Goal: Task Accomplishment & Management: Manage account settings

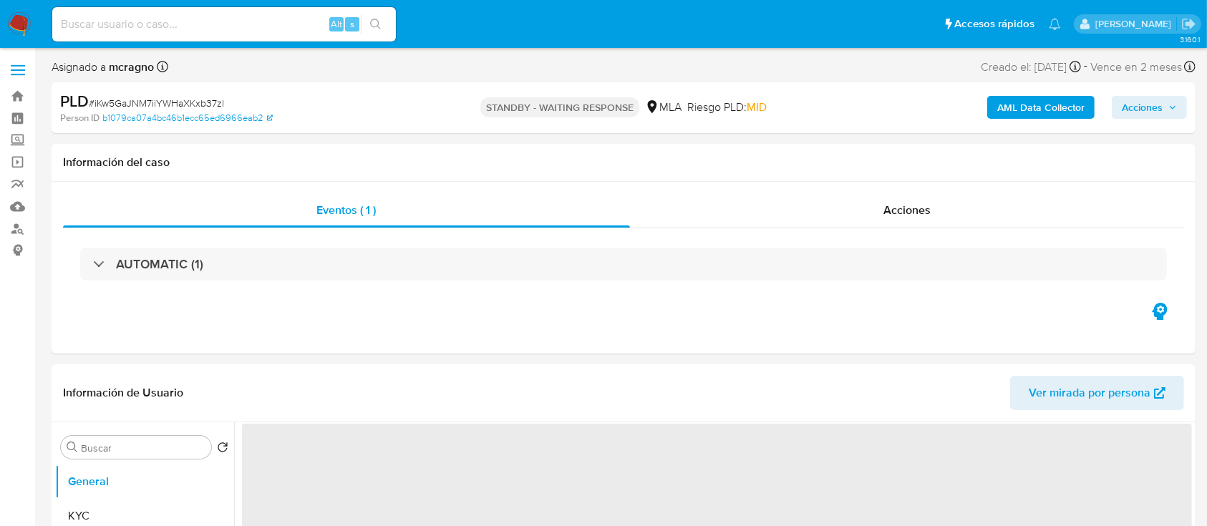
select select "10"
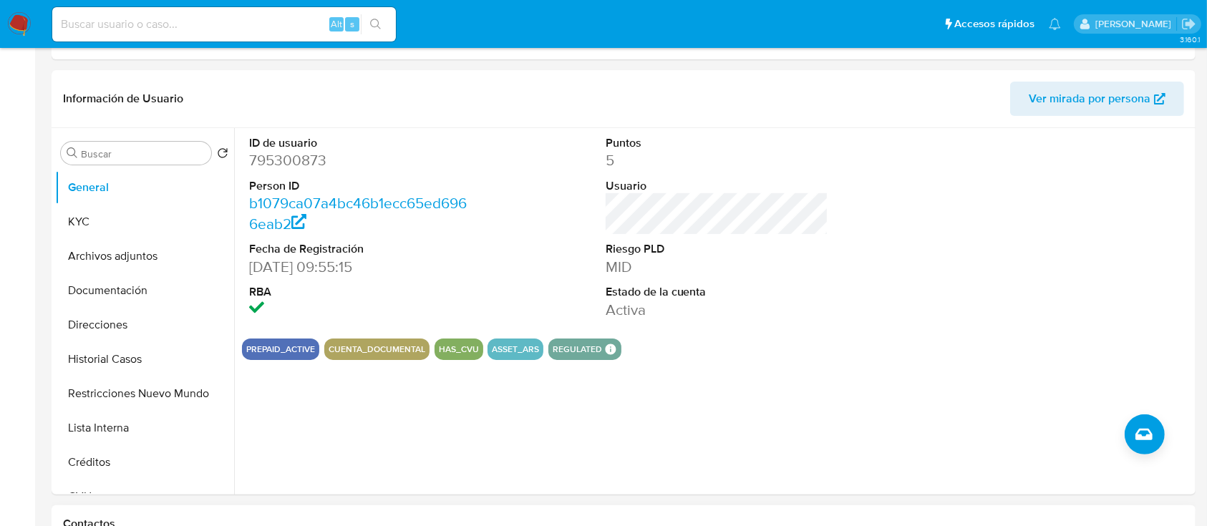
scroll to position [477, 0]
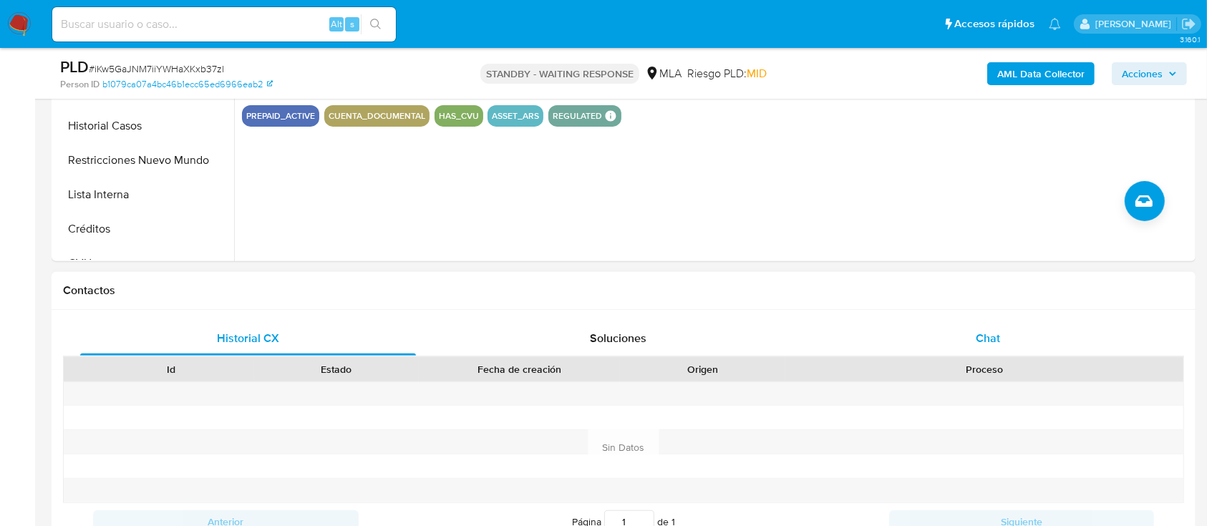
click at [1024, 324] on div "Chat" at bounding box center [988, 338] width 336 height 34
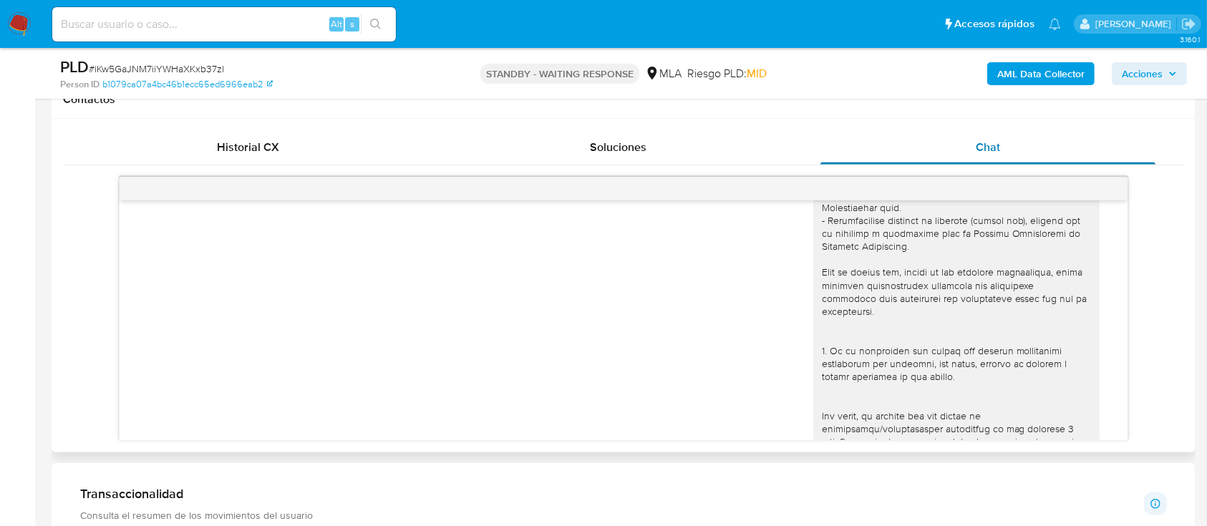
scroll to position [0, 0]
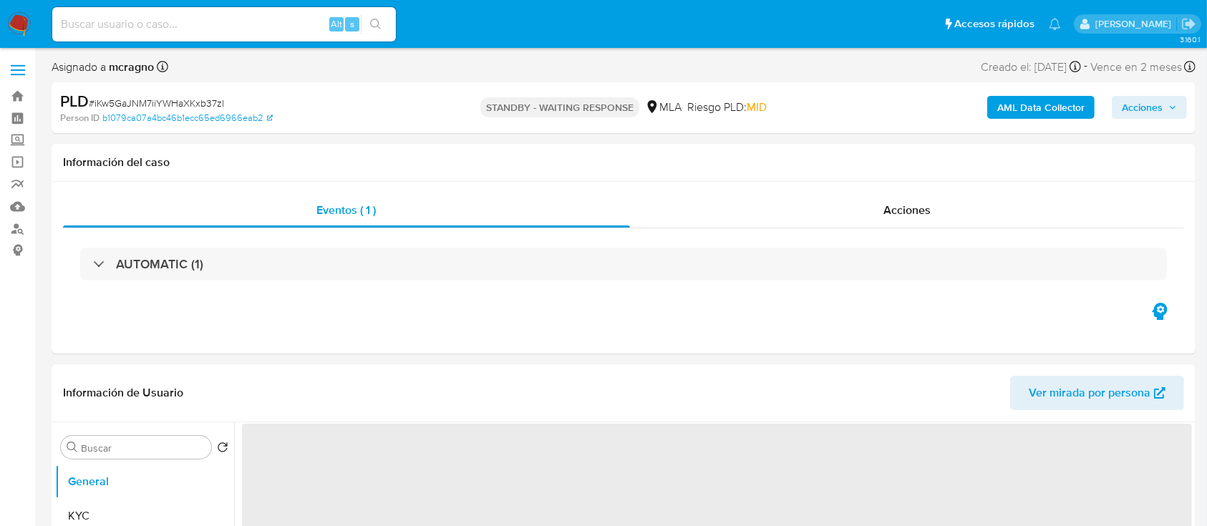
select select "10"
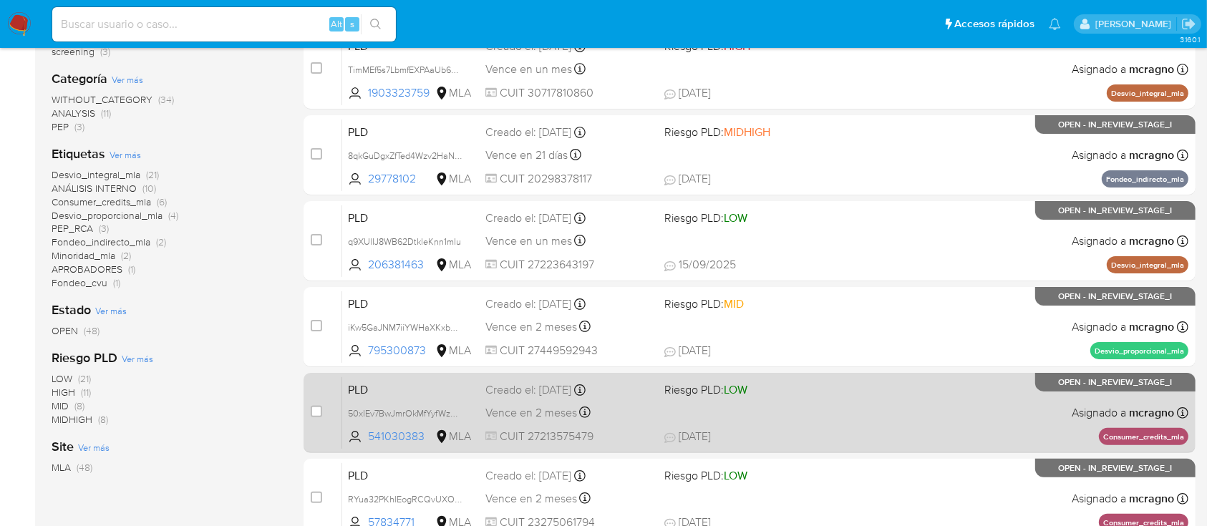
scroll to position [83, 0]
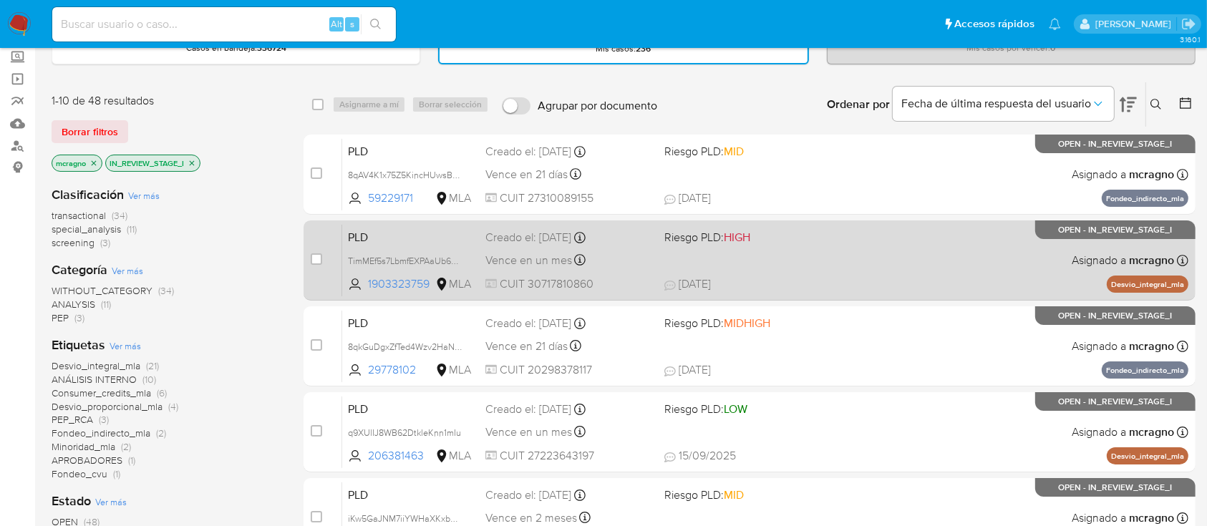
click at [984, 273] on div "PLD TimMEf5s7LbmfEXPAaUb687J 1903323759 MLA Riesgo PLD: HIGH Creado el: [DATE] …" at bounding box center [765, 260] width 846 height 72
click at [318, 257] on input "checkbox" at bounding box center [316, 258] width 11 height 11
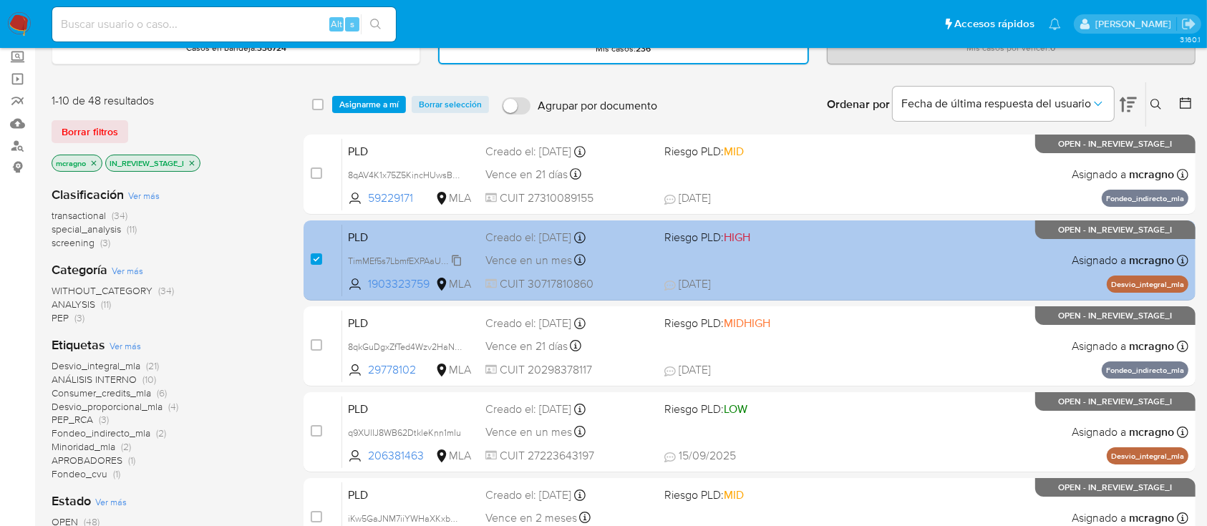
click at [457, 258] on span "TimMEf5s7LbmfEXPAaUb687J" at bounding box center [406, 260] width 117 height 16
click at [316, 258] on input "checkbox" at bounding box center [316, 258] width 11 height 11
checkbox input "false"
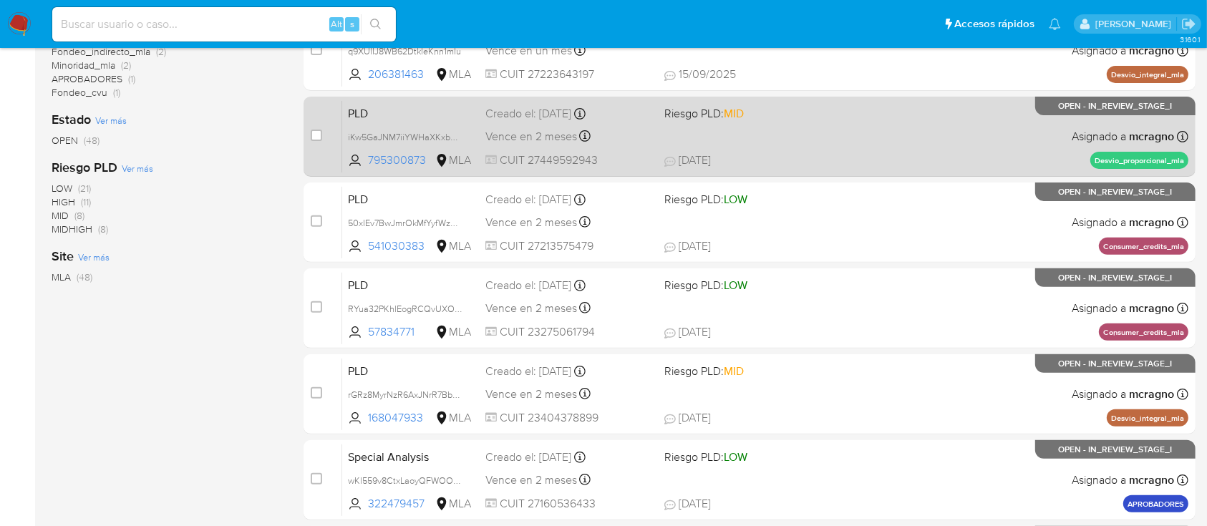
scroll to position [561, 0]
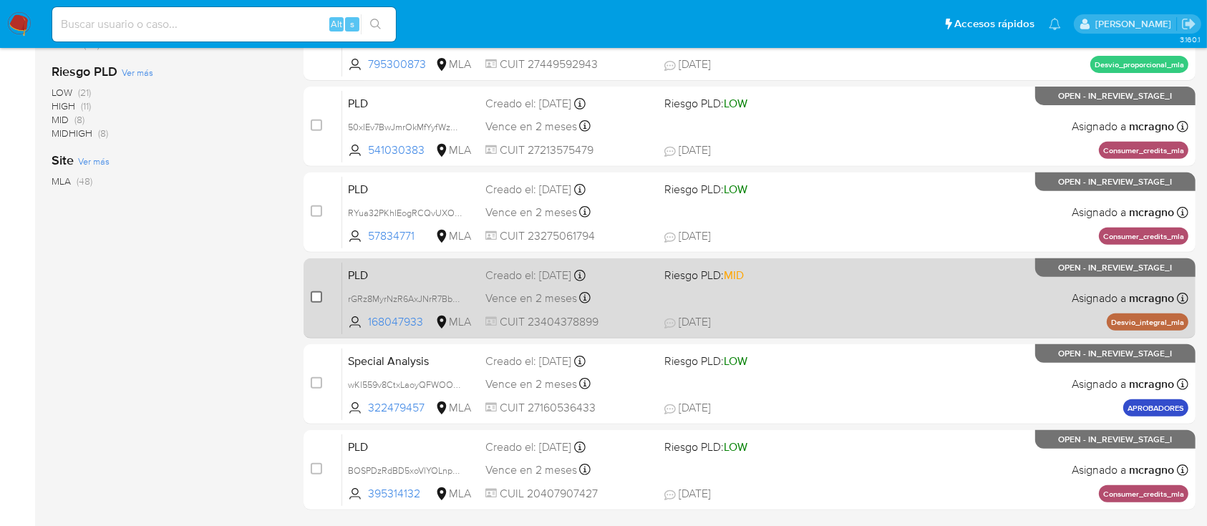
click at [319, 294] on input "checkbox" at bounding box center [316, 296] width 11 height 11
checkbox input "true"
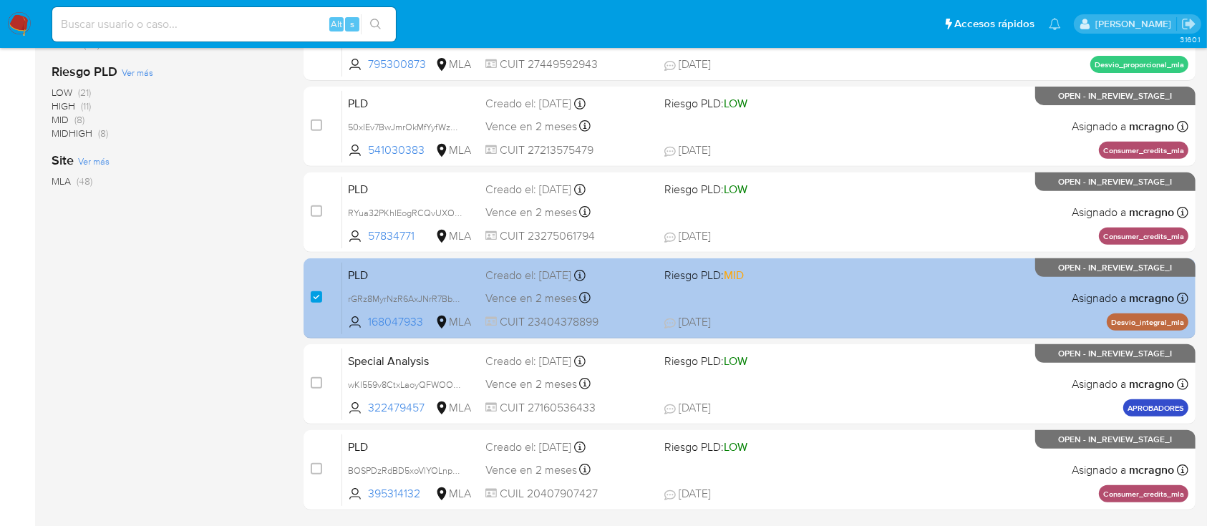
click at [463, 293] on span "rGRz8MyrNzR6AxJNrR7Bb3Mv" at bounding box center [411, 299] width 126 height 16
click at [879, 303] on div "PLD rGRz8MyrNzR6AxJNrR7Bb3Mv 168047933 MLA Riesgo PLD: MID Creado el: 12/09/202…" at bounding box center [765, 298] width 846 height 72
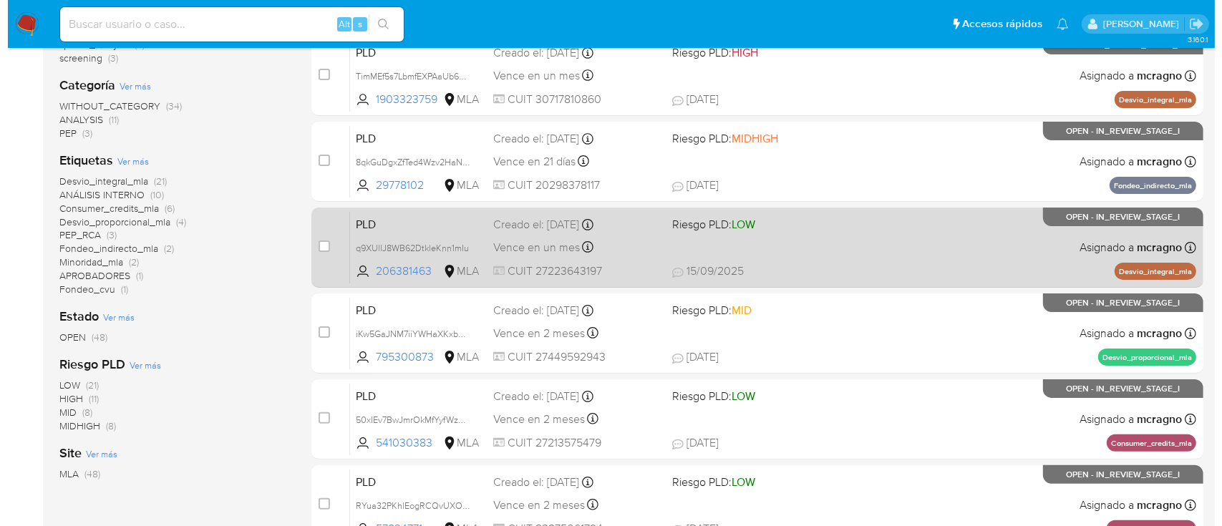
scroll to position [0, 0]
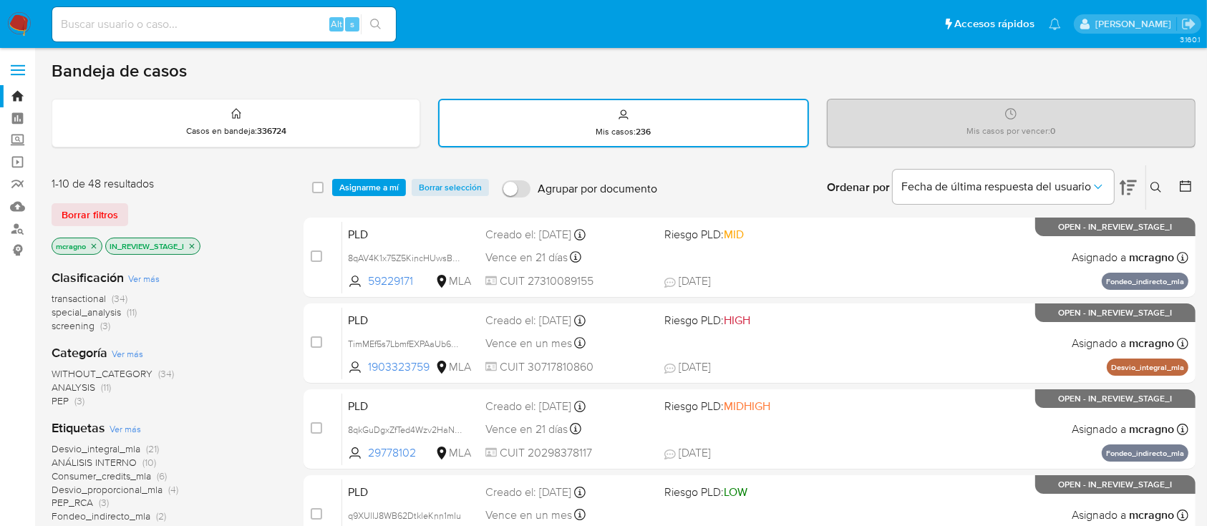
click at [392, 185] on span "Asignarme a mí" at bounding box center [368, 187] width 59 height 14
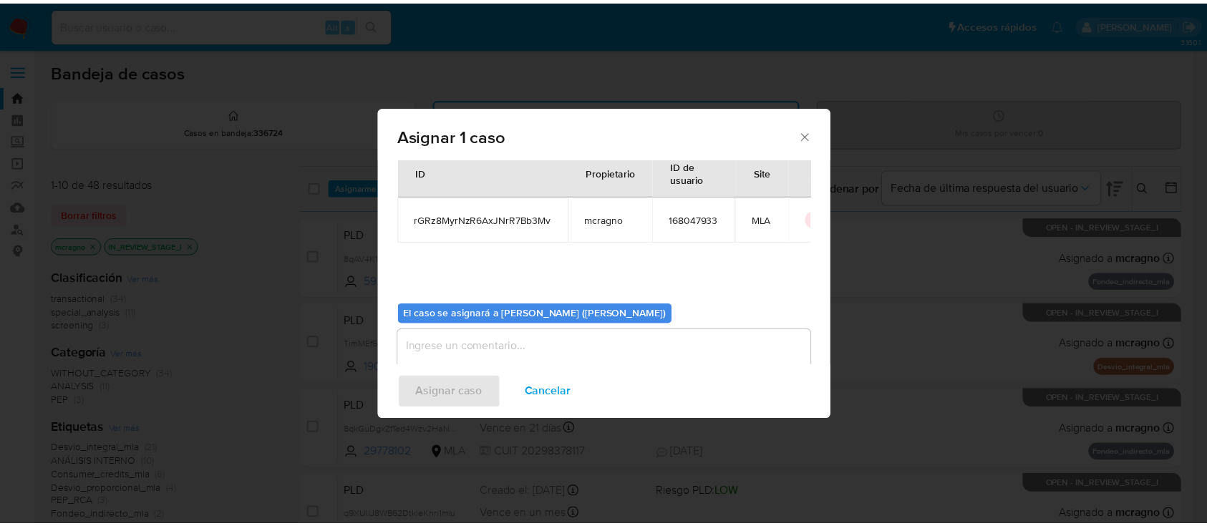
scroll to position [73, 0]
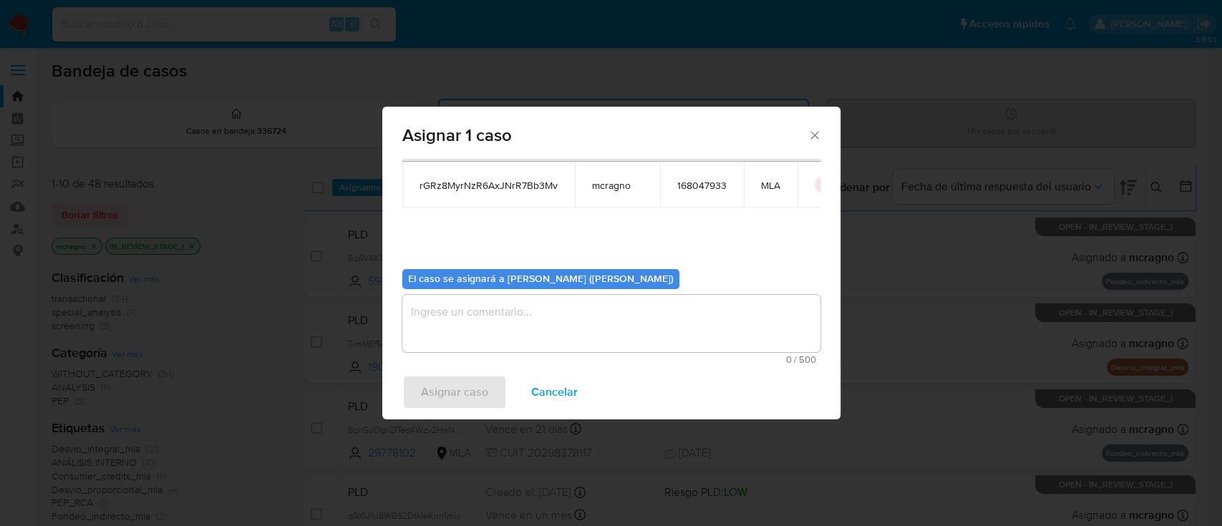
click at [502, 305] on textarea "assign-modal" at bounding box center [611, 323] width 418 height 57
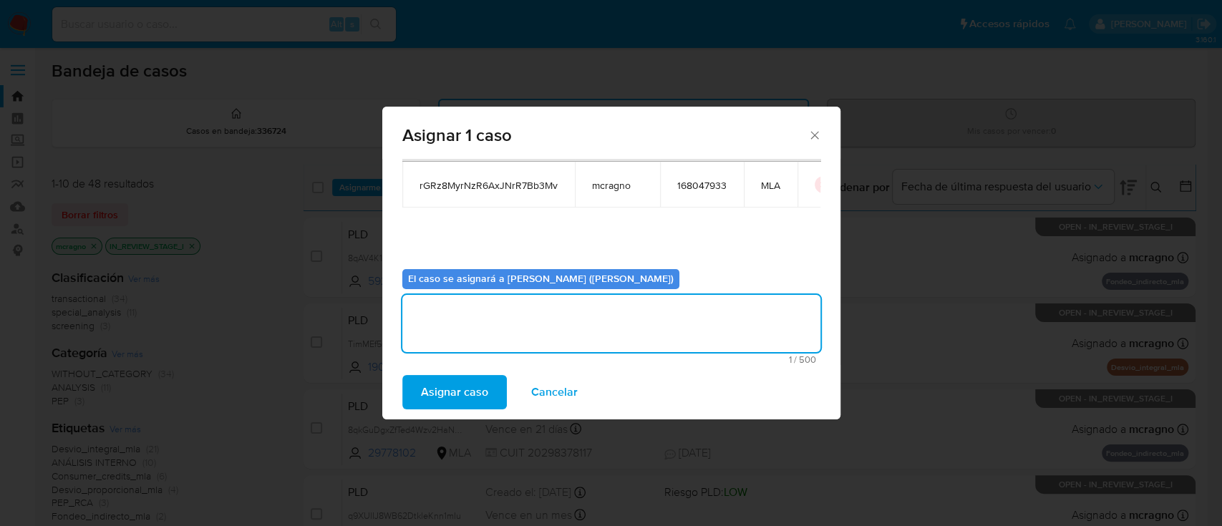
click at [464, 397] on span "Asignar caso" at bounding box center [454, 392] width 67 height 31
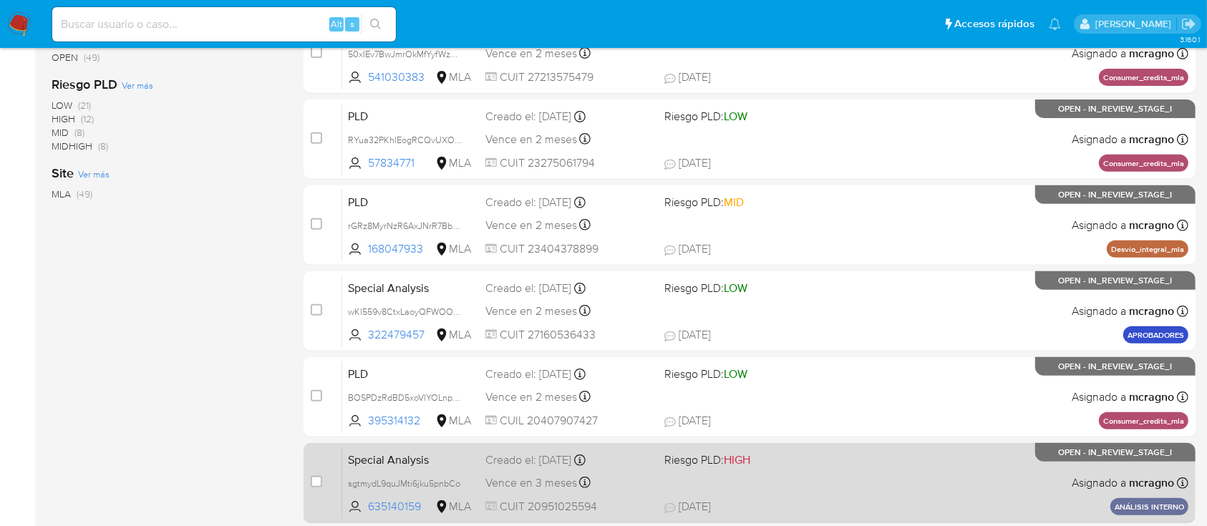
scroll to position [656, 0]
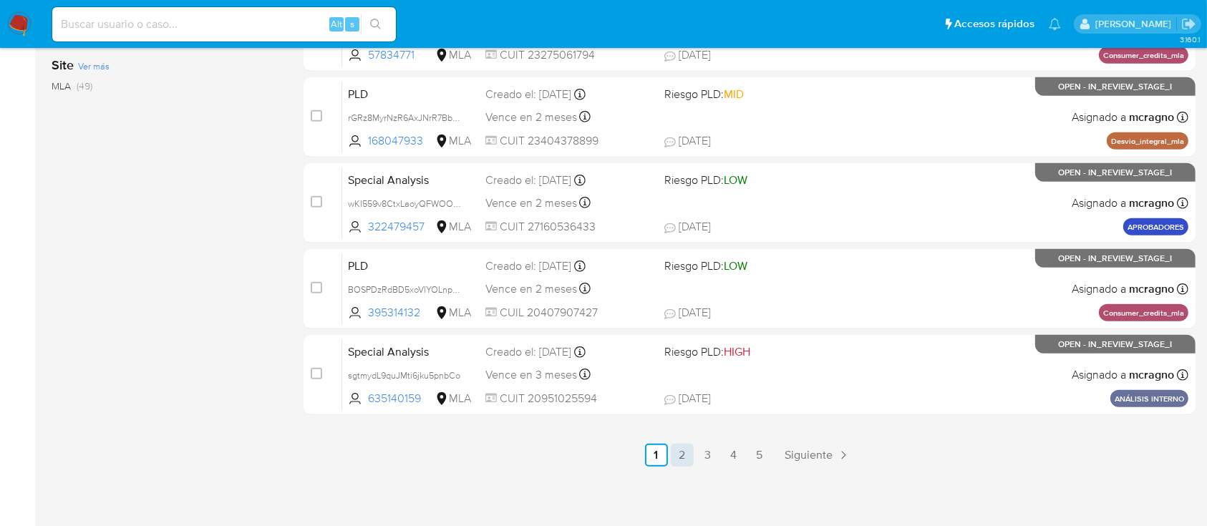
click at [685, 455] on link "2" at bounding box center [682, 455] width 23 height 23
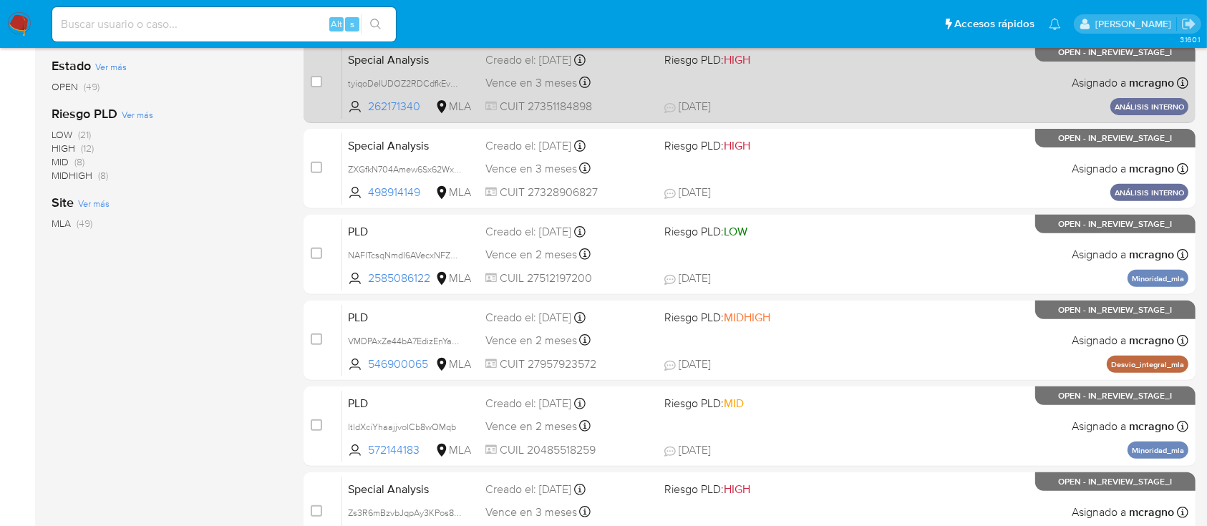
scroll to position [573, 0]
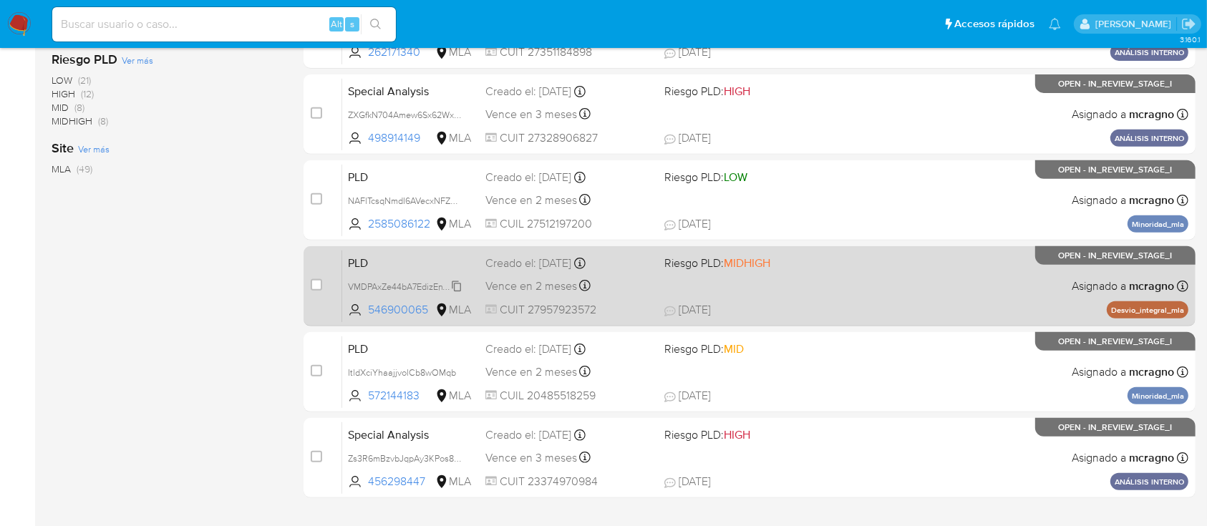
click at [458, 283] on span "VMDPAxZe44bA7EdizEnYa6IO" at bounding box center [407, 286] width 118 height 16
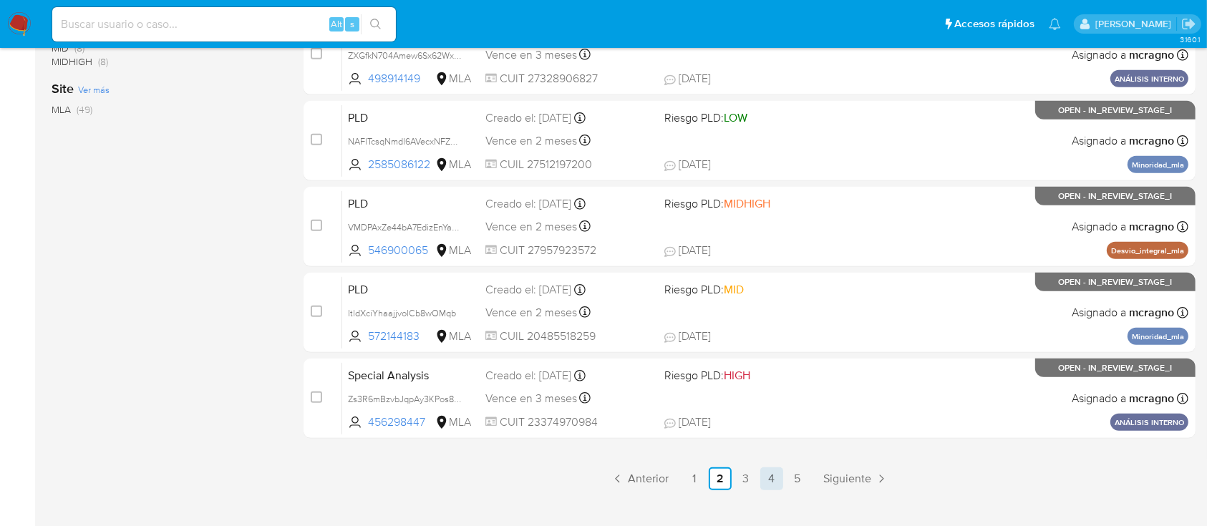
scroll to position [656, 0]
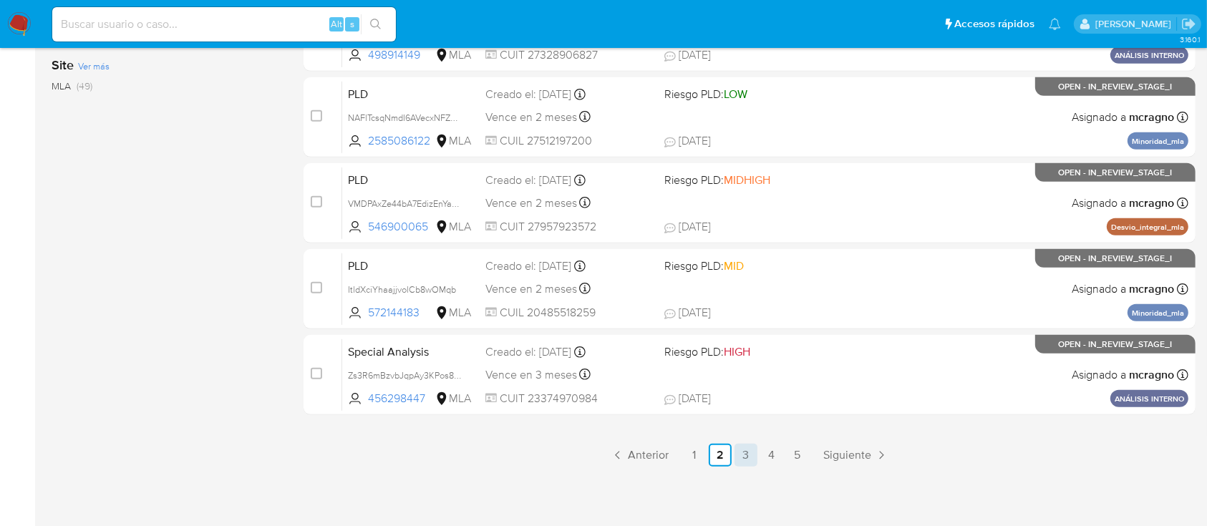
click at [742, 452] on link "3" at bounding box center [745, 455] width 23 height 23
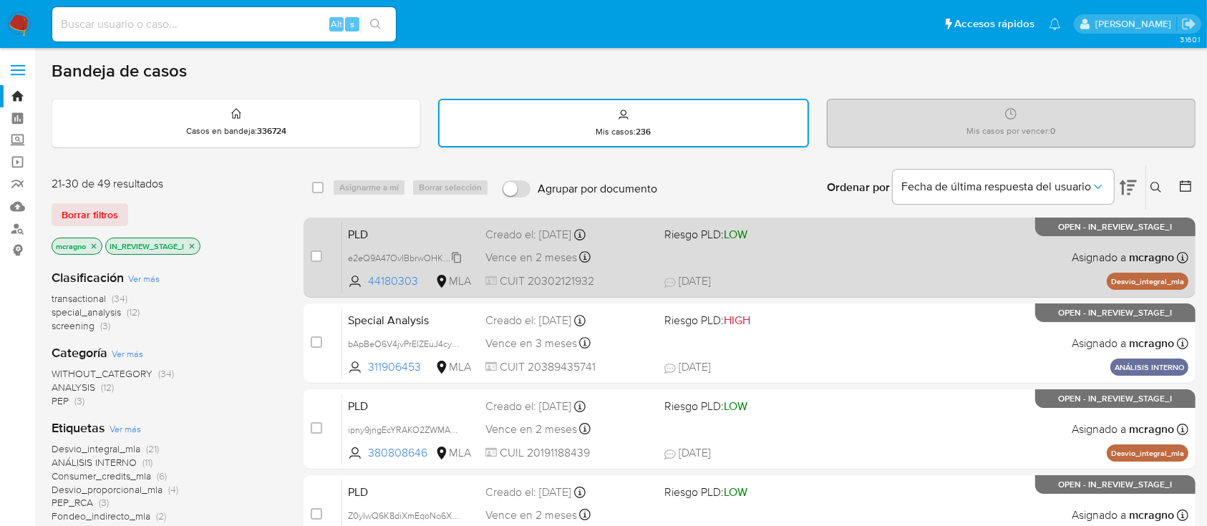
click at [457, 254] on span "e2eQ9A47OvIBbrwOHKnPf19O" at bounding box center [409, 257] width 122 height 16
click at [318, 255] on input "checkbox" at bounding box center [316, 256] width 11 height 11
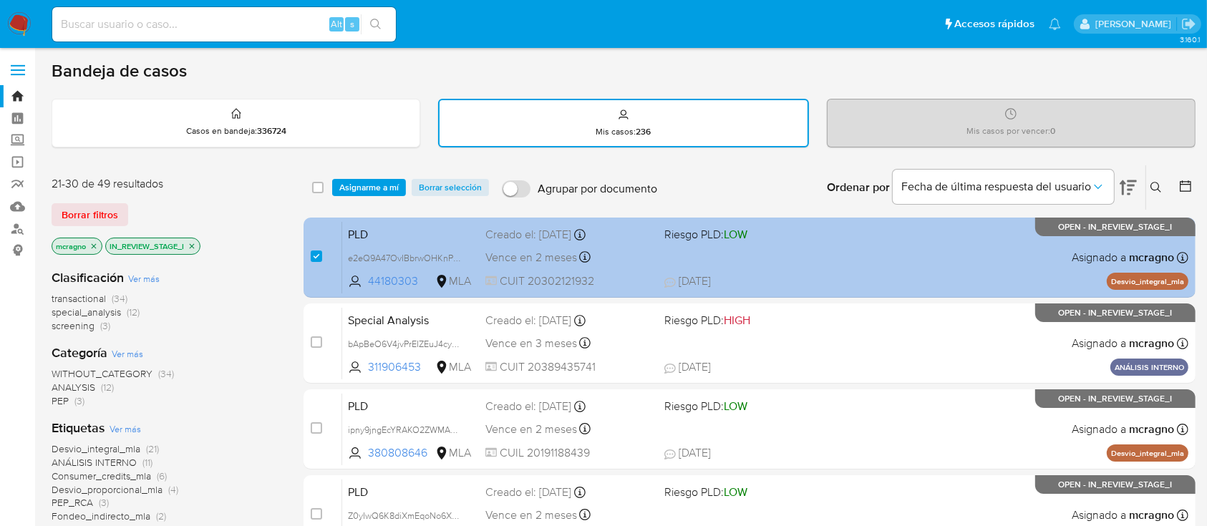
click at [817, 266] on div "PLD e2eQ9A47OvIBbrwOHKnPf19O 44180303 MLA Riesgo PLD: LOW Creado el: 12/09/2025…" at bounding box center [765, 257] width 846 height 72
click at [315, 253] on input "checkbox" at bounding box center [316, 256] width 11 height 11
checkbox input "false"
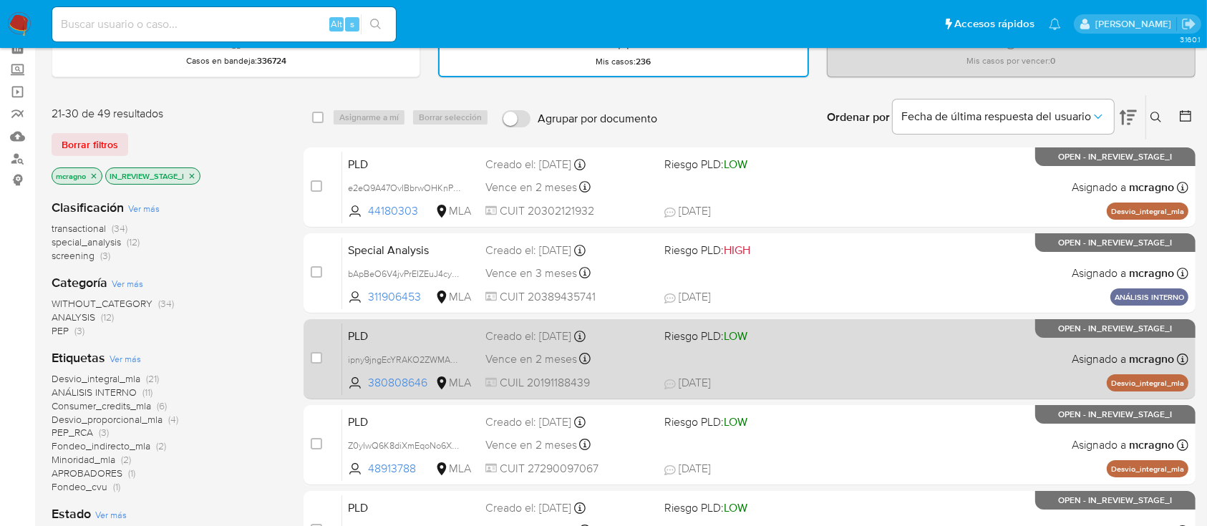
scroll to position [95, 0]
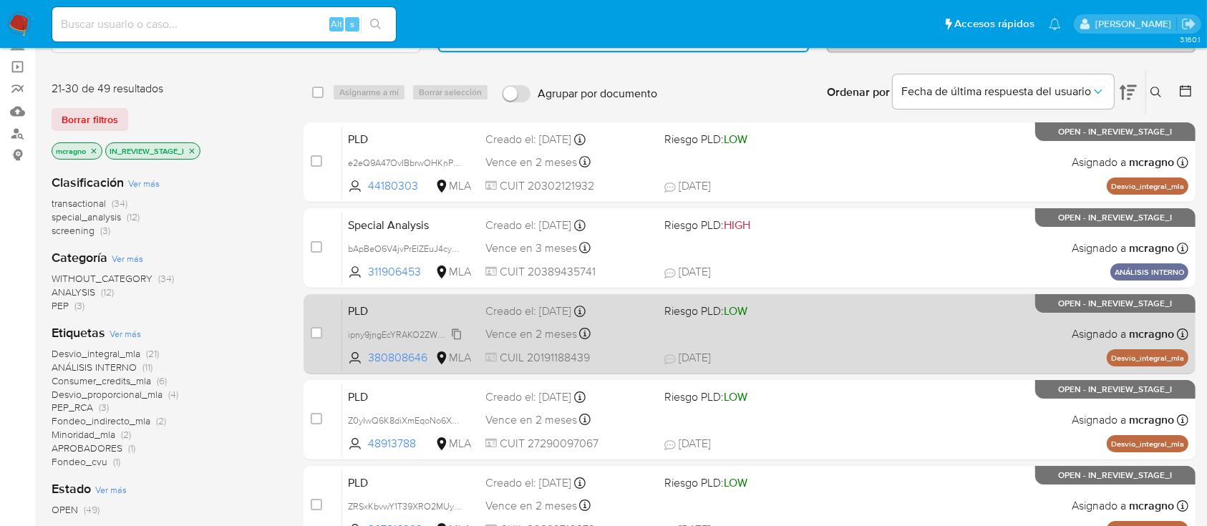
click at [458, 333] on span "ipny9jngEcYRAKO2ZWMAoyEK" at bounding box center [409, 334] width 122 height 16
click at [316, 330] on input "checkbox" at bounding box center [316, 332] width 11 height 11
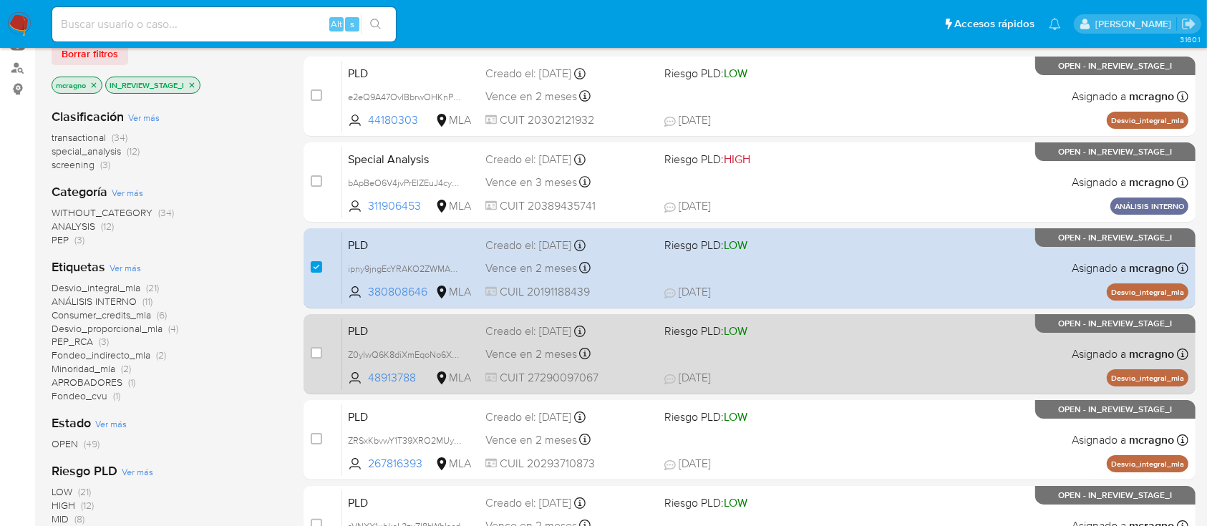
scroll to position [190, 0]
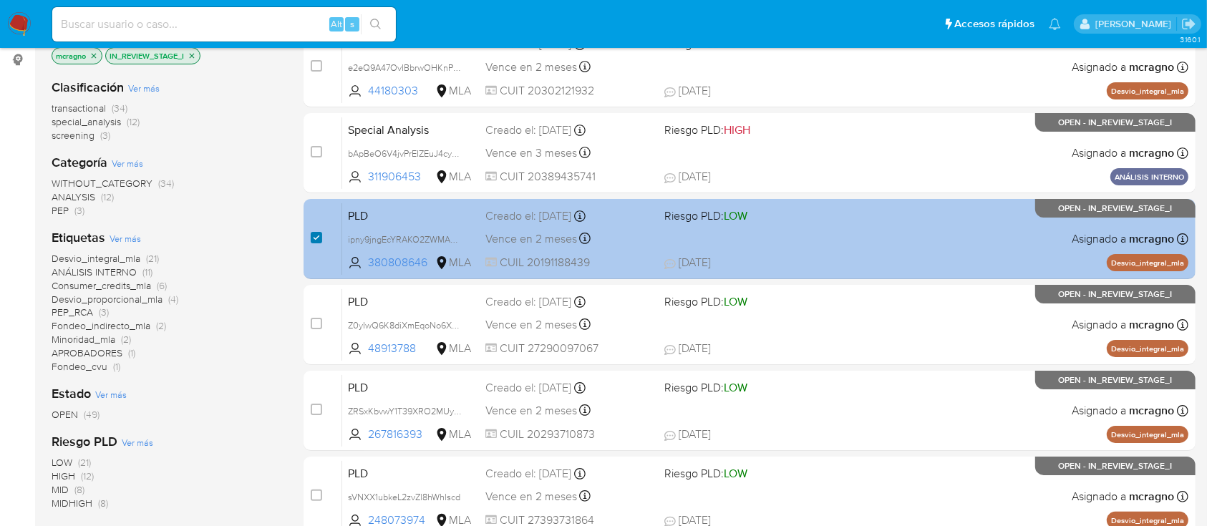
click at [315, 232] on input "checkbox" at bounding box center [316, 237] width 11 height 11
checkbox input "false"
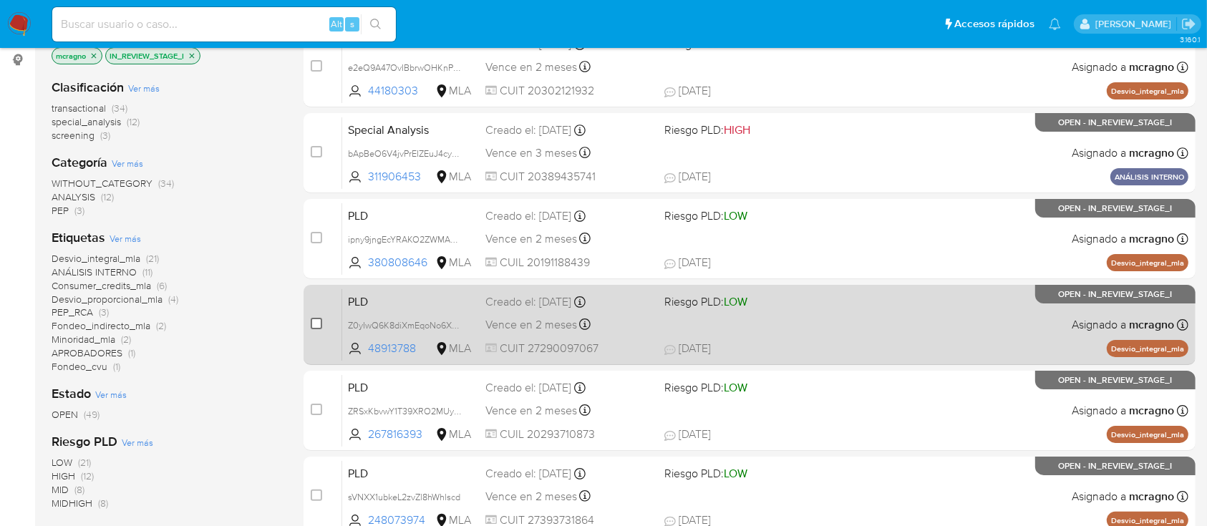
click at [312, 318] on input "checkbox" at bounding box center [316, 323] width 11 height 11
checkbox input "true"
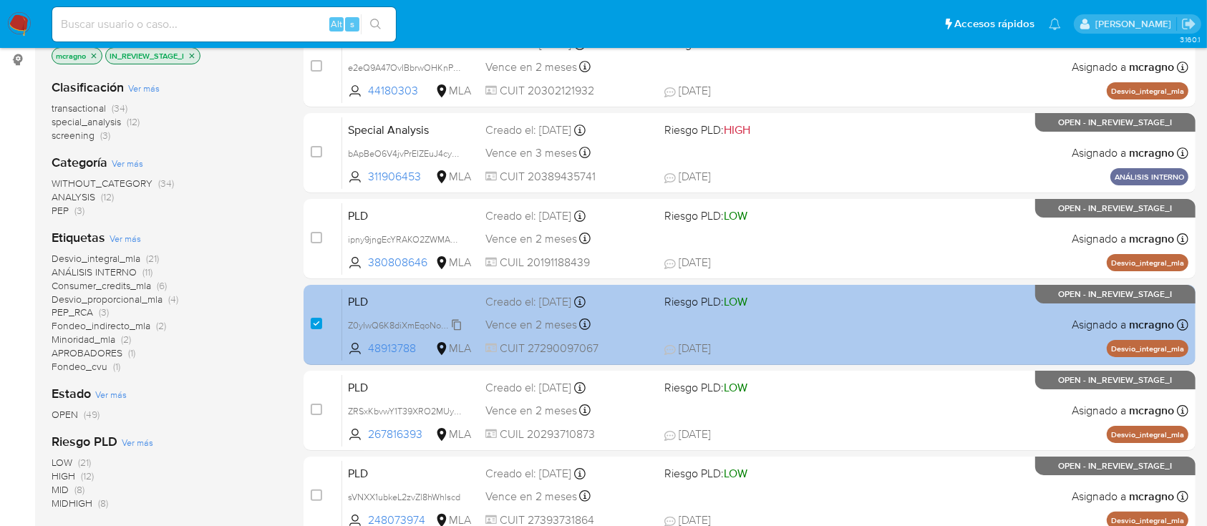
click at [455, 321] on span "Z0yIwQ6K8diXmEqoNo6XhQty" at bounding box center [409, 324] width 123 height 16
click at [875, 359] on div "PLD Z0yIwQ6K8diXmEqoNo6XhQty 48913788 MLA Riesgo PLD: LOW Creado el: 12/09/2025…" at bounding box center [765, 324] width 846 height 72
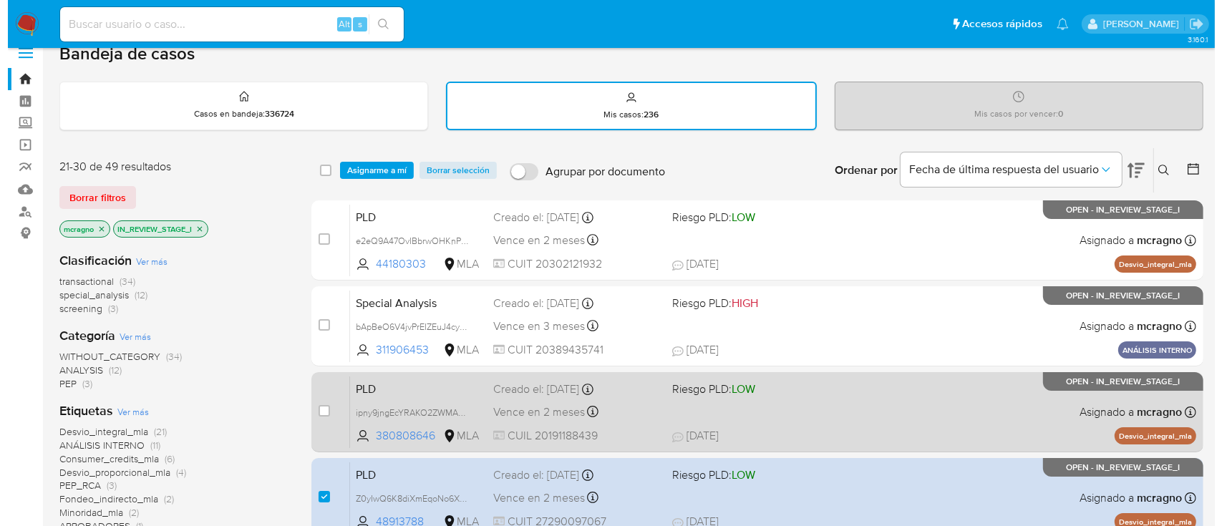
scroll to position [0, 0]
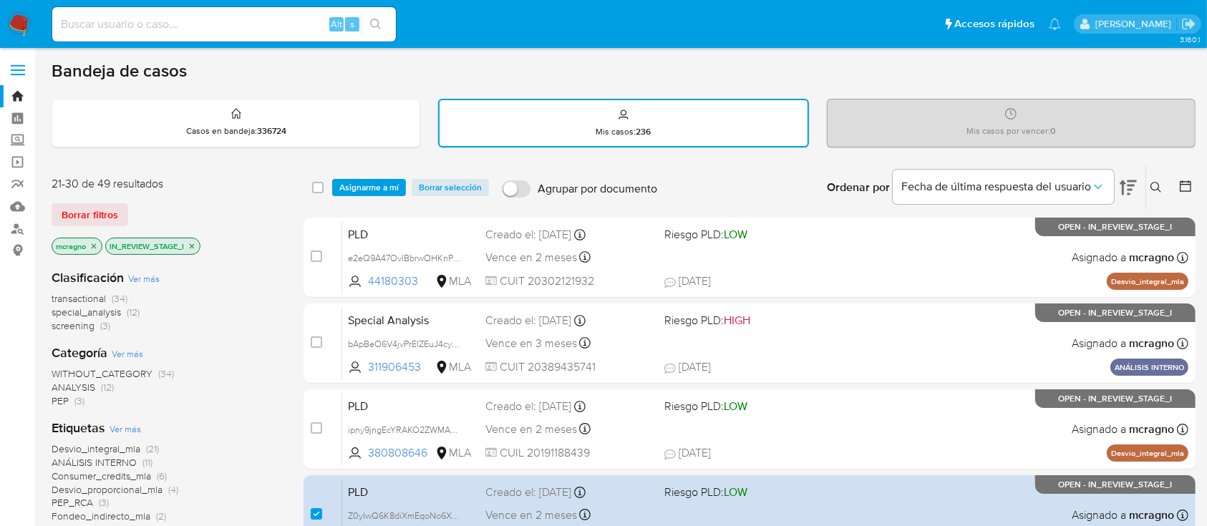
click at [379, 180] on span "Asignarme a mí" at bounding box center [368, 187] width 59 height 14
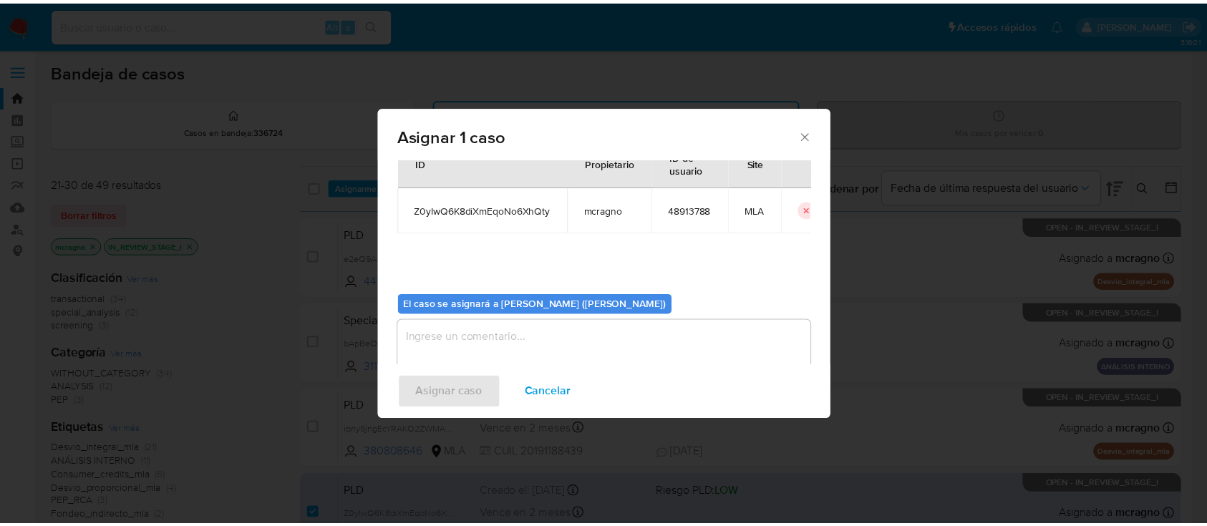
scroll to position [73, 0]
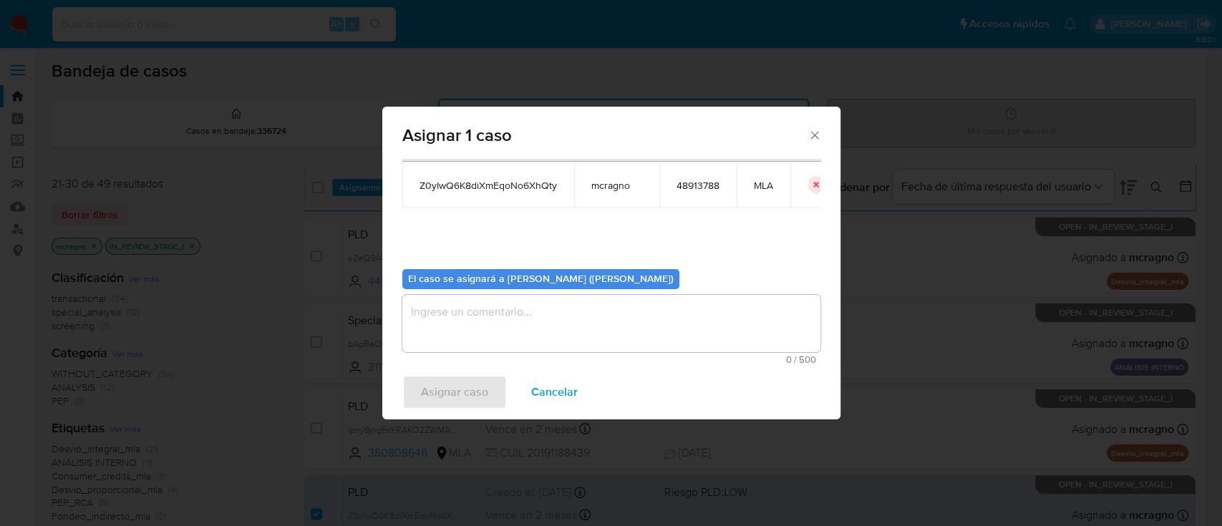
click at [508, 320] on textarea "assign-modal" at bounding box center [611, 323] width 418 height 57
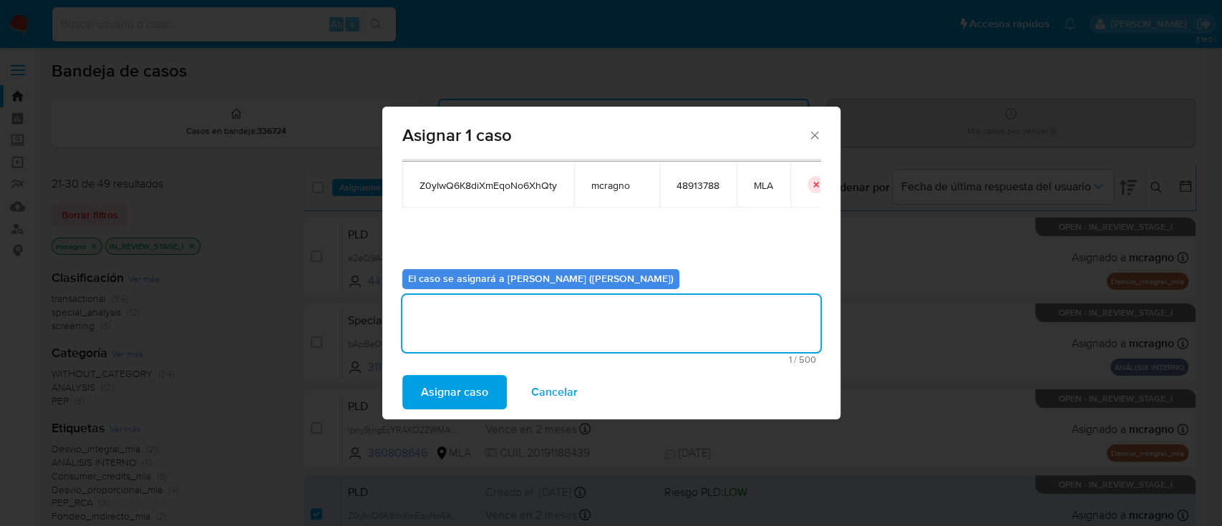
click at [467, 389] on span "Asignar caso" at bounding box center [454, 392] width 67 height 31
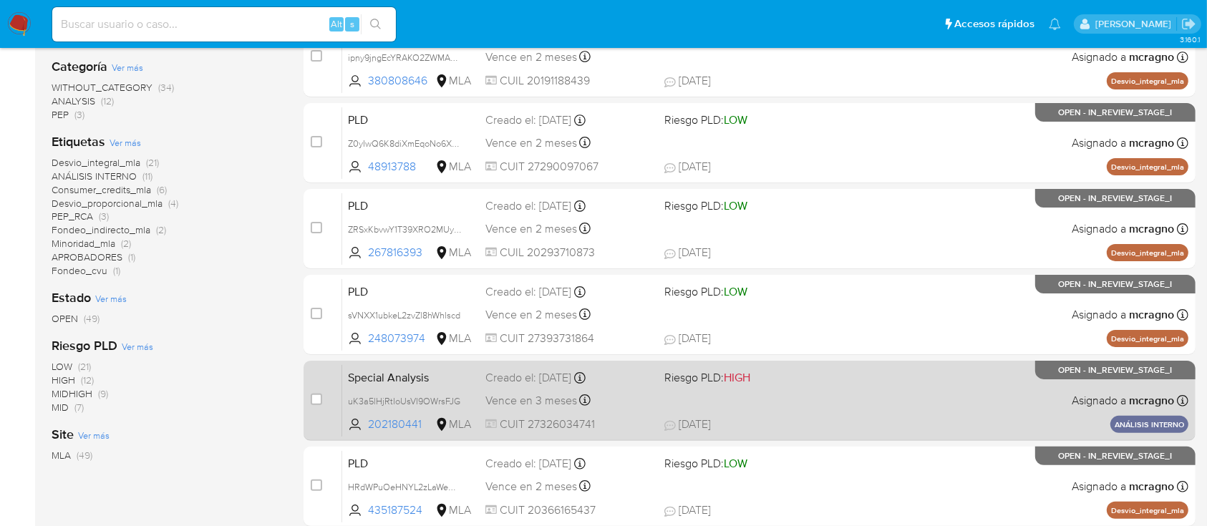
scroll to position [190, 0]
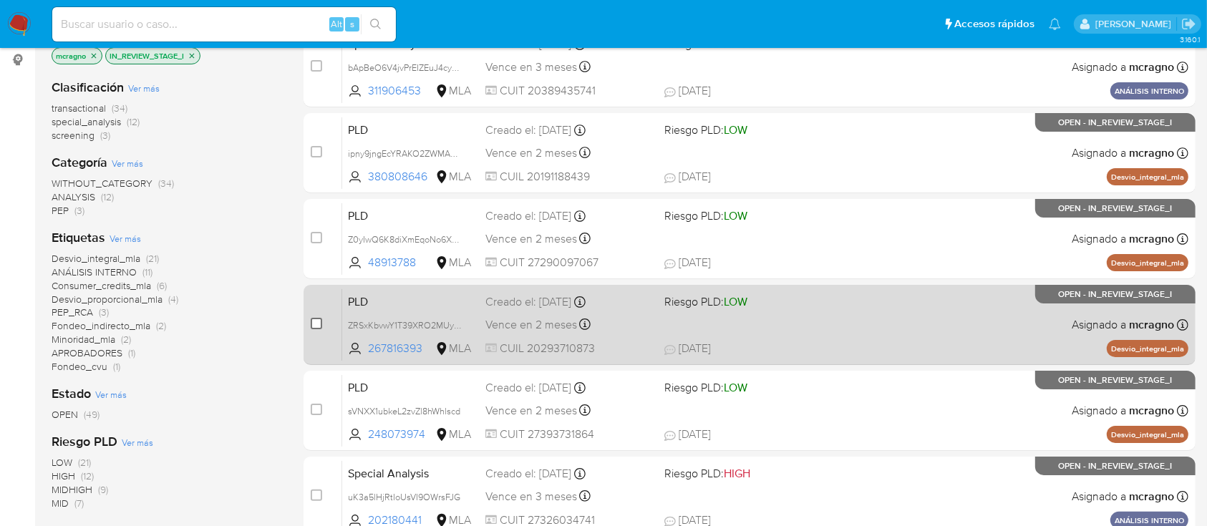
click at [318, 323] on input "checkbox" at bounding box center [316, 323] width 11 height 11
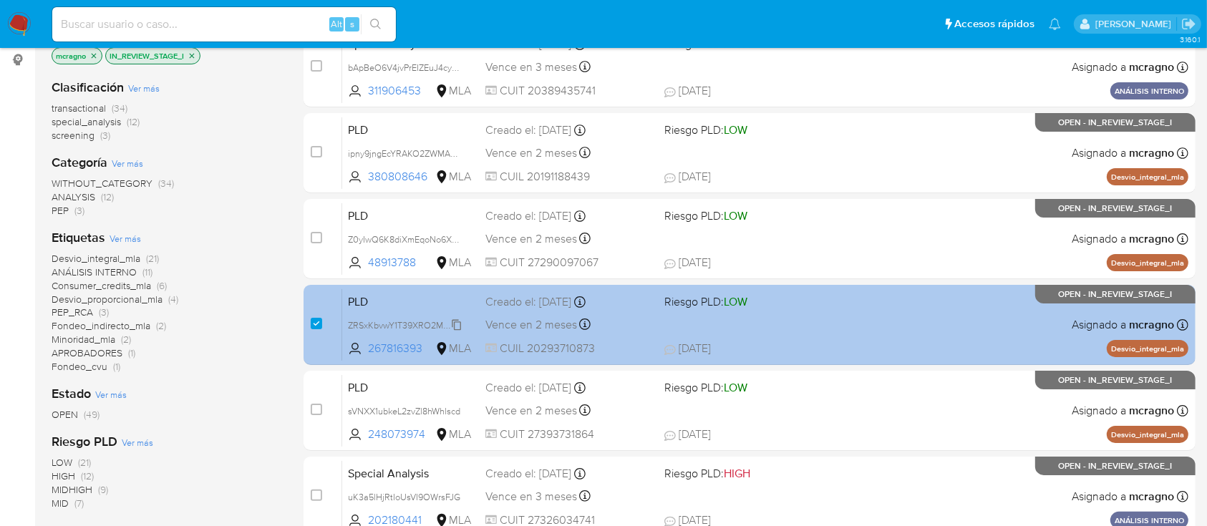
click at [462, 319] on span "ZRSxKbvwY1T39XRO2MUyd9sr" at bounding box center [411, 325] width 126 height 16
click at [833, 330] on div "PLD ZRSxKbvwY1T39XRO2MUyd9sr 267816393 MLA Riesgo PLD: LOW Creado el: 12/09/202…" at bounding box center [765, 324] width 846 height 72
drag, startPoint x: 313, startPoint y: 319, endPoint x: 324, endPoint y: 408, distance: 90.1
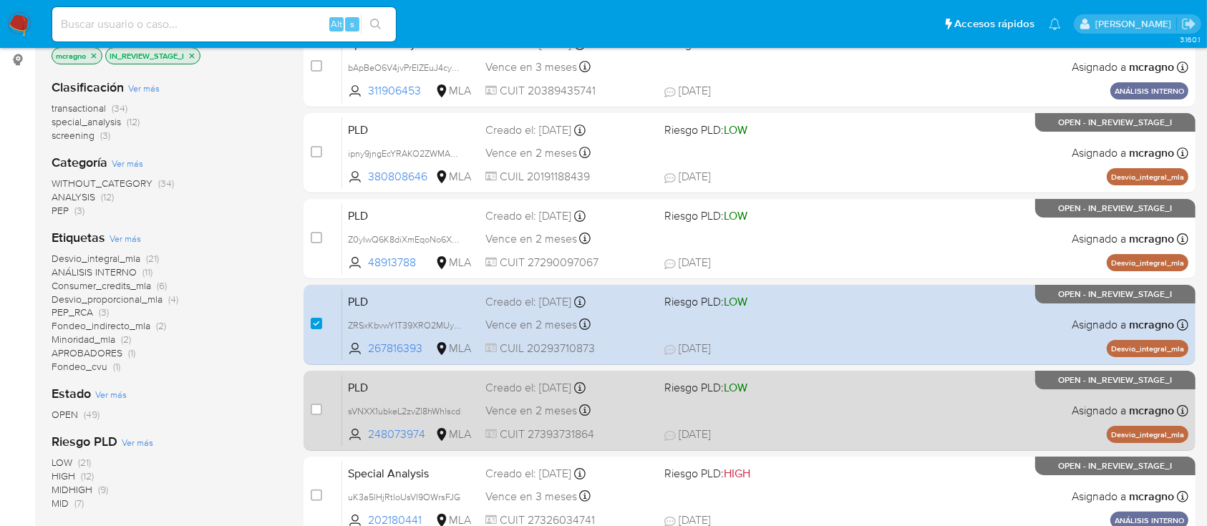
click at [314, 318] on input "checkbox" at bounding box center [316, 323] width 11 height 11
checkbox input "false"
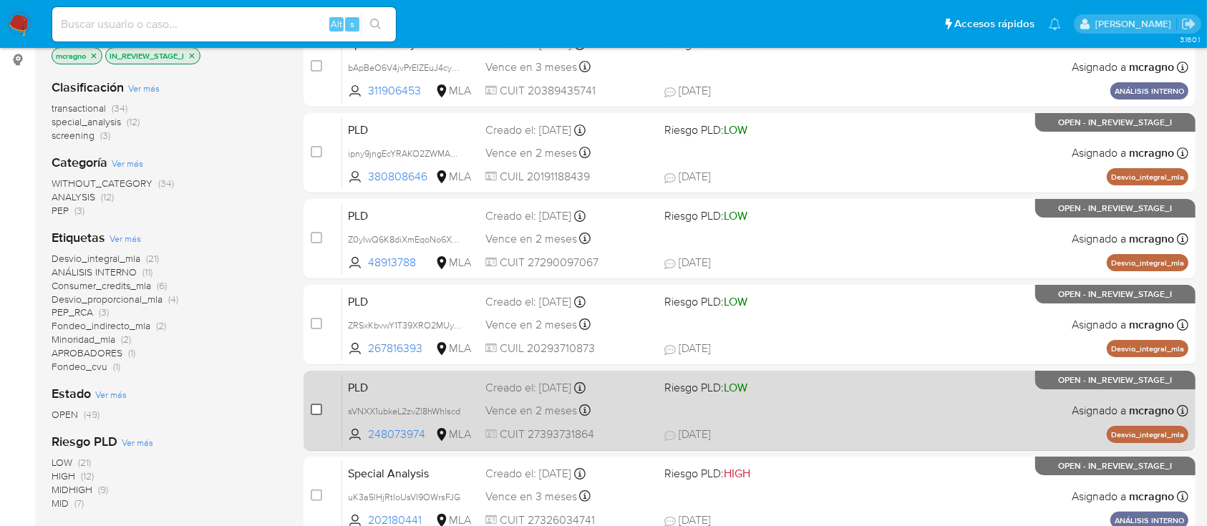
click at [318, 407] on input "checkbox" at bounding box center [316, 409] width 11 height 11
checkbox input "true"
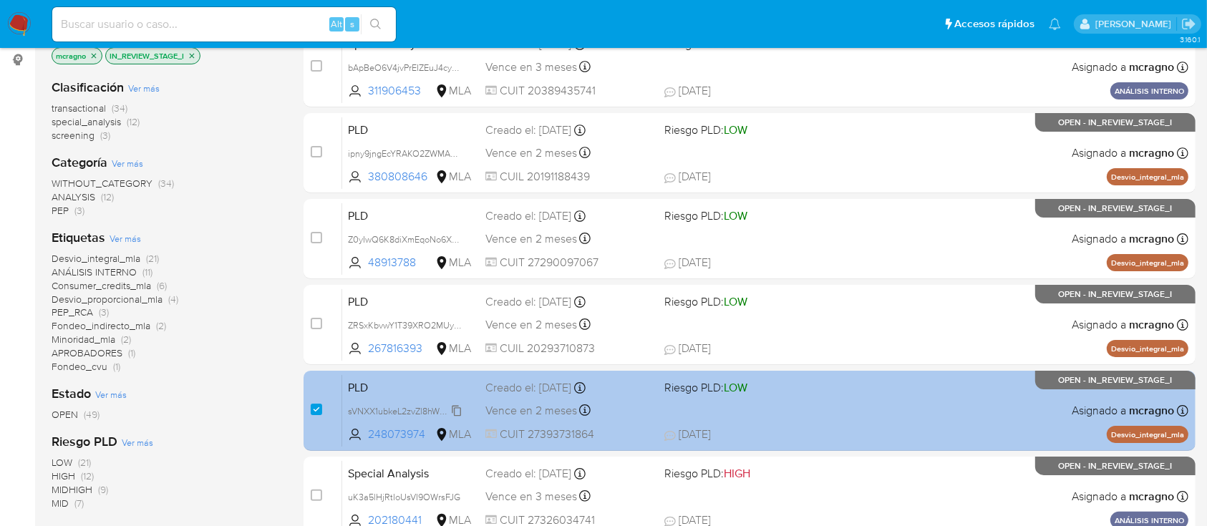
click at [458, 409] on span "sVNXX1ubkeL2zvZl8hWhlscd" at bounding box center [404, 410] width 112 height 16
click at [793, 430] on span "19/09/2025 19/09/2025 13:22" at bounding box center [837, 435] width 346 height 16
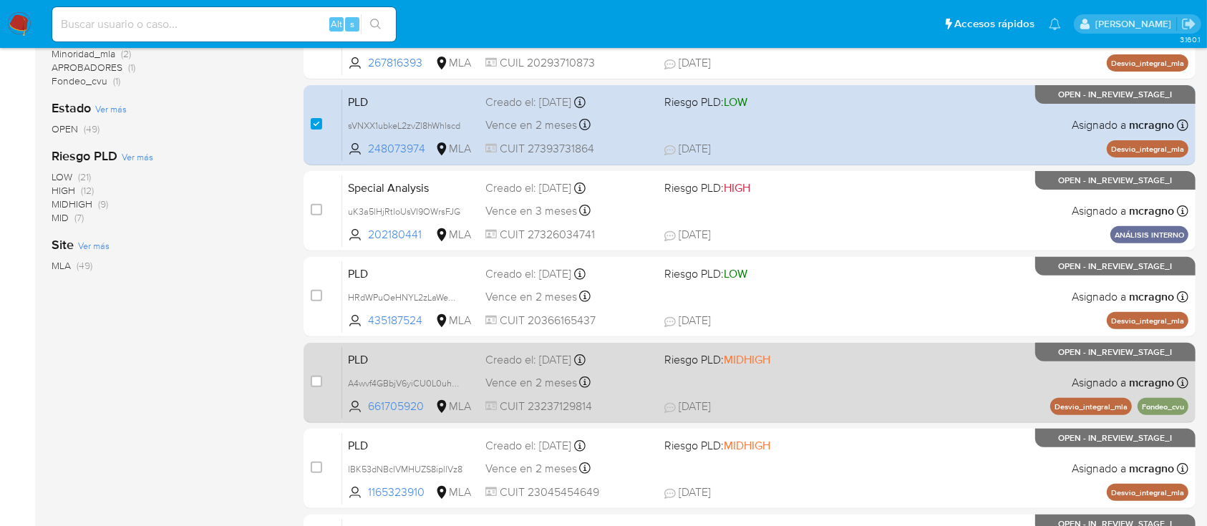
scroll to position [477, 0]
click at [314, 377] on input "checkbox" at bounding box center [316, 380] width 11 height 11
checkbox input "true"
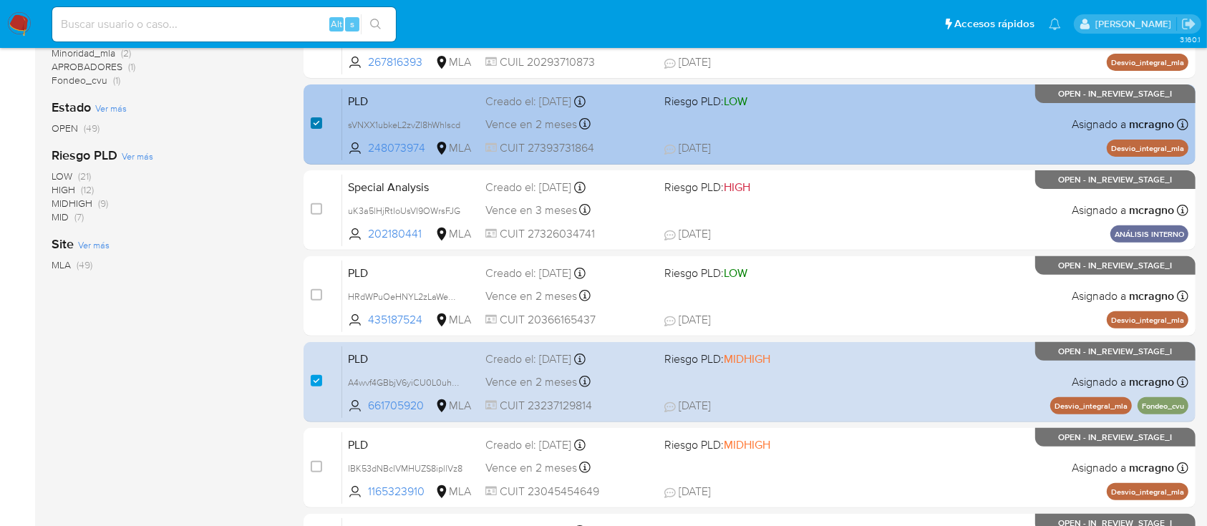
click at [321, 123] on input "checkbox" at bounding box center [316, 122] width 11 height 11
checkbox input "false"
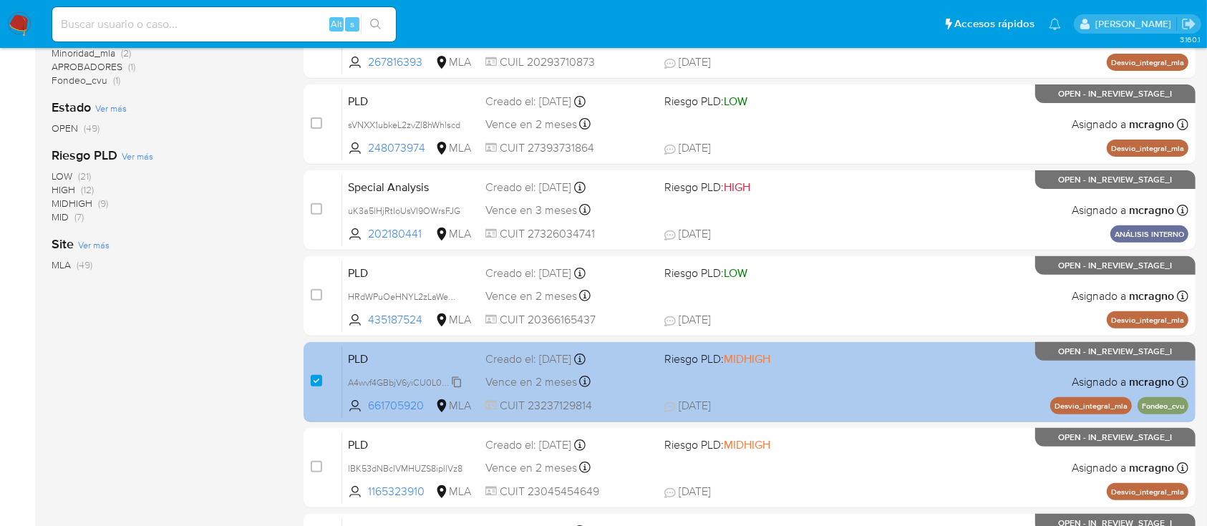
click at [457, 381] on span "A4wvf4GBbjV6yiCU0L0uh34m" at bounding box center [408, 382] width 121 height 16
click at [834, 386] on div "PLD A4wvf4GBbjV6yiCU0L0uh34m 661705920 MLA Riesgo PLD: MIDHIGH Creado el: 12/09…" at bounding box center [765, 382] width 846 height 72
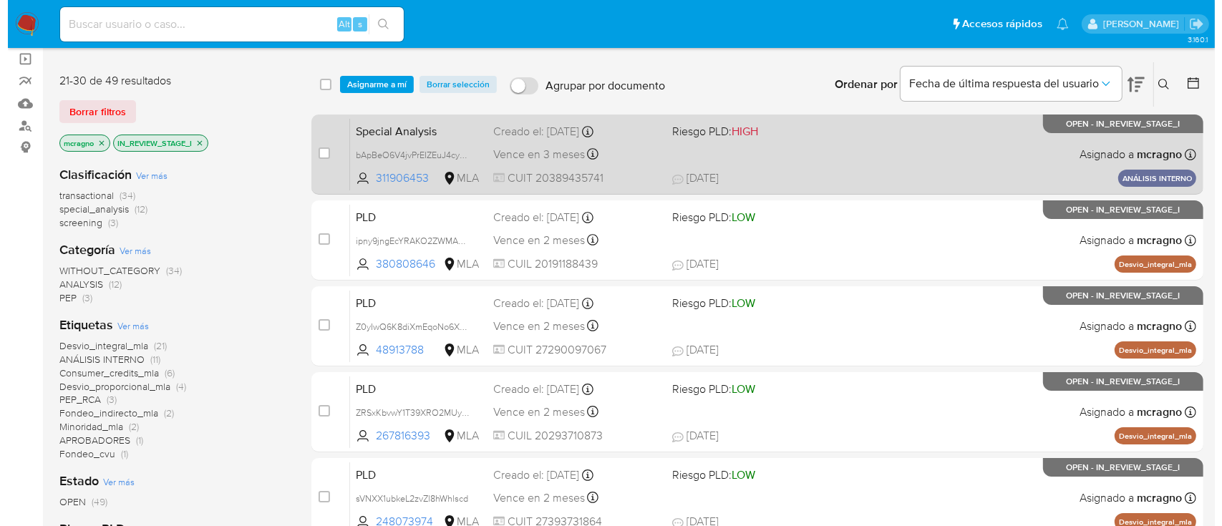
scroll to position [95, 0]
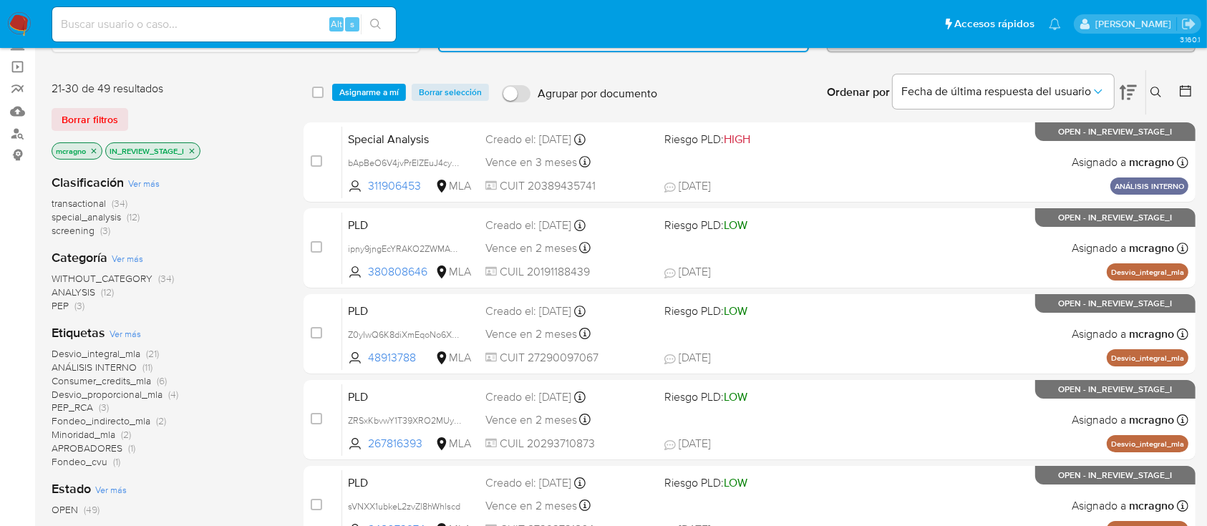
drag, startPoint x: 372, startPoint y: 84, endPoint x: 389, endPoint y: 107, distance: 29.2
click at [374, 91] on span "Asignarme a mí" at bounding box center [368, 92] width 59 height 14
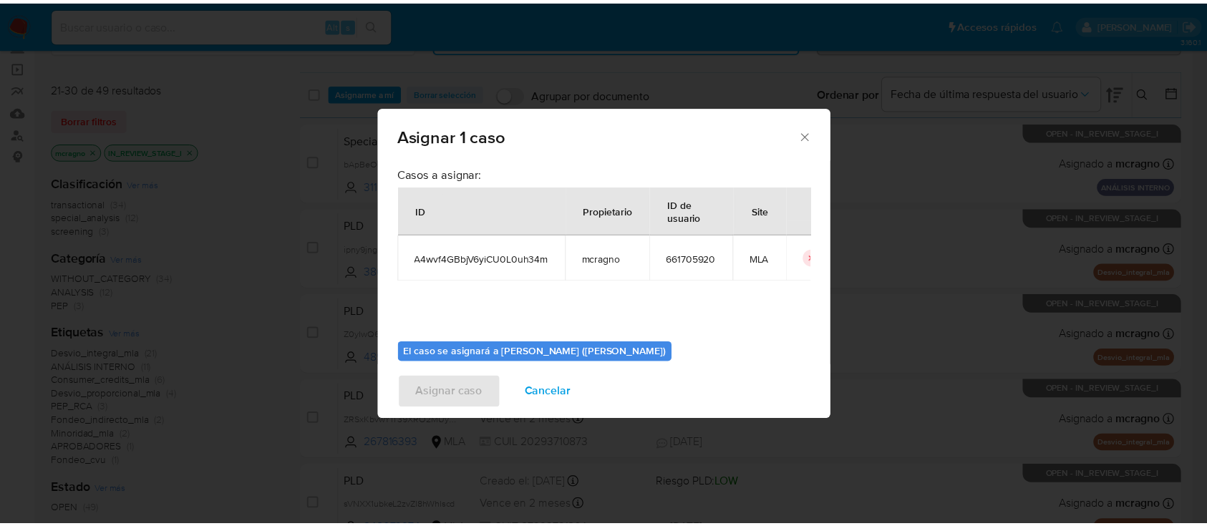
scroll to position [73, 0]
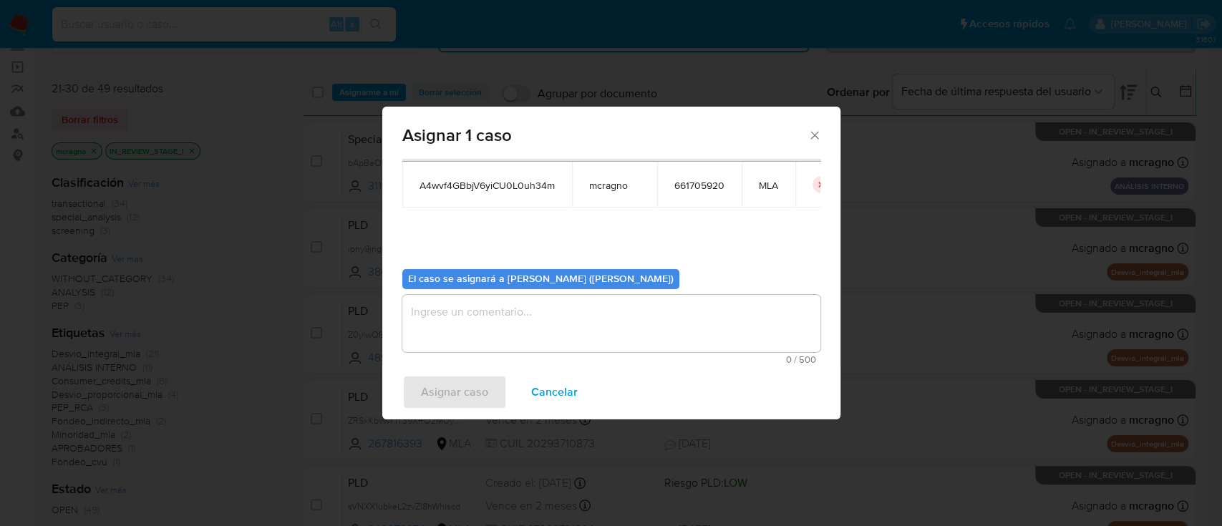
drag, startPoint x: 455, startPoint y: 318, endPoint x: 468, endPoint y: 351, distance: 35.4
click at [455, 319] on textarea "assign-modal" at bounding box center [611, 323] width 418 height 57
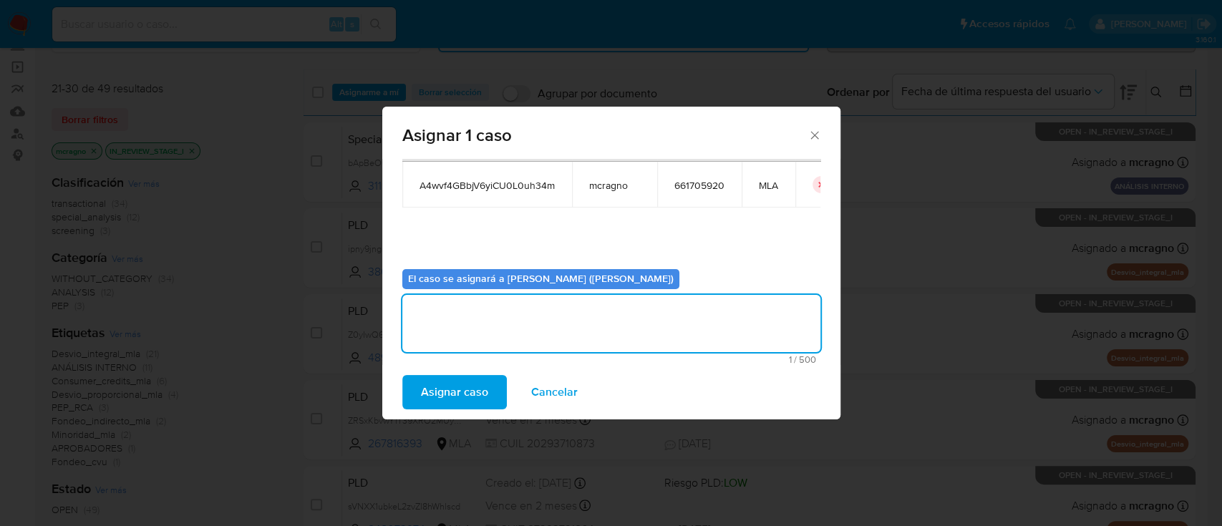
click at [481, 389] on span "Asignar caso" at bounding box center [454, 392] width 67 height 31
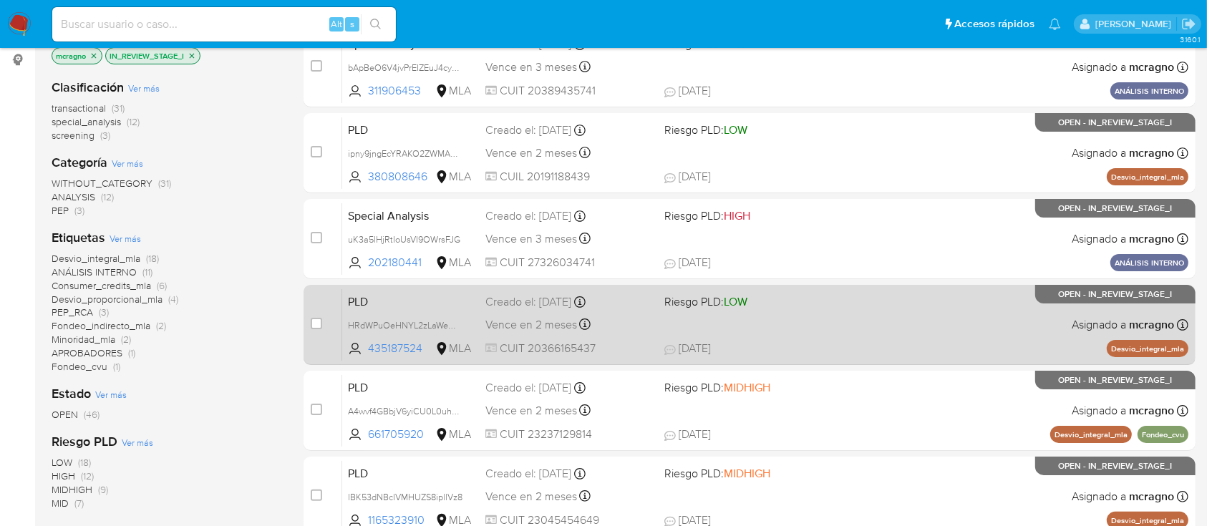
scroll to position [286, 0]
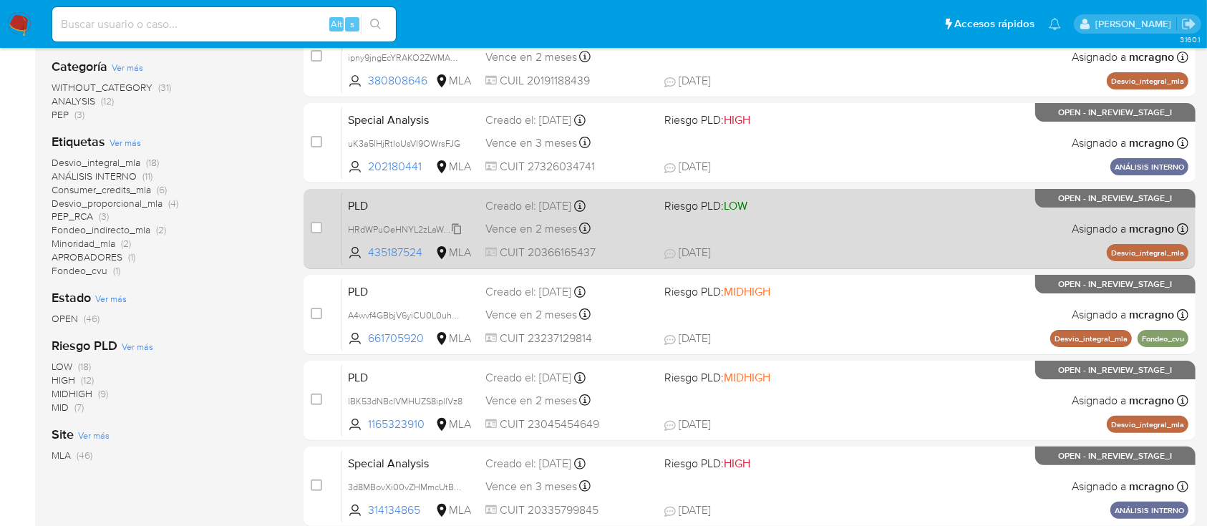
click at [460, 227] on span "HRdWPuOeHNYL2zLaWemD19U2" at bounding box center [414, 228] width 133 height 16
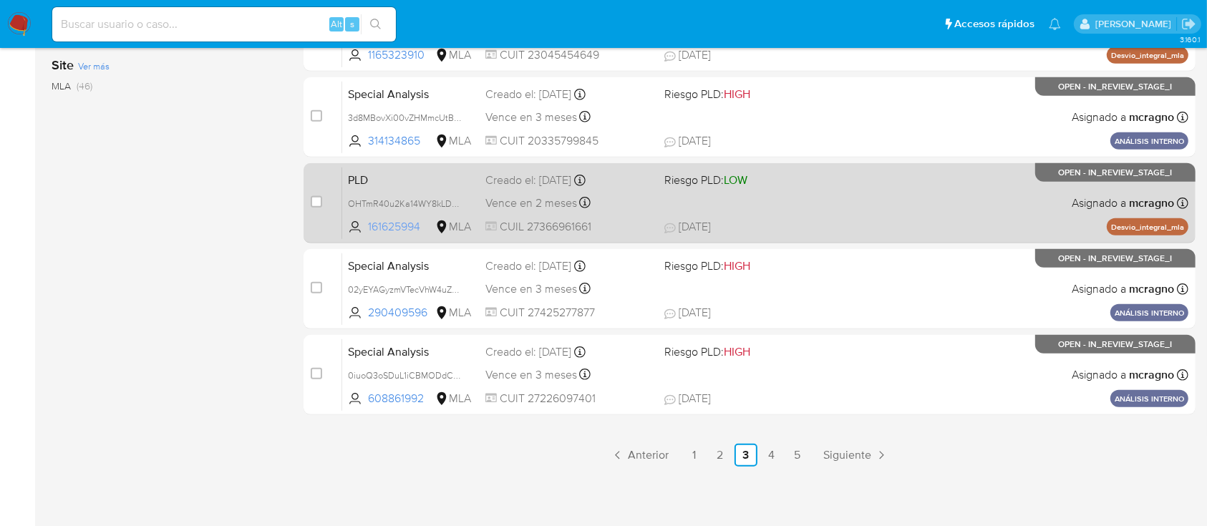
scroll to position [561, 0]
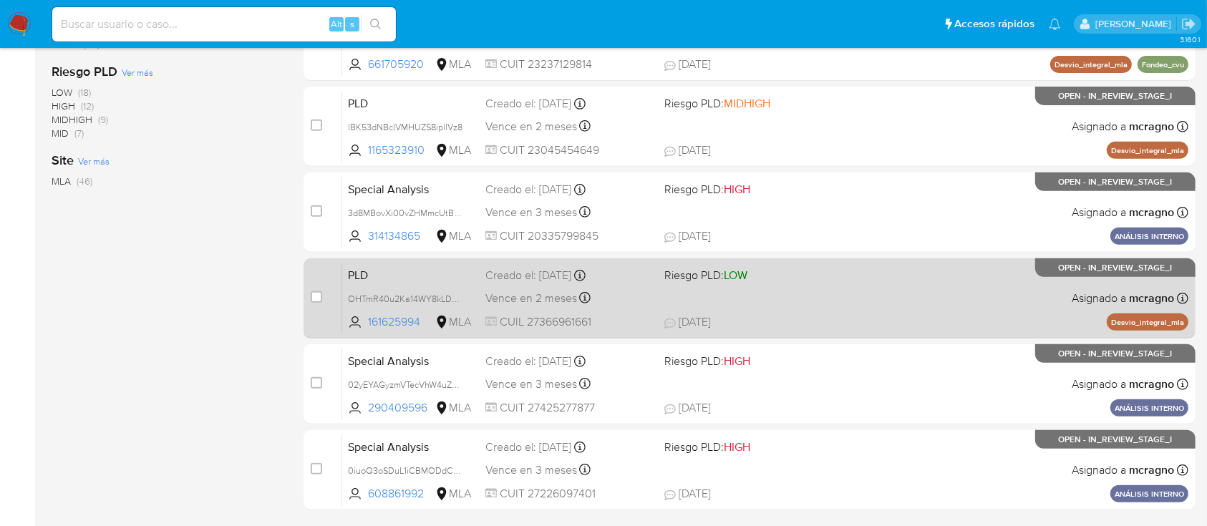
click at [464, 296] on span "OHTmR40u2Ka14WY8kLDmnIqY" at bounding box center [411, 299] width 126 height 16
click at [319, 294] on input "checkbox" at bounding box center [316, 296] width 11 height 11
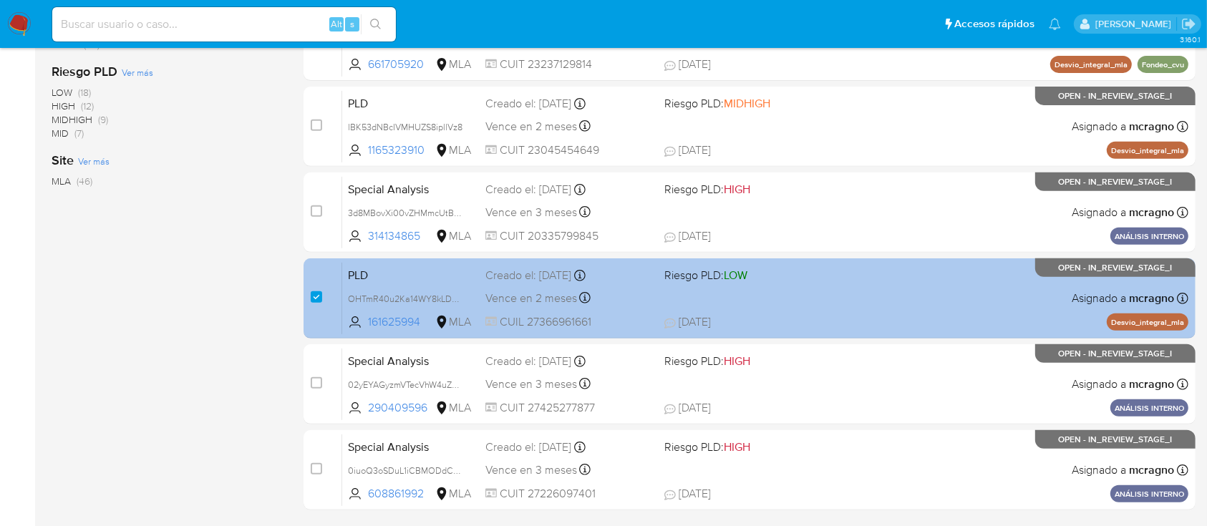
click at [825, 307] on div "PLD OHTmR40u2Ka14WY8kLDmnIqY 161625994 MLA Riesgo PLD: LOW Creado el: 12/09/202…" at bounding box center [765, 298] width 846 height 72
click at [316, 297] on input "checkbox" at bounding box center [316, 296] width 11 height 11
checkbox input "false"
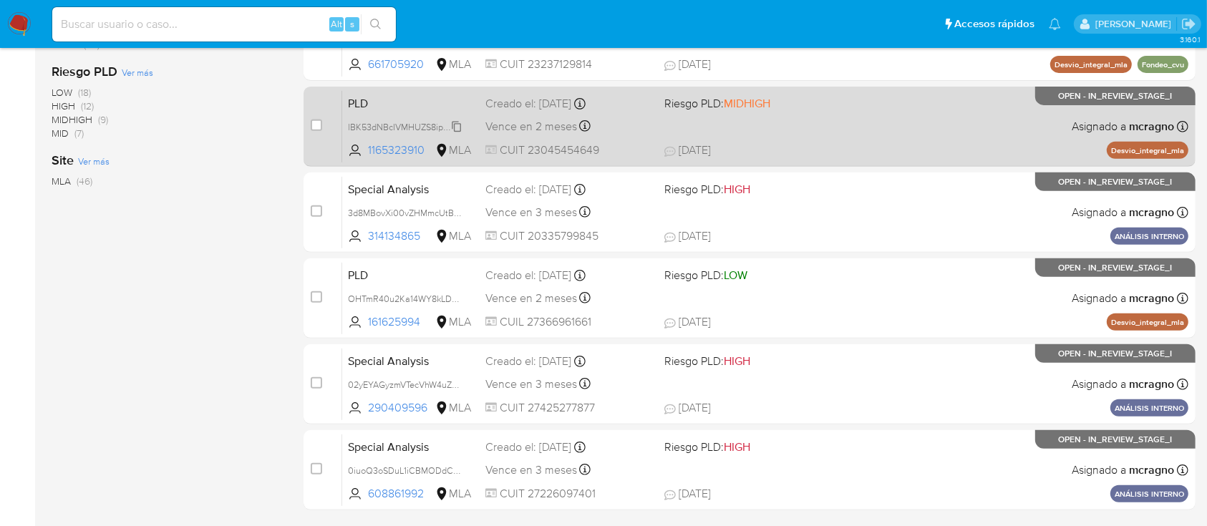
click at [456, 120] on span "lBK53dNBcIVMHUZS8ipllVz8" at bounding box center [405, 126] width 115 height 16
click at [312, 122] on input "checkbox" at bounding box center [316, 125] width 11 height 11
checkbox input "true"
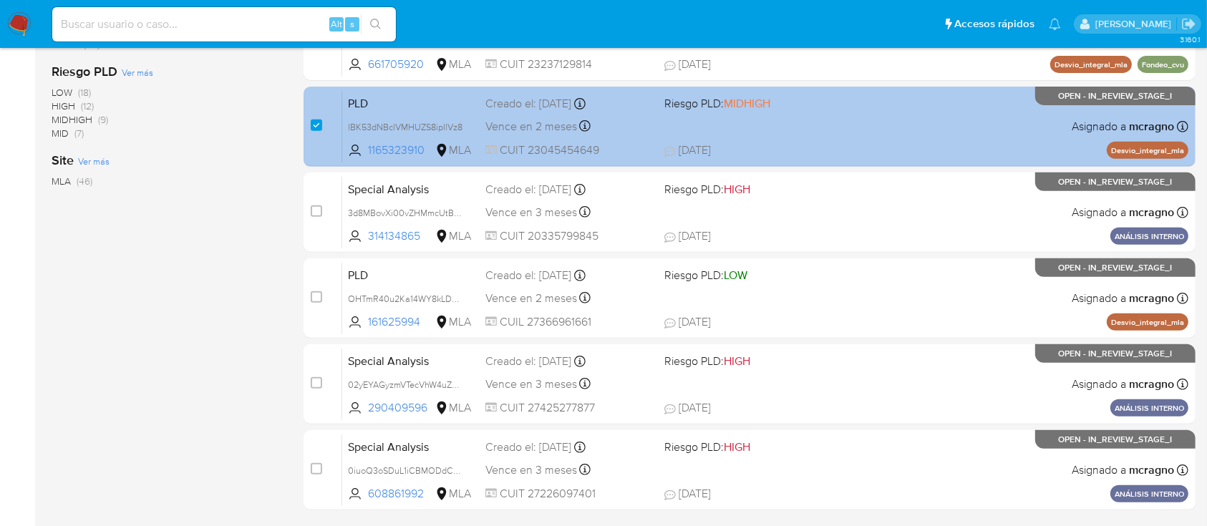
click at [871, 129] on div "PLD lBK53dNBcIVMHUZS8ipllVz8 1165323910 MLA Riesgo PLD: MIDHIGH Creado el: 12/0…" at bounding box center [765, 126] width 846 height 72
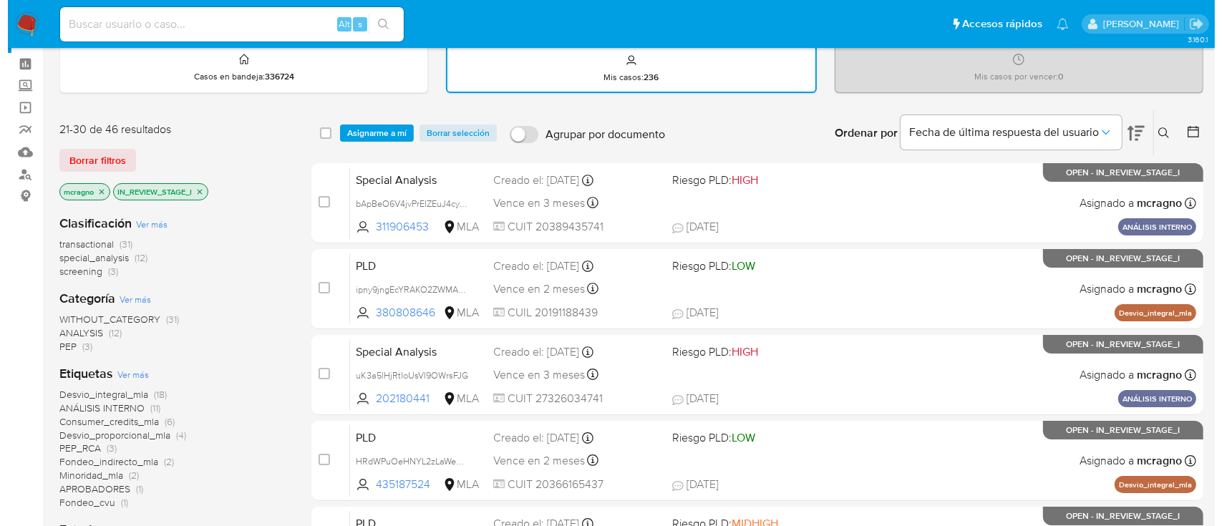
scroll to position [0, 0]
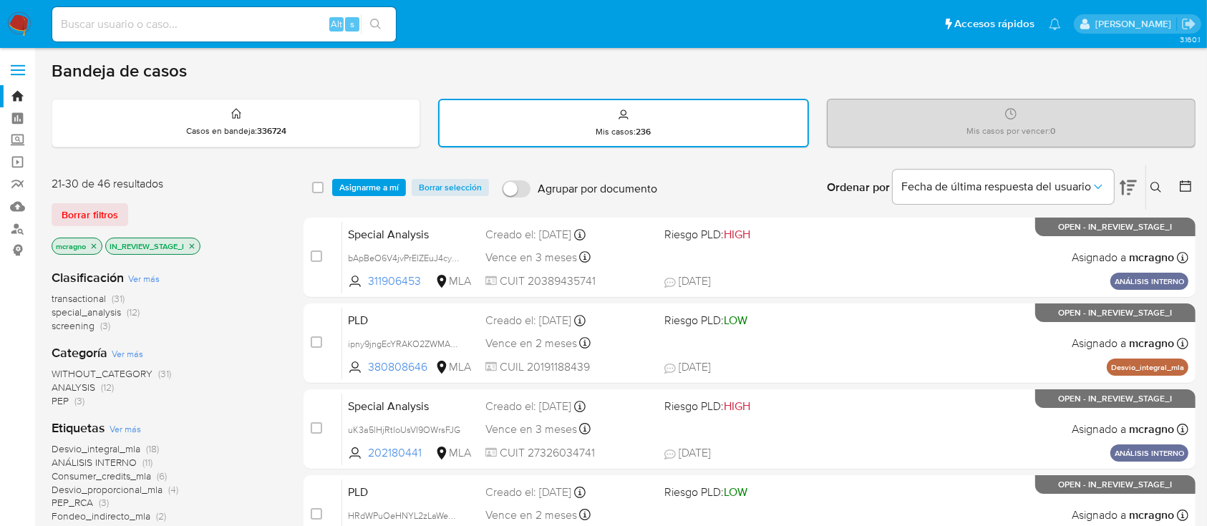
click at [377, 191] on span "Asignarme a mí" at bounding box center [368, 187] width 59 height 14
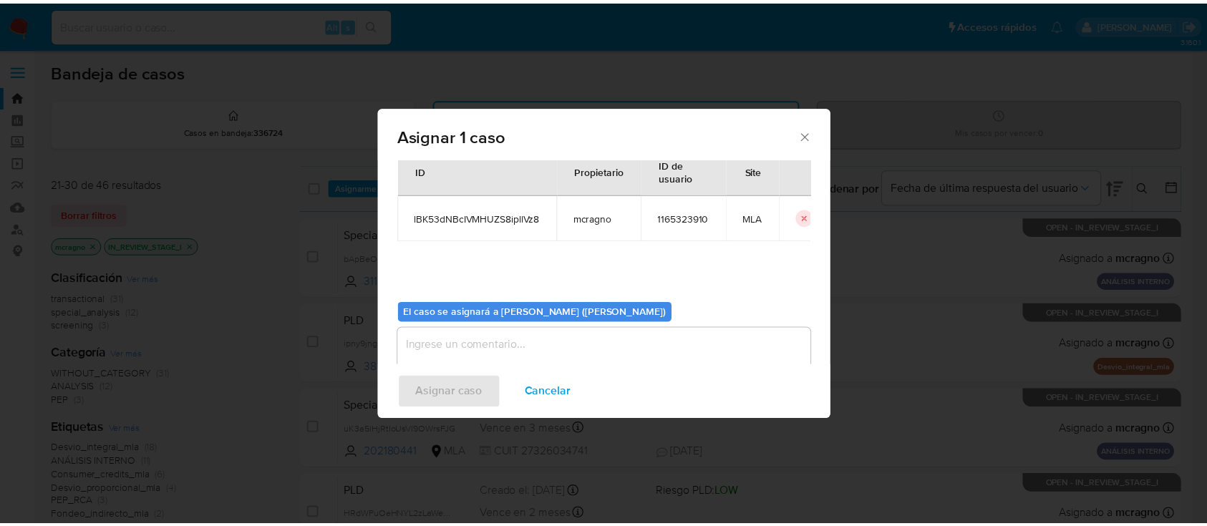
scroll to position [73, 0]
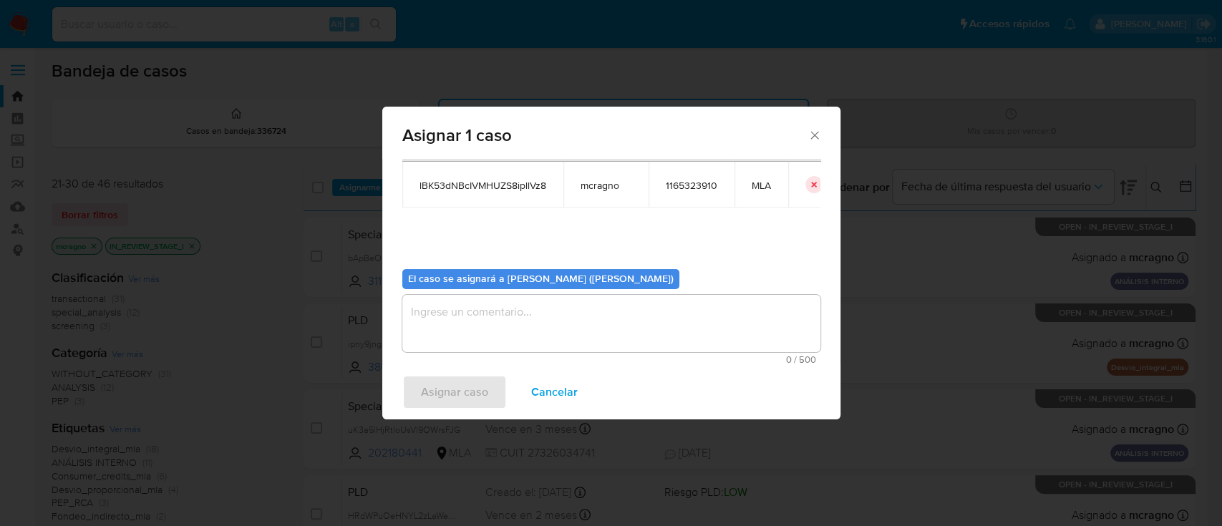
click at [451, 316] on textarea "assign-modal" at bounding box center [611, 323] width 418 height 57
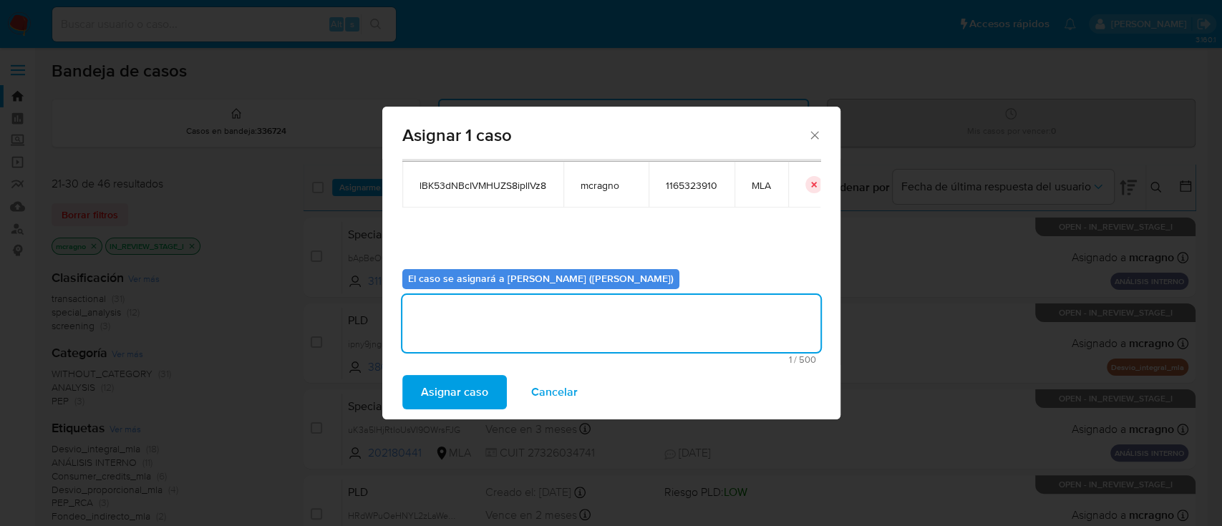
click at [458, 382] on span "Asignar caso" at bounding box center [454, 392] width 67 height 31
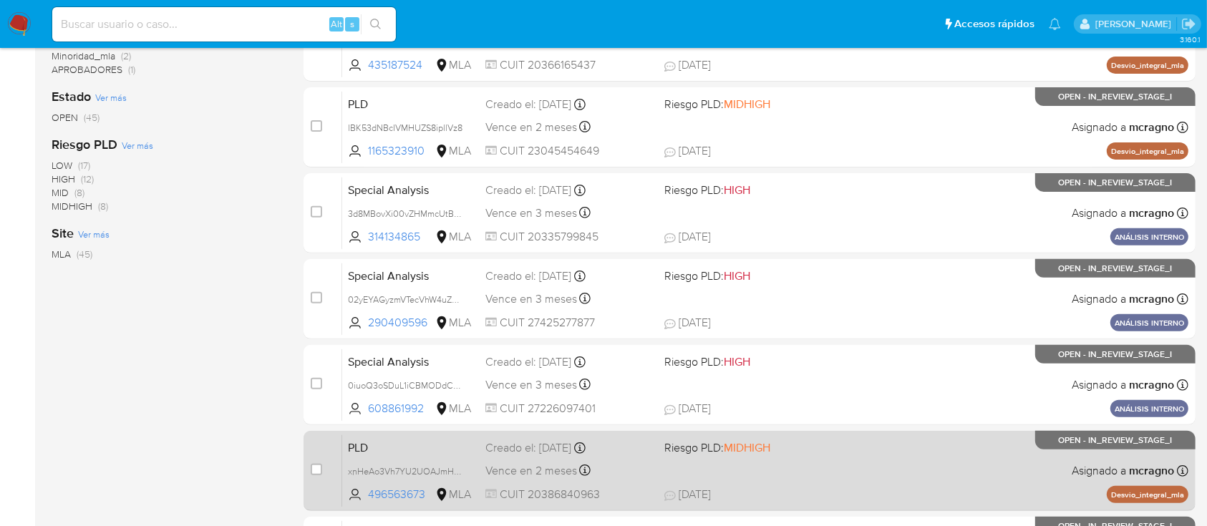
scroll to position [382, 0]
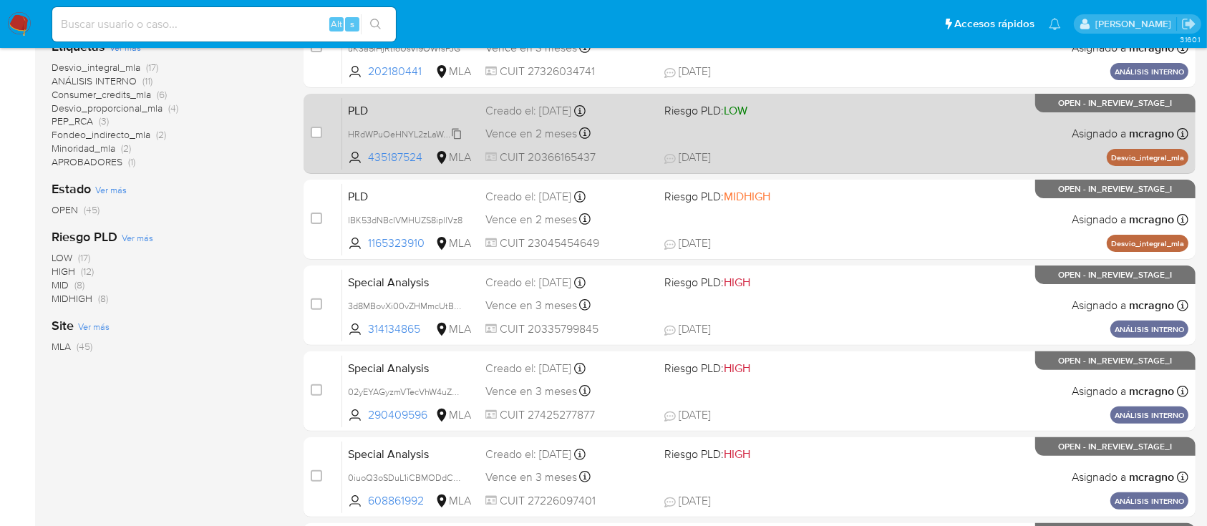
click at [457, 132] on span "HRdWPuOeHNYL2zLaWemD19U2" at bounding box center [414, 133] width 133 height 16
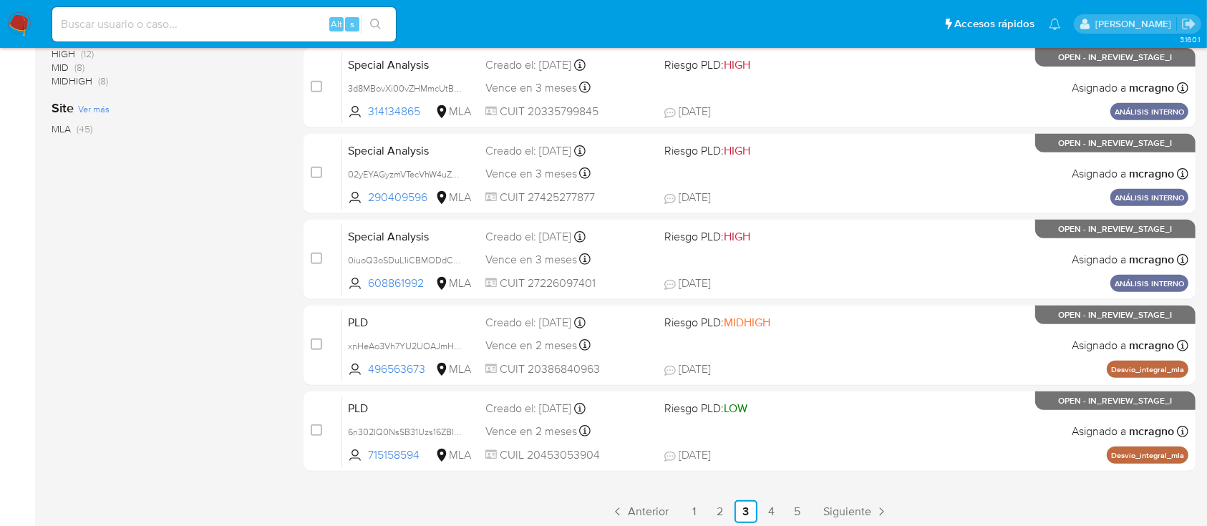
scroll to position [656, 0]
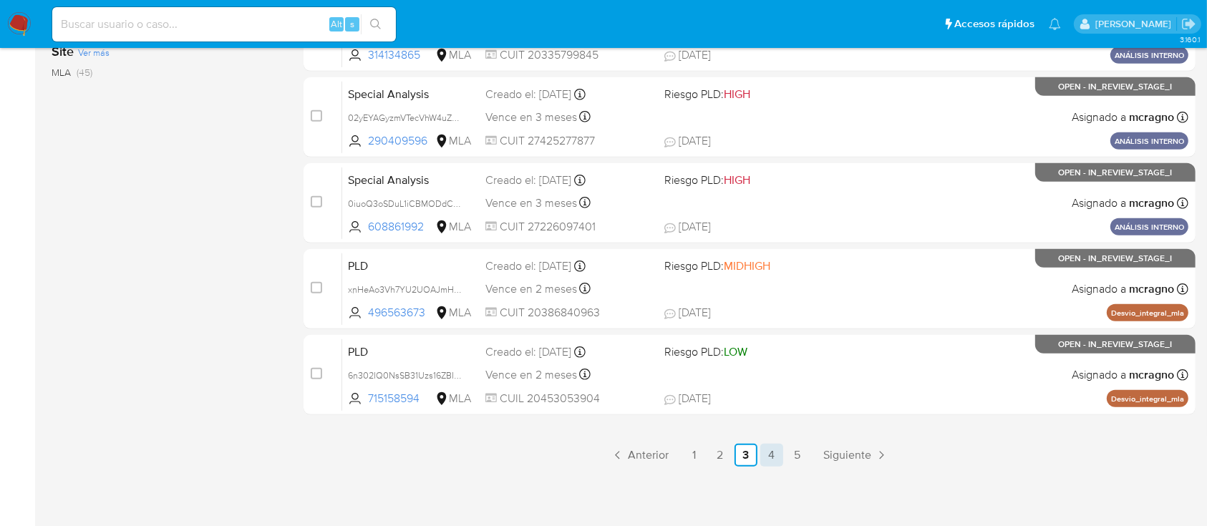
click at [776, 446] on link "4" at bounding box center [771, 455] width 23 height 23
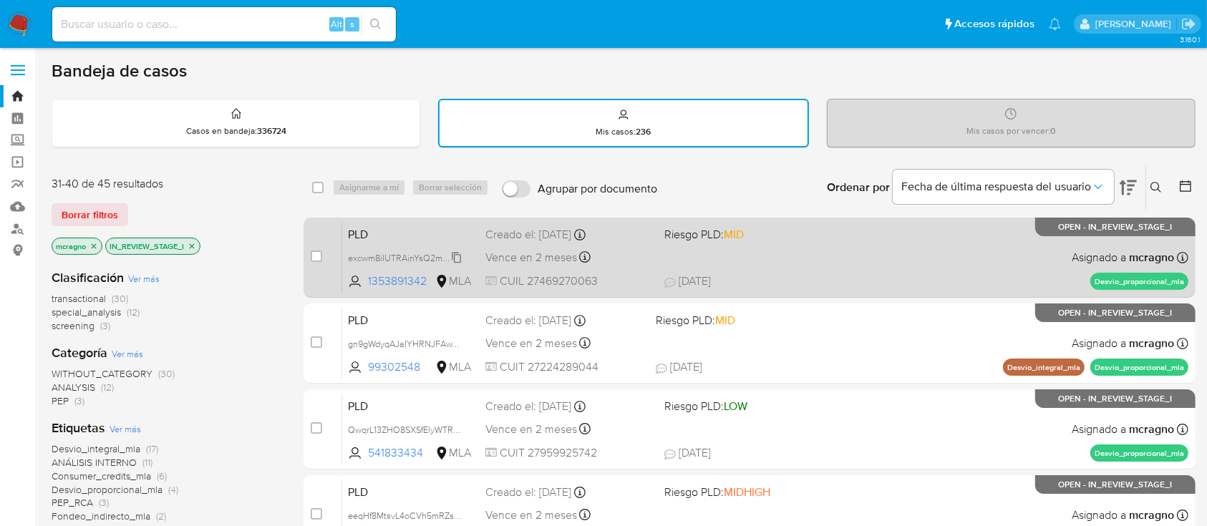
click at [457, 257] on span "excwm8iIUTRAinYsQ2mzCHoT" at bounding box center [408, 257] width 120 height 16
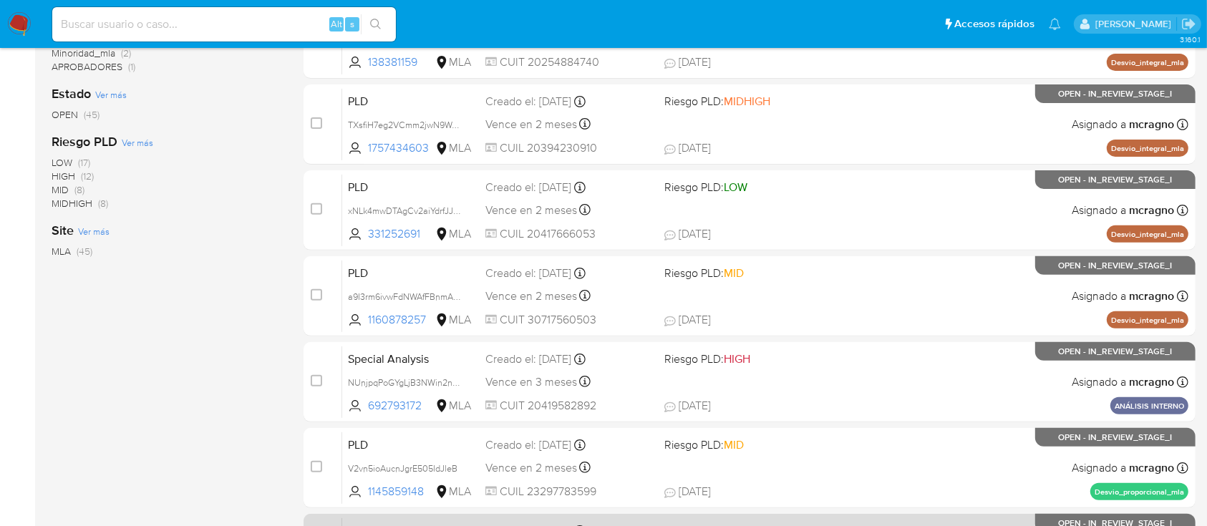
scroll to position [656, 0]
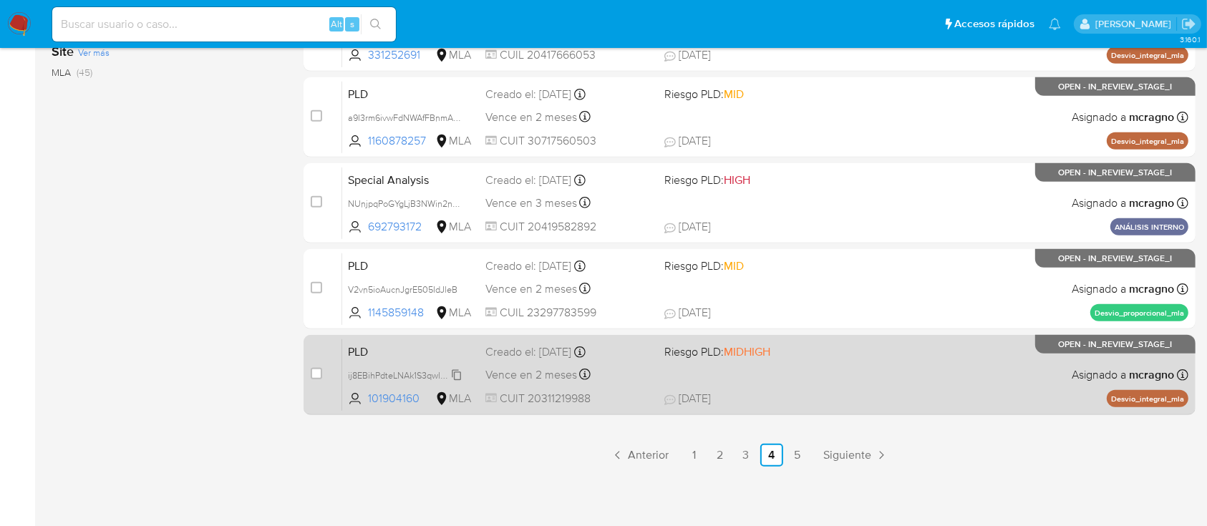
click at [460, 375] on icon at bounding box center [456, 374] width 9 height 11
click at [315, 373] on input "checkbox" at bounding box center [316, 373] width 11 height 11
checkbox input "true"
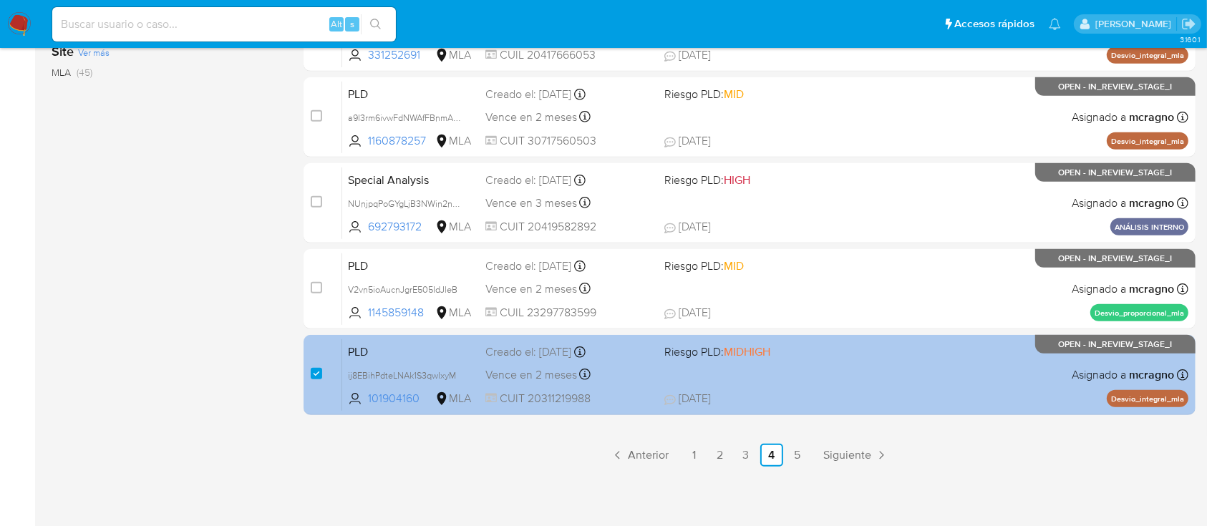
click at [956, 397] on span "23/09/2025 23/09/2025 10:39" at bounding box center [837, 399] width 346 height 16
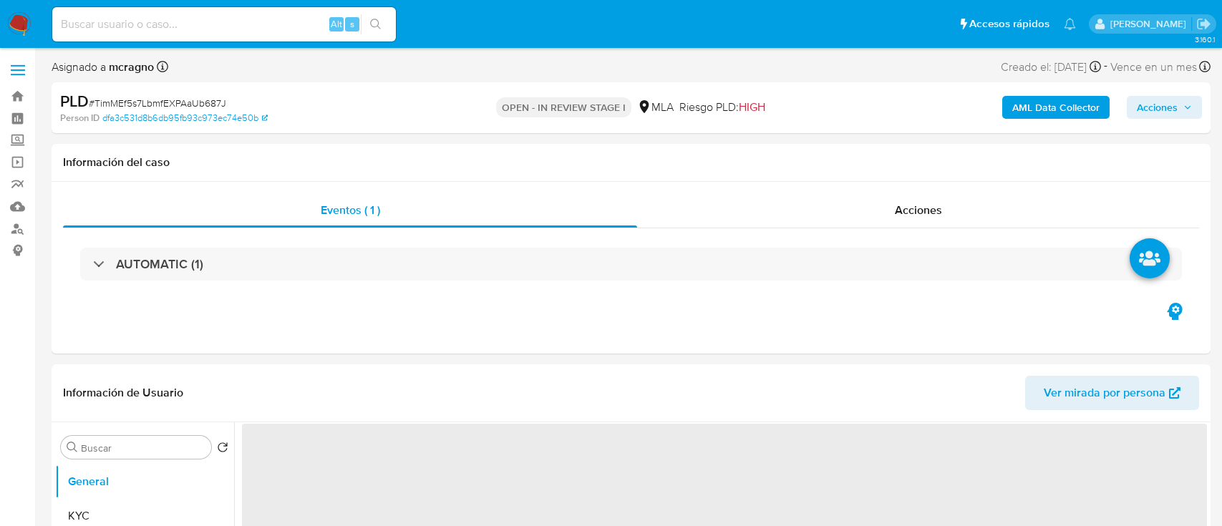
select select "10"
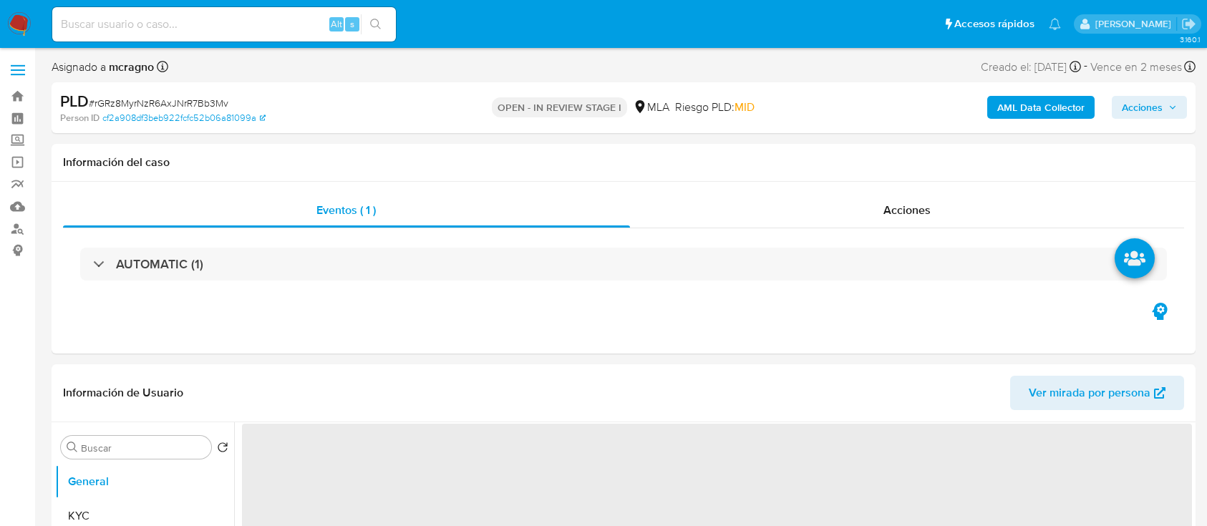
select select "10"
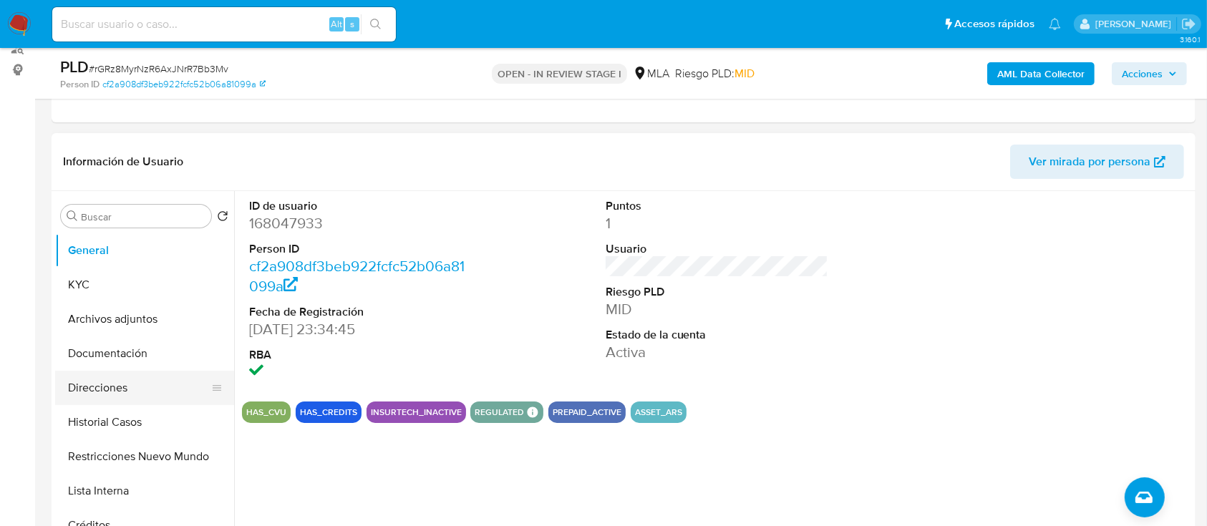
scroll to position [190, 0]
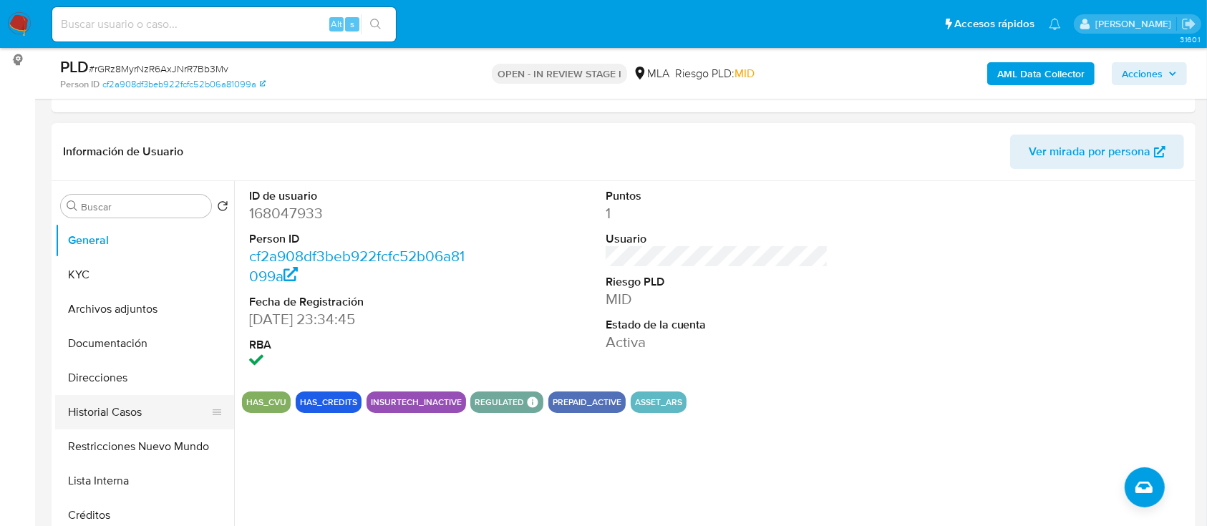
click at [143, 417] on button "Historial Casos" at bounding box center [139, 412] width 168 height 34
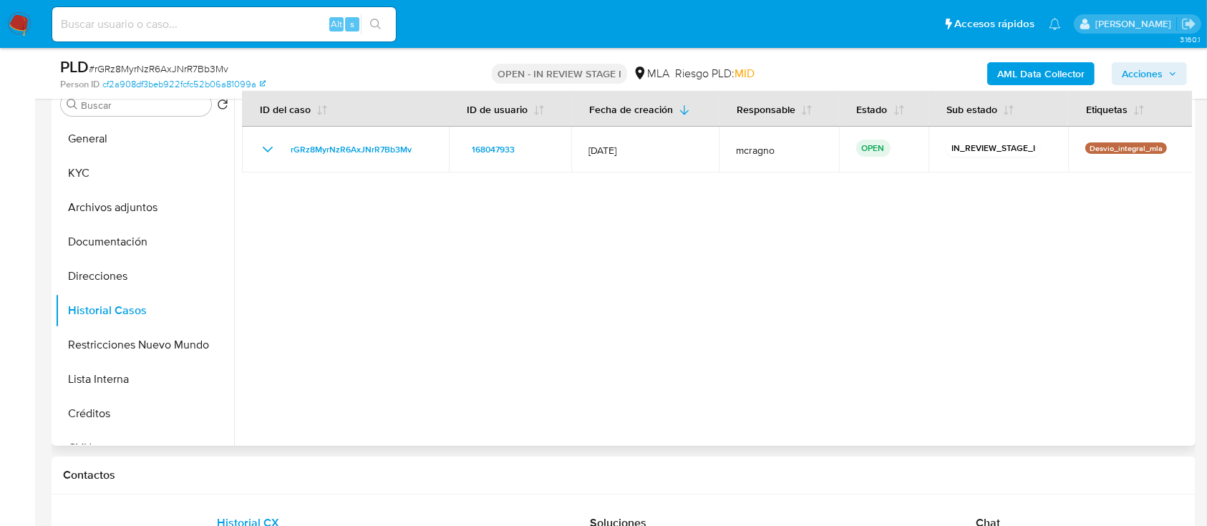
scroll to position [573, 0]
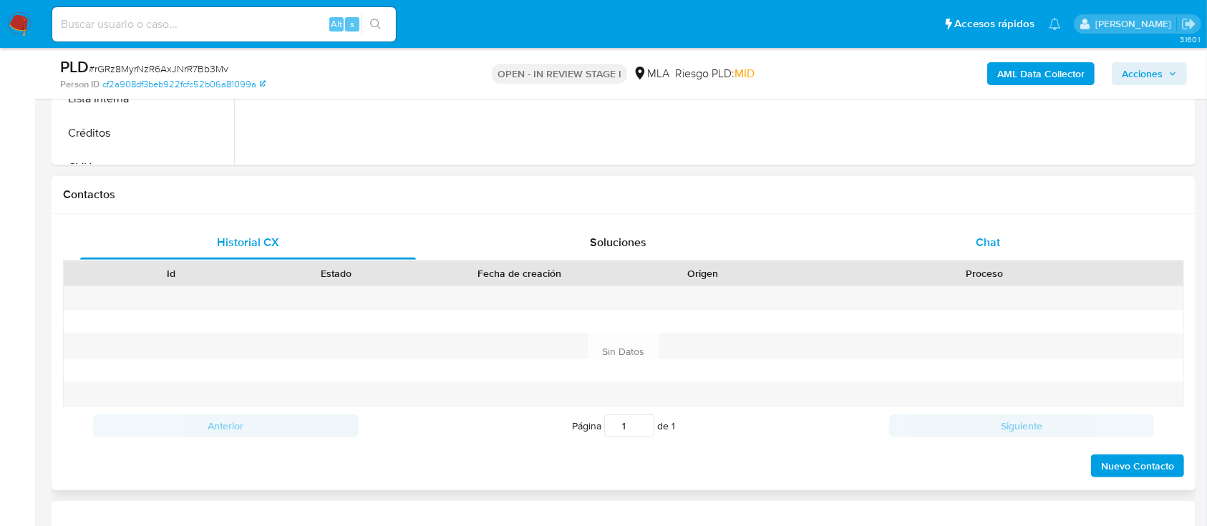
click at [1054, 248] on div "Chat" at bounding box center [988, 243] width 336 height 34
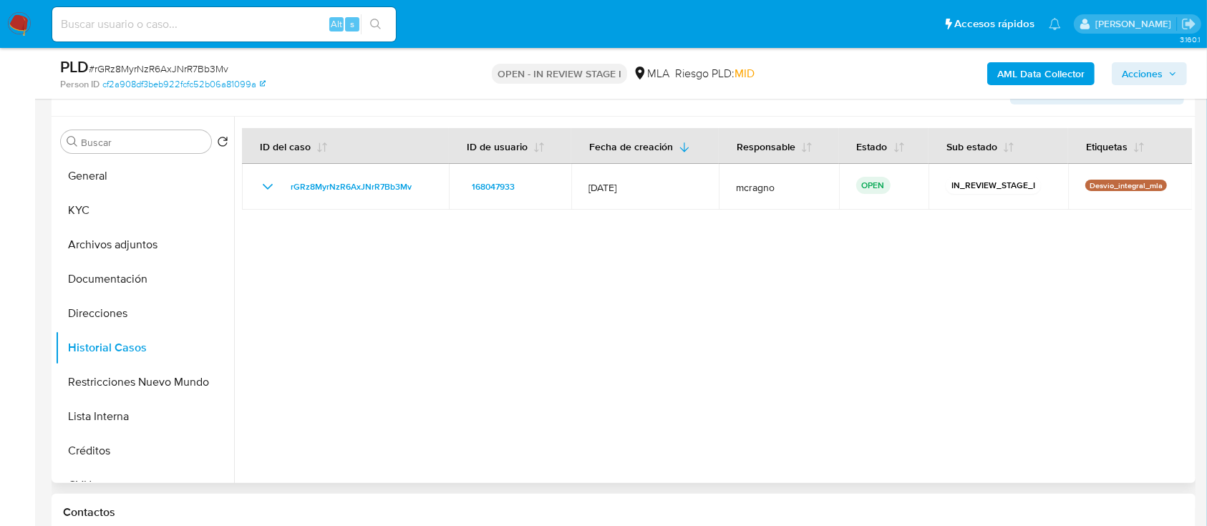
scroll to position [190, 0]
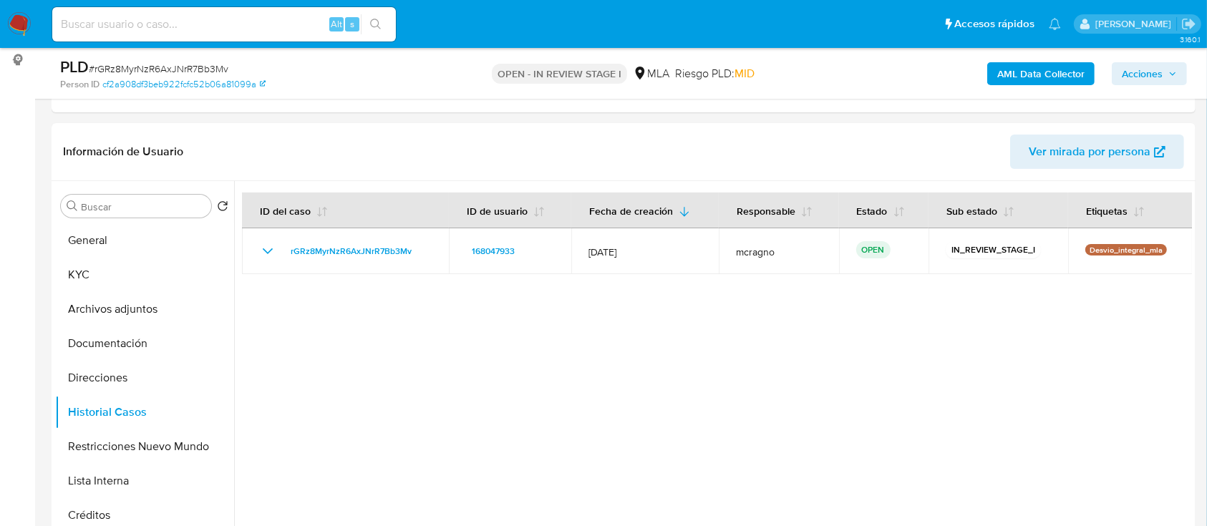
click at [1072, 82] on b "AML Data Collector" at bounding box center [1040, 73] width 87 height 23
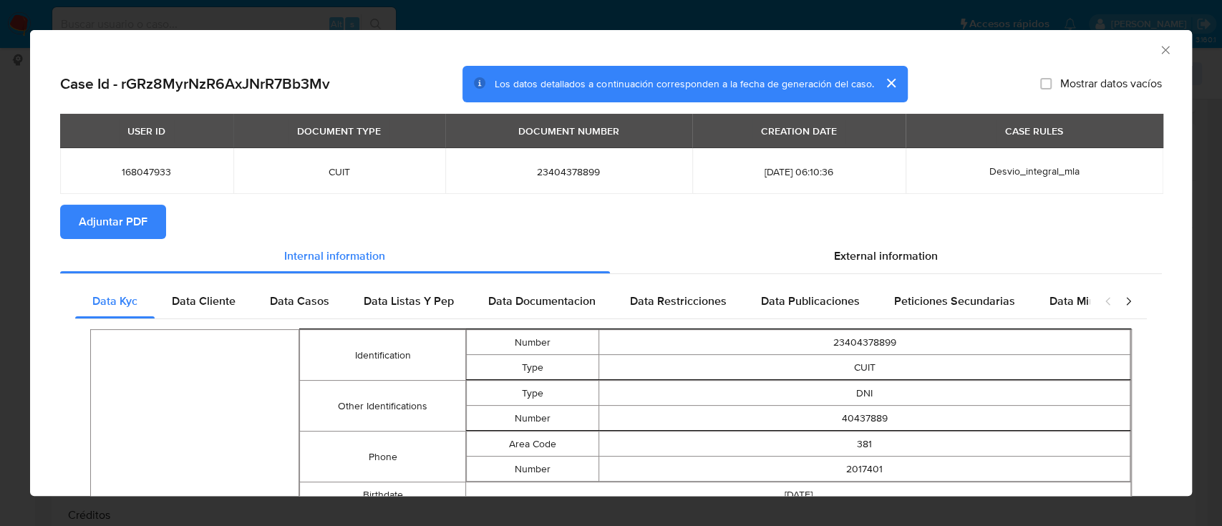
click at [133, 222] on span "Adjuntar PDF" at bounding box center [113, 221] width 69 height 31
click at [1158, 46] on icon "Cerrar ventana" at bounding box center [1165, 50] width 14 height 14
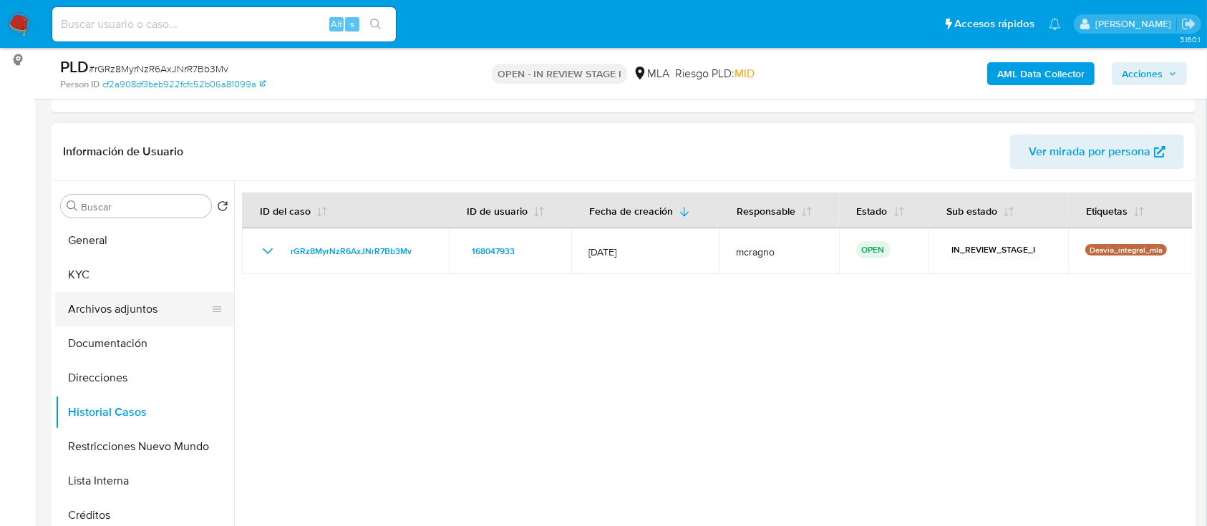
click at [127, 322] on button "Archivos adjuntos" at bounding box center [139, 309] width 168 height 34
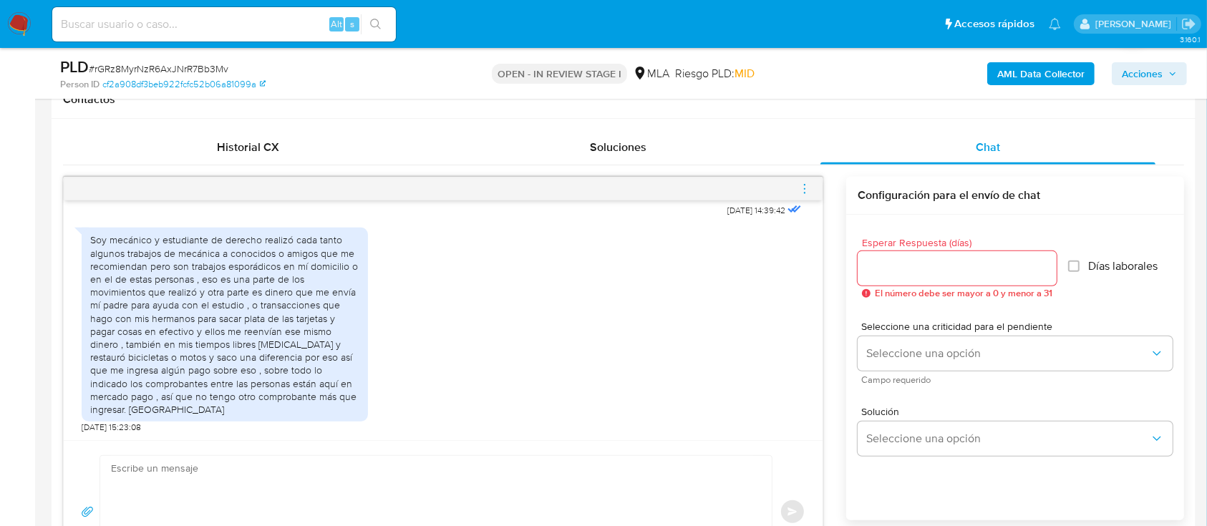
scroll to position [865, 0]
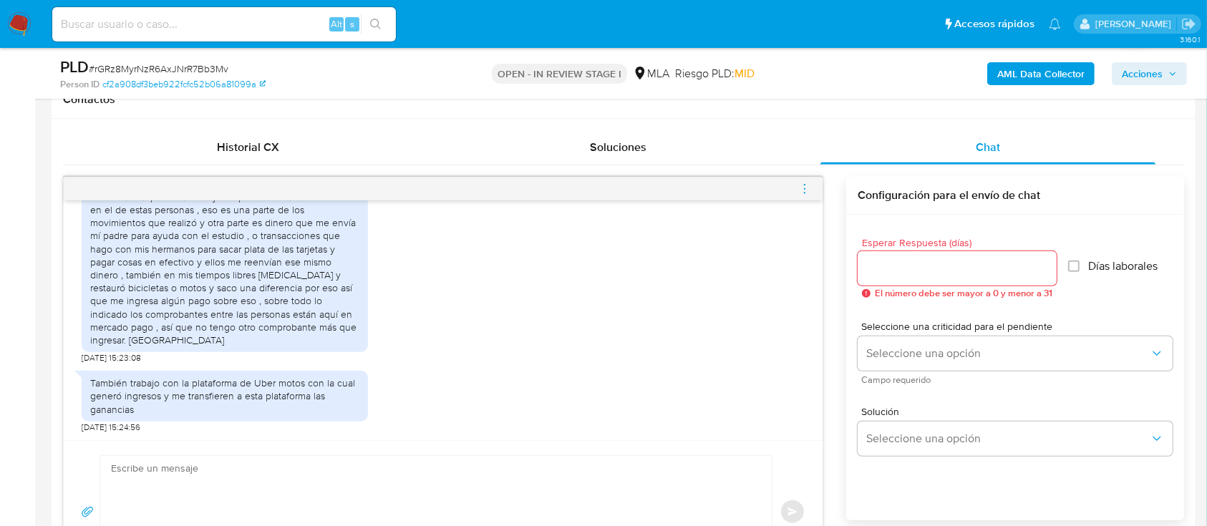
click at [349, 470] on textarea at bounding box center [432, 512] width 643 height 112
paste textarea "Hola Yamil Augusto Bascary, Muchas gracias por tu respuesta. En base a la infor…"
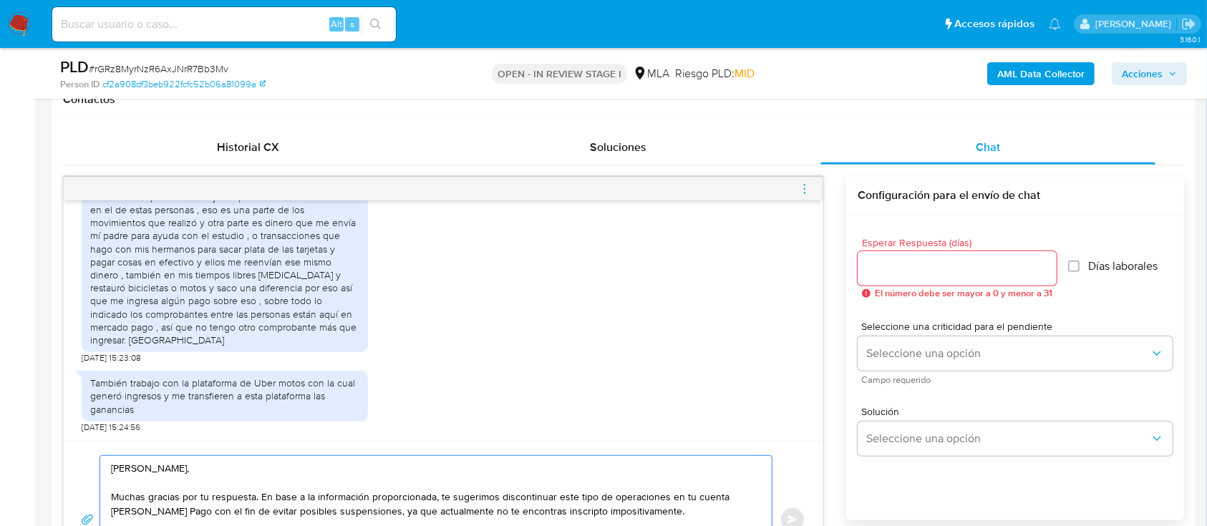
scroll to position [719, 0]
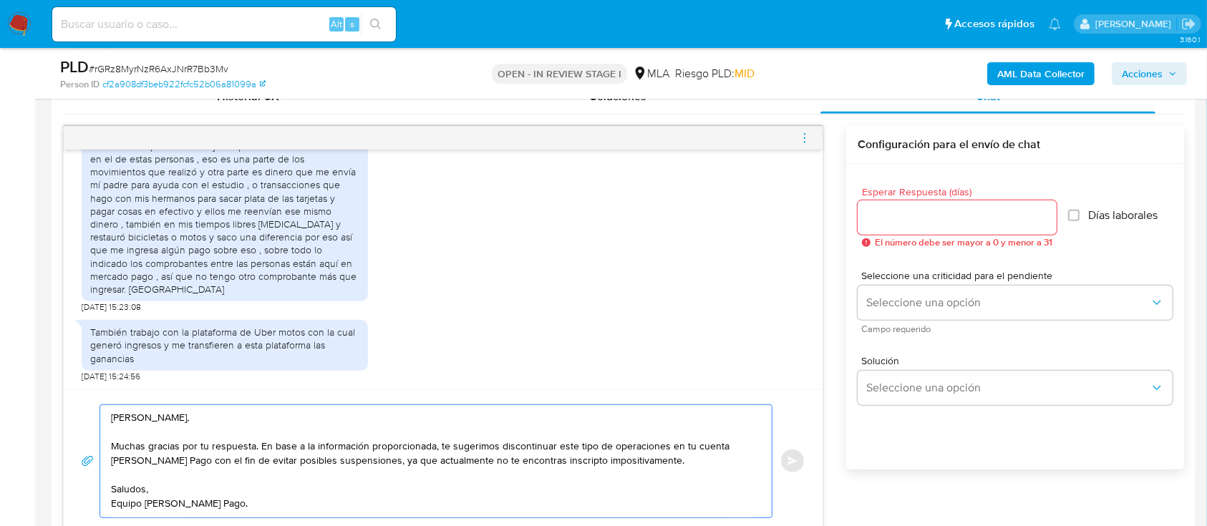
drag, startPoint x: 496, startPoint y: 464, endPoint x: 268, endPoint y: 495, distance: 229.7
click at [268, 495] on textarea "Hola Yamil Augusto Bascary, Muchas gracias por tu respuesta. En base a la infor…" at bounding box center [432, 461] width 643 height 112
type textarea "Hola Yamil Augusto Bascary, Muchas gracias por tu respuesta. En base a la infor…"
click at [906, 214] on input "Esperar Respuesta (días)" at bounding box center [957, 217] width 199 height 19
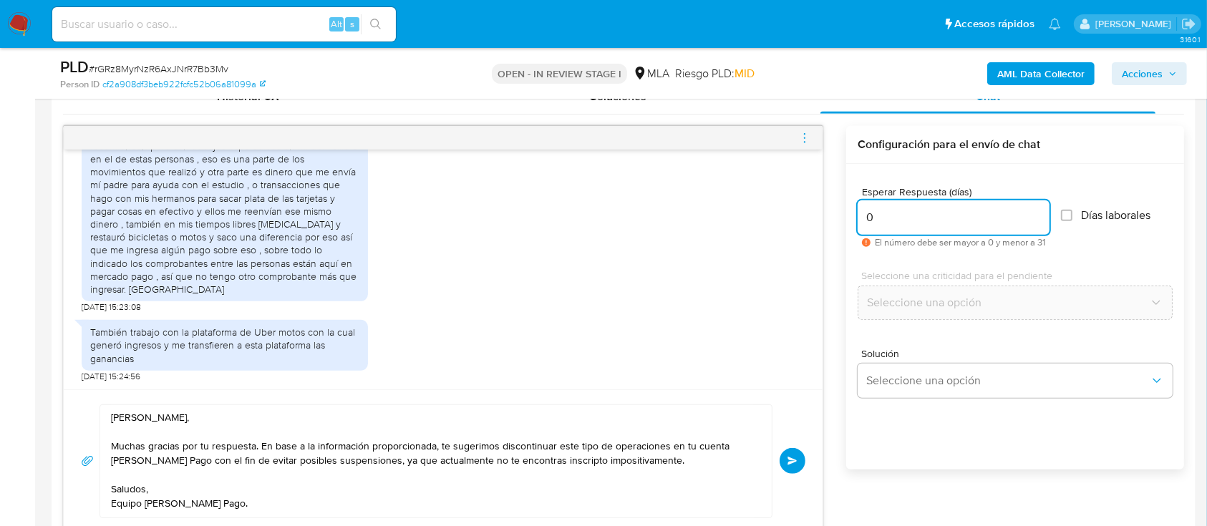
scroll to position [814, 0]
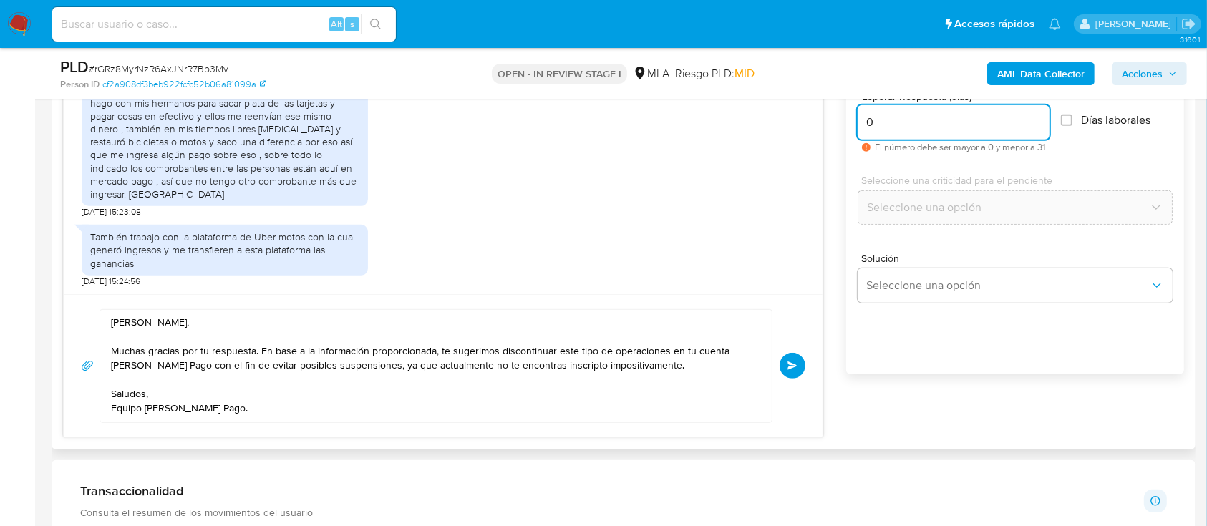
type input "0"
drag, startPoint x: 493, startPoint y: 371, endPoint x: 462, endPoint y: 399, distance: 41.5
click at [462, 399] on textarea "Hola Yamil Augusto Bascary, Muchas gracias por tu respuesta. En base a la infor…" at bounding box center [432, 366] width 643 height 112
click at [795, 364] on span "Enviar" at bounding box center [792, 366] width 10 height 9
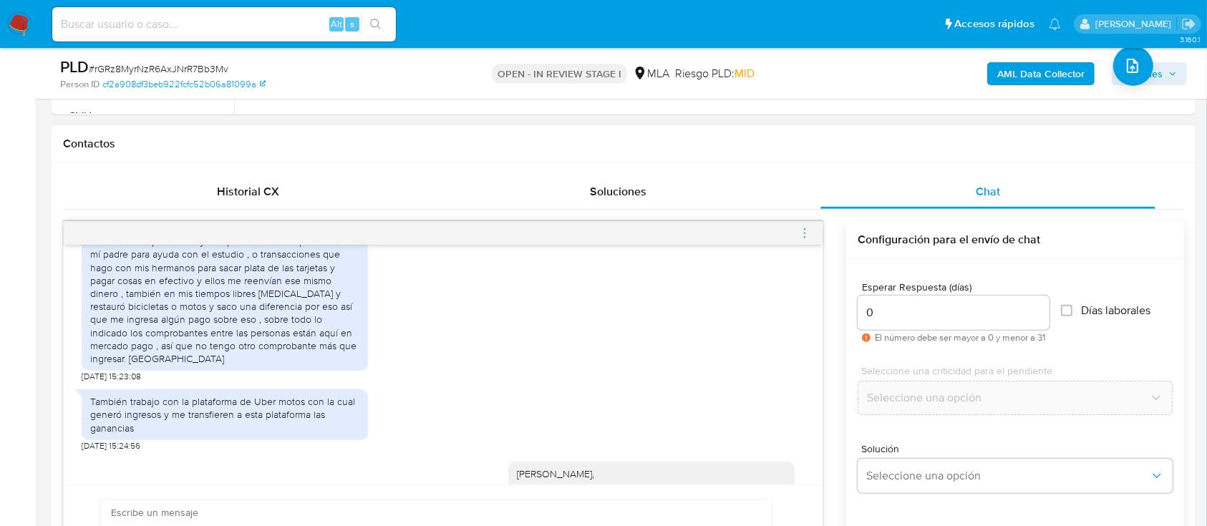
scroll to position [1037, 0]
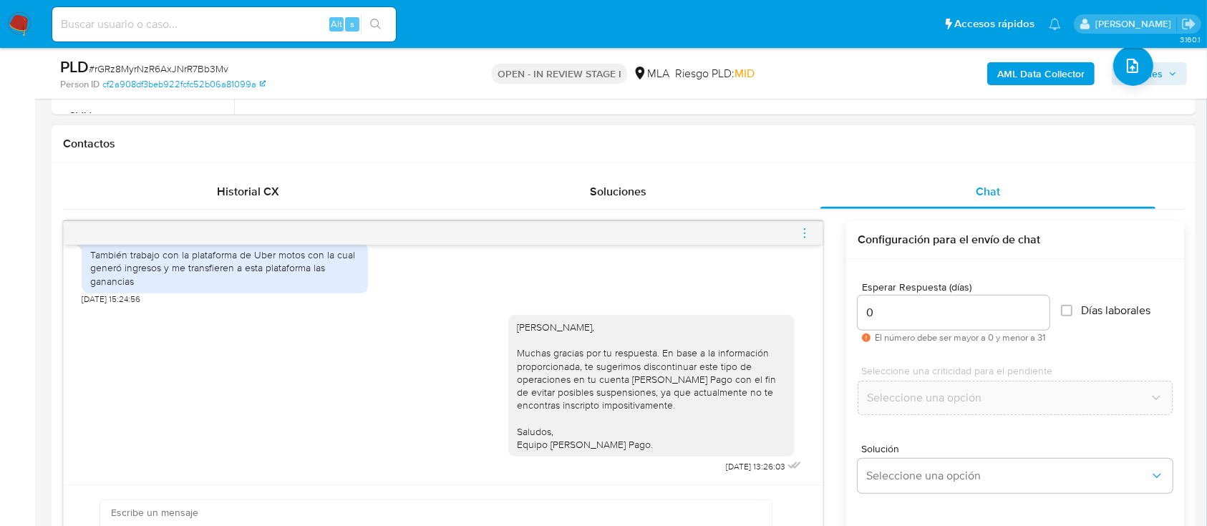
click at [804, 227] on icon "menu-action" at bounding box center [804, 233] width 13 height 13
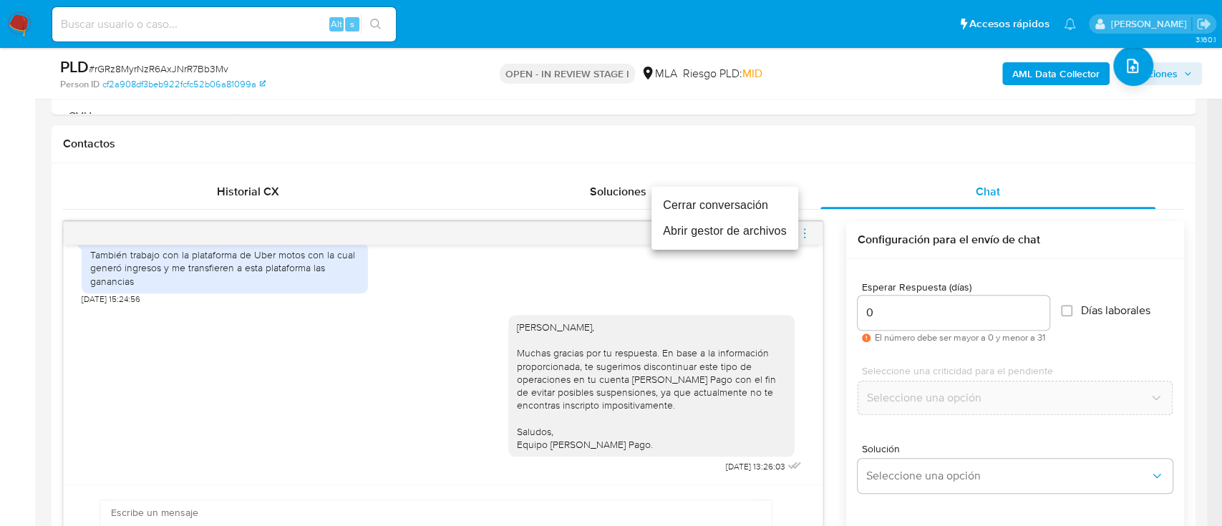
click at [711, 206] on li "Cerrar conversación" at bounding box center [724, 206] width 147 height 26
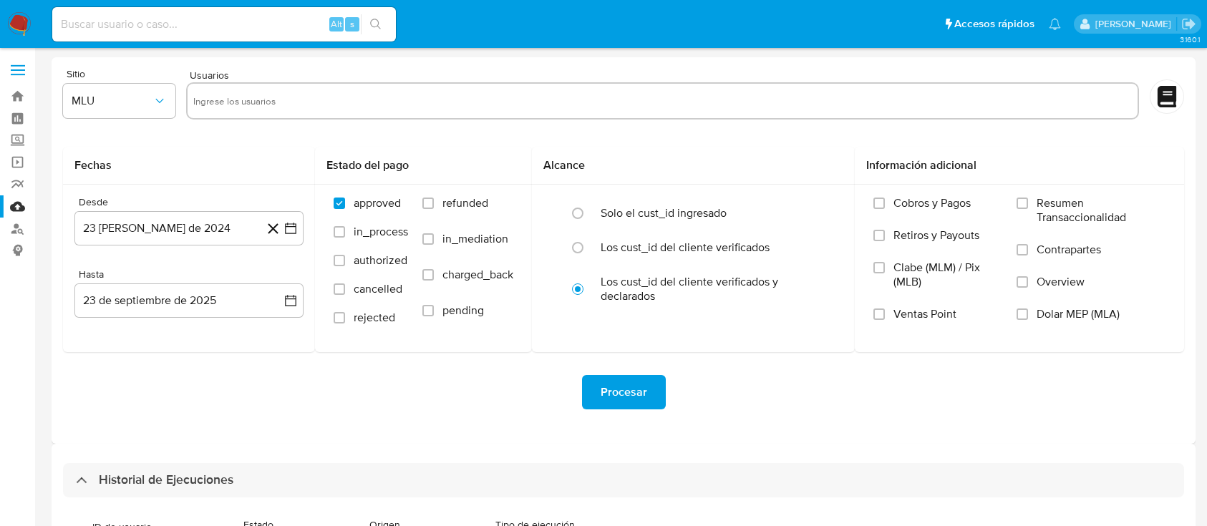
select select "10"
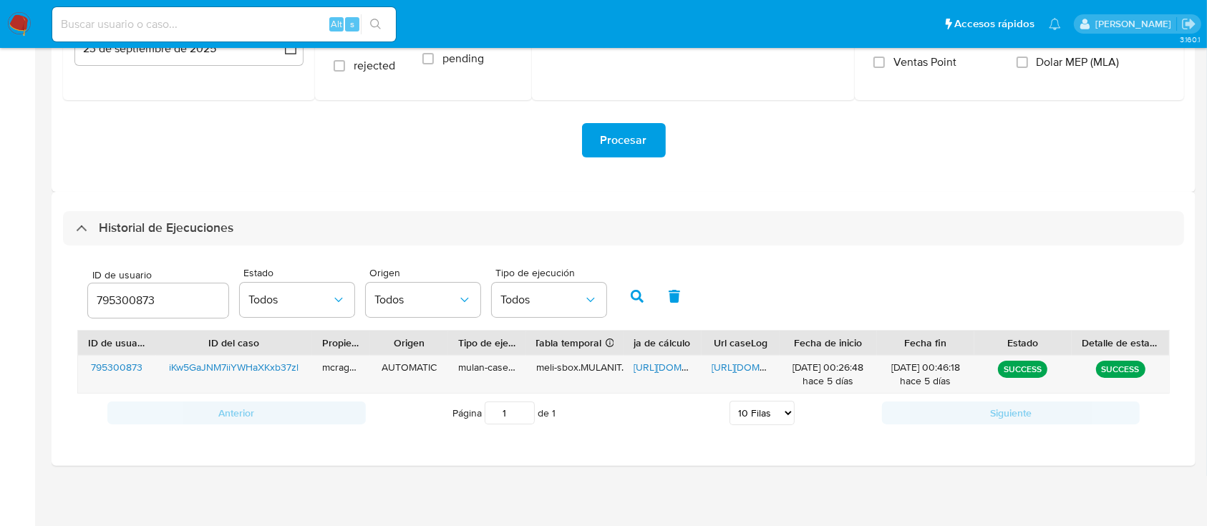
click at [132, 291] on input "795300873" at bounding box center [158, 300] width 140 height 19
drag, startPoint x: 633, startPoint y: 291, endPoint x: 659, endPoint y: 331, distance: 48.3
click at [634, 292] on icon "button" at bounding box center [637, 296] width 13 height 13
click at [664, 370] on span "[URL][DOMAIN_NAME]" at bounding box center [683, 367] width 99 height 14
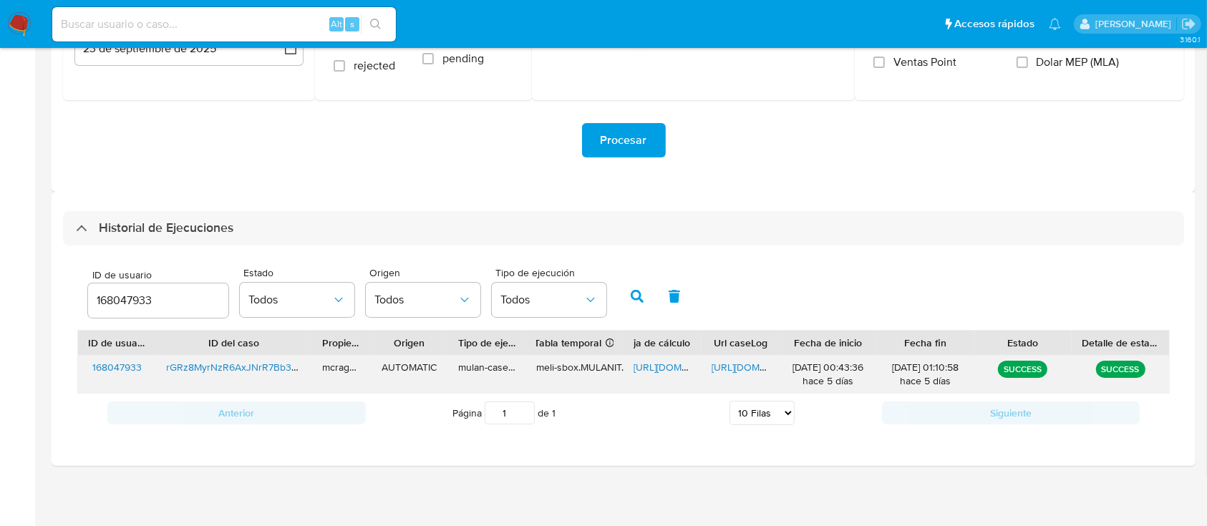
click at [742, 357] on div "https://docs.google.com/document/d/1ygySS3JaD2g0d26MSlMhbST6-mjy1d7M6gP6tMaxzRo…" at bounding box center [741, 374] width 78 height 37
click at [745, 368] on span "https://docs.google.com/document/d/1ygySS3JaD2g0d26MSlMhbST6-mjy1d7M6gP6tMaxzRo…" at bounding box center [761, 367] width 99 height 14
click at [119, 286] on div "168047933" at bounding box center [158, 300] width 140 height 34
click at [120, 292] on input "168047933" at bounding box center [158, 300] width 140 height 19
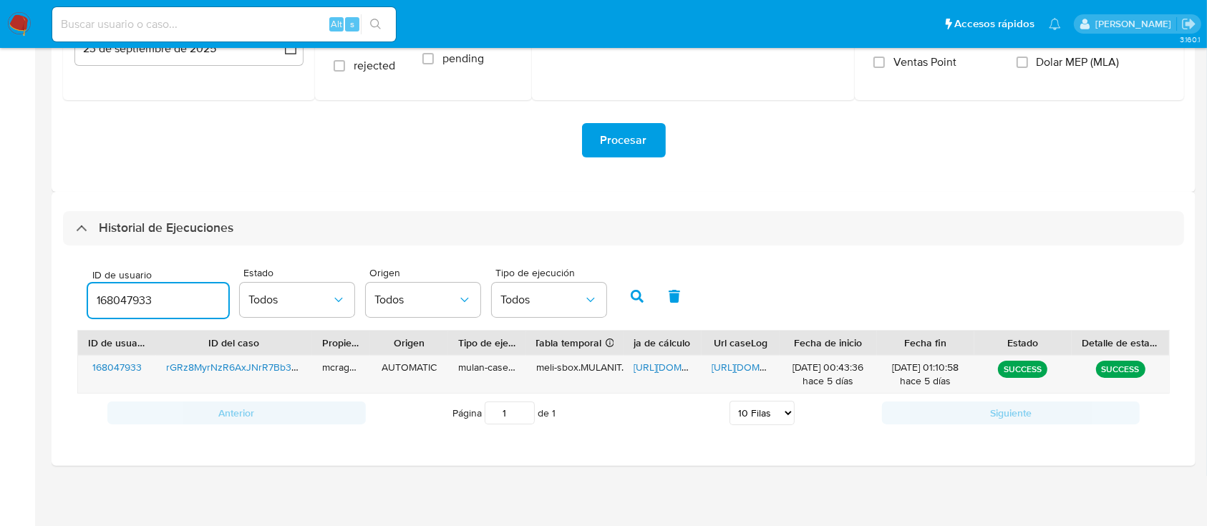
click at [120, 292] on input "168047933" at bounding box center [158, 300] width 140 height 19
paste input "4418030"
drag, startPoint x: 638, startPoint y: 294, endPoint x: 668, endPoint y: 357, distance: 69.8
click at [639, 295] on icon "button" at bounding box center [637, 296] width 13 height 13
click at [661, 367] on span "https://docs.google.com/spreadsheets/d/1Vdrffos7pxCcydDvqQv8_CJmDDJs_B7cBR6tr8M…" at bounding box center [683, 367] width 99 height 14
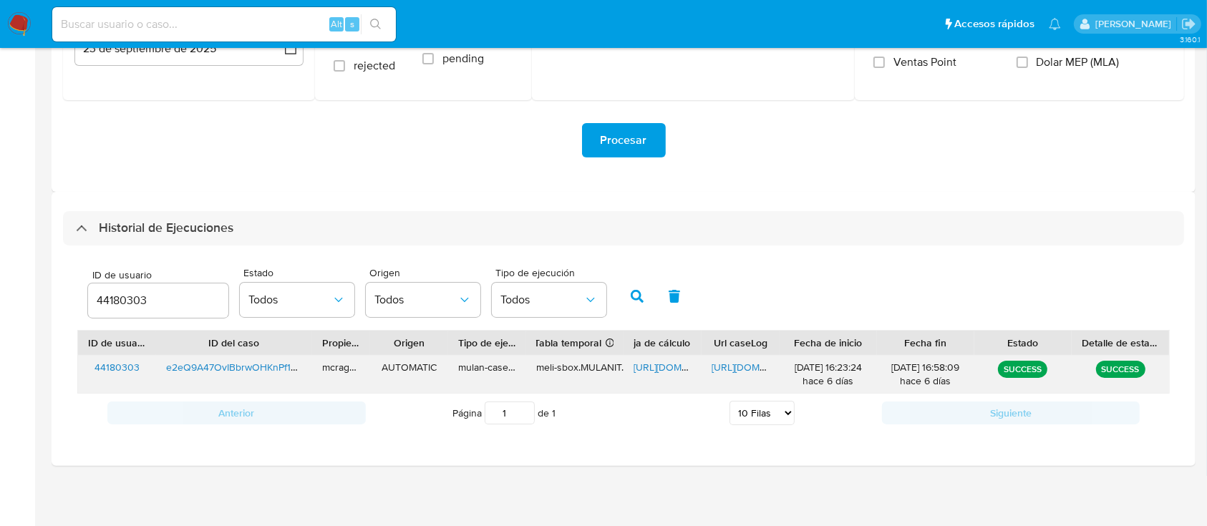
click at [758, 365] on span "https://docs.google.com/document/d/1gtaUxEO2YKvqEb3PDfBANh2fUA4stu_XoEmj4My2aA4…" at bounding box center [761, 367] width 99 height 14
click at [133, 299] on input "44180303" at bounding box center [158, 300] width 140 height 19
click at [626, 294] on button "button" at bounding box center [637, 296] width 37 height 34
click at [657, 369] on span "https://docs.google.com/spreadsheets/d/1jcVEtSe8tl9crfNgTXaDC5buNKRSjKEAMieAcJZ…" at bounding box center [683, 367] width 99 height 14
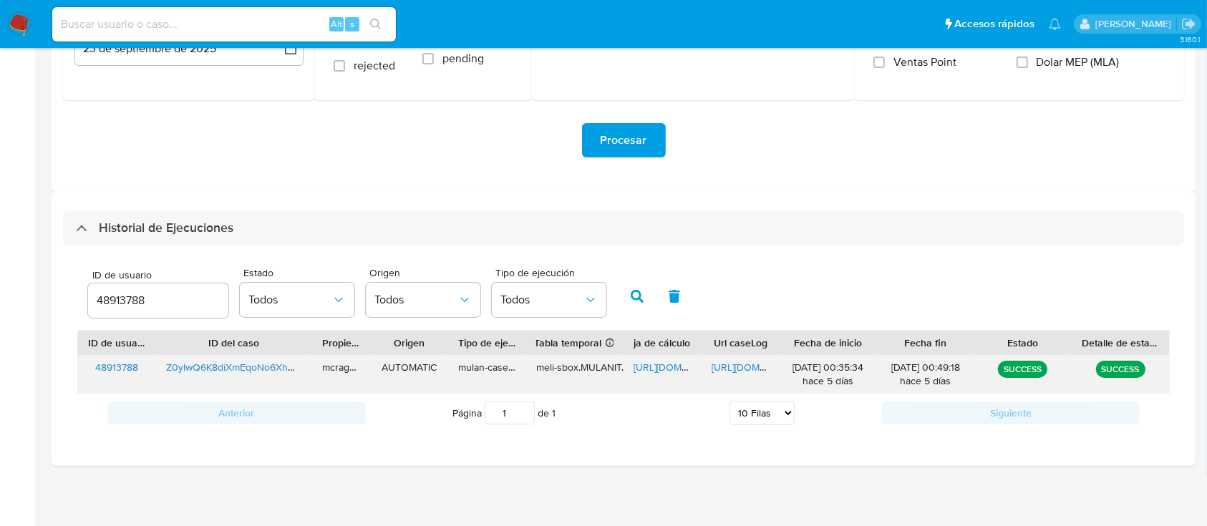
click at [754, 364] on span "https://docs.google.com/document/d/1a5MiWKWBFGTNi1HcOMM_lboBc8pE3IRjOPyzN4fC6K8…" at bounding box center [761, 367] width 99 height 14
click at [137, 309] on div "48913788" at bounding box center [158, 300] width 140 height 34
click at [128, 295] on input "48913788" at bounding box center [158, 300] width 140 height 19
paste input "267816393"
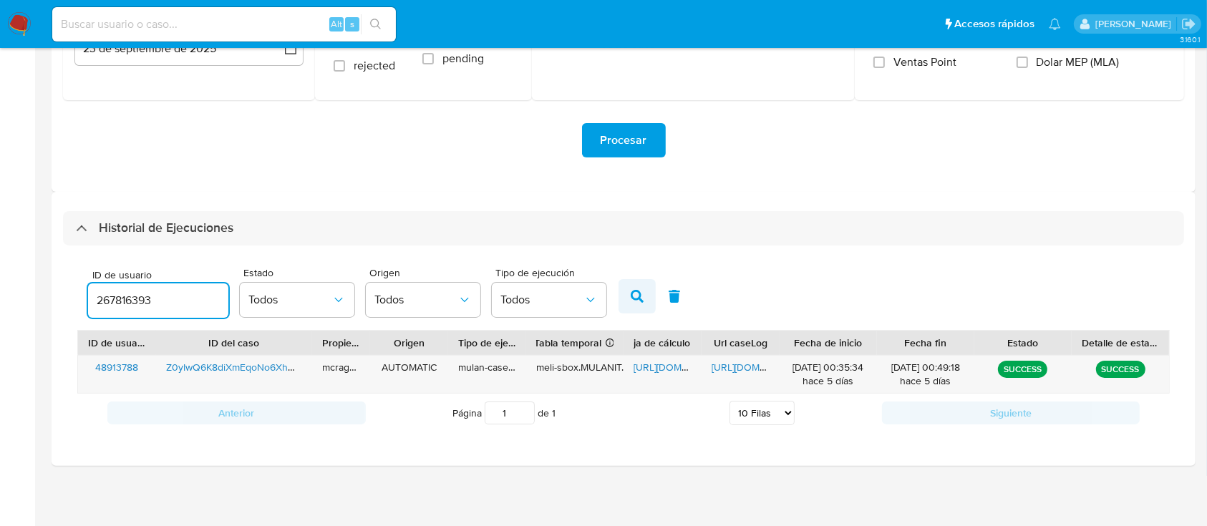
click at [631, 302] on icon "button" at bounding box center [637, 296] width 13 height 13
click at [669, 369] on span "https://docs.google.com/spreadsheets/d/1payqXdabaZHFjJKMNmSrYOzhJ9thqe7sYSV8yIJ…" at bounding box center [683, 367] width 99 height 14
click at [758, 370] on span "https://docs.google.com/document/d/1TbLcPNfGMBOR6ZVYTNMvOc_vuZNb3JhTnTbIckv39NM…" at bounding box center [761, 367] width 99 height 14
click at [127, 296] on input "267816393" at bounding box center [158, 300] width 140 height 19
click at [129, 296] on input "267816393" at bounding box center [158, 300] width 140 height 19
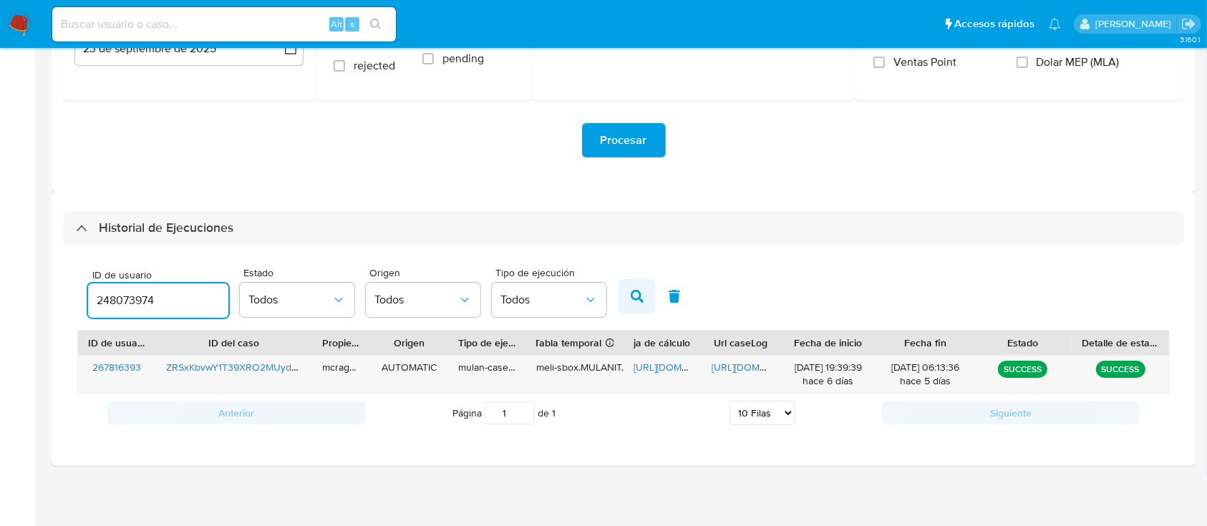
click at [626, 296] on button "button" at bounding box center [637, 296] width 37 height 34
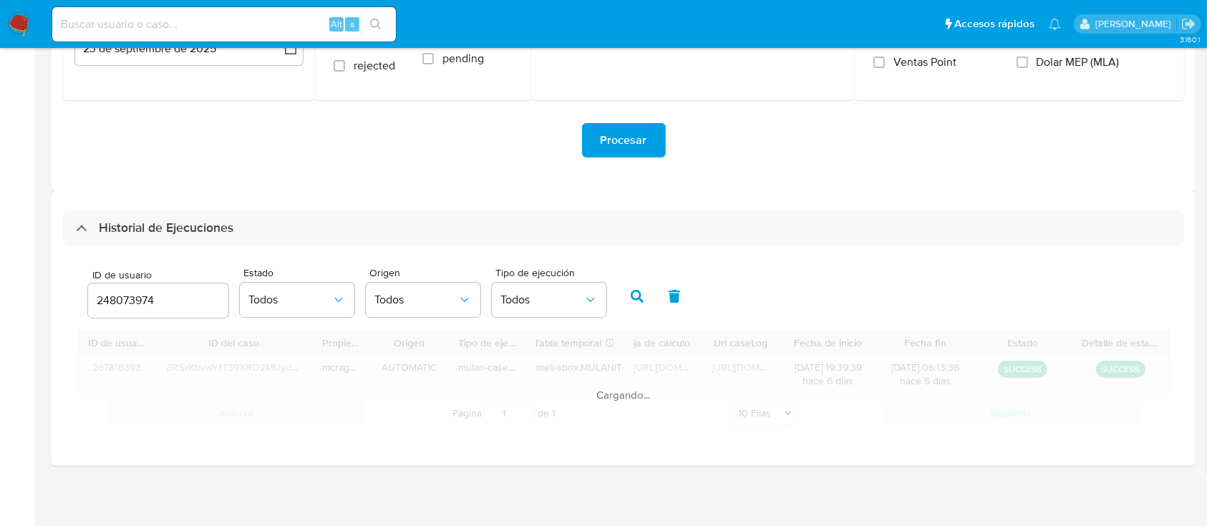
click at [661, 364] on span "https://docs.google.com/spreadsheets/d/1payqXdabaZHFjJKMNmSrYOzhJ9thqe7sYSV8yIJ…" at bounding box center [683, 367] width 99 height 14
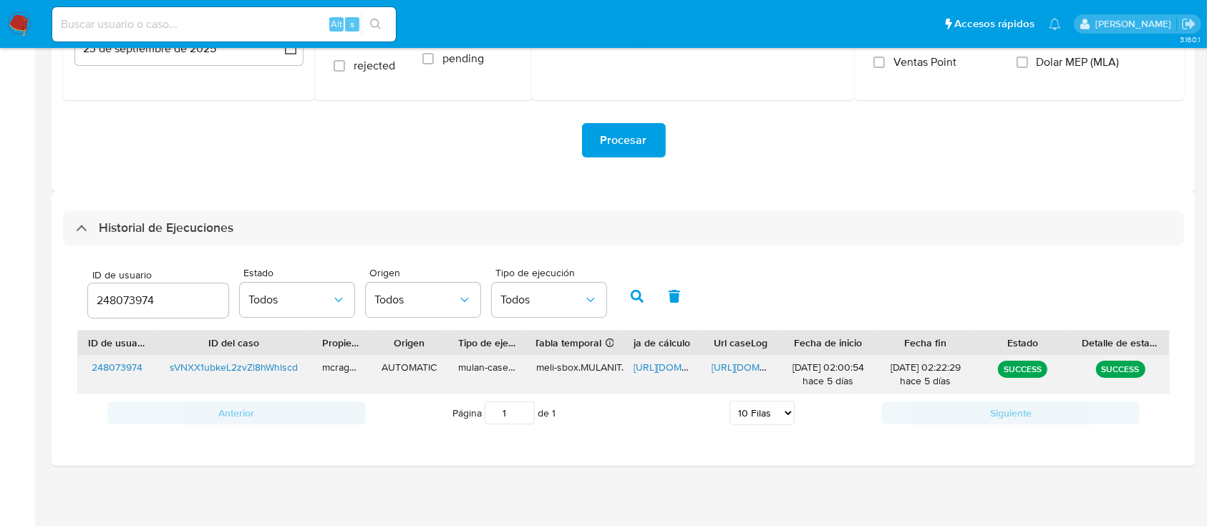
click at [718, 364] on span "https://docs.google.com/document/d/1JnyhEwlsyw6r5IJfgoSCn_kgQ1QhJZWPp5kqnf9AXG0…" at bounding box center [761, 367] width 99 height 14
click at [117, 295] on input "248073974" at bounding box center [158, 300] width 140 height 19
click at [633, 295] on icon "button" at bounding box center [637, 296] width 13 height 13
click at [661, 371] on span "https://docs.google.com/spreadsheets/d/1U2dl0qE0n76sW60BipvM8Cm6y3EomYUO8YSV_bi…" at bounding box center [683, 367] width 99 height 14
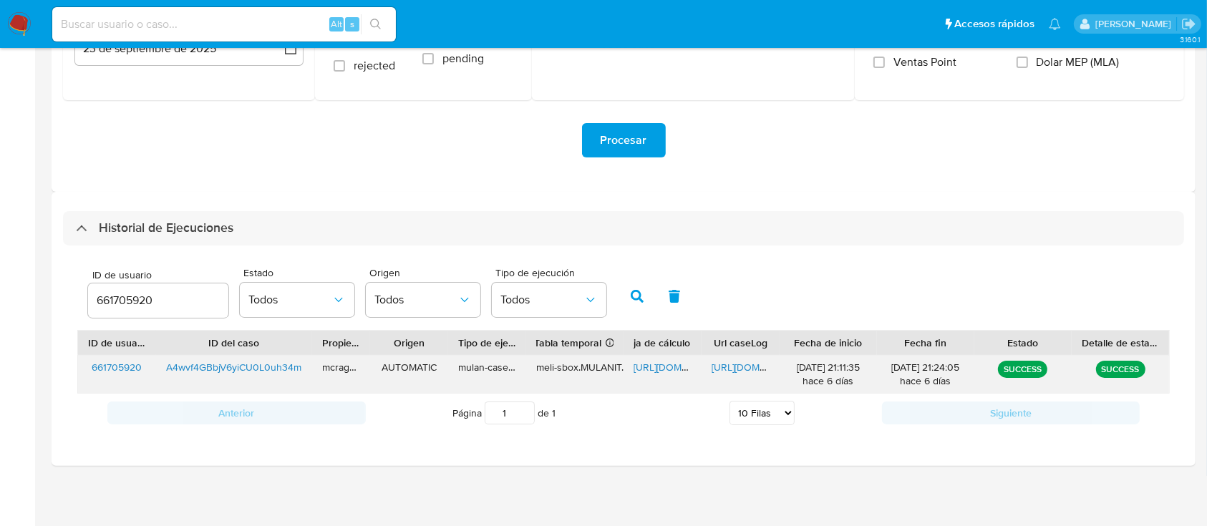
click at [731, 367] on span "https://docs.google.com/document/d/1J3moz-Gk0PAFYhxnyn6xy3Gi_4gzUEVxT8AklHX2LFE…" at bounding box center [761, 367] width 99 height 14
click at [127, 288] on div "661705920" at bounding box center [158, 300] width 140 height 34
click at [125, 295] on input "661705920" at bounding box center [158, 300] width 140 height 19
paste input "161625994"
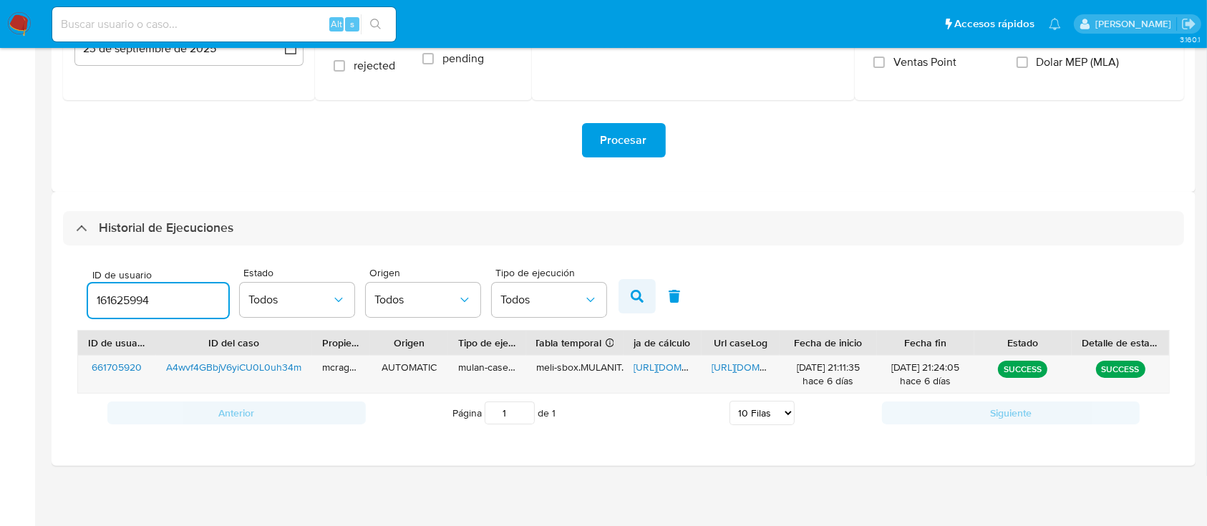
click at [628, 300] on button "button" at bounding box center [637, 296] width 37 height 34
click at [651, 370] on span "https://docs.google.com/spreadsheets/d/1eeyqkEvl4t9qu3OsAiLI780Onu34F7hFwwNFUTn…" at bounding box center [683, 367] width 99 height 14
click at [722, 374] on span "https://docs.google.com/document/d/15FJFMQIPOAEzxwmEOUaa_GYWhmHU5TH_ElCZkL06y5I…" at bounding box center [761, 367] width 99 height 14
click at [120, 306] on input "161625994" at bounding box center [158, 300] width 140 height 19
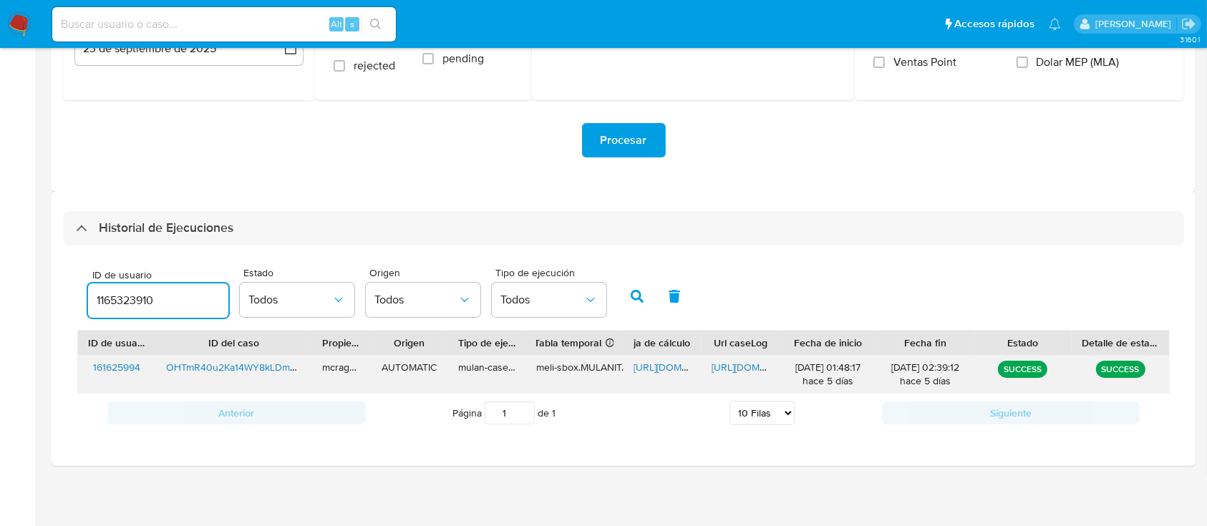
drag, startPoint x: 625, startPoint y: 291, endPoint x: 669, endPoint y: 365, distance: 86.3
click at [625, 292] on button "button" at bounding box center [637, 296] width 37 height 34
click at [666, 364] on span "https://docs.google.com/spreadsheets/d/1o5z5keJO3Zi0_fL9ofpWcdCC221_CeFVrd01-ZE…" at bounding box center [683, 367] width 99 height 14
click at [717, 364] on span "https://docs.google.com/document/d/1QOiYDtU1c0FJ_ipDE6ImaastlqlD99ABoDDzAtoNu6Q…" at bounding box center [761, 367] width 99 height 14
click at [108, 285] on div "1165323910" at bounding box center [158, 300] width 140 height 34
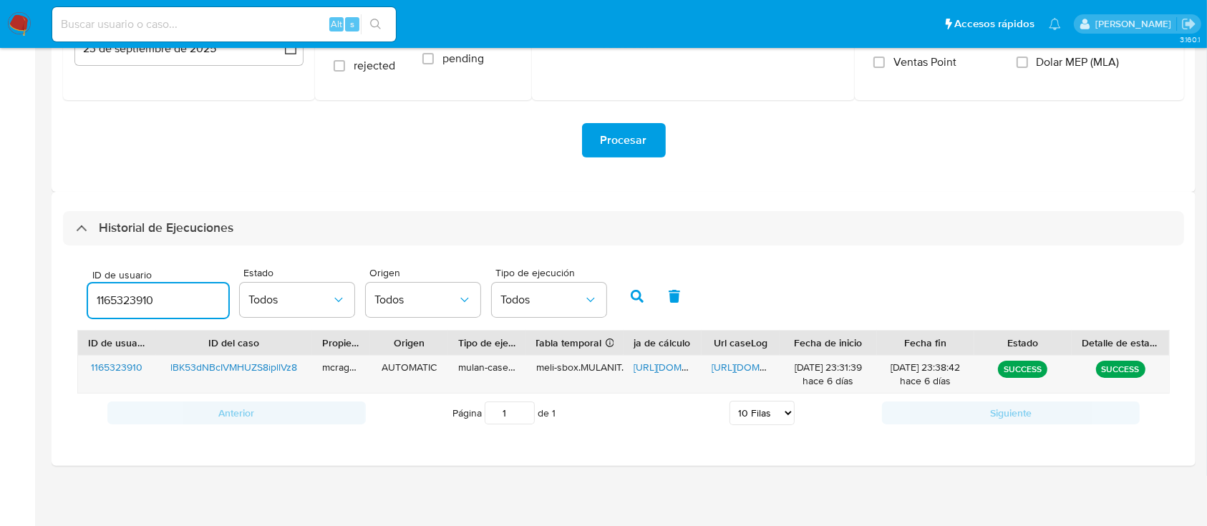
click at [116, 301] on input "1165323910" at bounding box center [158, 300] width 140 height 19
paste input "0190416"
type input "101904160"
drag, startPoint x: 636, startPoint y: 292, endPoint x: 644, endPoint y: 320, distance: 29.2
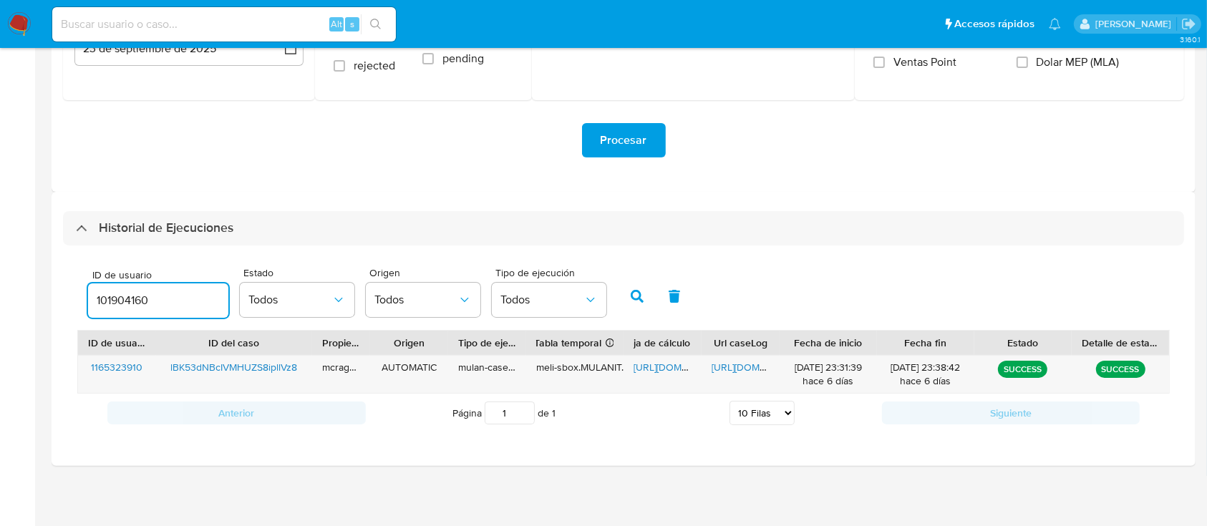
click at [636, 293] on icon "button" at bounding box center [637, 296] width 13 height 13
click at [659, 368] on span "https://docs.google.com/spreadsheets/d/1ePzJoFP023aD3hLBixFn8Uw7zjSKFIHfsgjC86h…" at bounding box center [683, 367] width 99 height 14
click at [718, 367] on span "https://docs.google.com/document/d/1Vum1l0ssSALW7jAmDF0TPPHzfwA_D-BQ-1i5RwsORyw…" at bounding box center [761, 367] width 99 height 14
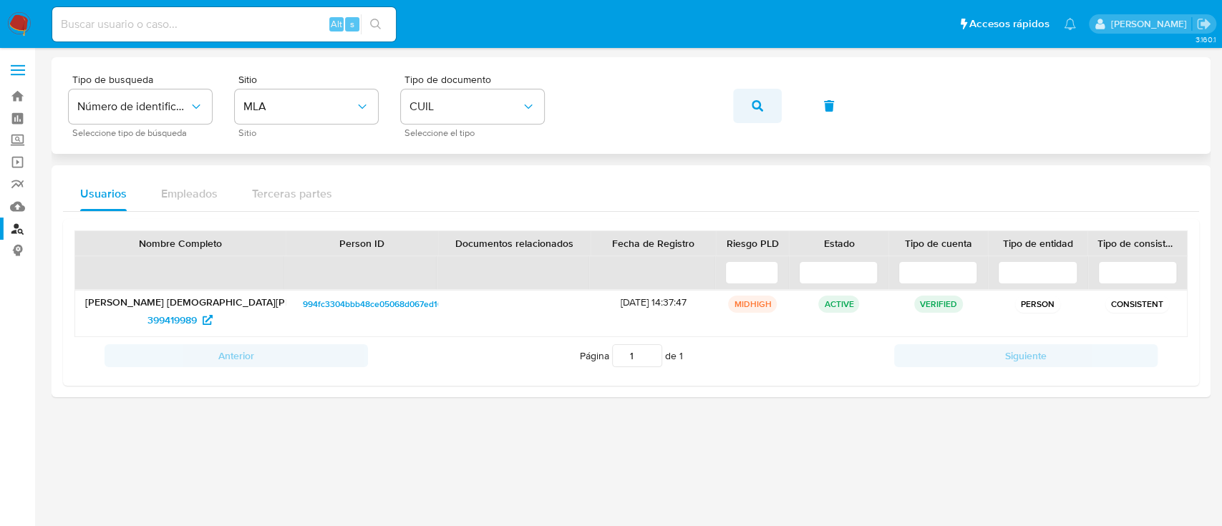
click at [752, 106] on icon "button" at bounding box center [757, 105] width 11 height 11
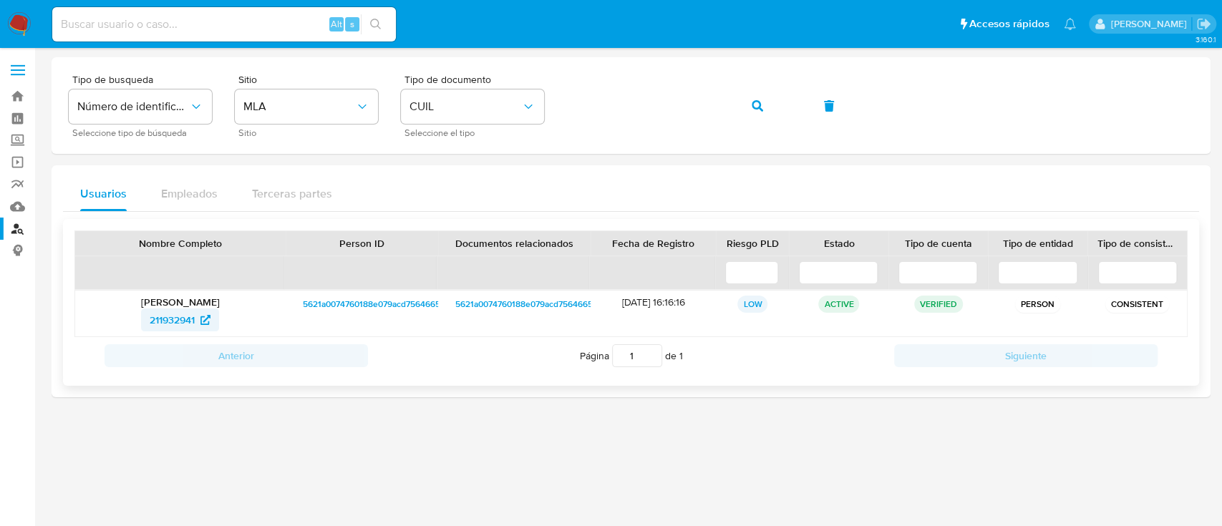
click at [165, 326] on span "211932941" at bounding box center [172, 320] width 45 height 23
drag, startPoint x: 754, startPoint y: 105, endPoint x: 664, endPoint y: 156, distance: 103.3
click at [755, 105] on icon "button" at bounding box center [757, 105] width 11 height 11
click at [190, 321] on span "270194233" at bounding box center [171, 320] width 49 height 23
click at [753, 104] on icon "button" at bounding box center [757, 105] width 11 height 11
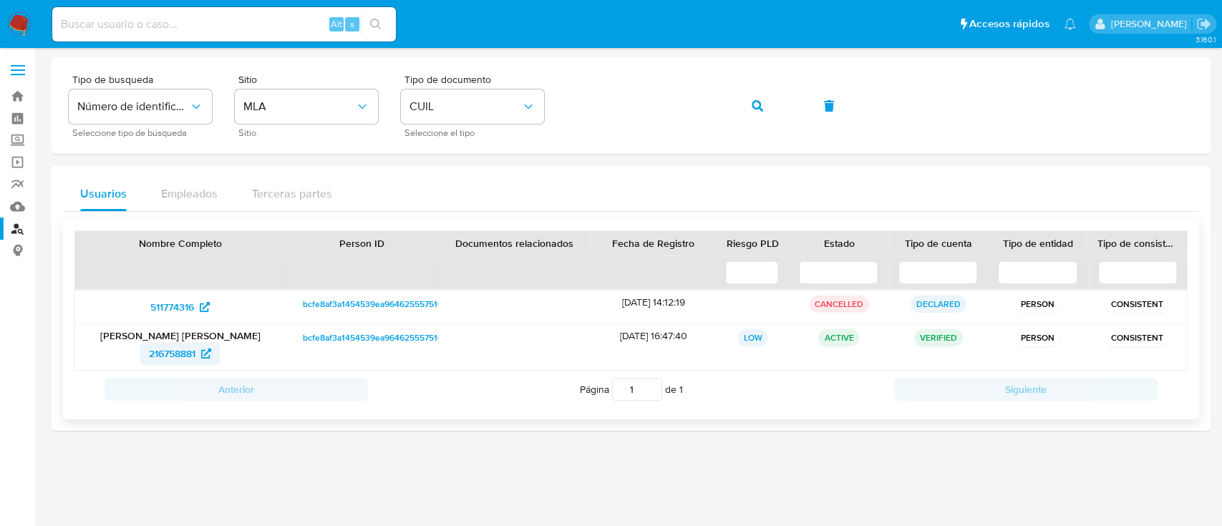
click at [173, 357] on span "216758881" at bounding box center [172, 353] width 47 height 23
click at [172, 351] on span "216758881" at bounding box center [172, 353] width 47 height 23
click at [762, 105] on button "button" at bounding box center [757, 106] width 49 height 34
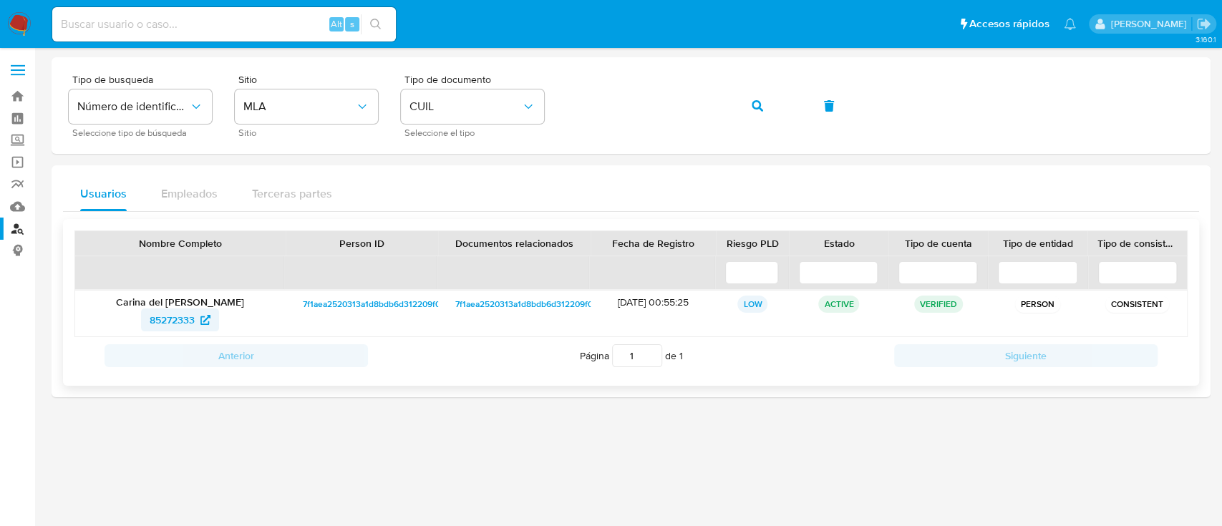
click at [179, 314] on span "85272333" at bounding box center [172, 320] width 45 height 23
click at [759, 105] on icon "button" at bounding box center [757, 105] width 11 height 11
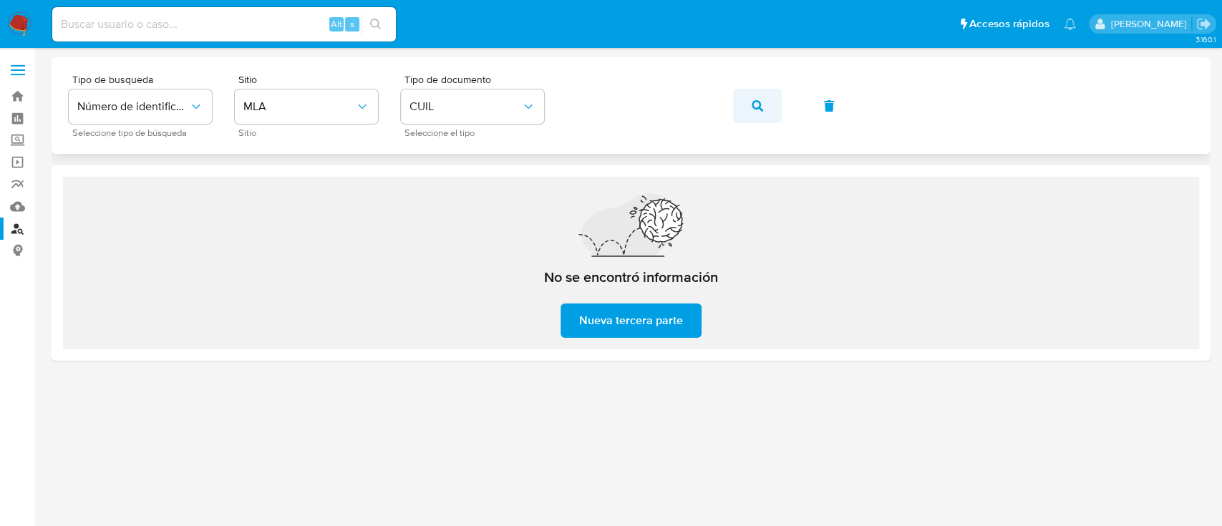
click at [759, 107] on icon "button" at bounding box center [757, 105] width 11 height 11
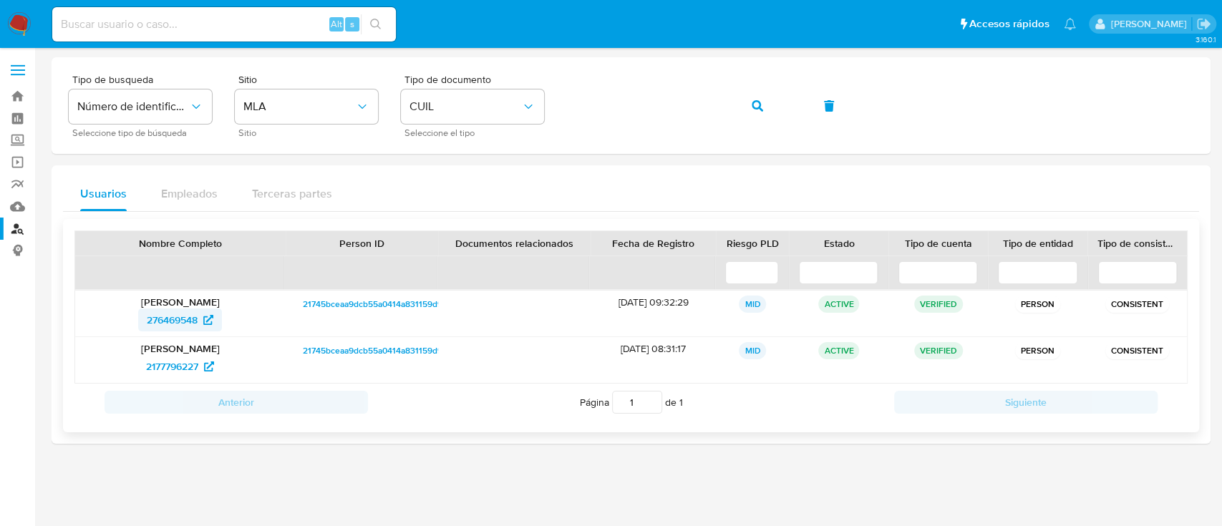
click at [198, 316] on span "276469548" at bounding box center [172, 320] width 51 height 23
click at [757, 97] on span "button" at bounding box center [757, 105] width 11 height 31
click at [183, 324] on span "287946939" at bounding box center [172, 320] width 51 height 23
drag, startPoint x: 745, startPoint y: 99, endPoint x: 661, endPoint y: 170, distance: 109.6
click at [745, 99] on button "button" at bounding box center [757, 106] width 49 height 34
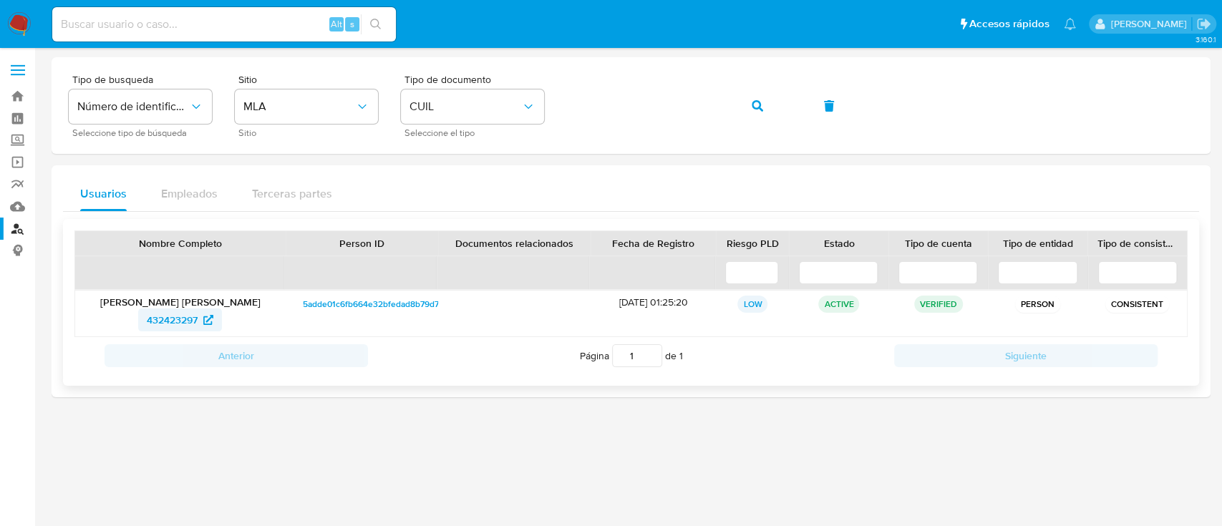
click at [177, 314] on span "432423297" at bounding box center [172, 320] width 51 height 23
click at [765, 104] on button "button" at bounding box center [757, 106] width 49 height 34
click at [170, 316] on span "2360517605" at bounding box center [173, 320] width 56 height 23
click at [755, 94] on span "button" at bounding box center [757, 105] width 11 height 31
click at [187, 316] on span "321495106" at bounding box center [172, 320] width 48 height 23
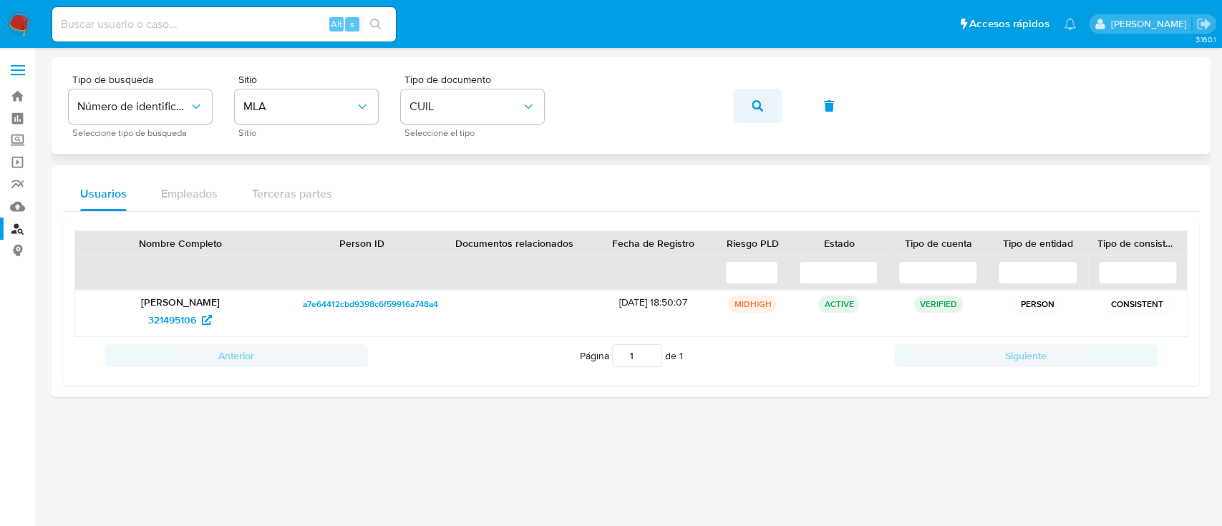
click at [739, 102] on button "button" at bounding box center [757, 106] width 49 height 34
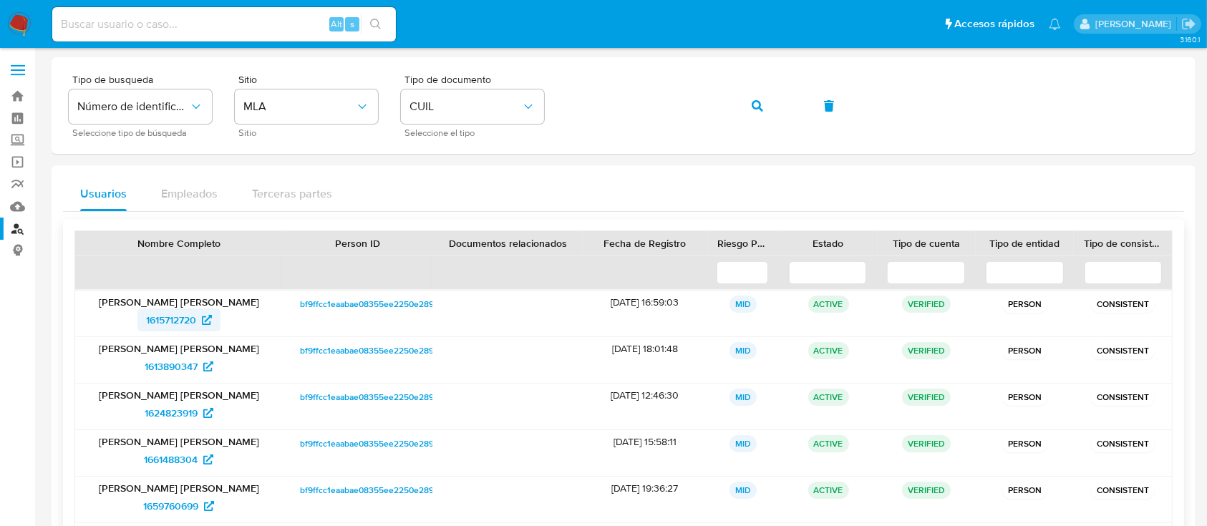
click at [178, 319] on span "1615712720" at bounding box center [171, 320] width 50 height 23
click at [752, 100] on icon "button" at bounding box center [757, 105] width 11 height 11
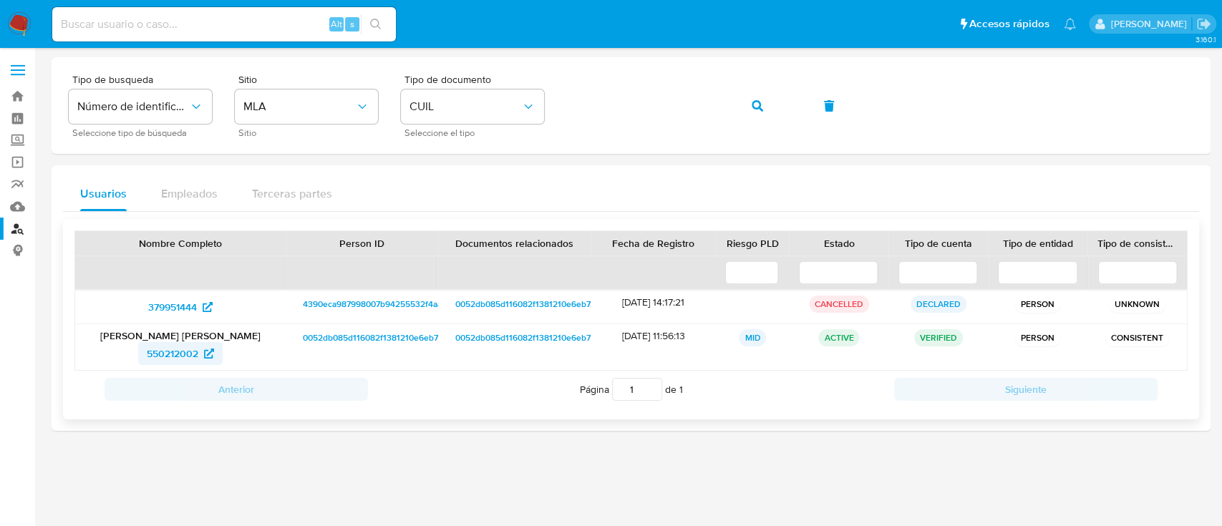
click at [188, 348] on span "550212002" at bounding box center [173, 353] width 52 height 23
click at [755, 102] on icon "button" at bounding box center [757, 105] width 11 height 11
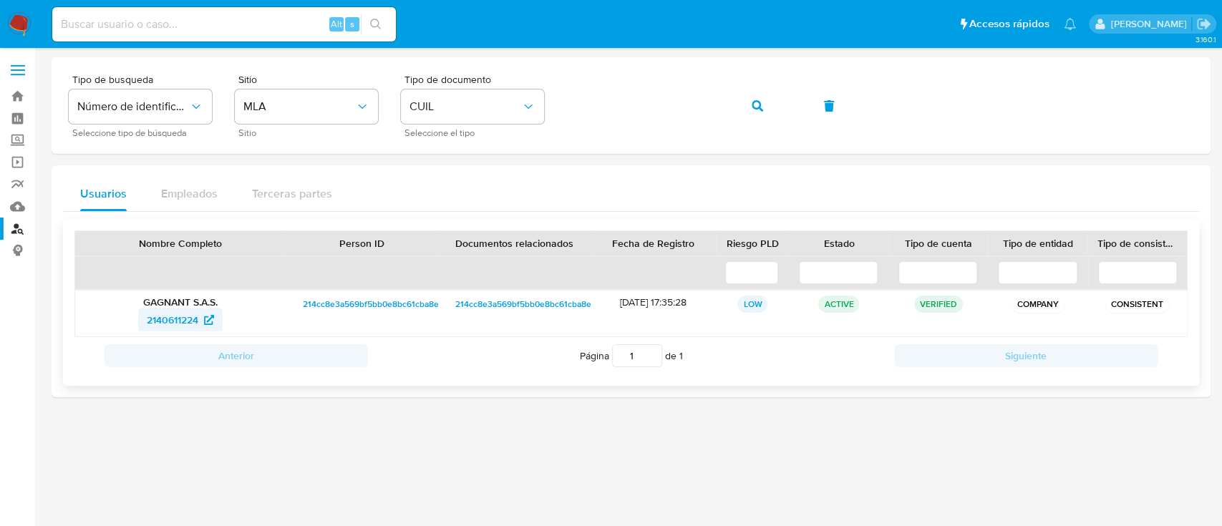
click at [163, 314] on span "2140611224" at bounding box center [173, 320] width 52 height 23
drag, startPoint x: 739, startPoint y: 97, endPoint x: 752, endPoint y: 106, distance: 15.5
click at [739, 97] on button "button" at bounding box center [757, 106] width 49 height 34
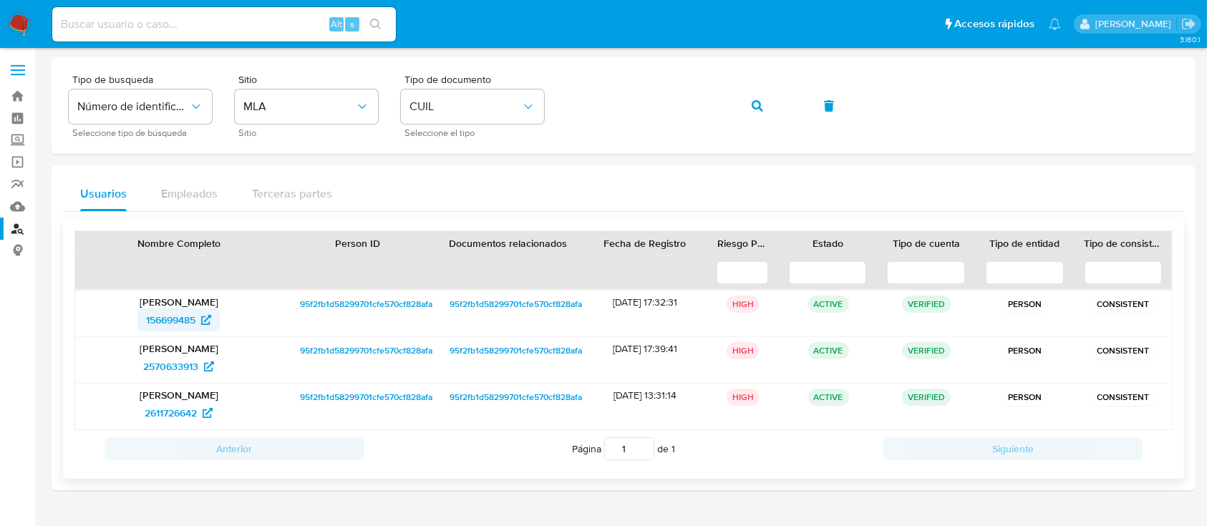
click at [166, 323] on span "156699485" at bounding box center [170, 320] width 49 height 23
click at [759, 104] on icon "button" at bounding box center [757, 105] width 11 height 11
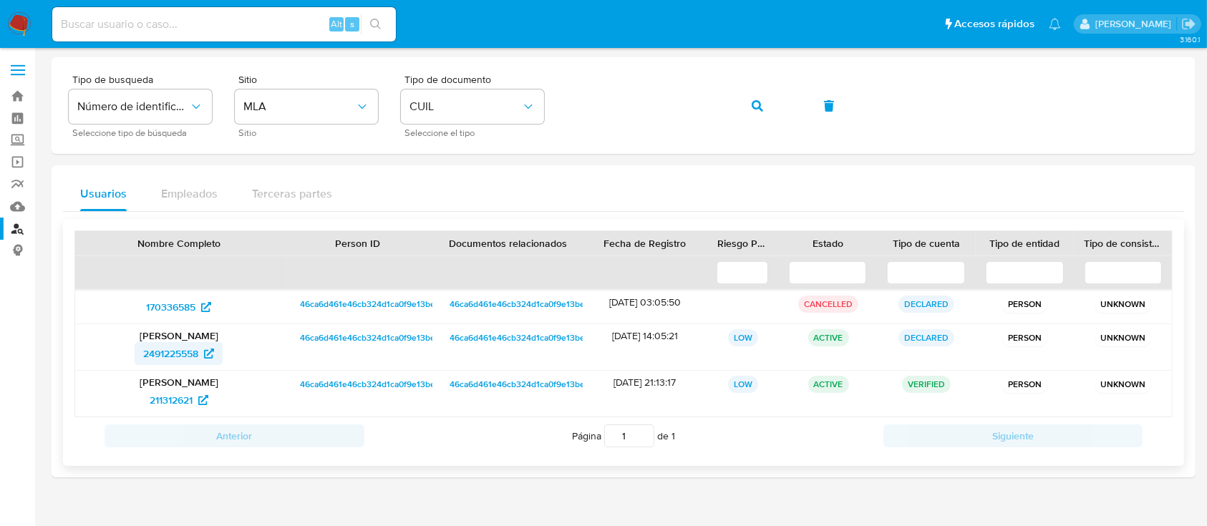
click at [193, 351] on span "2491225558" at bounding box center [170, 353] width 55 height 23
click at [757, 97] on span "button" at bounding box center [757, 105] width 11 height 31
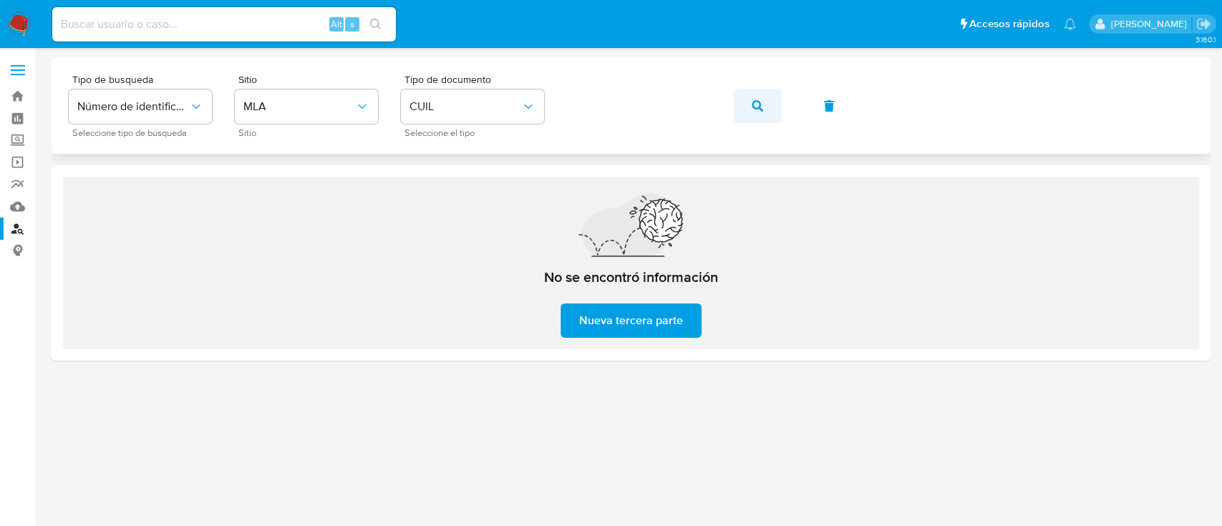
click at [752, 100] on icon "button" at bounding box center [757, 105] width 11 height 11
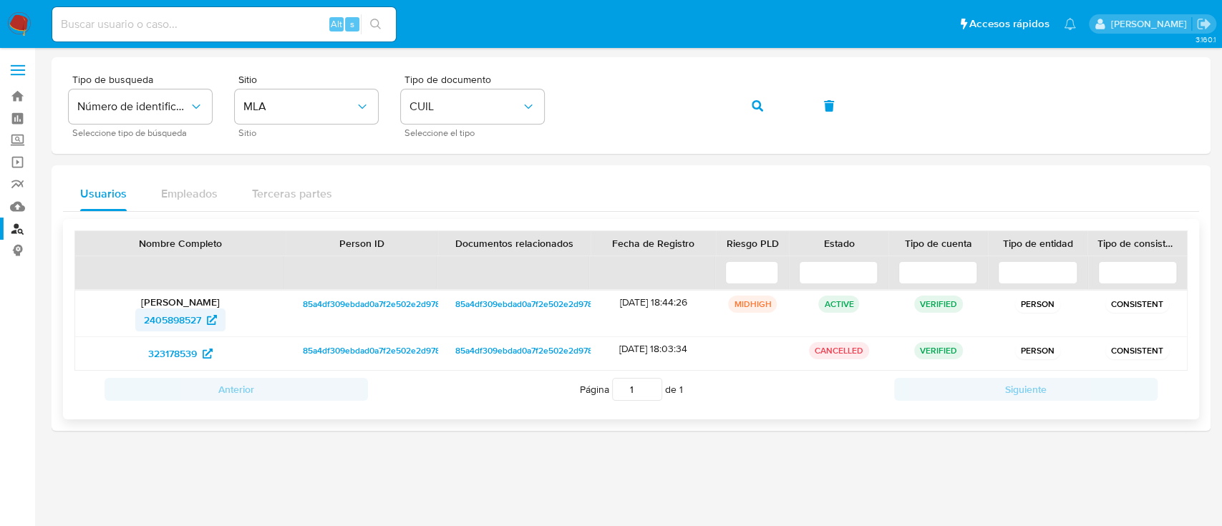
click at [150, 318] on span "2405898527" at bounding box center [172, 320] width 57 height 23
click at [747, 100] on button "button" at bounding box center [757, 106] width 49 height 34
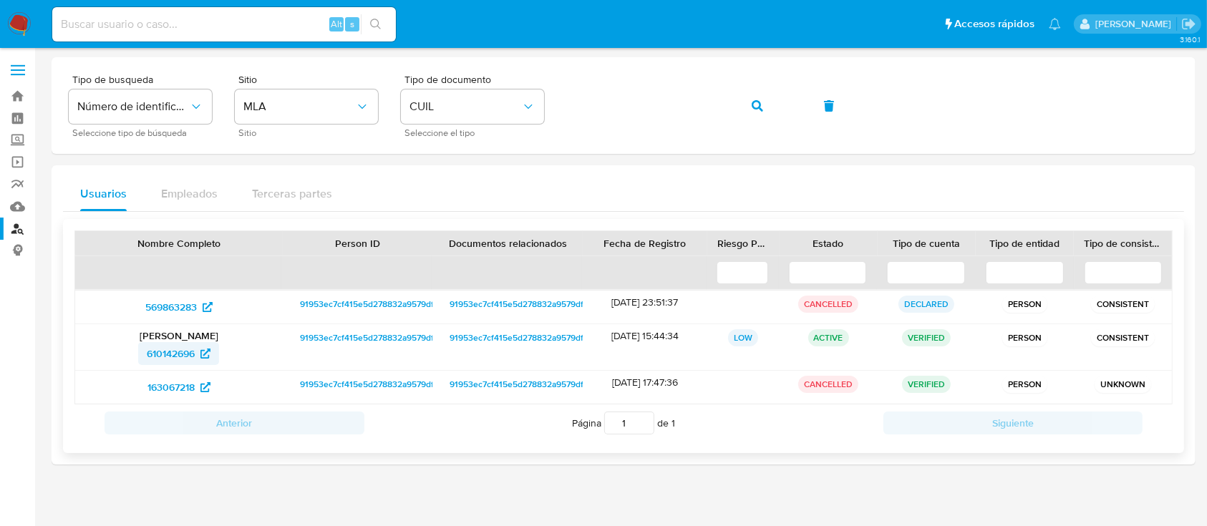
click at [177, 350] on span "610142696" at bounding box center [171, 353] width 48 height 23
click at [752, 106] on icon "button" at bounding box center [757, 105] width 11 height 11
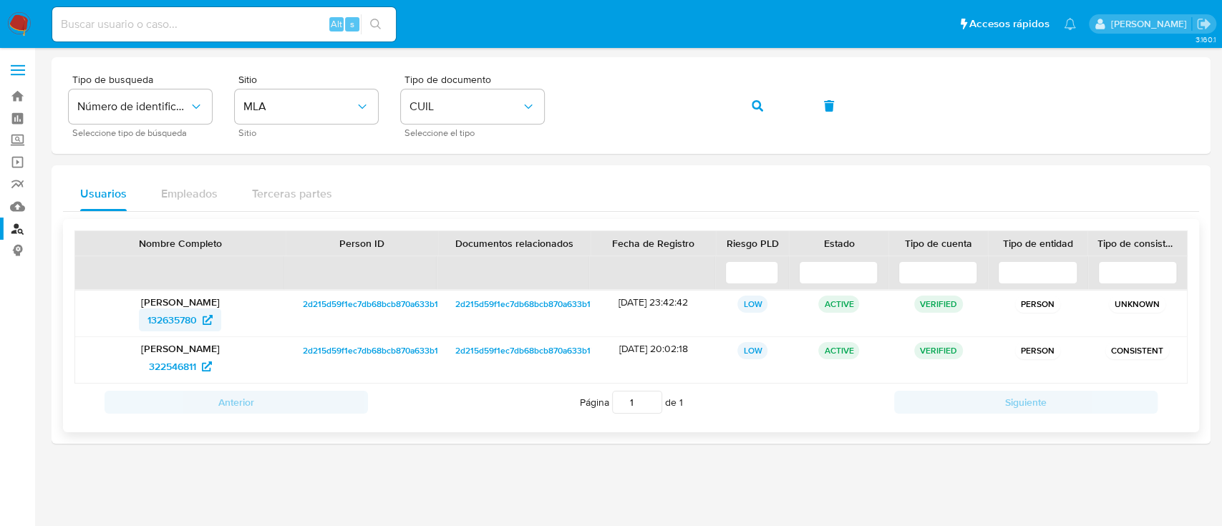
click at [169, 327] on span "132635780" at bounding box center [171, 320] width 49 height 23
click at [752, 110] on icon "button" at bounding box center [757, 105] width 11 height 11
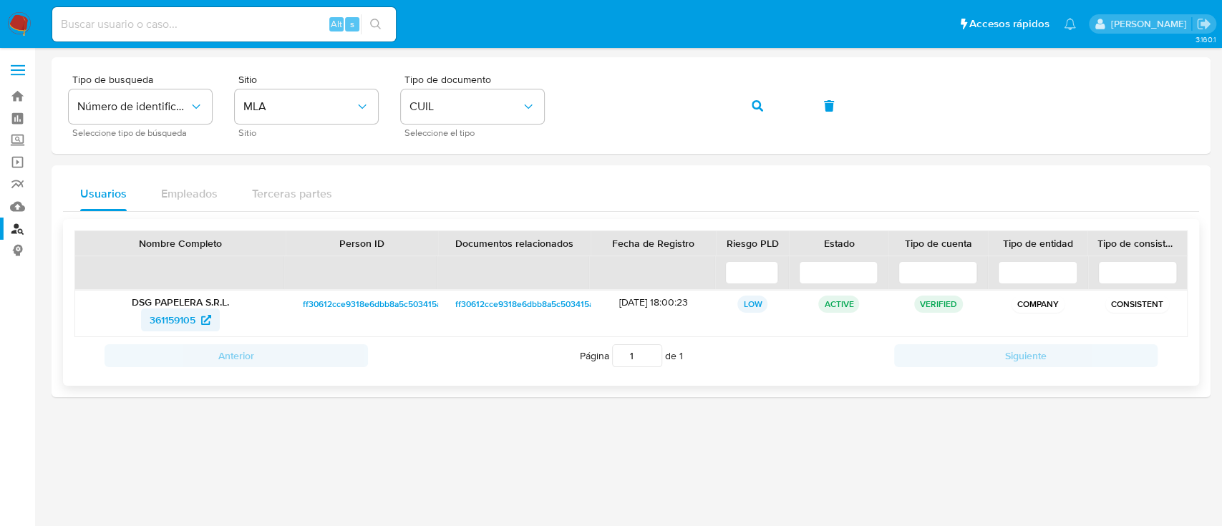
click at [180, 320] on span "361159105" at bounding box center [173, 320] width 46 height 23
click at [741, 97] on button "button" at bounding box center [757, 106] width 49 height 34
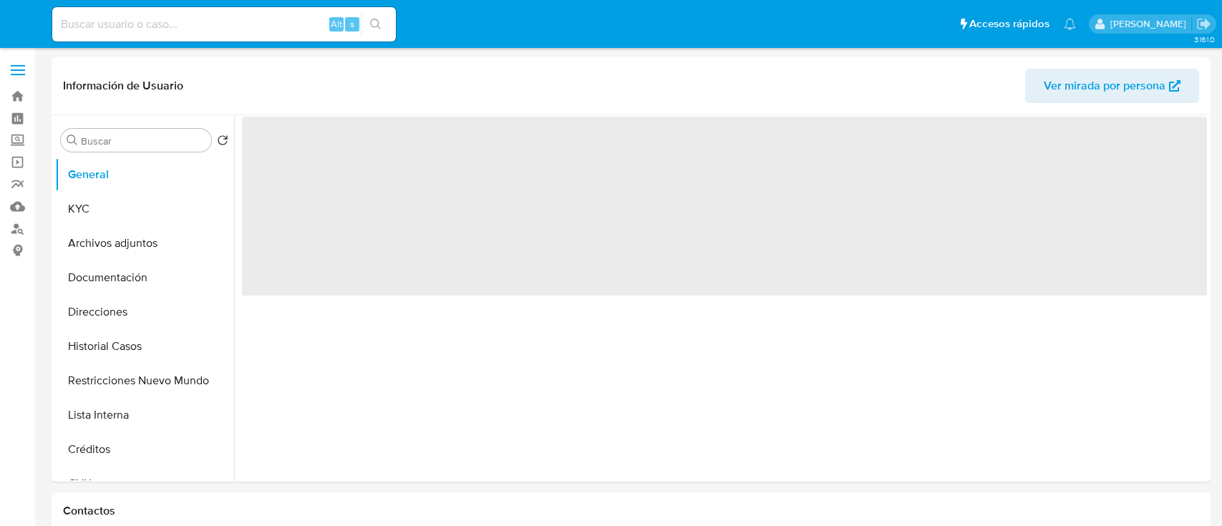
select select "10"
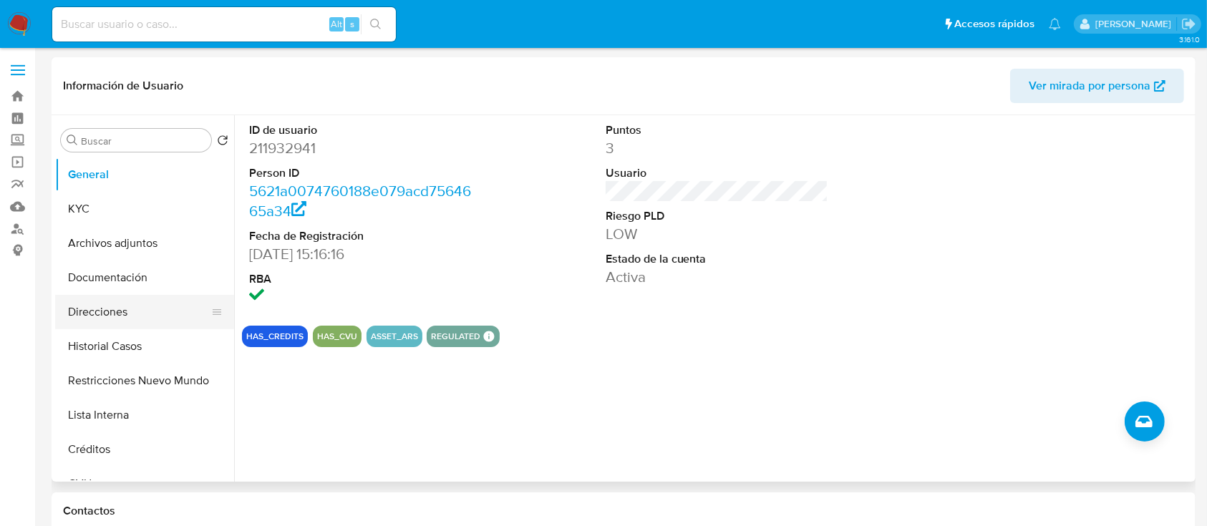
click at [138, 375] on button "Restricciones Nuevo Mundo" at bounding box center [144, 381] width 179 height 34
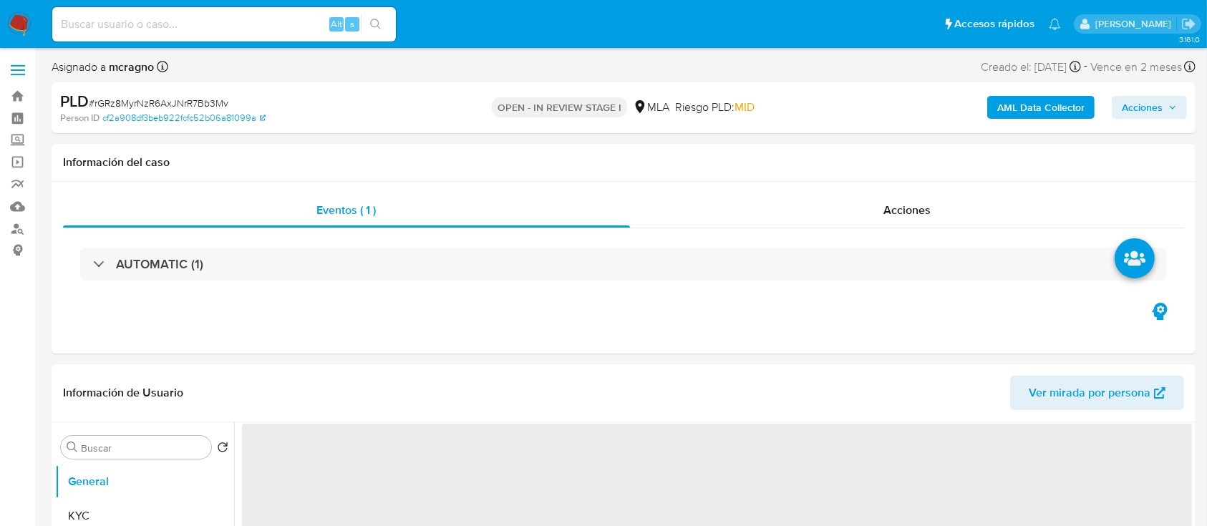
select select "10"
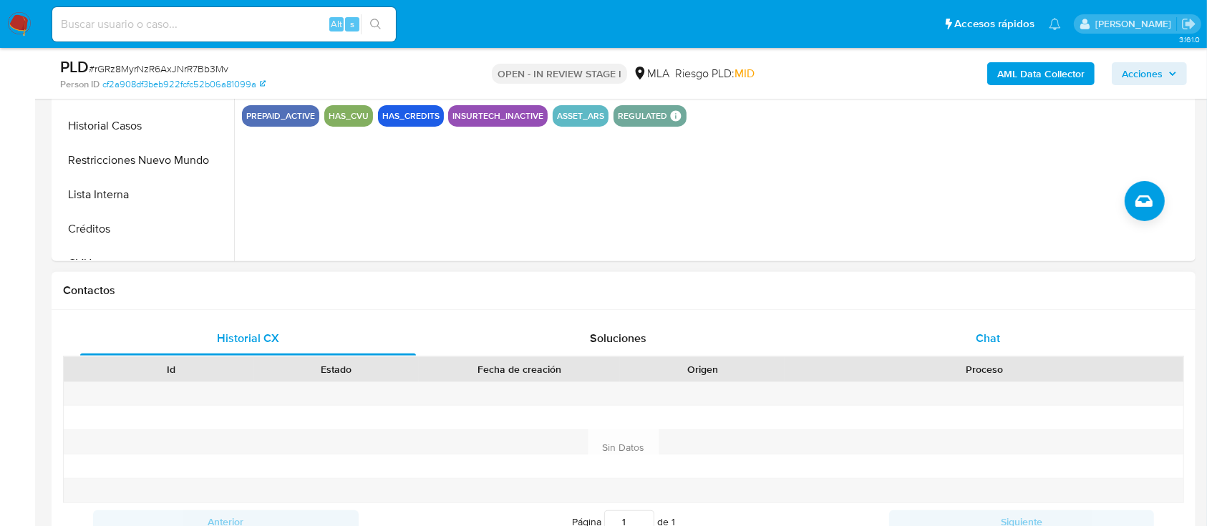
click at [996, 339] on span "Chat" at bounding box center [988, 338] width 24 height 16
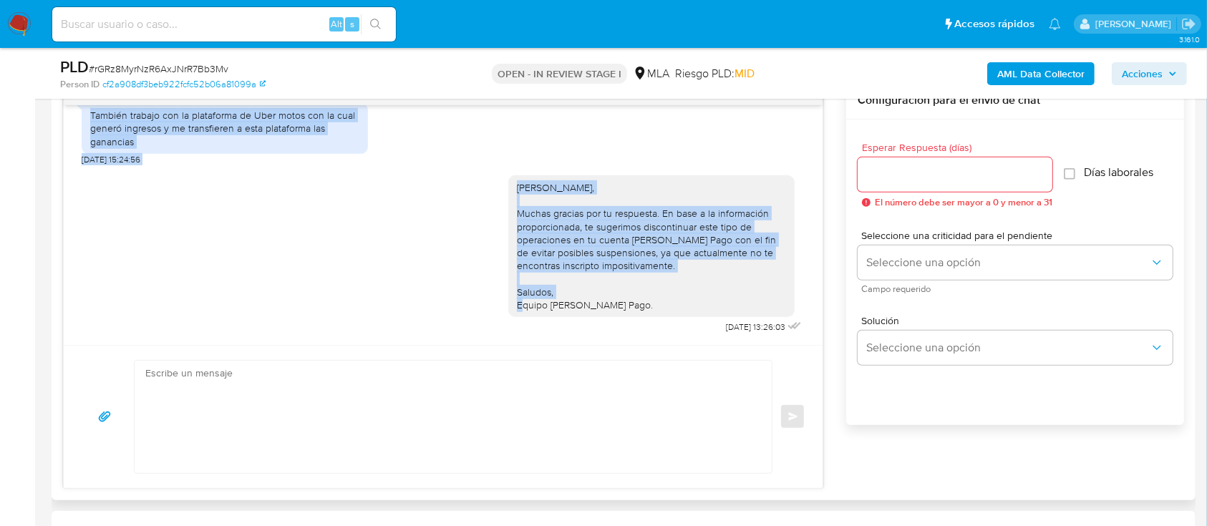
scroll to position [1037, 0]
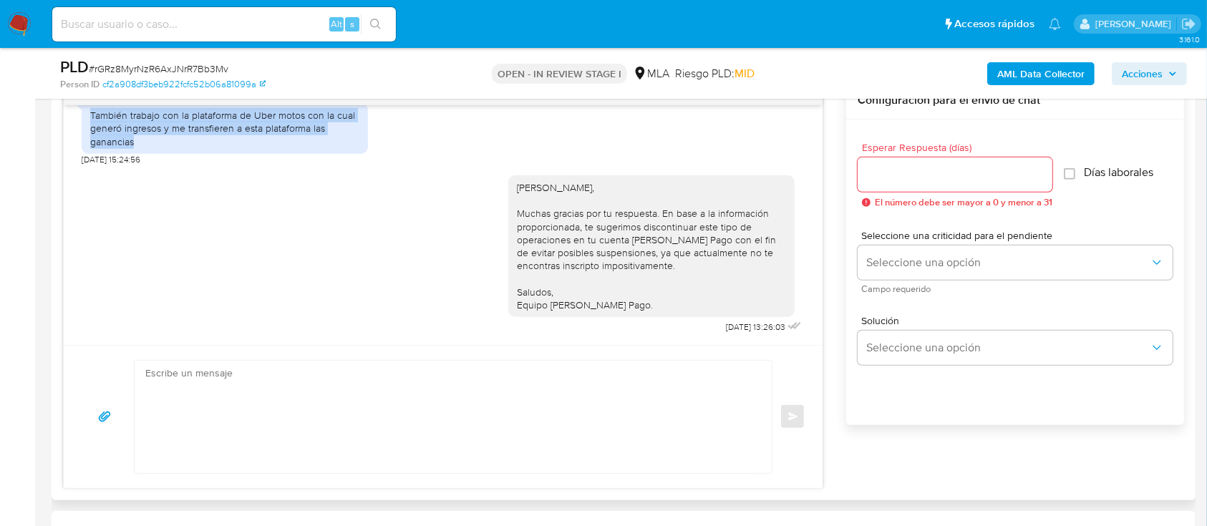
drag, startPoint x: 90, startPoint y: 186, endPoint x: 154, endPoint y: 148, distance: 74.2
click at [154, 148] on div "[DATE] 14:39:42 Soy mecánico y estudiante de derecho realizó cada tanto algunos…" at bounding box center [443, 225] width 759 height 240
copy div "Soy mecánico y estudiante de derecho realizó cada tanto algunos trabajos de mec…"
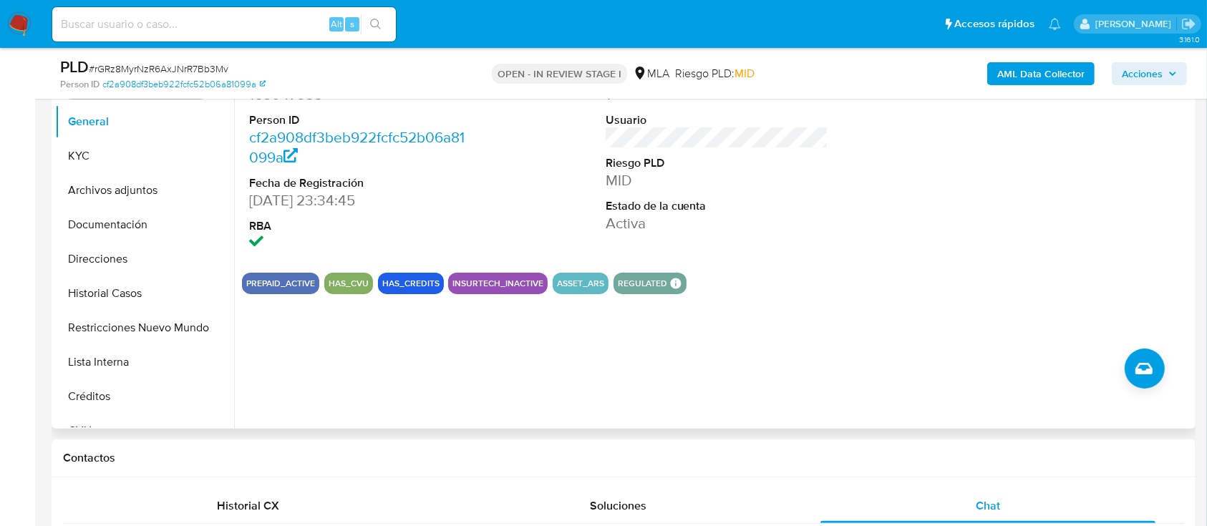
scroll to position [190, 0]
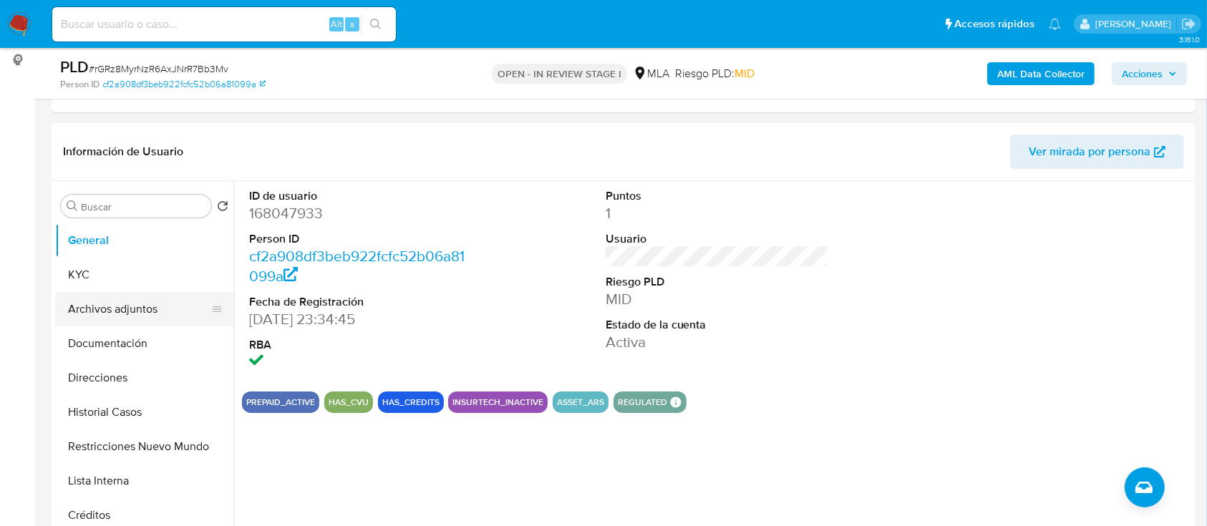
click at [128, 306] on button "Archivos adjuntos" at bounding box center [139, 309] width 168 height 34
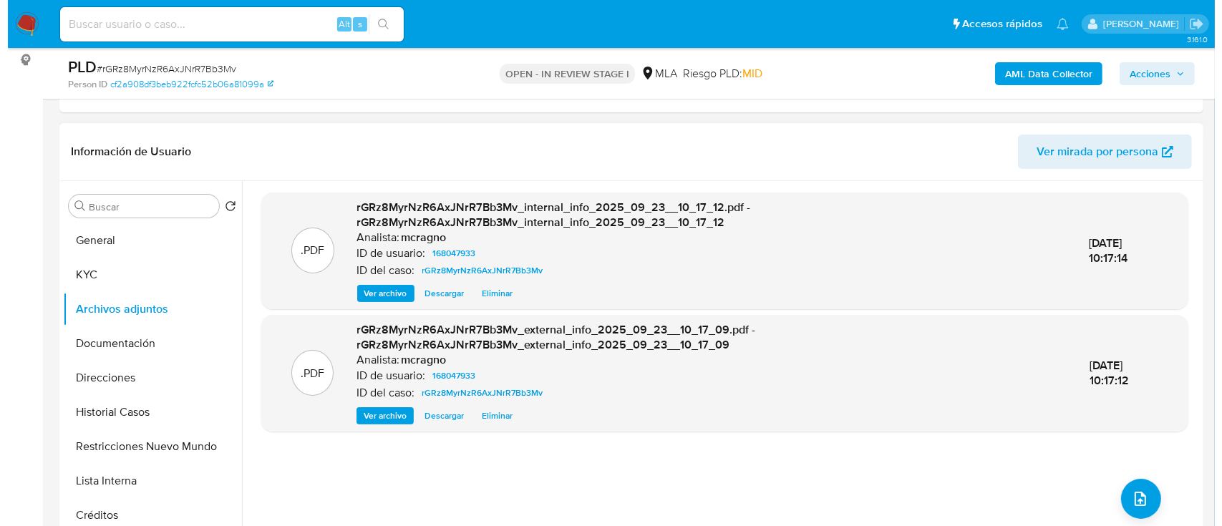
scroll to position [0, 0]
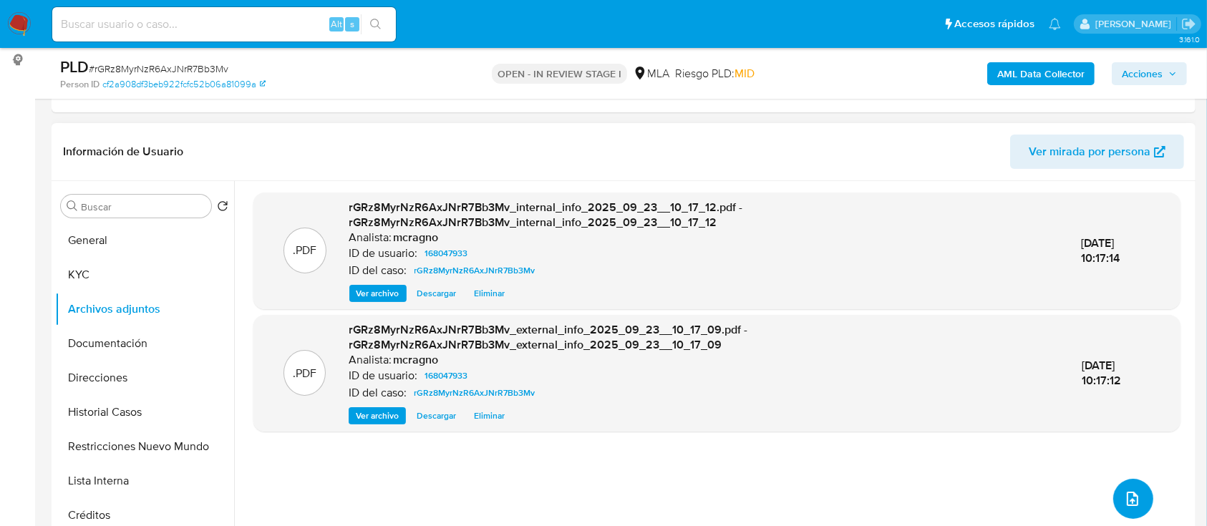
click at [1115, 498] on button "upload-file" at bounding box center [1133, 499] width 40 height 40
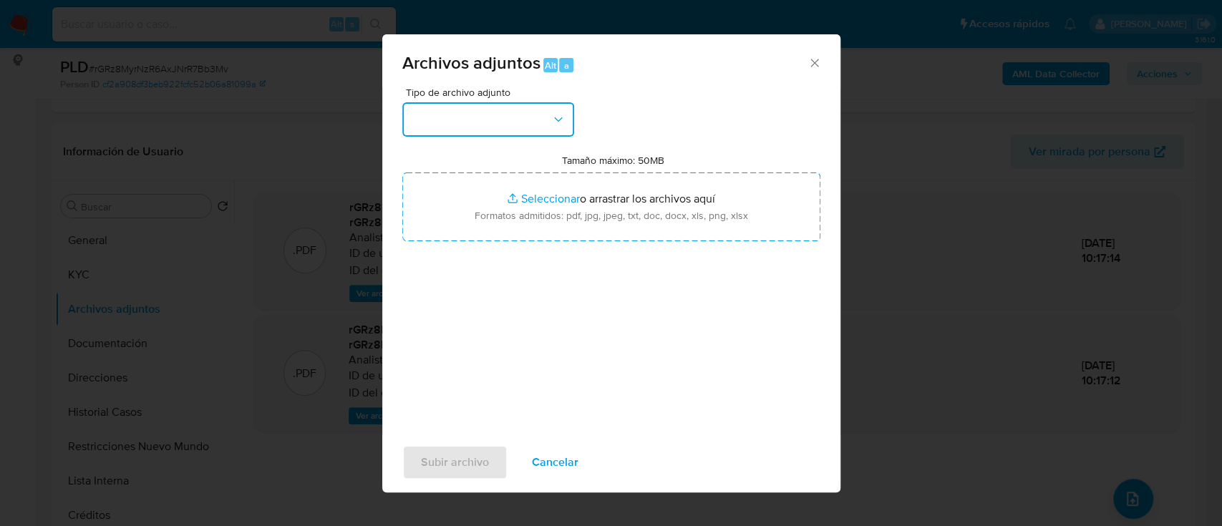
click at [504, 118] on button "button" at bounding box center [488, 119] width 172 height 34
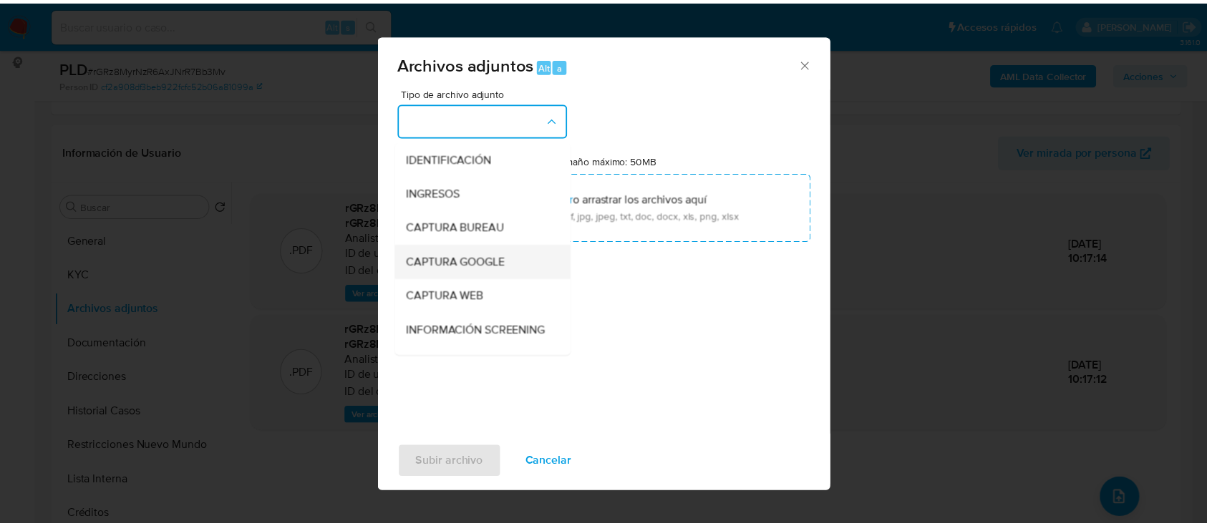
scroll to position [286, 0]
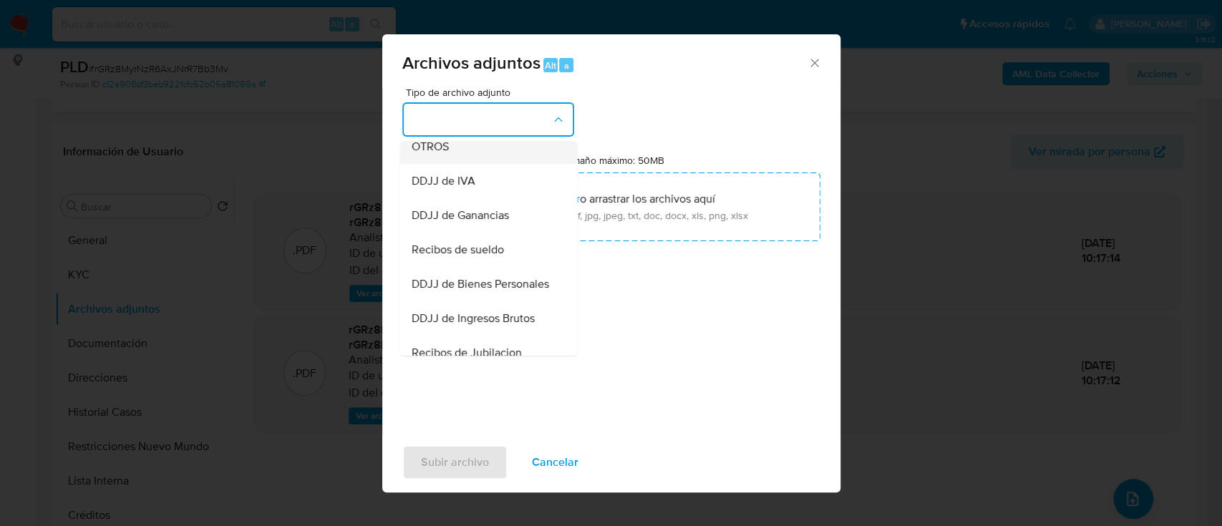
click at [465, 149] on div "OTROS" at bounding box center [484, 147] width 146 height 34
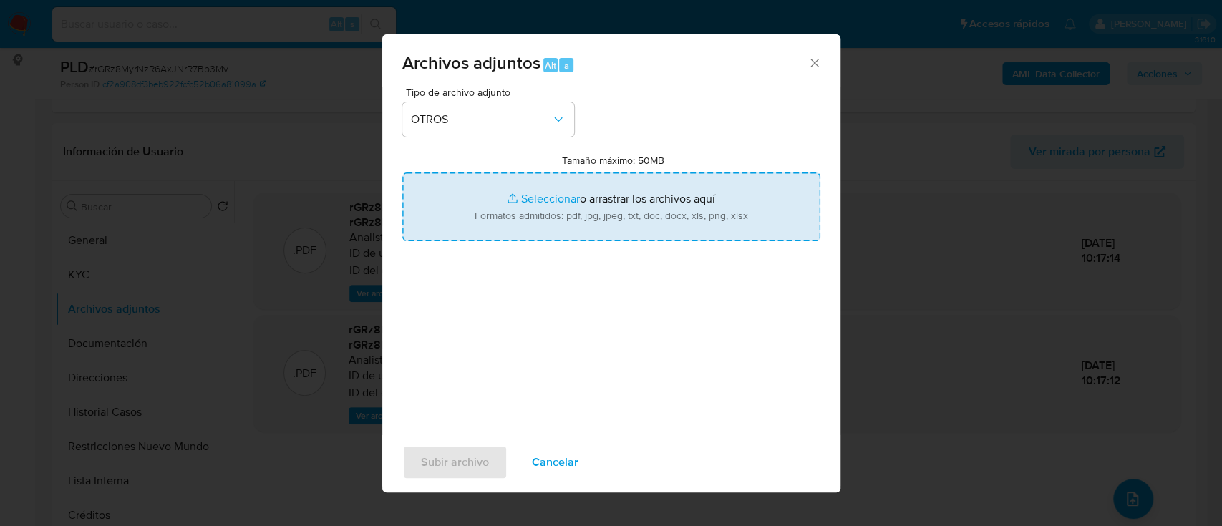
click at [526, 187] on input "Tamaño máximo: 50MB Seleccionar archivos" at bounding box center [611, 207] width 418 height 69
type input "C:\fakepath\168047933 - Movimientos.xlsx"
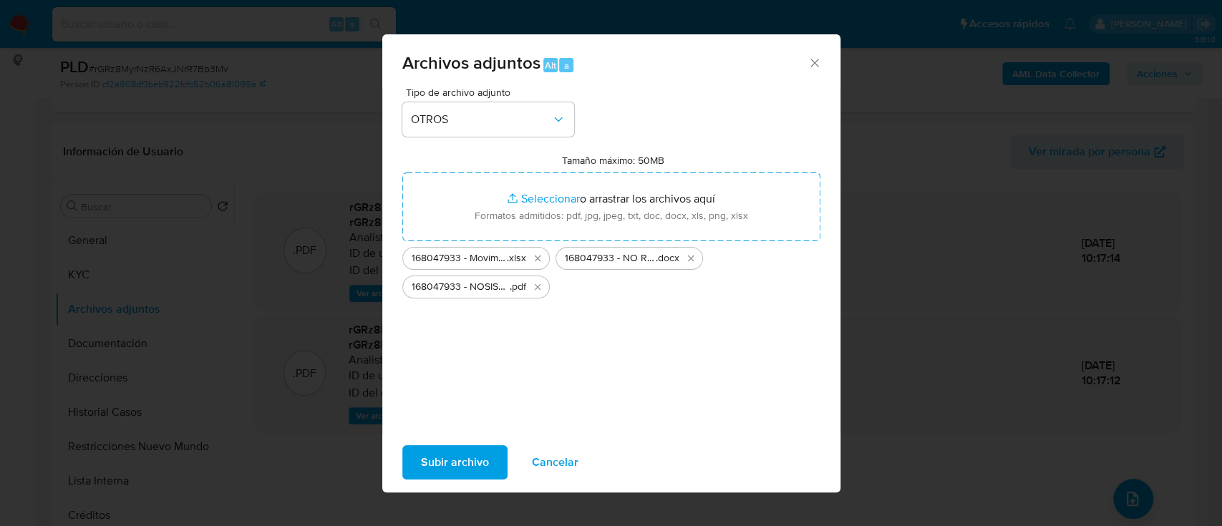
click at [425, 453] on span "Subir archivo" at bounding box center [455, 462] width 68 height 31
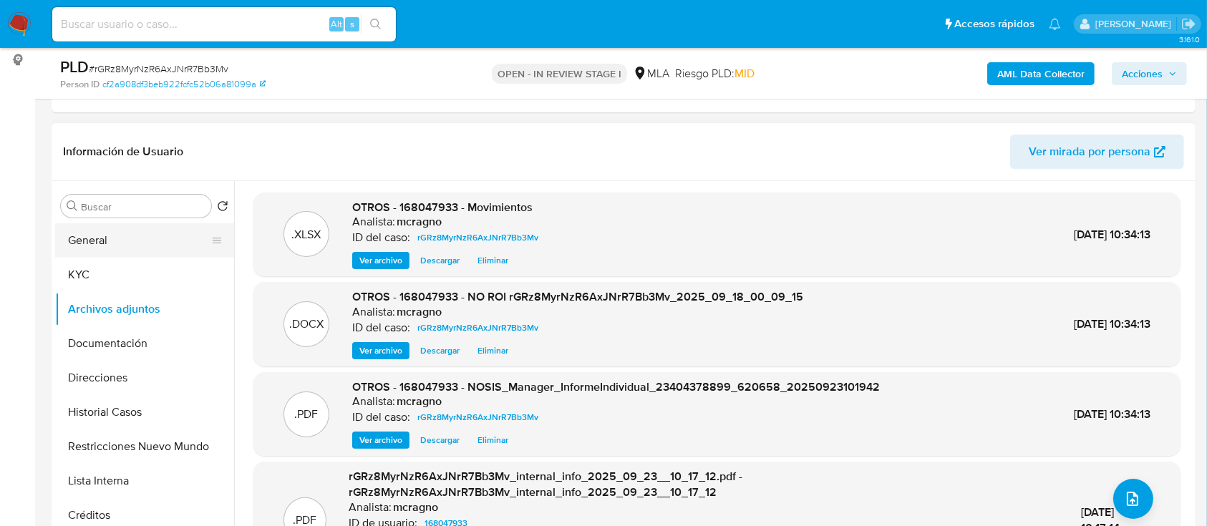
click at [137, 241] on button "General" at bounding box center [139, 240] width 168 height 34
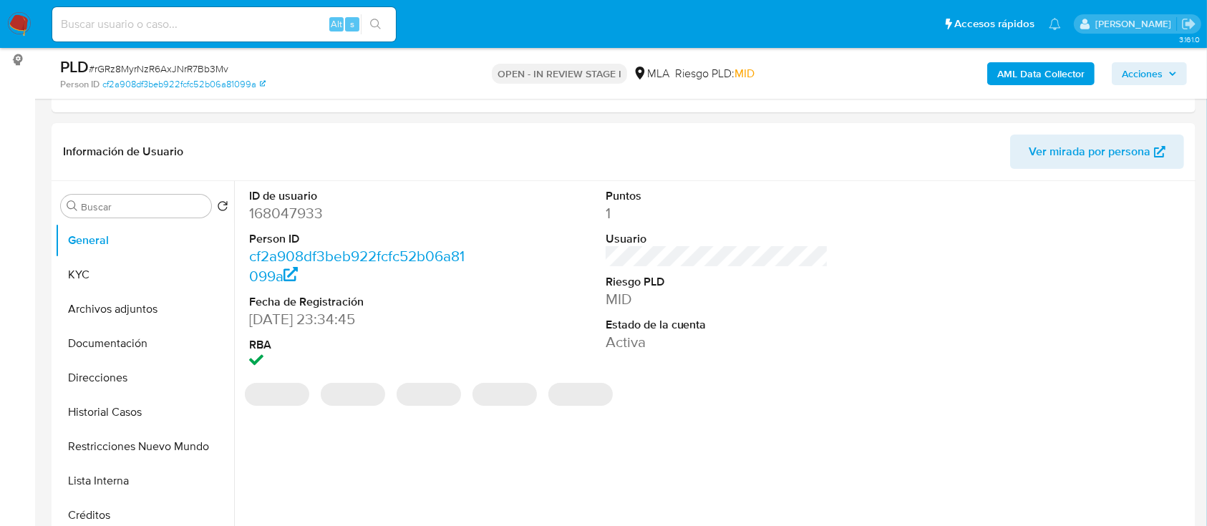
click at [1180, 64] on button "Acciones" at bounding box center [1149, 73] width 75 height 23
click at [1180, 67] on button "Acciones" at bounding box center [1149, 73] width 75 height 23
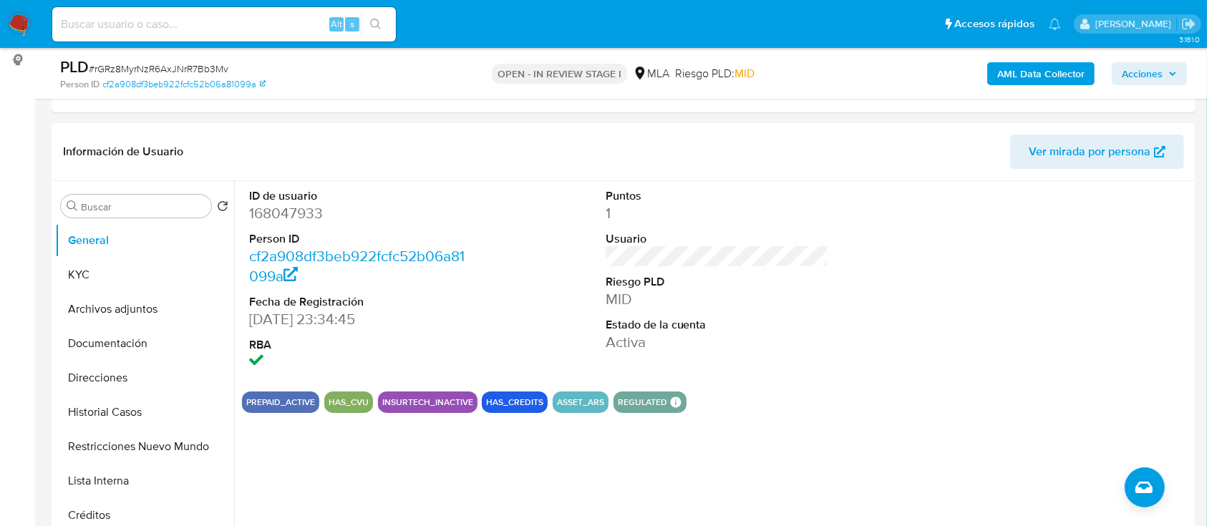
click at [1132, 72] on span "Acciones" at bounding box center [1142, 73] width 41 height 23
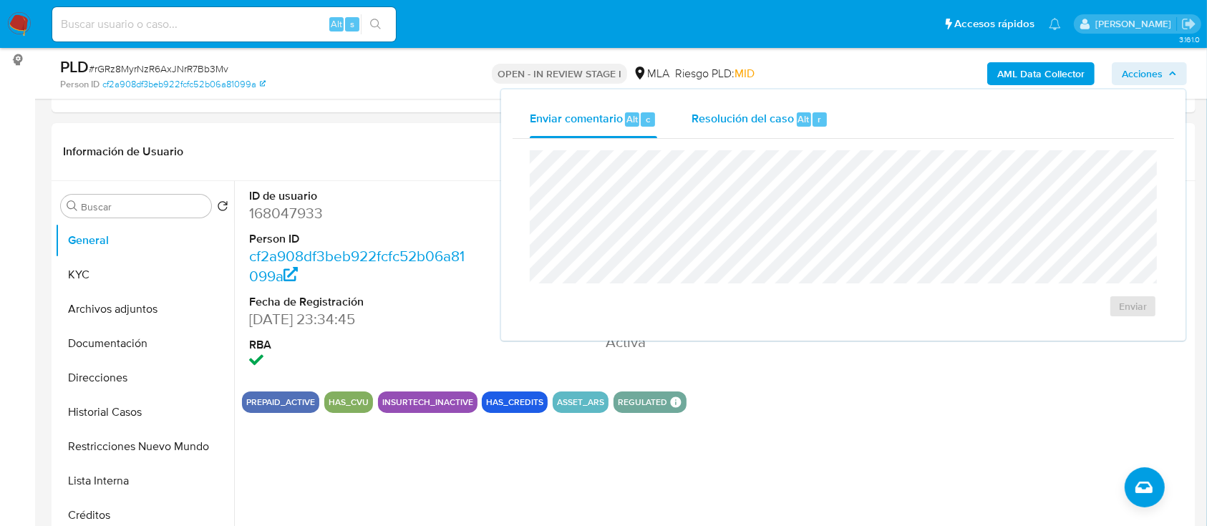
drag, startPoint x: 1092, startPoint y: 84, endPoint x: 739, endPoint y: 135, distance: 357.4
click at [670, 117] on button "Enviar comentario Alt c" at bounding box center [594, 119] width 162 height 37
click at [744, 124] on span "Resolución del caso" at bounding box center [743, 118] width 102 height 16
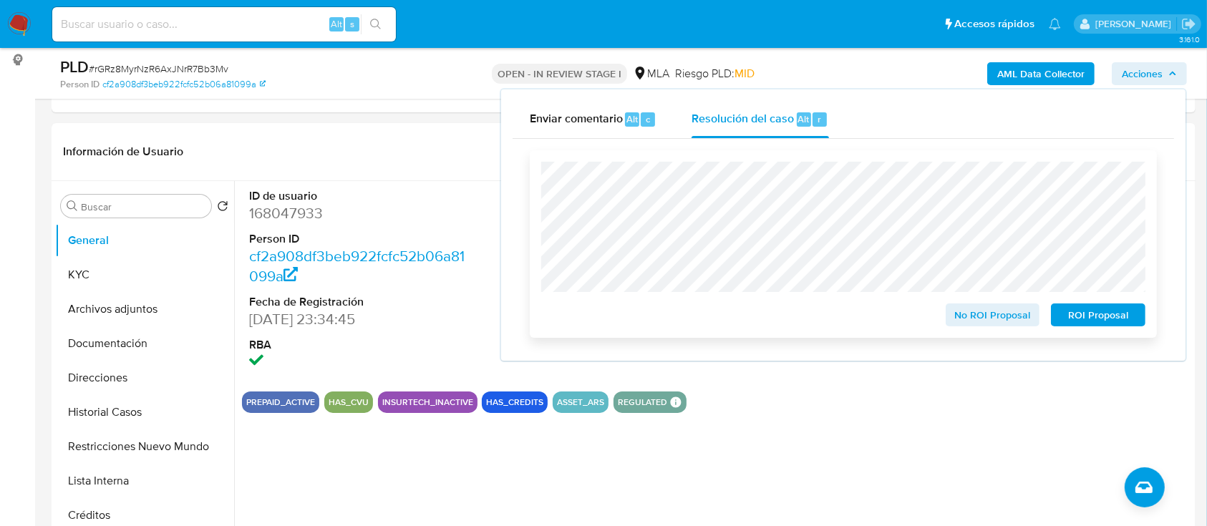
click at [969, 324] on span "No ROI Proposal" at bounding box center [993, 315] width 74 height 20
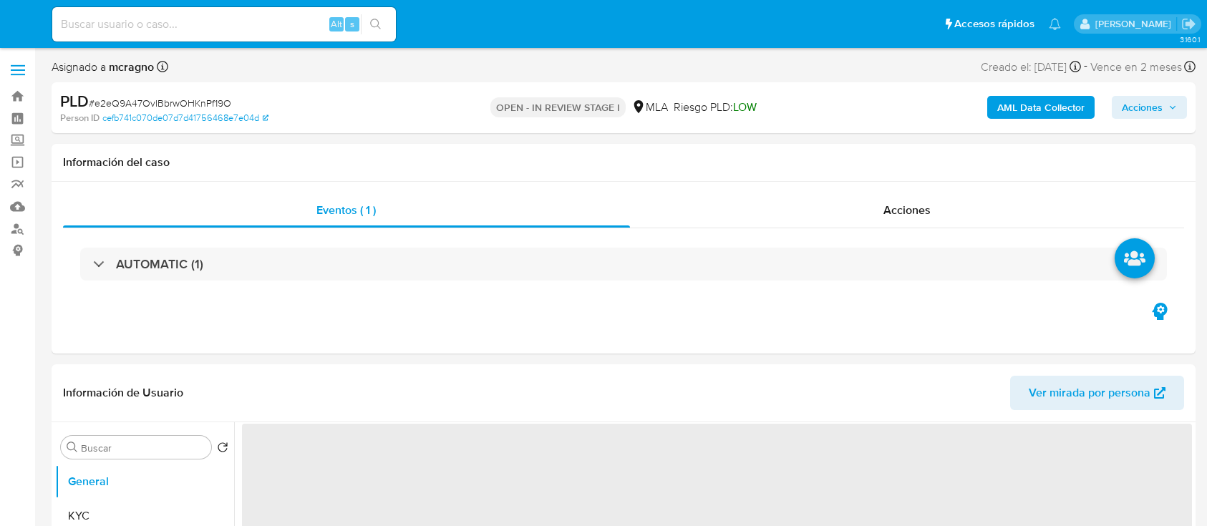
select select "10"
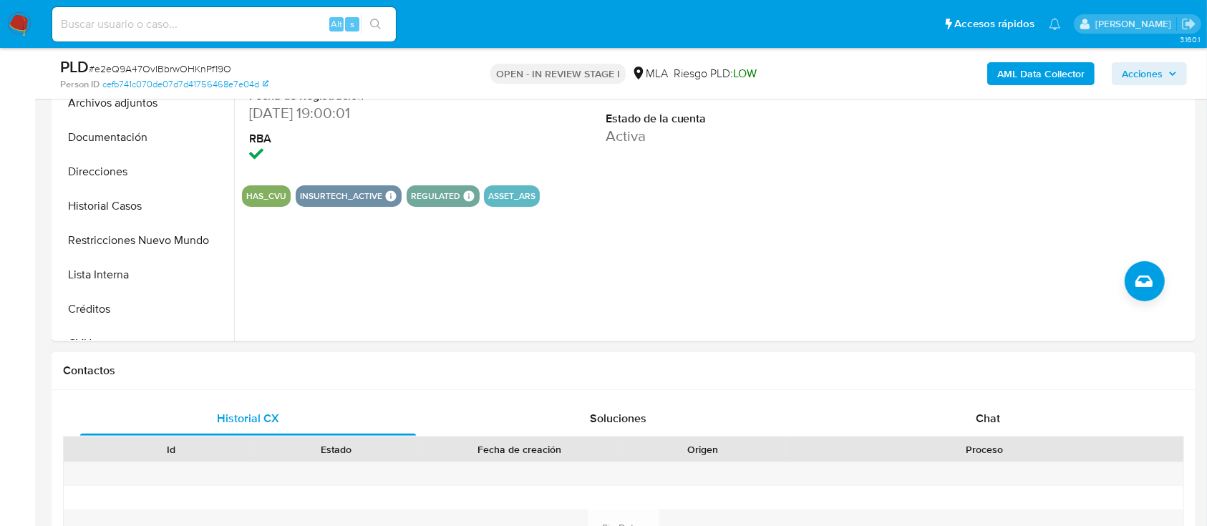
scroll to position [477, 0]
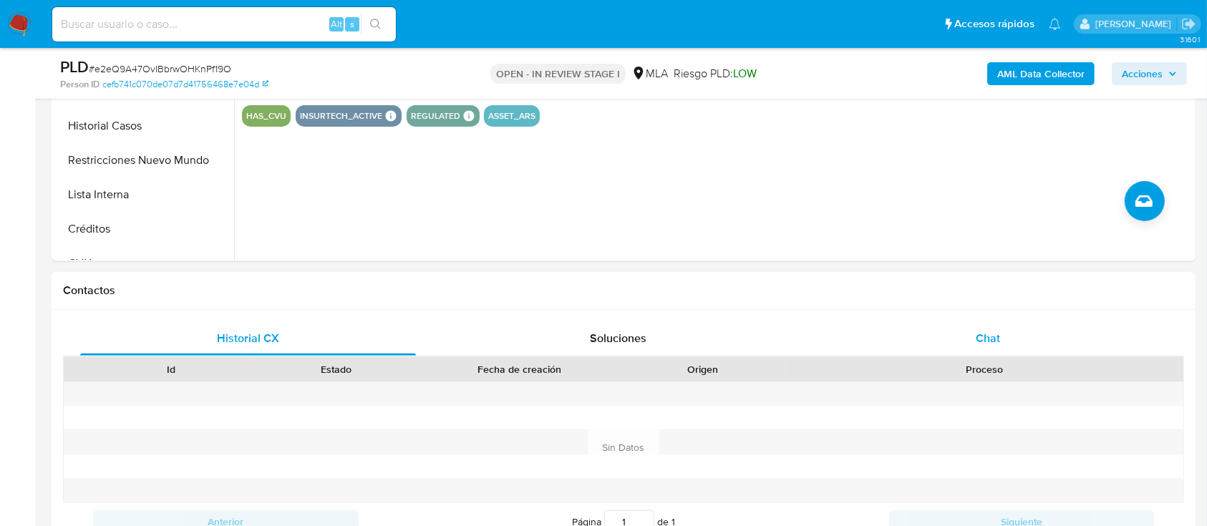
click at [1013, 320] on div "Historial CX Soluciones Chat Id Estado Fecha de creación Origen Proceso Anterio…" at bounding box center [624, 448] width 1144 height 276
click at [1014, 329] on div "Chat" at bounding box center [988, 338] width 336 height 34
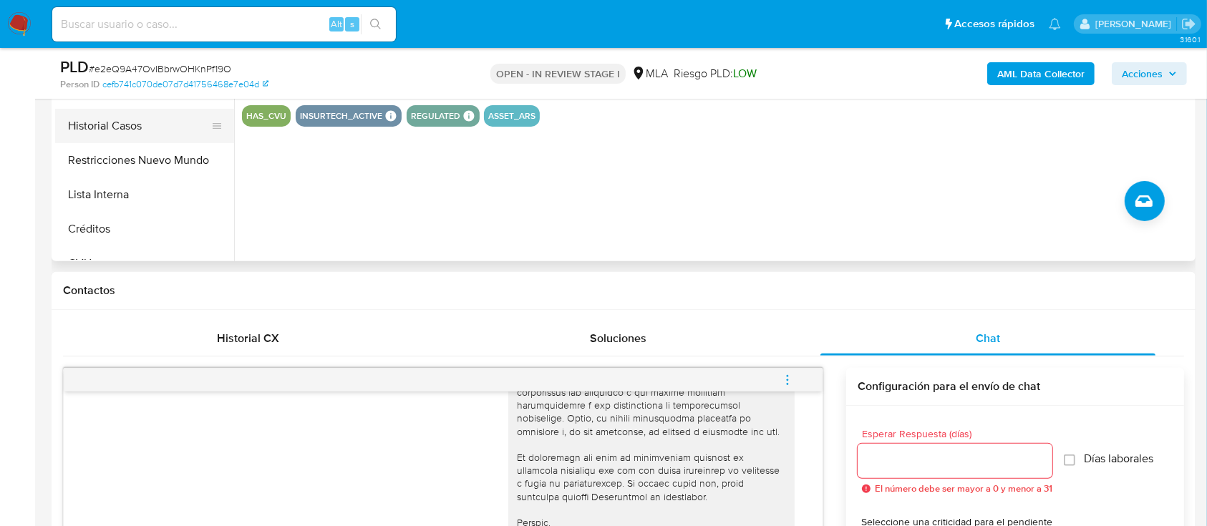
click at [152, 130] on button "Historial Casos" at bounding box center [139, 126] width 168 height 34
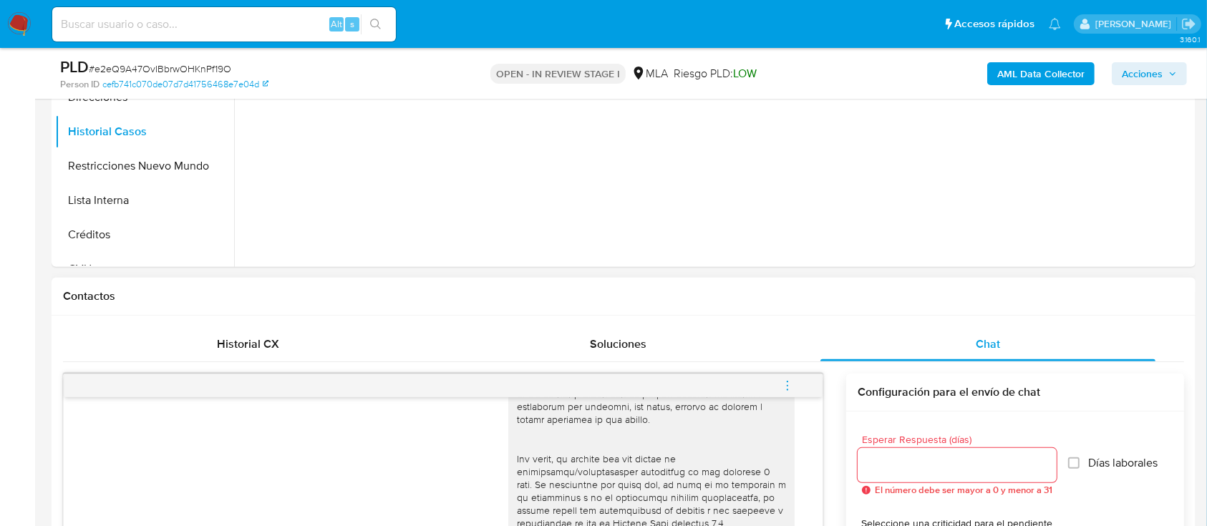
scroll to position [190, 0]
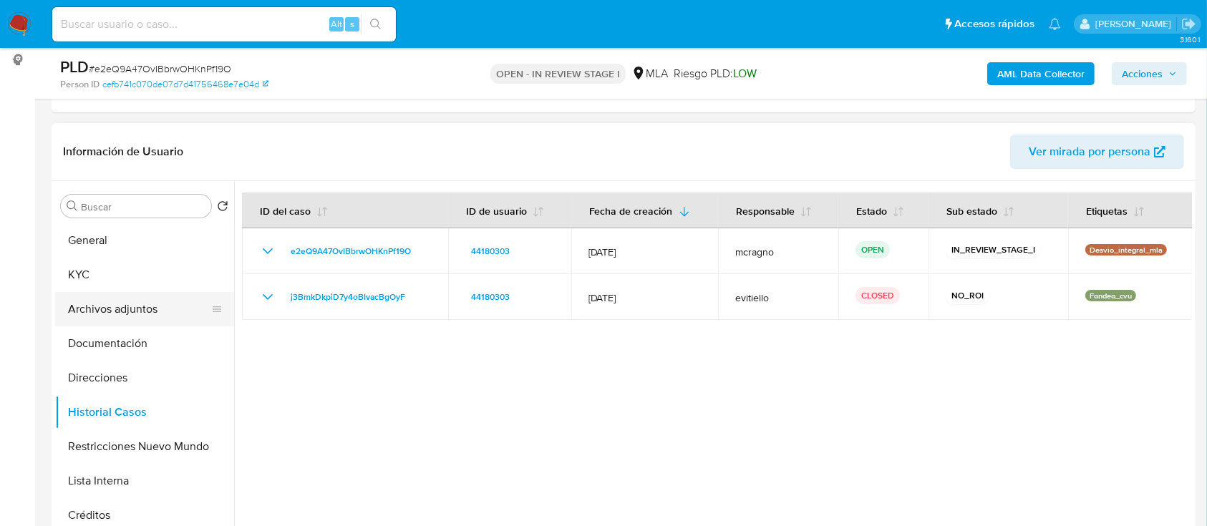
drag, startPoint x: 115, startPoint y: 306, endPoint x: 140, endPoint y: 301, distance: 25.7
click at [115, 306] on button "Archivos adjuntos" at bounding box center [139, 309] width 168 height 34
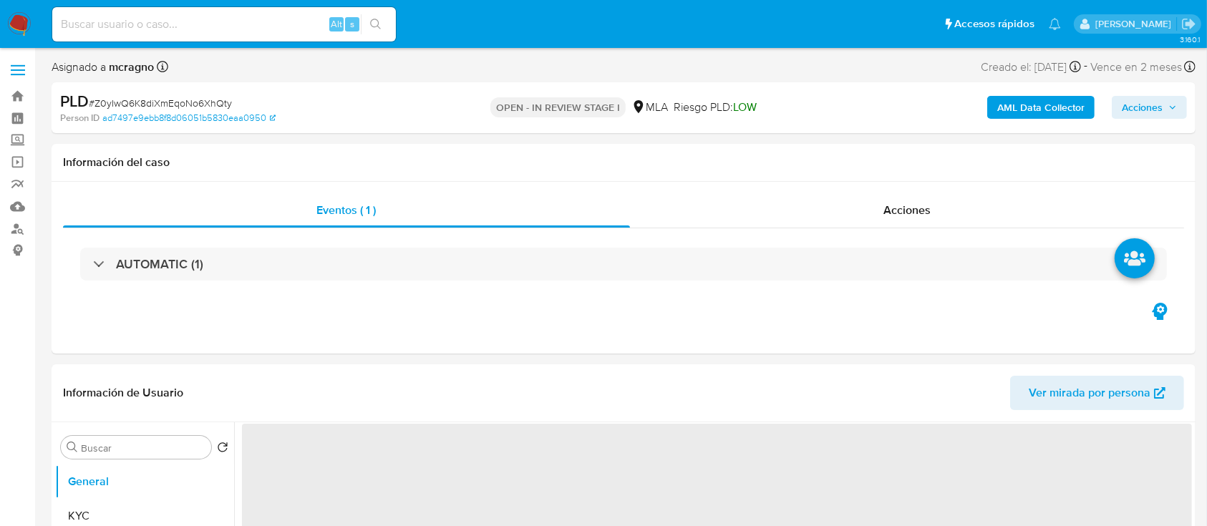
select select "10"
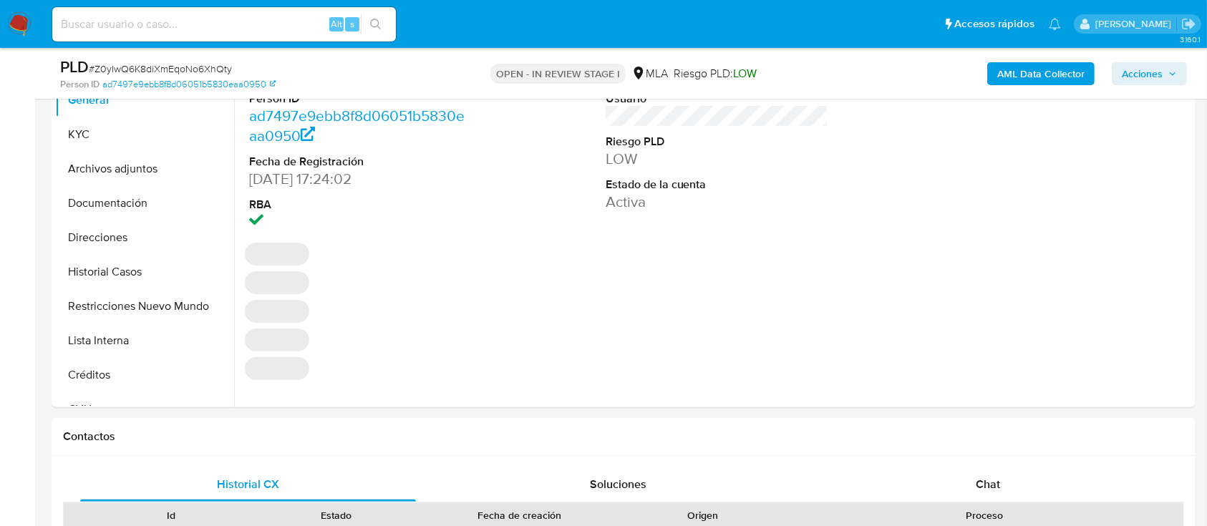
scroll to position [382, 0]
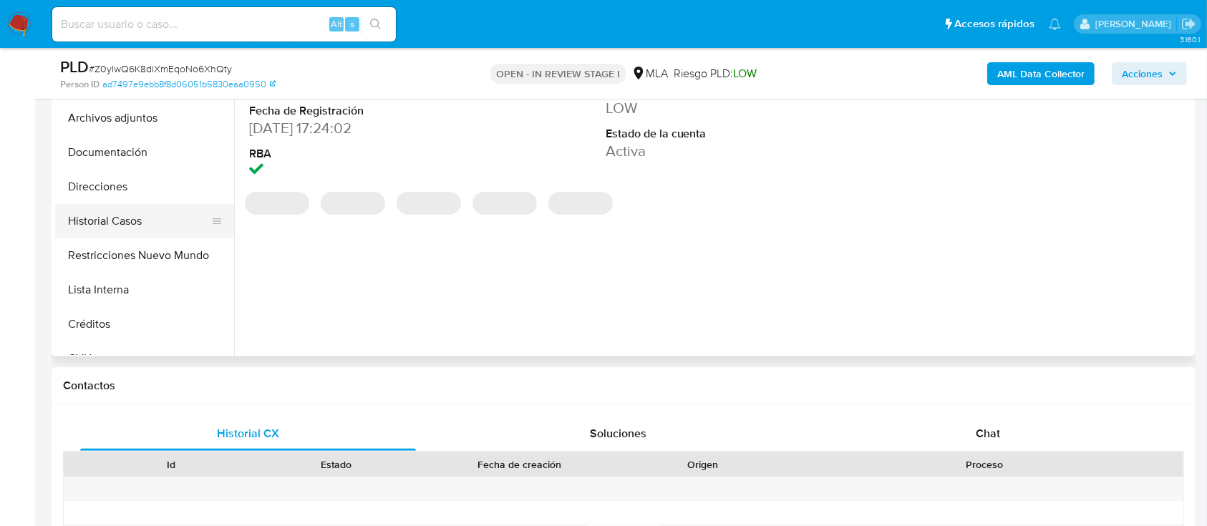
click at [131, 218] on button "Historial Casos" at bounding box center [139, 221] width 168 height 34
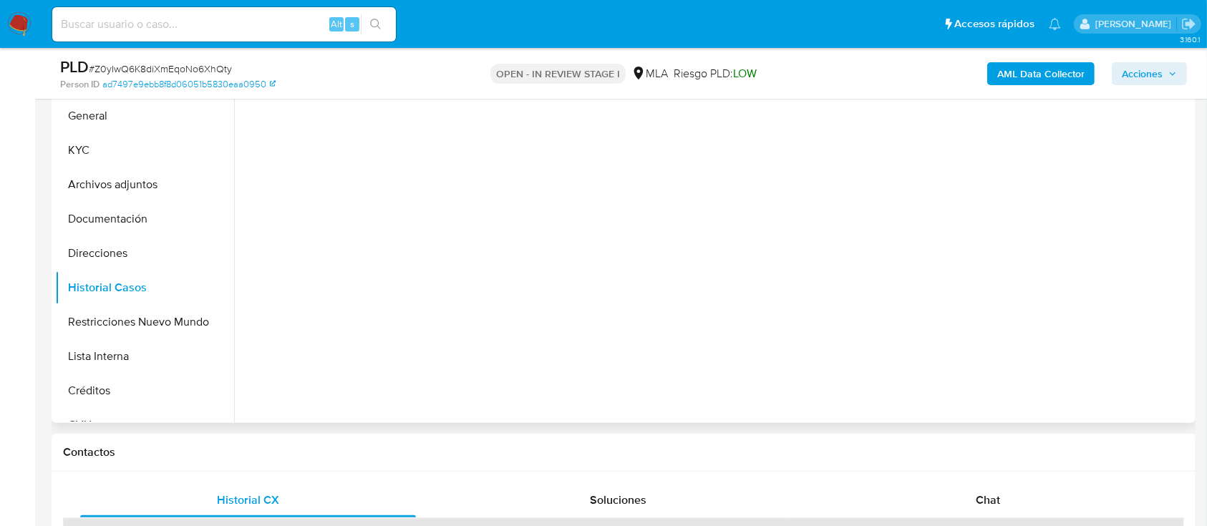
scroll to position [286, 0]
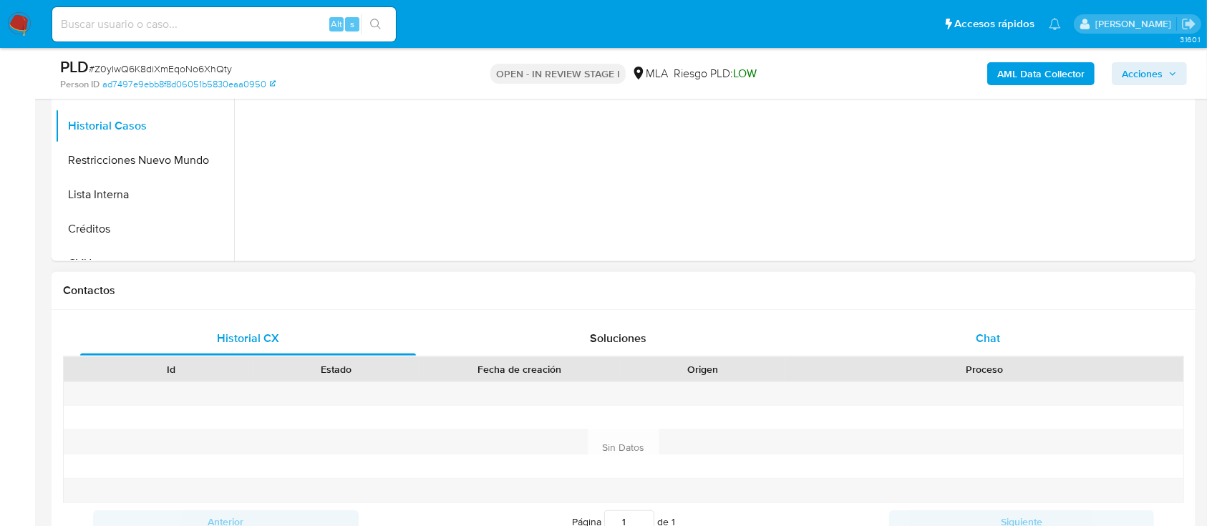
click at [994, 335] on span "Chat" at bounding box center [988, 338] width 24 height 16
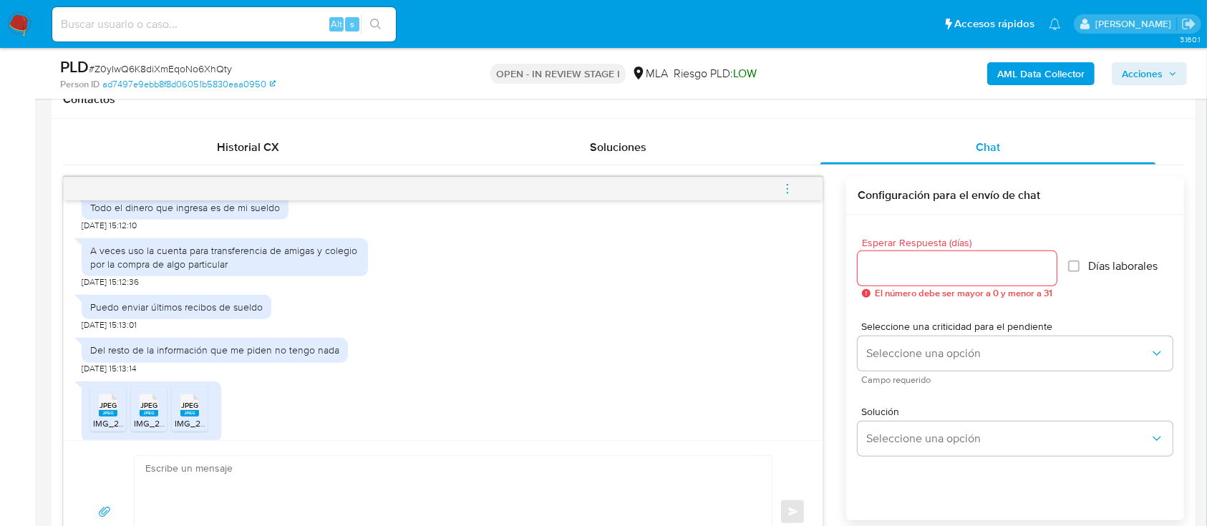
scroll to position [954, 0]
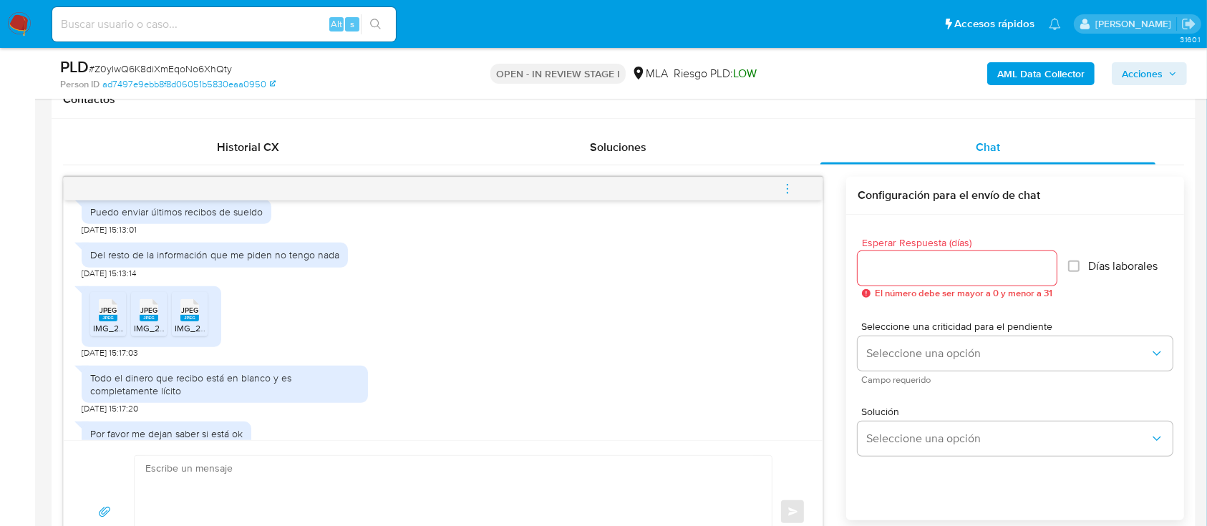
click at [102, 315] on span "JPEG" at bounding box center [108, 310] width 17 height 9
click at [150, 321] on icon at bounding box center [149, 310] width 19 height 22
click at [185, 315] on span "JPEG" at bounding box center [189, 310] width 17 height 9
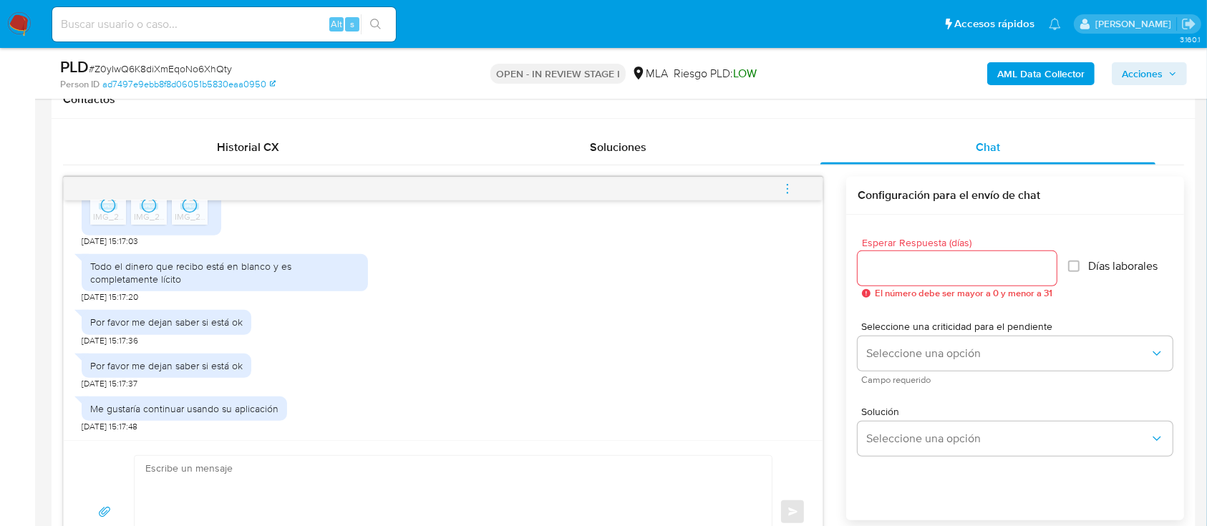
scroll to position [1092, 0]
click at [464, 483] on textarea at bounding box center [449, 512] width 608 height 112
paste textarea "Hola, ¡Muchas gracias por tu respuesta! Confirmamos la recepción de la document…"
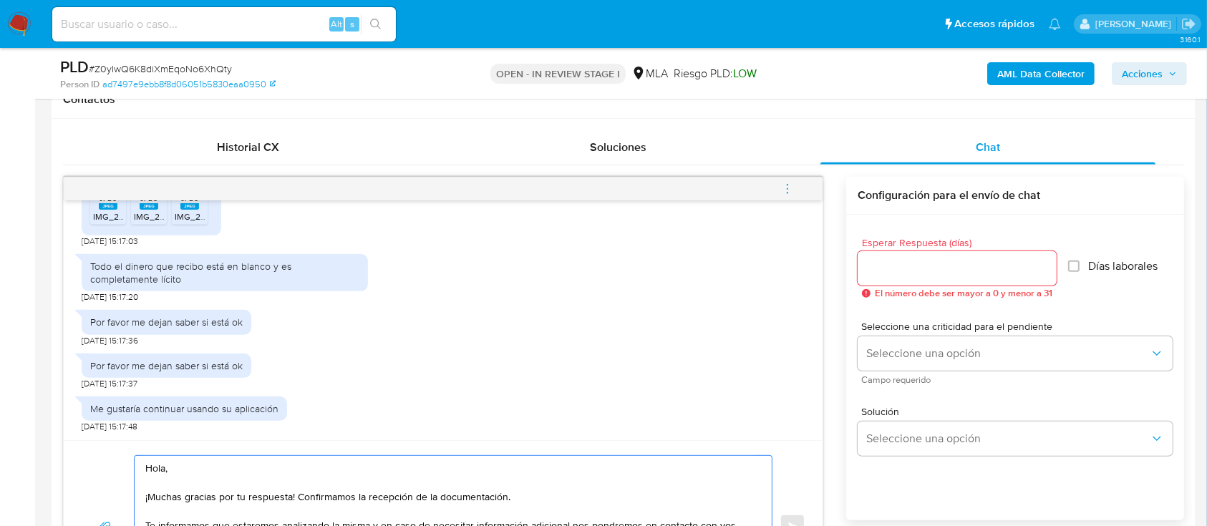
scroll to position [733, 0]
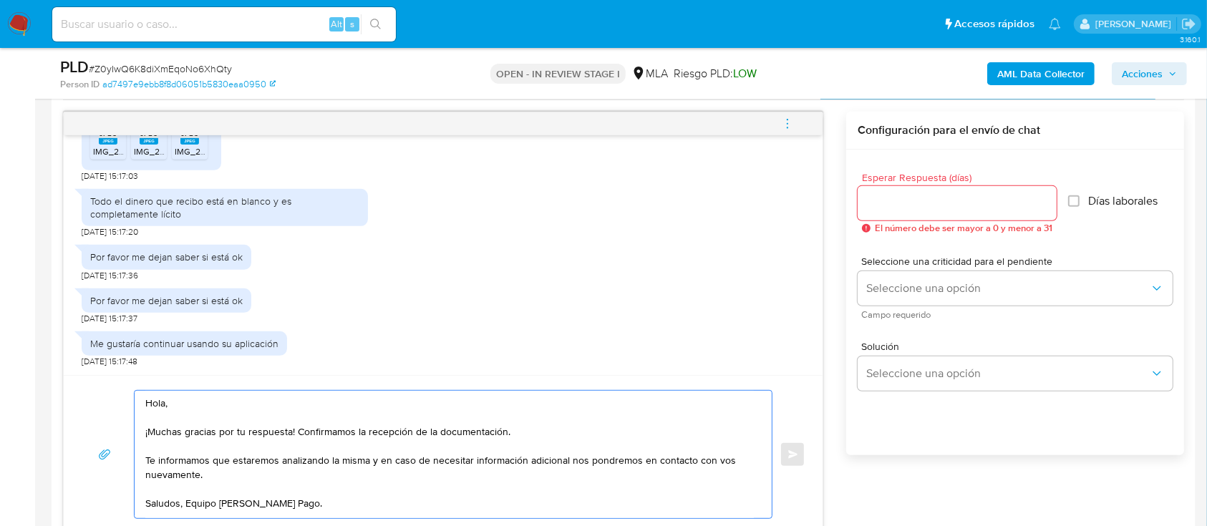
drag, startPoint x: 236, startPoint y: 469, endPoint x: 144, endPoint y: 450, distance: 94.3
click at [144, 450] on div "Hola, ¡Muchas gracias por tu respuesta! Confirmamos la recepción de la document…" at bounding box center [450, 454] width 630 height 127
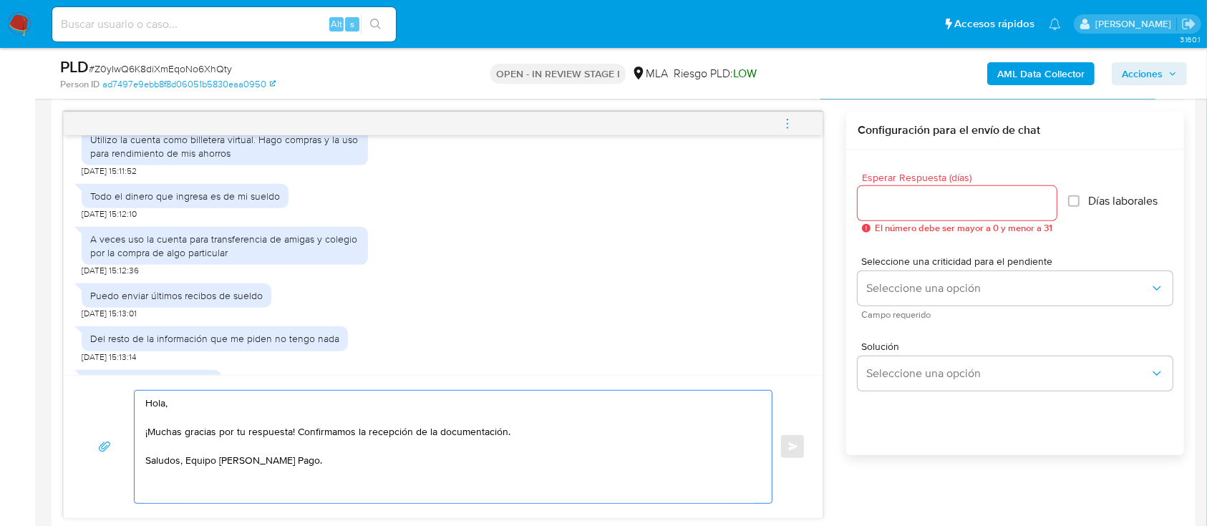
scroll to position [710, 0]
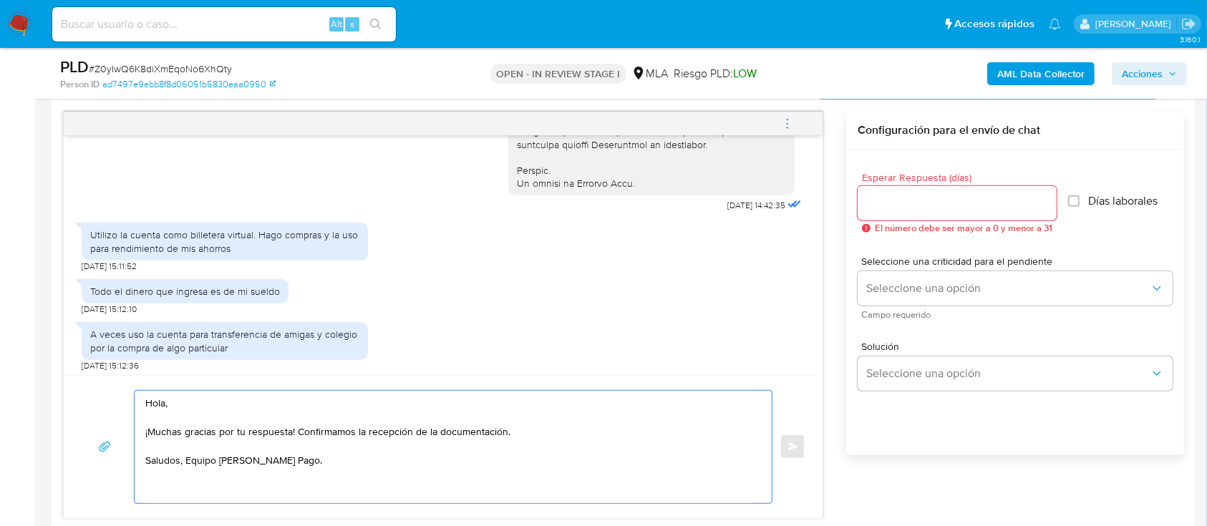
type textarea "Hola, ¡Muchas gracias por tu respuesta! Confirmamos la recepción de la document…"
drag, startPoint x: 88, startPoint y: 258, endPoint x: 246, endPoint y: 278, distance: 159.4
click at [246, 260] on div "Utilizo la cuenta como billetera virtual. Hago compras y la uso para rendimient…" at bounding box center [225, 241] width 286 height 37
copy div "Utilizo la cuenta como billetera virtual. Hago compras y la uso para rendimient…"
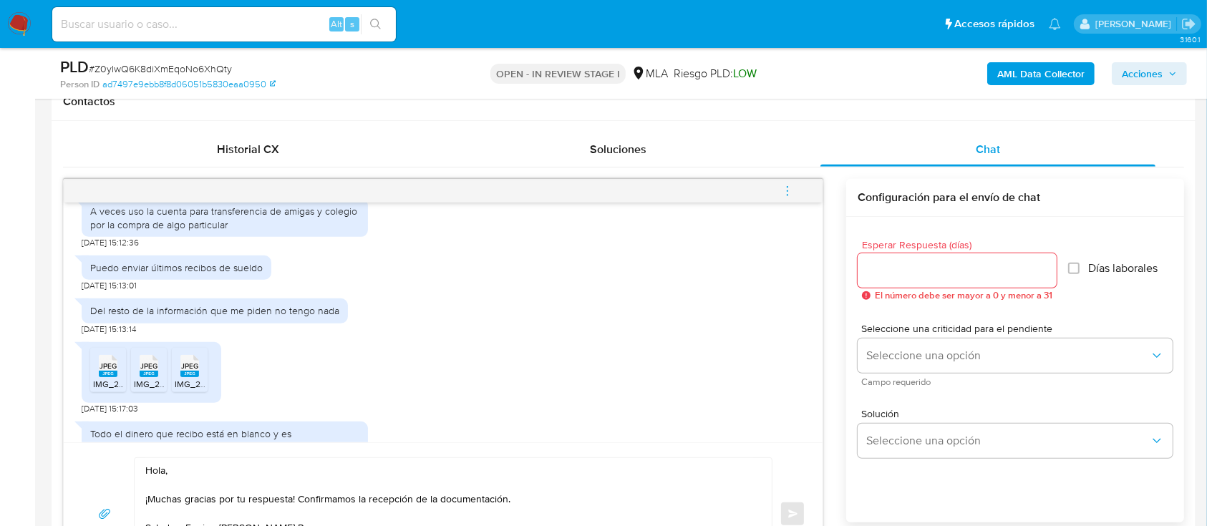
scroll to position [638, 0]
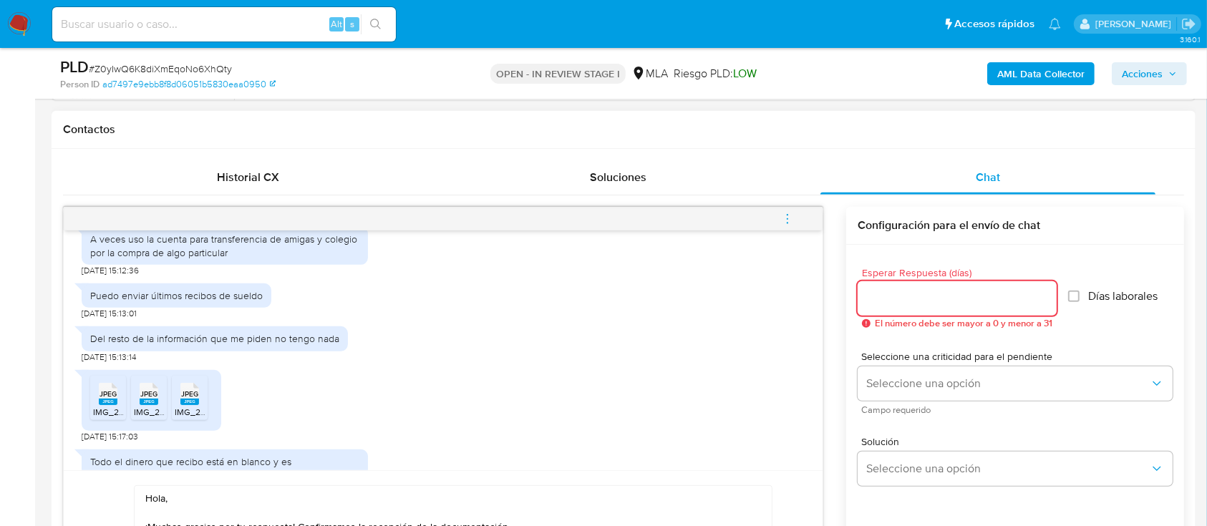
click at [939, 301] on input "Esperar Respuesta (días)" at bounding box center [957, 298] width 199 height 19
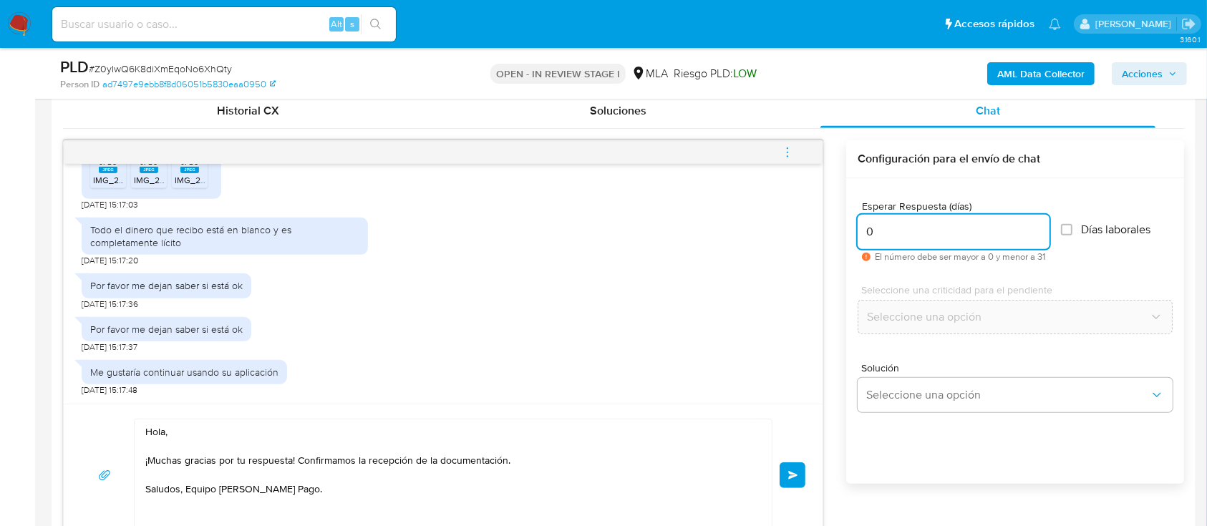
scroll to position [733, 0]
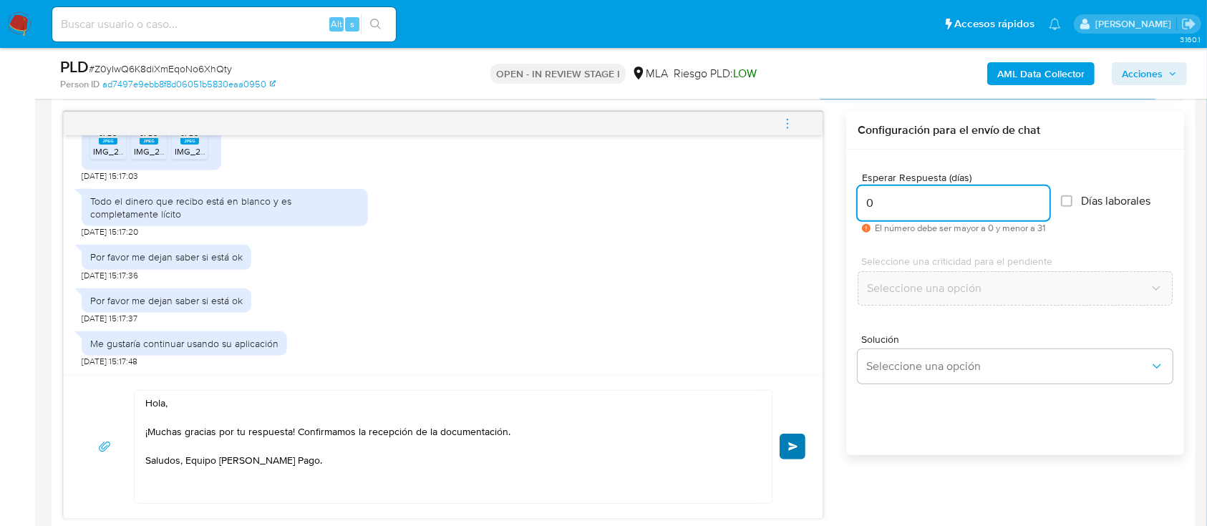
type input "0"
click at [797, 453] on button "Enviar" at bounding box center [793, 447] width 26 height 26
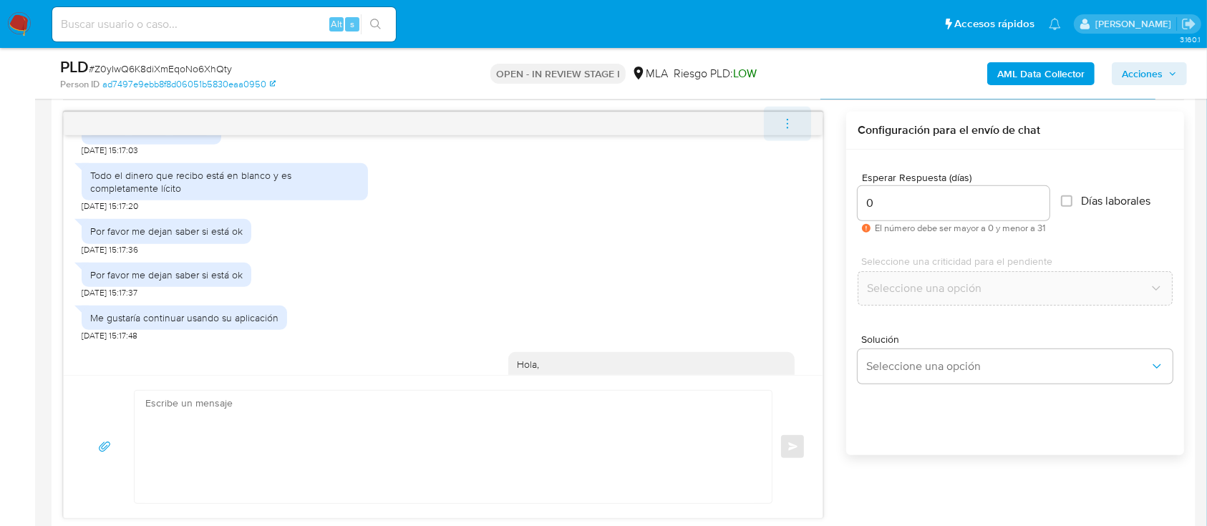
scroll to position [1211, 0]
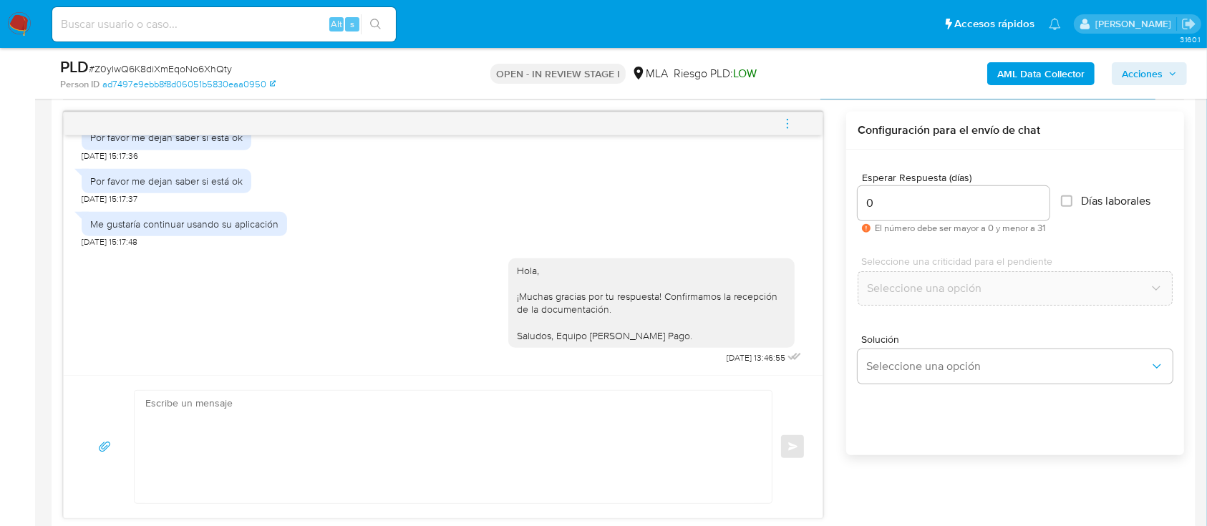
click at [796, 117] on button "menu-action" at bounding box center [787, 124] width 47 height 34
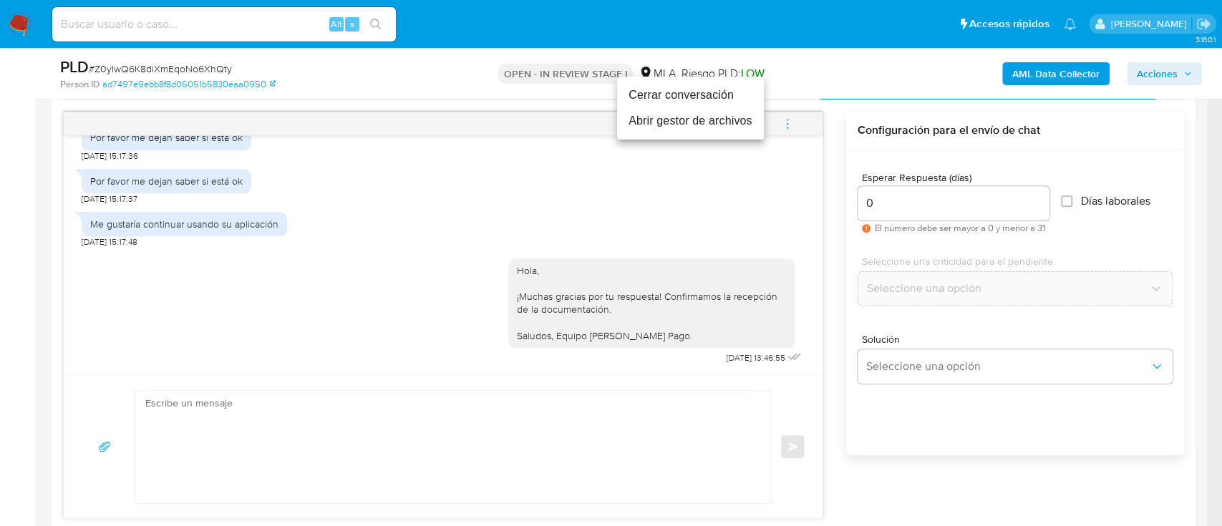
click at [688, 100] on li "Cerrar conversación" at bounding box center [690, 95] width 147 height 26
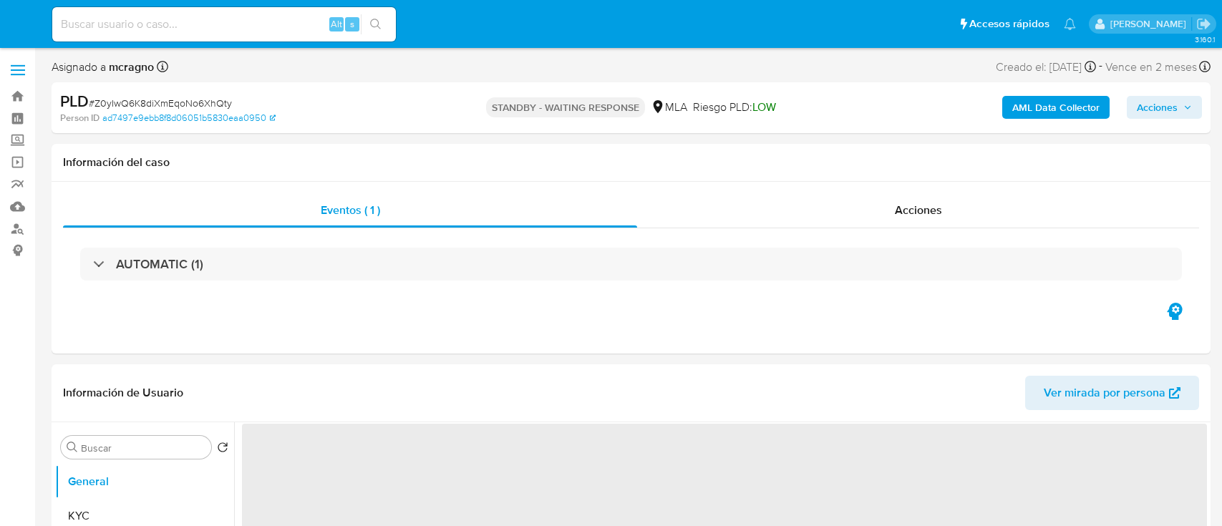
select select "10"
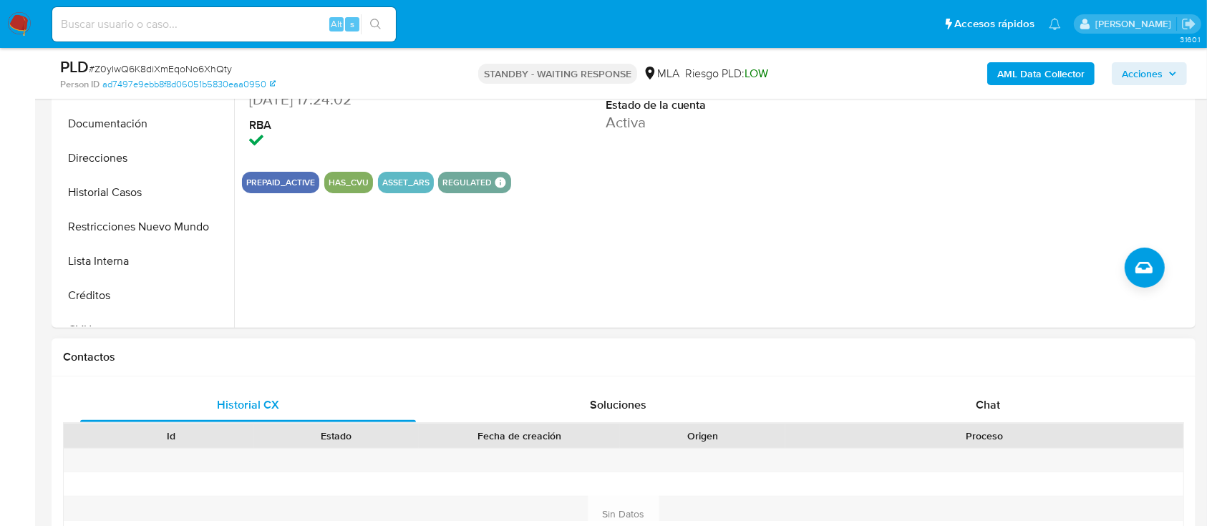
scroll to position [477, 0]
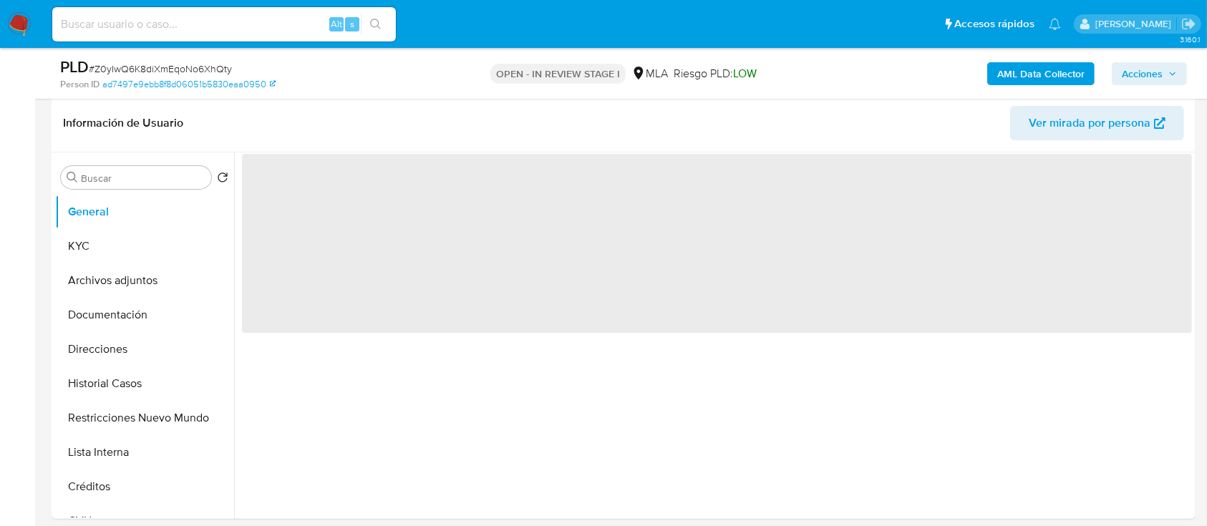
scroll to position [382, 0]
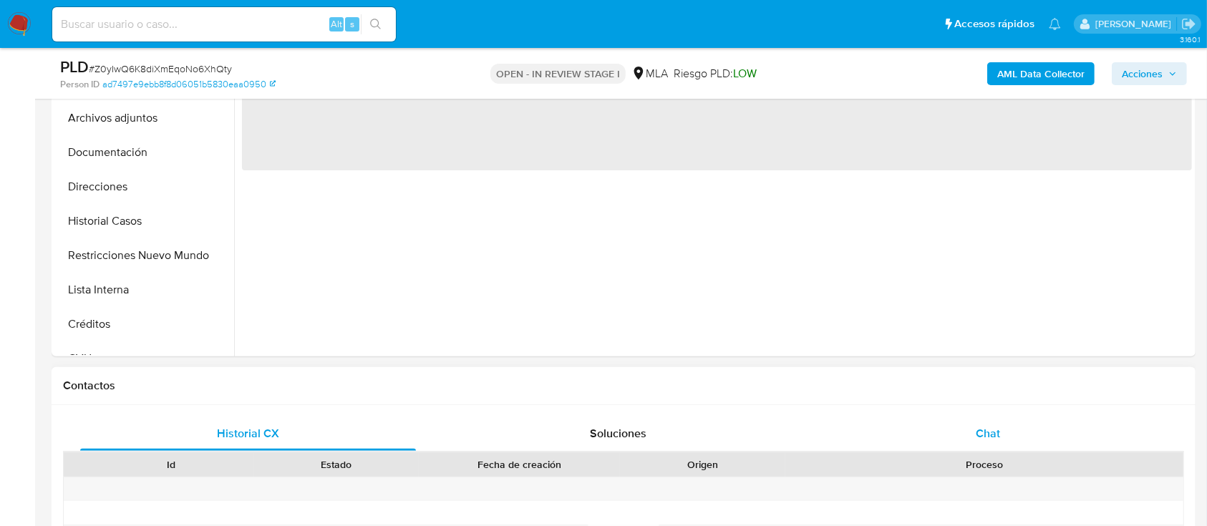
click at [1027, 429] on div "Chat" at bounding box center [988, 434] width 336 height 34
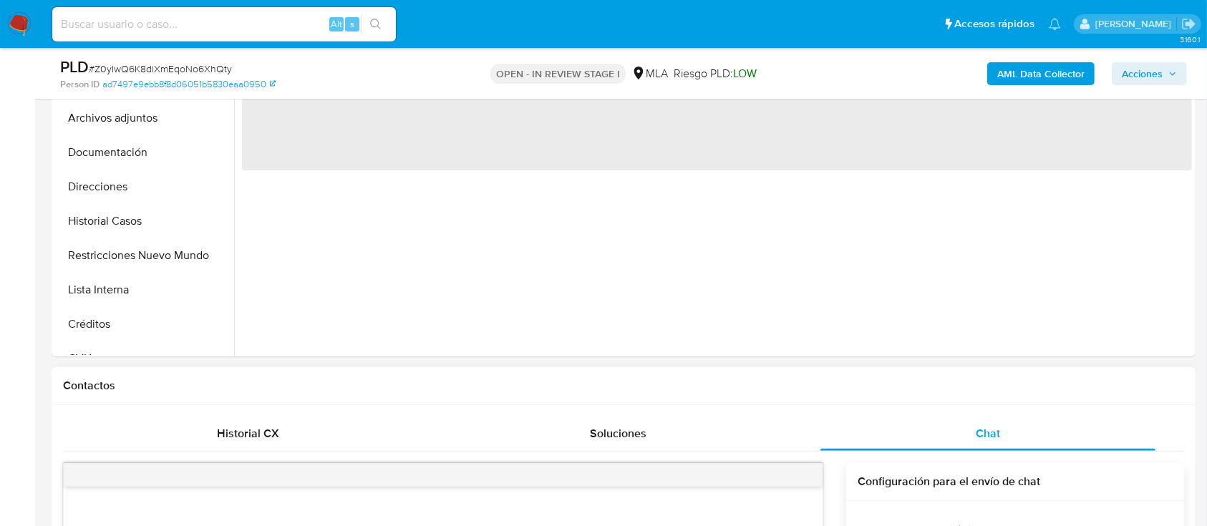
select select "10"
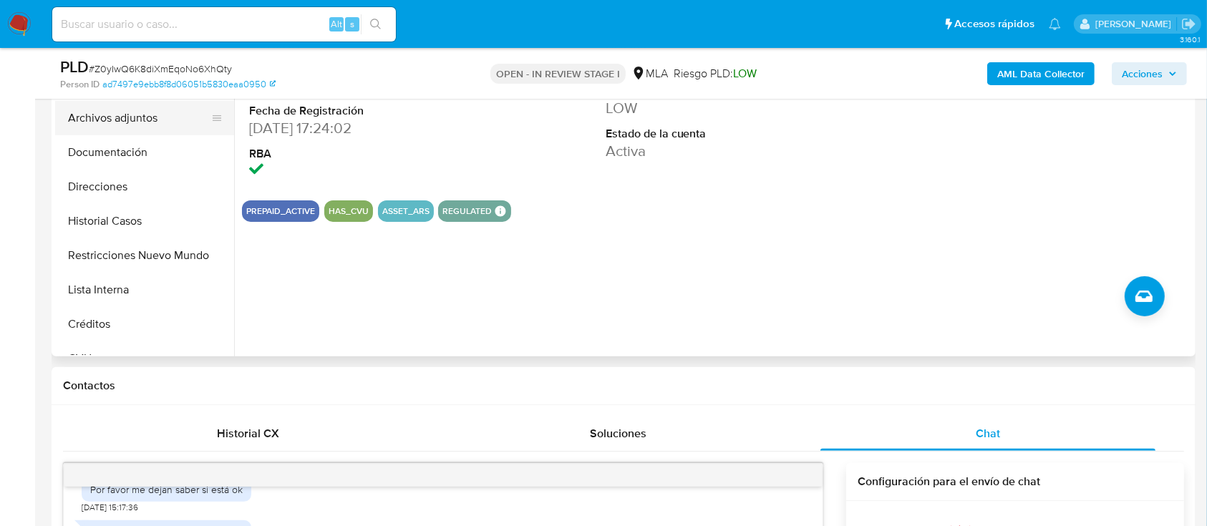
click at [155, 130] on button "Archivos adjuntos" at bounding box center [139, 118] width 168 height 34
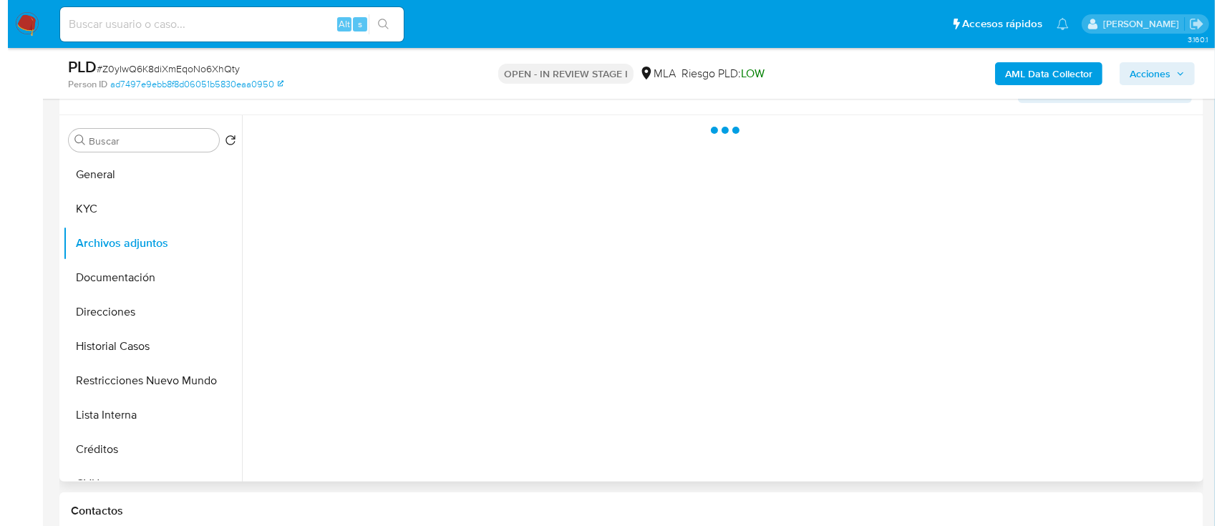
scroll to position [286, 0]
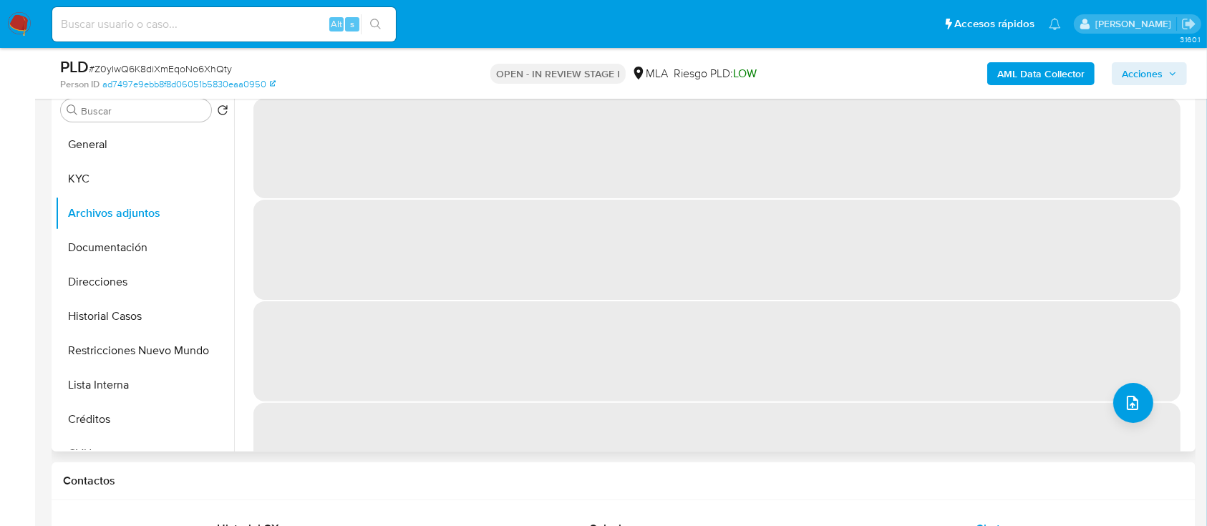
click at [1115, 385] on span "‌" at bounding box center [716, 351] width 927 height 100
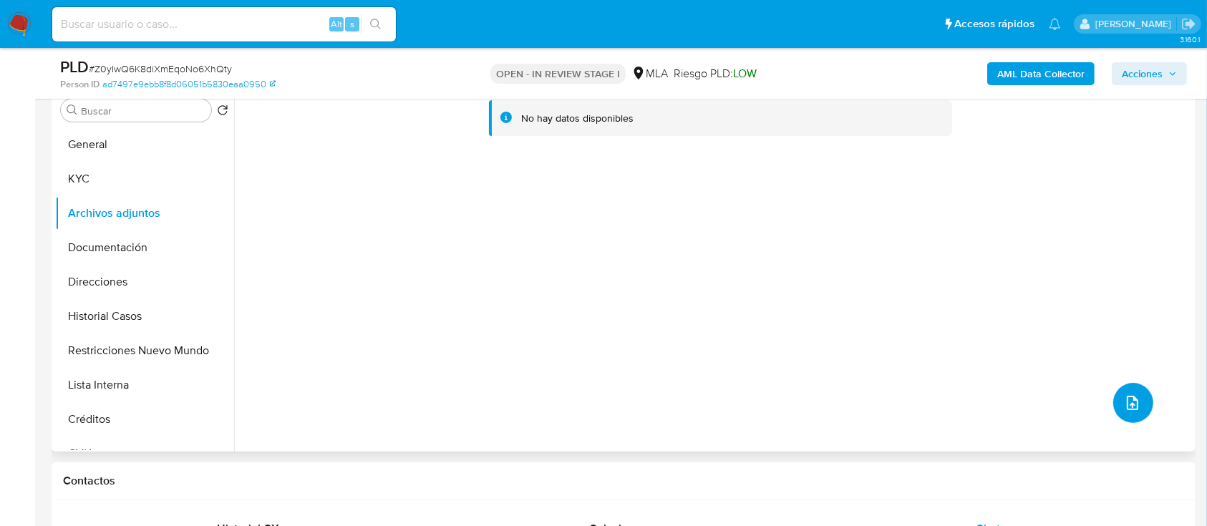
click at [1125, 398] on icon "upload-file" at bounding box center [1132, 402] width 17 height 17
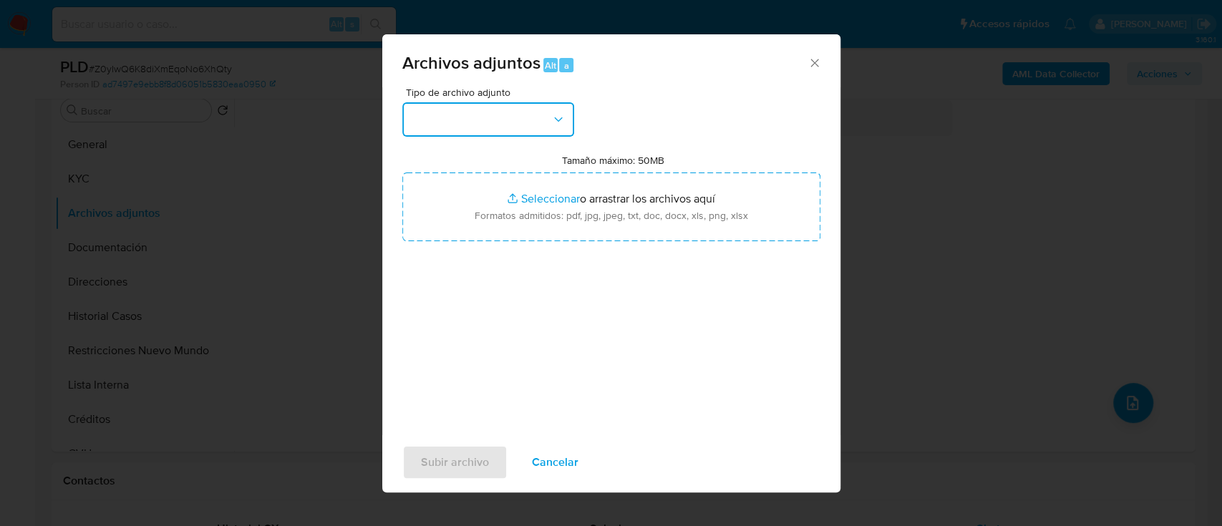
click at [518, 132] on button "button" at bounding box center [488, 119] width 172 height 34
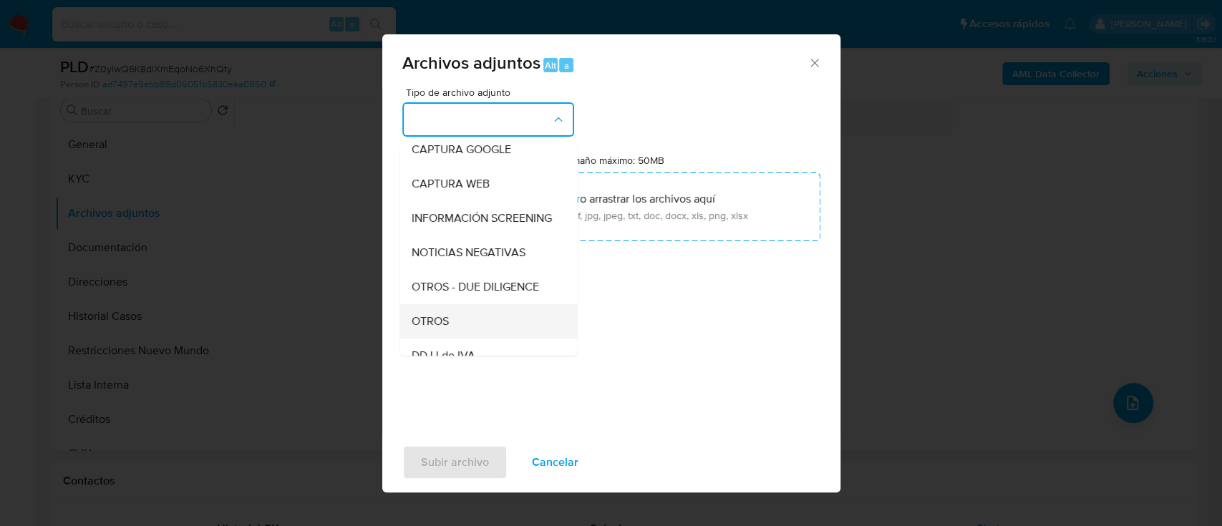
scroll to position [190, 0]
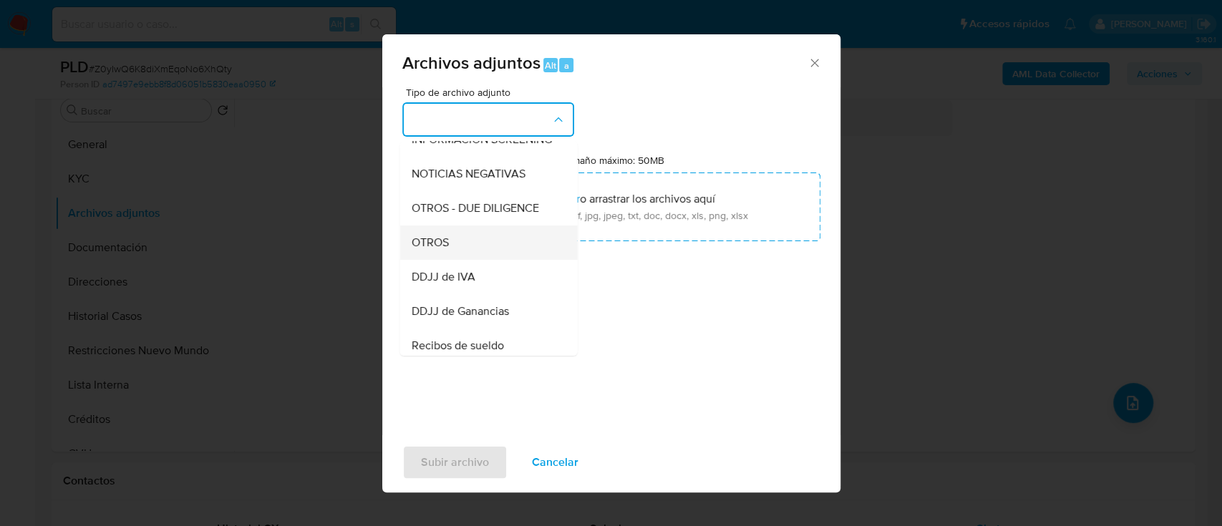
click at [470, 260] on div "OTROS" at bounding box center [484, 243] width 146 height 34
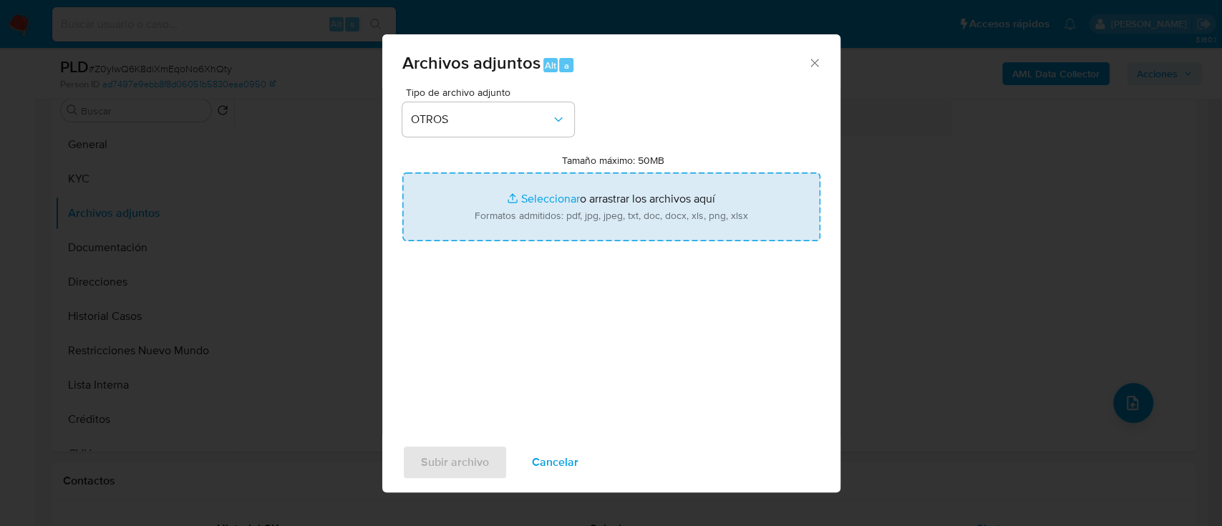
click at [528, 205] on input "Tamaño máximo: 50MB Seleccionar archivos" at bounding box center [611, 207] width 418 height 69
type input "C:\fakepath\48913788 - Movimientos.xlsx"
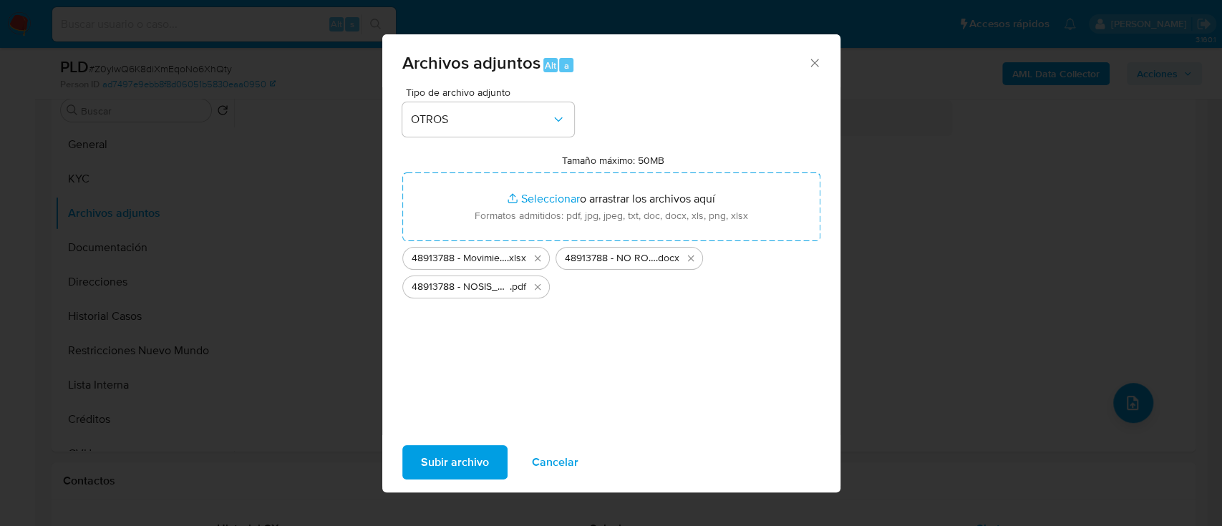
click at [460, 457] on span "Subir archivo" at bounding box center [455, 462] width 68 height 31
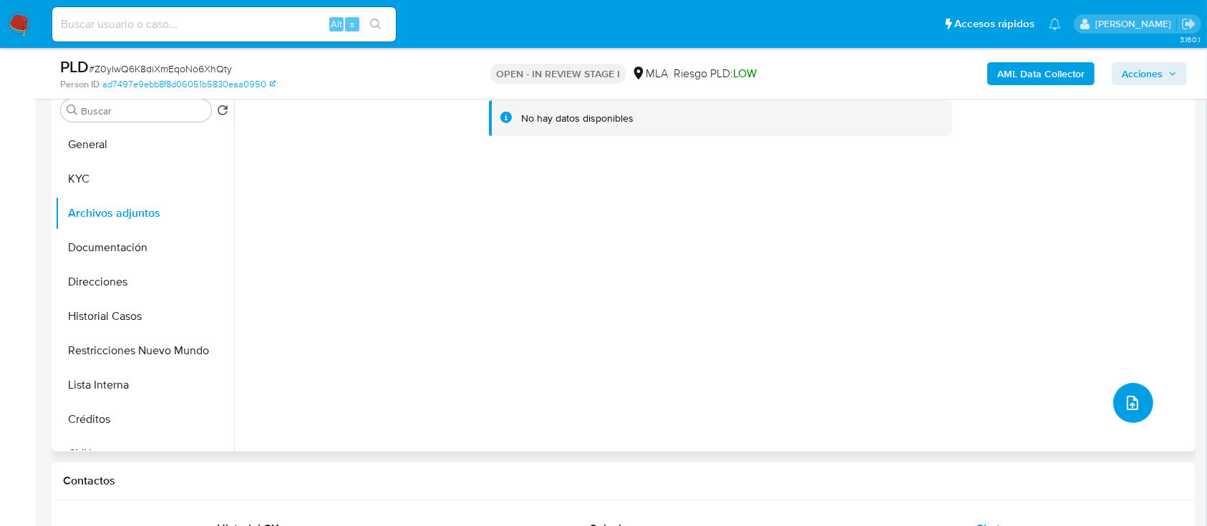
click at [1126, 401] on icon "upload-file" at bounding box center [1132, 402] width 17 height 17
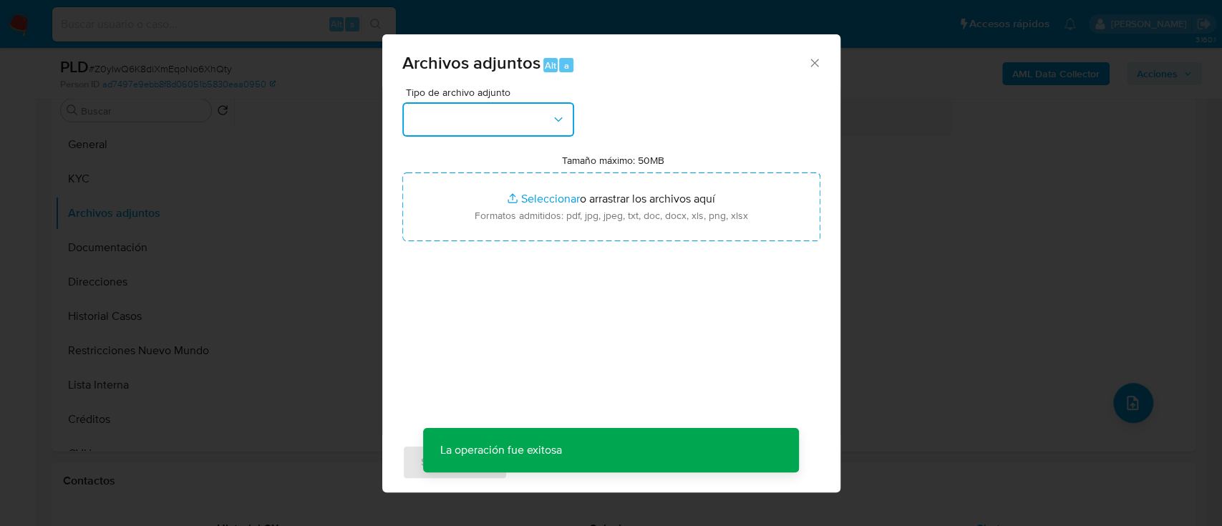
click at [509, 112] on button "button" at bounding box center [488, 119] width 172 height 34
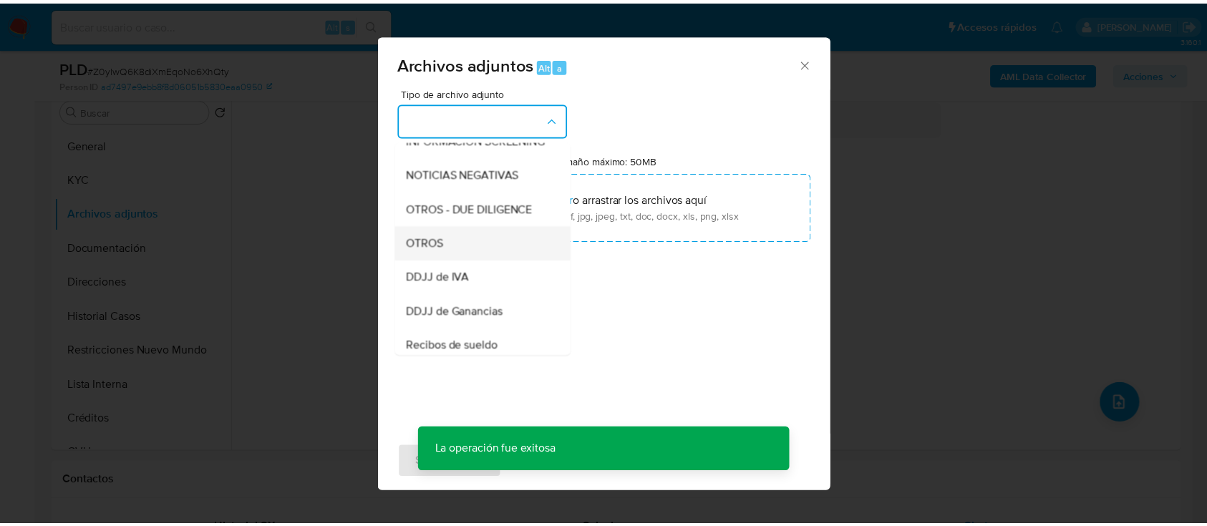
scroll to position [286, 0]
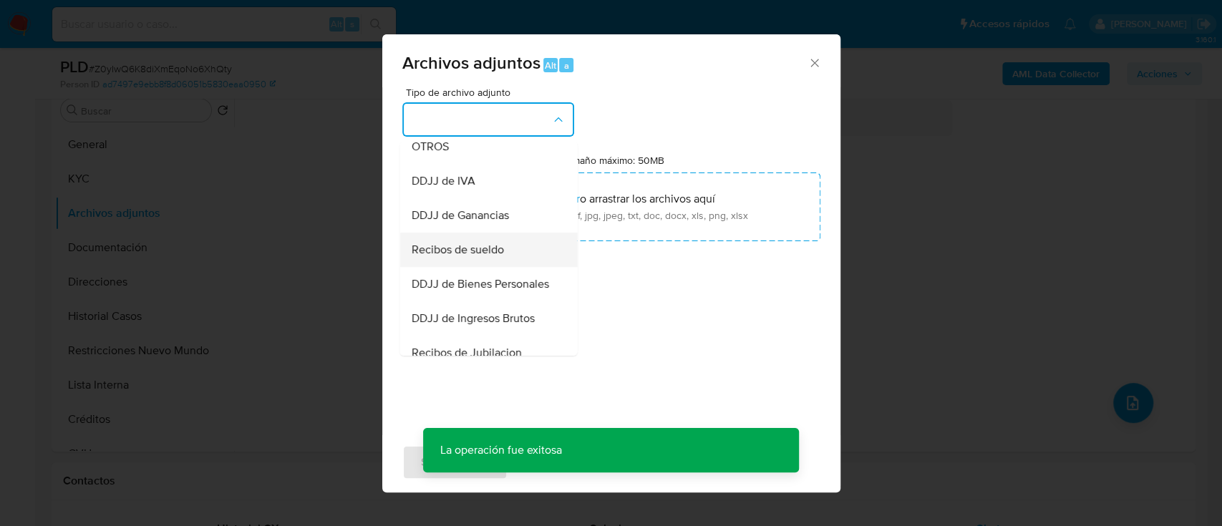
click at [516, 256] on div "Recibos de sueldo" at bounding box center [484, 250] width 146 height 34
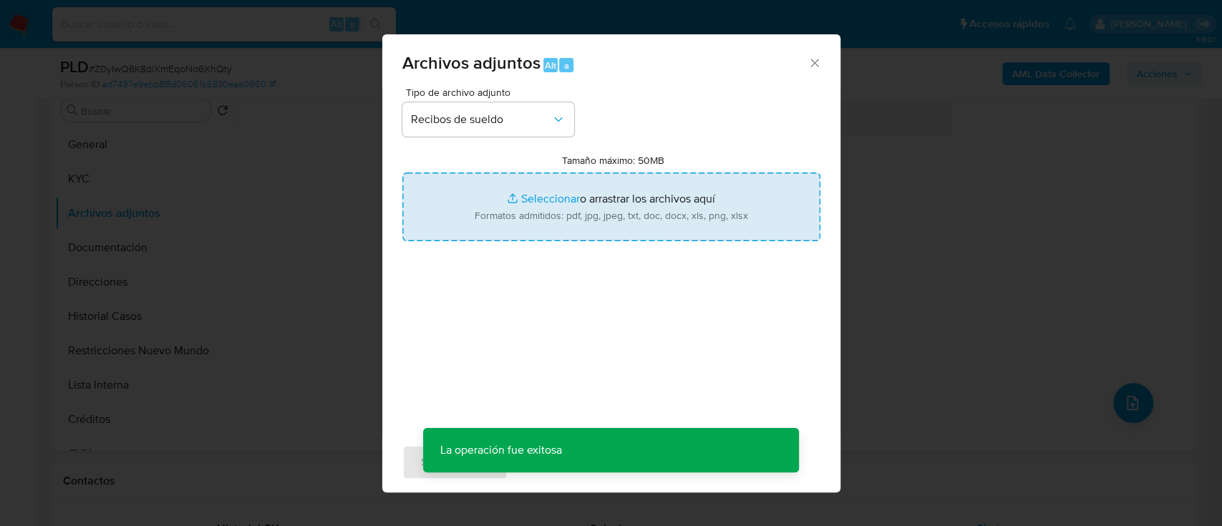
click at [601, 219] on input "Tamaño máximo: 50MB Seleccionar archivos" at bounding box center [611, 207] width 418 height 69
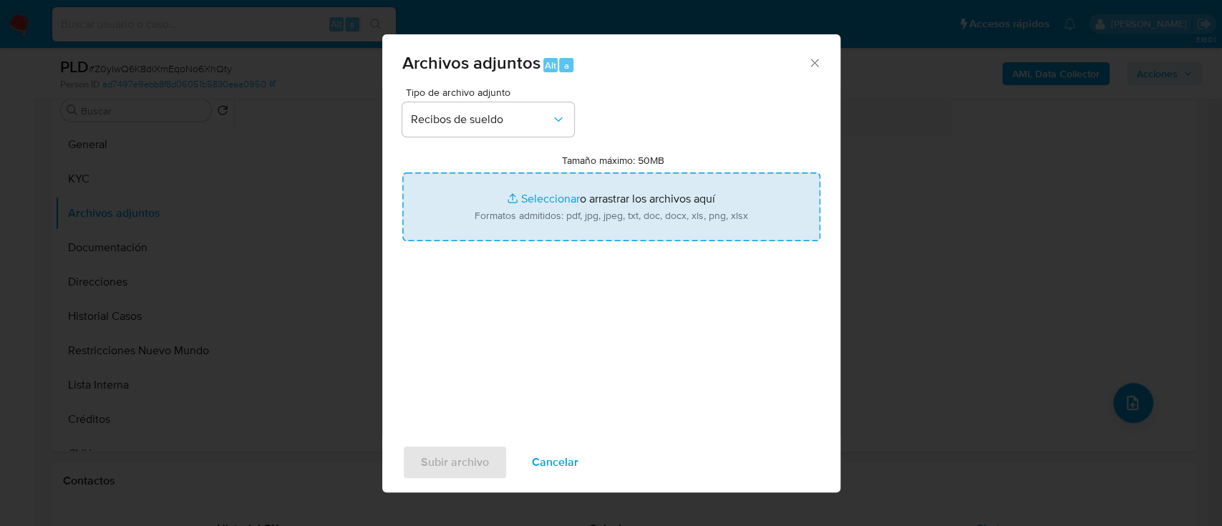
type input "C:\fakepath\48913788 - Recibos de sueldo jun-ago25.pdf"
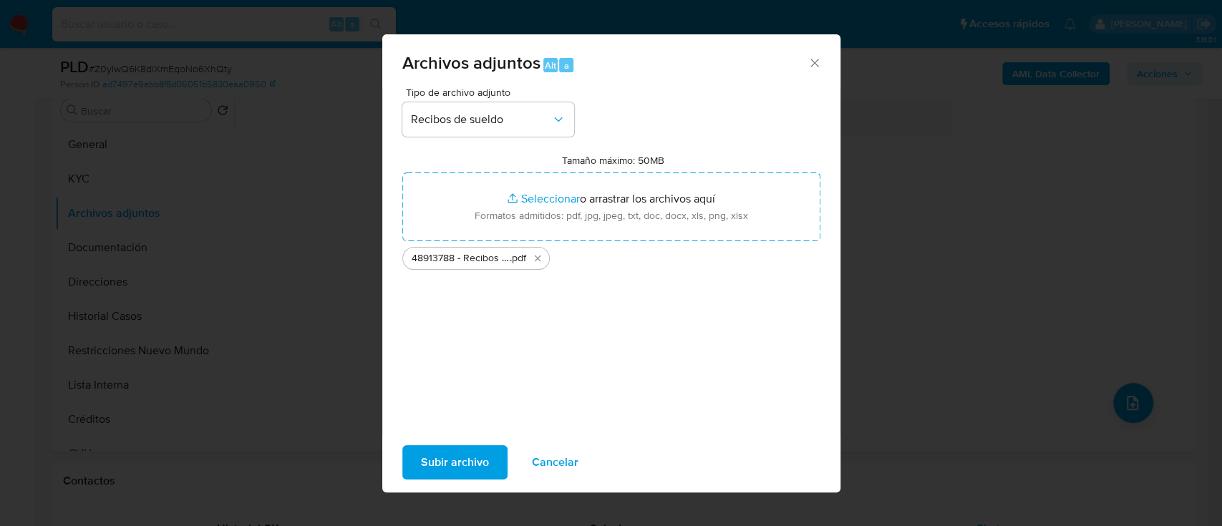
click at [457, 464] on span "Subir archivo" at bounding box center [455, 462] width 68 height 31
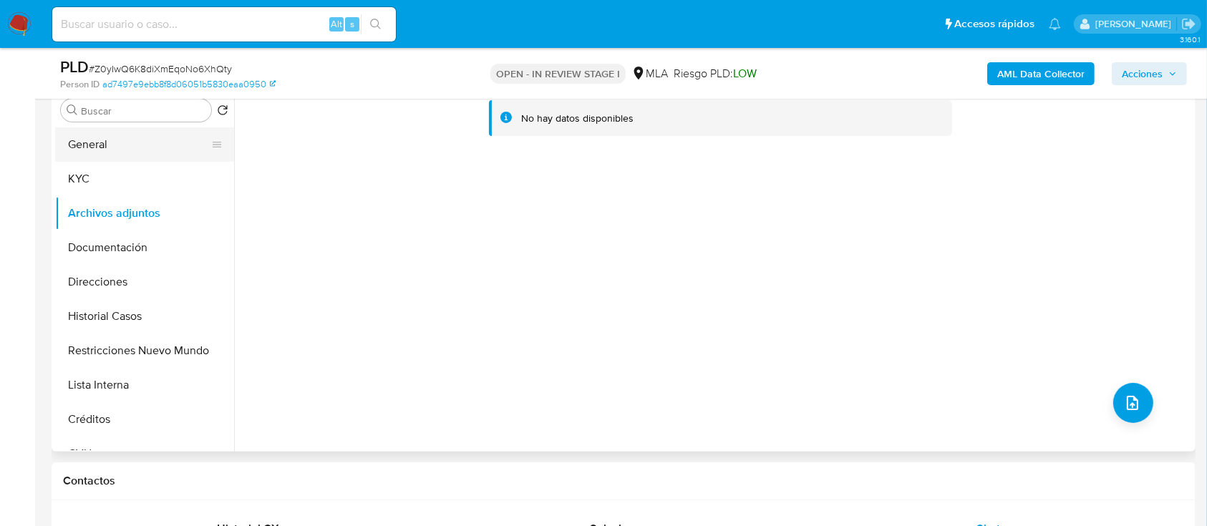
click at [119, 152] on button "General" at bounding box center [139, 144] width 168 height 34
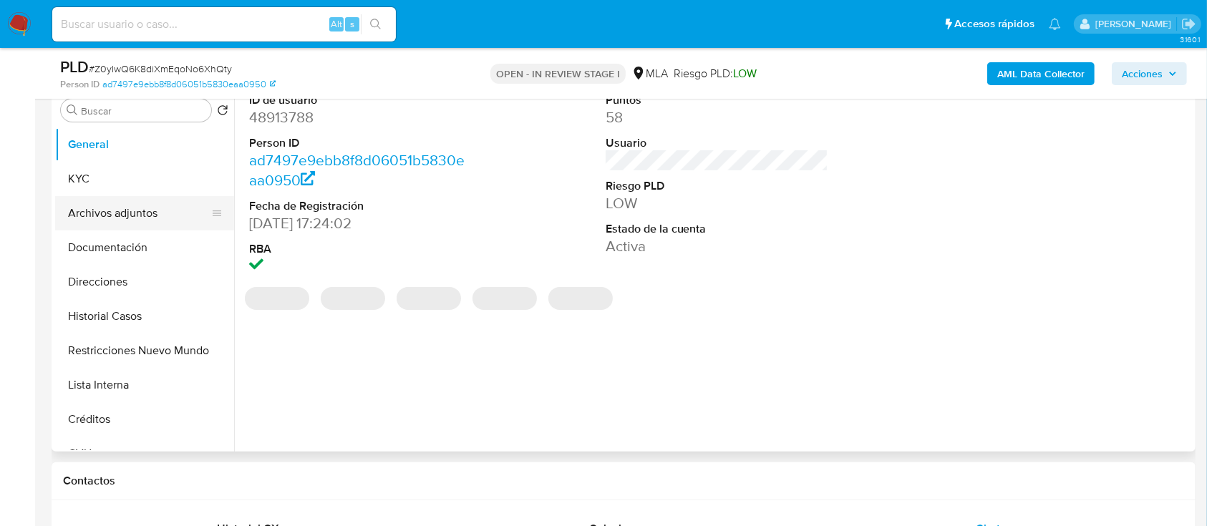
click at [122, 213] on button "Archivos adjuntos" at bounding box center [139, 213] width 168 height 34
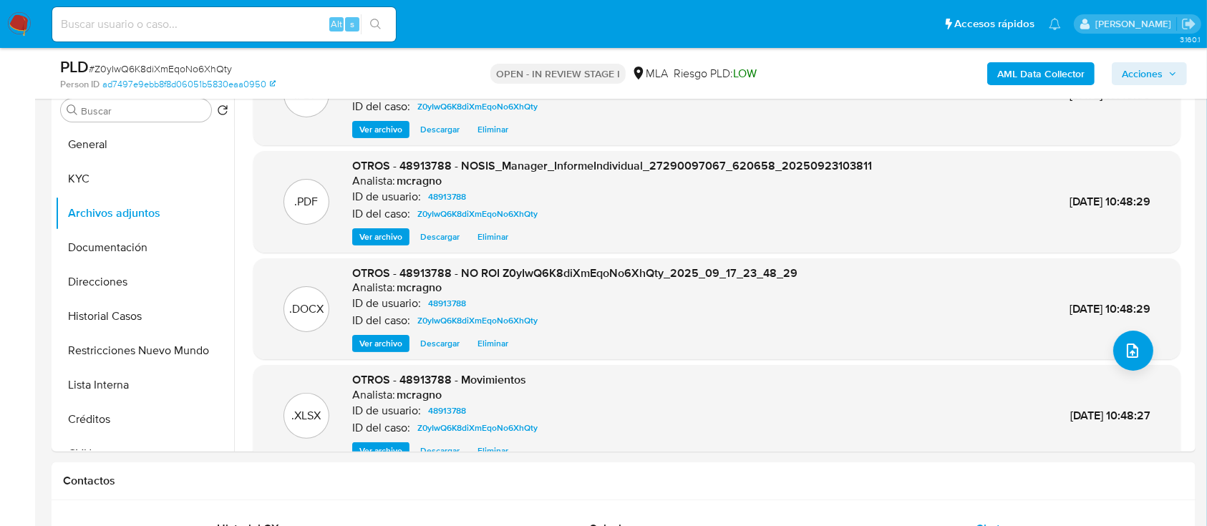
scroll to position [80, 0]
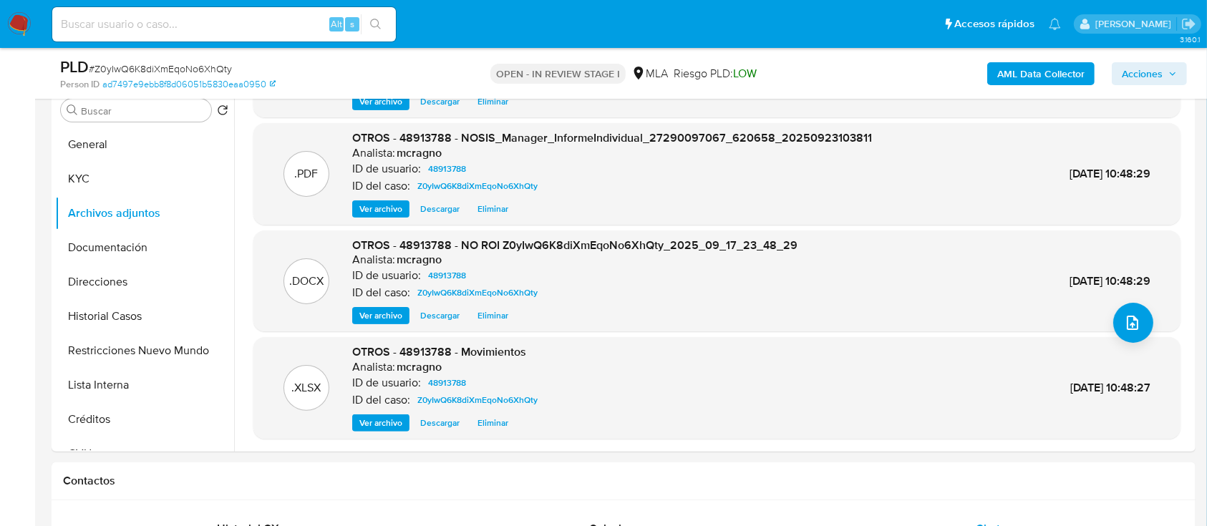
drag, startPoint x: 1134, startPoint y: 65, endPoint x: 1048, endPoint y: 87, distance: 88.5
click at [1126, 67] on span "Acciones" at bounding box center [1142, 73] width 41 height 23
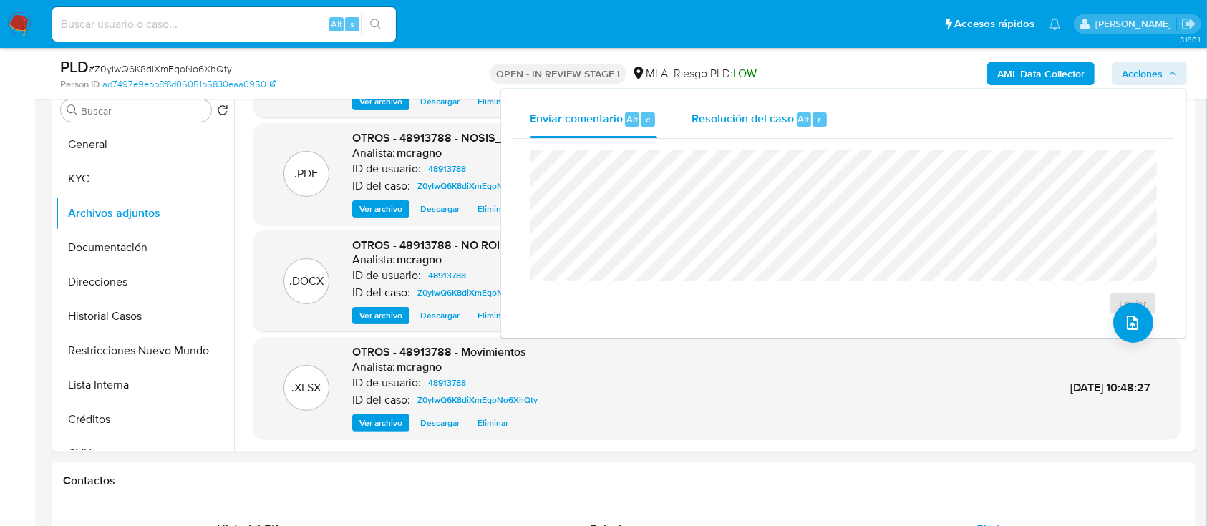
click at [724, 115] on span "Resolución del caso" at bounding box center [743, 118] width 102 height 16
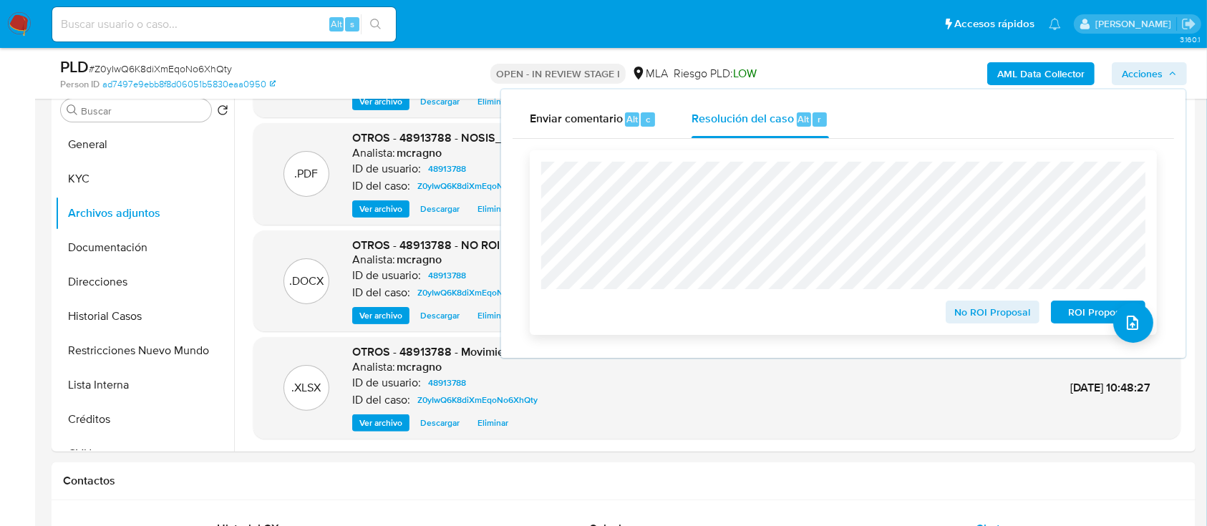
click at [1002, 314] on span "No ROI Proposal" at bounding box center [993, 312] width 74 height 20
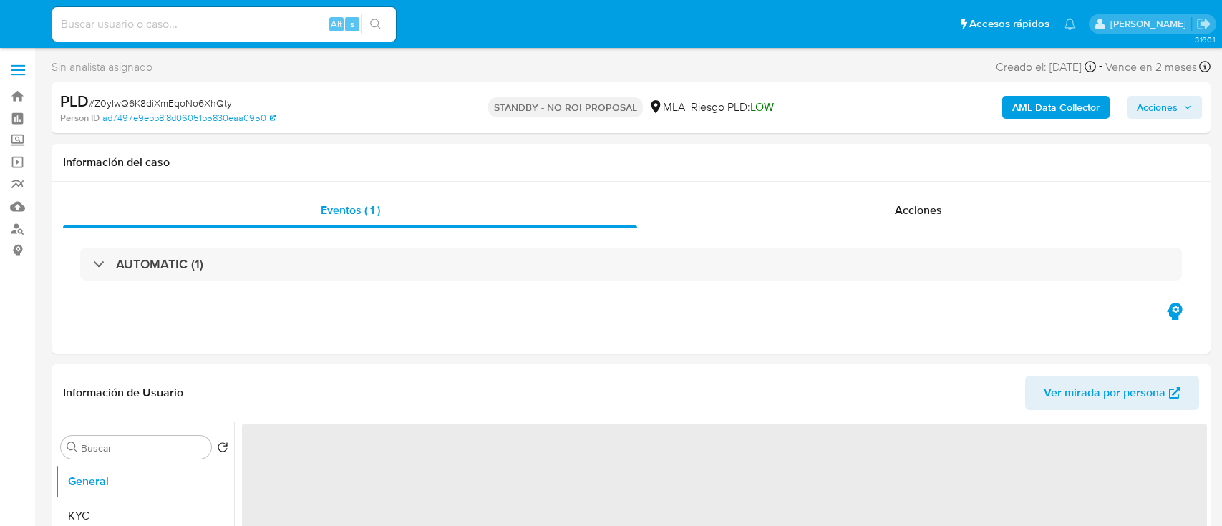
select select "10"
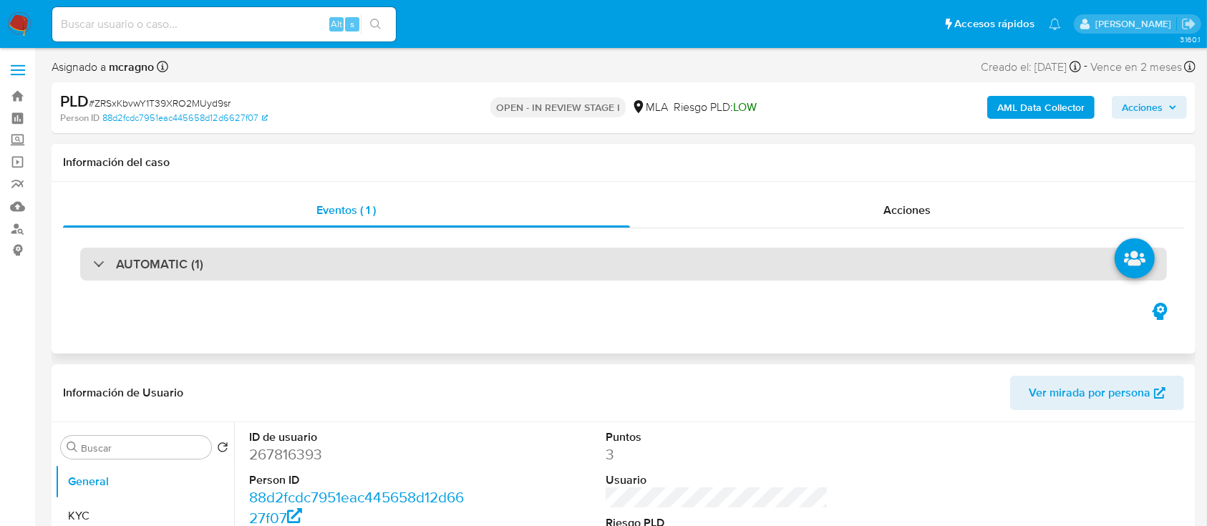
select select "10"
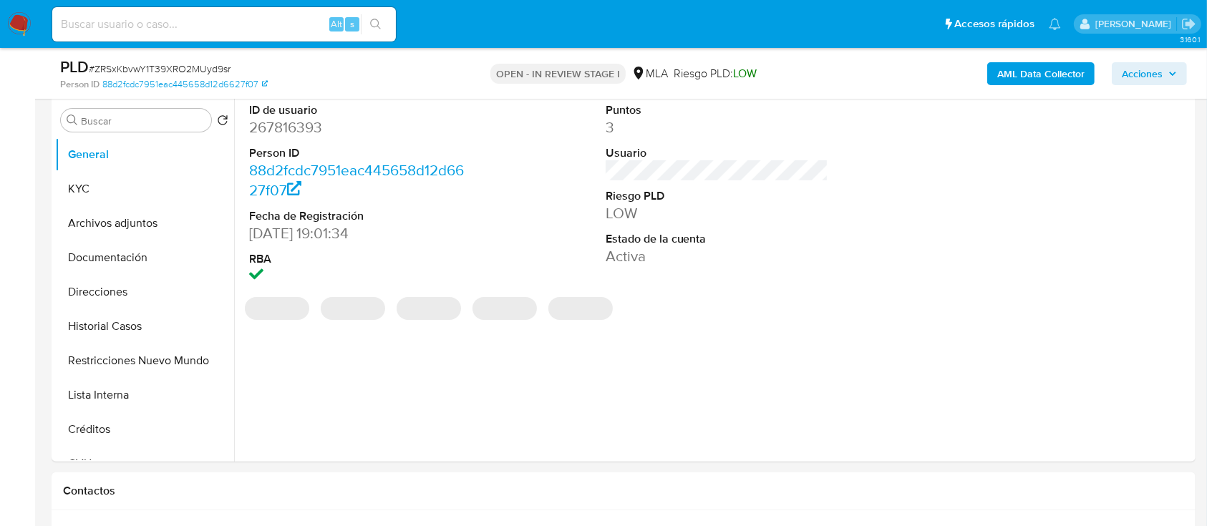
scroll to position [382, 0]
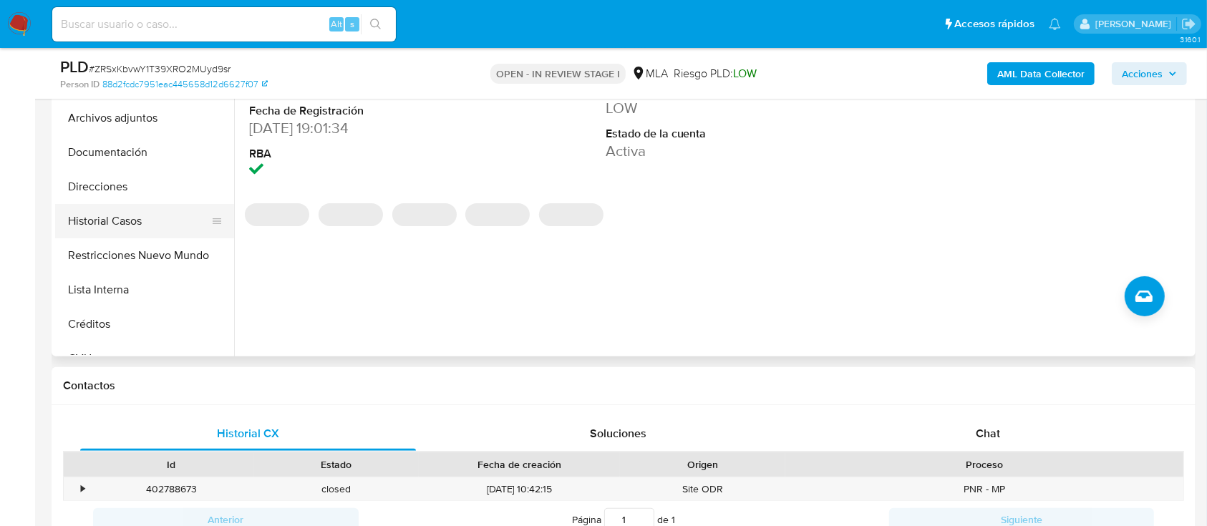
click at [97, 218] on button "Historial Casos" at bounding box center [139, 221] width 168 height 34
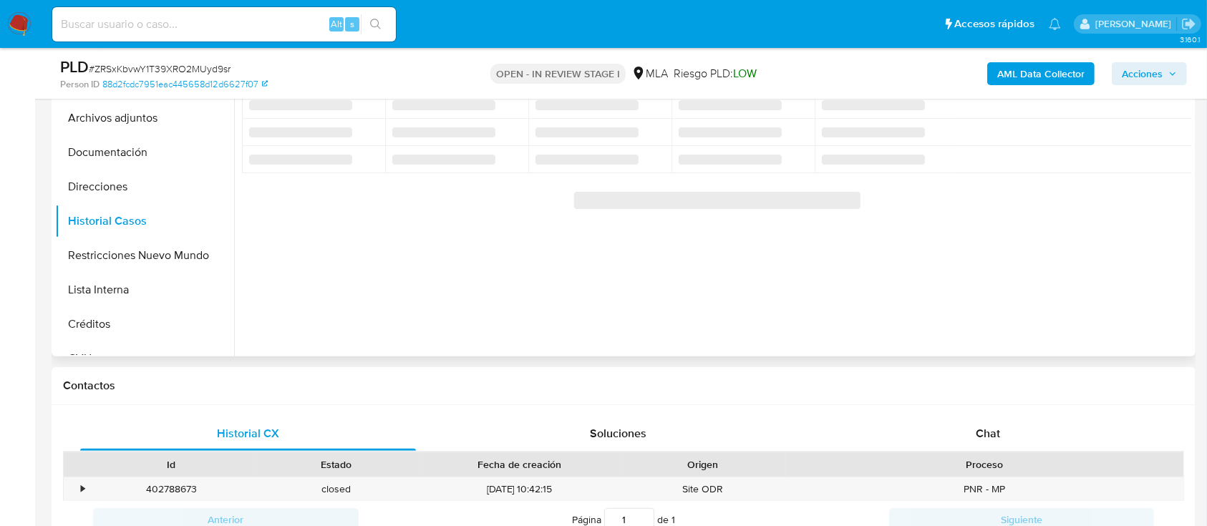
scroll to position [286, 0]
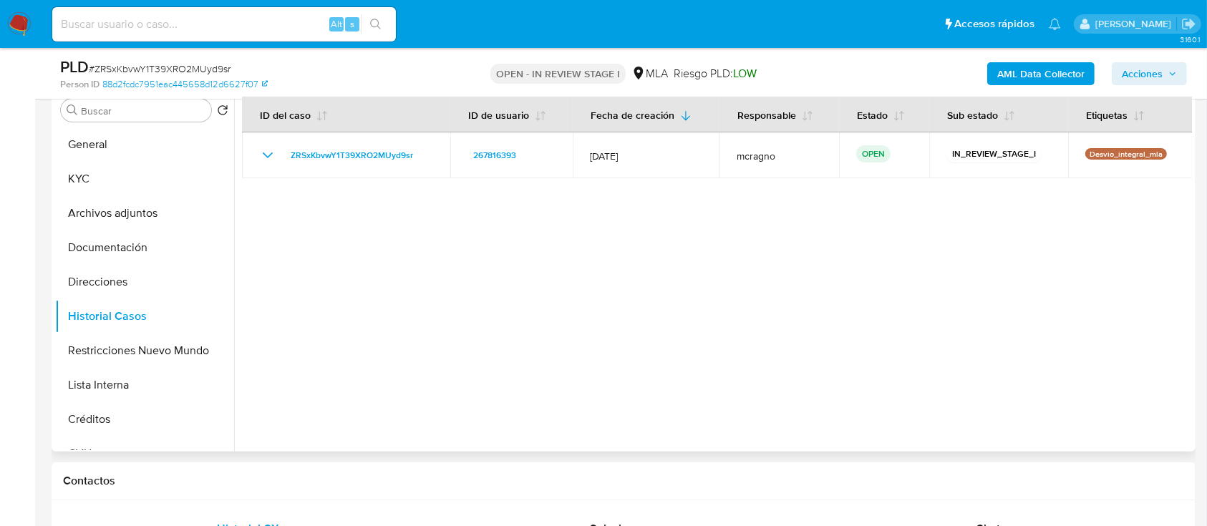
click at [1068, 331] on div at bounding box center [713, 268] width 958 height 367
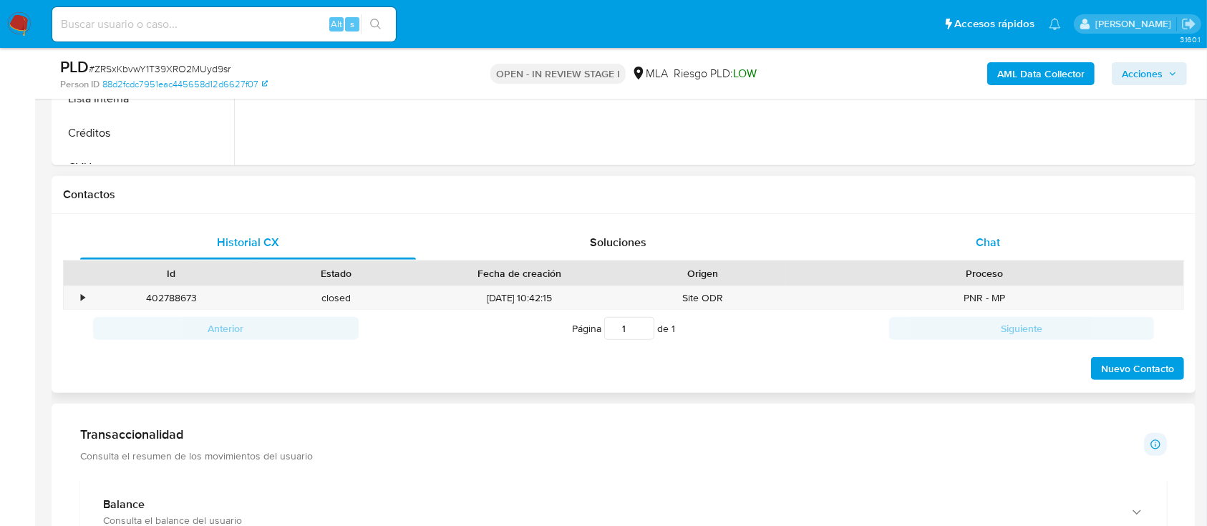
click at [984, 240] on span "Chat" at bounding box center [988, 242] width 24 height 16
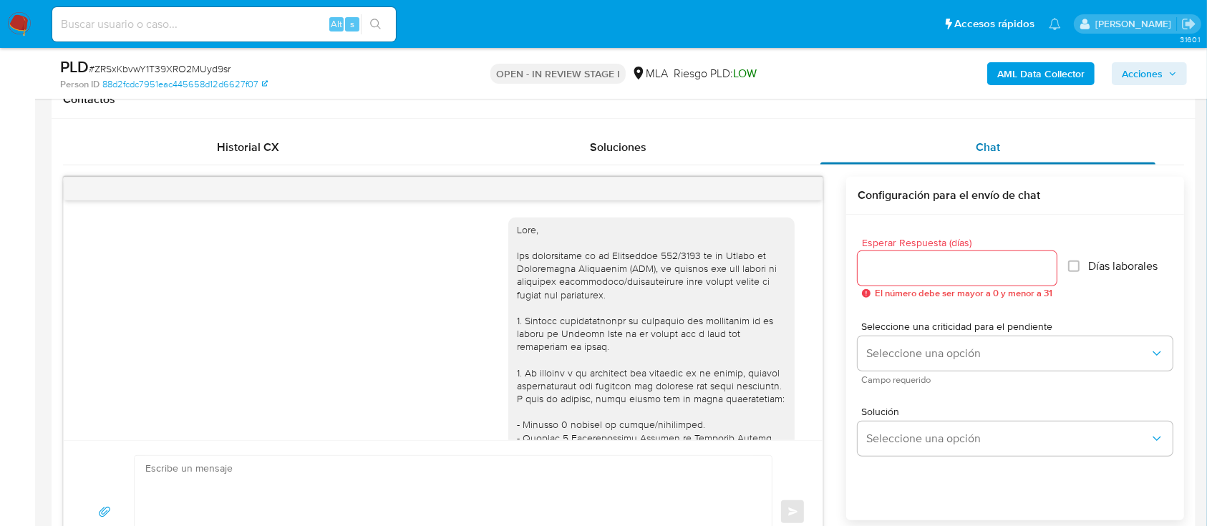
scroll to position [784, 0]
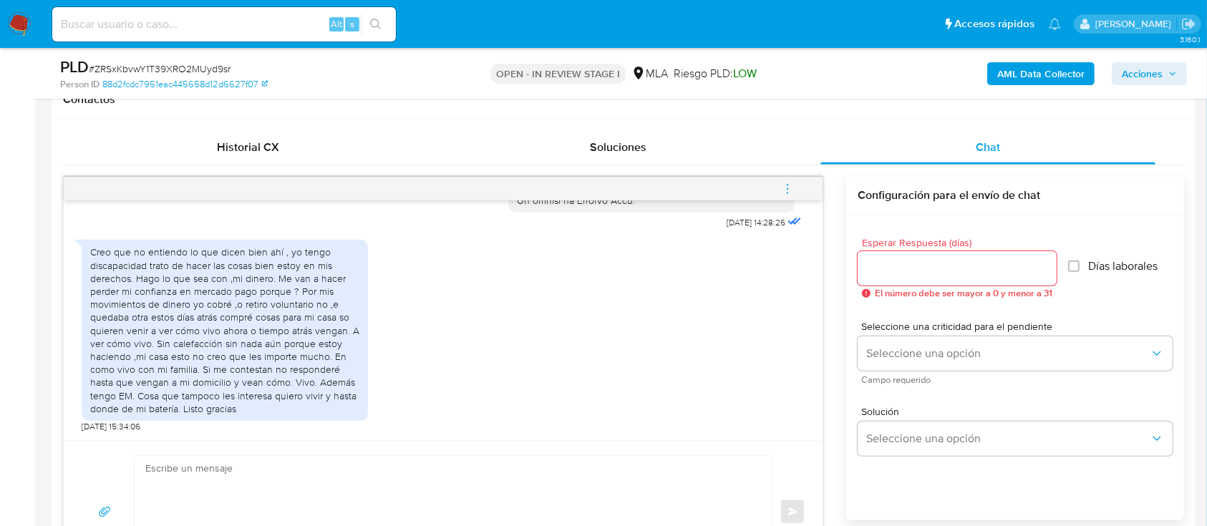
click at [1039, 77] on b "AML Data Collector" at bounding box center [1040, 73] width 87 height 23
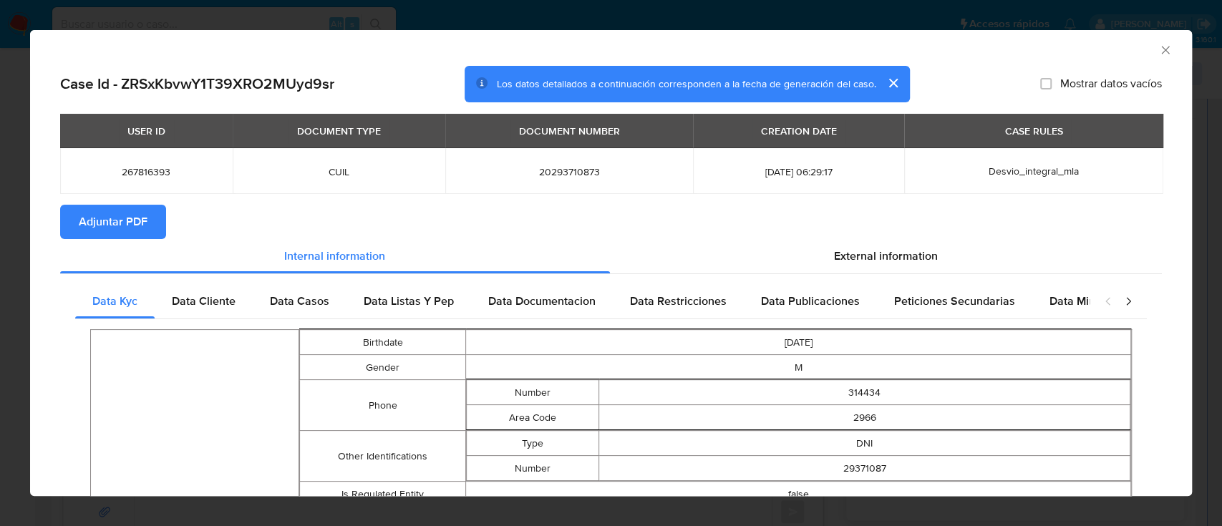
drag, startPoint x: 121, startPoint y: 236, endPoint x: 161, endPoint y: 219, distance: 43.3
click at [121, 235] on span "Adjuntar PDF" at bounding box center [113, 221] width 69 height 31
click at [1158, 56] on icon "Cerrar ventana" at bounding box center [1165, 50] width 14 height 14
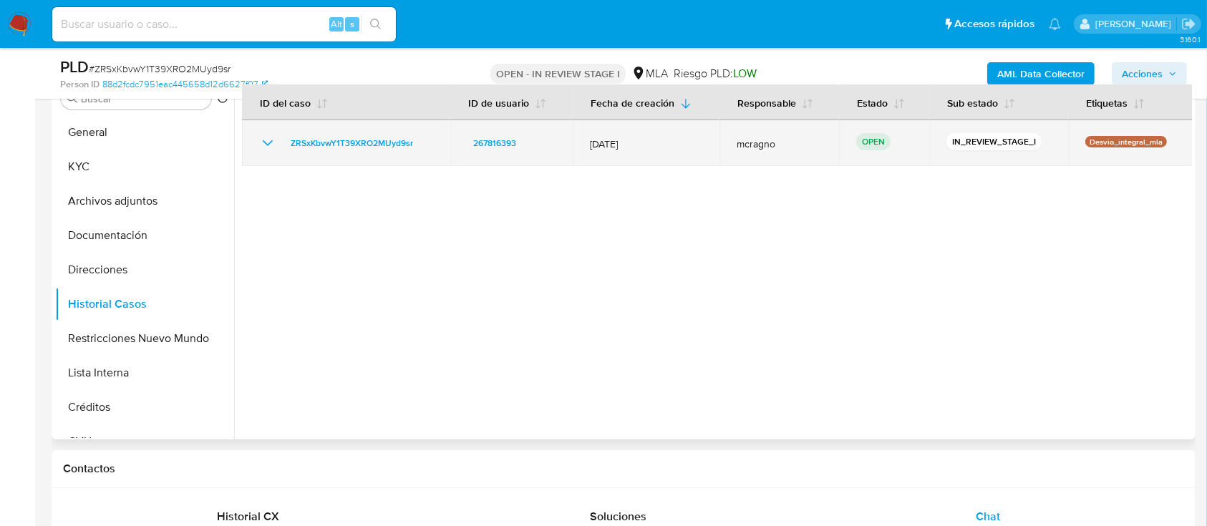
scroll to position [190, 0]
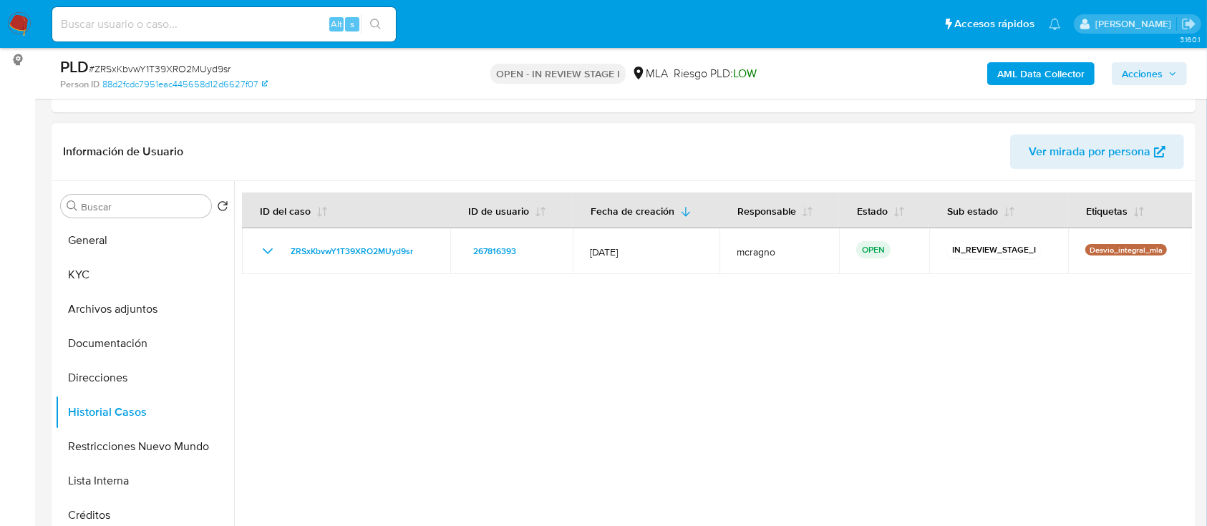
drag, startPoint x: 94, startPoint y: 286, endPoint x: 239, endPoint y: 285, distance: 145.3
click at [95, 286] on button "KYC" at bounding box center [144, 275] width 179 height 34
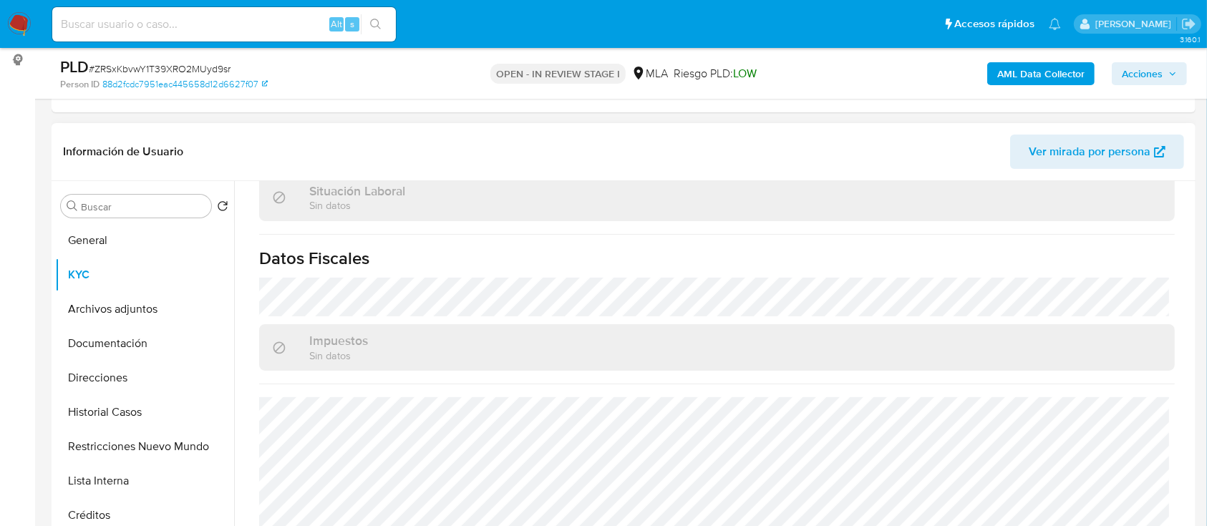
scroll to position [754, 0]
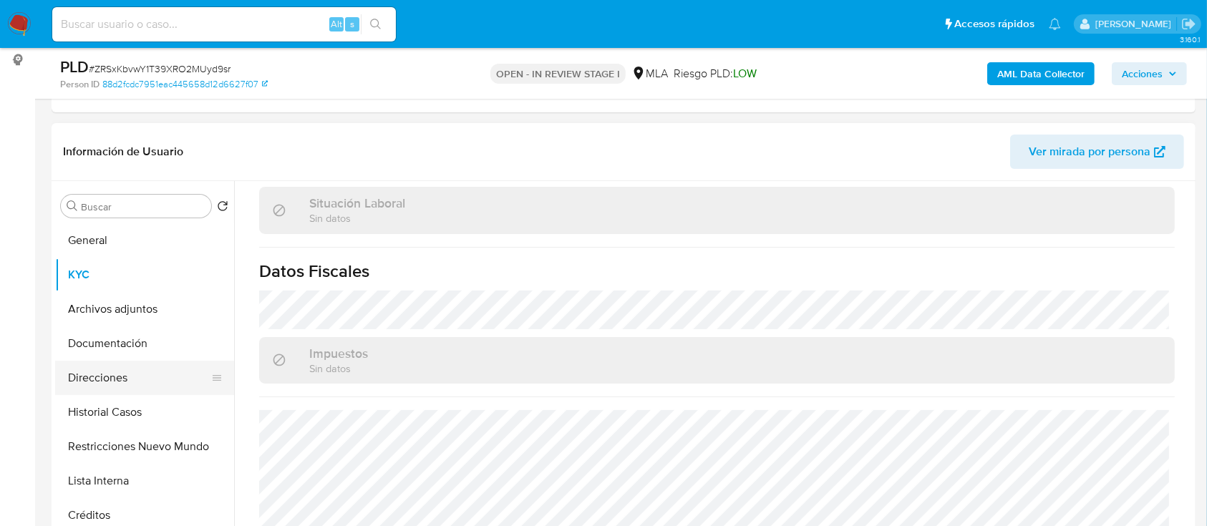
click at [107, 383] on button "Direcciones" at bounding box center [139, 378] width 168 height 34
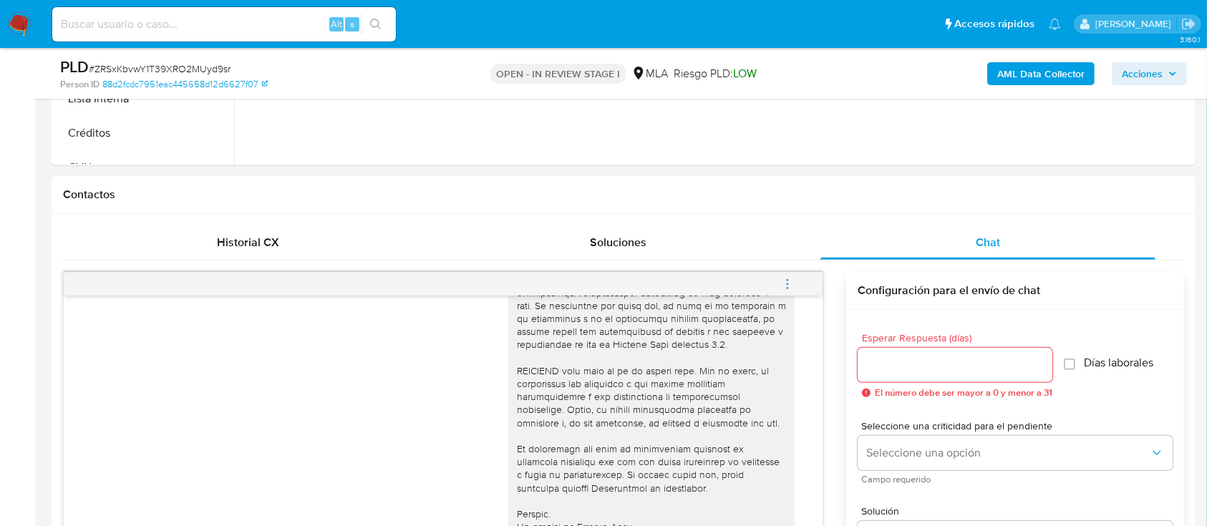
scroll to position [498, 0]
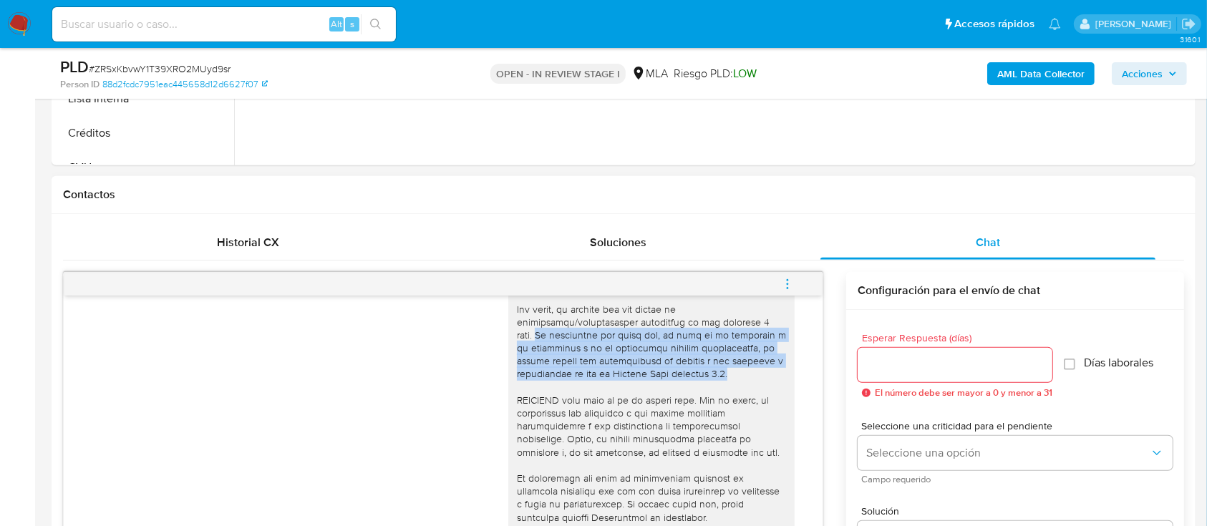
drag, startPoint x: 503, startPoint y: 348, endPoint x: 773, endPoint y: 389, distance: 273.7
click at [773, 389] on div at bounding box center [651, 192] width 286 height 754
copy div "Es importante que sepas que, en caso de no responder a lo solicitado o si lo pr…"
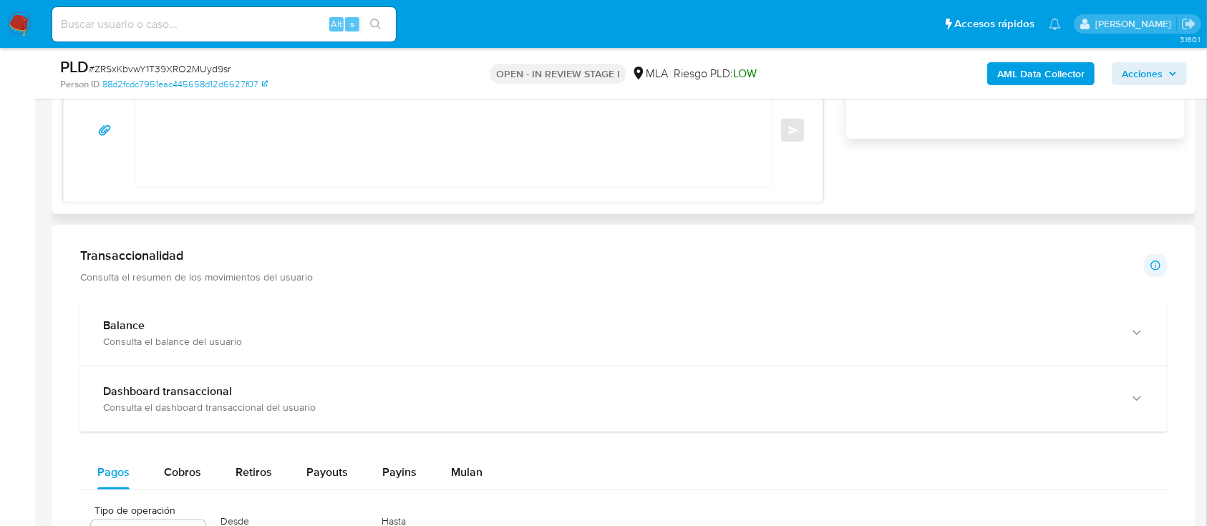
scroll to position [859, 0]
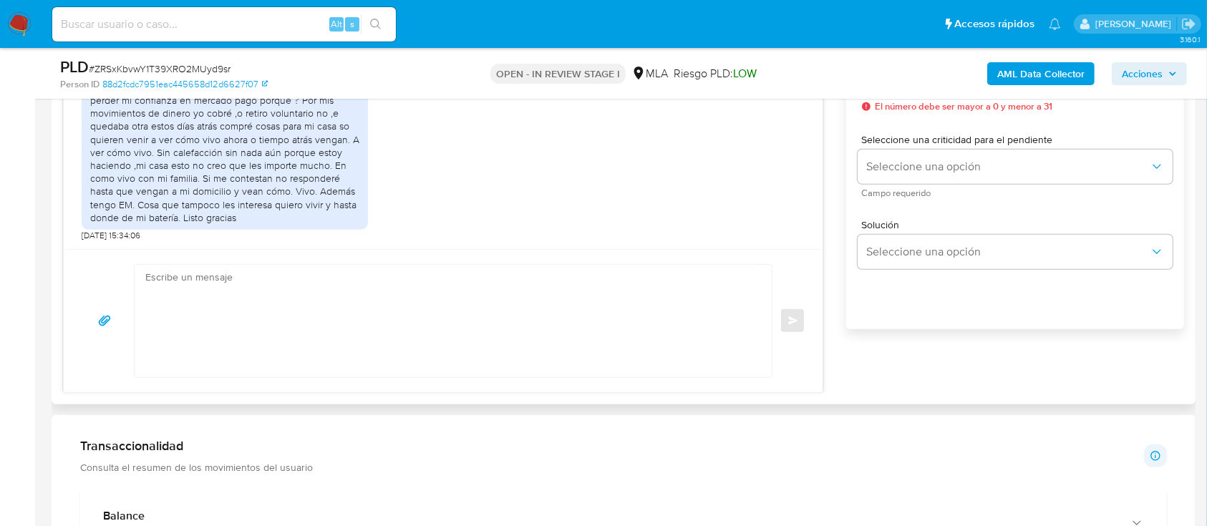
click at [396, 314] on textarea at bounding box center [449, 321] width 608 height 112
paste textarea "Lore Ipsum Dolorsi Ametc, Adipis elitsed doe te incididun. Ut laboreetdo mag al…"
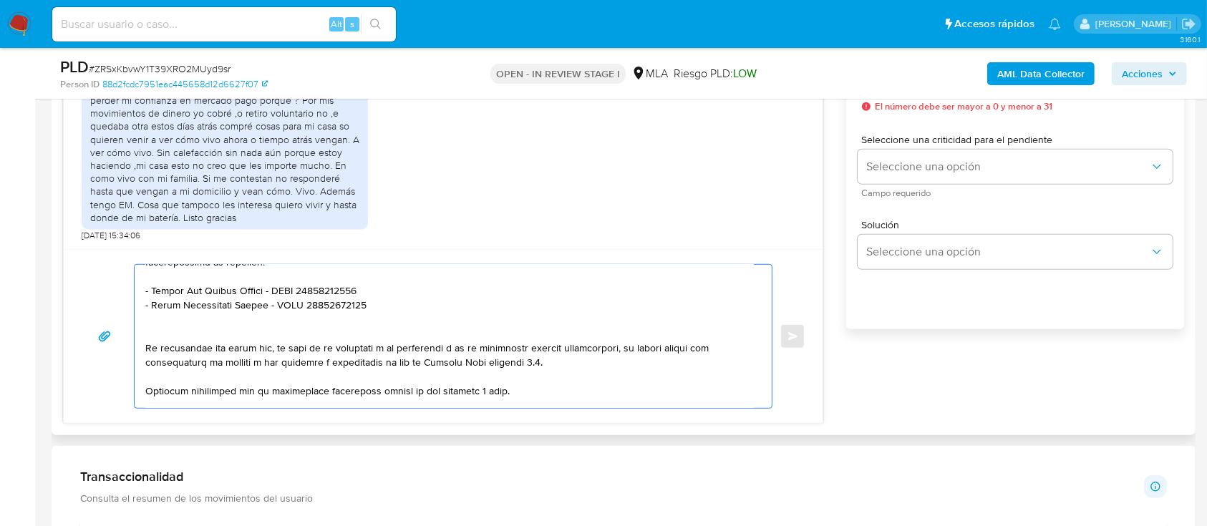
scroll to position [117, 0]
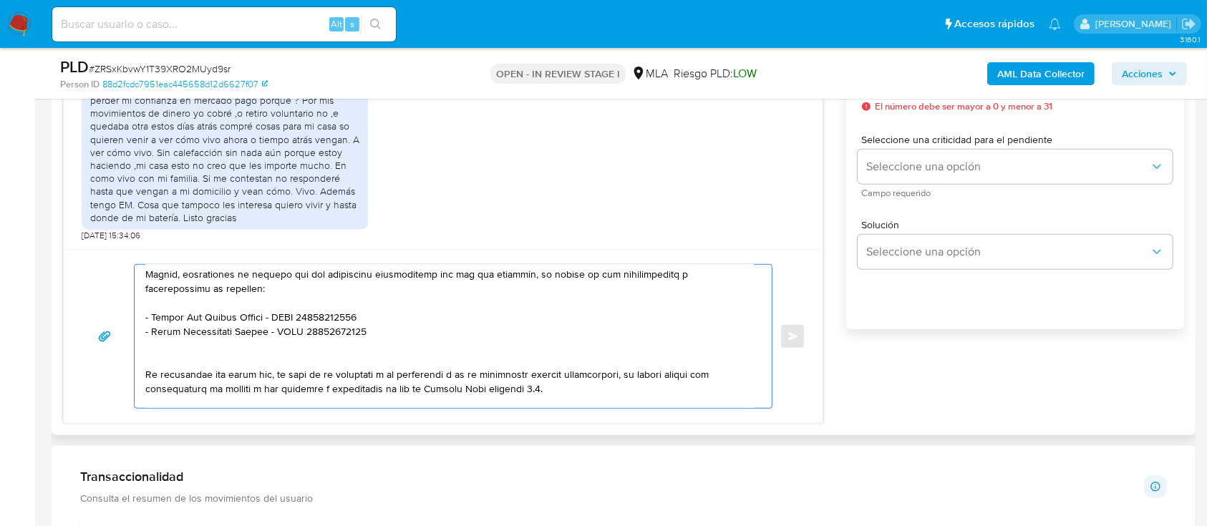
click at [310, 349] on textarea at bounding box center [449, 336] width 608 height 143
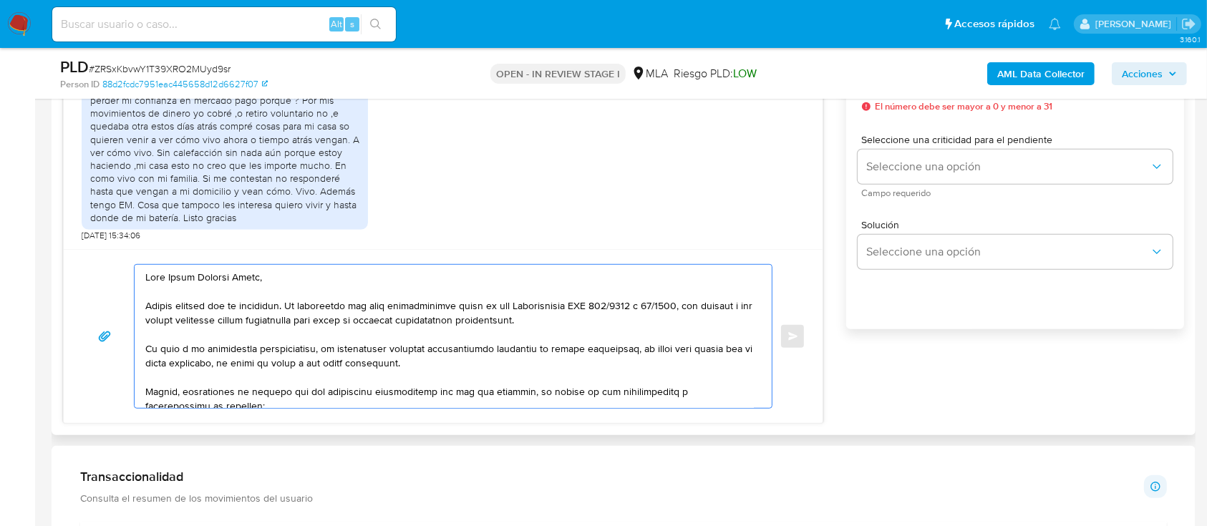
scroll to position [763, 0]
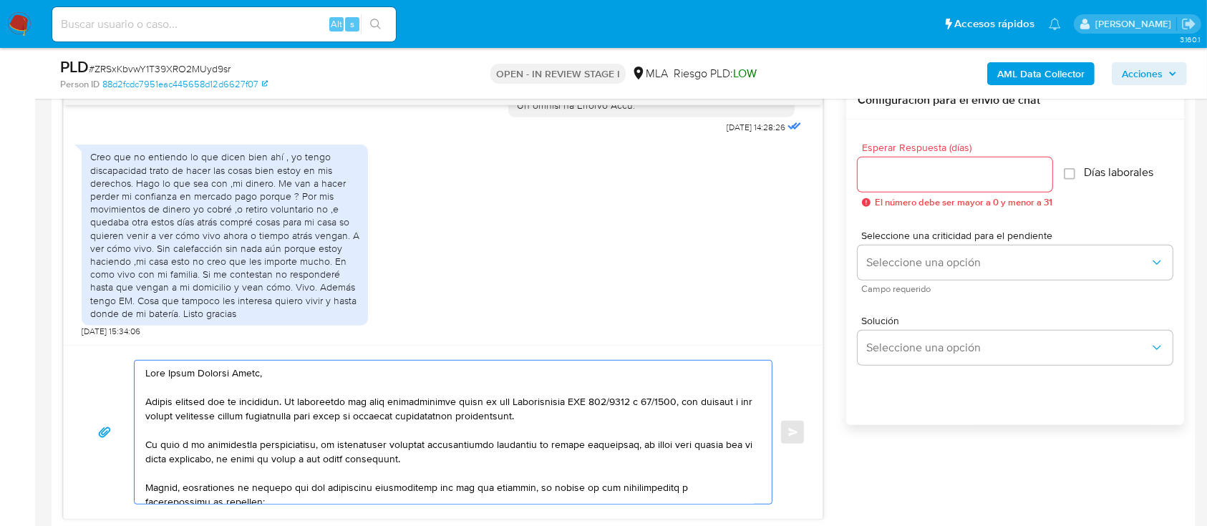
type textarea "Lore Ipsum Dolorsi Ametc, Adipis elitsed doe te incididun. Ut laboreetdo mag al…"
click at [921, 189] on div at bounding box center [955, 174] width 195 height 34
click at [922, 186] on div at bounding box center [955, 174] width 195 height 34
click at [922, 175] on input "Esperar Respuesta (días)" at bounding box center [955, 174] width 195 height 19
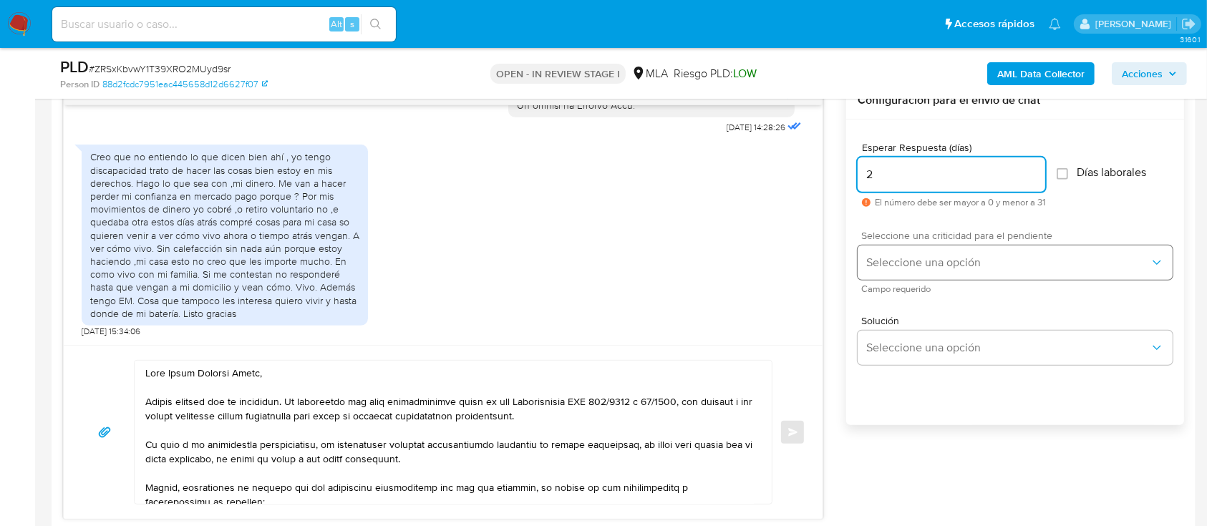
type input "2"
click at [901, 249] on button "Seleccione una opción" at bounding box center [1015, 263] width 315 height 34
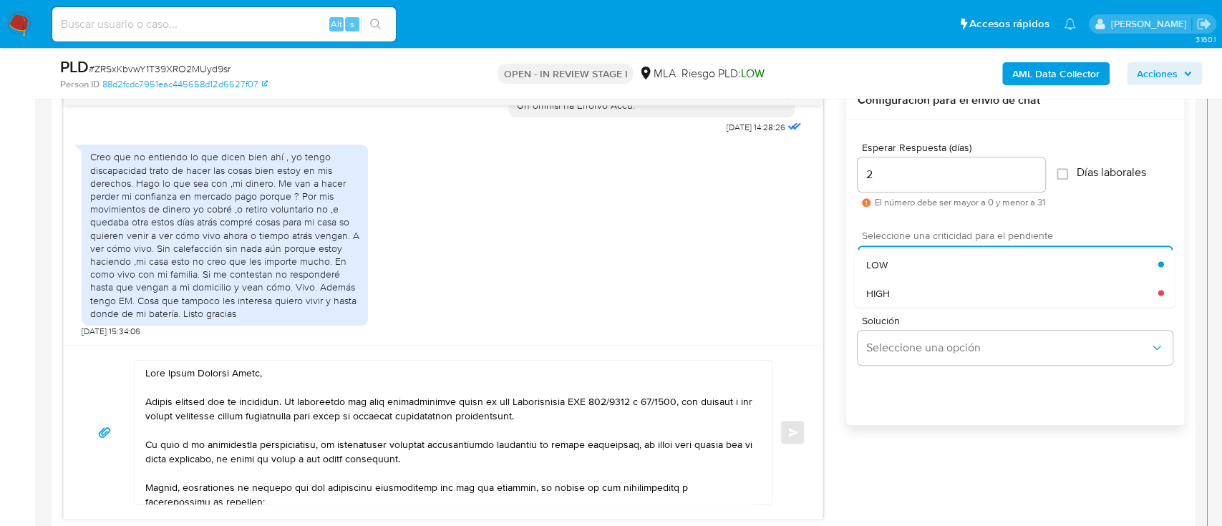
click at [893, 281] on div "HIGH" at bounding box center [1012, 292] width 292 height 29
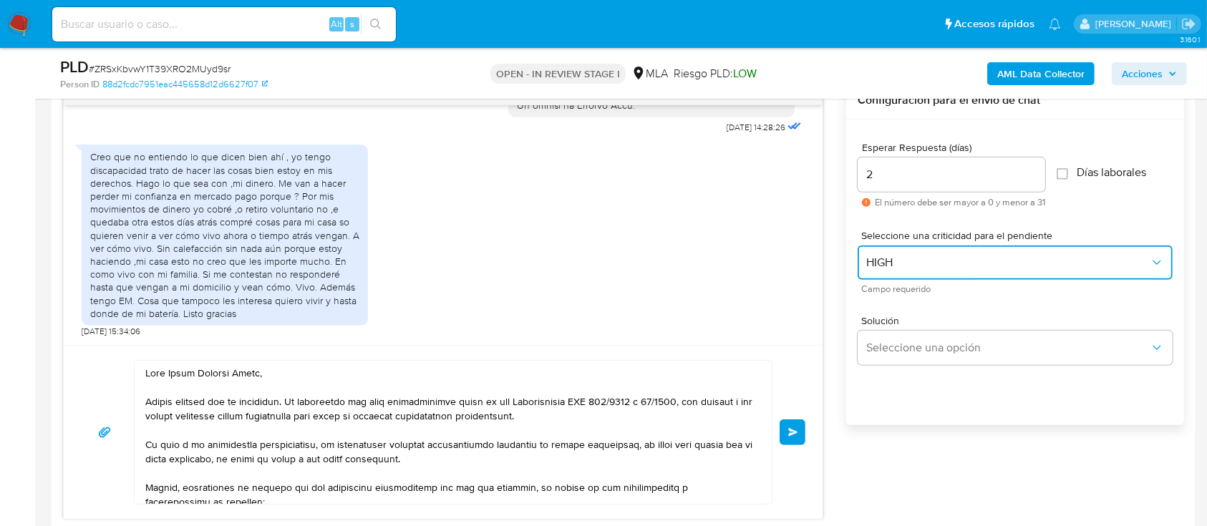
scroll to position [190, 0]
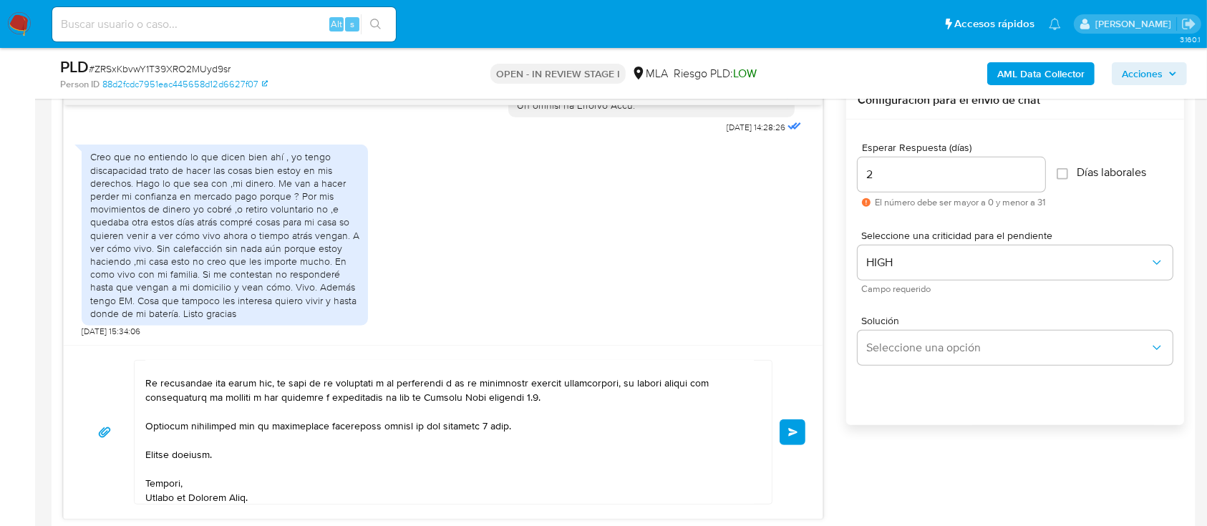
click at [784, 429] on button "Enviar" at bounding box center [793, 433] width 26 height 26
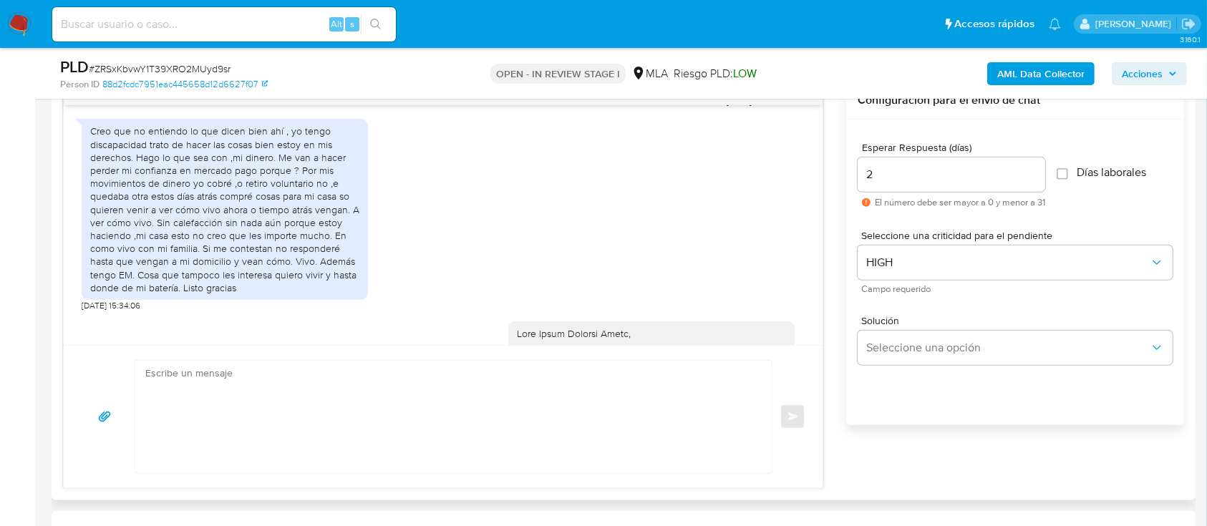
scroll to position [0, 0]
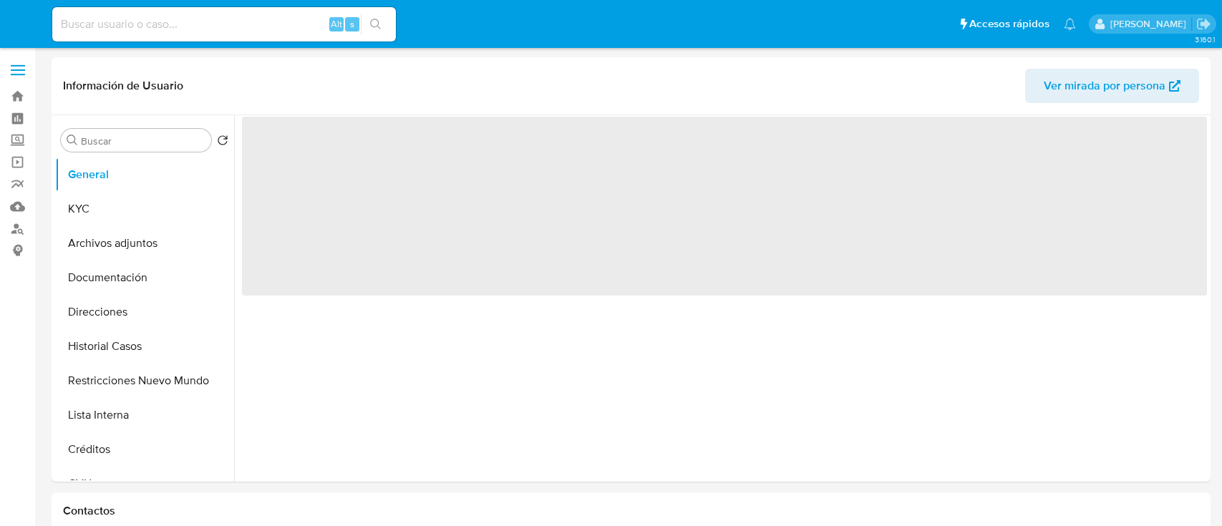
select select "10"
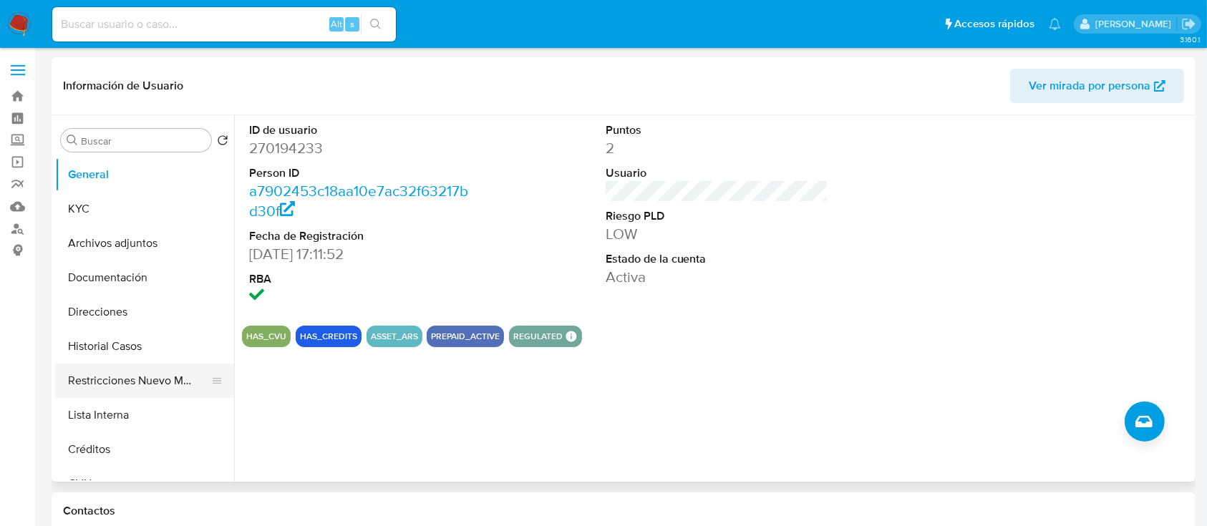
click at [148, 388] on button "Restricciones Nuevo Mundo" at bounding box center [139, 381] width 168 height 34
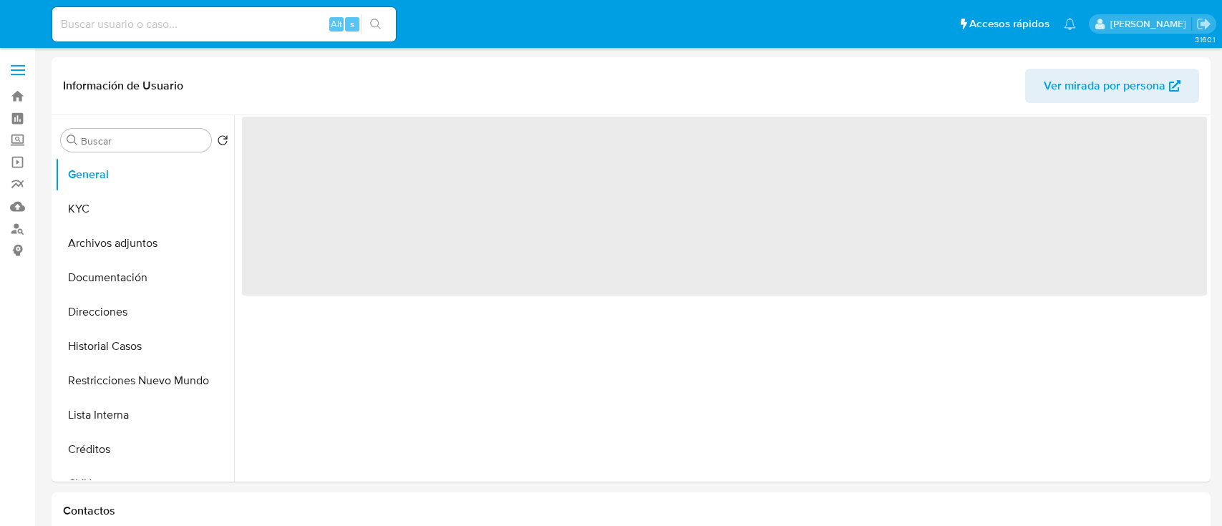
select select "10"
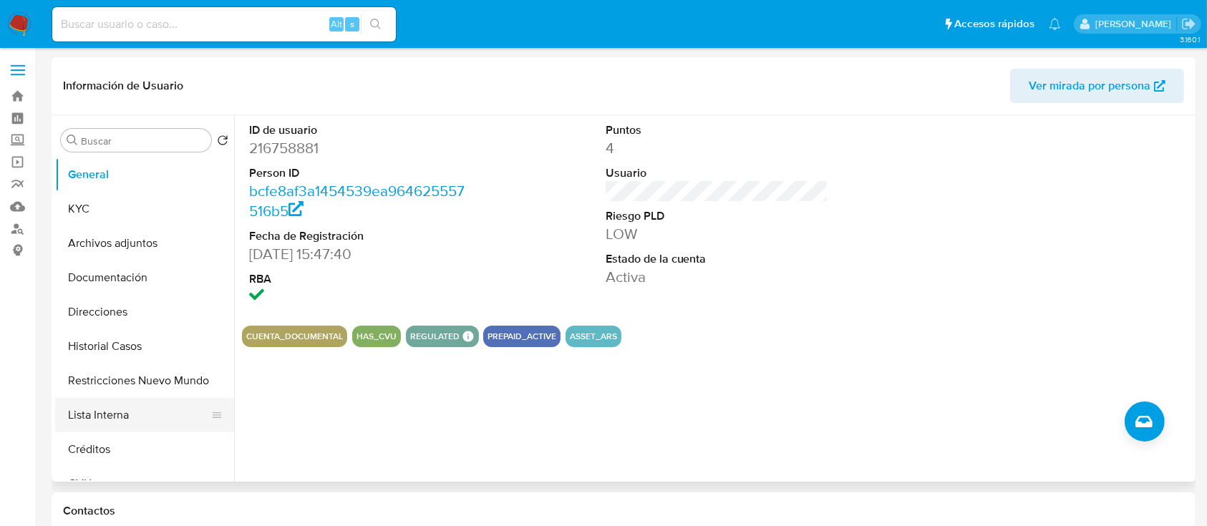
drag, startPoint x: 120, startPoint y: 398, endPoint x: 126, endPoint y: 370, distance: 28.5
click at [120, 397] on ul "General KYC Archivos adjuntos Documentación Direcciones Historial Casos Restric…" at bounding box center [144, 318] width 179 height 323
click at [128, 365] on button "Restricciones Nuevo Mundo" at bounding box center [139, 381] width 168 height 34
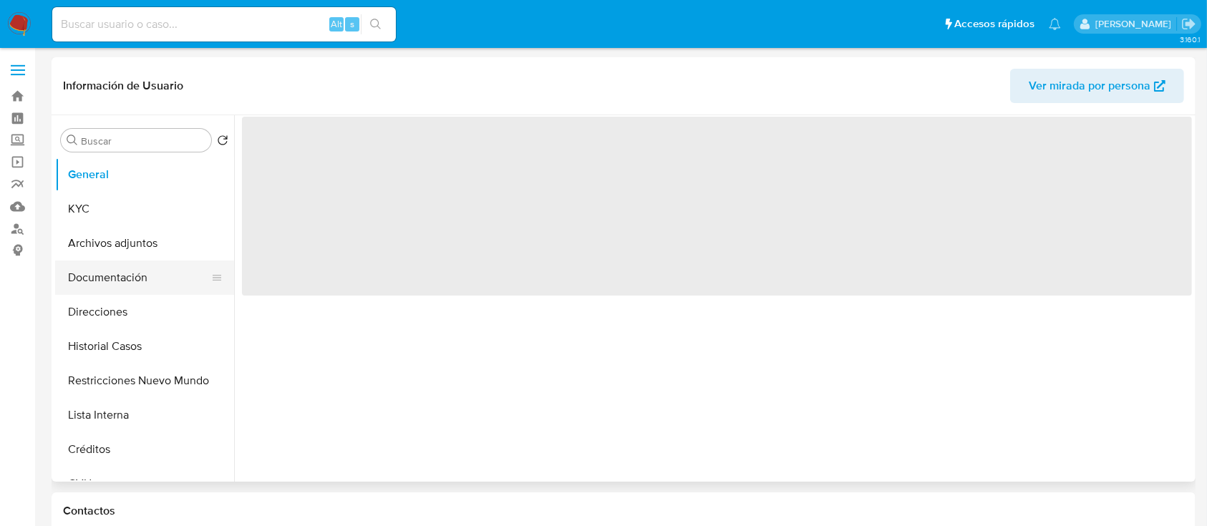
drag, startPoint x: 165, startPoint y: 352, endPoint x: 190, endPoint y: 289, distance: 68.1
click at [164, 352] on button "Historial Casos" at bounding box center [144, 346] width 179 height 34
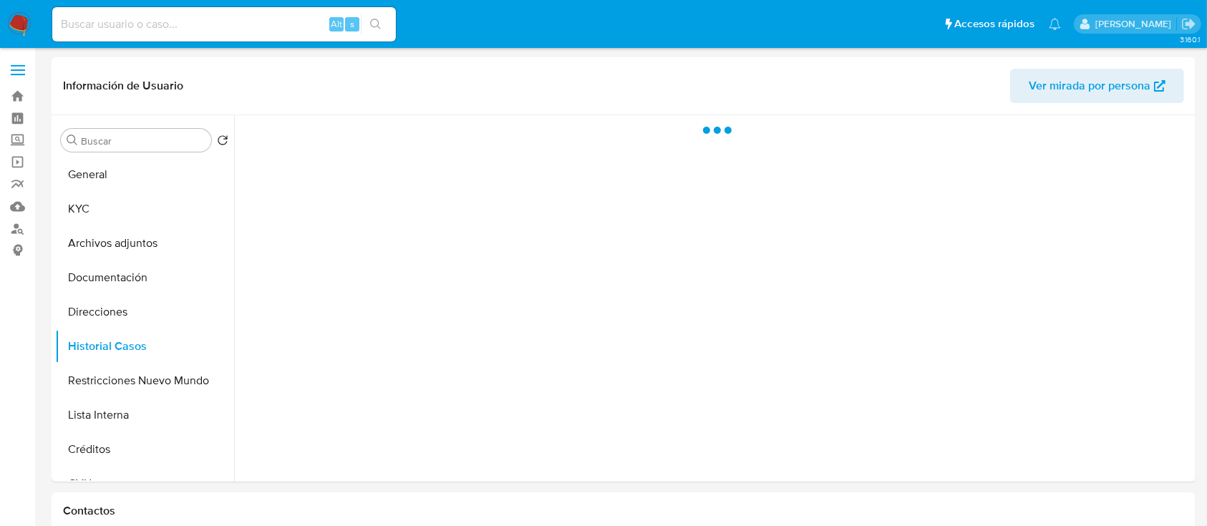
select select "10"
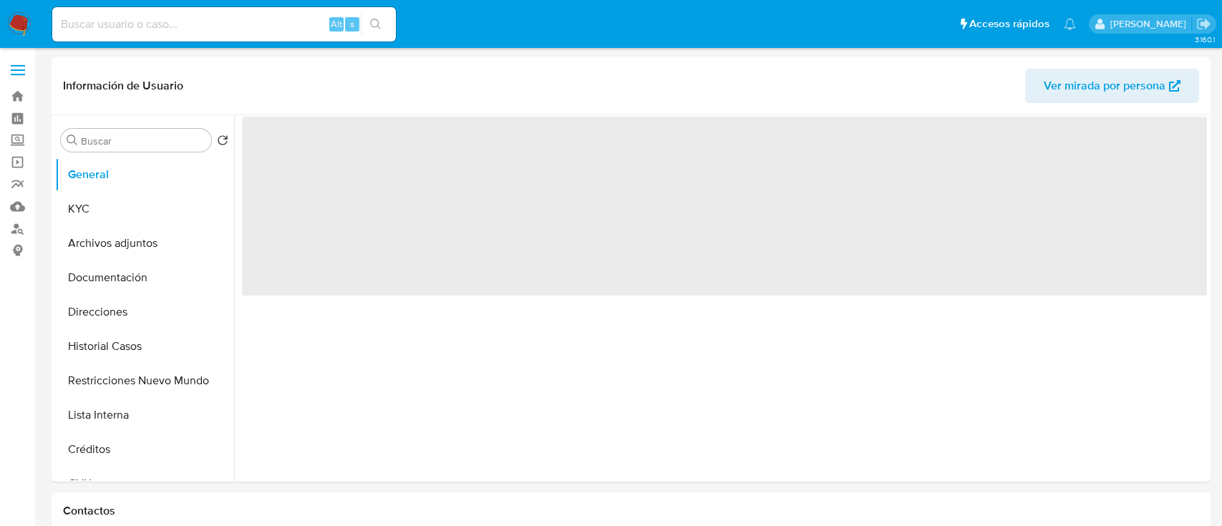
select select "10"
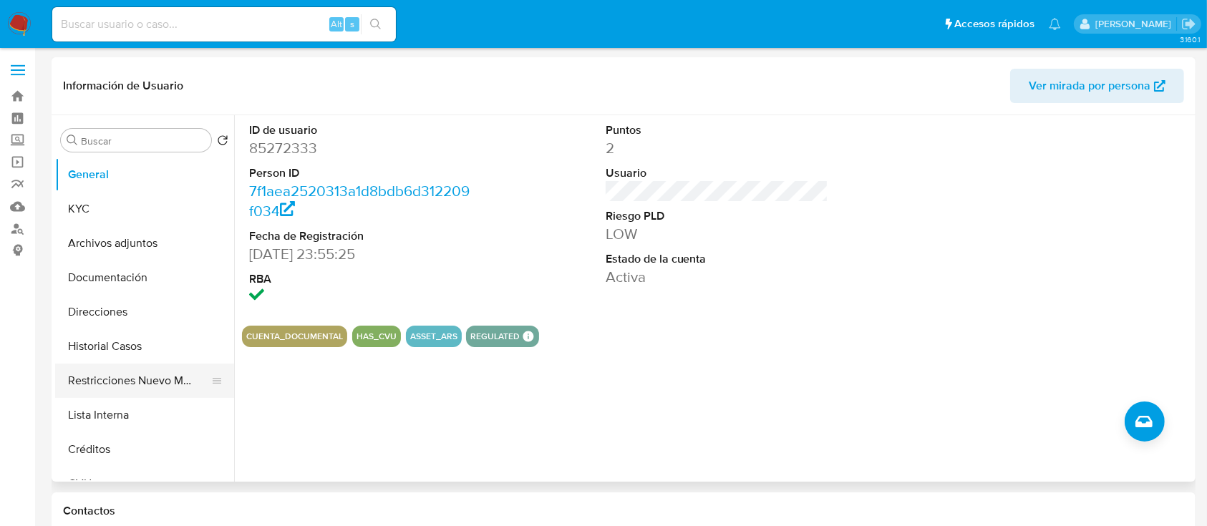
drag, startPoint x: 136, startPoint y: 371, endPoint x: 242, endPoint y: 30, distance: 356.8
click at [136, 369] on button "Restricciones Nuevo Mundo" at bounding box center [144, 381] width 179 height 34
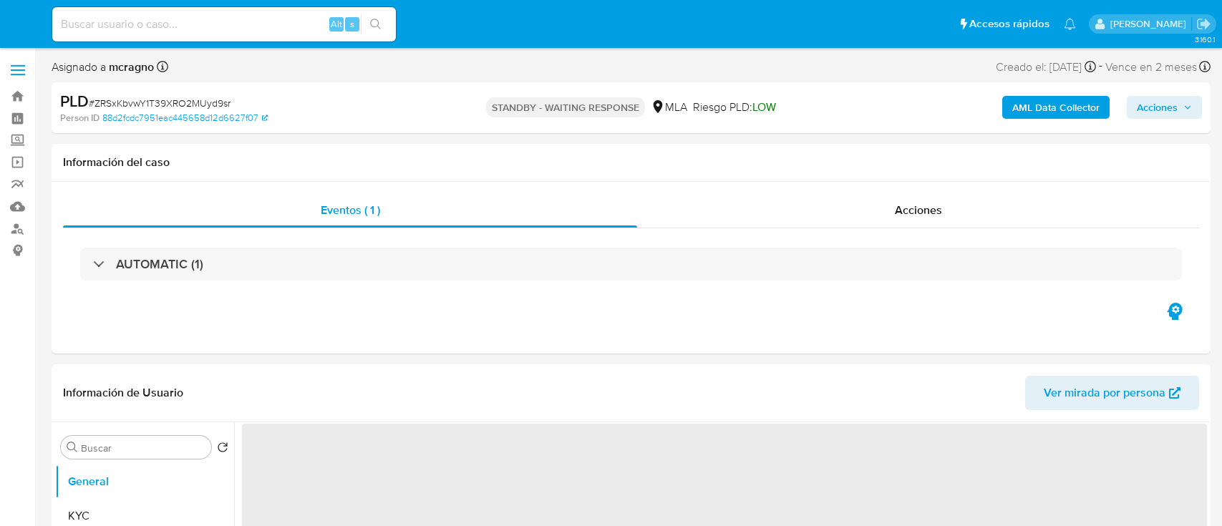
select select "10"
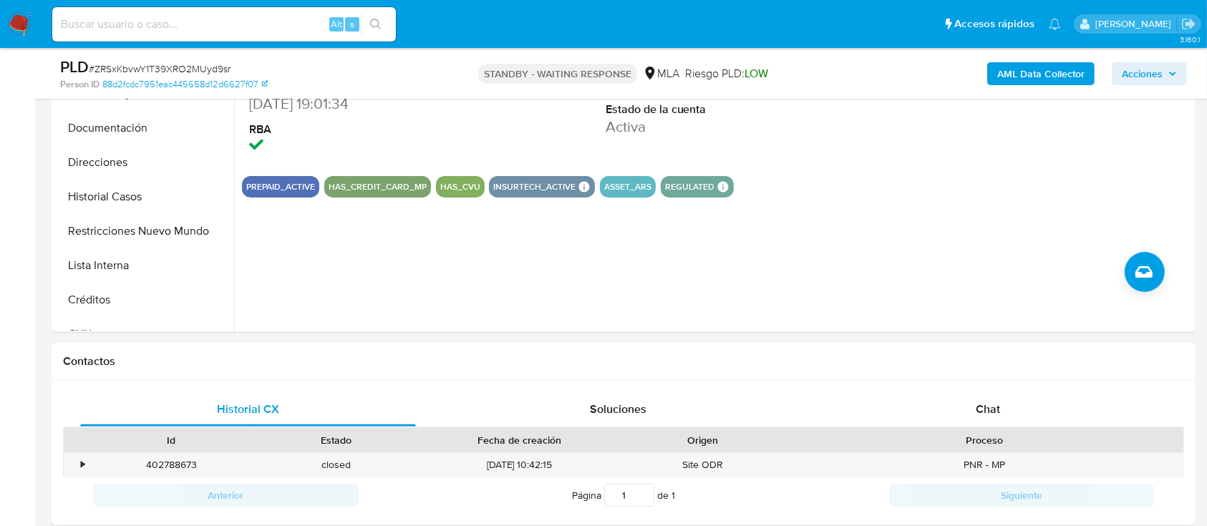
scroll to position [573, 0]
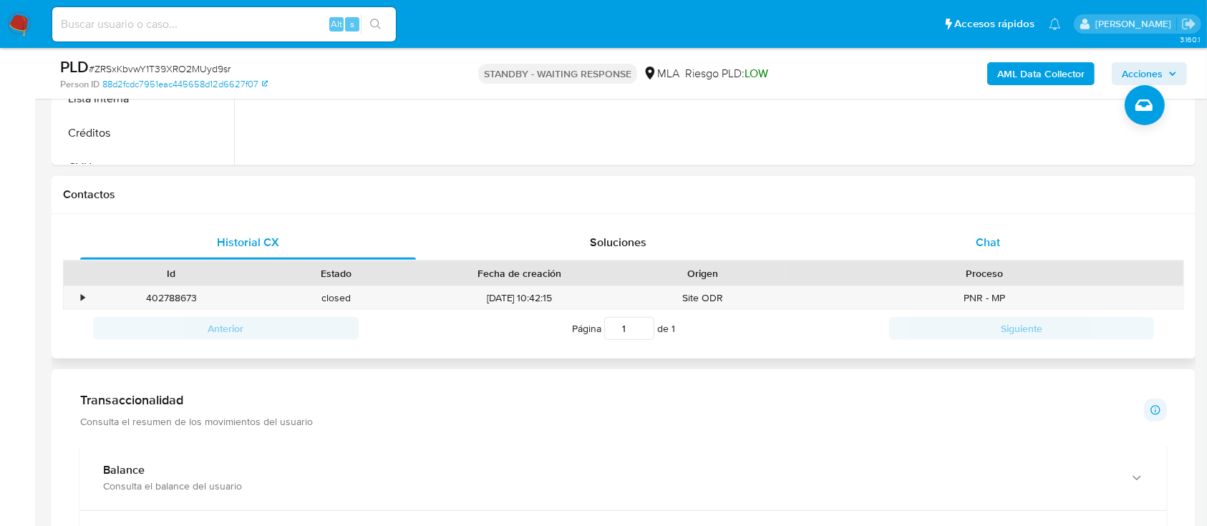
click at [1008, 226] on div "Chat" at bounding box center [988, 243] width 336 height 34
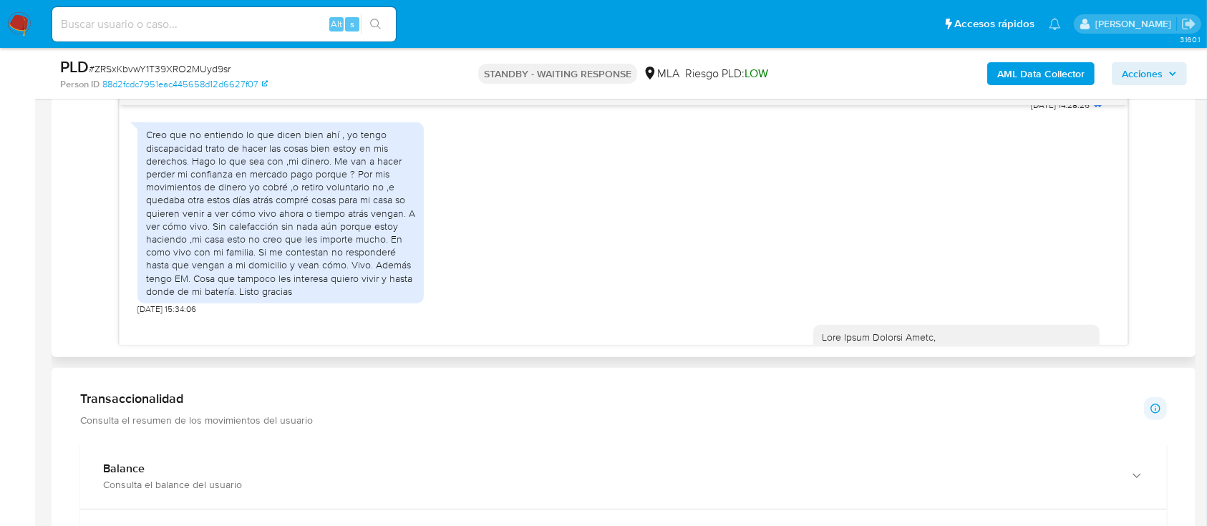
scroll to position [751, 0]
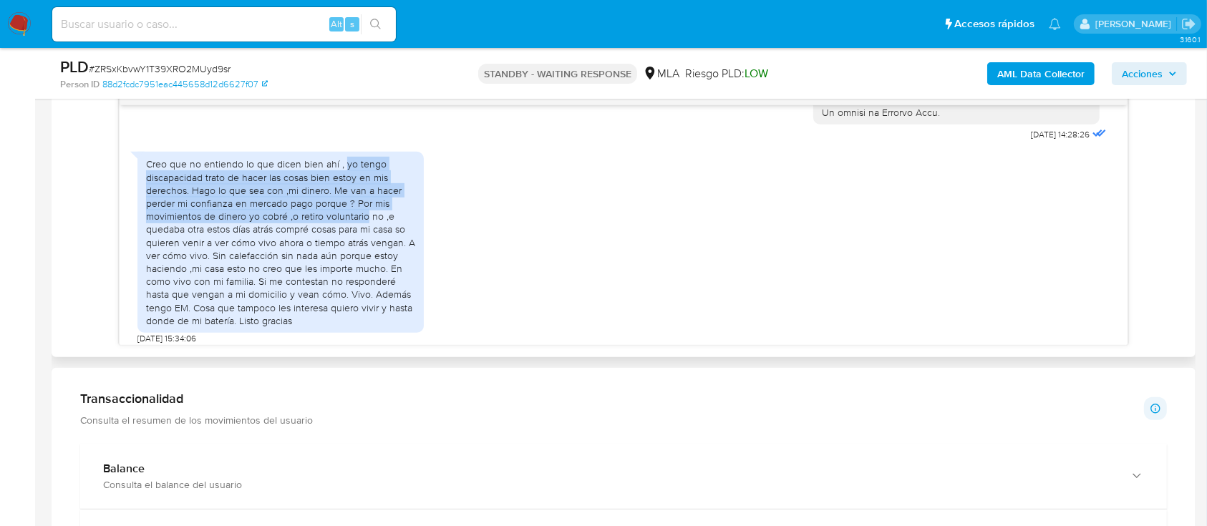
drag, startPoint x: 341, startPoint y: 190, endPoint x: 365, endPoint y: 240, distance: 55.4
click at [365, 240] on div "Creo que no entiendo lo que dicen bien ahí , yo tengo discapacidad trato de hac…" at bounding box center [280, 241] width 269 height 169
copy div "yo tengo discapacidad trato de hacer las cosas bien estoy en mis derechos. Hago…"
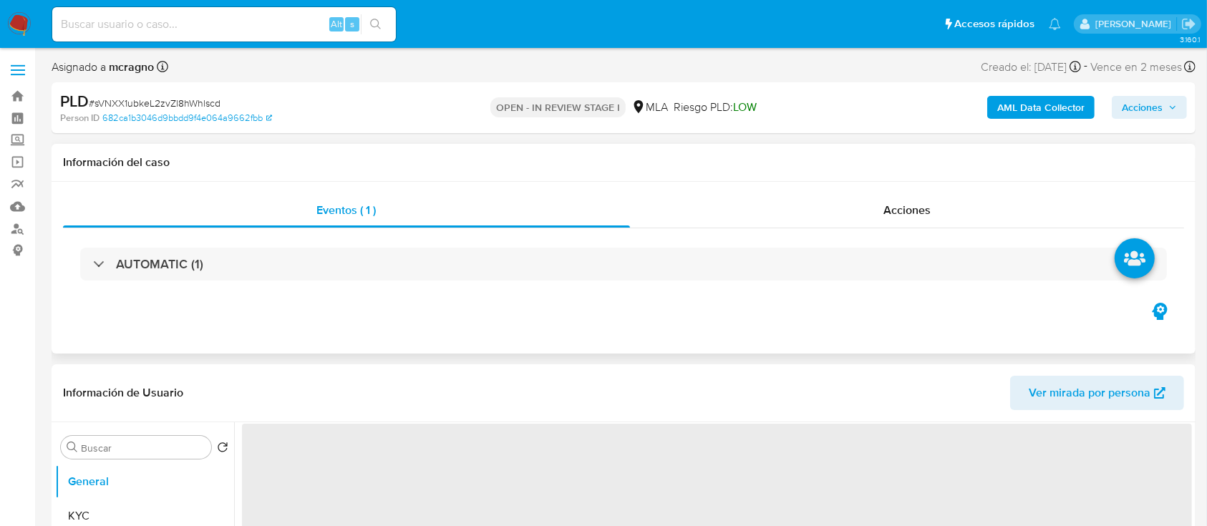
select select "10"
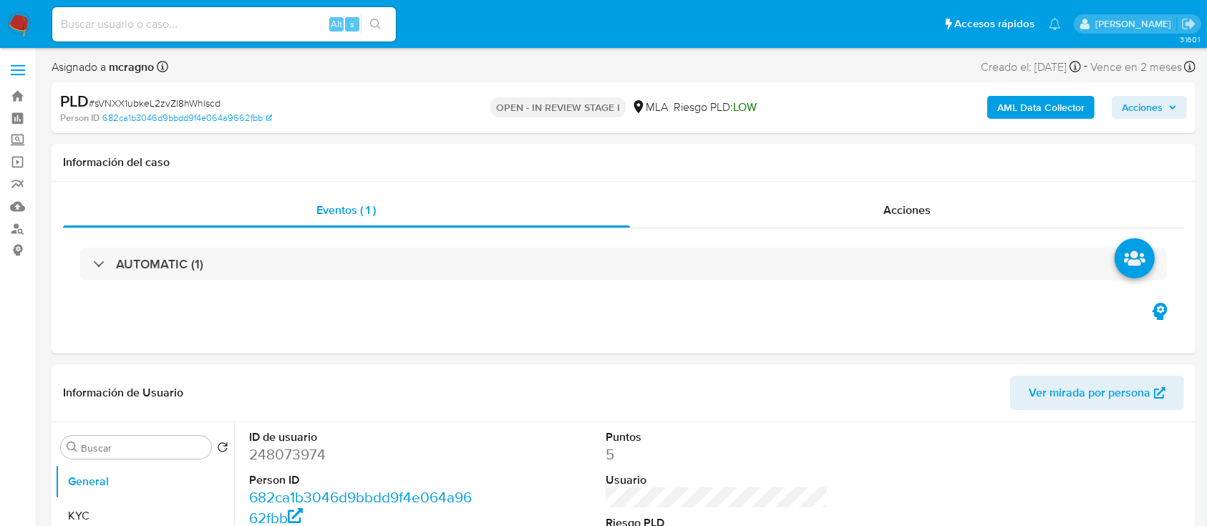
drag, startPoint x: 0, startPoint y: 465, endPoint x: 19, endPoint y: 459, distance: 20.4
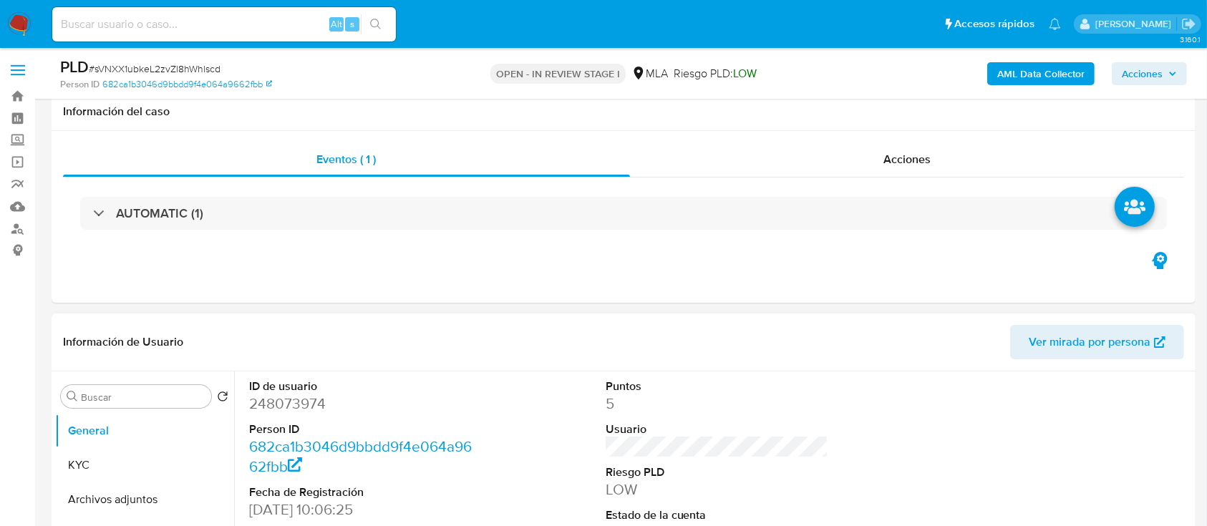
scroll to position [286, 0]
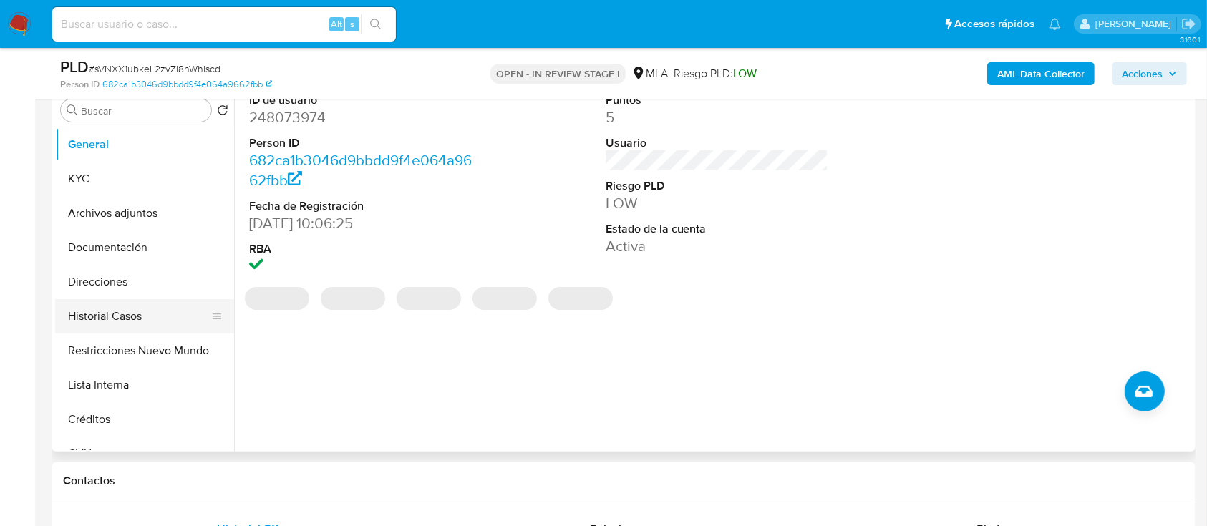
drag, startPoint x: 102, startPoint y: 317, endPoint x: 404, endPoint y: 388, distance: 310.3
click at [104, 318] on button "Historial Casos" at bounding box center [144, 316] width 179 height 34
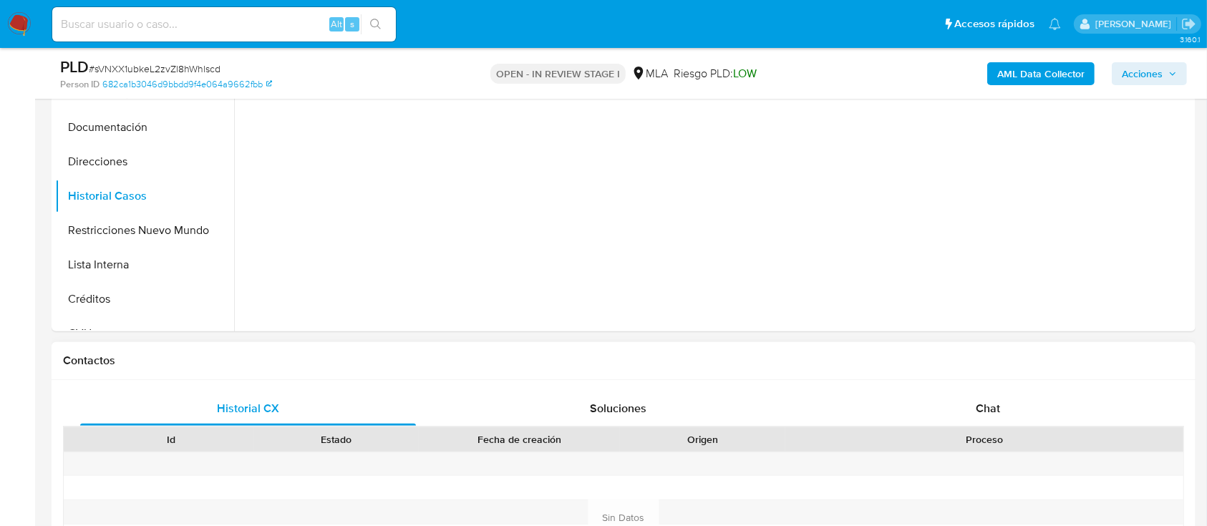
scroll to position [477, 0]
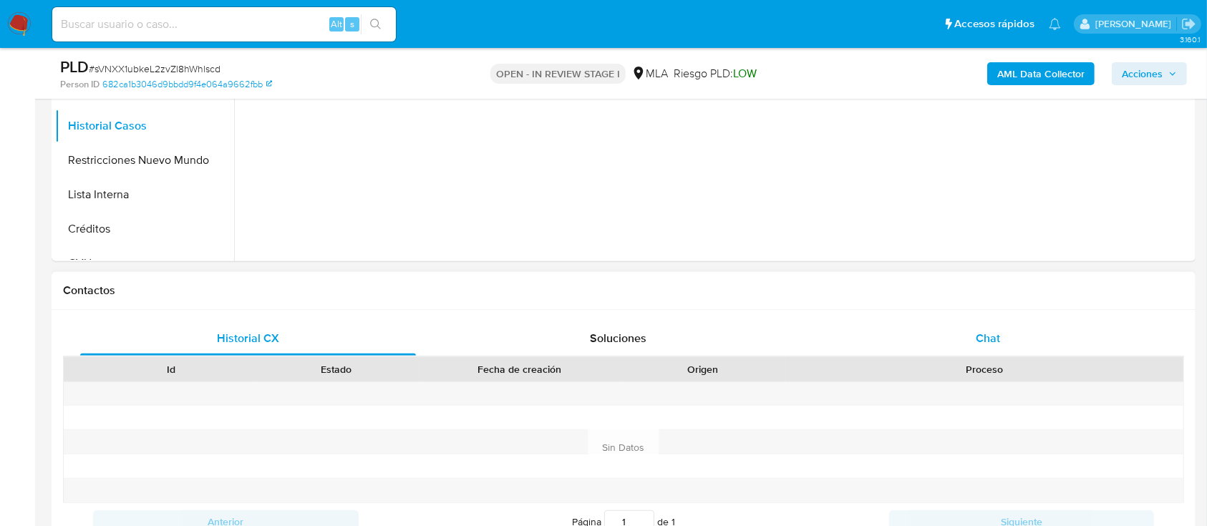
click at [1031, 342] on div "Chat" at bounding box center [988, 338] width 336 height 34
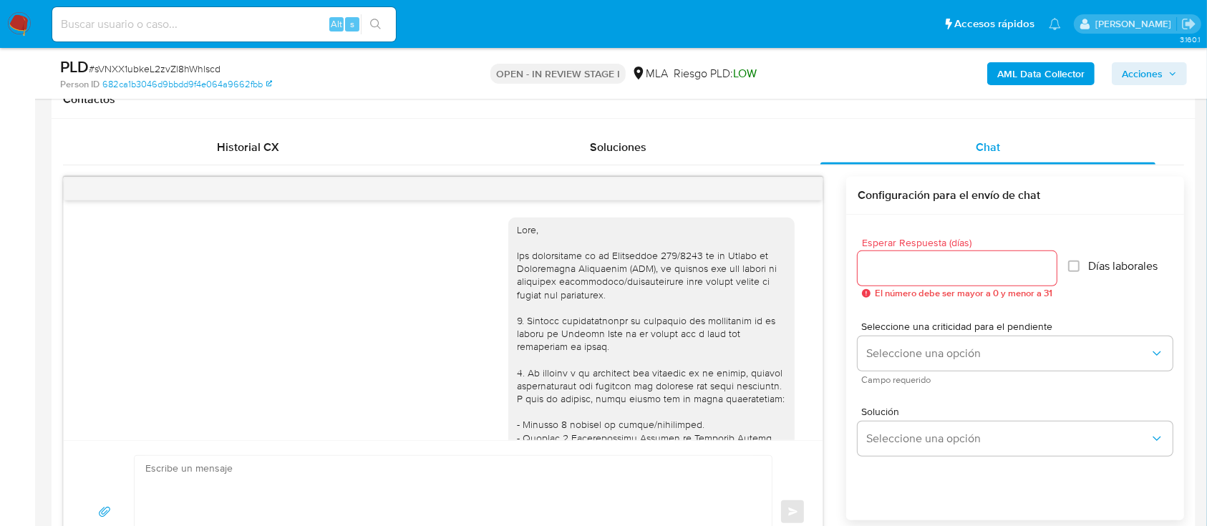
scroll to position [716, 0]
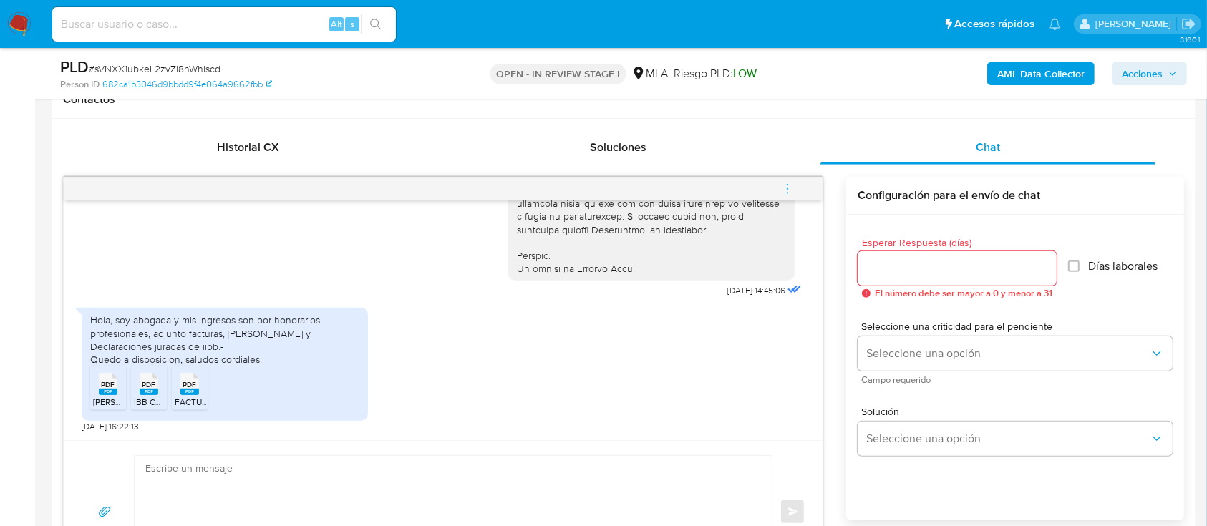
click at [117, 386] on div "PDF PDF" at bounding box center [108, 383] width 30 height 28
click at [146, 382] on span "PDF" at bounding box center [149, 384] width 14 height 9
click at [183, 385] on span "PDF" at bounding box center [190, 384] width 14 height 9
click at [1034, 81] on b "AML Data Collector" at bounding box center [1040, 73] width 87 height 23
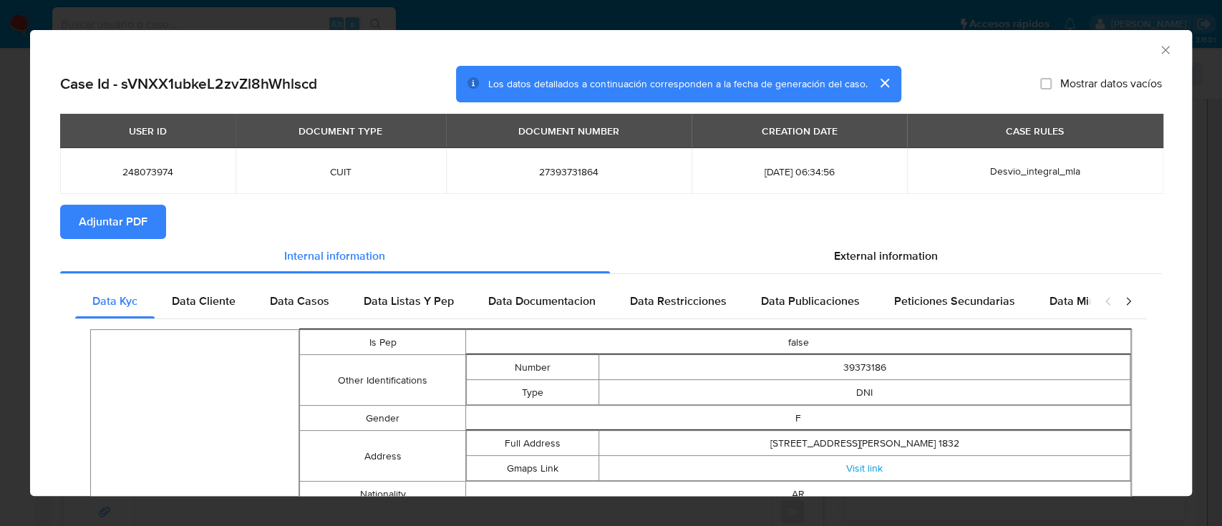
click at [122, 221] on span "Adjuntar PDF" at bounding box center [113, 221] width 69 height 31
drag, startPoint x: 1156, startPoint y: 50, endPoint x: 1001, endPoint y: 95, distance: 161.8
click at [1158, 50] on icon "Cerrar ventana" at bounding box center [1165, 50] width 14 height 14
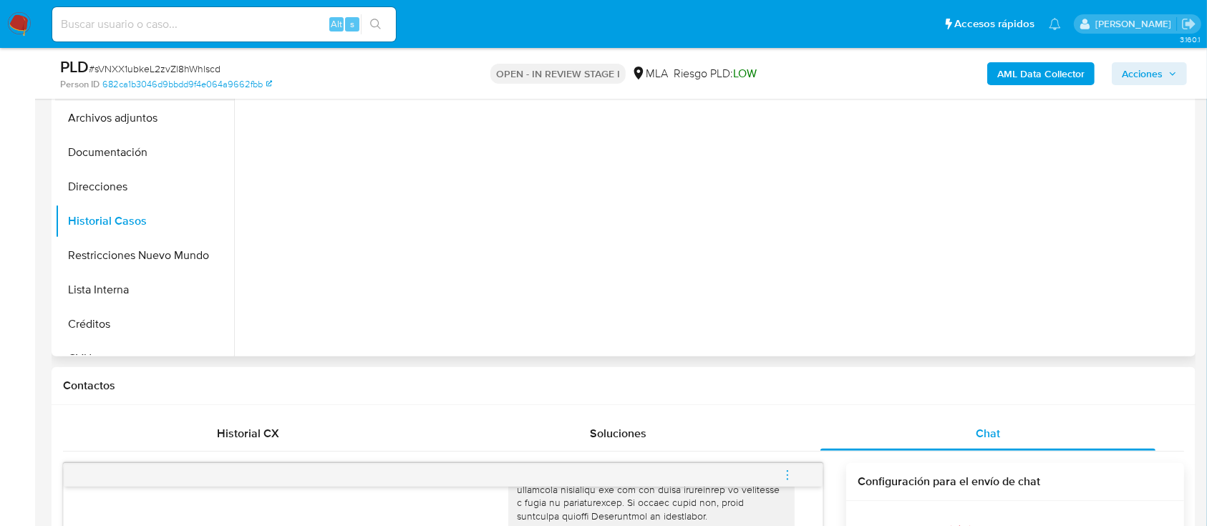
scroll to position [286, 0]
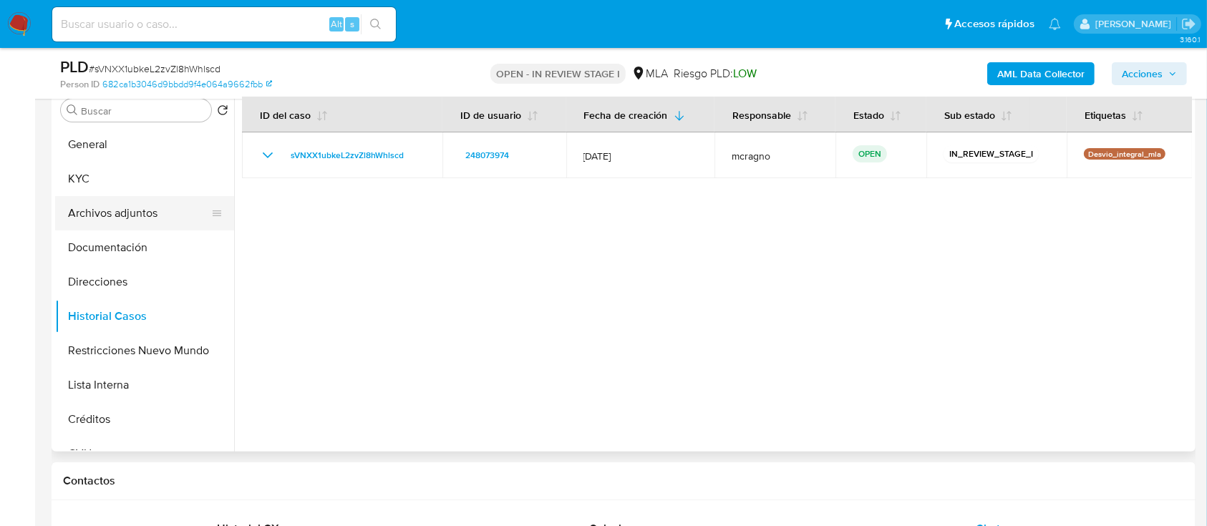
click at [138, 227] on button "Archivos adjuntos" at bounding box center [139, 213] width 168 height 34
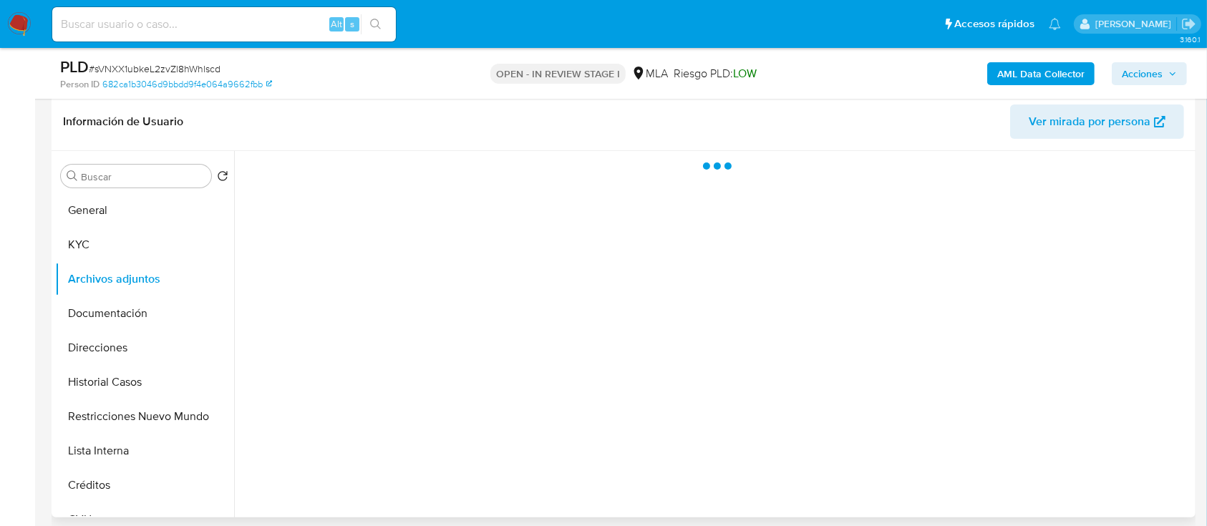
scroll to position [190, 0]
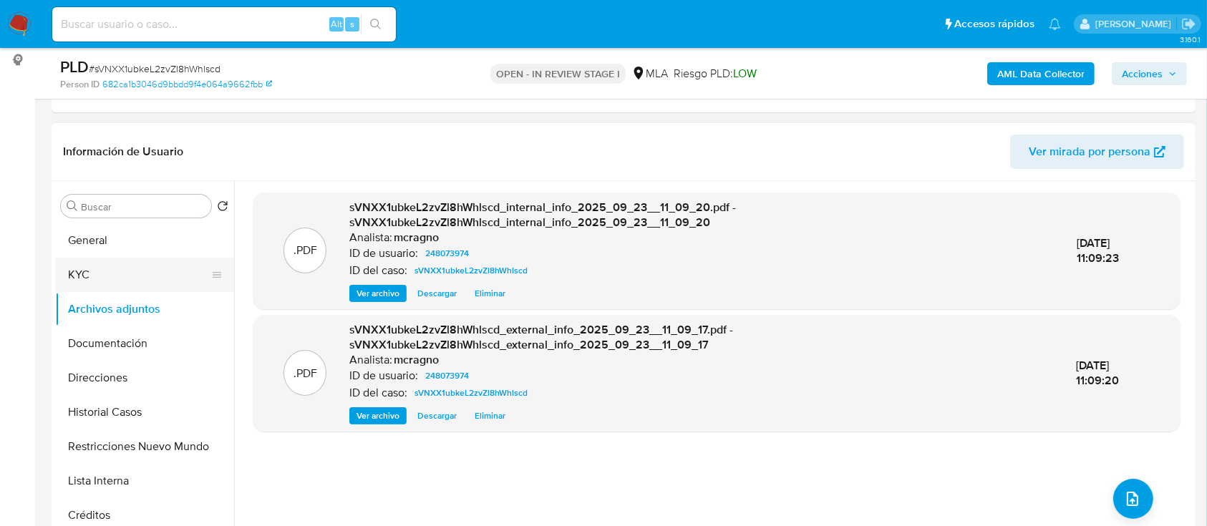
click at [113, 283] on button "KYC" at bounding box center [139, 275] width 168 height 34
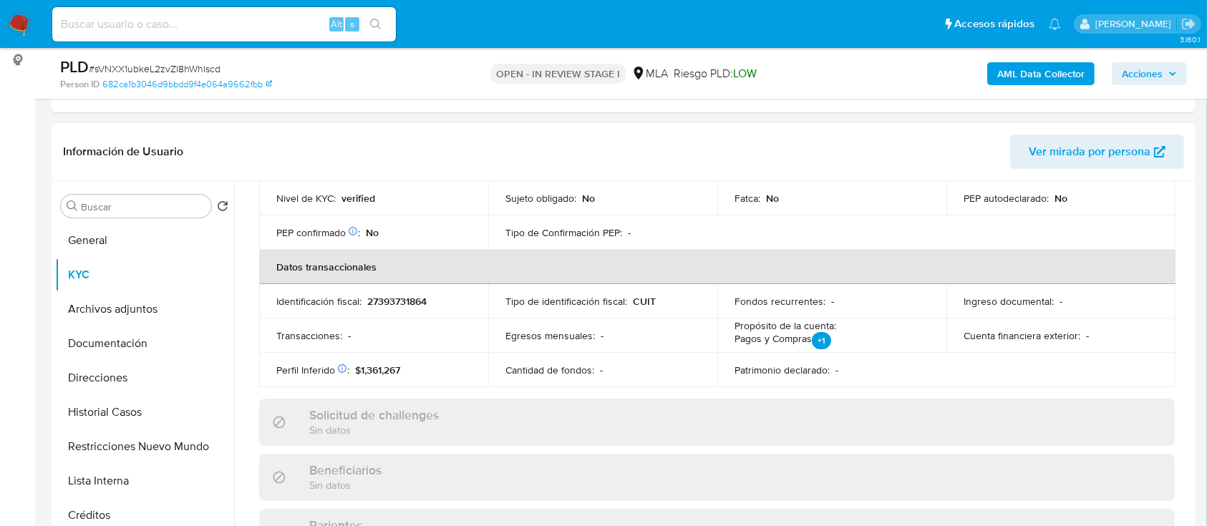
scroll to position [745, 0]
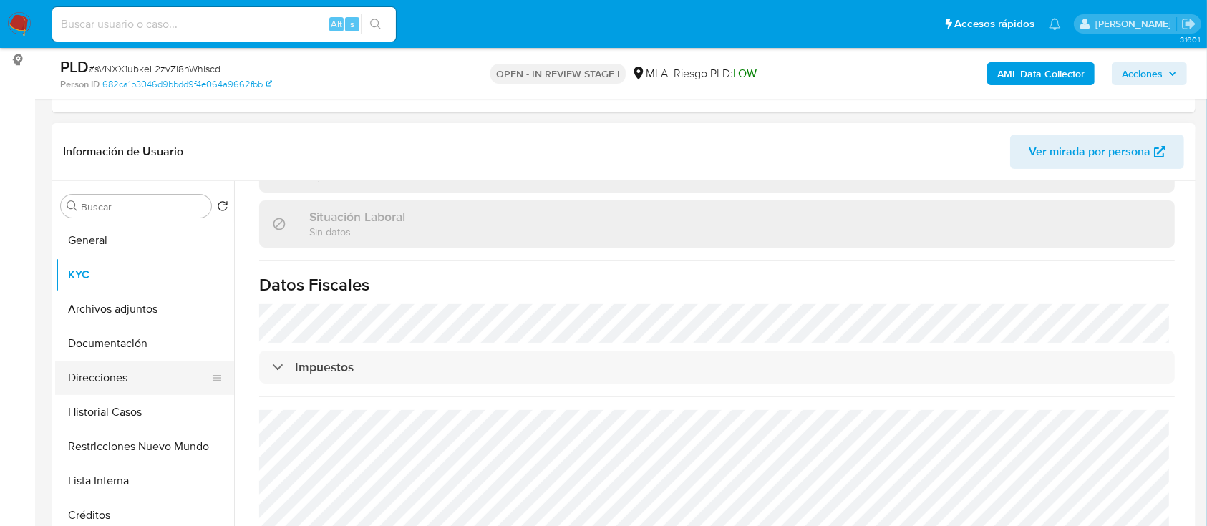
click at [170, 377] on button "Direcciones" at bounding box center [139, 378] width 168 height 34
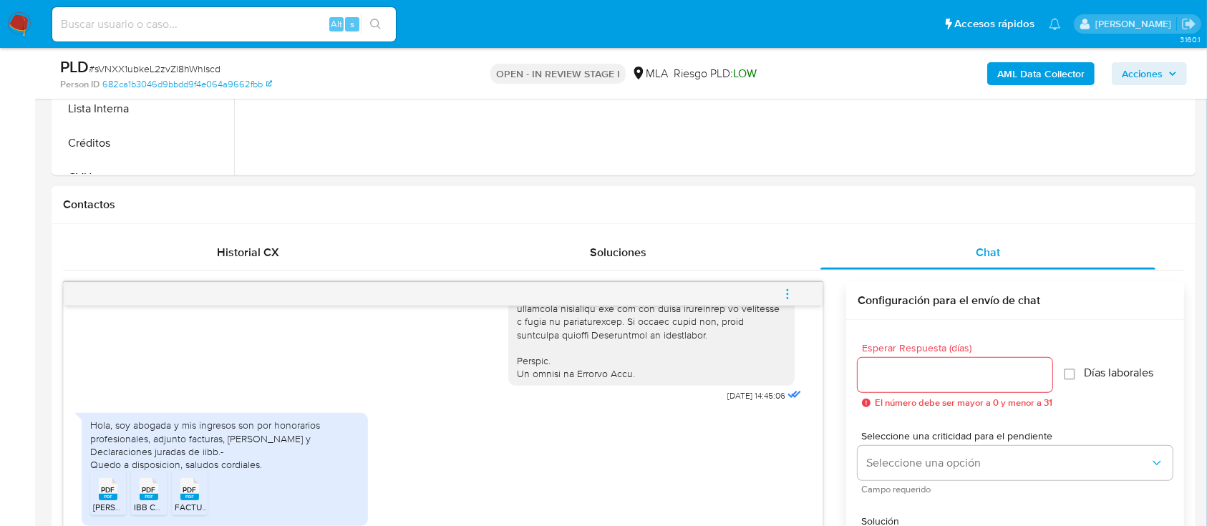
scroll to position [763, 0]
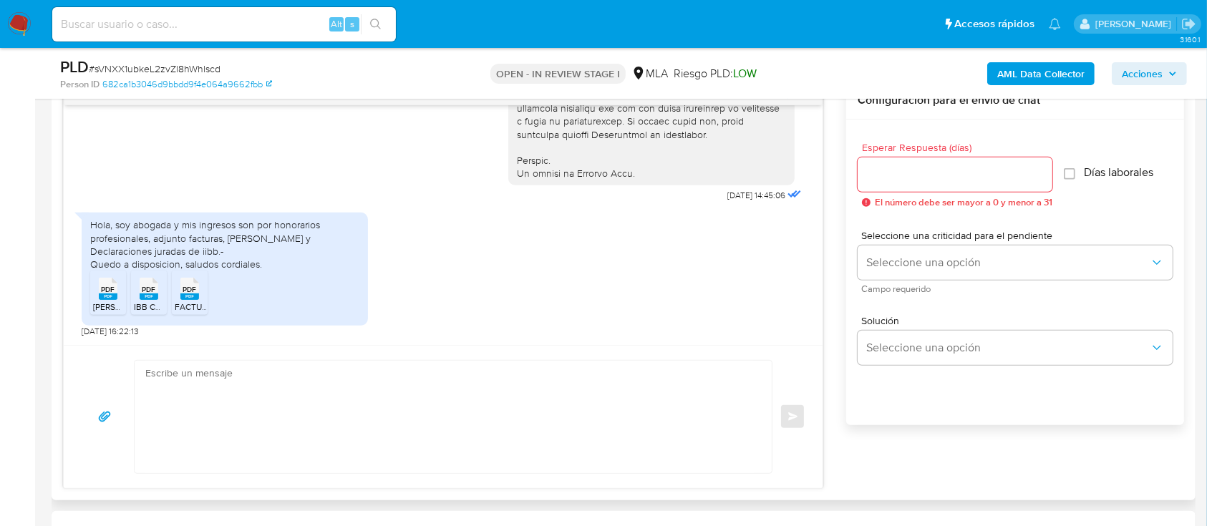
click at [685, 385] on textarea at bounding box center [449, 417] width 608 height 112
paste textarea "Hola Lorena Rocio Acosta Cardozo, Muchas gracias por la documentacion aportada,…"
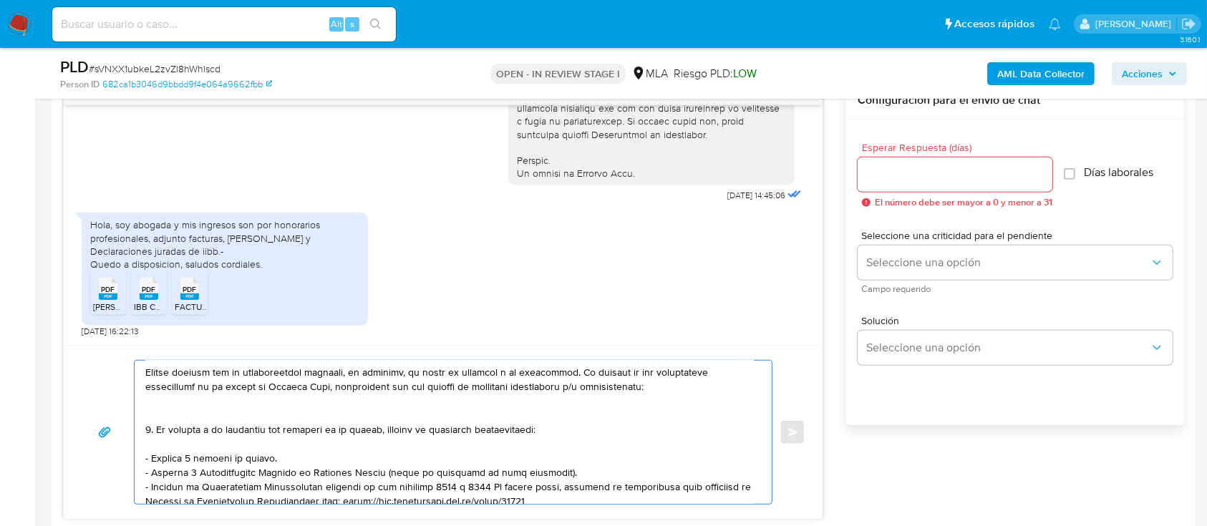
scroll to position [0, 0]
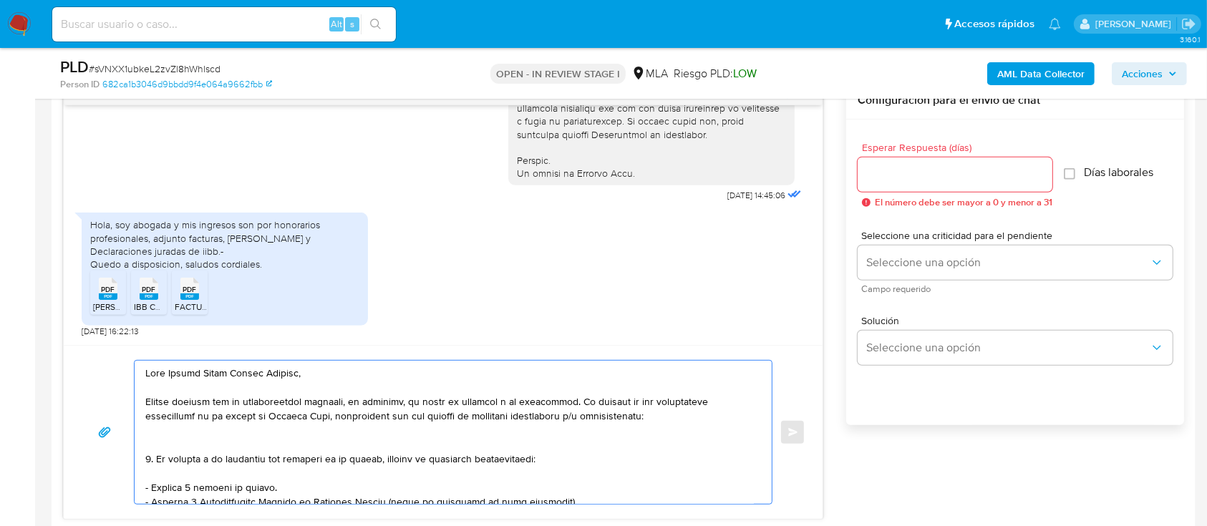
click at [209, 432] on textarea at bounding box center [449, 432] width 608 height 143
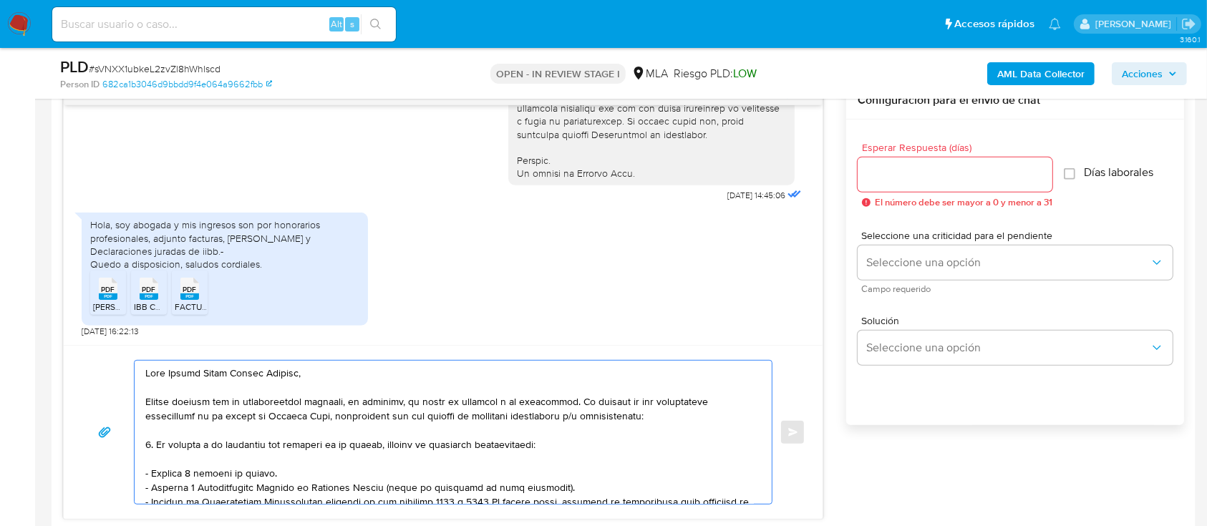
drag, startPoint x: 146, startPoint y: 465, endPoint x: 122, endPoint y: 465, distance: 24.3
click at [122, 465] on div "Enviar" at bounding box center [443, 432] width 724 height 145
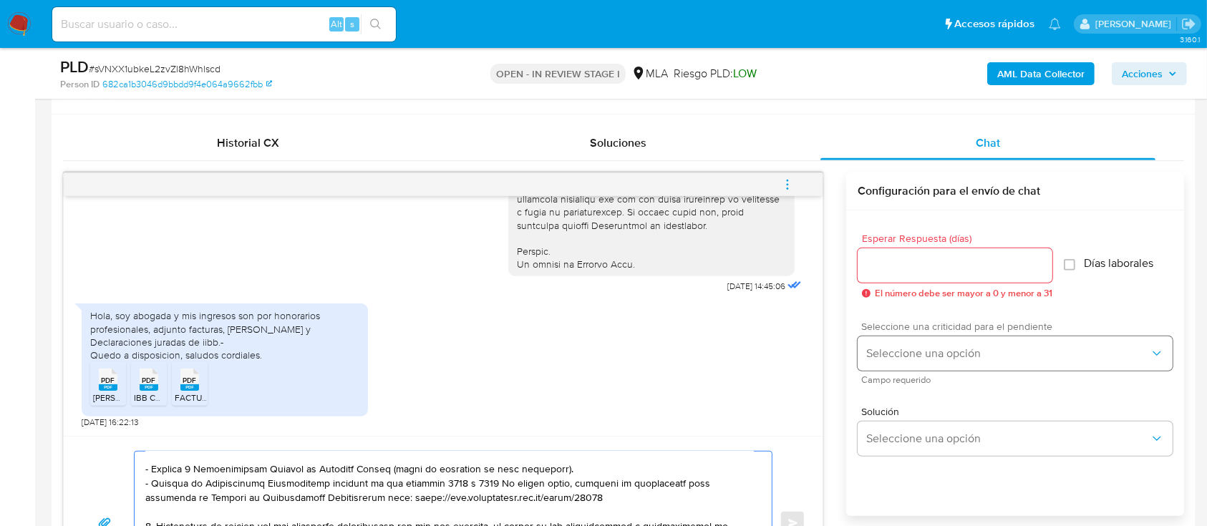
scroll to position [668, 0]
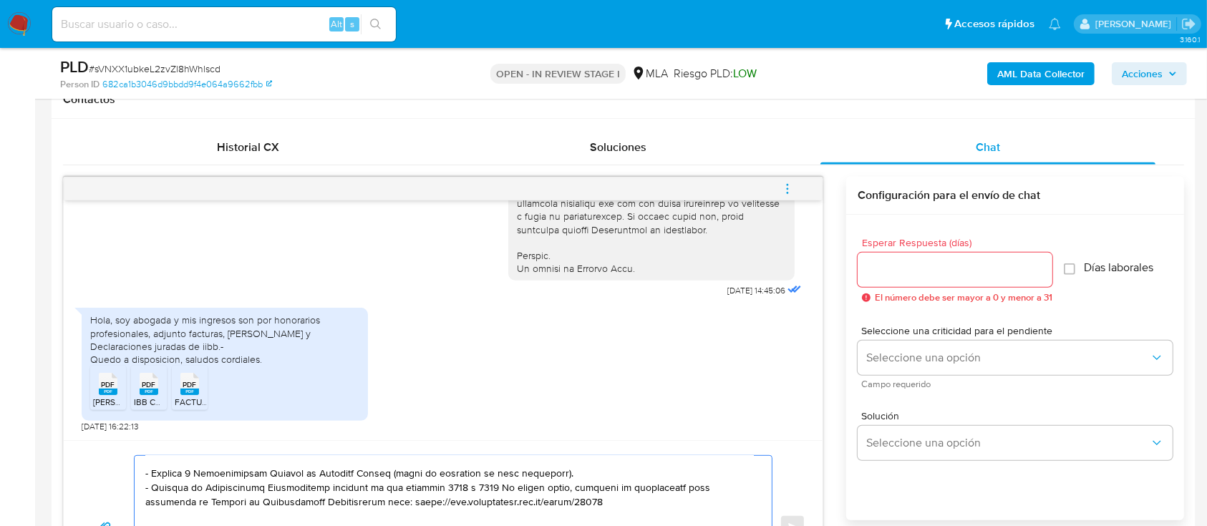
type textarea "Hola Lorena Rocio Acosta Cardozo, Muchas gracias por la documentacion aportada,…"
click at [926, 249] on div "Esperar Respuesta (días) El número debe ser mayor a 0 y menor a 31" at bounding box center [955, 270] width 195 height 65
click at [926, 263] on input "Esperar Respuesta (días)" at bounding box center [955, 270] width 195 height 19
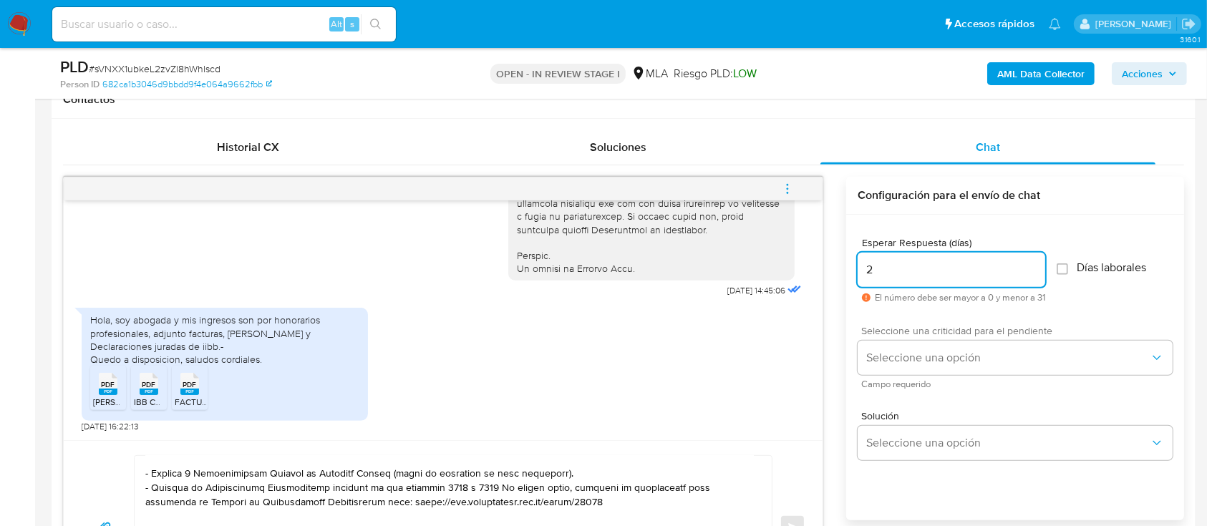
type input "2"
drag, startPoint x: 919, startPoint y: 338, endPoint x: 918, endPoint y: 360, distance: 22.2
click at [919, 339] on div "Seleccione una criticidad para el pendiente Seleccione una opción Campo requeri…" at bounding box center [1015, 357] width 315 height 62
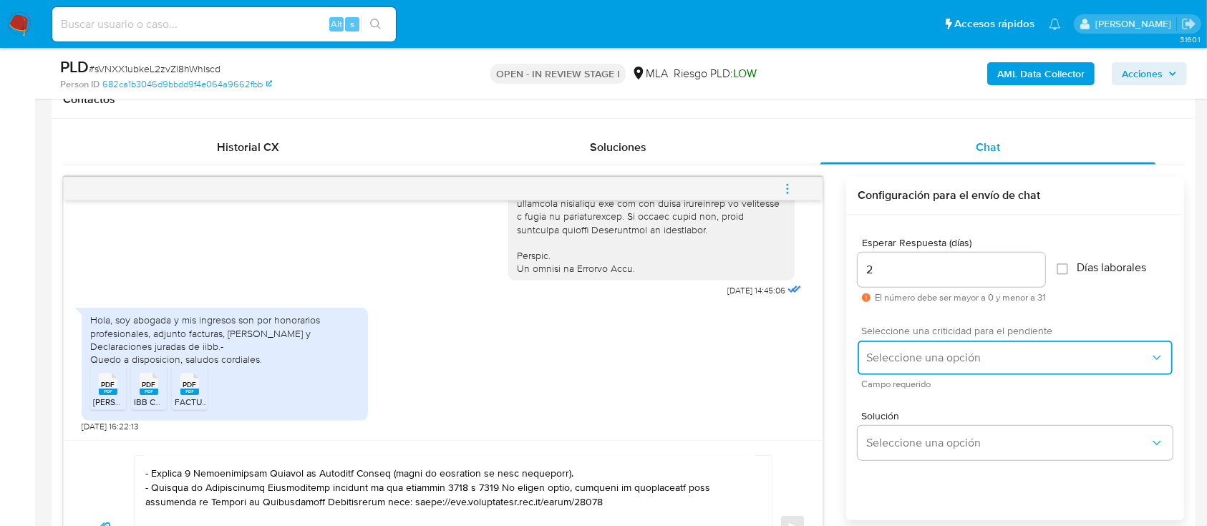
click at [918, 364] on button "Seleccione una opción" at bounding box center [1015, 358] width 315 height 34
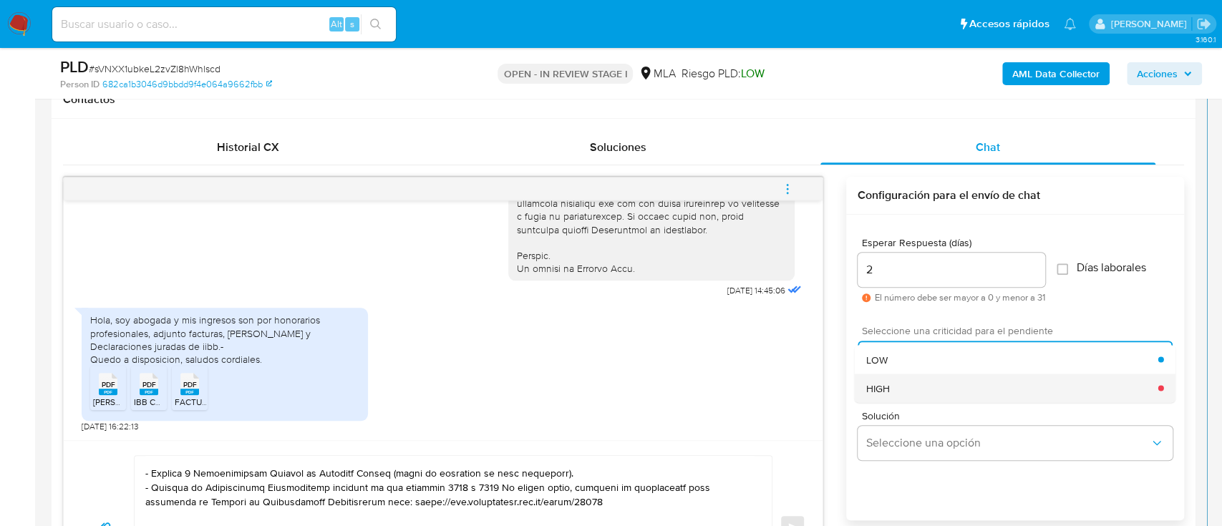
click at [905, 395] on div "HIGH" at bounding box center [1012, 388] width 292 height 29
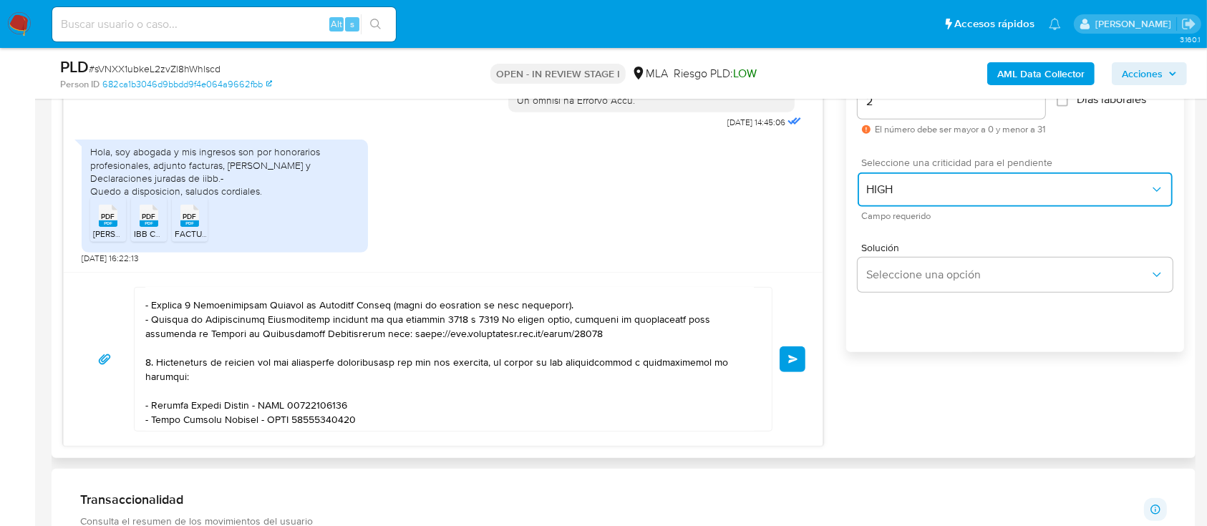
scroll to position [954, 0]
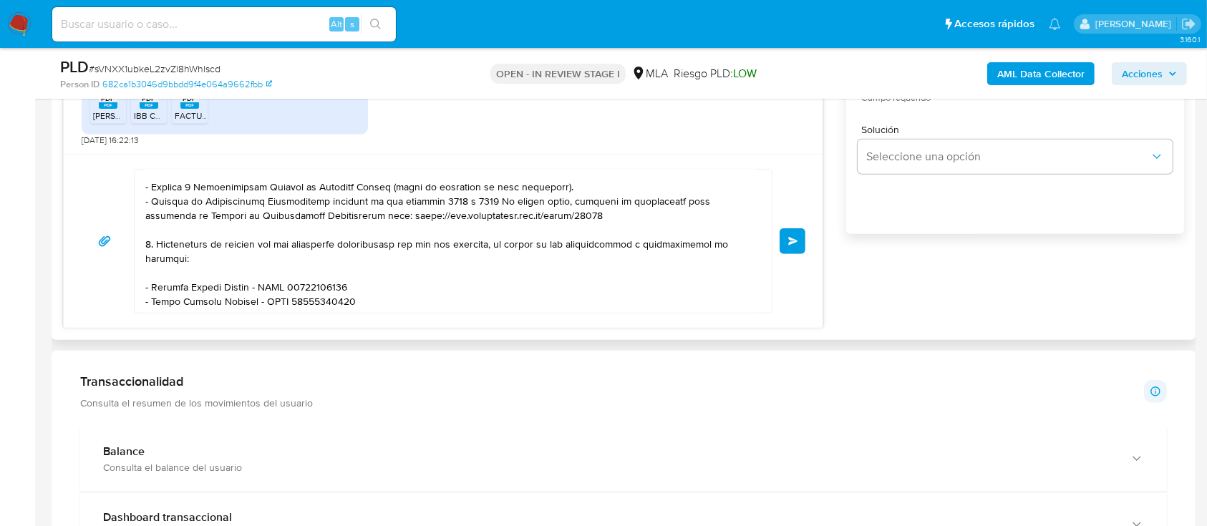
click at [787, 228] on button "Enviar" at bounding box center [793, 241] width 26 height 26
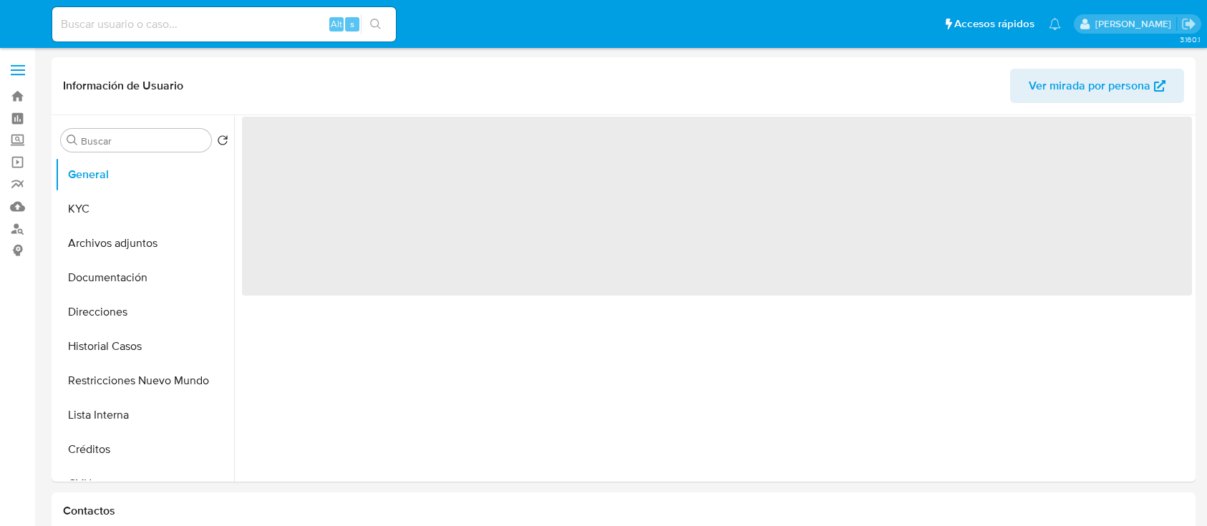
select select "10"
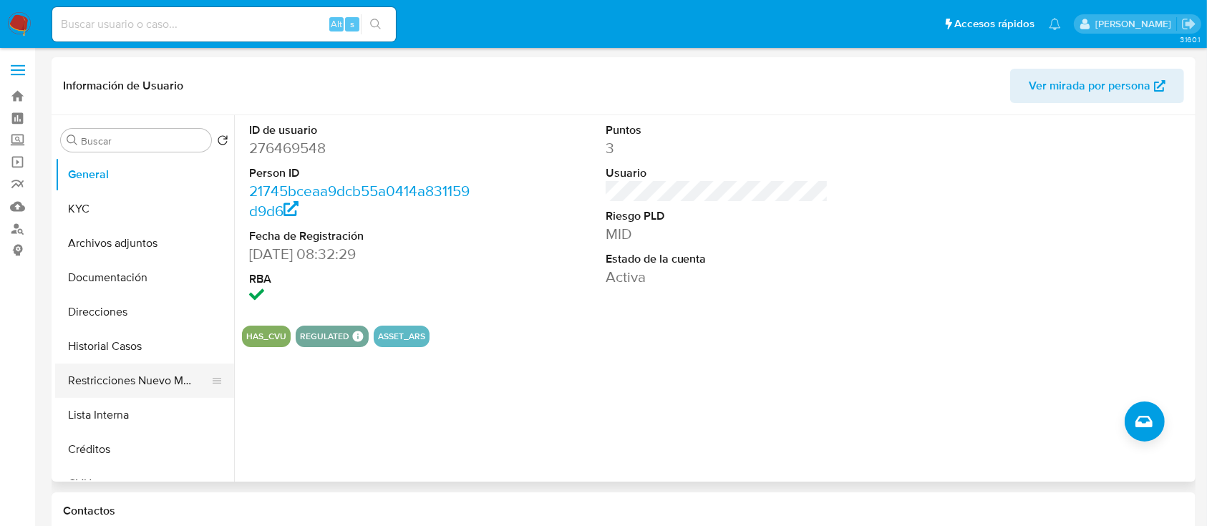
click at [141, 385] on button "Restricciones Nuevo Mundo" at bounding box center [139, 381] width 168 height 34
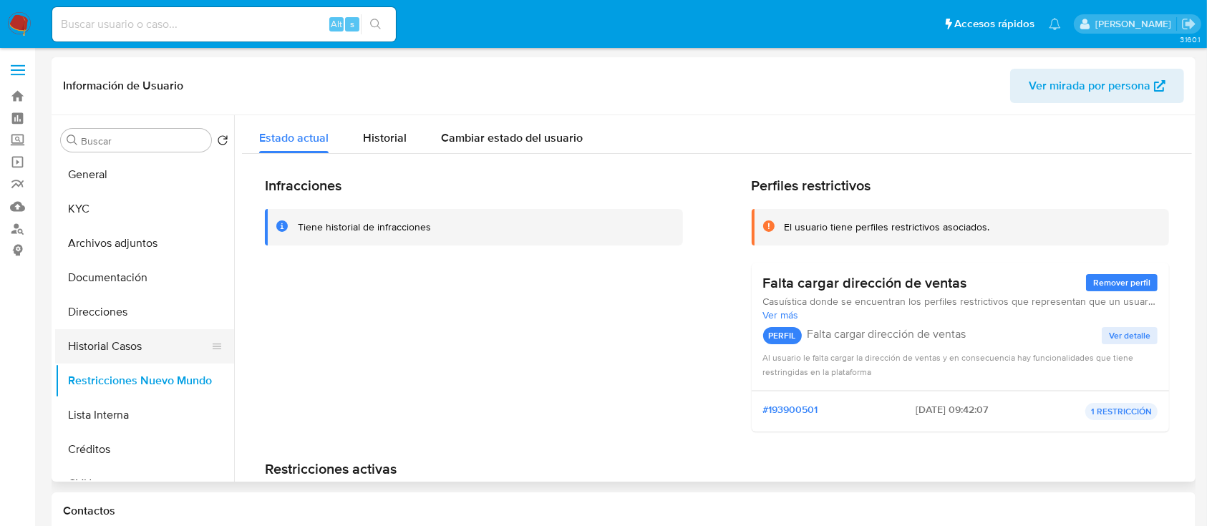
click at [160, 346] on button "Historial Casos" at bounding box center [139, 346] width 168 height 34
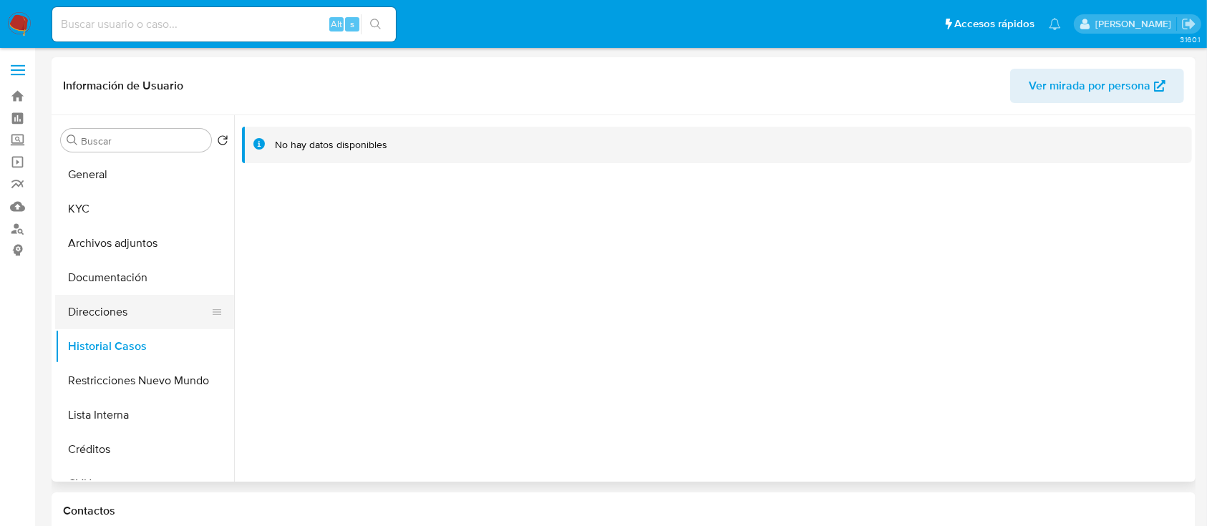
drag, startPoint x: 163, startPoint y: 311, endPoint x: 157, endPoint y: 296, distance: 16.1
click at [162, 311] on button "Direcciones" at bounding box center [139, 312] width 168 height 34
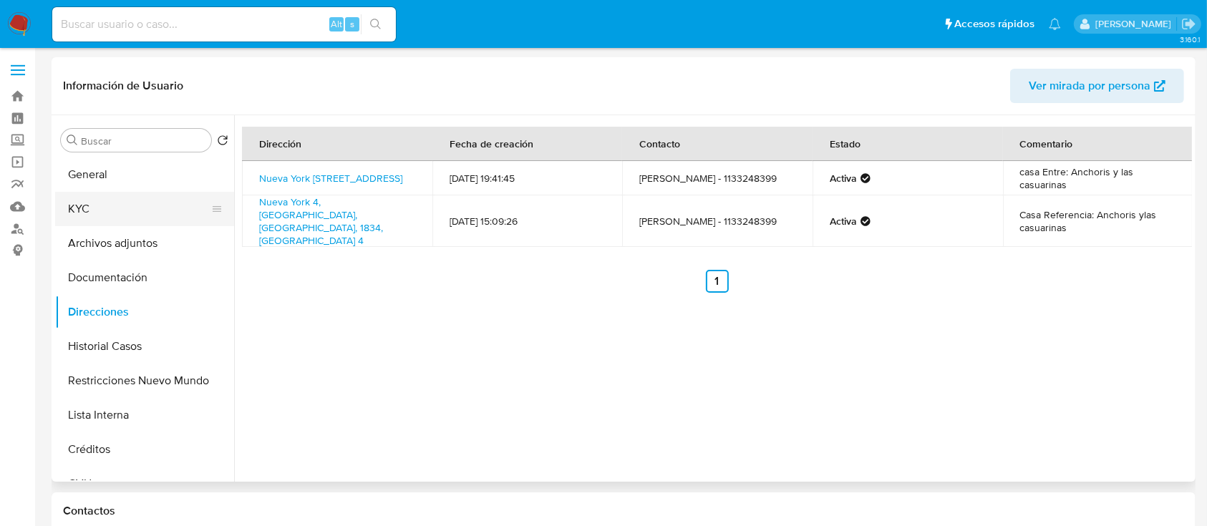
click at [145, 202] on button "KYC" at bounding box center [139, 209] width 168 height 34
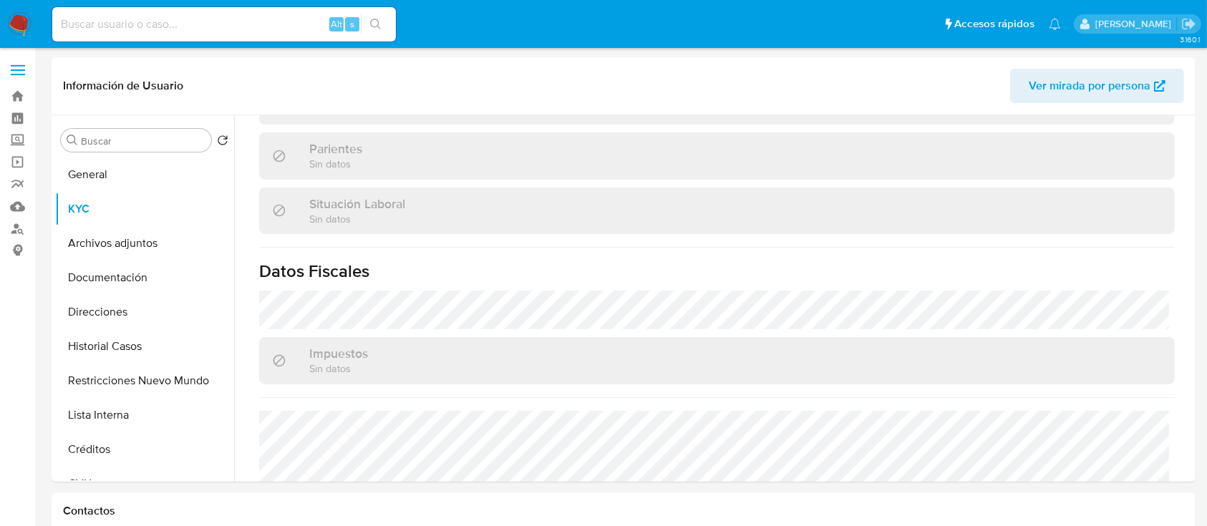
scroll to position [659, 0]
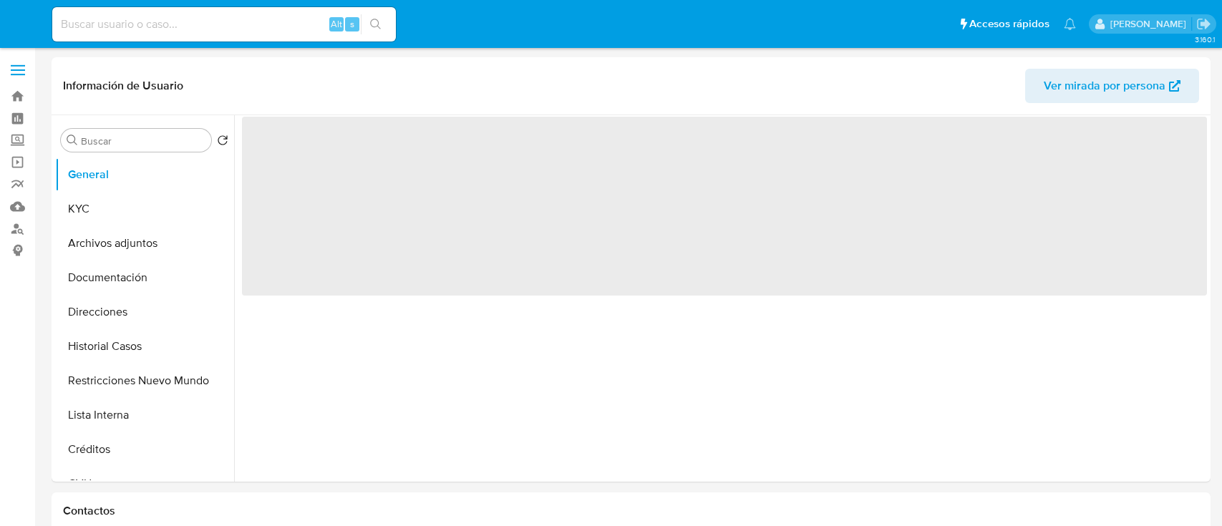
select select "10"
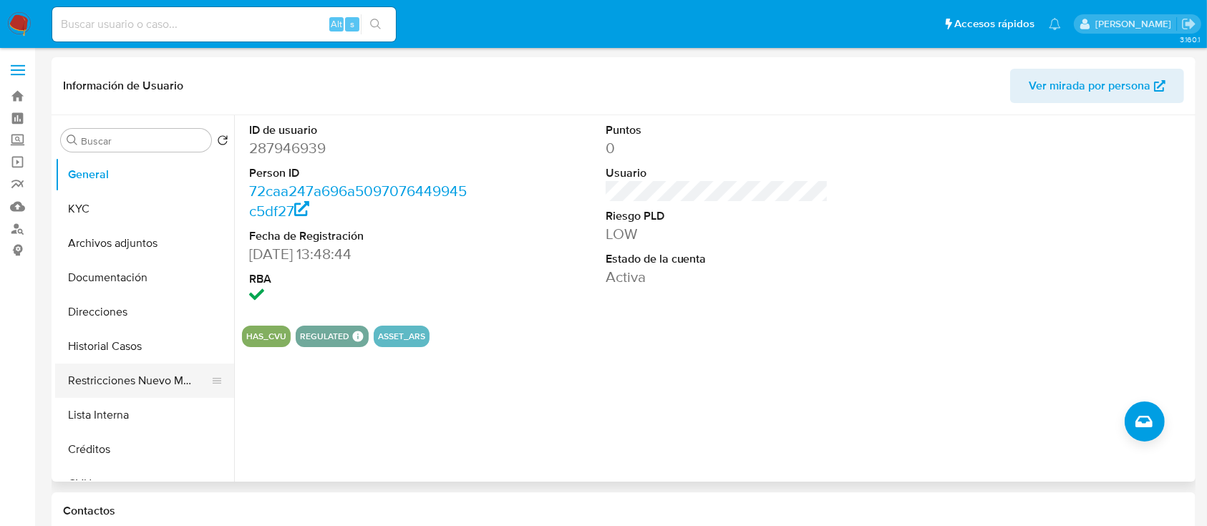
click at [153, 384] on button "Restricciones Nuevo Mundo" at bounding box center [139, 381] width 168 height 34
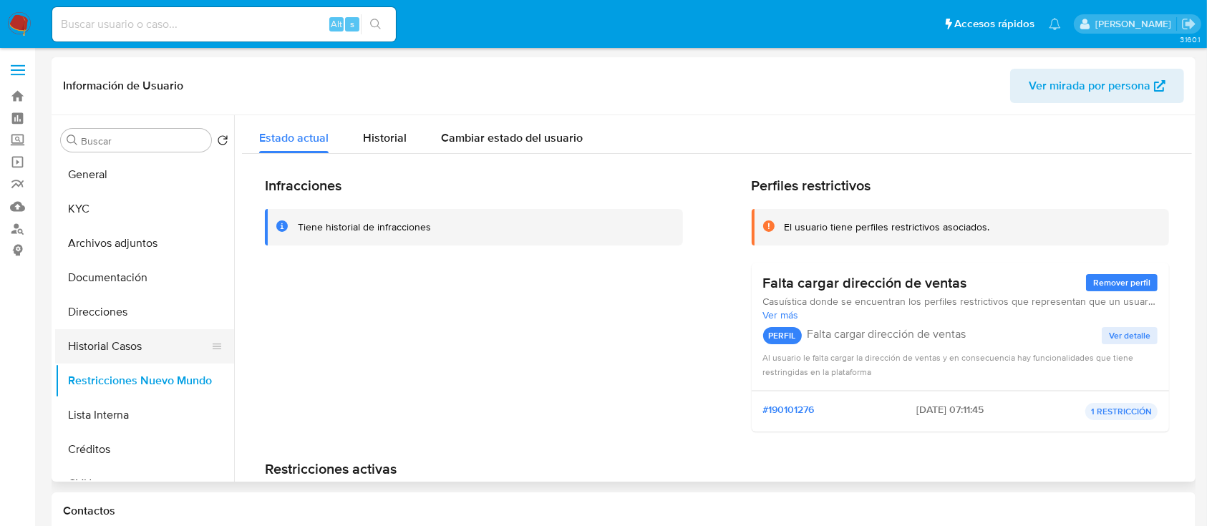
click at [152, 338] on button "Historial Casos" at bounding box center [139, 346] width 168 height 34
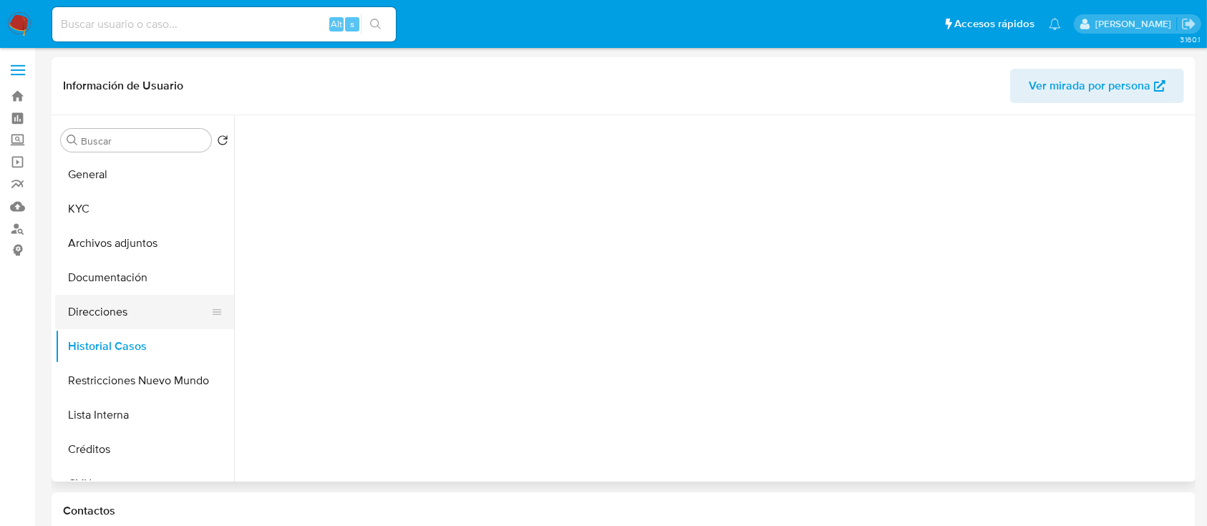
click at [94, 309] on button "Direcciones" at bounding box center [139, 312] width 168 height 34
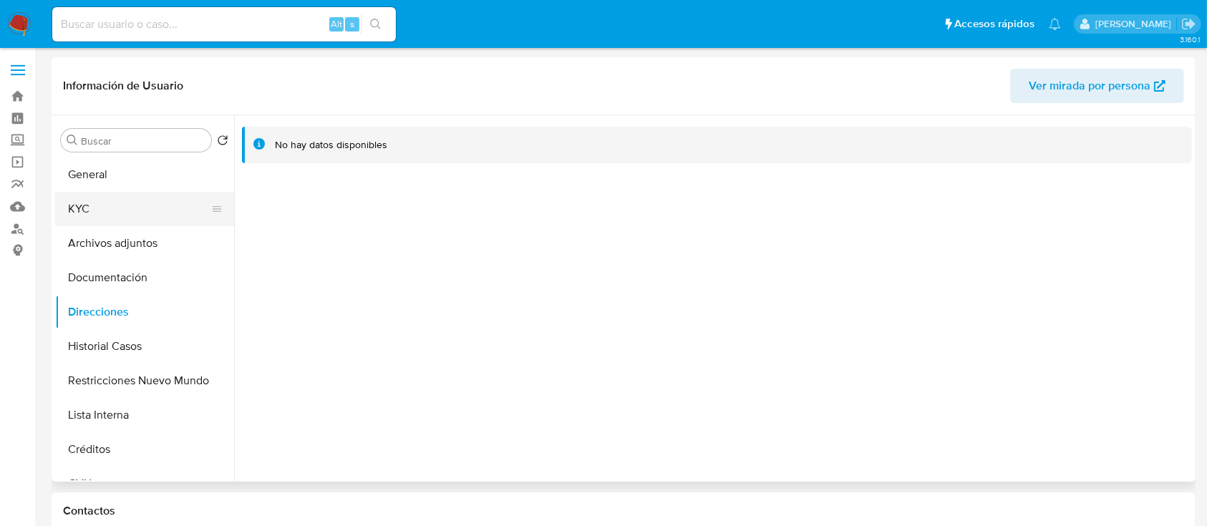
click at [143, 200] on button "KYC" at bounding box center [139, 209] width 168 height 34
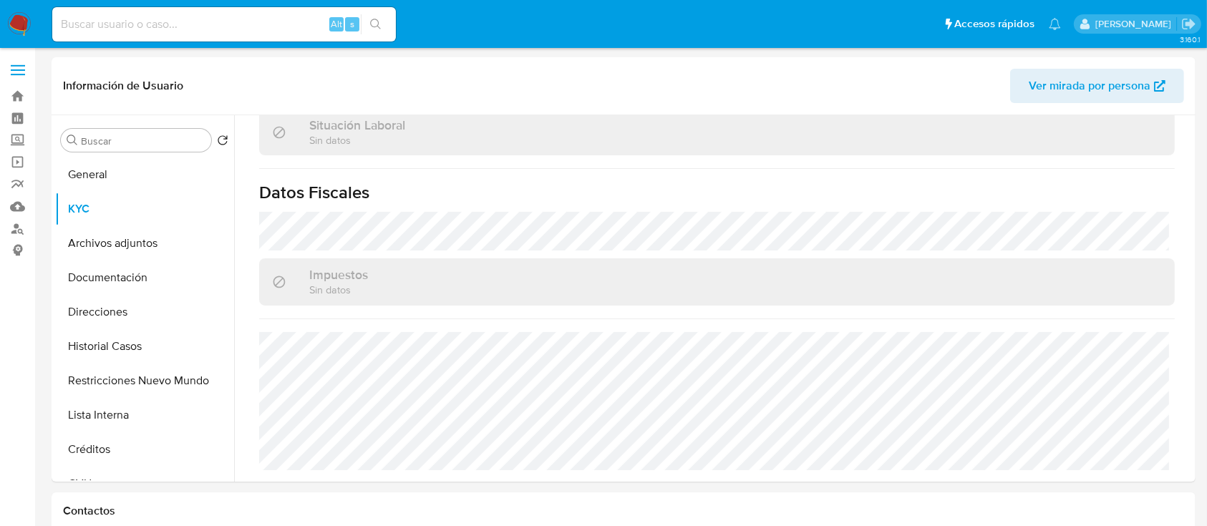
scroll to position [754, 0]
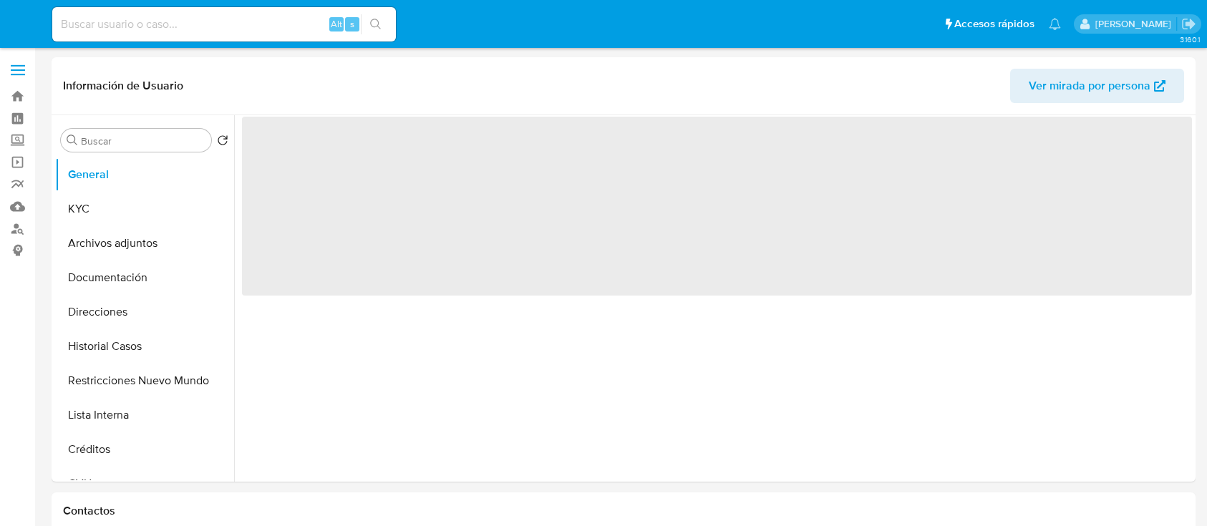
select select "10"
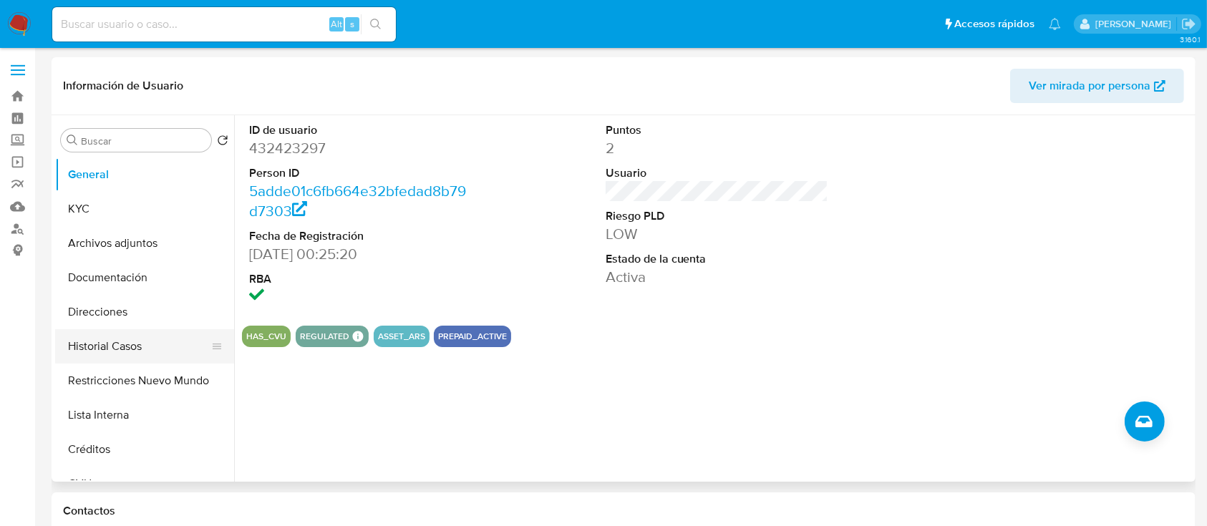
drag, startPoint x: 169, startPoint y: 381, endPoint x: 156, endPoint y: 345, distance: 38.0
click at [168, 381] on button "Restricciones Nuevo Mundo" at bounding box center [144, 381] width 179 height 34
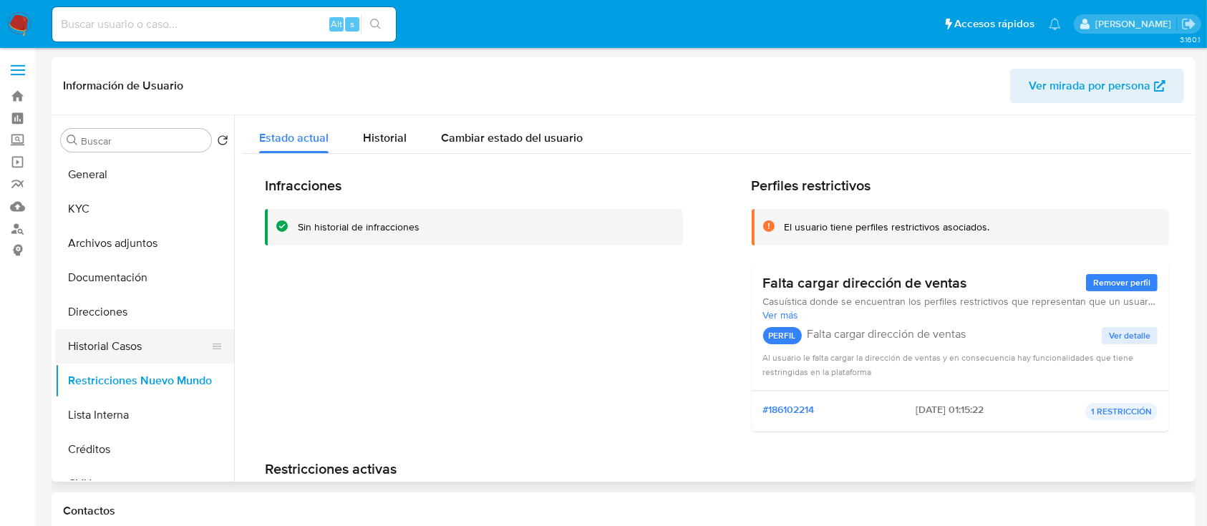
click at [156, 344] on button "Historial Casos" at bounding box center [139, 346] width 168 height 34
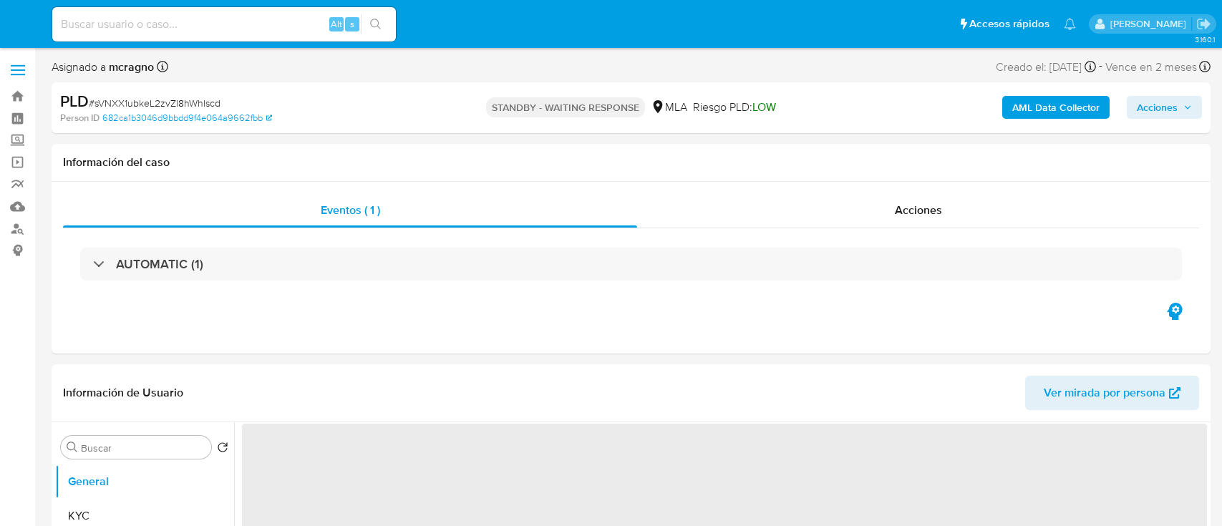
select select "10"
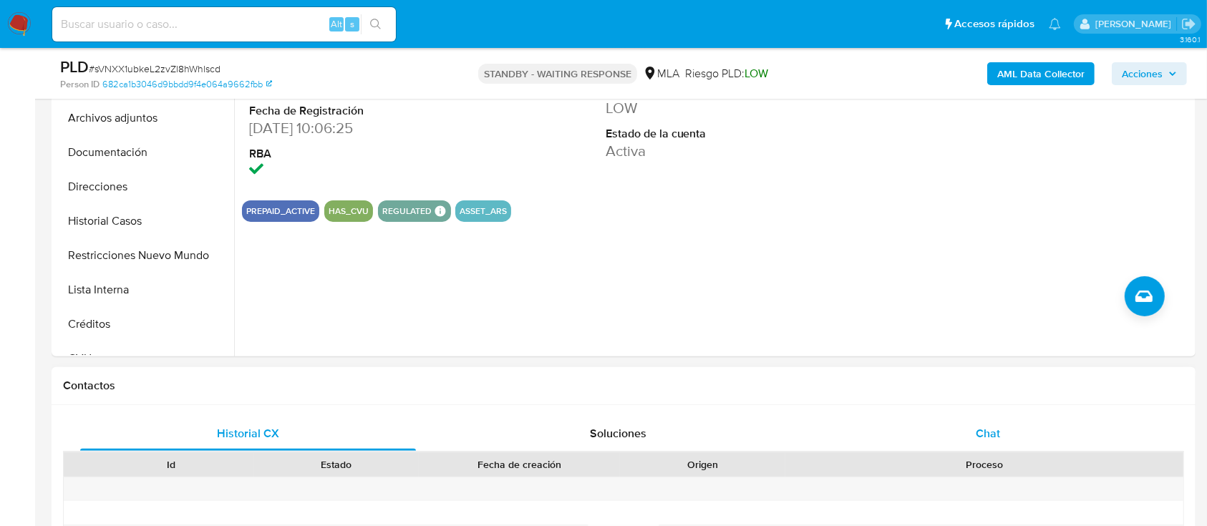
click at [1017, 430] on div "Chat" at bounding box center [988, 434] width 336 height 34
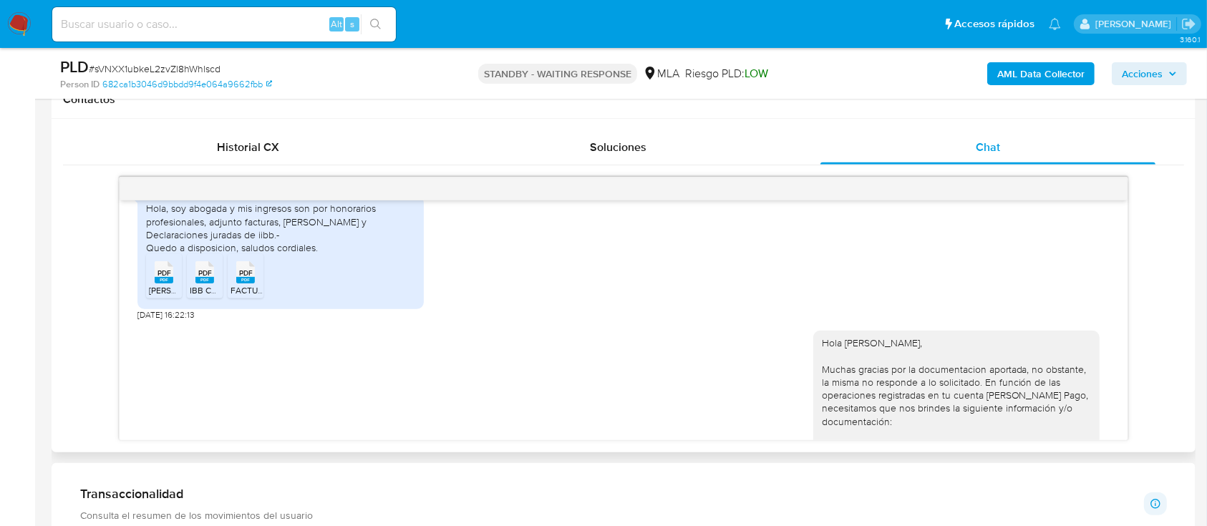
scroll to position [787, 0]
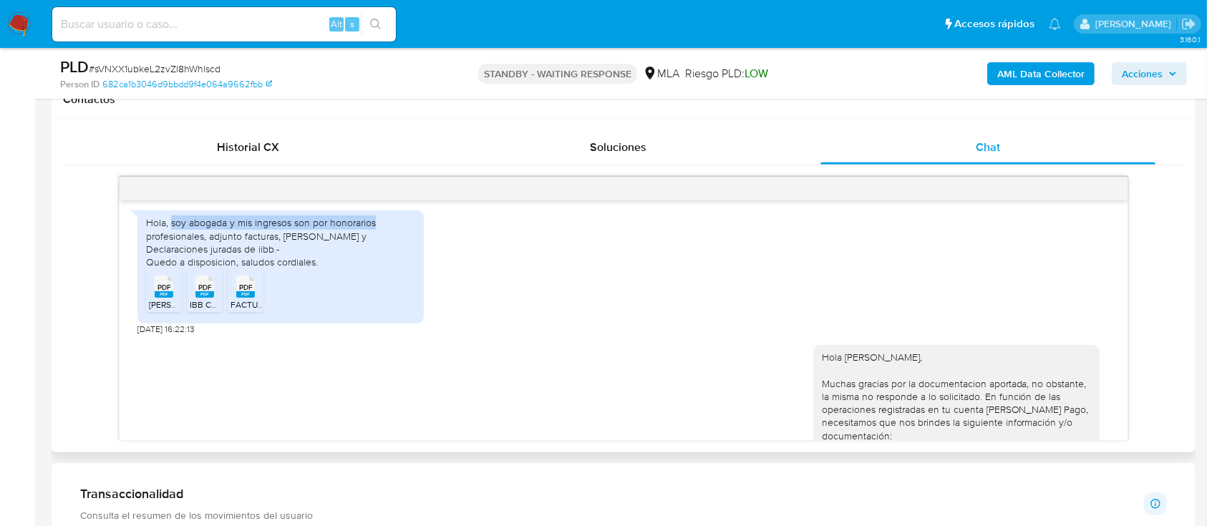
drag, startPoint x: 172, startPoint y: 245, endPoint x: 392, endPoint y: 246, distance: 219.8
click at [392, 246] on div "Hola, soy abogada y mis ingresos son por honorarios profesionales, adjunto fact…" at bounding box center [280, 242] width 269 height 52
click at [243, 266] on div "Hola, soy abogada y mis ingresos son por honorarios profesionales, adjunto fact…" at bounding box center [280, 242] width 269 height 52
drag, startPoint x: 205, startPoint y: 259, endPoint x: 173, endPoint y: 246, distance: 35.4
click at [173, 246] on div "Hola, soy abogada y mis ingresos son por honorarios profesionales, adjunto fact…" at bounding box center [280, 242] width 269 height 52
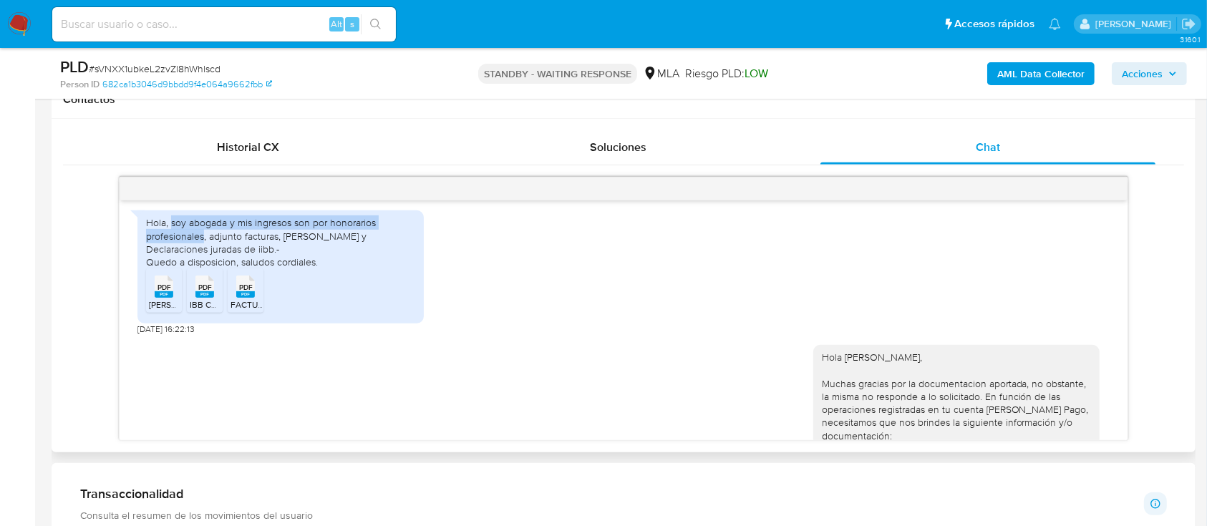
copy div "soy abogada y mis ingresos son por honorarios profesionales"
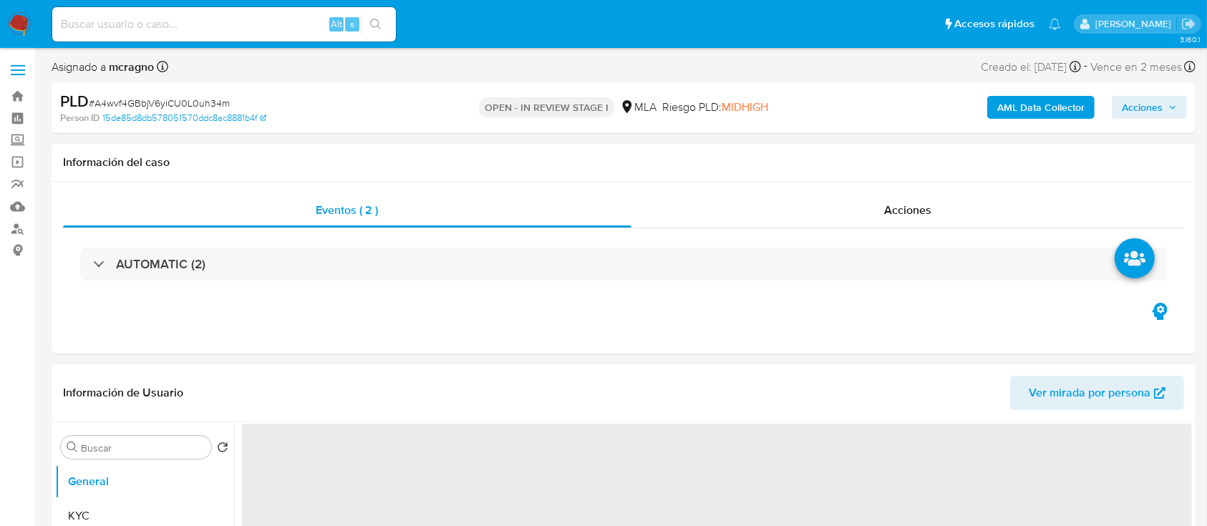
select select "10"
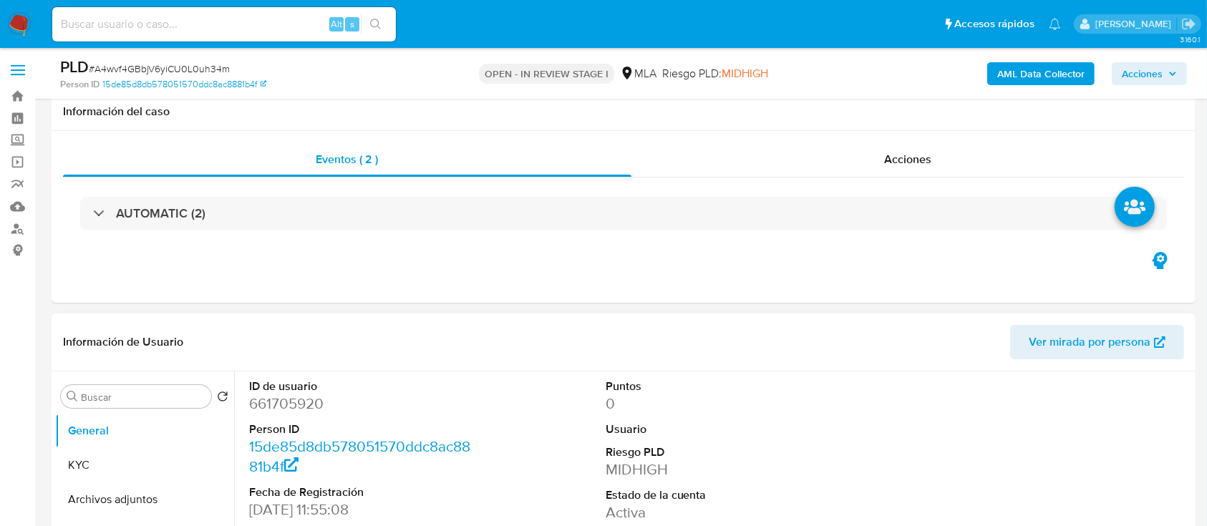
scroll to position [286, 0]
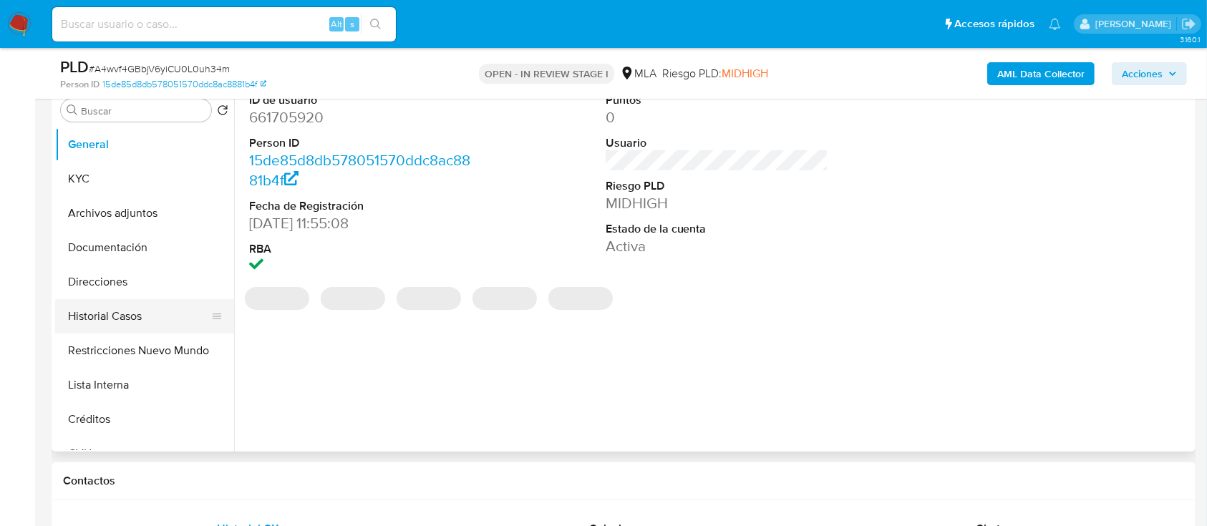
click at [125, 314] on button "Historial Casos" at bounding box center [139, 316] width 168 height 34
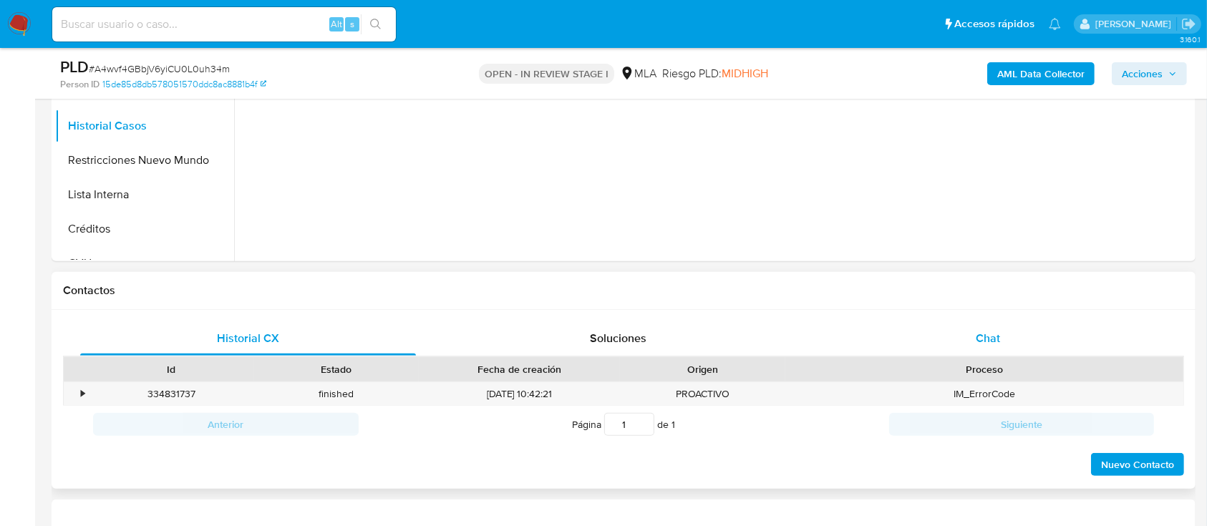
click at [1082, 350] on div "Chat" at bounding box center [988, 338] width 336 height 34
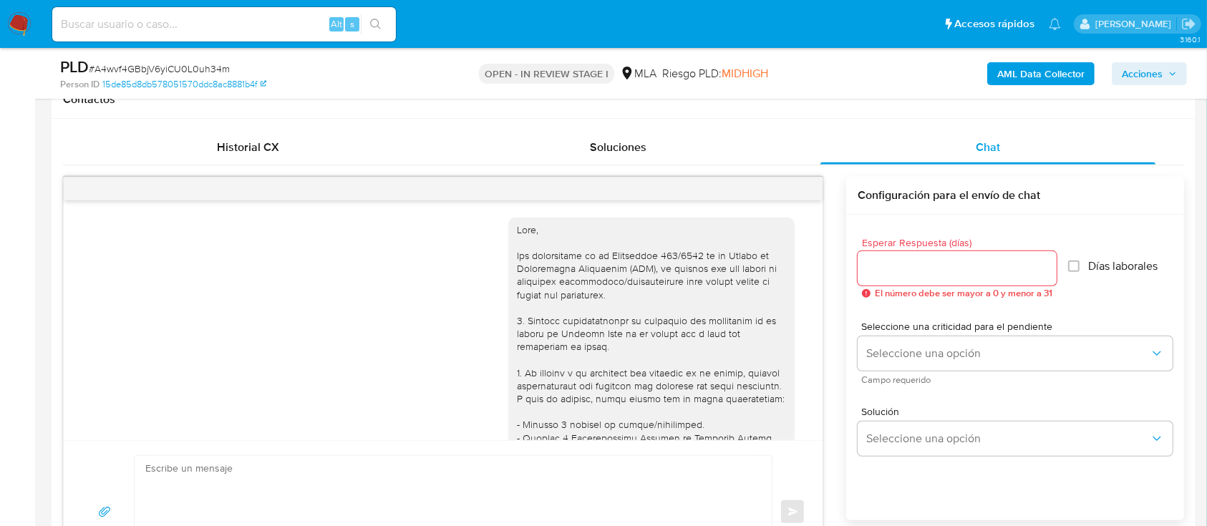
scroll to position [664, 0]
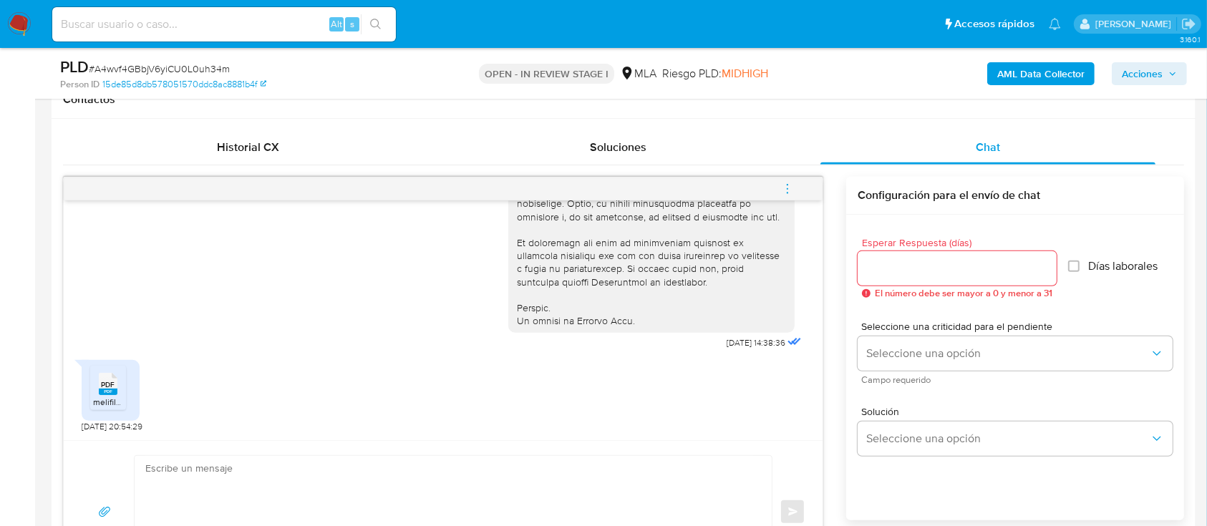
click at [105, 380] on span "PDF" at bounding box center [109, 384] width 14 height 9
click at [1055, 77] on b "AML Data Collector" at bounding box center [1040, 73] width 87 height 23
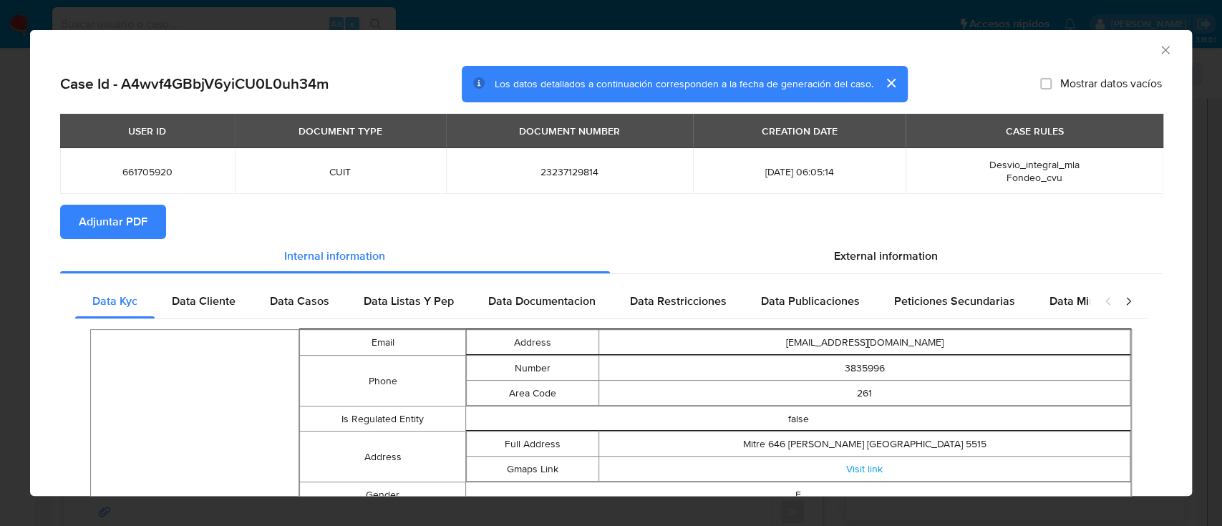
click at [141, 226] on span "Adjuntar PDF" at bounding box center [113, 221] width 69 height 31
click at [125, 220] on span "Adjuntar PDF" at bounding box center [113, 221] width 69 height 31
click at [1158, 45] on icon "Cerrar ventana" at bounding box center [1165, 50] width 14 height 14
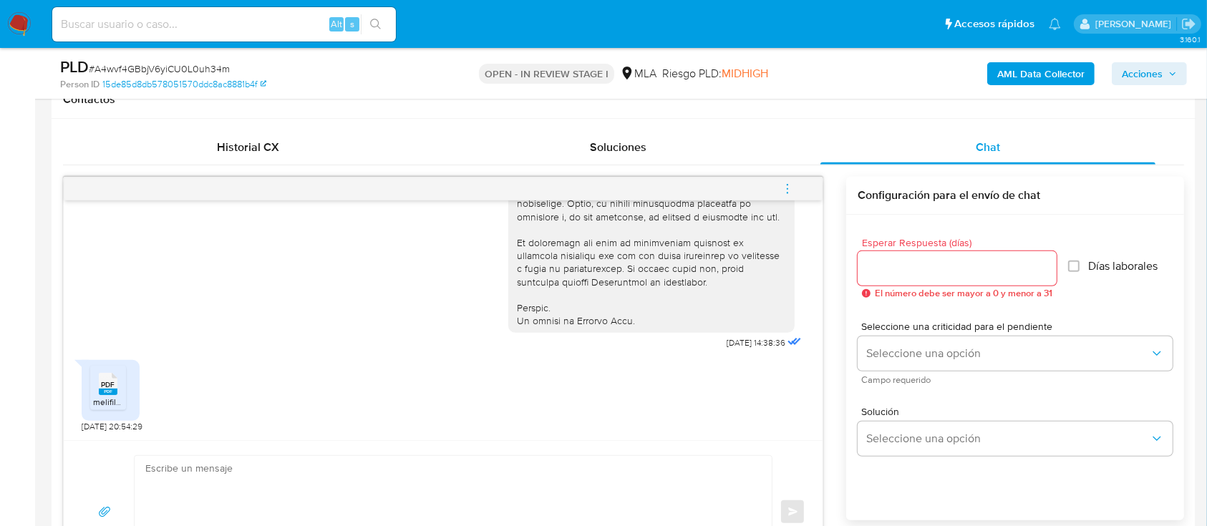
scroll to position [286, 0]
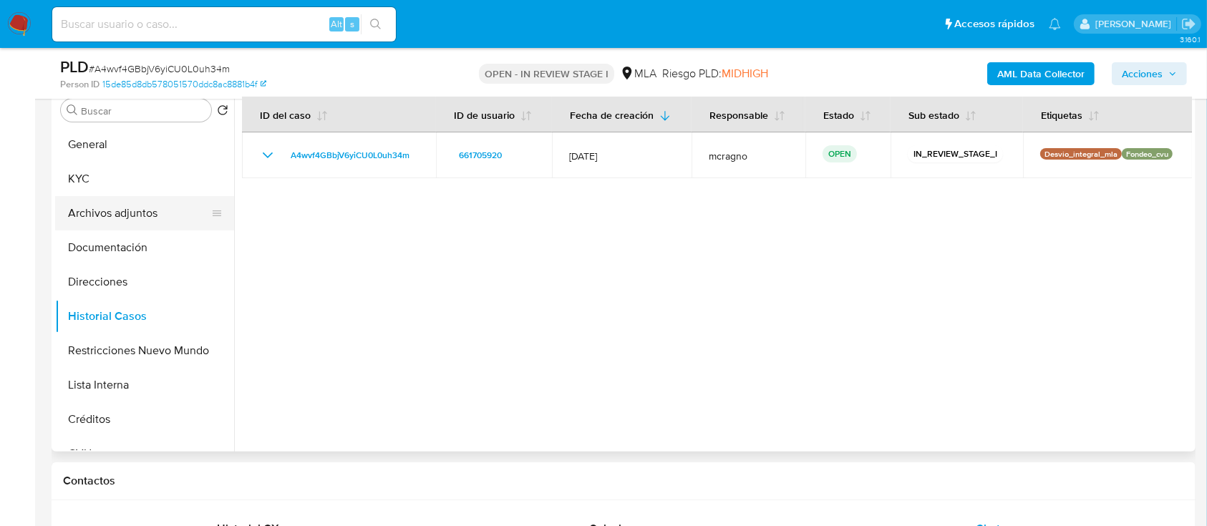
click at [169, 219] on button "Archivos adjuntos" at bounding box center [139, 213] width 168 height 34
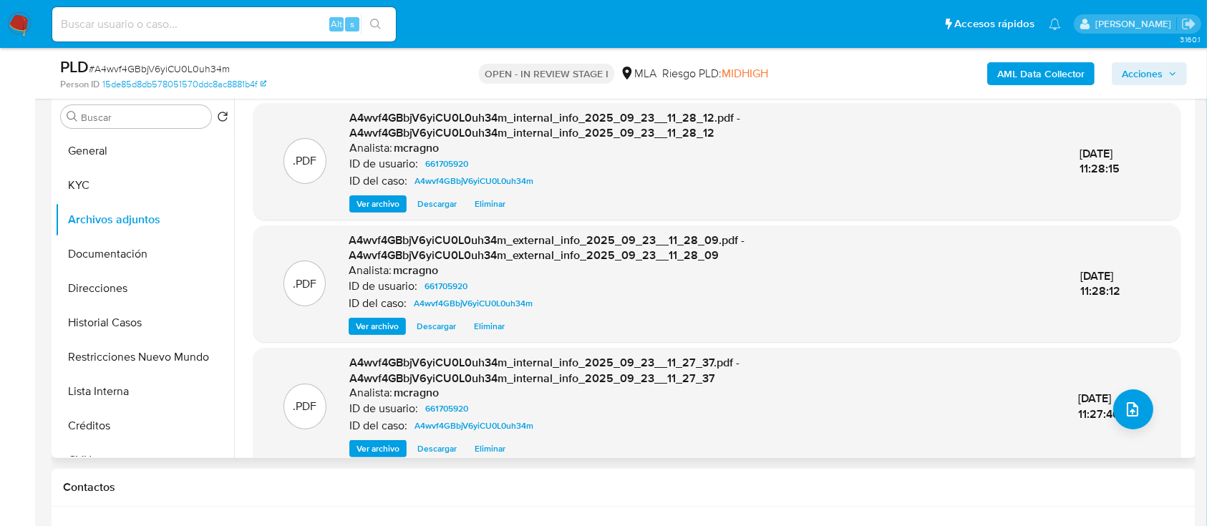
scroll to position [190, 0]
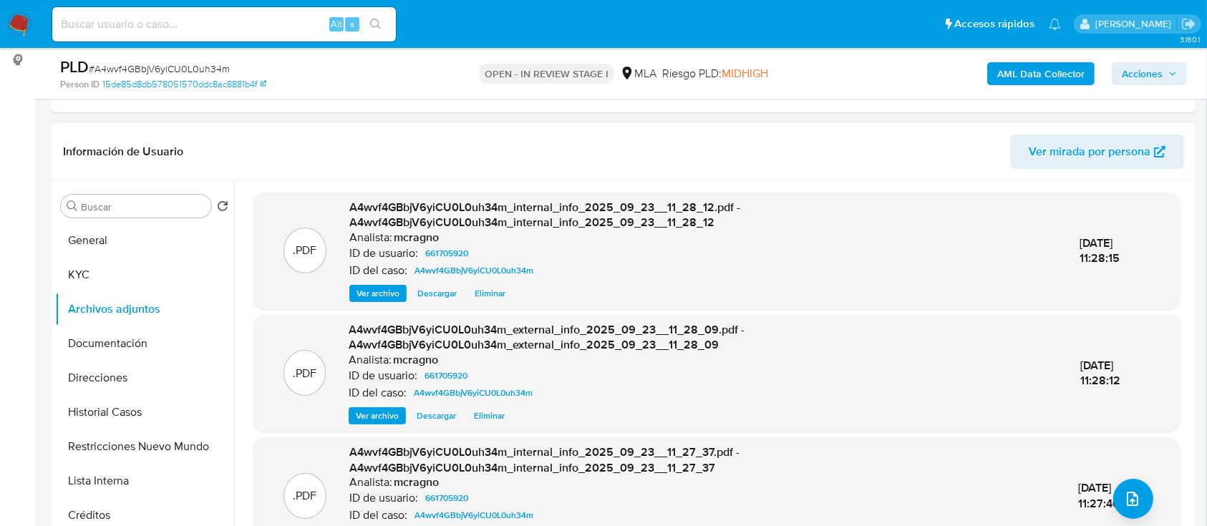
click at [495, 296] on span "Eliminar" at bounding box center [490, 293] width 31 height 14
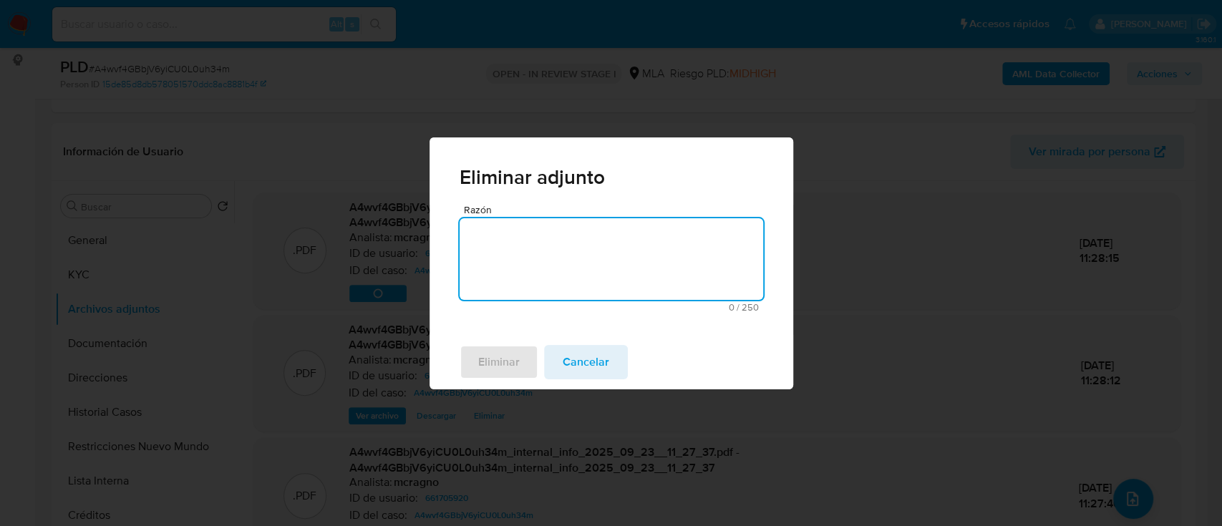
click at [533, 299] on textarea "Razón" at bounding box center [612, 259] width 304 height 82
click at [496, 357] on span "Eliminar" at bounding box center [499, 361] width 42 height 31
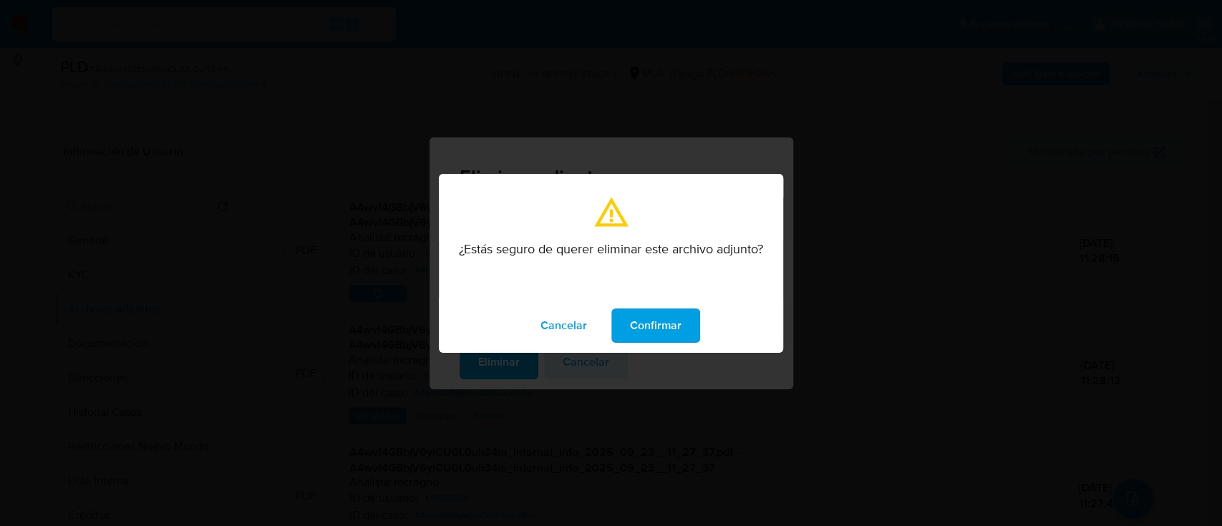
click at [639, 318] on span "Confirmar" at bounding box center [656, 325] width 52 height 31
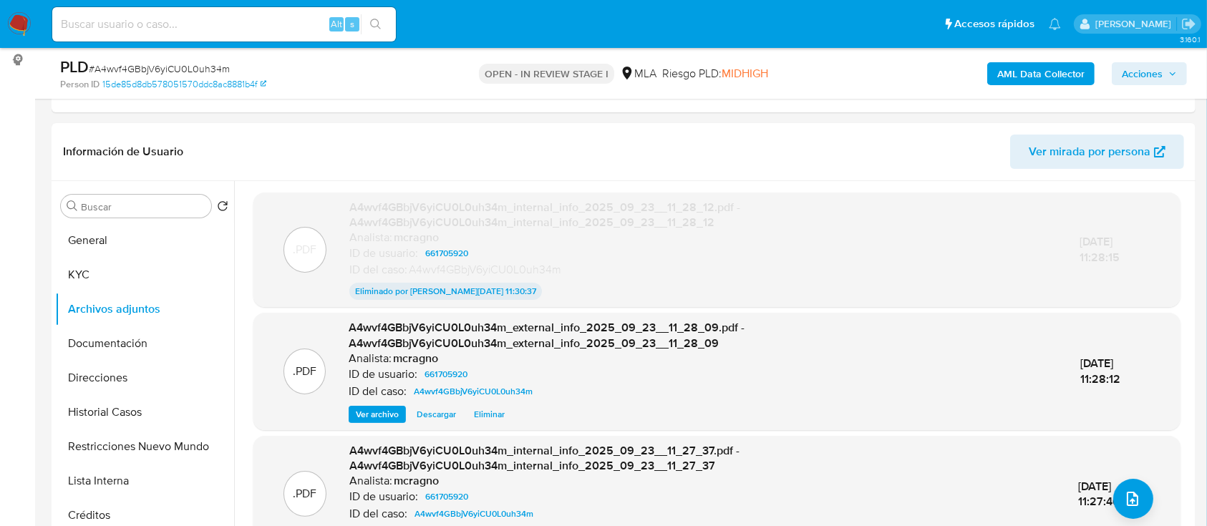
click at [493, 417] on span "Eliminar" at bounding box center [489, 414] width 31 height 14
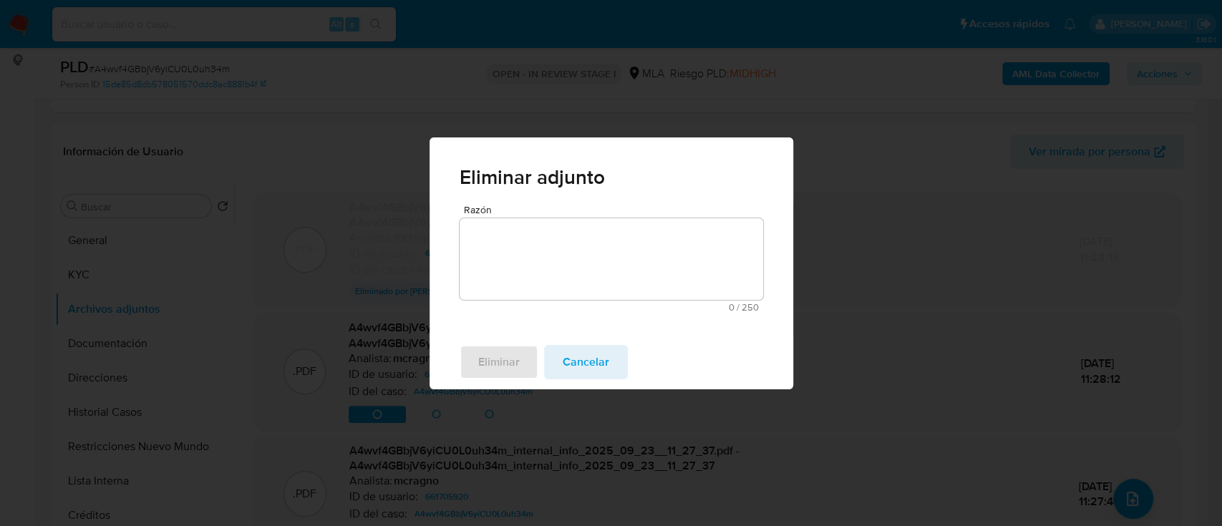
click at [573, 301] on div "Razón 0 / 250 250 caracteres restantes" at bounding box center [612, 258] width 304 height 107
click at [566, 267] on textarea "Razón" at bounding box center [612, 259] width 304 height 82
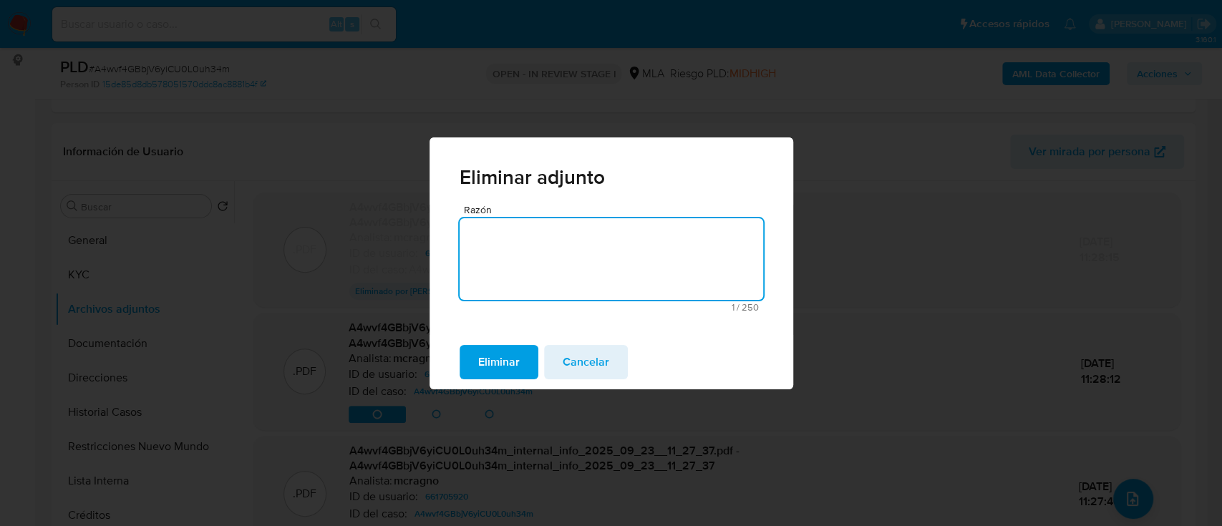
click at [490, 368] on span "Eliminar" at bounding box center [499, 361] width 42 height 31
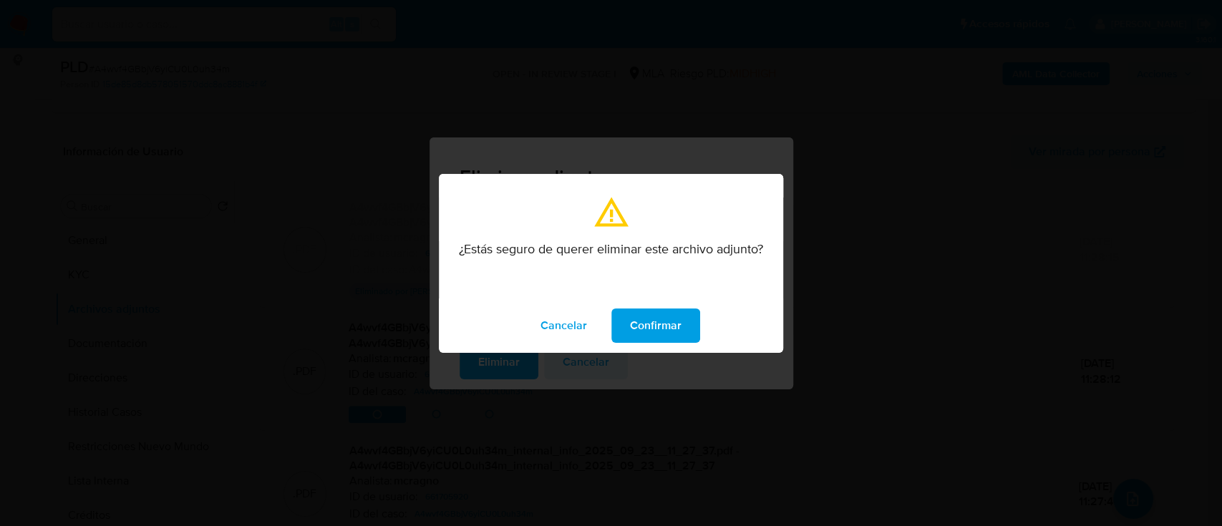
click at [626, 331] on button "Confirmar" at bounding box center [655, 326] width 89 height 34
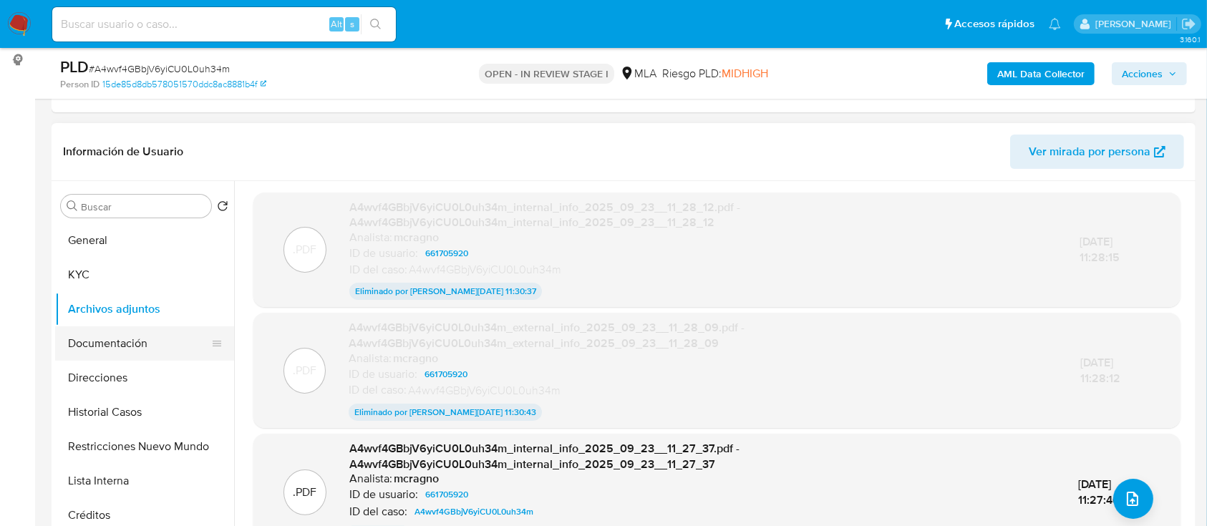
click at [126, 356] on button "Documentación" at bounding box center [139, 343] width 168 height 34
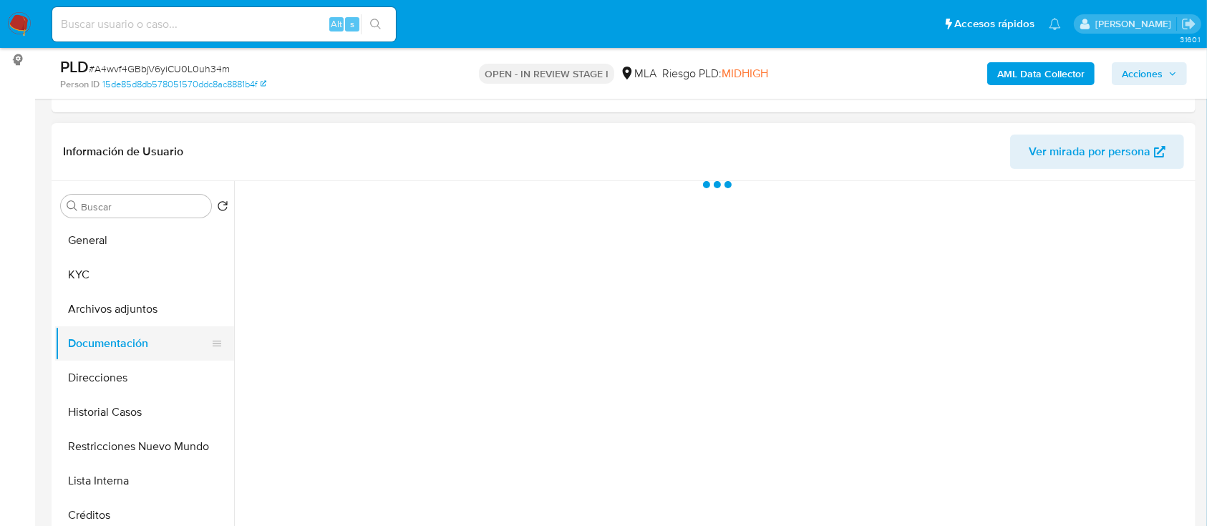
click at [122, 381] on button "Direcciones" at bounding box center [144, 378] width 179 height 34
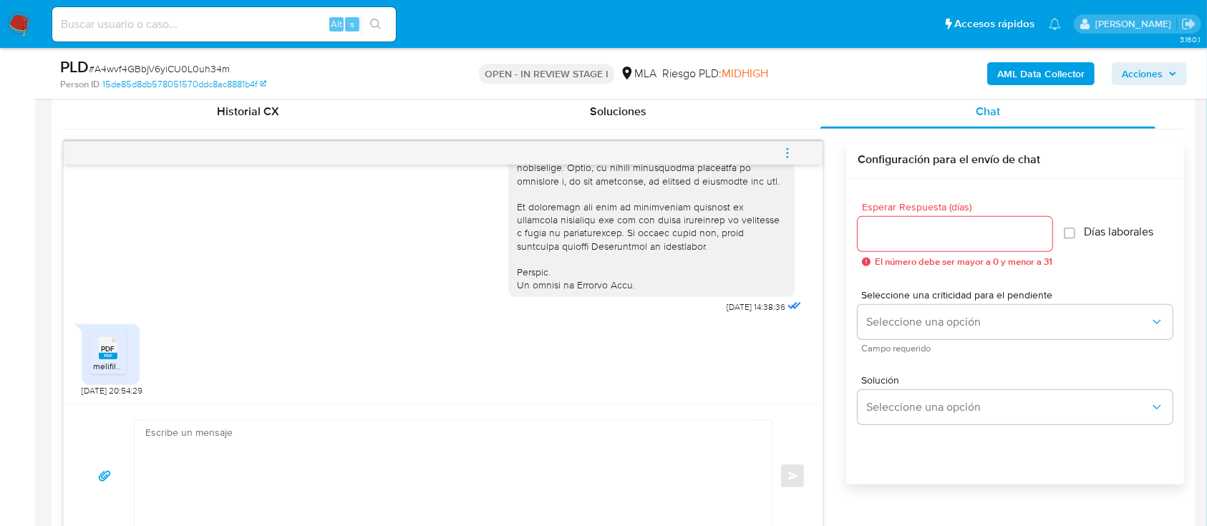
scroll to position [763, 0]
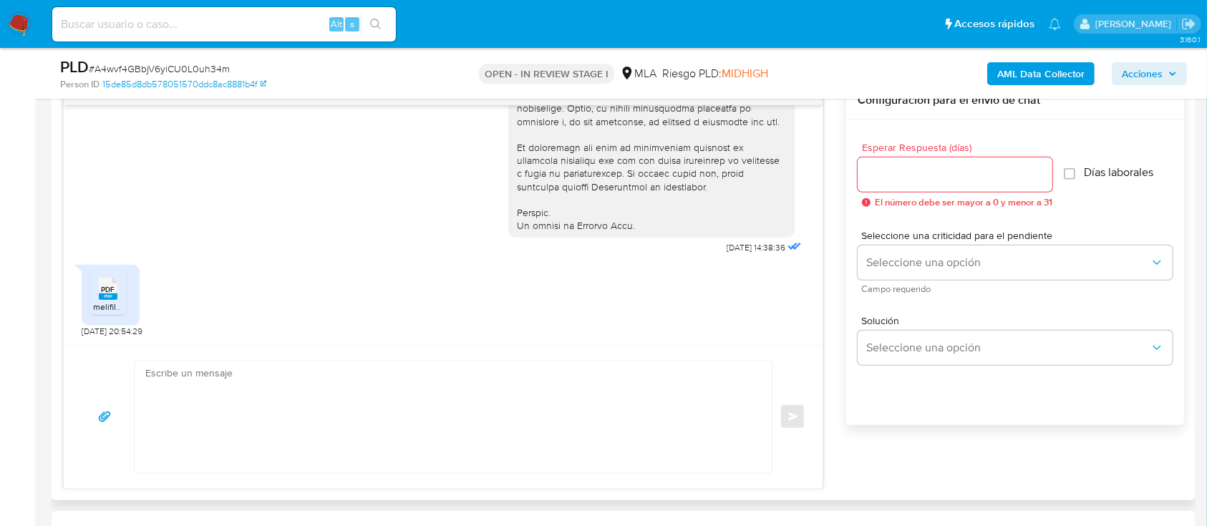
click at [494, 374] on textarea at bounding box center [449, 417] width 608 height 112
paste textarea "Hola, Muchas gracias por la respuesta. Analizamos tu caso y notamos que la info…"
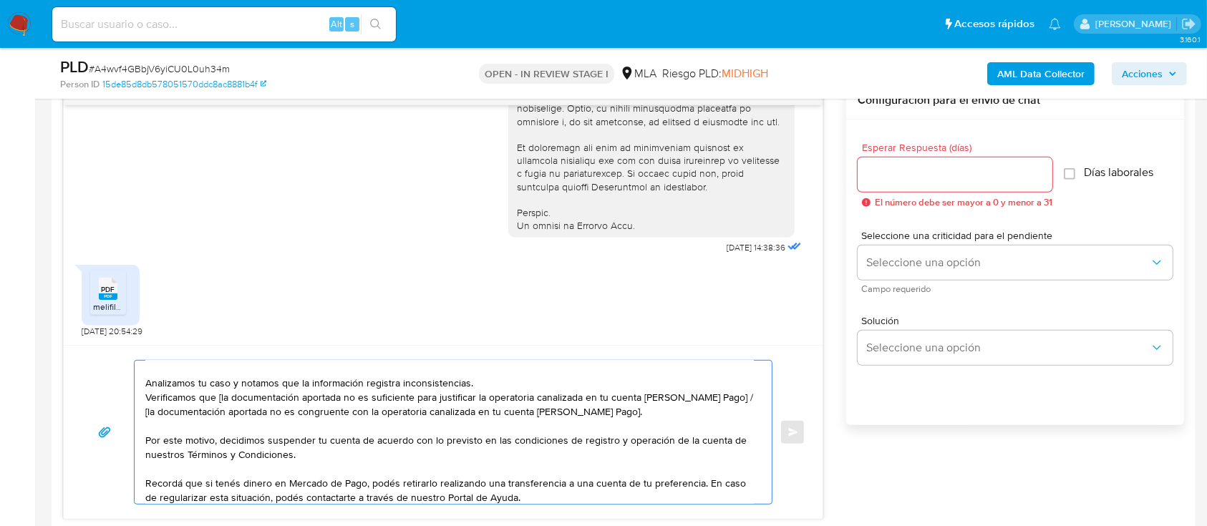
scroll to position [0, 0]
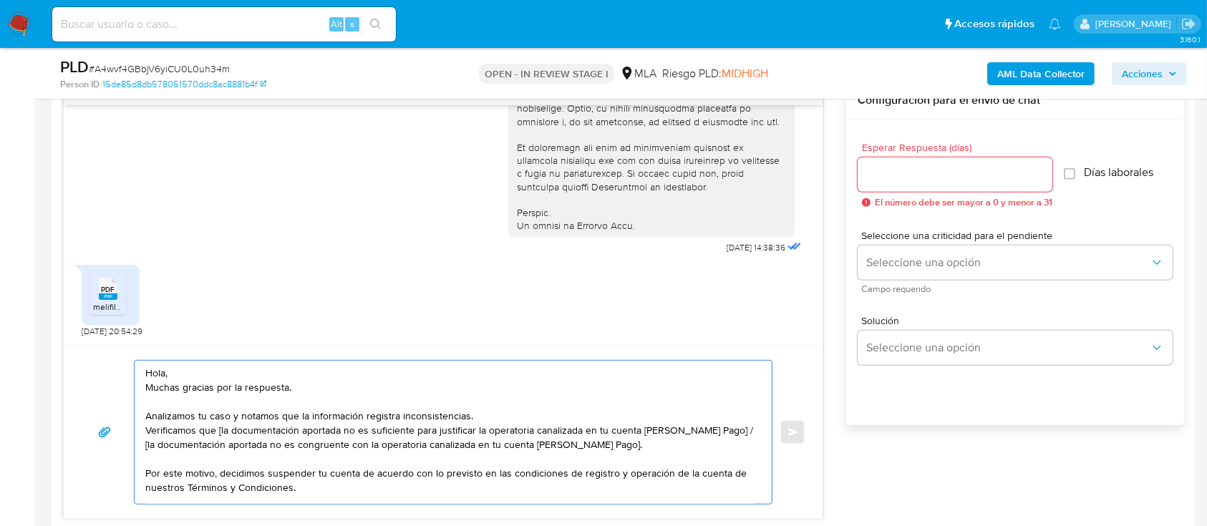
click at [309, 372] on textarea "Hola, Muchas gracias por la respuesta. Analizamos tu caso y notamos que la info…" at bounding box center [449, 432] width 608 height 143
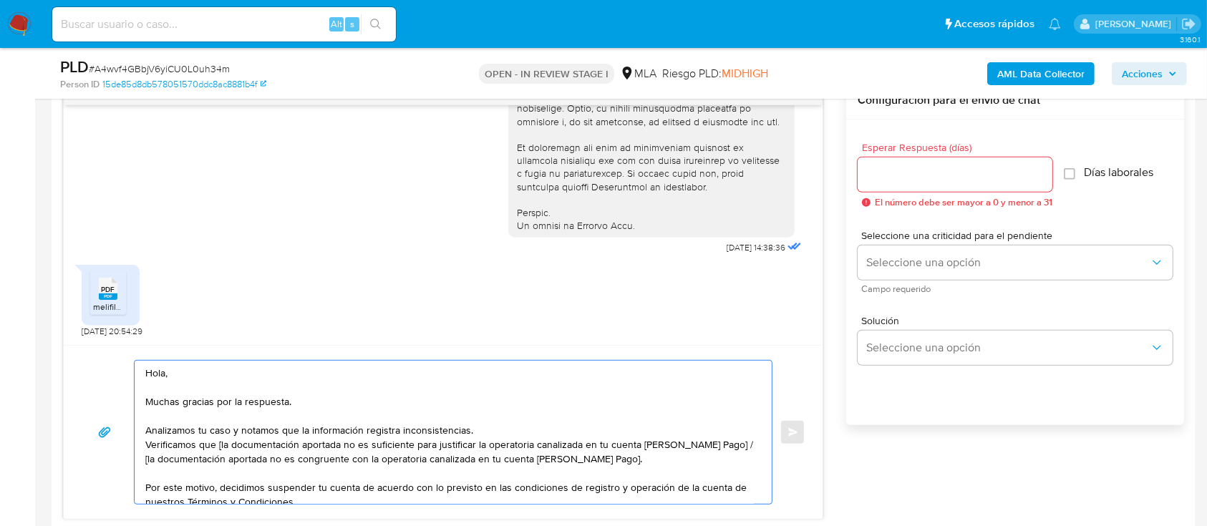
click at [488, 431] on textarea "Hola, Muchas gracias por la respuesta. Analizamos tu caso y notamos que la info…" at bounding box center [449, 432] width 608 height 143
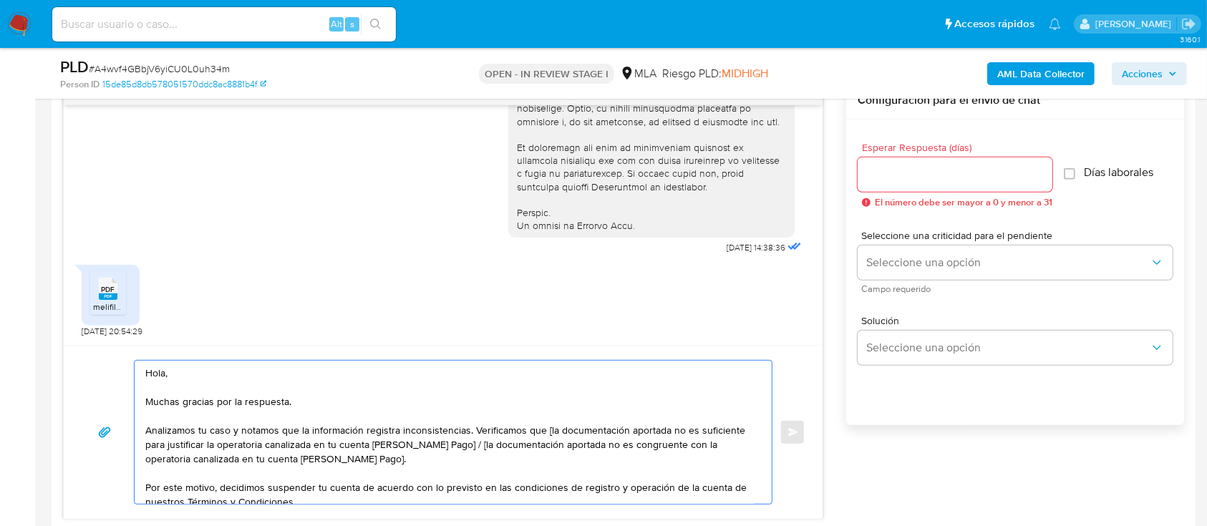
drag, startPoint x: 544, startPoint y: 426, endPoint x: 462, endPoint y: 444, distance: 83.5
click at [462, 444] on textarea "Hola, Muchas gracias por la respuesta. Analizamos tu caso y notamos que la info…" at bounding box center [449, 432] width 608 height 143
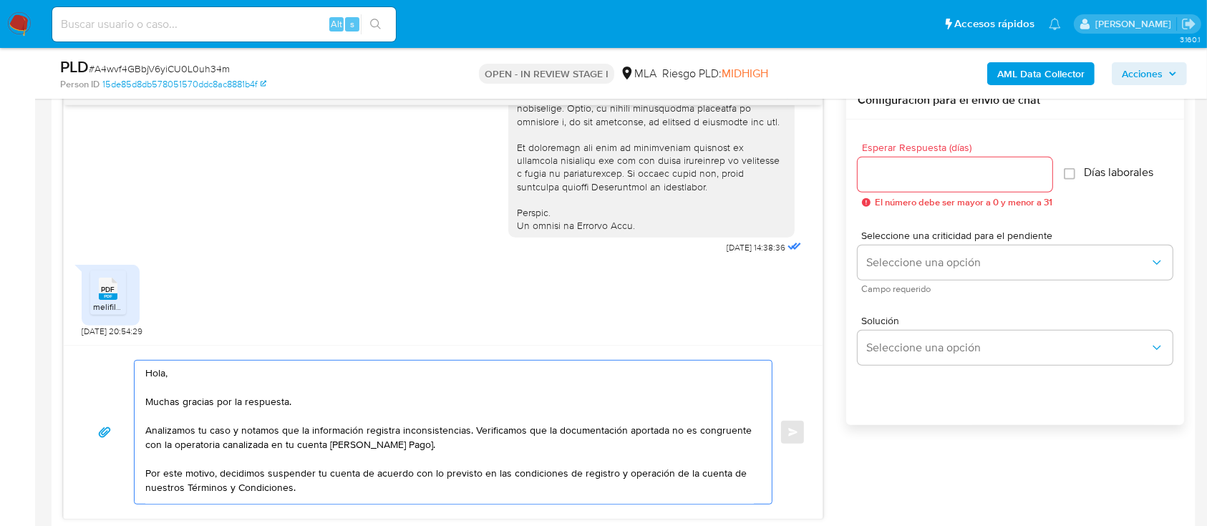
click at [638, 450] on textarea "Hola, Muchas gracias por la respuesta. Analizamos tu caso y notamos que la info…" at bounding box center [449, 432] width 608 height 143
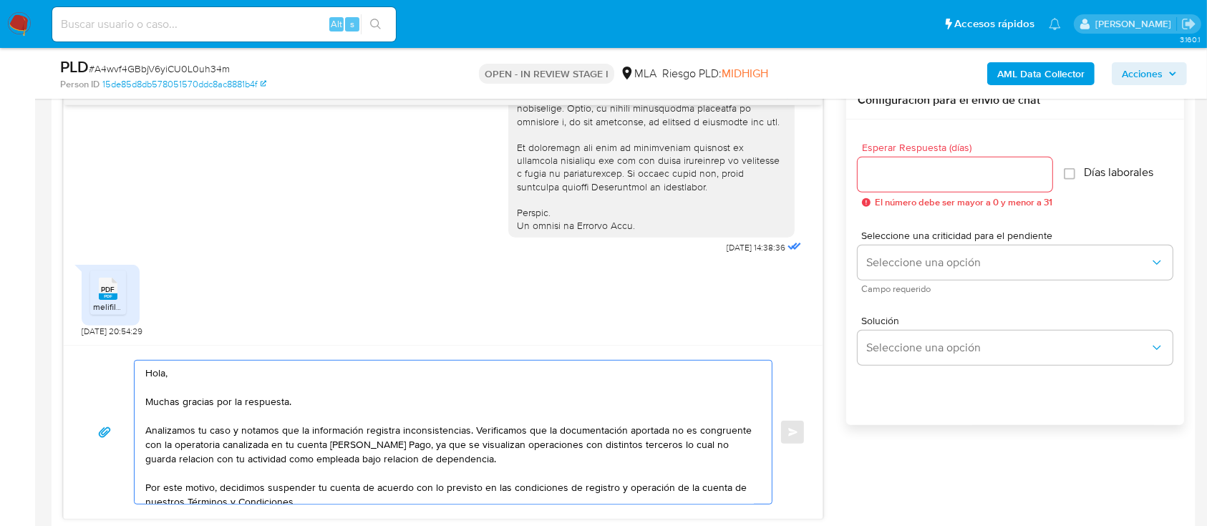
scroll to position [86, 0]
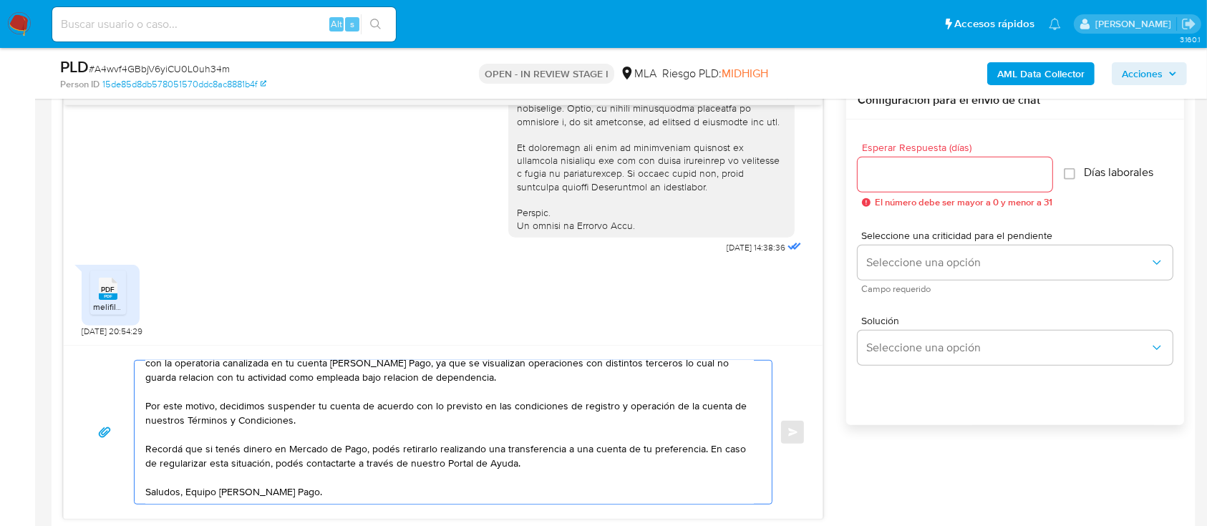
type textarea "Hola, Muchas gracias por la respuesta. Analizamos tu caso y notamos que la info…"
click at [950, 189] on div at bounding box center [955, 174] width 195 height 34
click at [950, 182] on input "Esperar Respuesta (días)" at bounding box center [955, 174] width 195 height 19
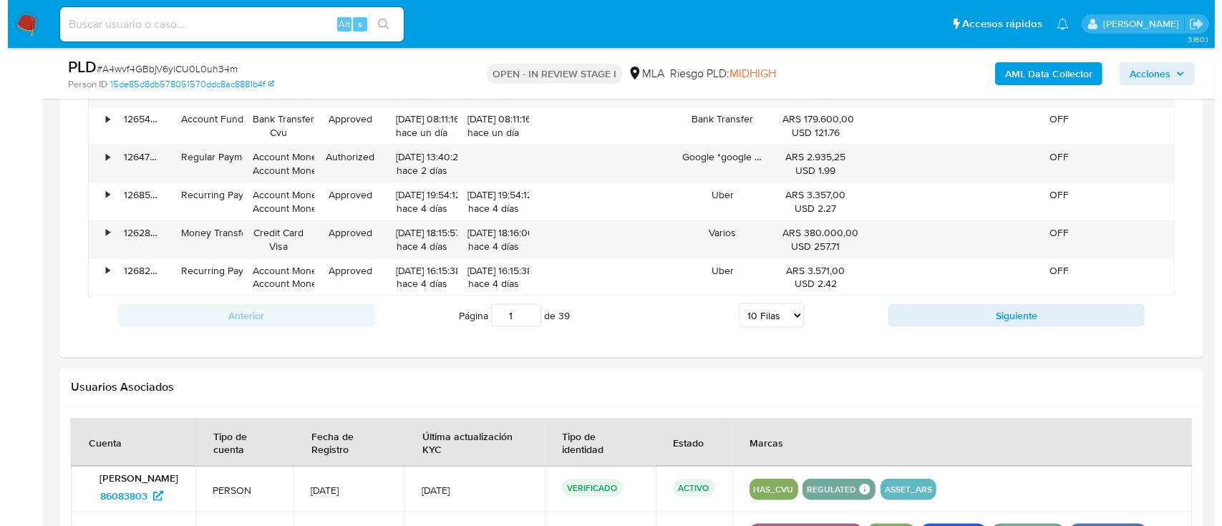
scroll to position [2299, 0]
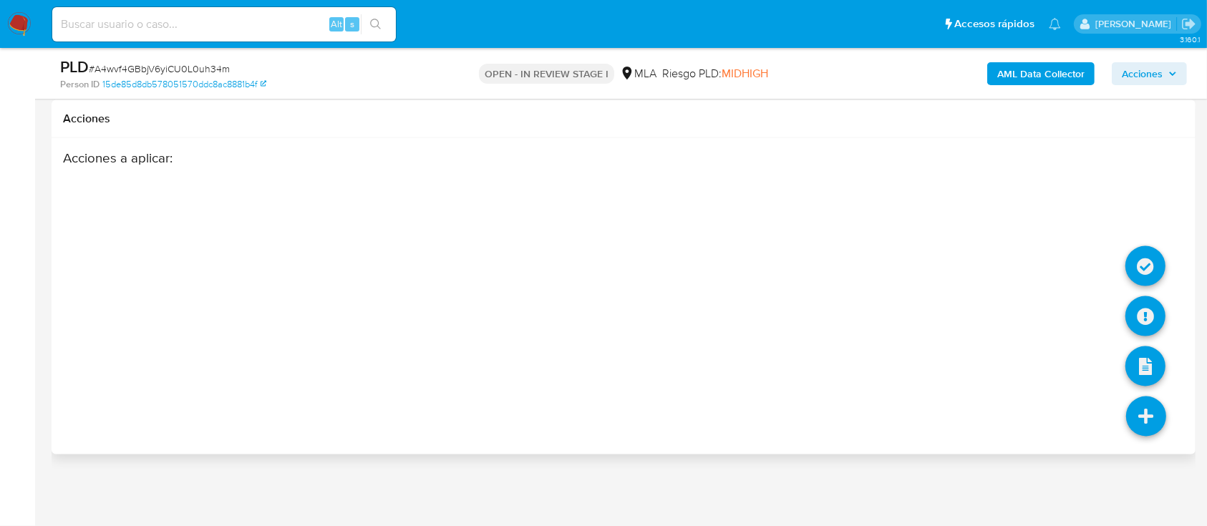
type input "0"
click at [1149, 336] on icon at bounding box center [1145, 316] width 40 height 40
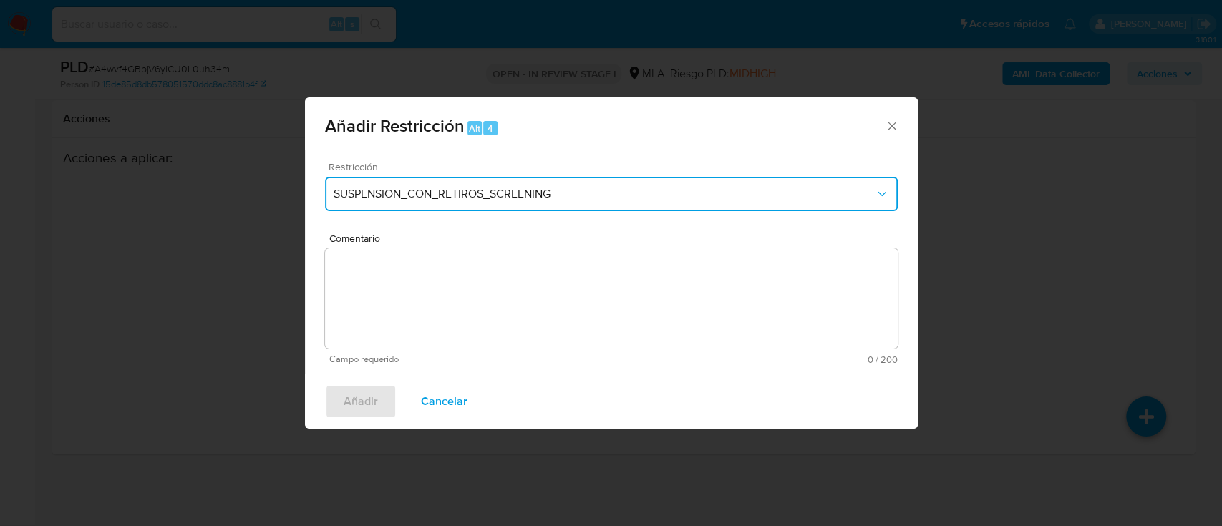
click at [528, 195] on span "SUSPENSION_CON_RETIROS_SCREENING" at bounding box center [604, 194] width 541 height 14
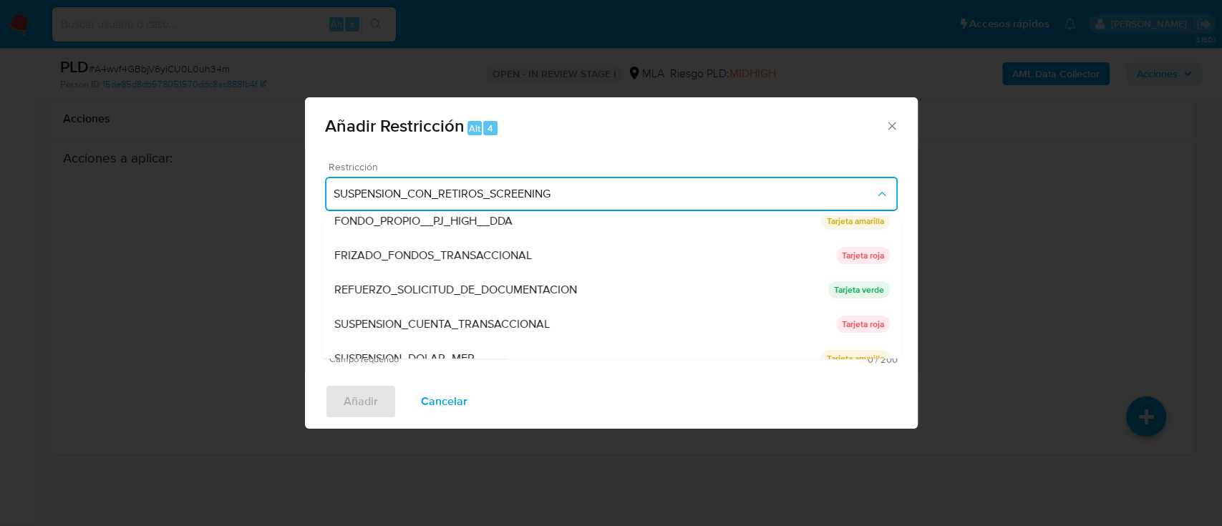
scroll to position [286, 0]
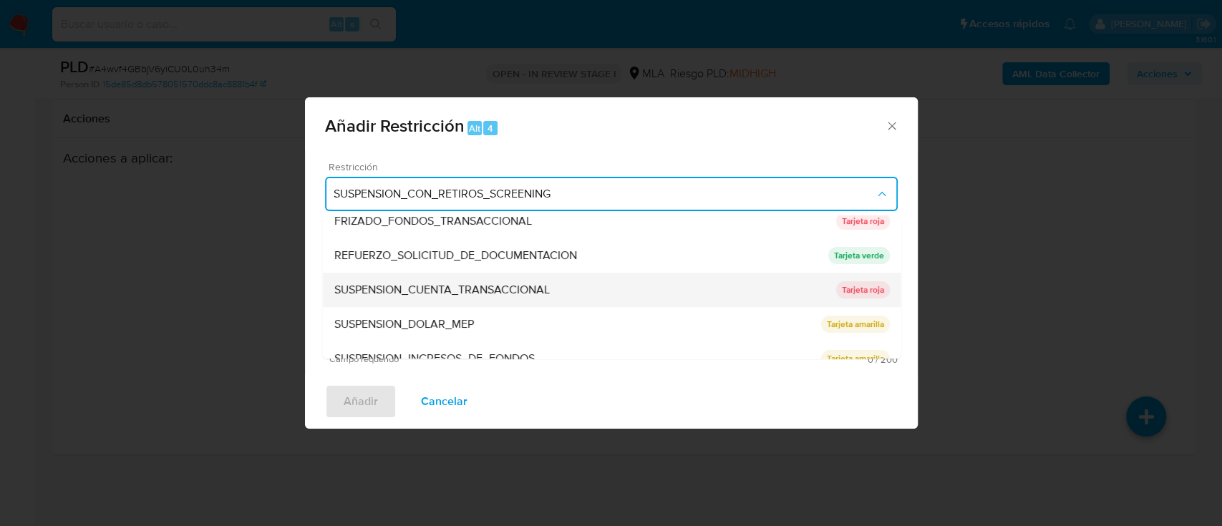
click at [510, 283] on span "SUSPENSION_CUENTA_TRANSACCIONAL" at bounding box center [441, 290] width 215 height 14
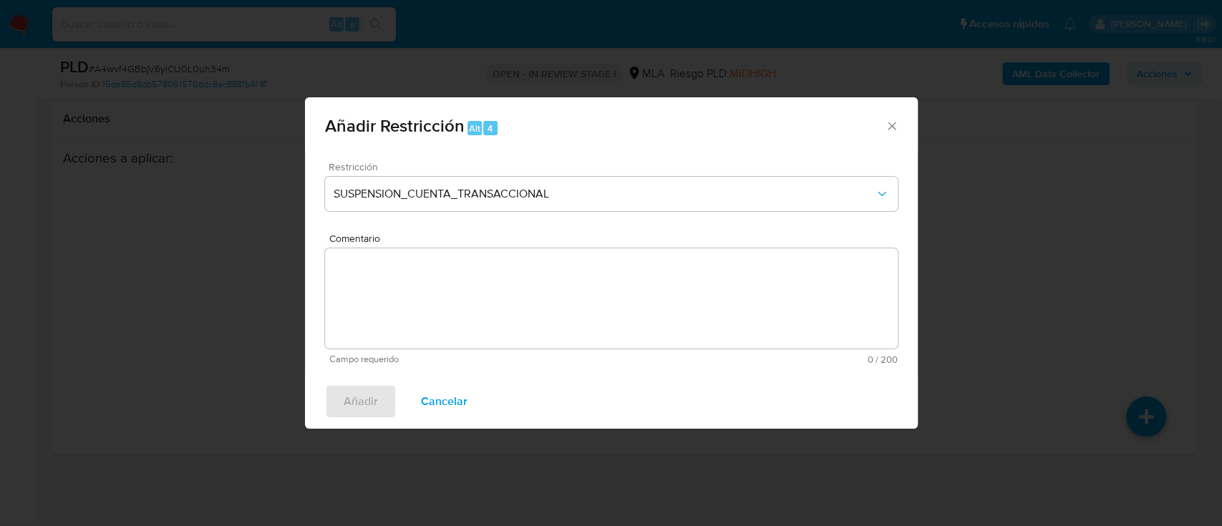
click at [510, 282] on textarea "Comentario" at bounding box center [611, 298] width 573 height 100
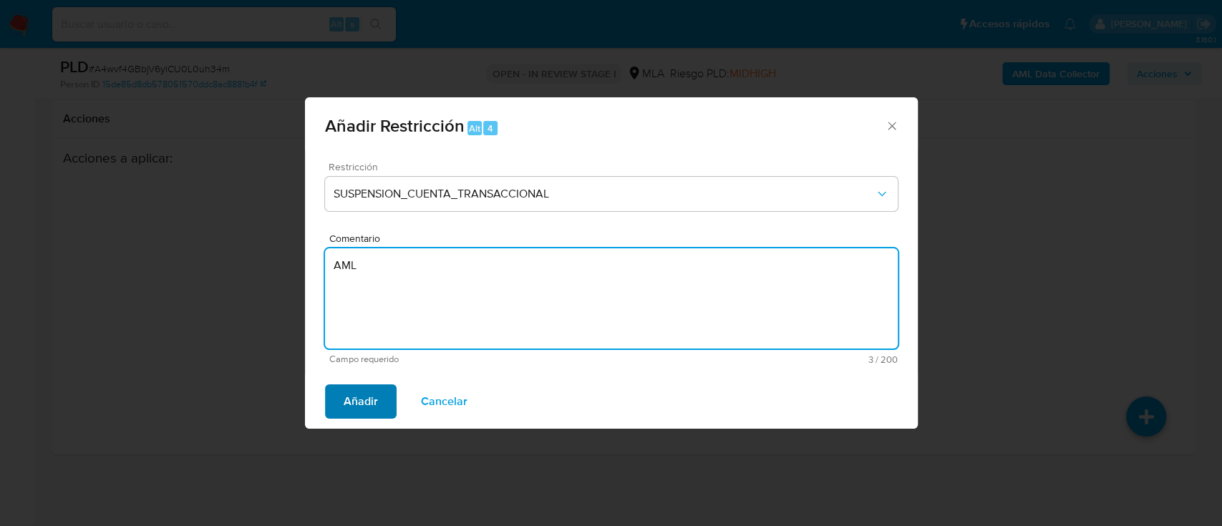
type textarea "AML"
click at [368, 387] on span "Añadir" at bounding box center [361, 401] width 34 height 31
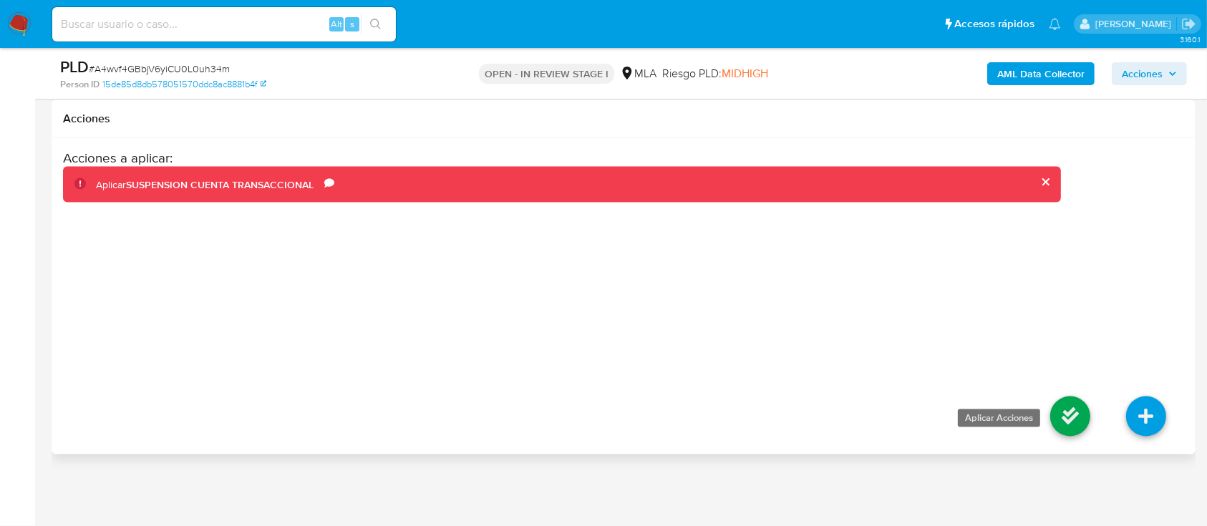
click at [1062, 412] on icon at bounding box center [1070, 417] width 40 height 40
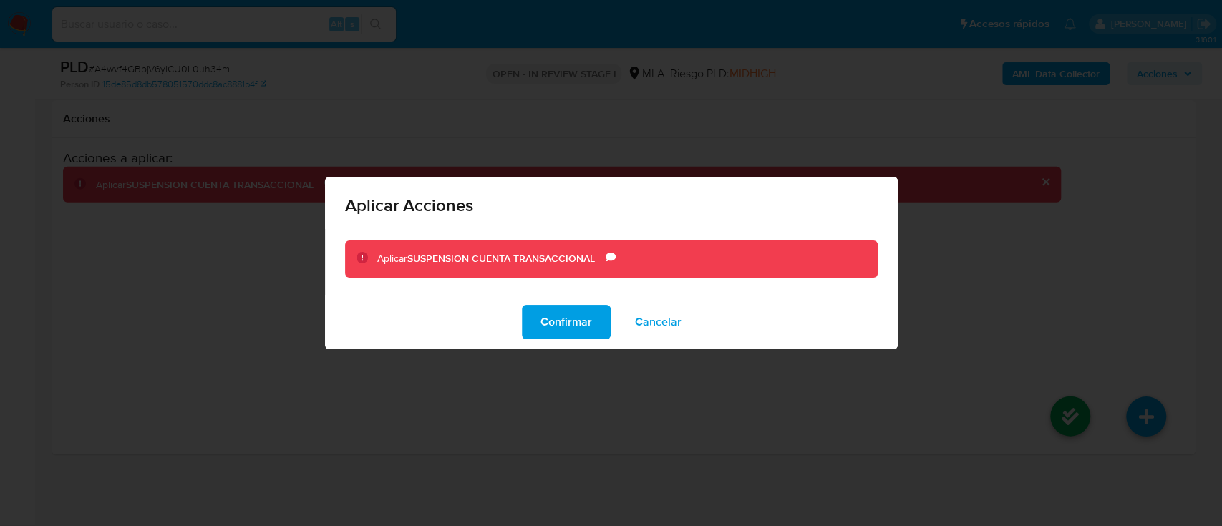
click at [560, 319] on span "Confirmar" at bounding box center [566, 321] width 52 height 31
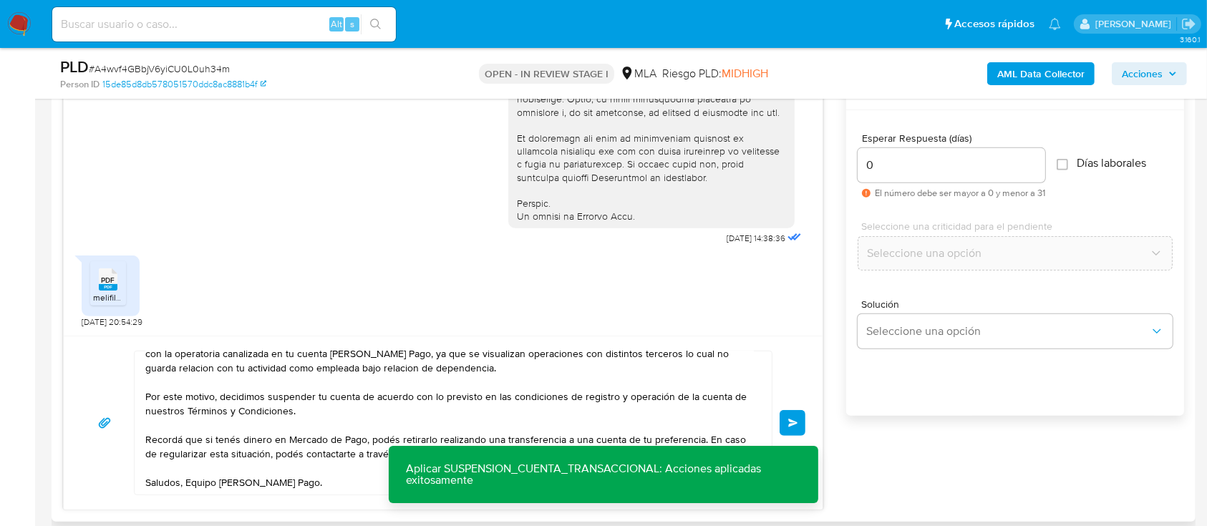
click at [794, 422] on span "Enviar" at bounding box center [793, 423] width 10 height 9
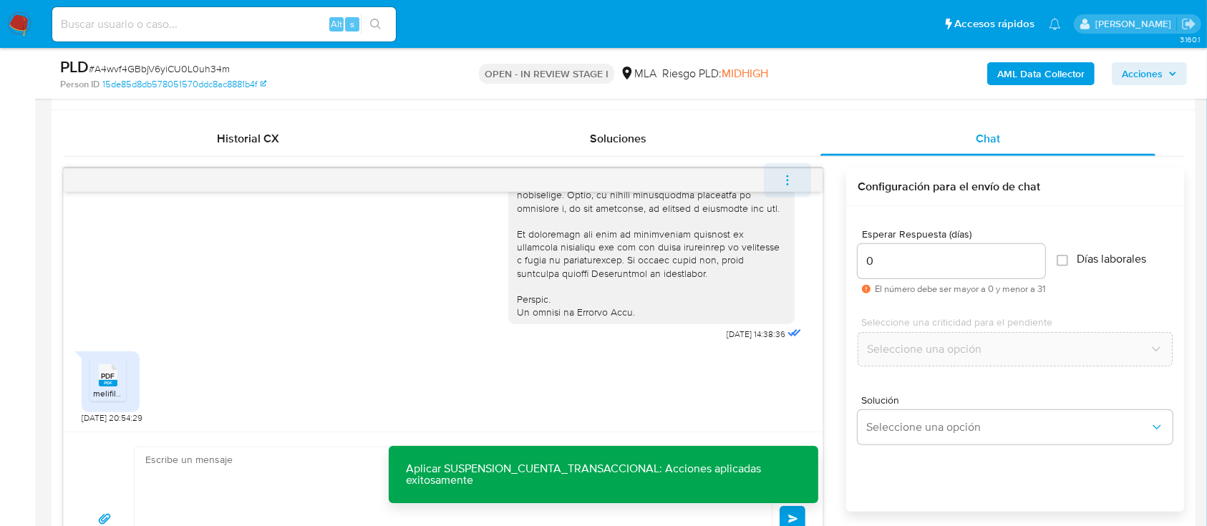
scroll to position [979, 0]
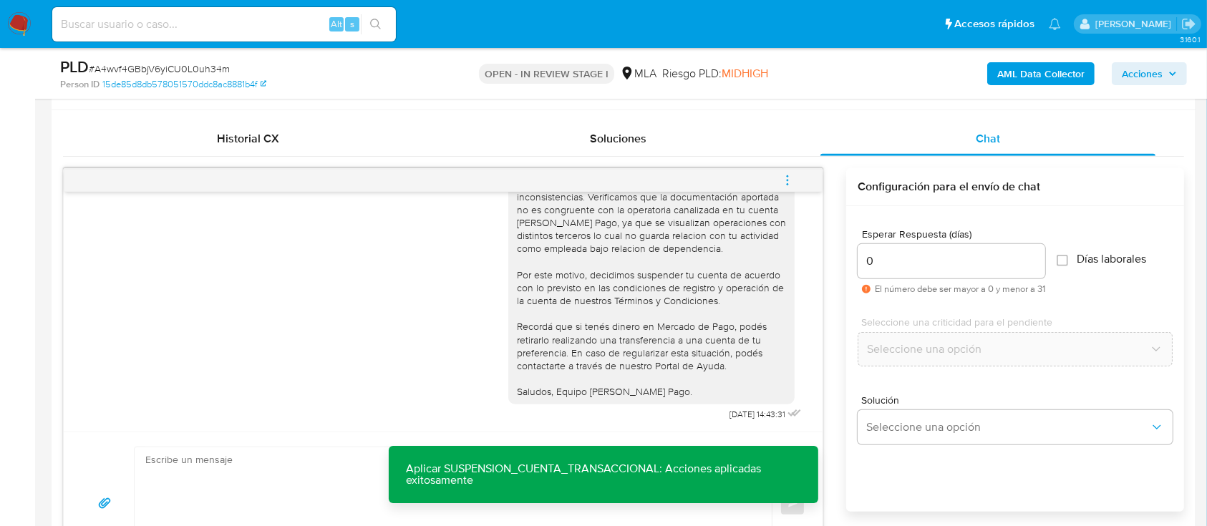
click at [787, 175] on icon "menu-action" at bounding box center [787, 175] width 1 height 1
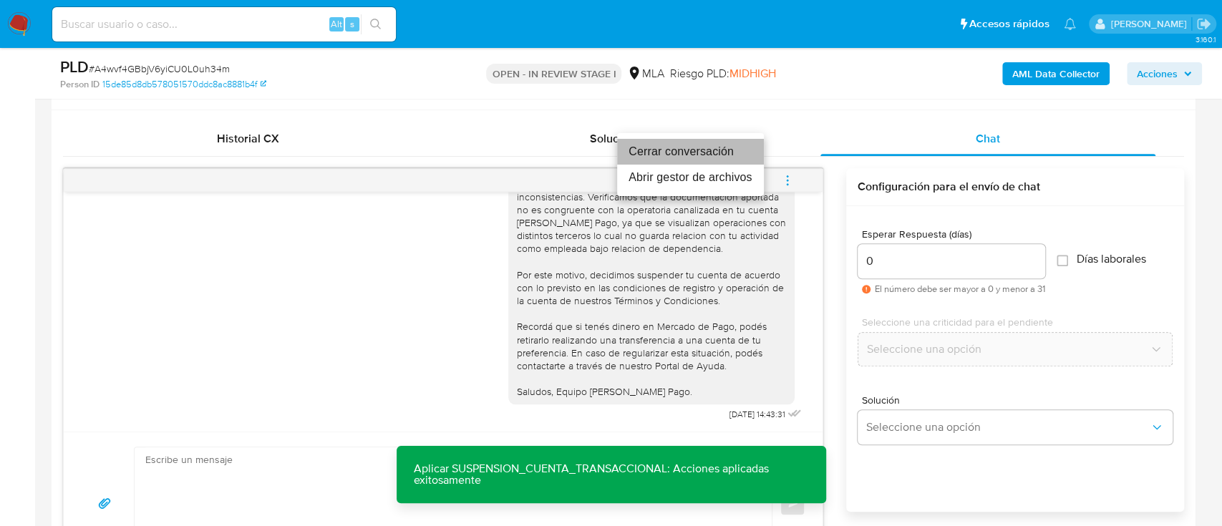
drag, startPoint x: 694, startPoint y: 152, endPoint x: 523, endPoint y: 88, distance: 182.8
click at [694, 152] on li "Cerrar conversación" at bounding box center [690, 152] width 147 height 26
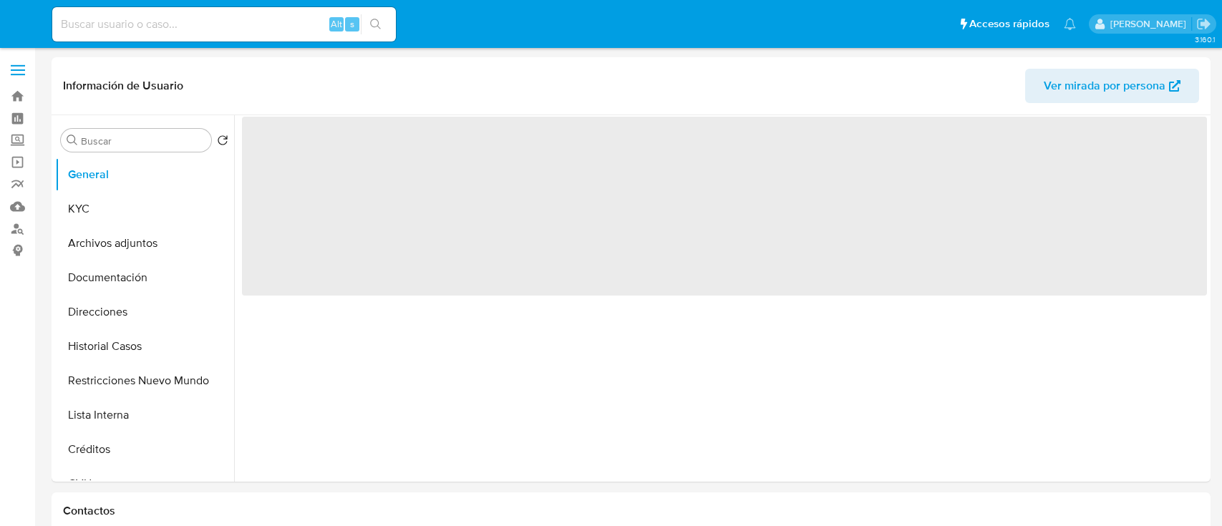
select select "10"
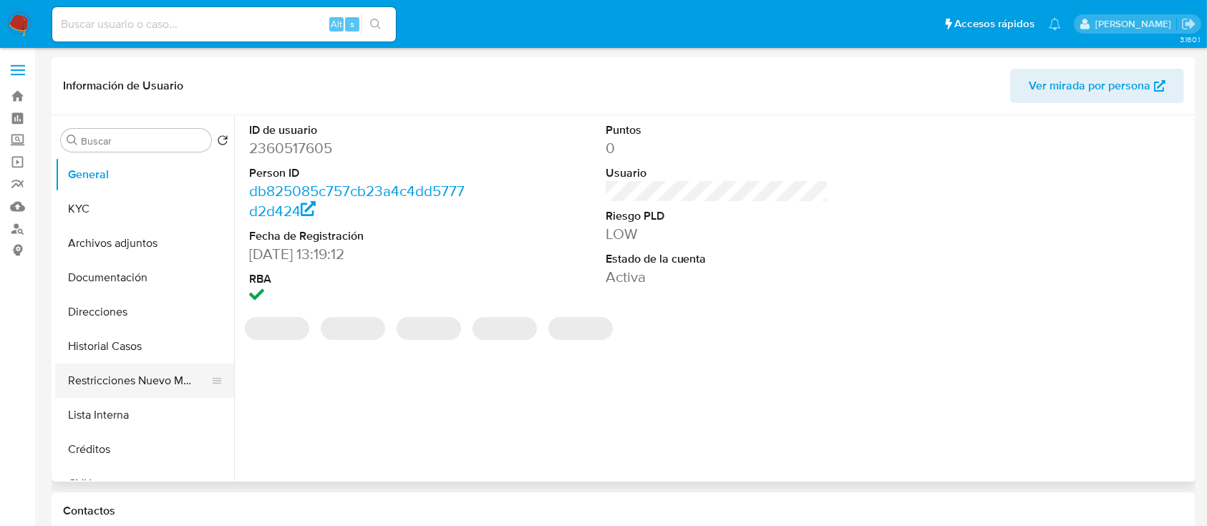
click at [86, 392] on button "Restricciones Nuevo Mundo" at bounding box center [139, 381] width 168 height 34
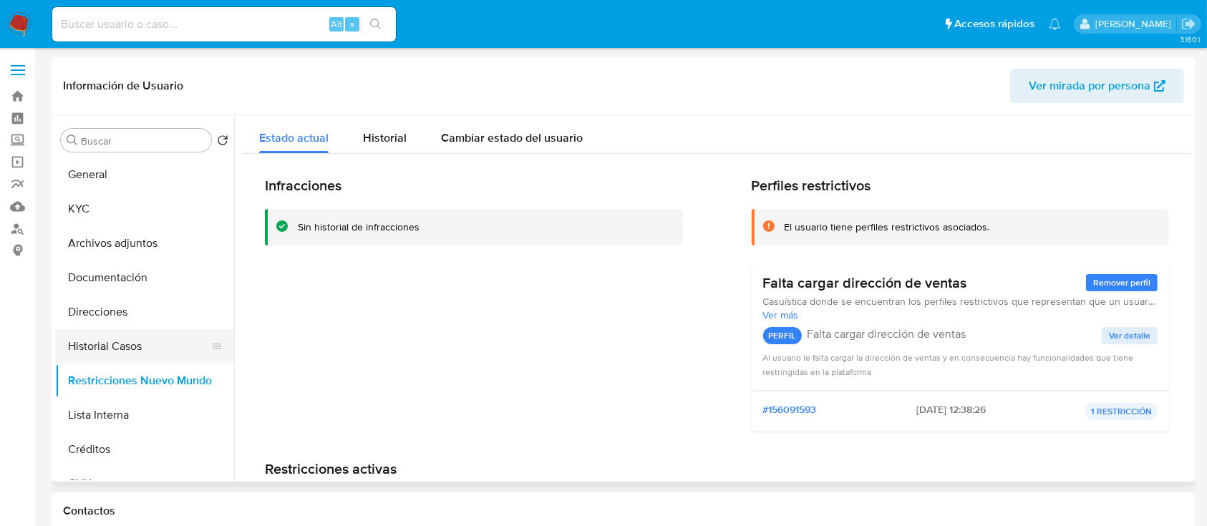
click at [147, 346] on button "Historial Casos" at bounding box center [139, 346] width 168 height 34
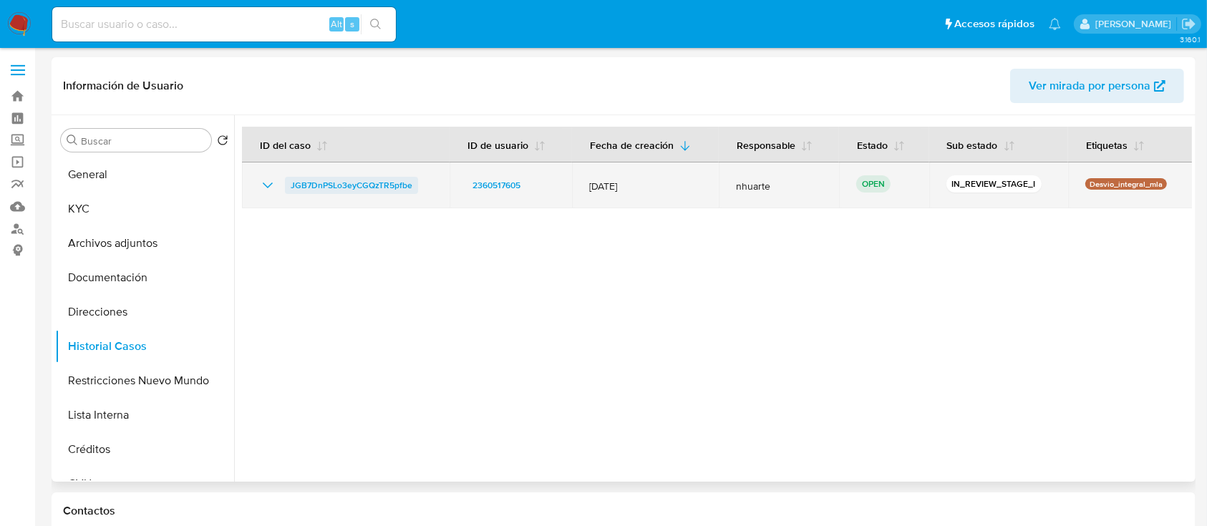
click at [326, 190] on span "JGB7DnPSLo3eyCGQzTR5pfbe" at bounding box center [352, 185] width 122 height 17
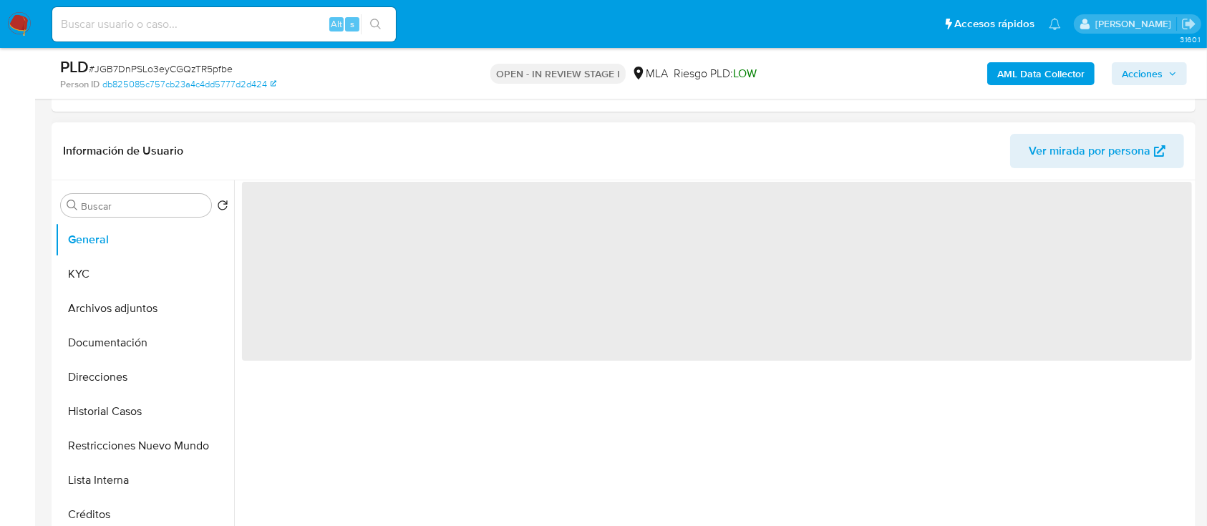
scroll to position [382, 0]
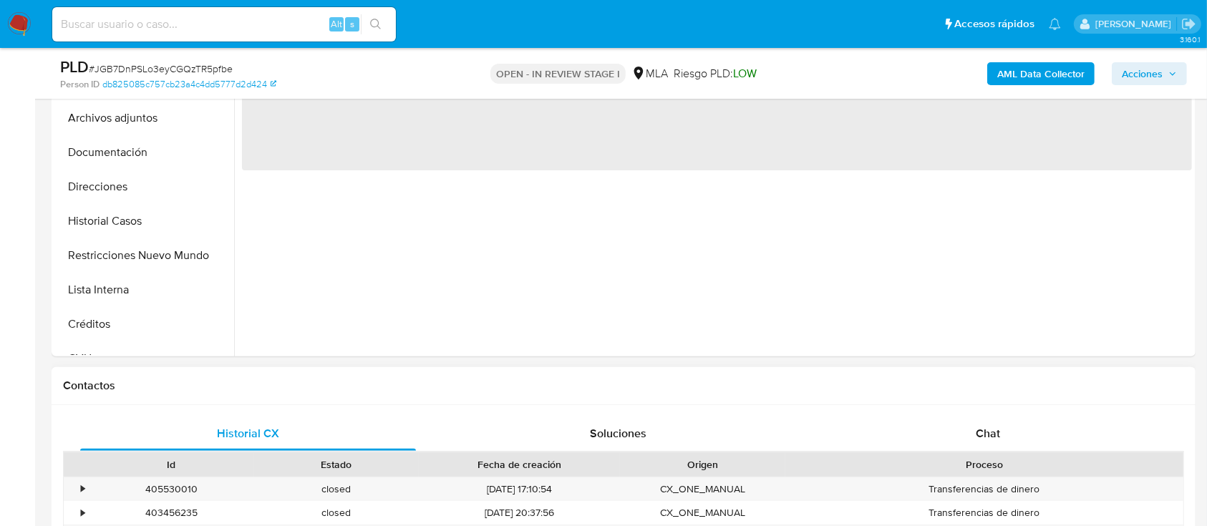
click at [1017, 411] on div "Historial CX Soluciones Chat Id Estado Fecha de creación Origen Proceso • 40553…" at bounding box center [624, 526] width 1144 height 242
select select "10"
click at [1017, 434] on div "Chat" at bounding box center [988, 434] width 336 height 34
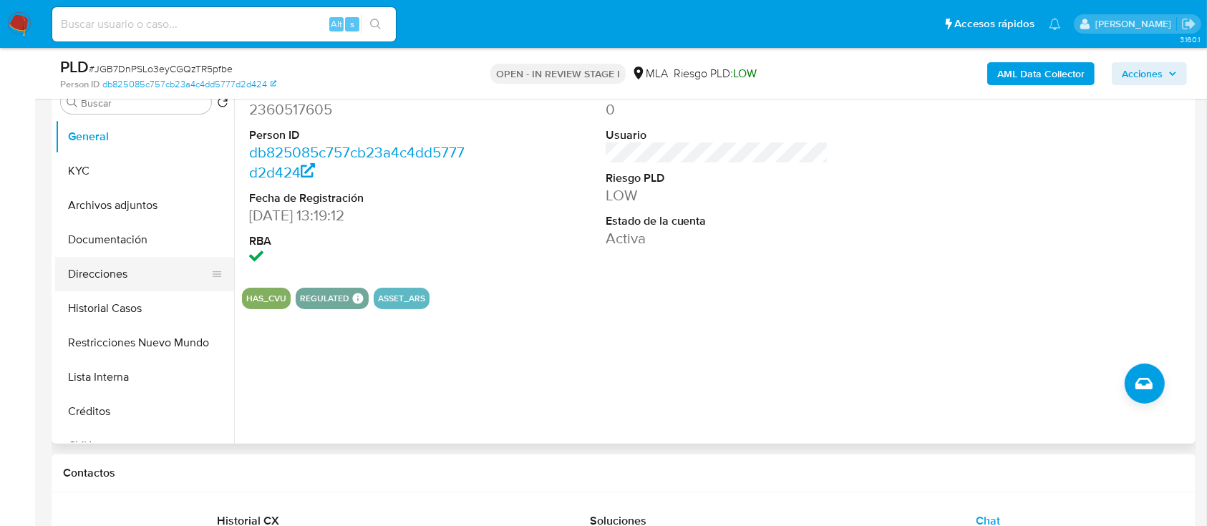
scroll to position [286, 0]
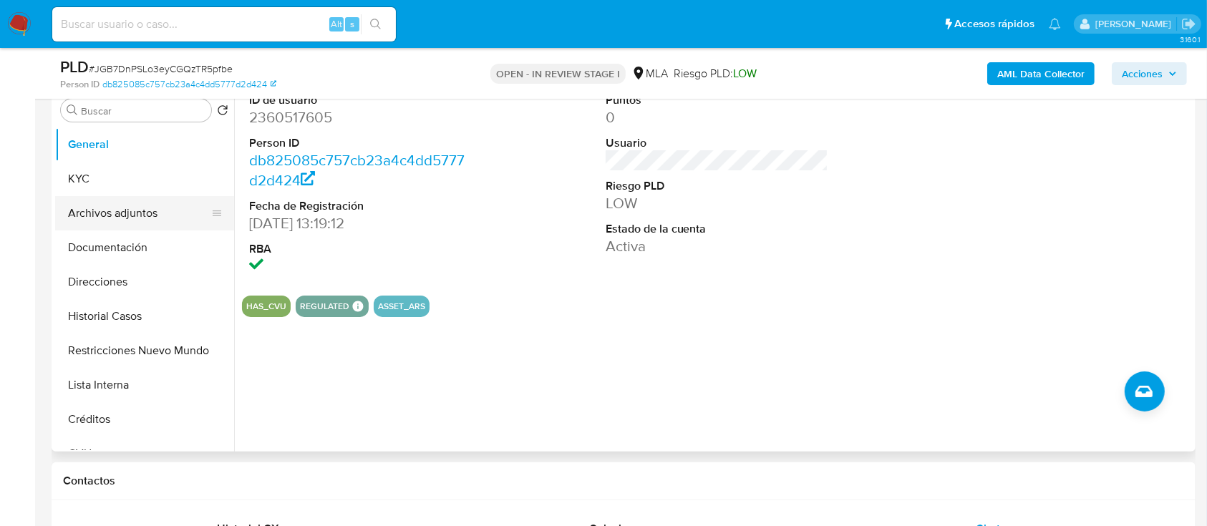
click at [148, 216] on button "Archivos adjuntos" at bounding box center [139, 213] width 168 height 34
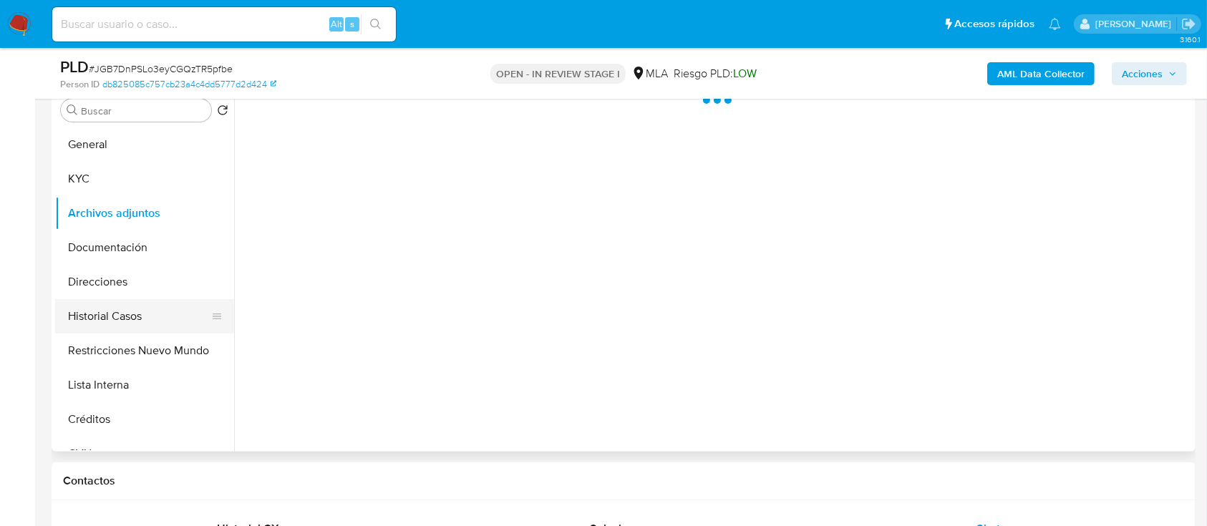
click at [147, 319] on button "Historial Casos" at bounding box center [139, 316] width 168 height 34
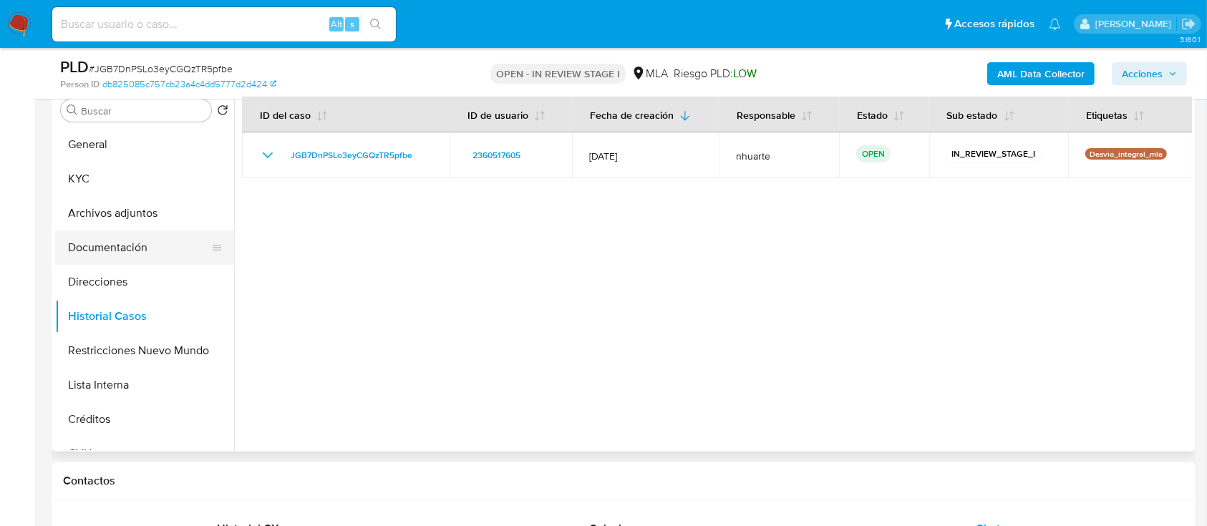
click at [147, 240] on button "Documentación" at bounding box center [139, 248] width 168 height 34
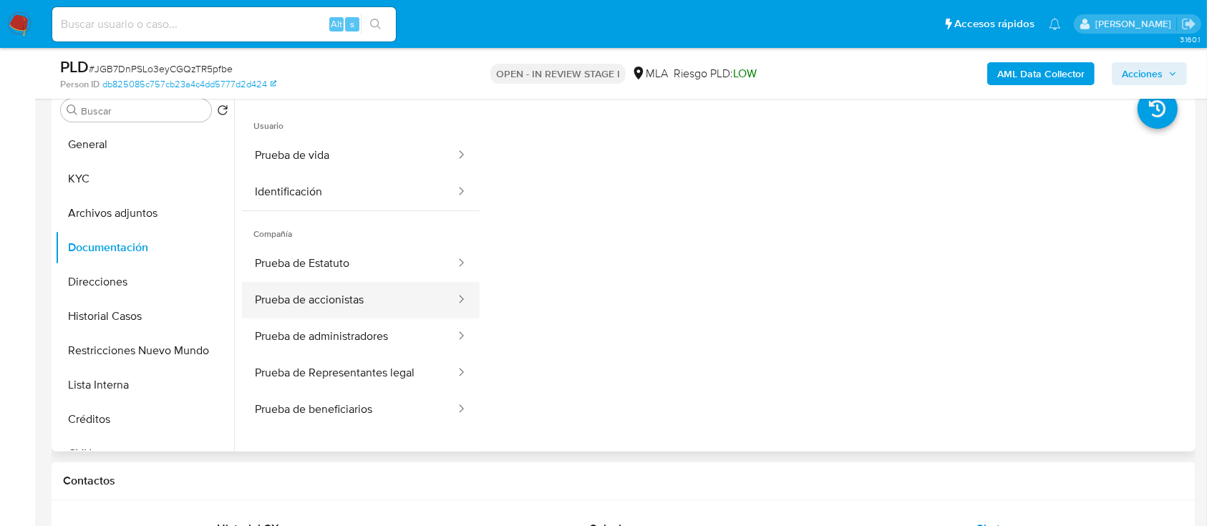
click at [422, 295] on button "Prueba de accionistas" at bounding box center [349, 300] width 215 height 37
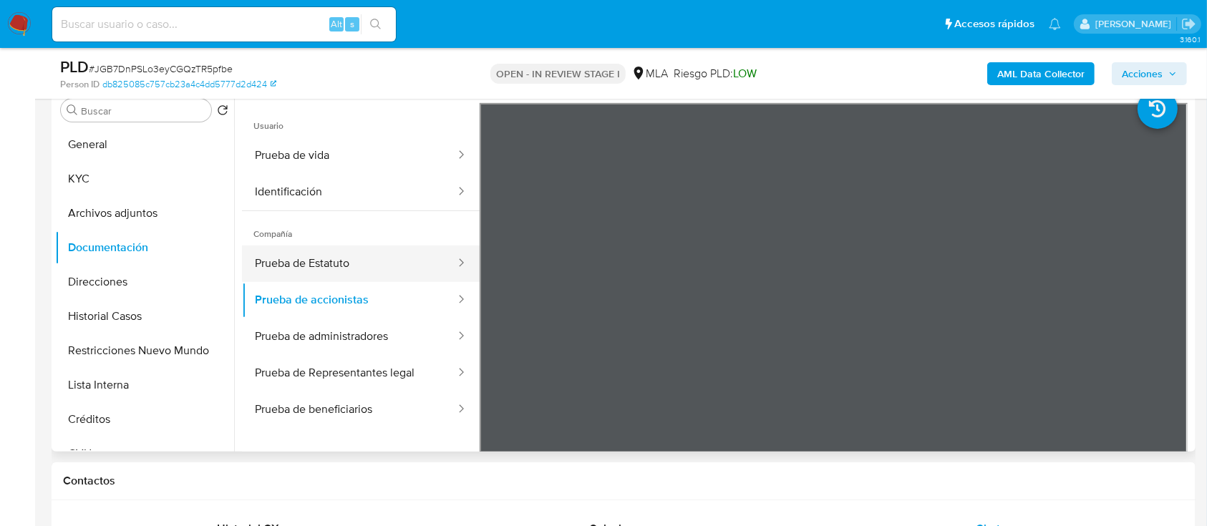
click at [324, 258] on button "Prueba de Estatuto" at bounding box center [349, 264] width 215 height 37
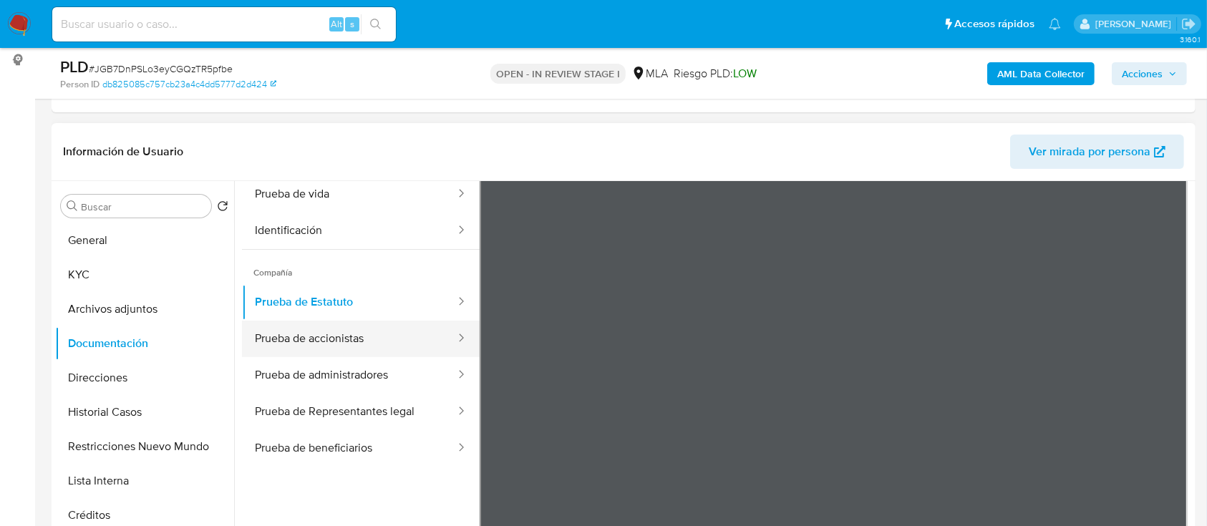
scroll to position [29, 0]
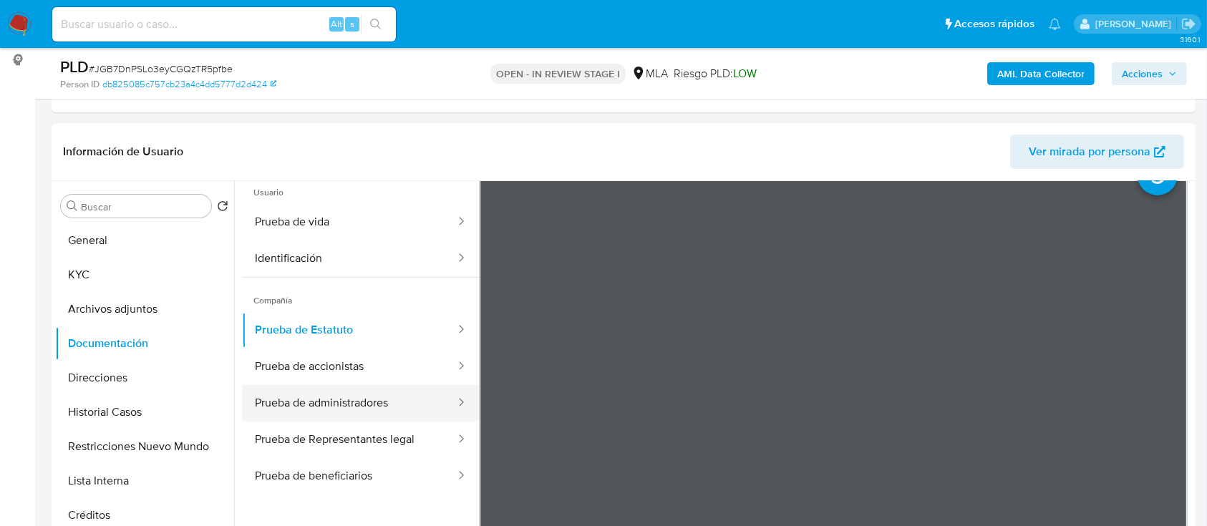
click at [345, 407] on button "Prueba de administradores" at bounding box center [349, 403] width 215 height 37
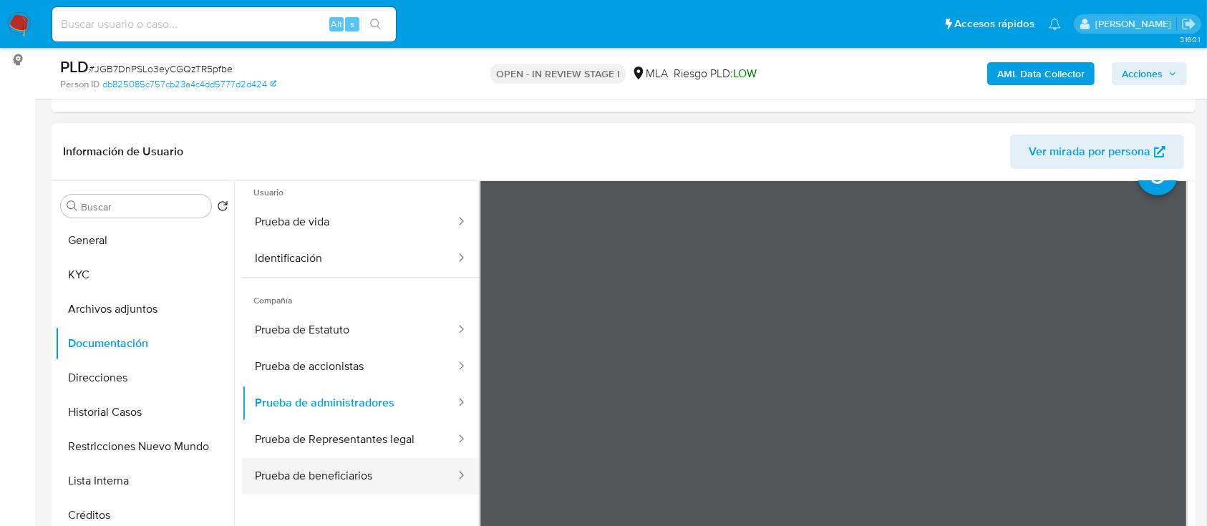
click at [339, 470] on button "Prueba de beneficiarios" at bounding box center [349, 476] width 215 height 37
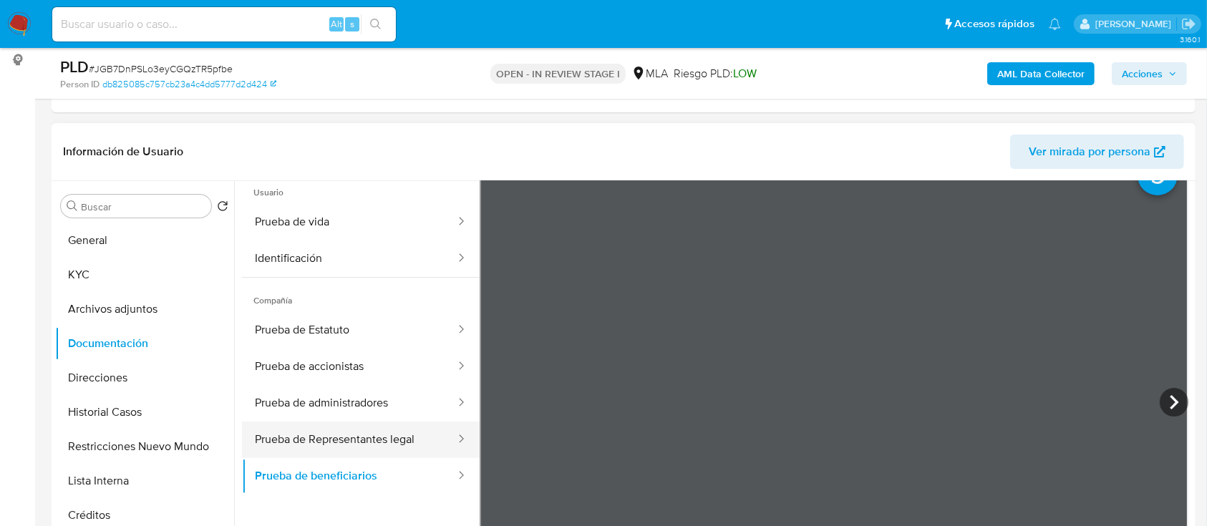
click at [353, 445] on button "Prueba de Representantes legal" at bounding box center [349, 440] width 215 height 37
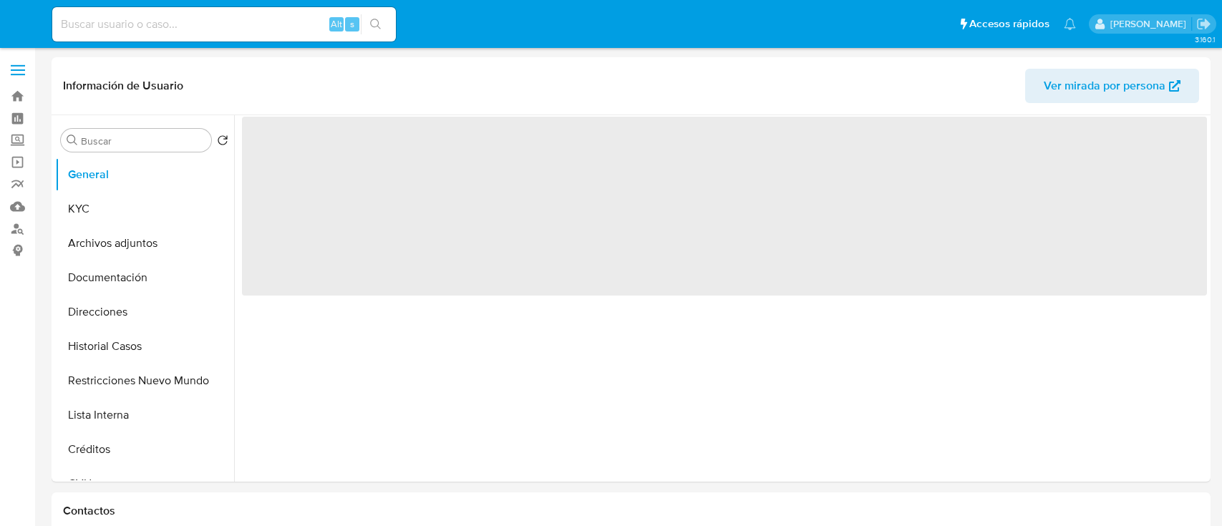
select select "10"
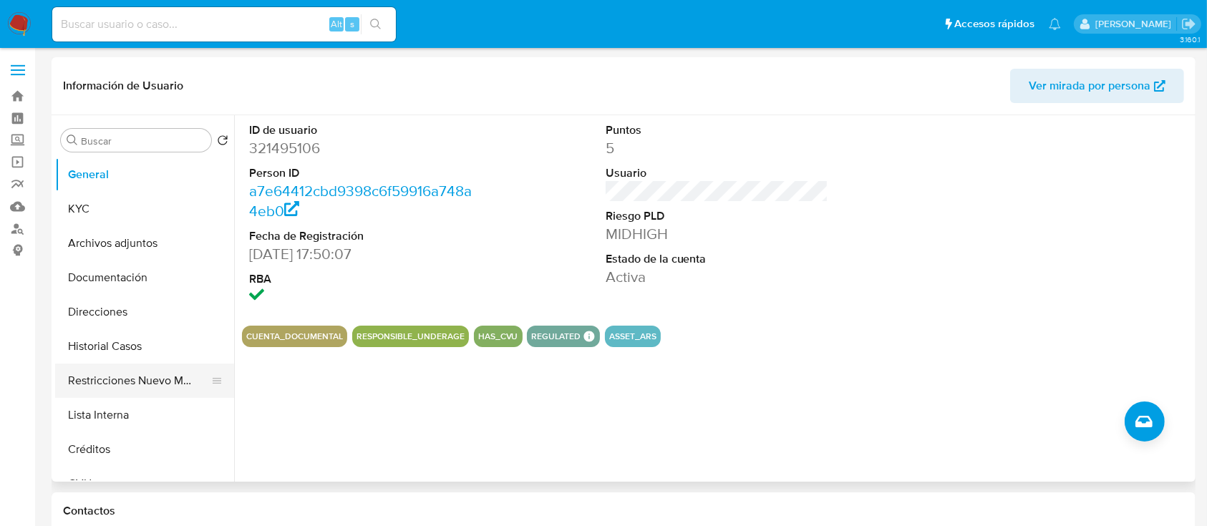
click at [157, 381] on button "Restricciones Nuevo Mundo" at bounding box center [139, 381] width 168 height 34
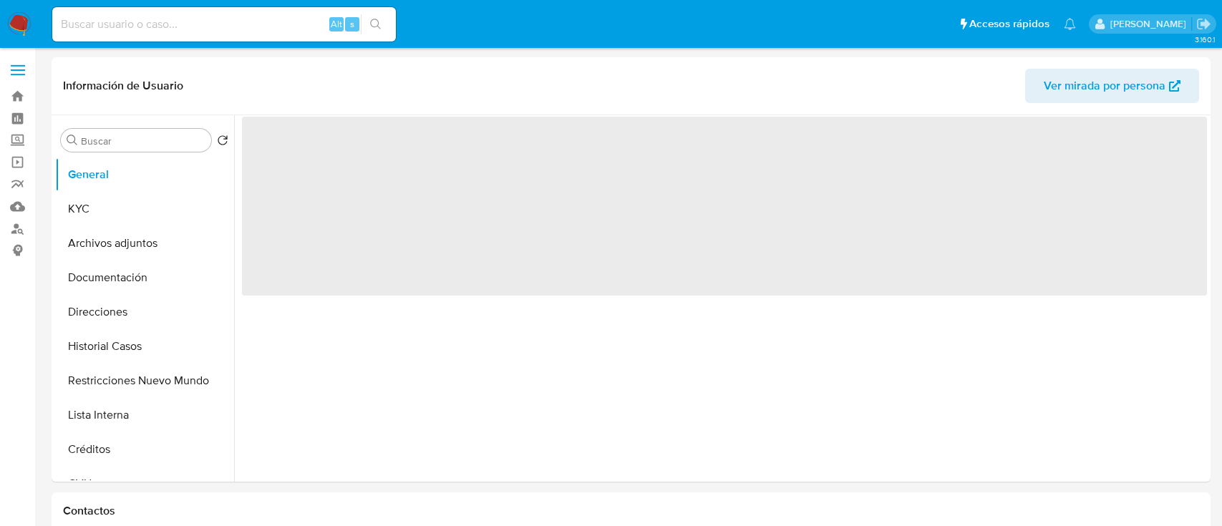
select select "10"
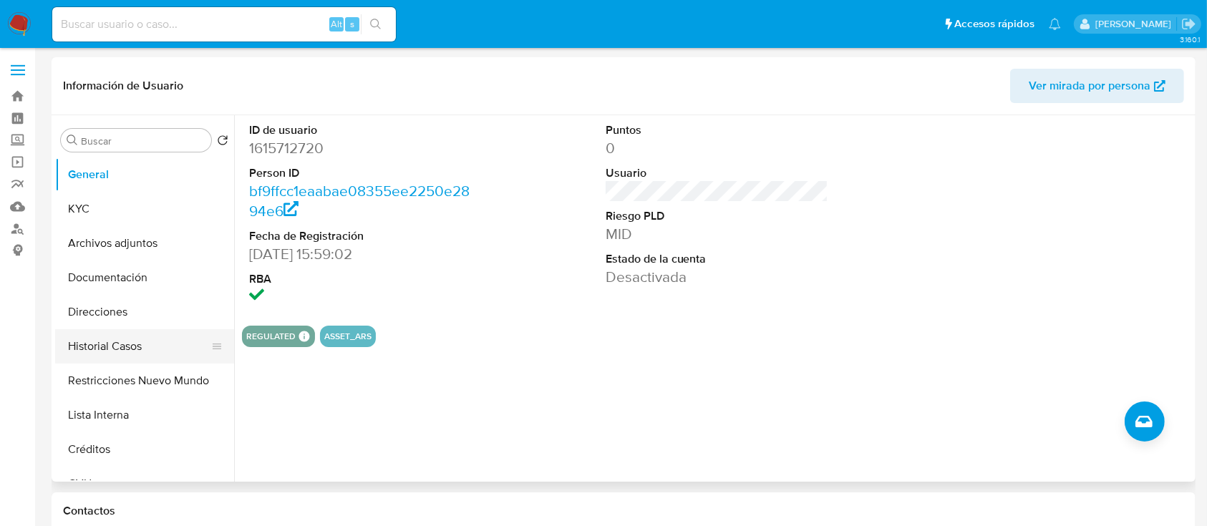
drag, startPoint x: 161, startPoint y: 385, endPoint x: 150, endPoint y: 341, distance: 45.8
click at [161, 385] on button "Restricciones Nuevo Mundo" at bounding box center [144, 381] width 179 height 34
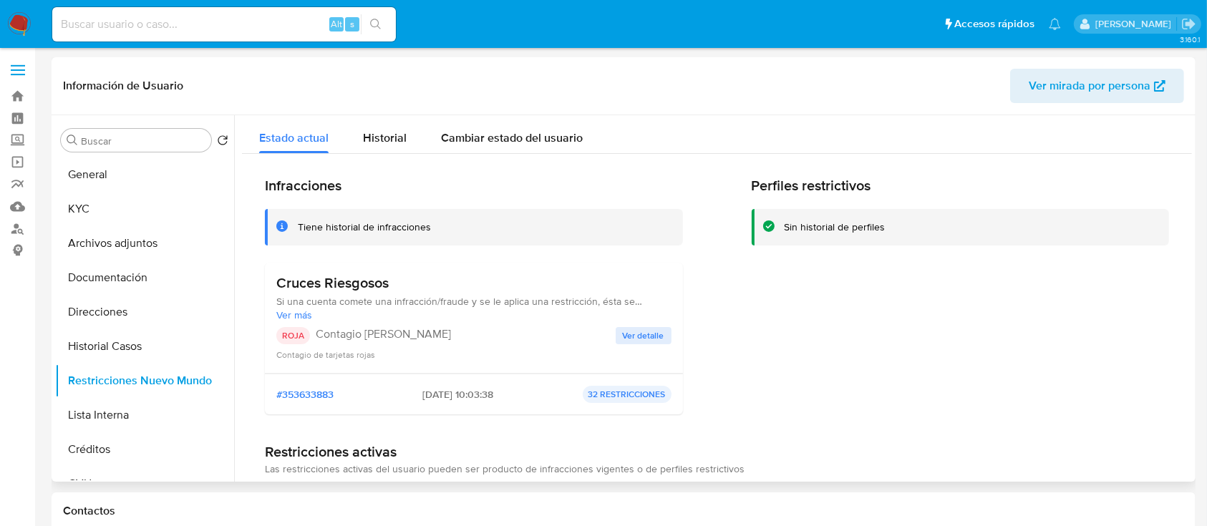
click at [1120, 105] on div "Información de Usuario Ver mirada por persona" at bounding box center [624, 86] width 1144 height 58
click at [1118, 92] on span "Ver mirada por persona" at bounding box center [1090, 86] width 122 height 34
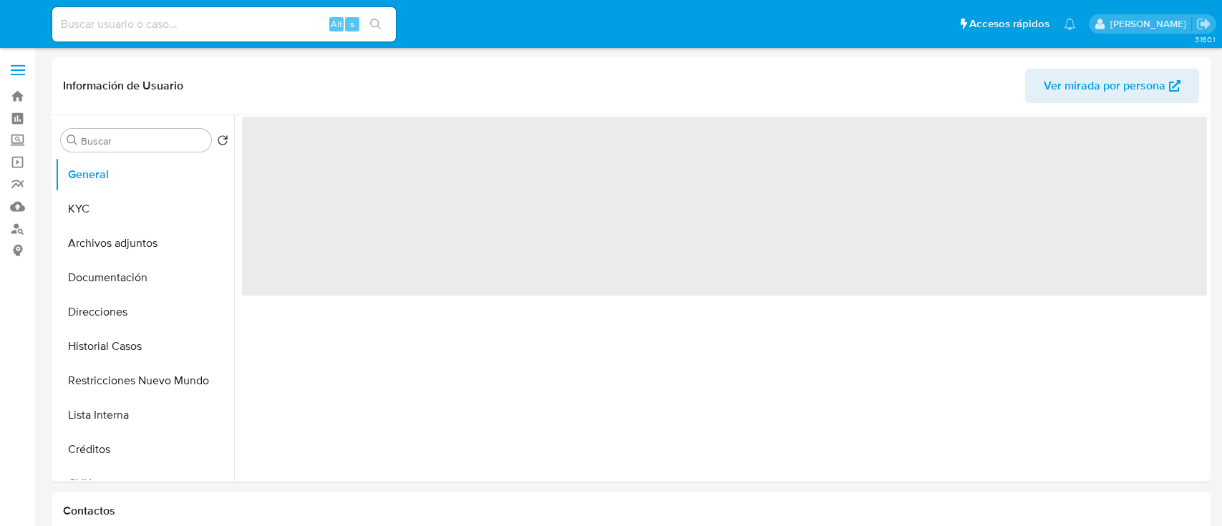
select select "10"
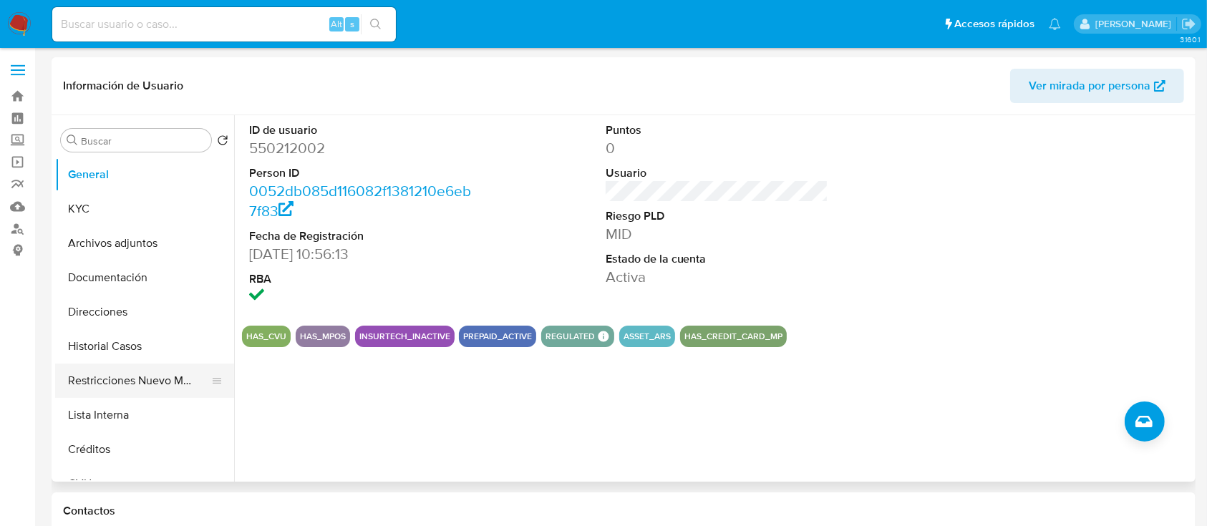
click at [130, 380] on button "Restricciones Nuevo Mundo" at bounding box center [139, 381] width 168 height 34
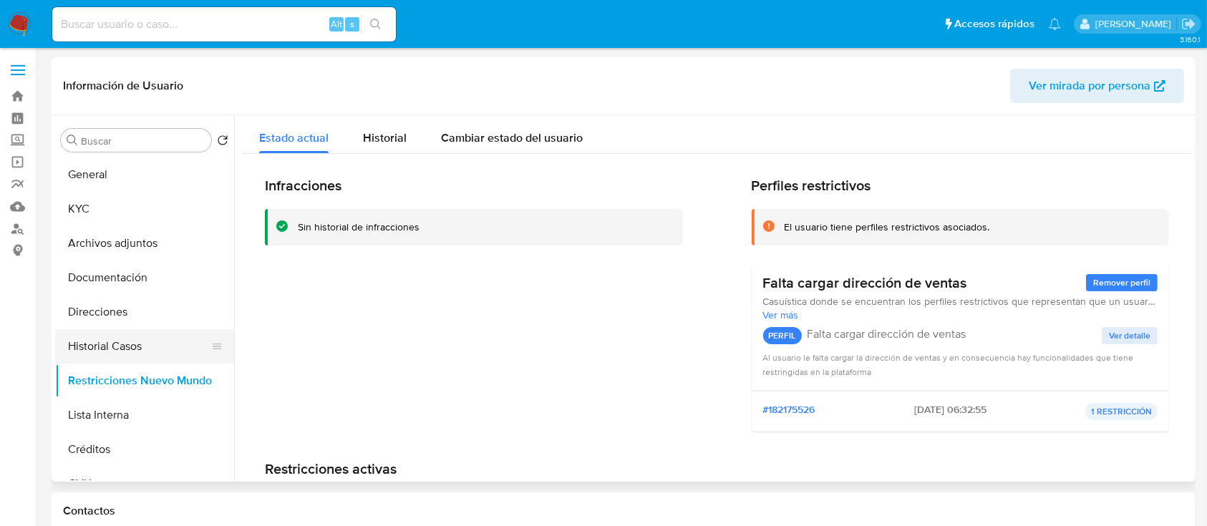
click at [142, 352] on button "Historial Casos" at bounding box center [139, 346] width 168 height 34
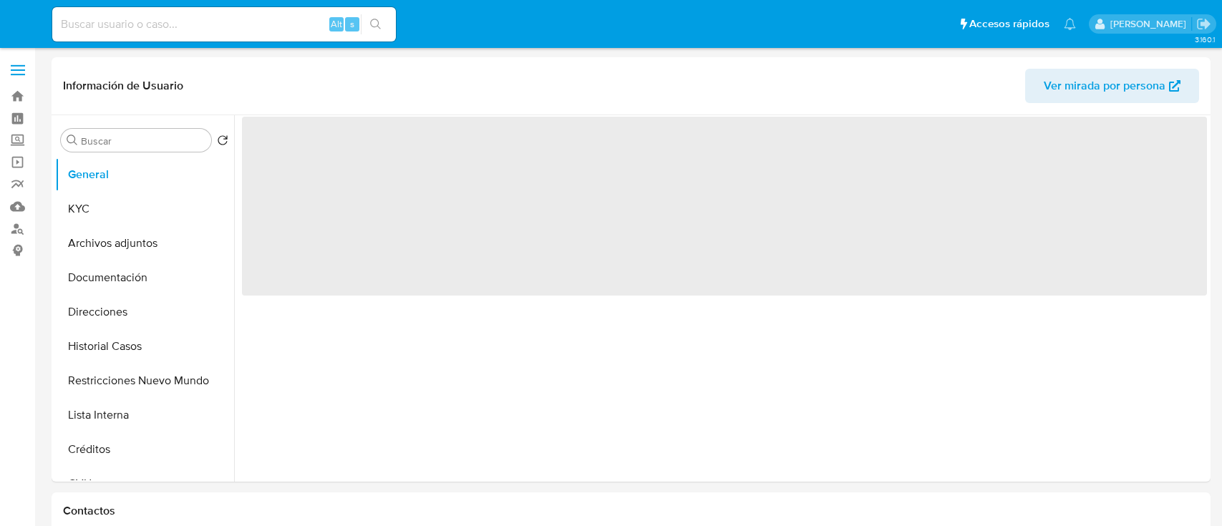
select select "10"
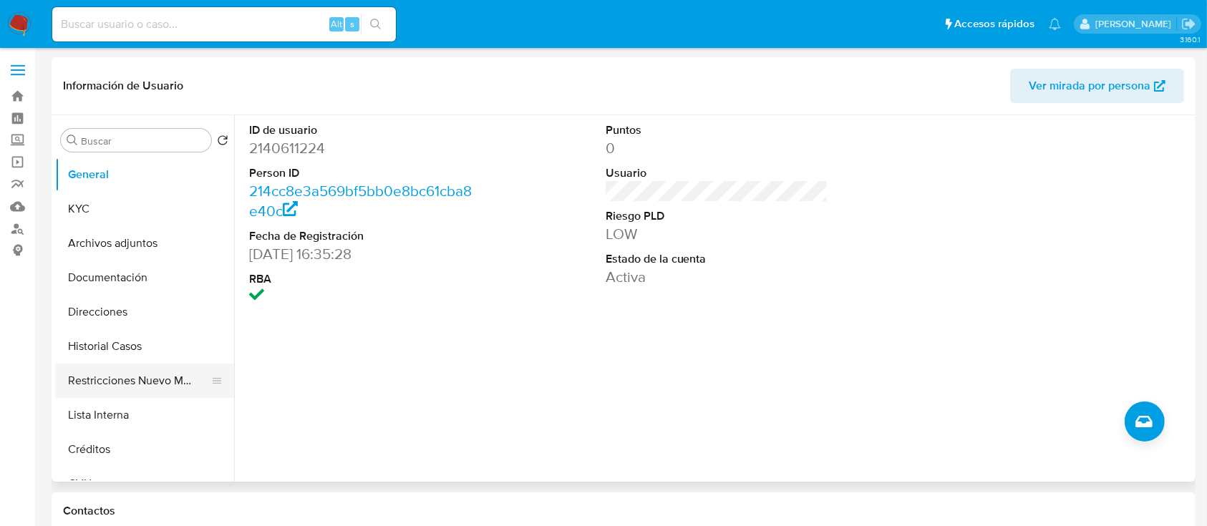
click at [148, 372] on button "Restricciones Nuevo Mundo" at bounding box center [139, 381] width 168 height 34
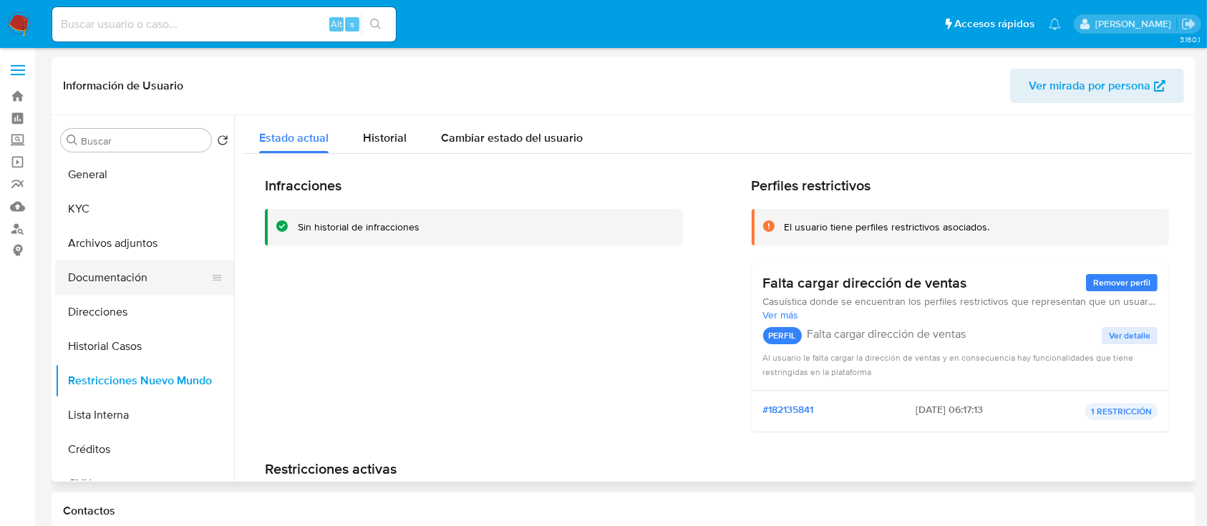
click at [158, 283] on button "Documentación" at bounding box center [139, 278] width 168 height 34
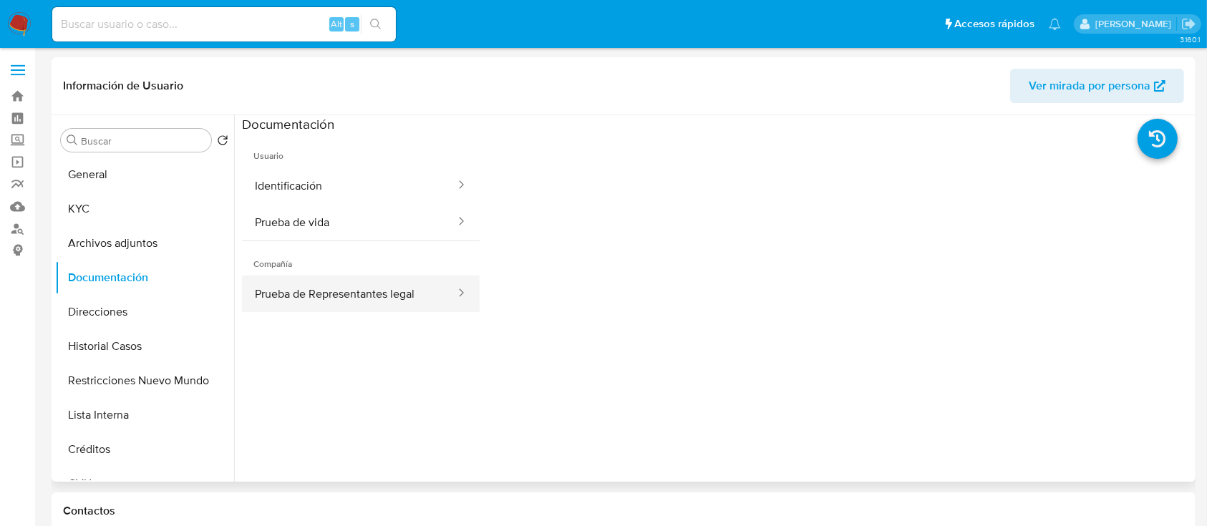
click at [397, 299] on button "Prueba de Representantes legal" at bounding box center [349, 294] width 215 height 37
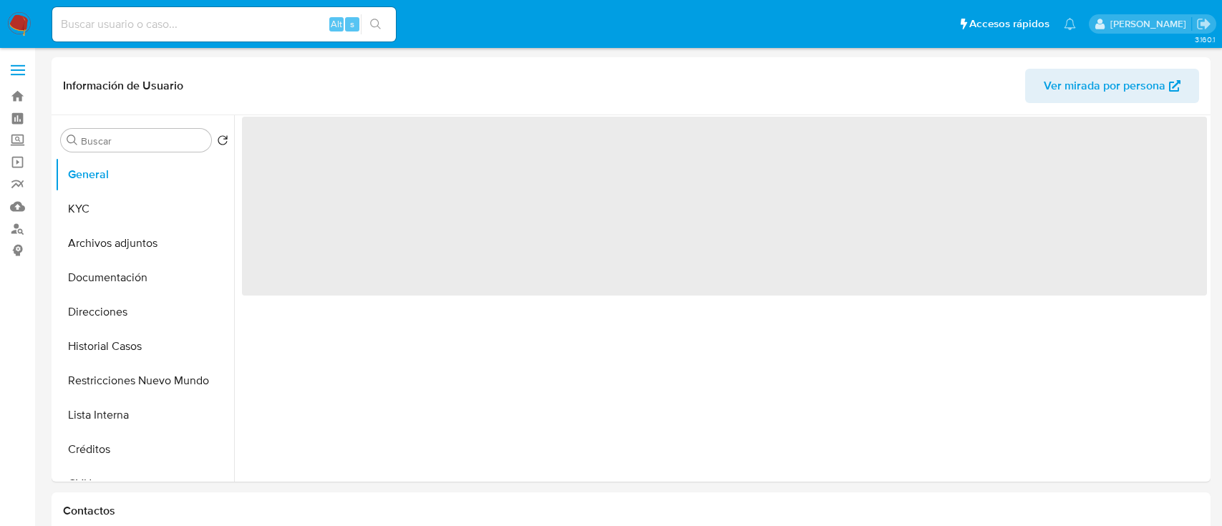
select select "10"
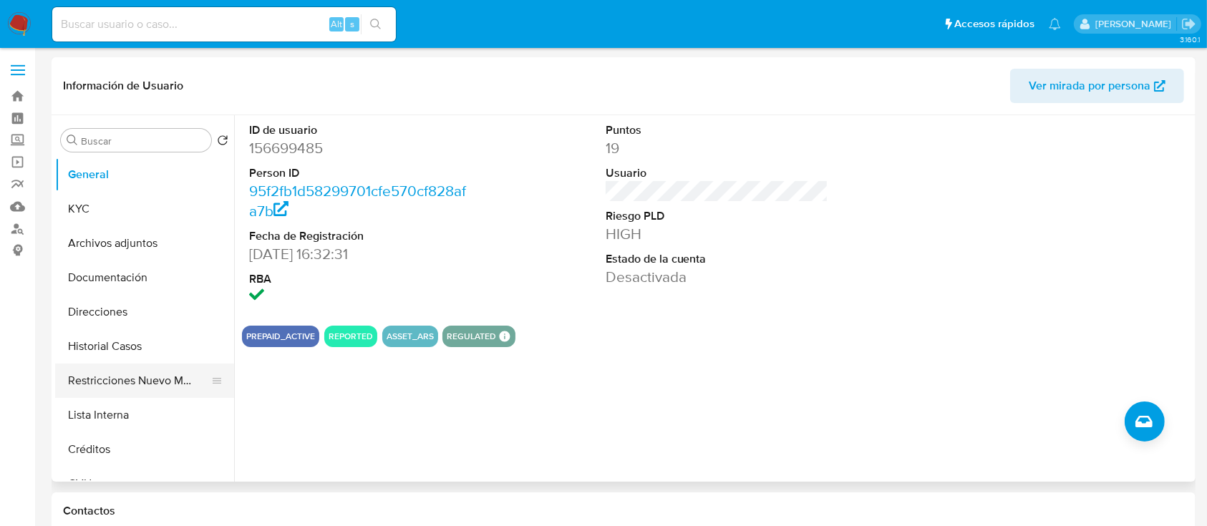
click at [147, 374] on button "Restricciones Nuevo Mundo" at bounding box center [139, 381] width 168 height 34
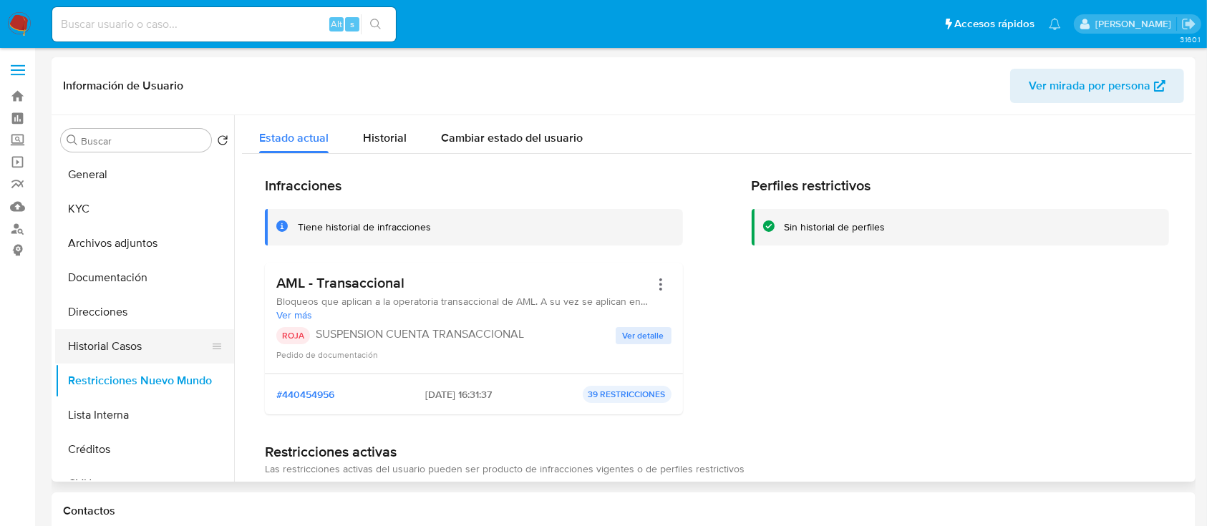
click at [147, 341] on button "Historial Casos" at bounding box center [139, 346] width 168 height 34
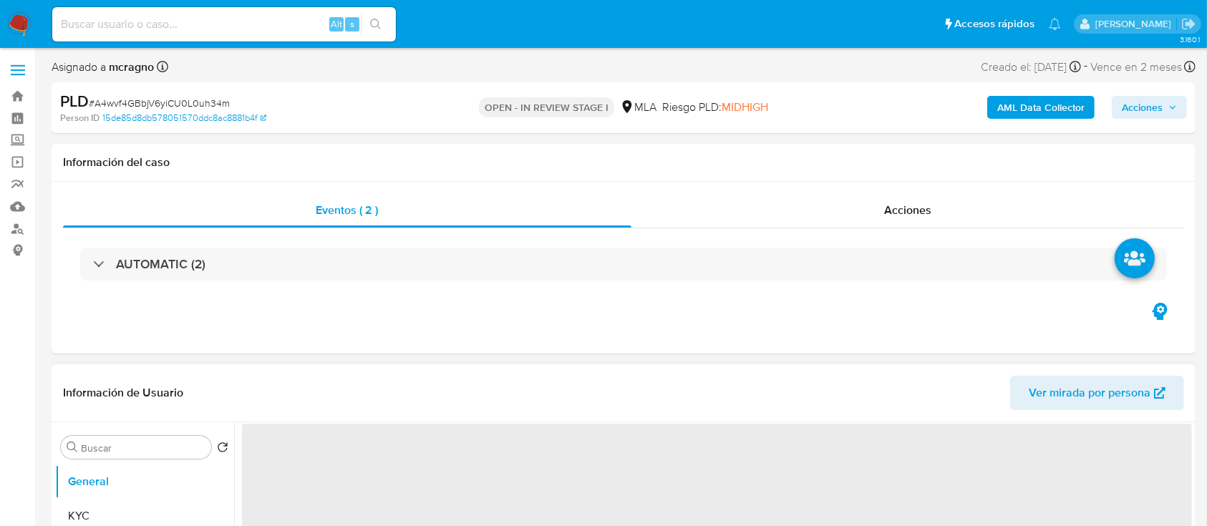
select select "10"
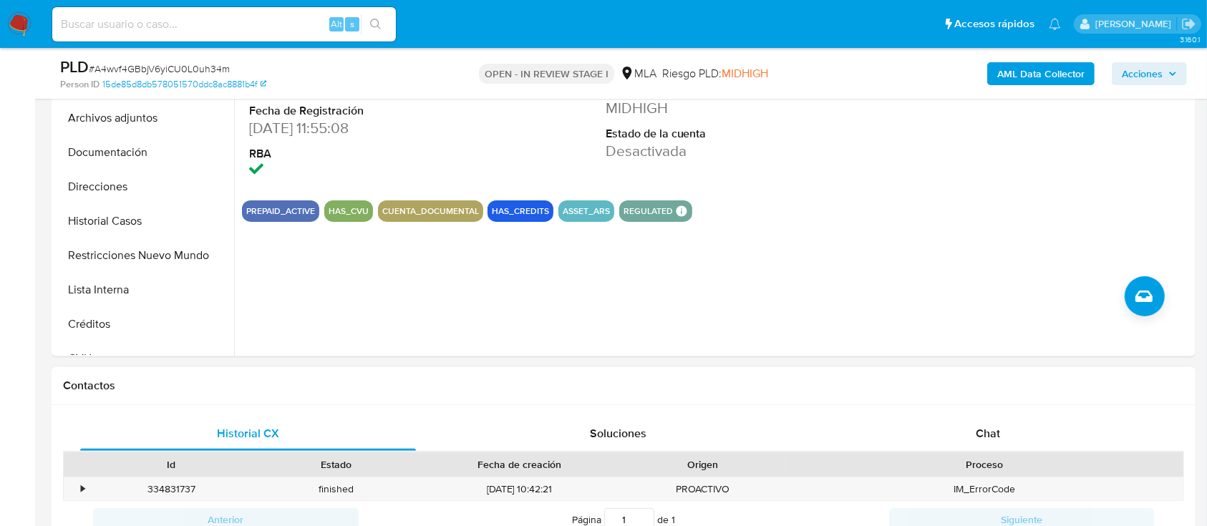
click at [1037, 425] on div "Chat" at bounding box center [988, 434] width 336 height 34
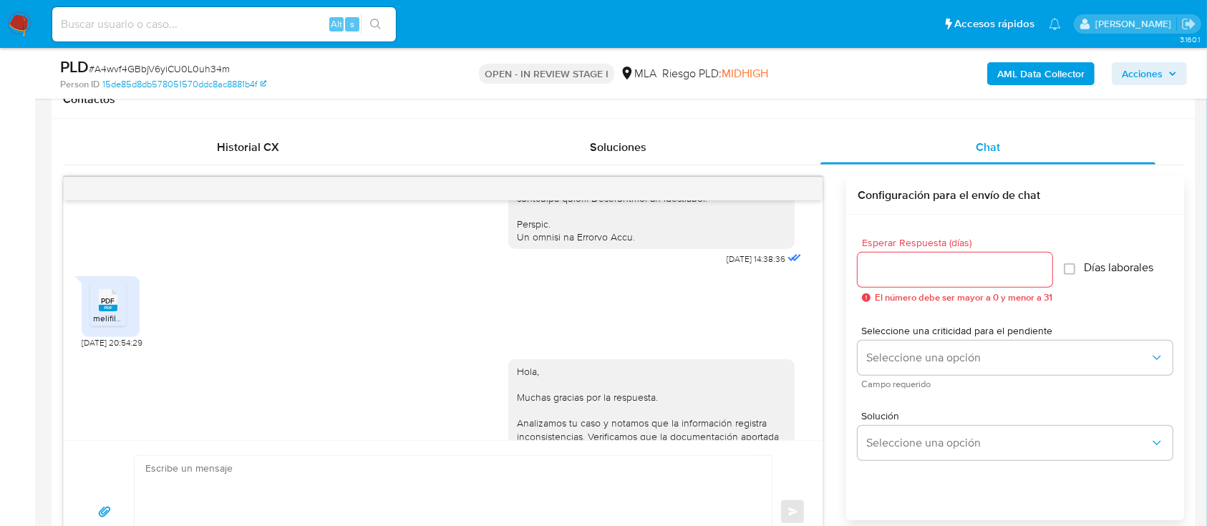
scroll to position [692, 0]
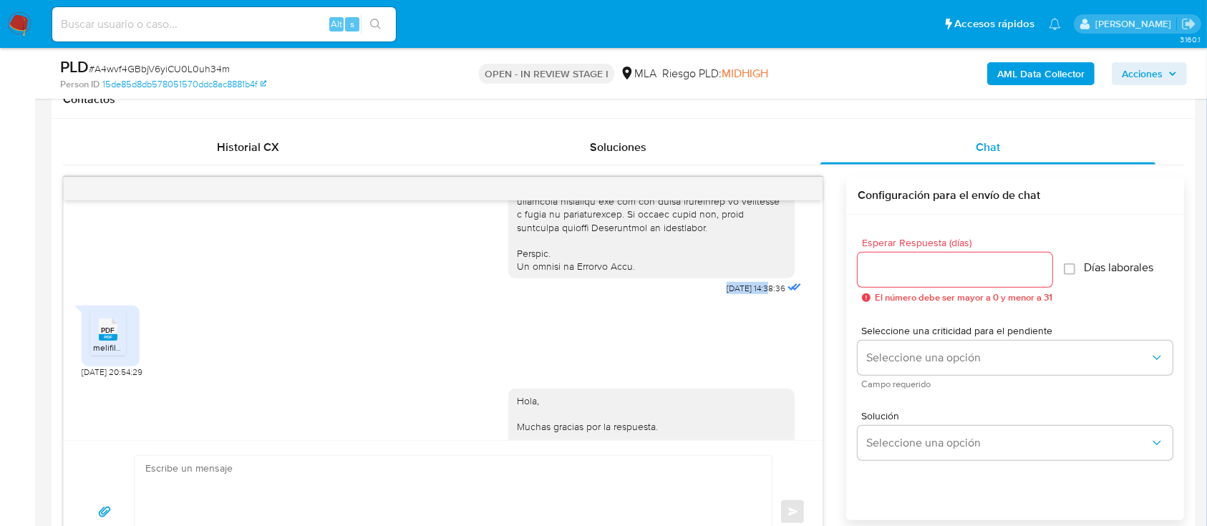
drag, startPoint x: 692, startPoint y: 318, endPoint x: 739, endPoint y: 315, distance: 47.3
copy span "[DATE]"
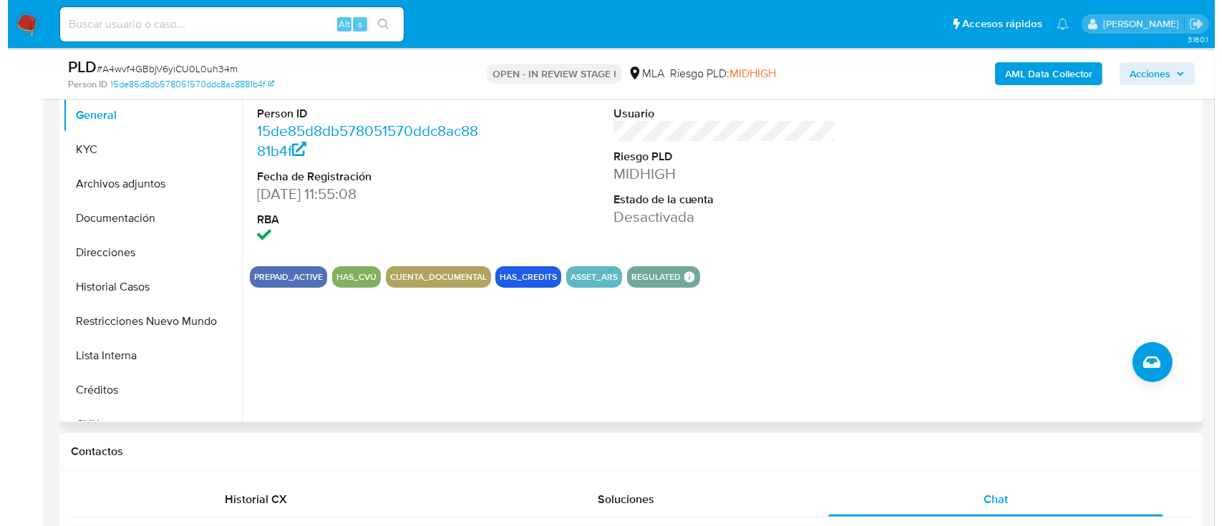
scroll to position [286, 0]
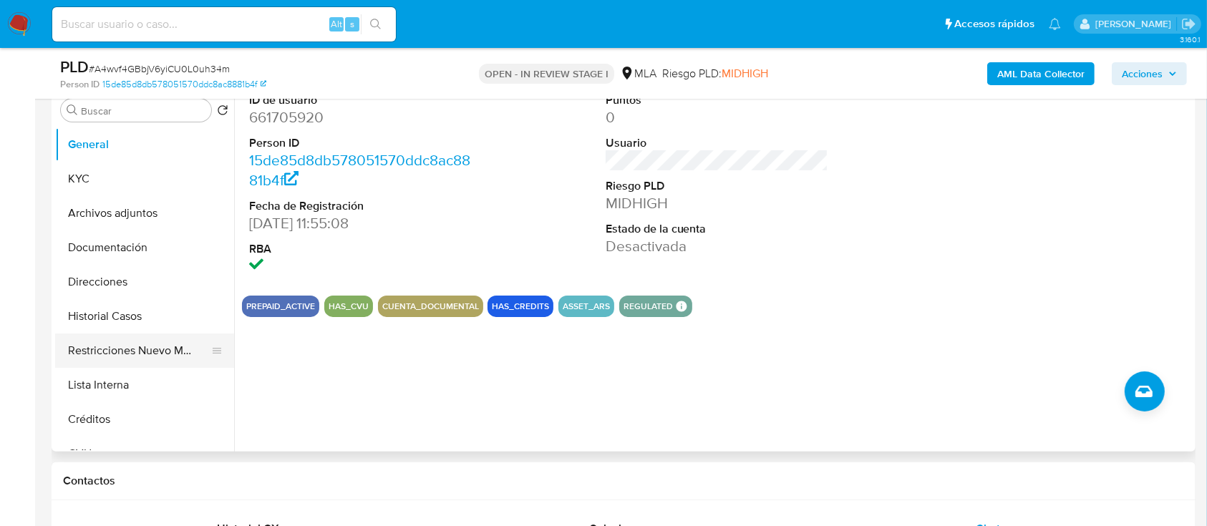
click at [155, 345] on button "Restricciones Nuevo Mundo" at bounding box center [139, 351] width 168 height 34
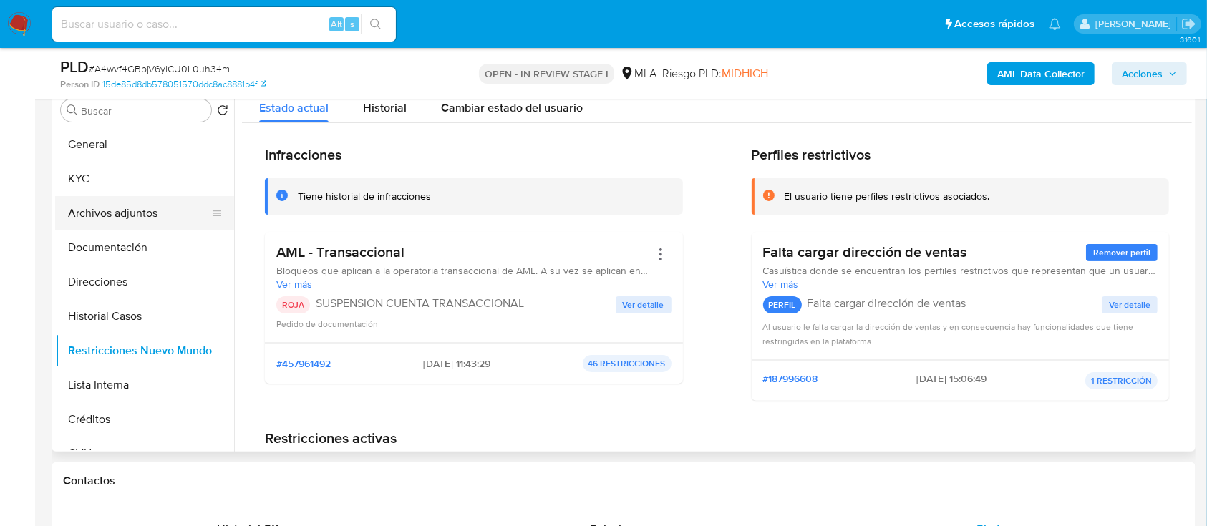
click at [155, 217] on button "Archivos adjuntos" at bounding box center [139, 213] width 168 height 34
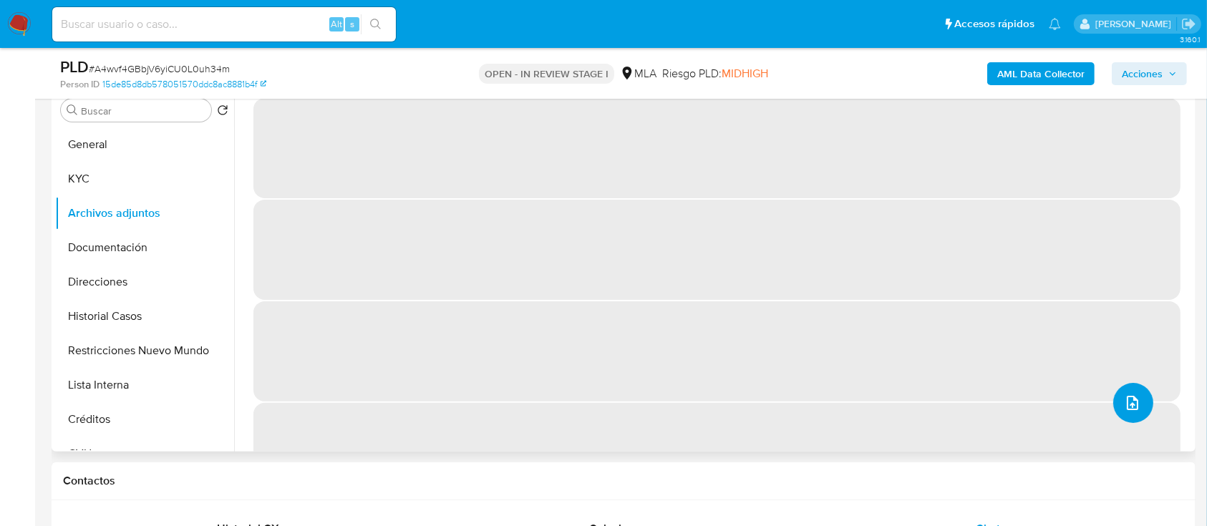
click at [1127, 403] on icon "upload-file" at bounding box center [1132, 403] width 11 height 14
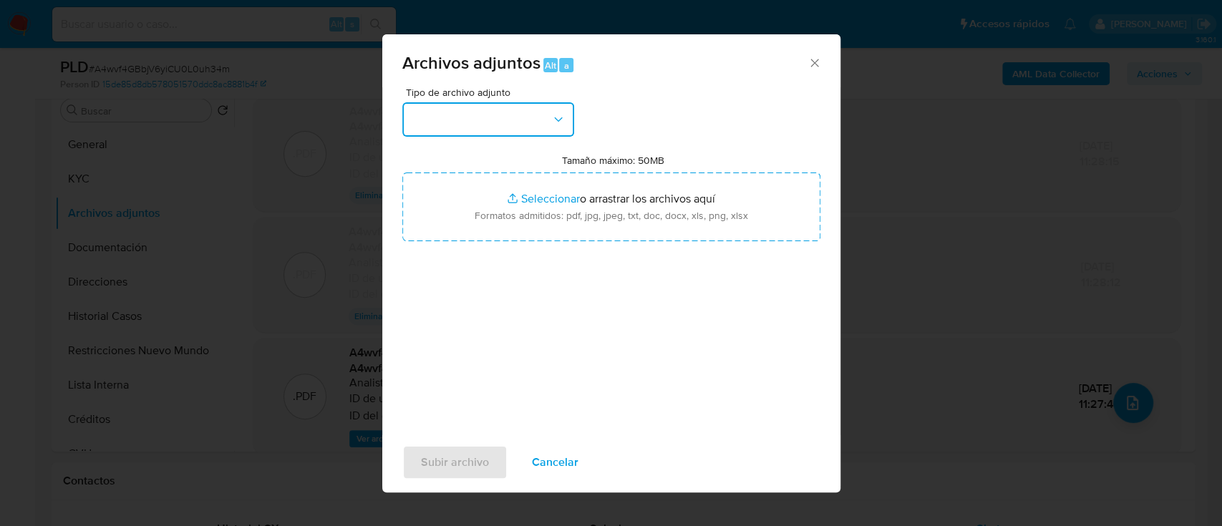
click at [448, 127] on button "button" at bounding box center [488, 119] width 172 height 34
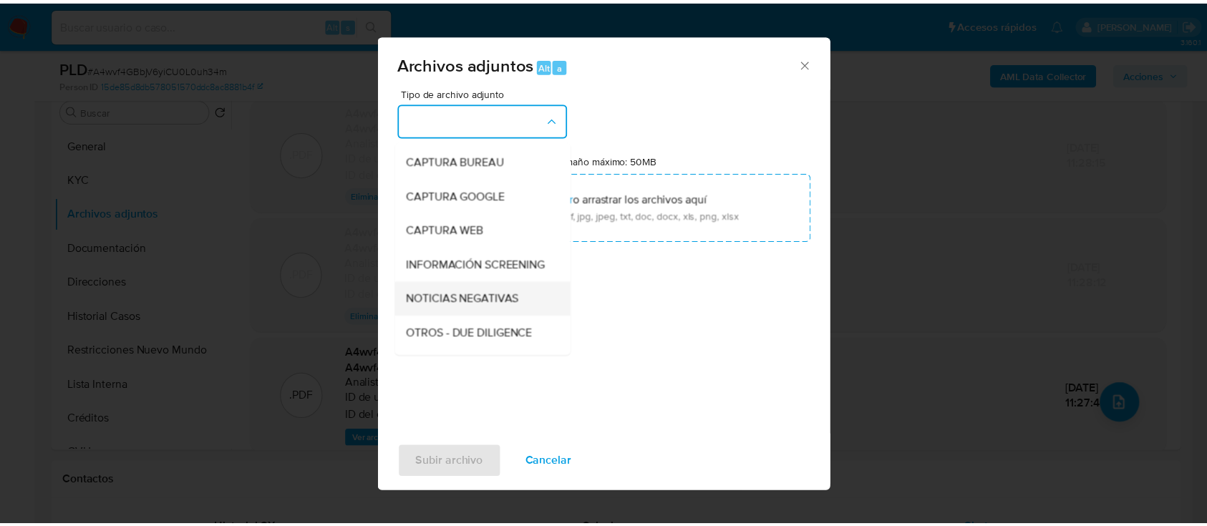
scroll to position [95, 0]
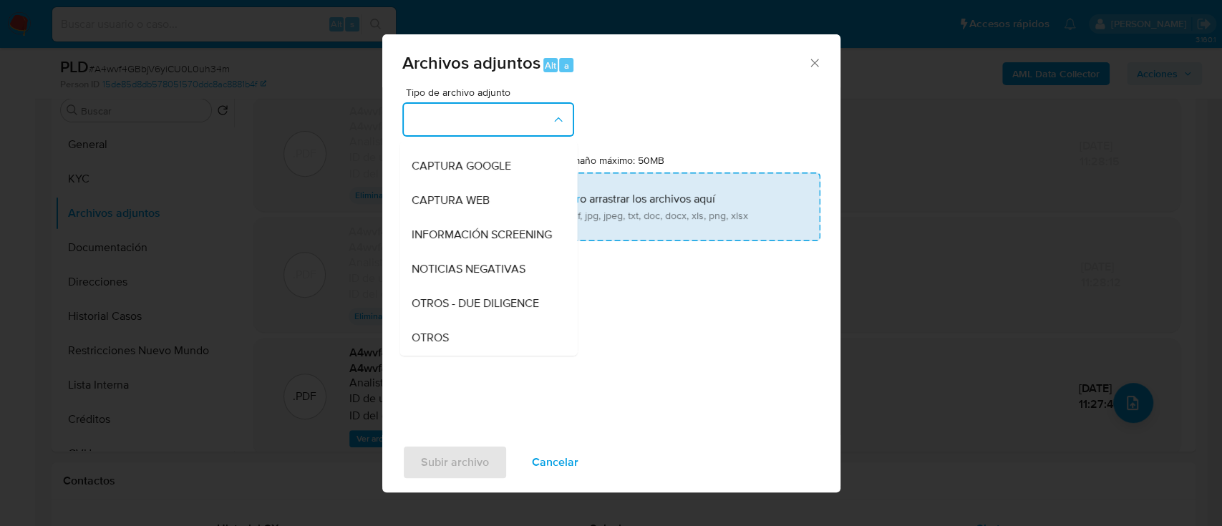
drag, startPoint x: 452, startPoint y: 341, endPoint x: 543, endPoint y: 232, distance: 142.3
click at [451, 341] on div "OTROS" at bounding box center [484, 338] width 146 height 34
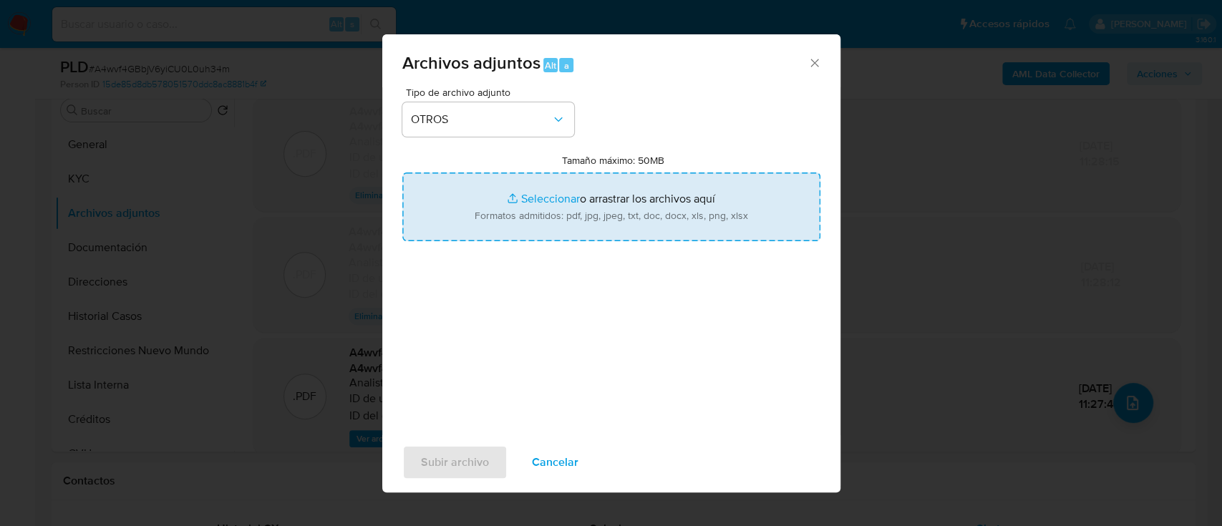
click at [556, 207] on input "Tamaño máximo: 50MB Seleccionar archivos" at bounding box center [611, 207] width 418 height 69
type input "C:\fakepath\661705920 - Movimientos.xlsx"
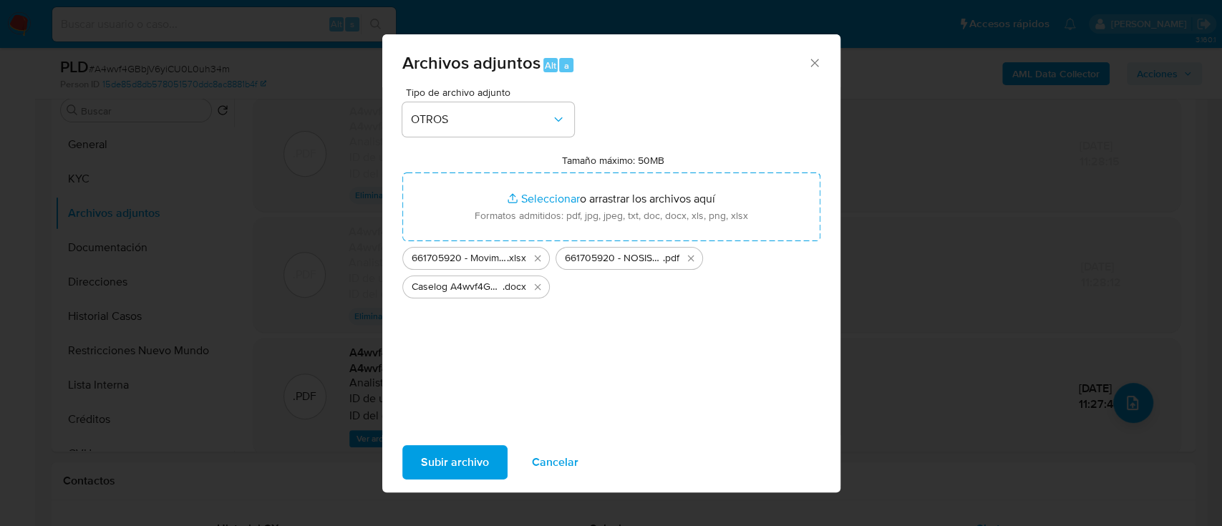
click at [452, 465] on span "Subir archivo" at bounding box center [455, 462] width 68 height 31
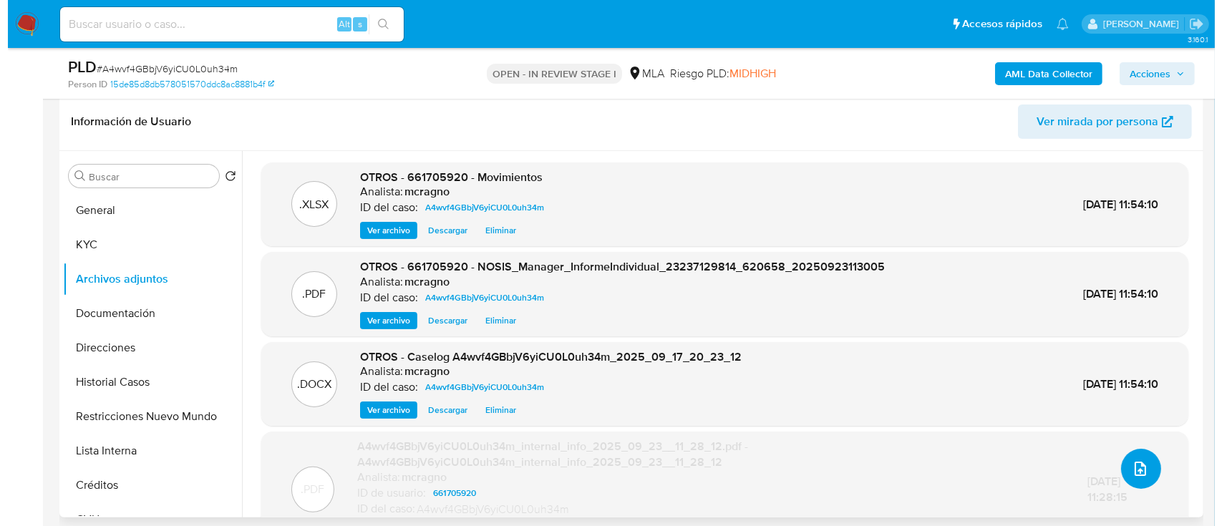
scroll to position [190, 0]
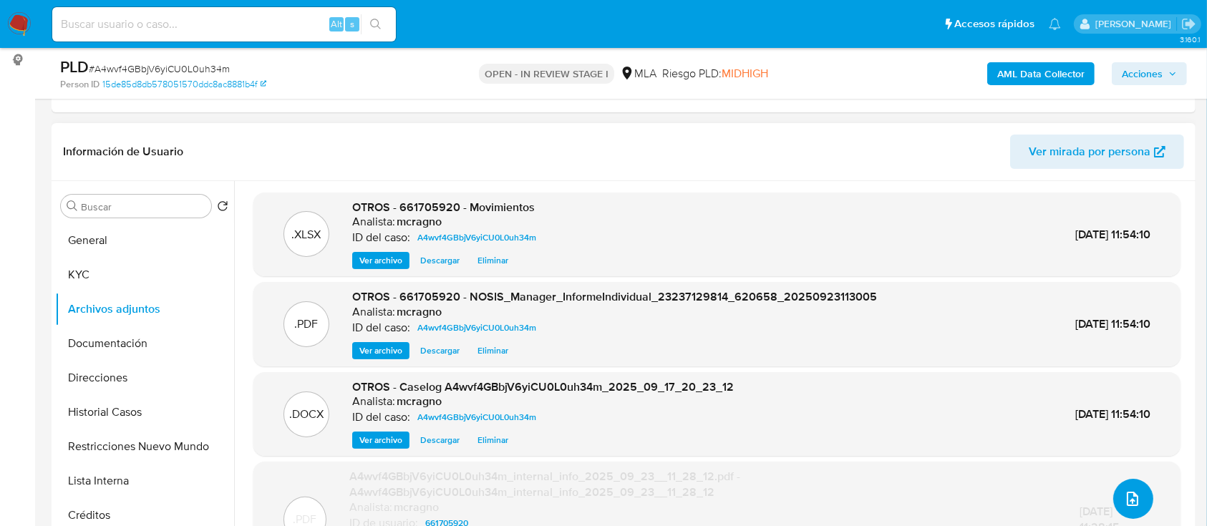
click at [1127, 504] on icon "upload-file" at bounding box center [1132, 499] width 11 height 14
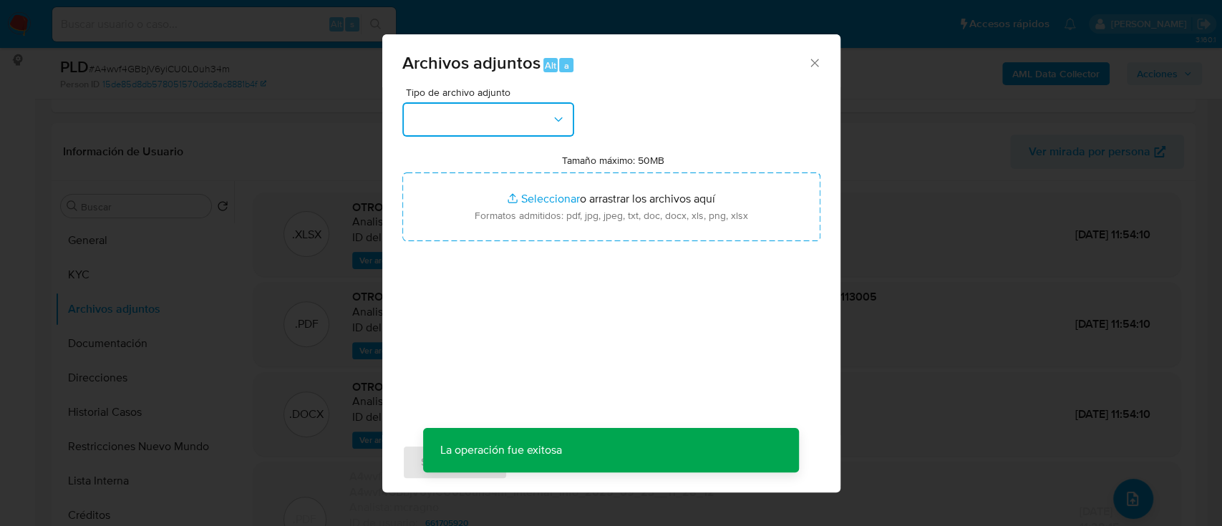
click at [470, 133] on button "button" at bounding box center [488, 119] width 172 height 34
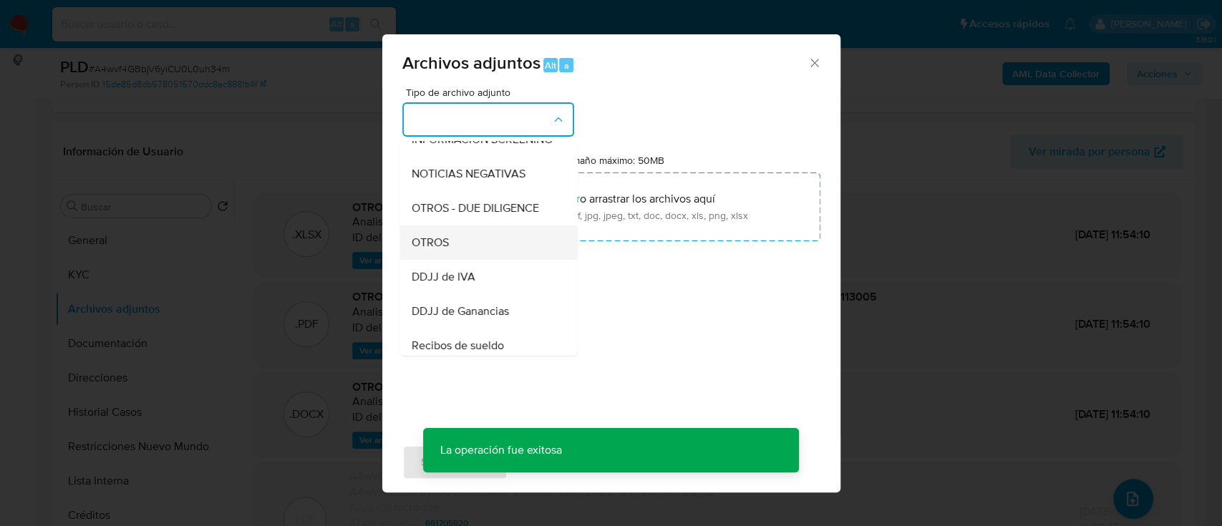
click at [464, 260] on div "OTROS" at bounding box center [484, 243] width 146 height 34
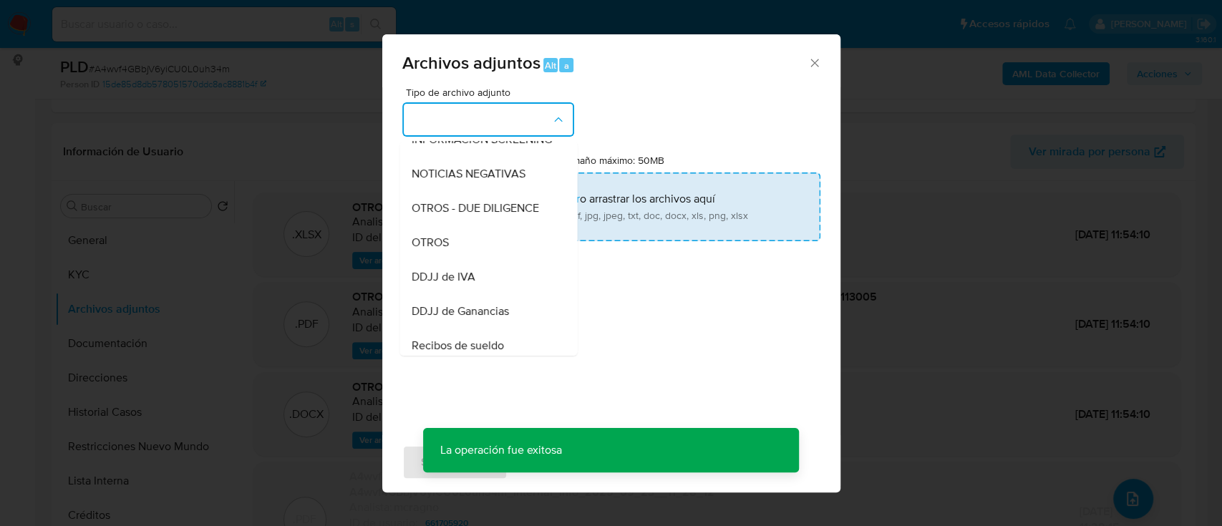
click at [520, 226] on input "Tamaño máximo: 50MB Seleccionar archivos" at bounding box center [611, 207] width 418 height 69
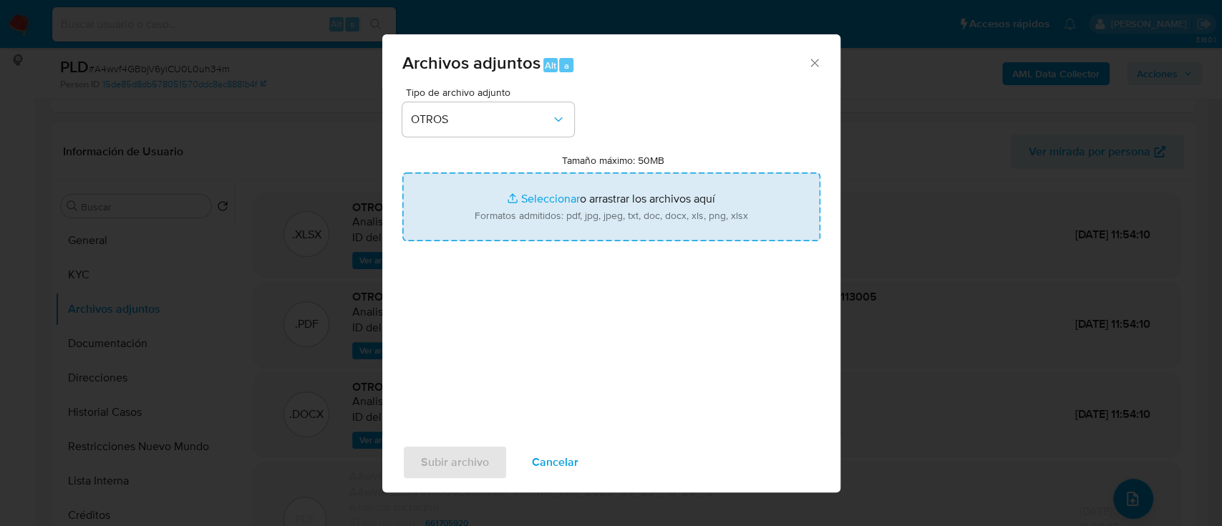
type input "C:\fakepath\661705920 - Recibos de sueldo jun-ago25.pdf"
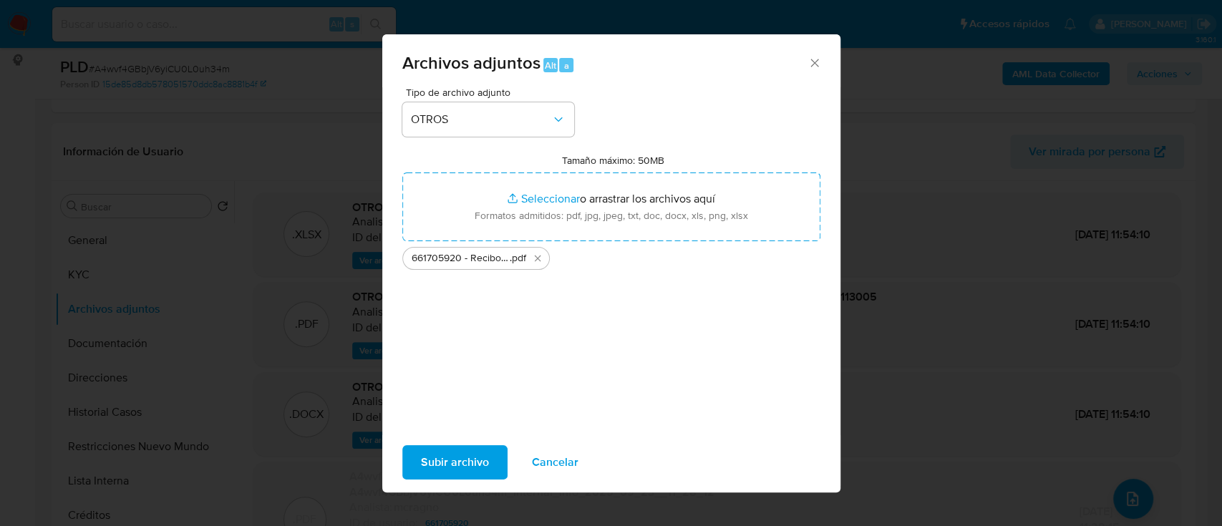
click at [493, 461] on button "Subir archivo" at bounding box center [454, 462] width 105 height 34
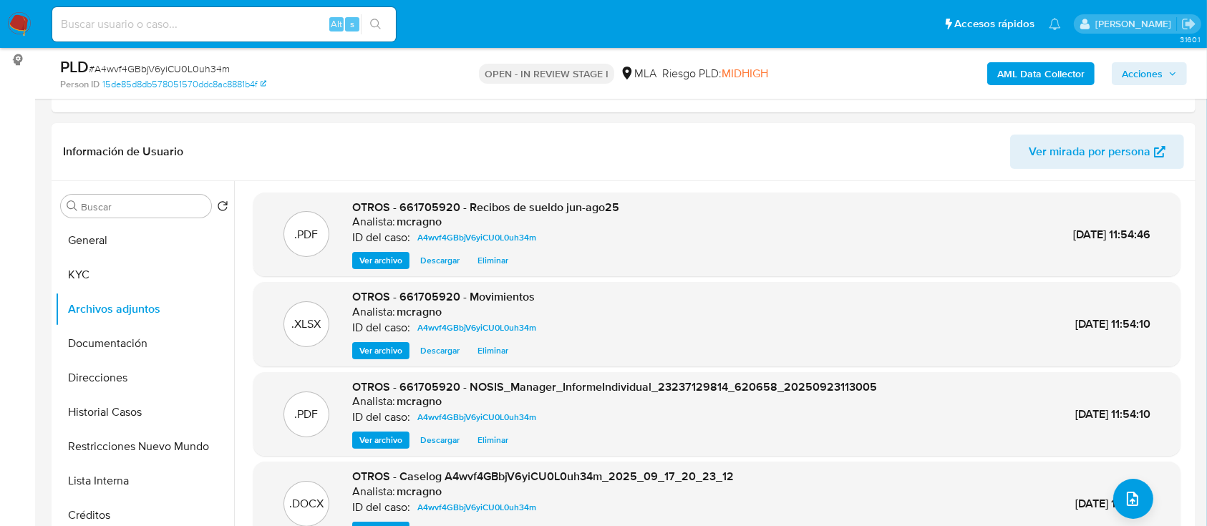
click at [1158, 67] on span "Acciones" at bounding box center [1142, 73] width 41 height 23
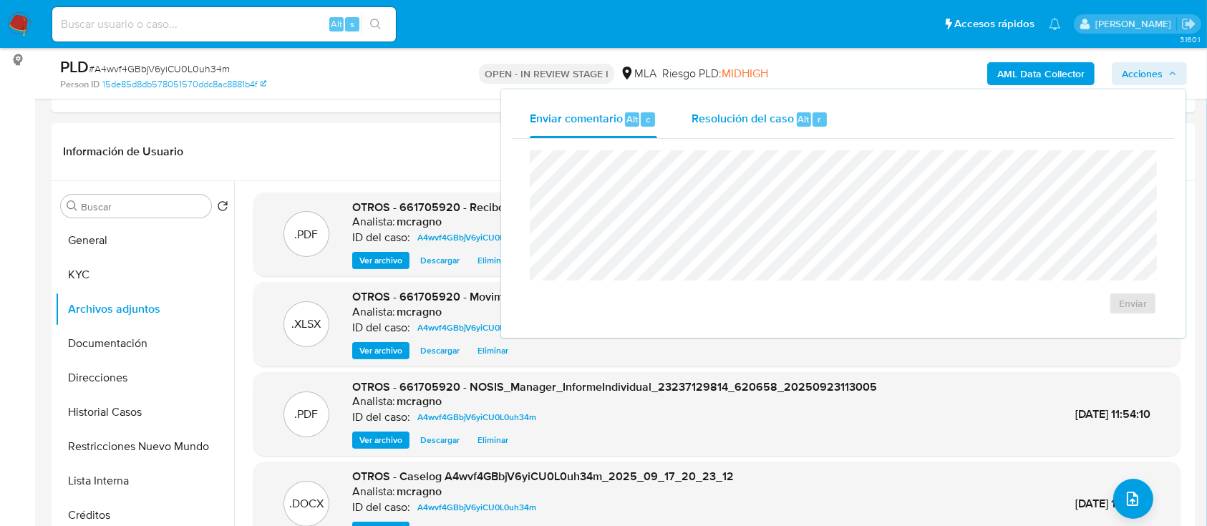
click at [793, 122] on div "Resolución del caso Alt r" at bounding box center [760, 119] width 137 height 37
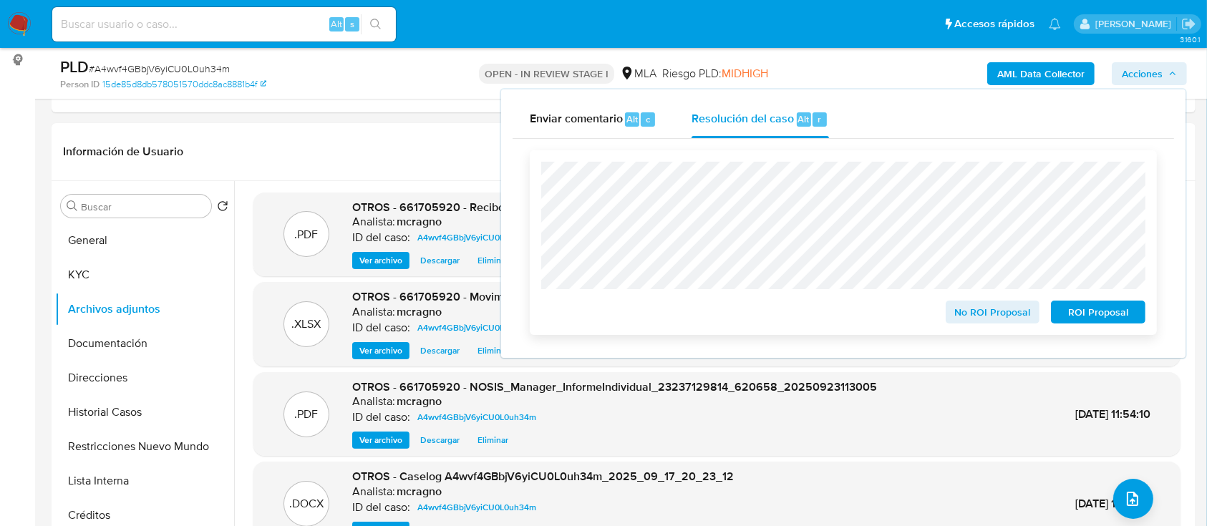
click at [1087, 310] on span "ROI Proposal" at bounding box center [1098, 312] width 74 height 20
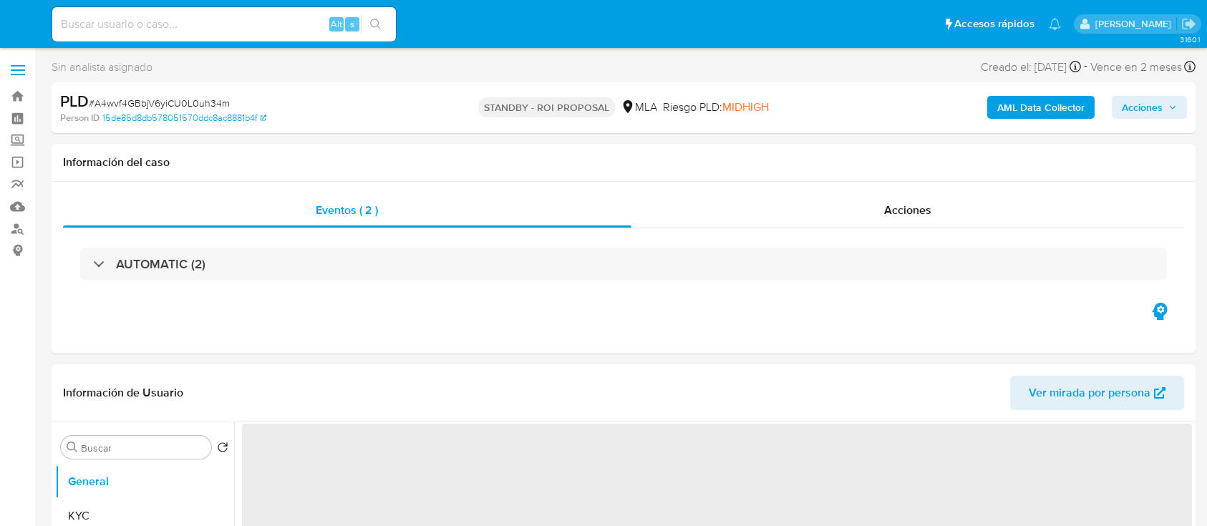
select select "10"
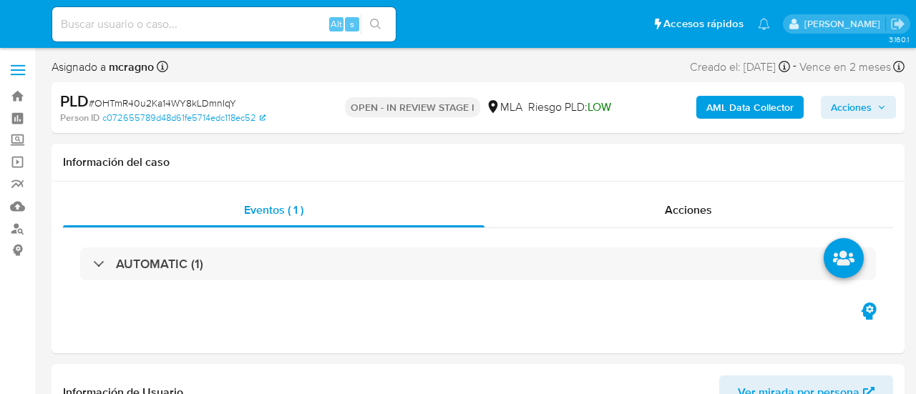
select select "10"
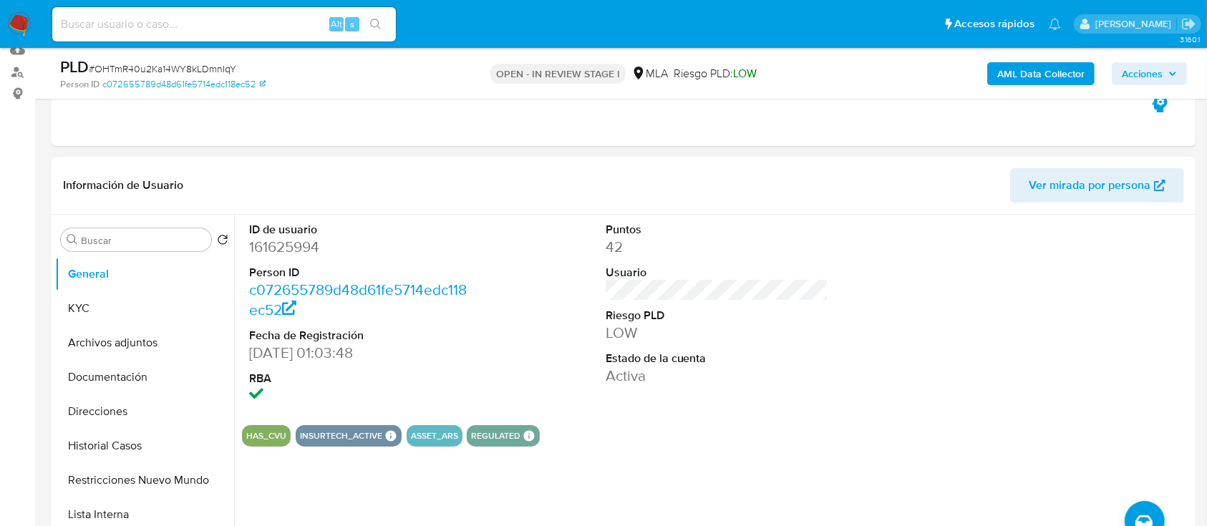
scroll to position [382, 0]
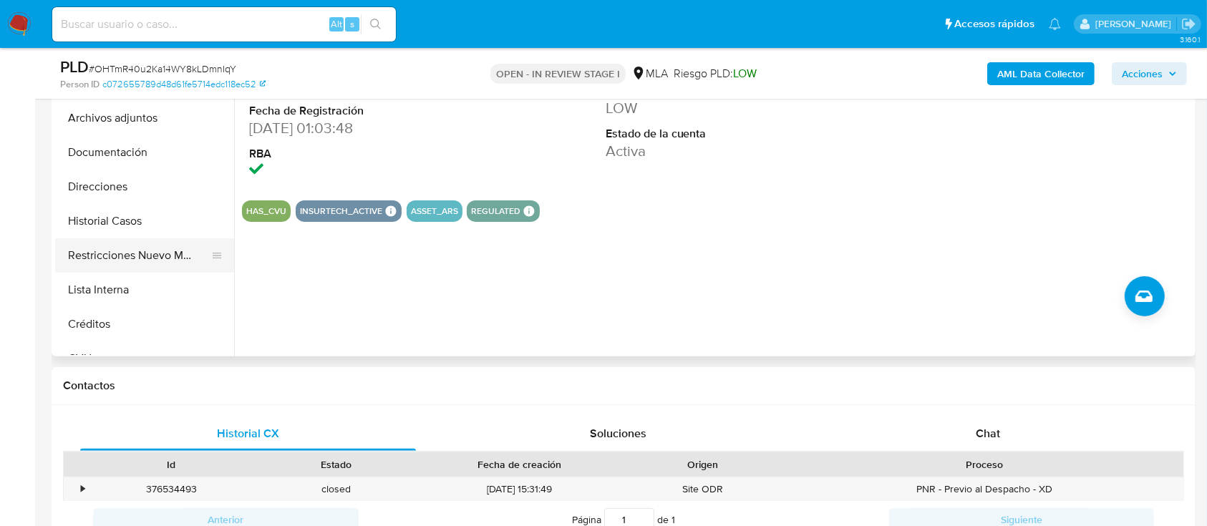
drag, startPoint x: 131, startPoint y: 234, endPoint x: 216, endPoint y: 248, distance: 86.4
click at [132, 233] on button "Historial Casos" at bounding box center [144, 221] width 179 height 34
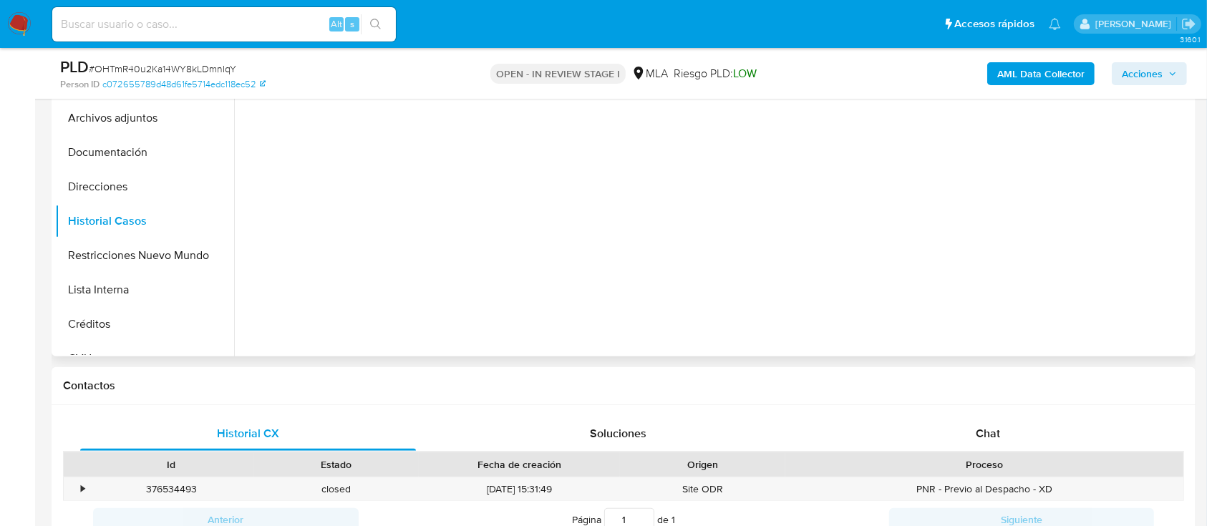
scroll to position [286, 0]
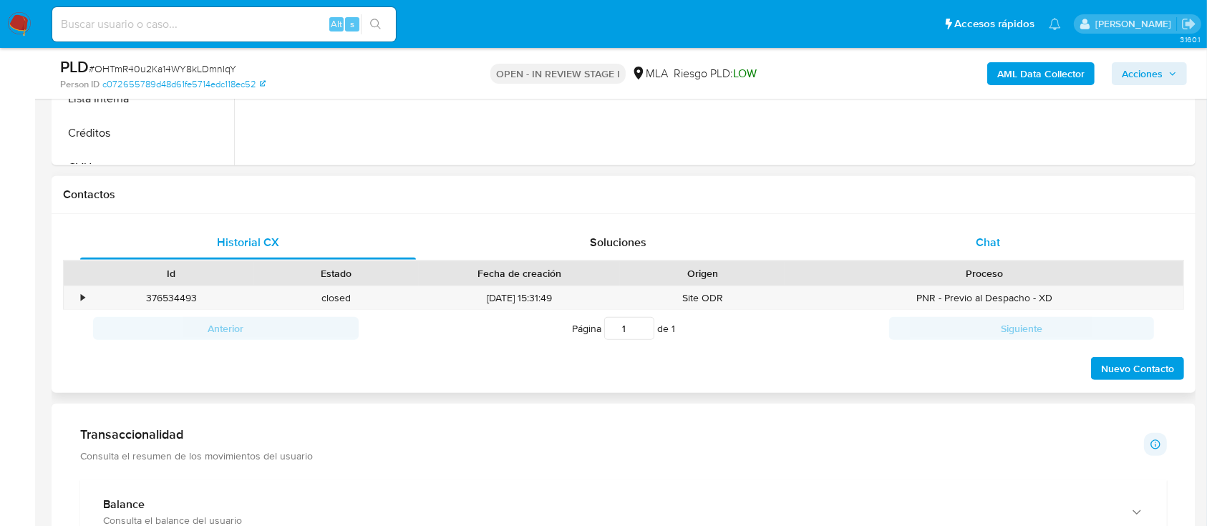
click at [916, 253] on div "Chat" at bounding box center [988, 243] width 336 height 34
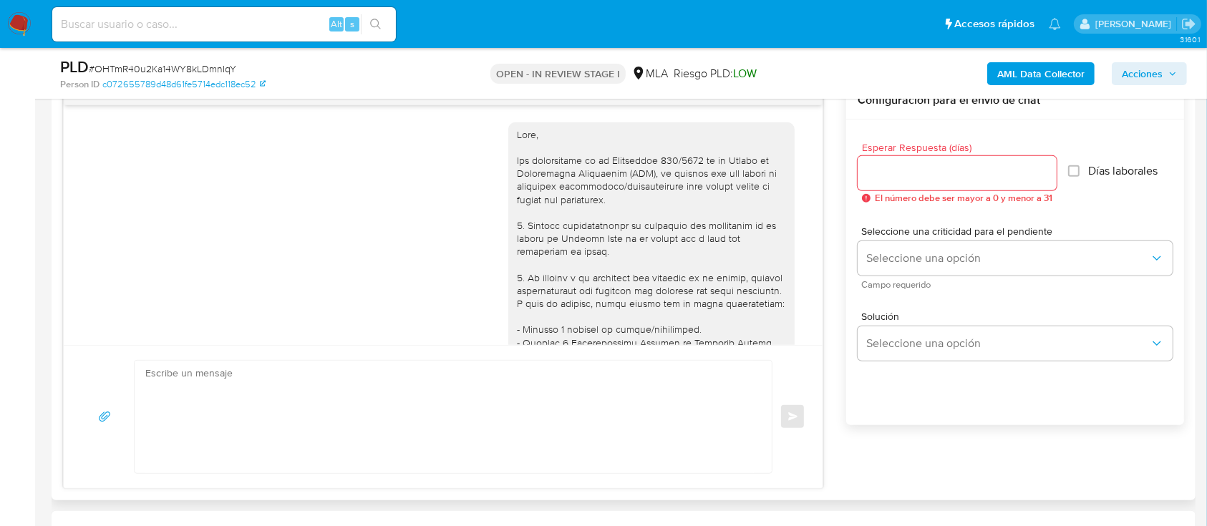
scroll to position [776, 0]
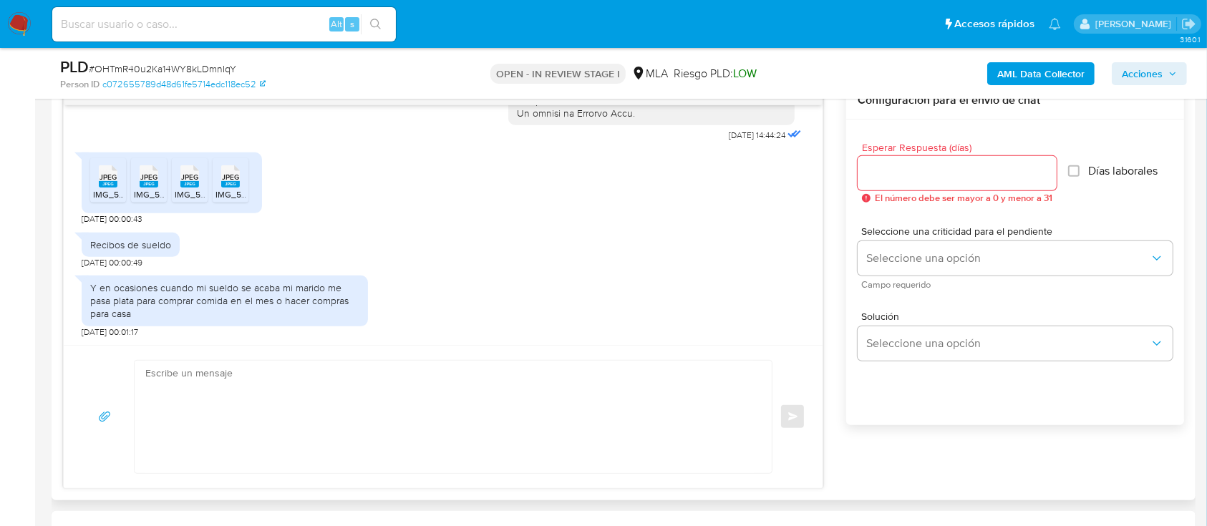
click at [105, 175] on span "JPEG" at bounding box center [108, 177] width 17 height 9
click at [156, 173] on span "JPEG" at bounding box center [148, 177] width 17 height 9
click at [183, 178] on div "JPEG JPEG" at bounding box center [190, 175] width 30 height 28
click at [224, 179] on span "JPEG" at bounding box center [230, 177] width 17 height 9
click at [916, 69] on b "AML Data Collector" at bounding box center [1040, 73] width 87 height 23
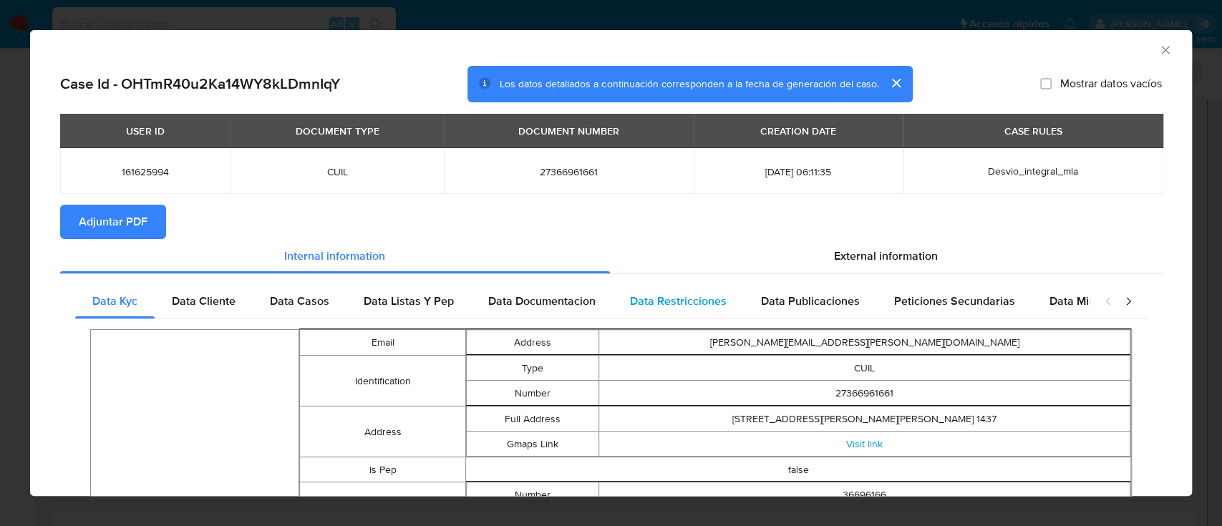
drag, startPoint x: 115, startPoint y: 218, endPoint x: 132, endPoint y: 226, distance: 19.2
click at [115, 218] on span "Adjuntar PDF" at bounding box center [113, 221] width 69 height 31
click at [916, 47] on icon "Cerrar ventana" at bounding box center [1165, 50] width 14 height 14
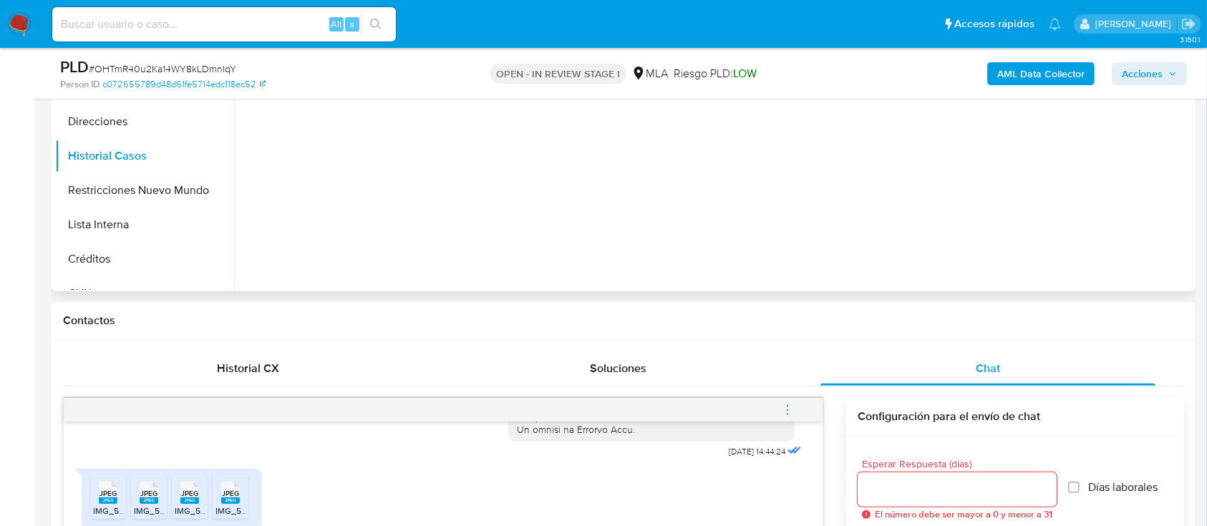
scroll to position [286, 0]
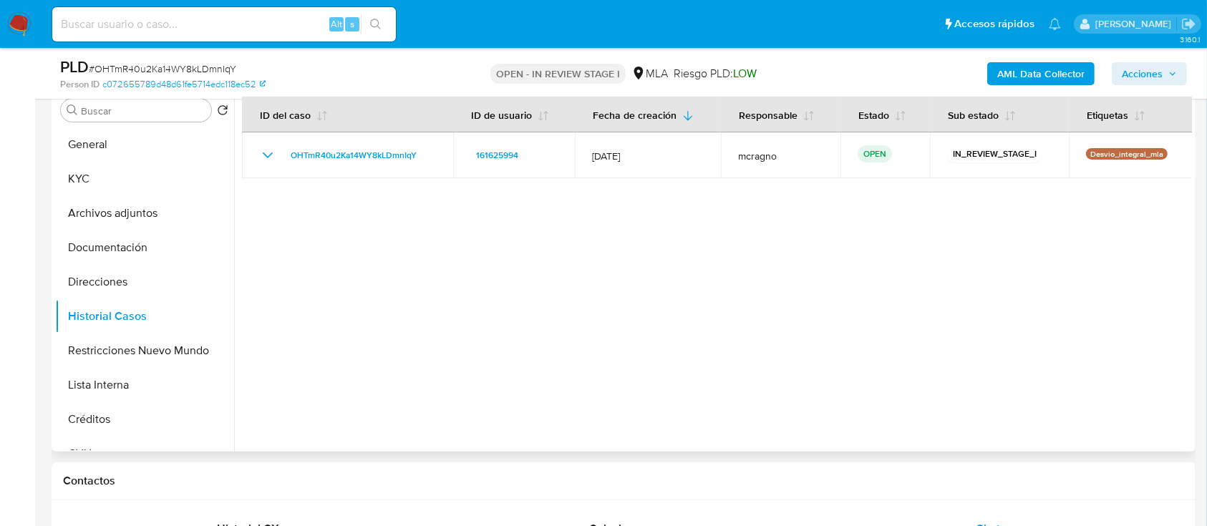
click at [115, 168] on button "KYC" at bounding box center [144, 179] width 179 height 34
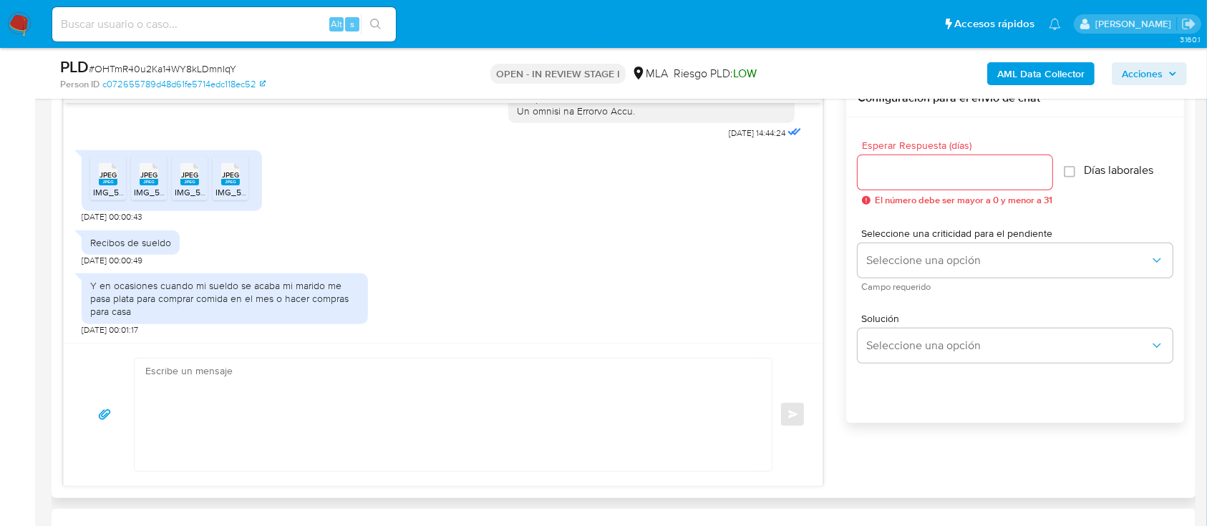
scroll to position [859, 0]
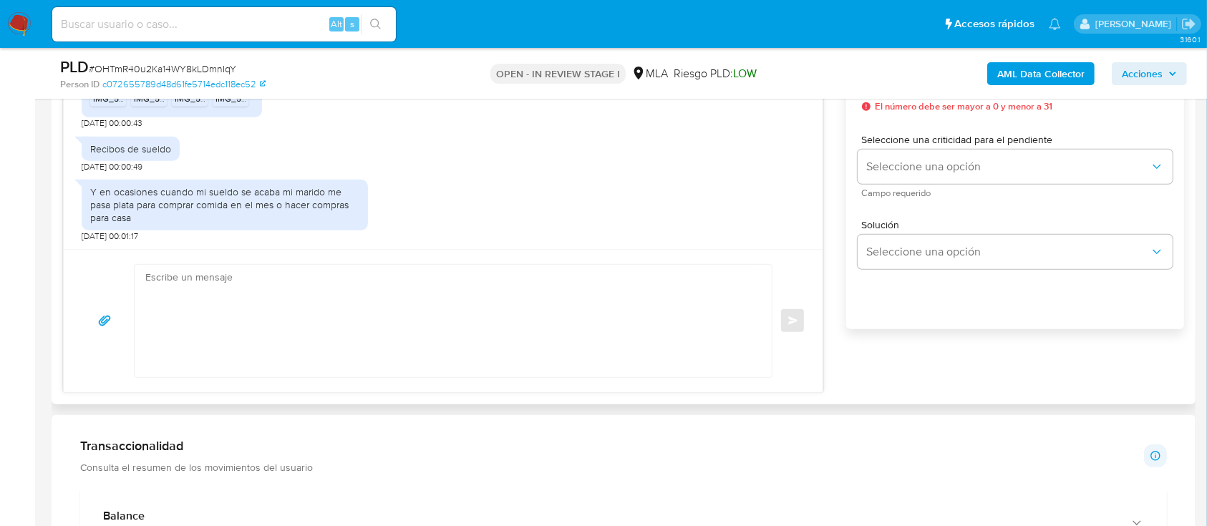
click at [472, 341] on textarea at bounding box center [449, 321] width 608 height 112
paste textarea "Lore Ipsumdo Sitamet Consectet, Adipis elitsed doe te incididuntutl etdolore, m…"
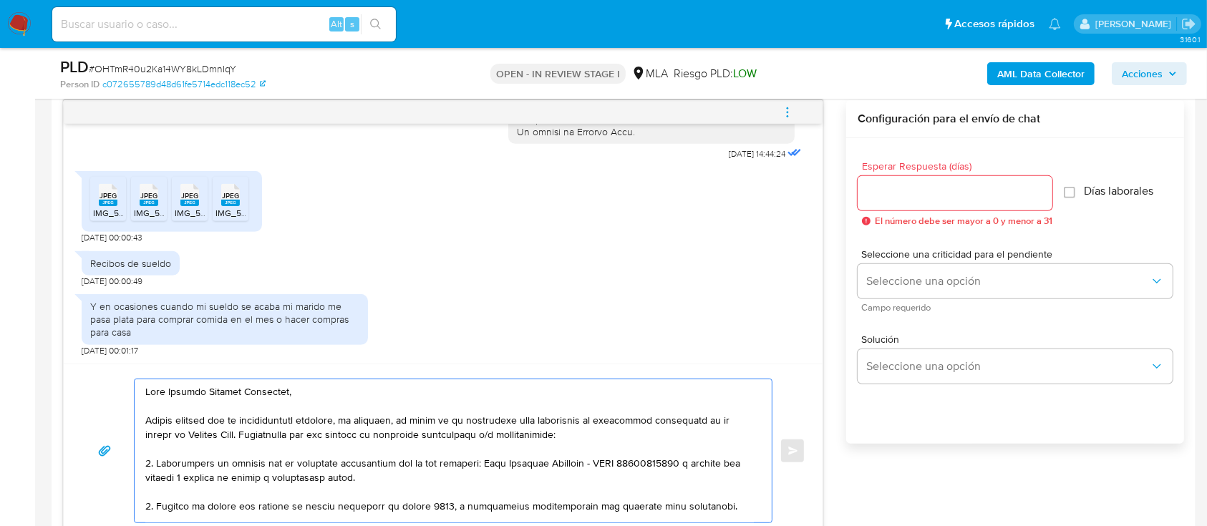
scroll to position [668, 0]
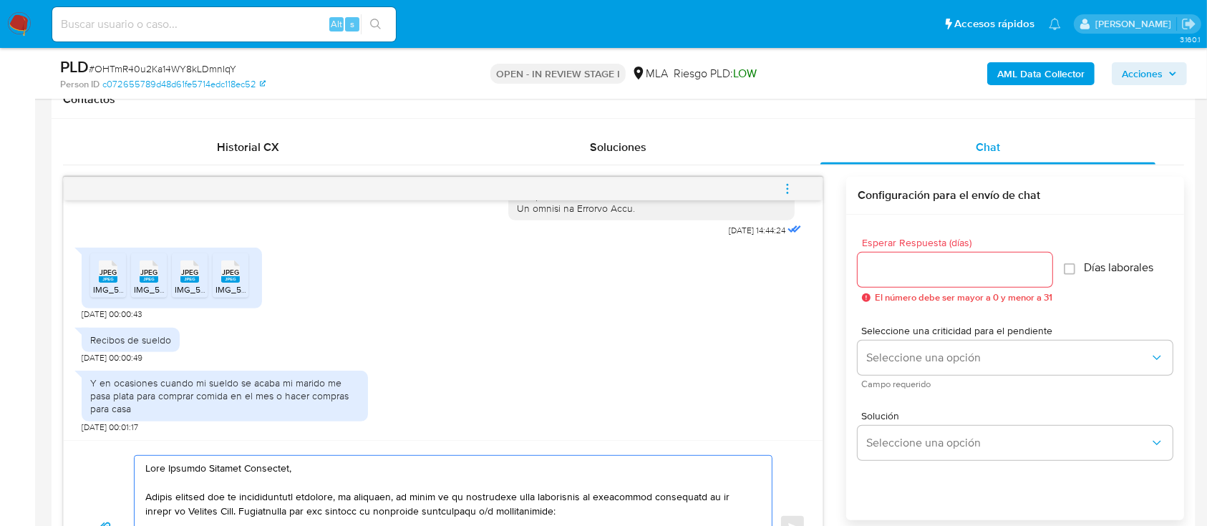
type textarea "Lore Ipsumdo Sitamet Consectet, Adipis elitsed doe te incididuntutl etdolore, m…"
click at [916, 271] on input "Esperar Respuesta (días)" at bounding box center [955, 270] width 195 height 19
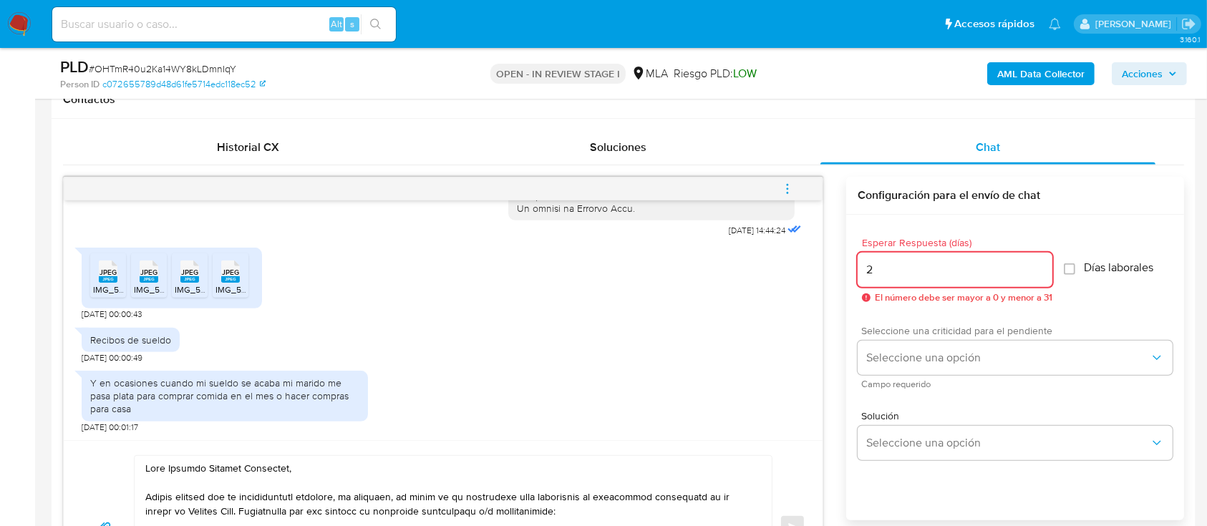
type input "2"
click at [916, 332] on span "Seleccione una criticidad para el pendiente" at bounding box center [1018, 331] width 315 height 10
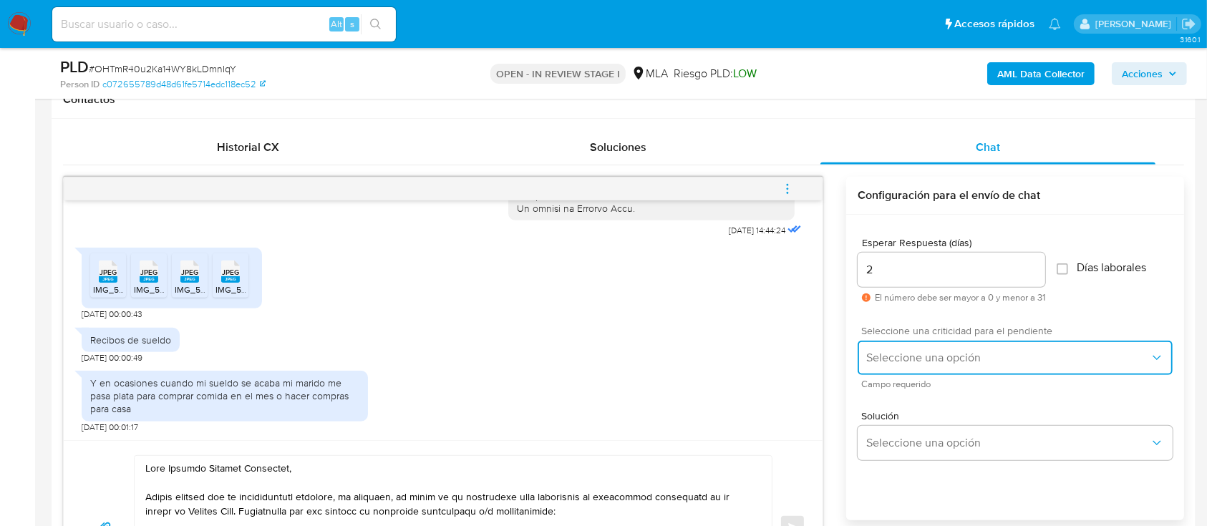
click at [916, 354] on span "Seleccione una opción" at bounding box center [1007, 358] width 283 height 14
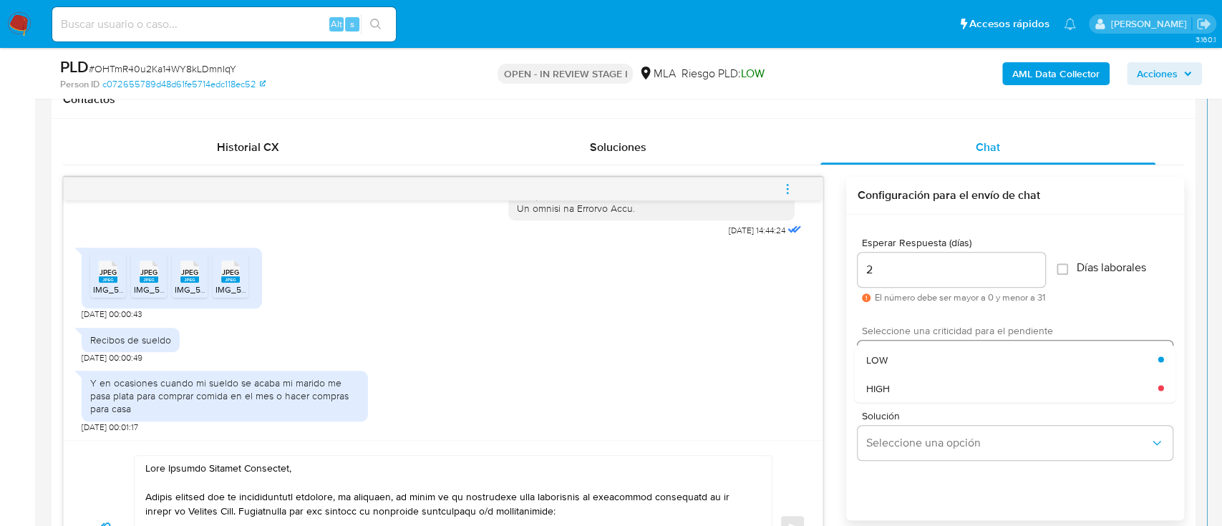
click at [906, 377] on div "HIGH" at bounding box center [1012, 388] width 292 height 29
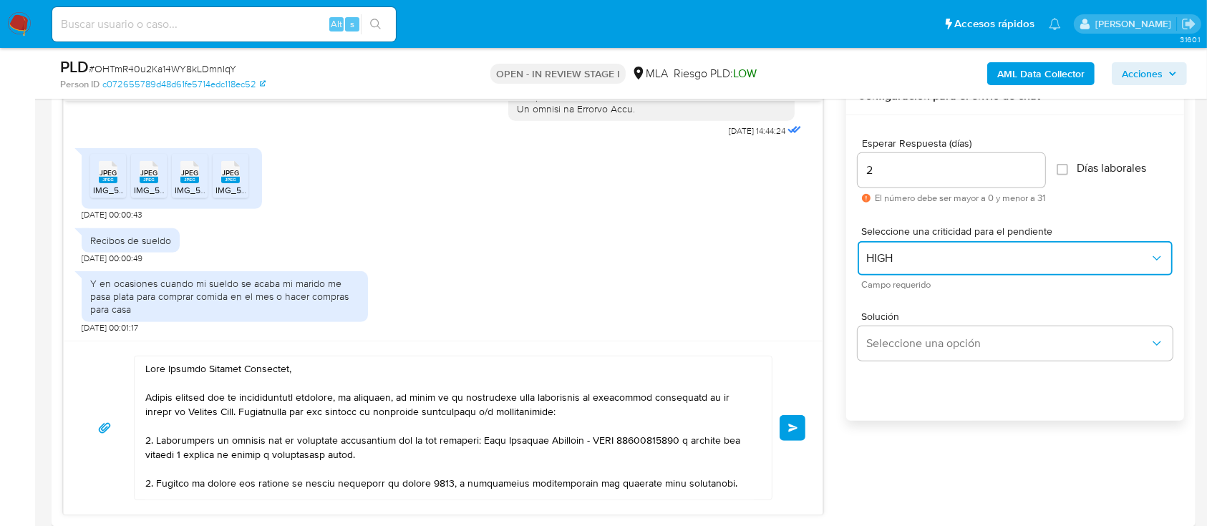
scroll to position [859, 0]
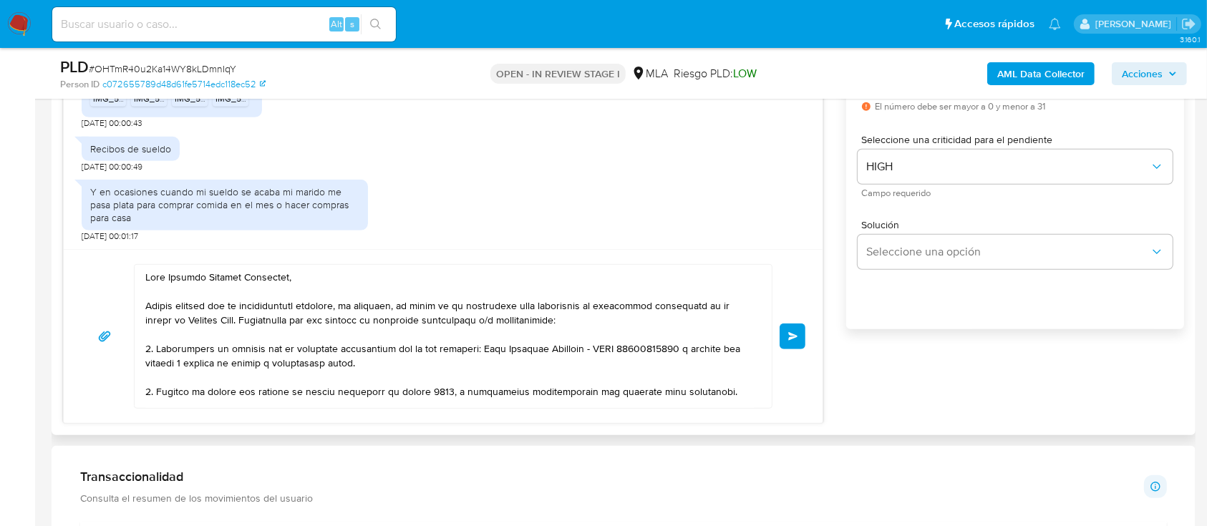
click at [790, 341] on button "Enviar" at bounding box center [793, 337] width 26 height 26
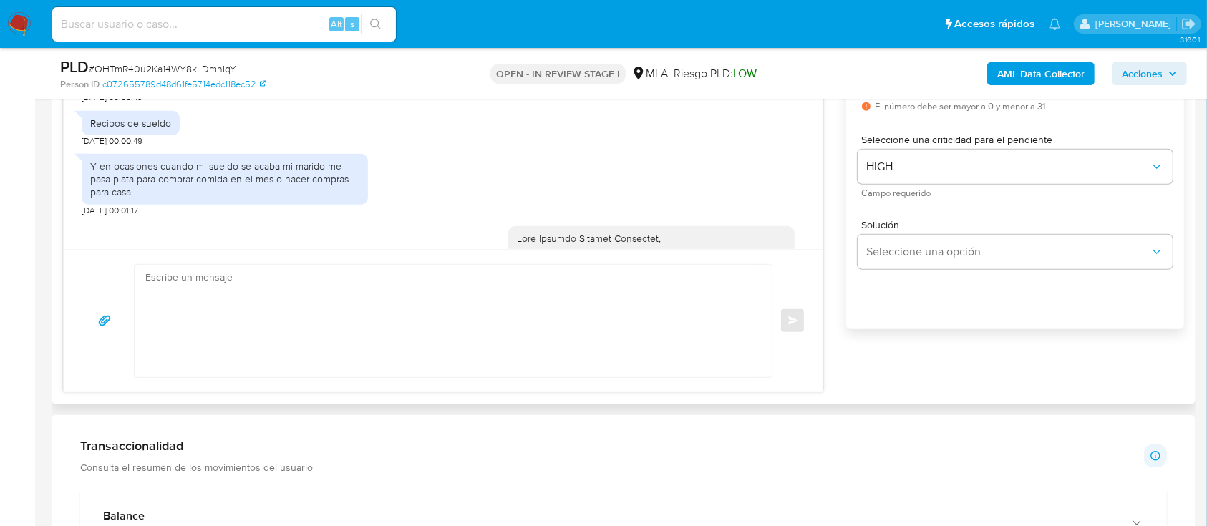
scroll to position [1286, 0]
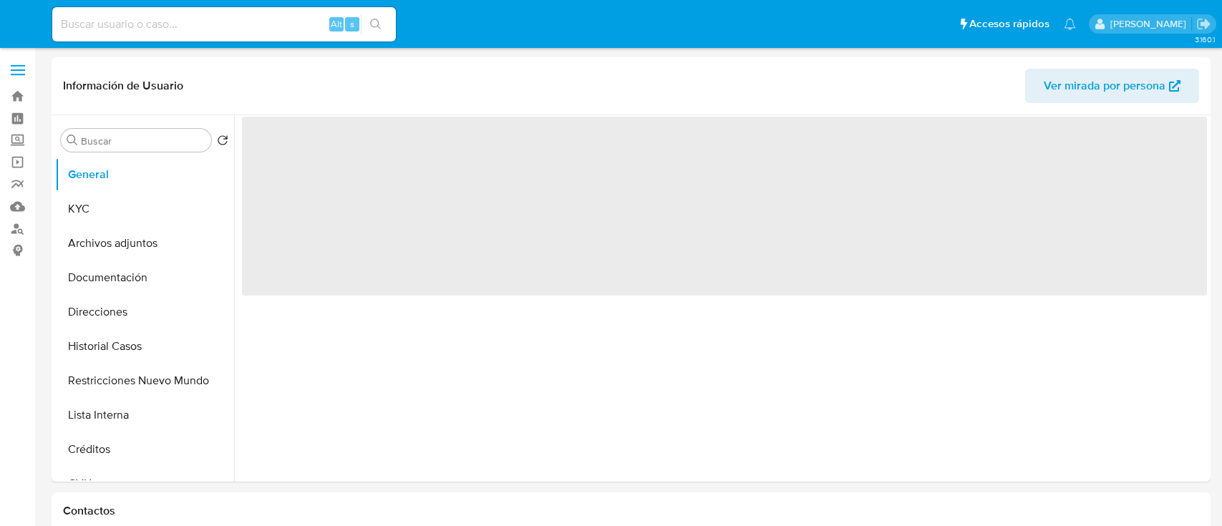
select select "10"
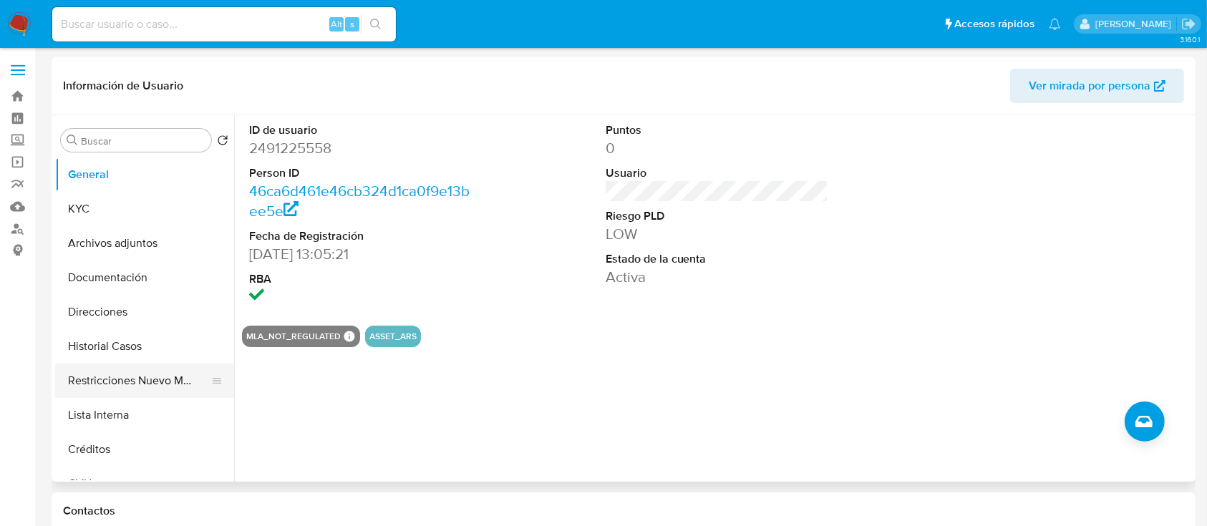
click at [147, 379] on button "Restricciones Nuevo Mundo" at bounding box center [139, 381] width 168 height 34
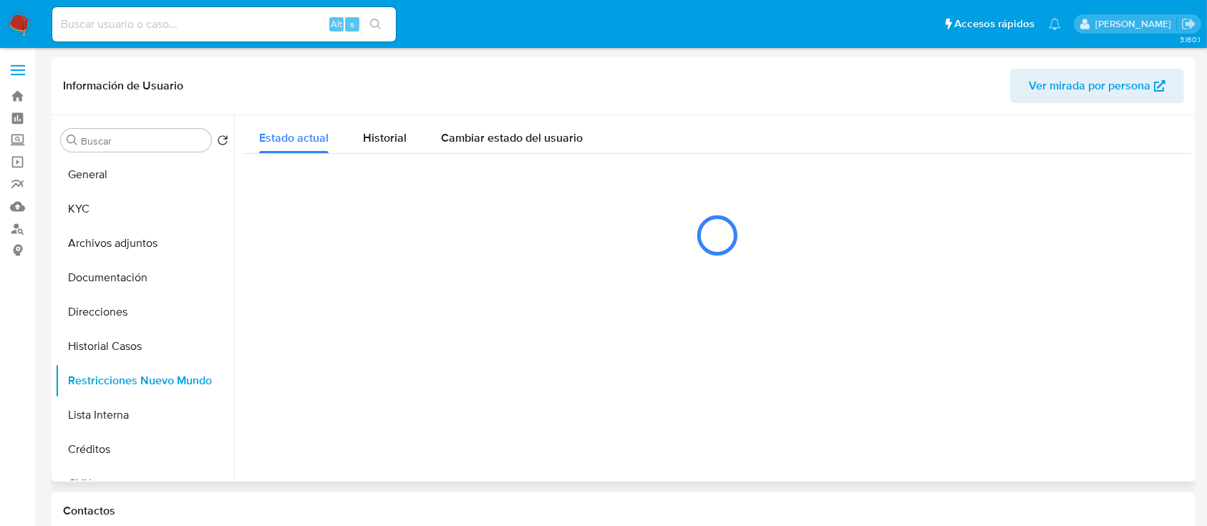
click at [1065, 97] on span "Ver mirada por persona" at bounding box center [1090, 86] width 122 height 34
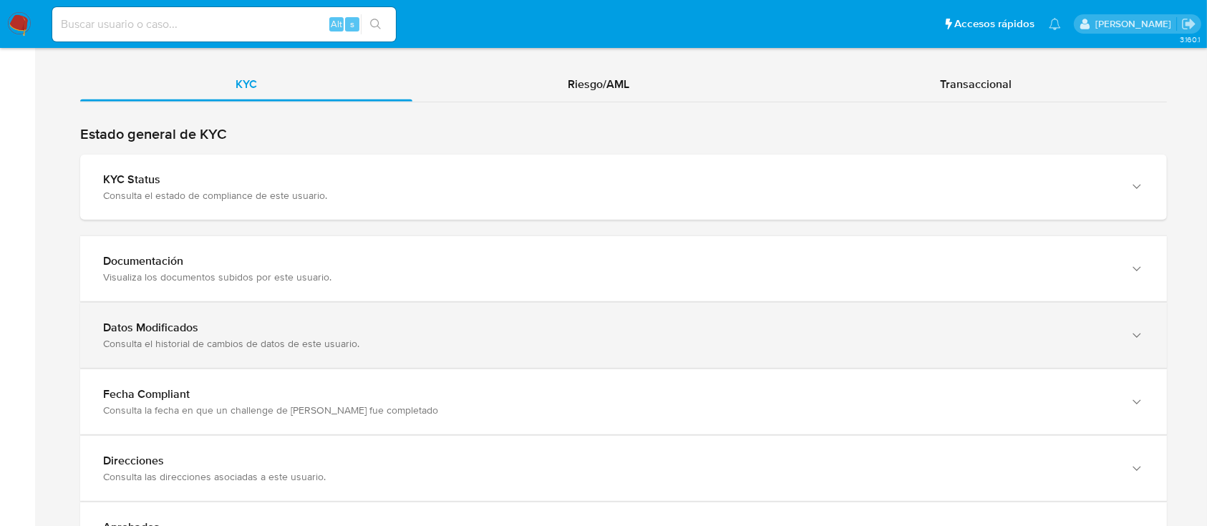
scroll to position [1336, 0]
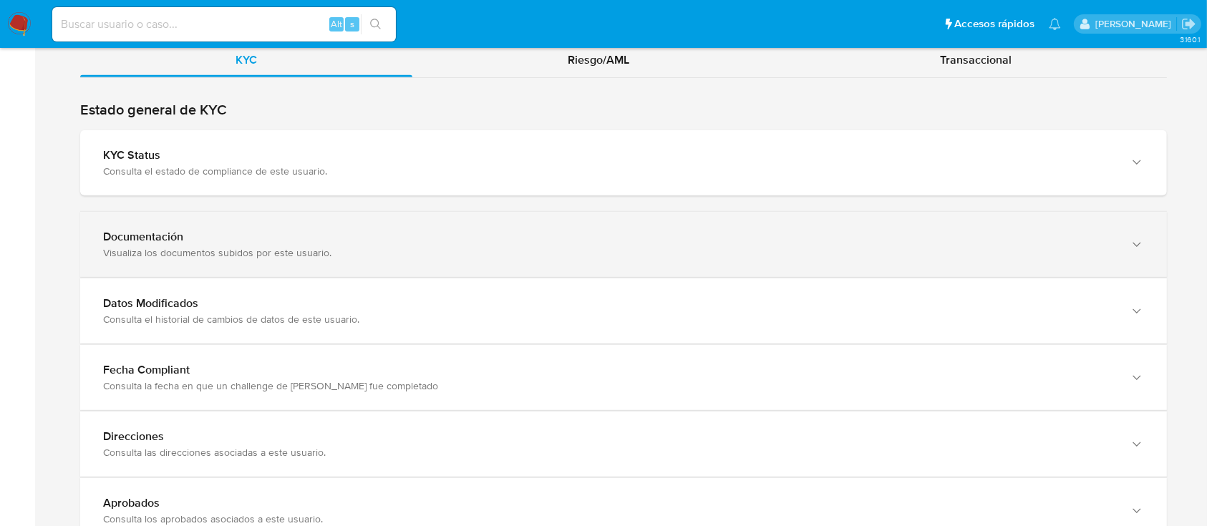
click at [296, 259] on div "Documentación Visualiza los documentos subidos por este usuario." at bounding box center [623, 244] width 1087 height 65
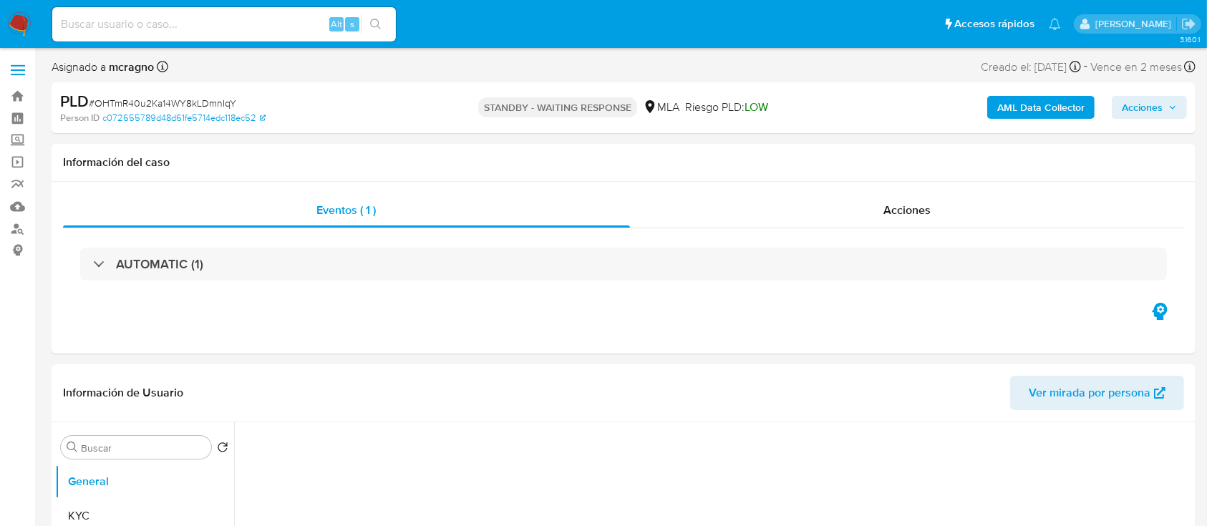
select select "10"
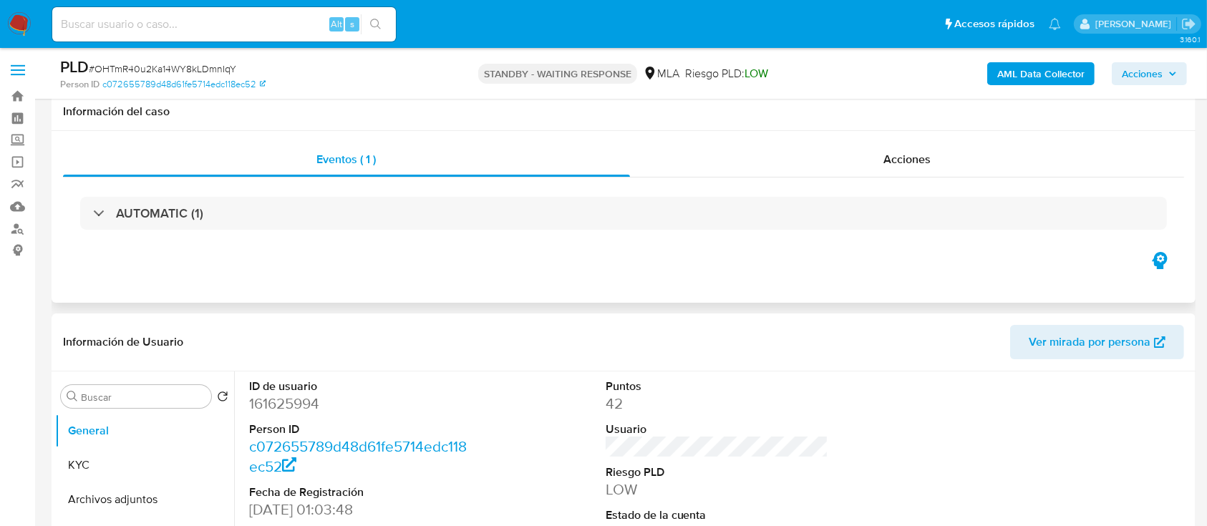
scroll to position [477, 0]
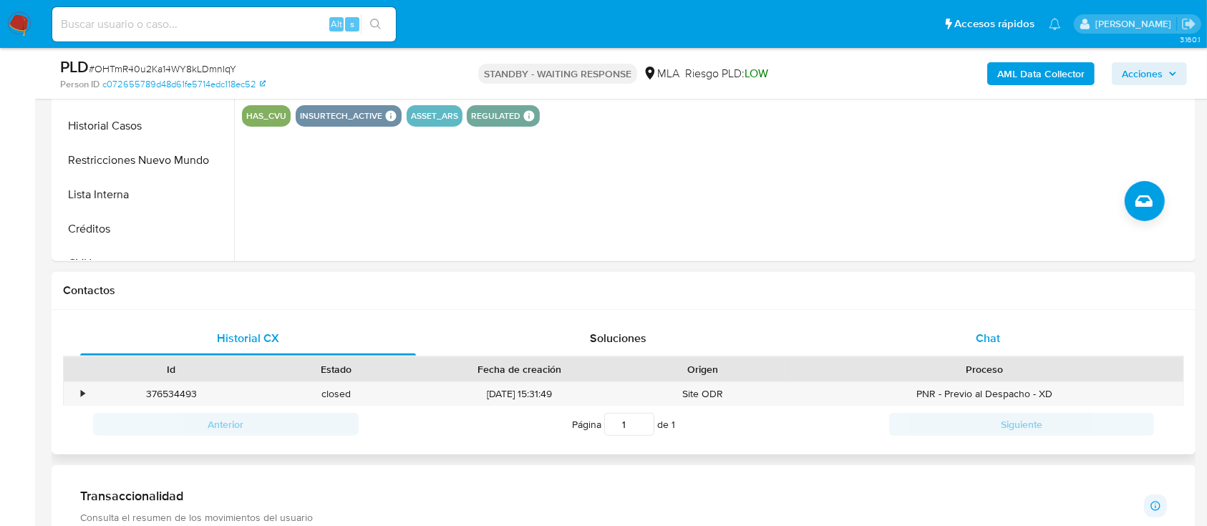
click at [964, 341] on div "Chat" at bounding box center [988, 338] width 336 height 34
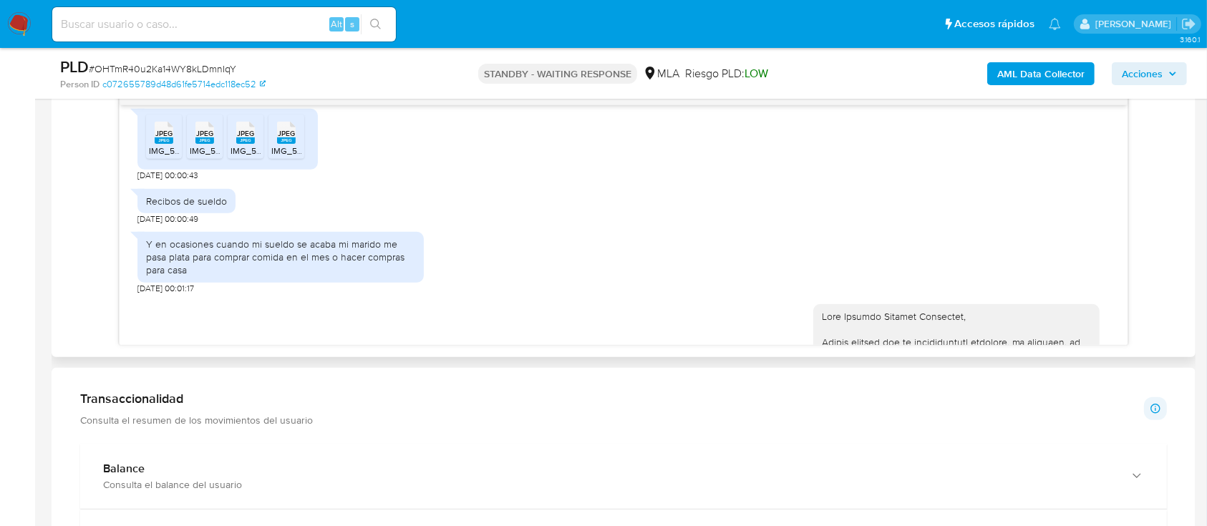
scroll to position [905, 0]
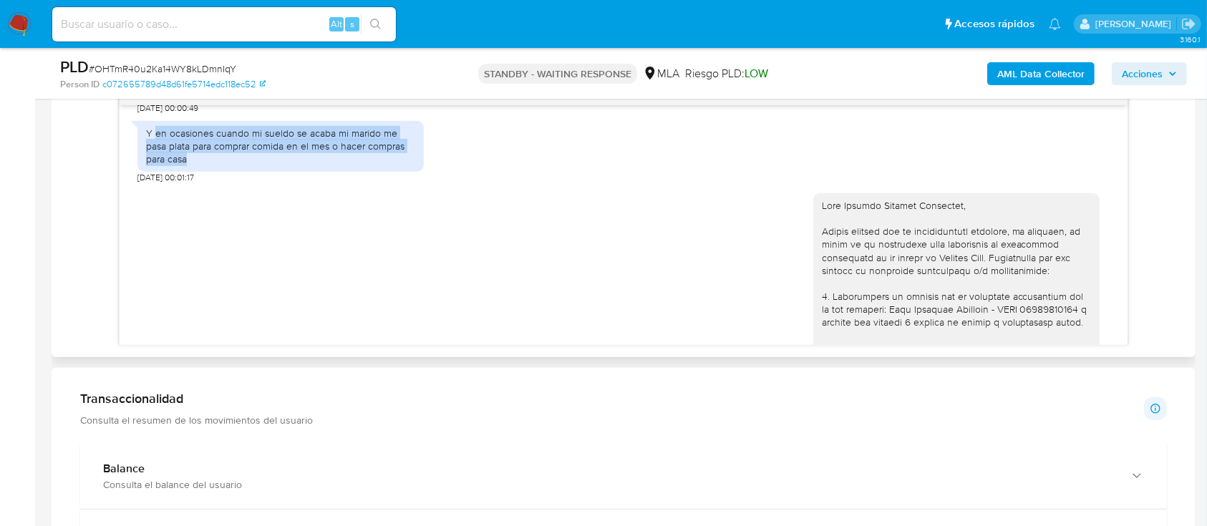
drag, startPoint x: 155, startPoint y: 160, endPoint x: 195, endPoint y: 181, distance: 45.1
click at [195, 166] on div "Y en ocasiones cuando mi sueldo se acaba mi marido me pasa plata para comprar c…" at bounding box center [280, 146] width 269 height 39
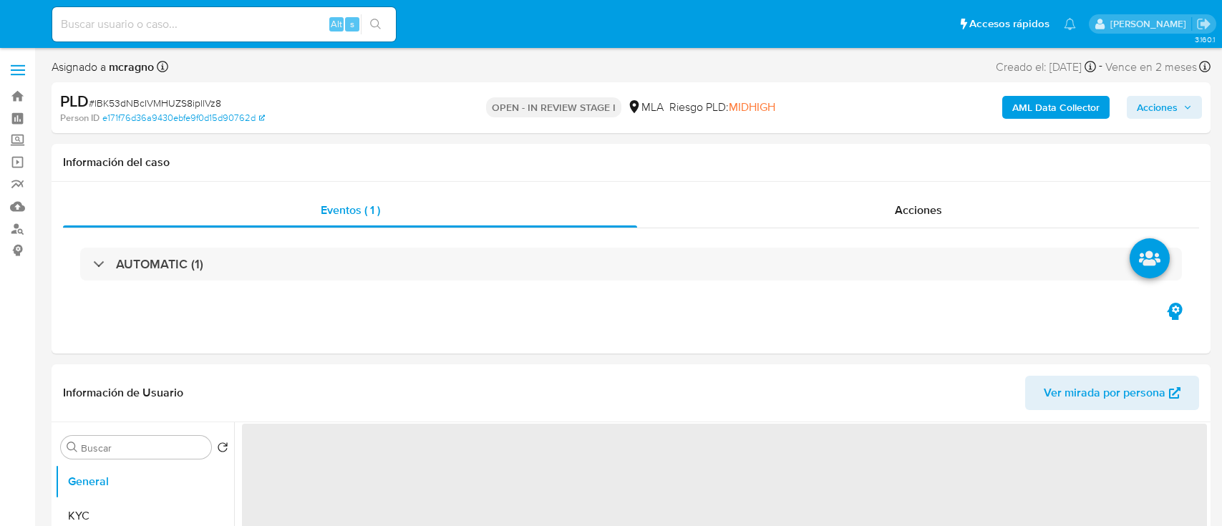
select select "10"
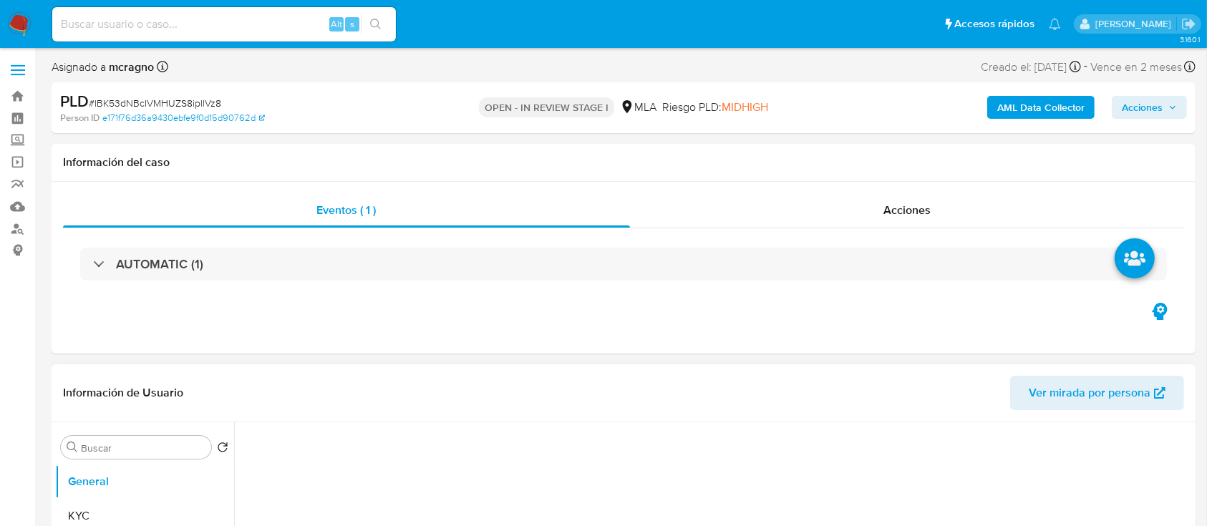
scroll to position [286, 0]
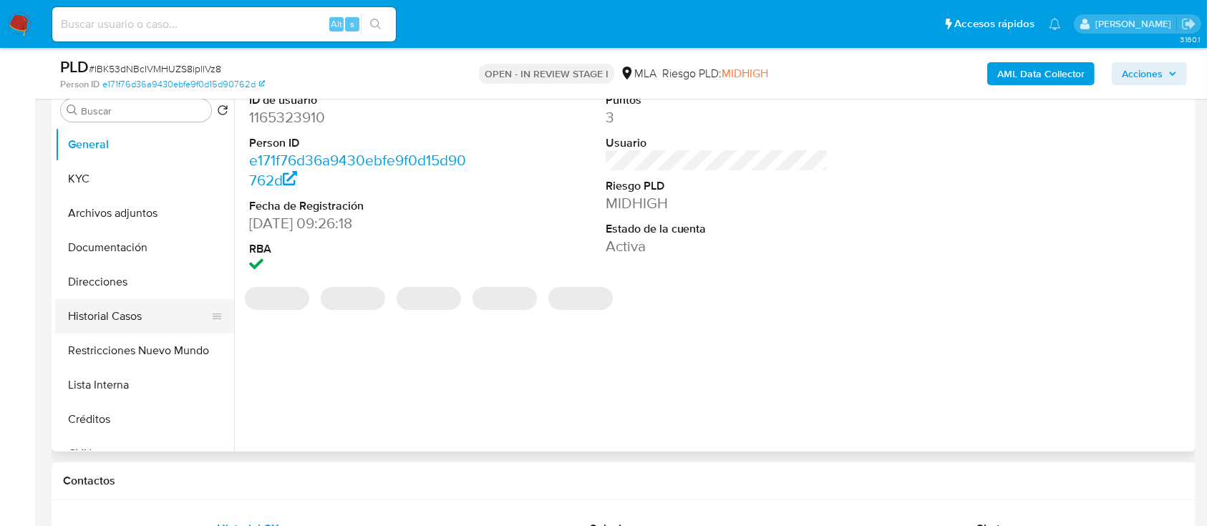
click at [135, 311] on button "Historial Casos" at bounding box center [139, 316] width 168 height 34
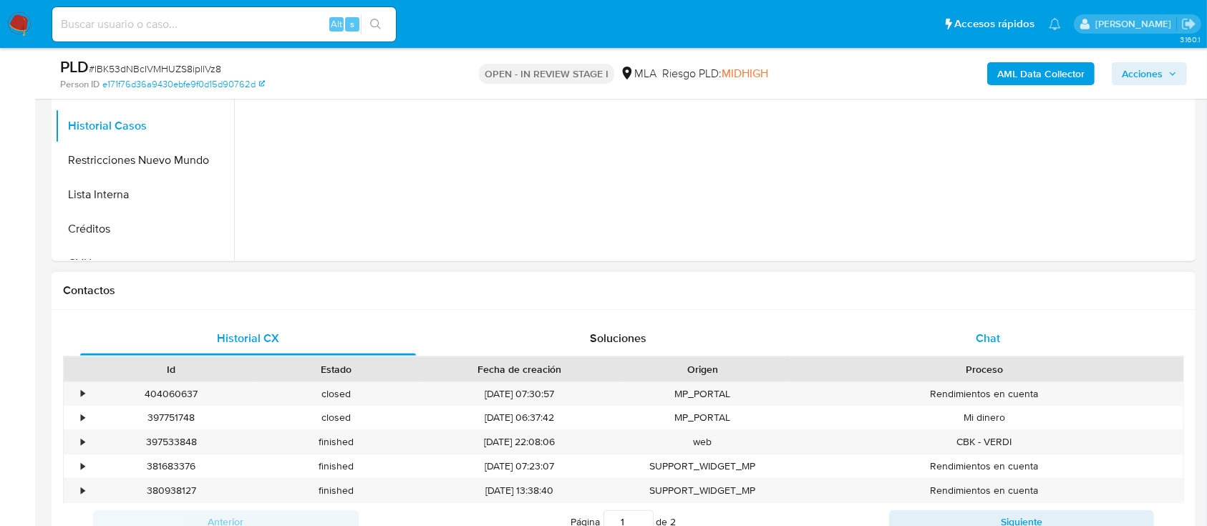
click at [1034, 341] on div "Chat" at bounding box center [988, 338] width 336 height 34
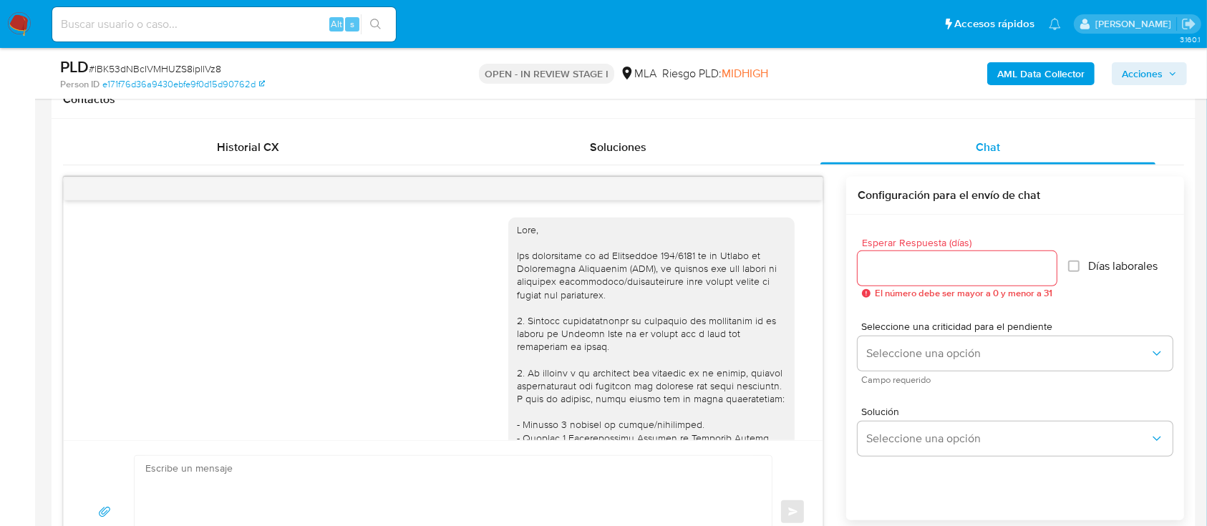
scroll to position [769, 0]
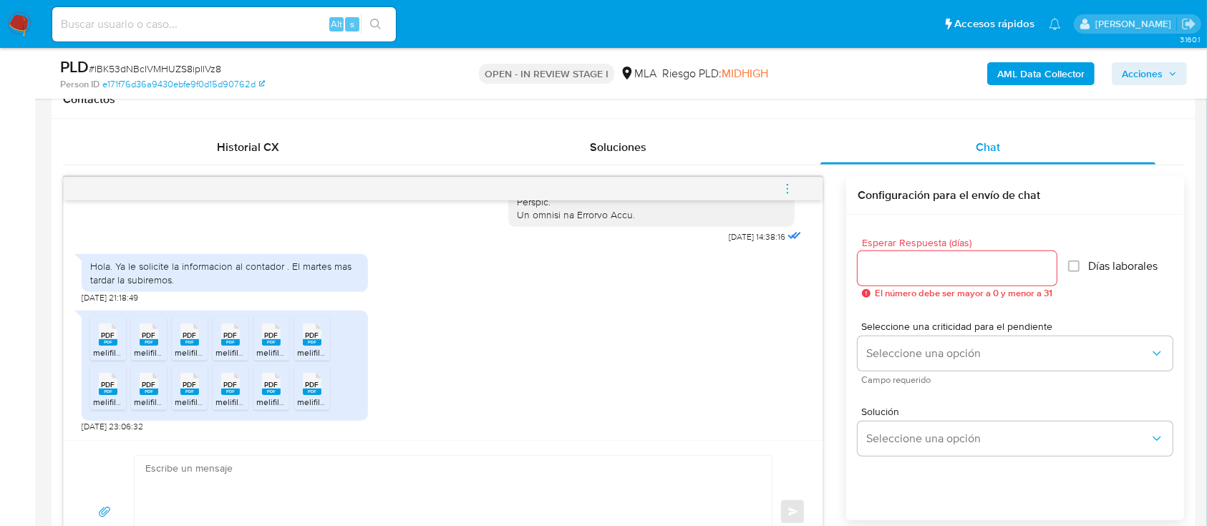
click at [107, 336] on span "PDF" at bounding box center [109, 335] width 14 height 9
click at [142, 343] on rect at bounding box center [149, 342] width 19 height 6
click at [189, 341] on rect at bounding box center [189, 342] width 19 height 6
click at [229, 336] on span "PDF" at bounding box center [231, 335] width 14 height 9
click at [265, 334] on span "PDF" at bounding box center [272, 335] width 14 height 9
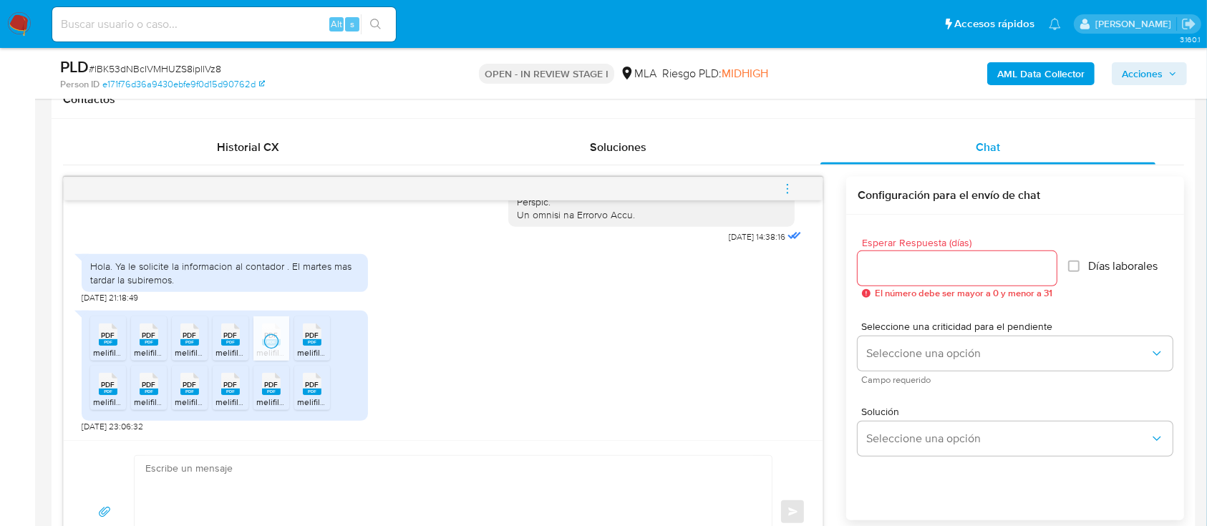
click at [311, 340] on rect at bounding box center [312, 342] width 19 height 6
click at [122, 388] on div "PDF PDF" at bounding box center [108, 383] width 30 height 28
click at [150, 391] on rect at bounding box center [149, 392] width 19 height 6
drag, startPoint x: 187, startPoint y: 391, endPoint x: 217, endPoint y: 389, distance: 30.1
click at [188, 391] on rect at bounding box center [189, 392] width 19 height 6
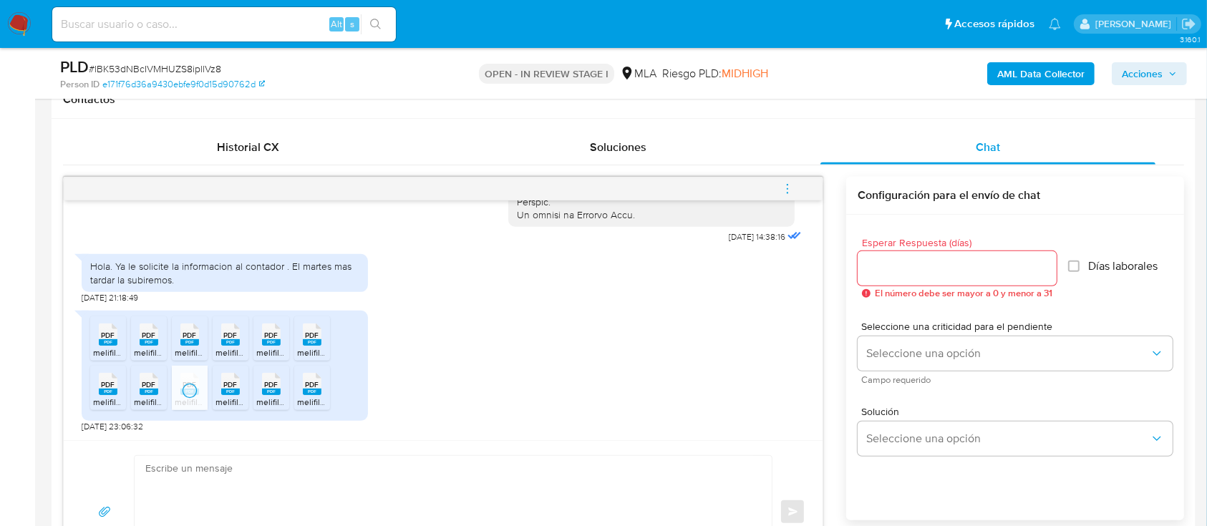
click at [233, 387] on span "PDF" at bounding box center [231, 384] width 14 height 9
click at [267, 387] on span "PDF" at bounding box center [272, 384] width 14 height 9
drag, startPoint x: 326, startPoint y: 395, endPoint x: 256, endPoint y: 111, distance: 292.6
click at [326, 395] on div "PDF PDF" at bounding box center [312, 383] width 30 height 28
click at [1009, 74] on b "AML Data Collector" at bounding box center [1040, 73] width 87 height 23
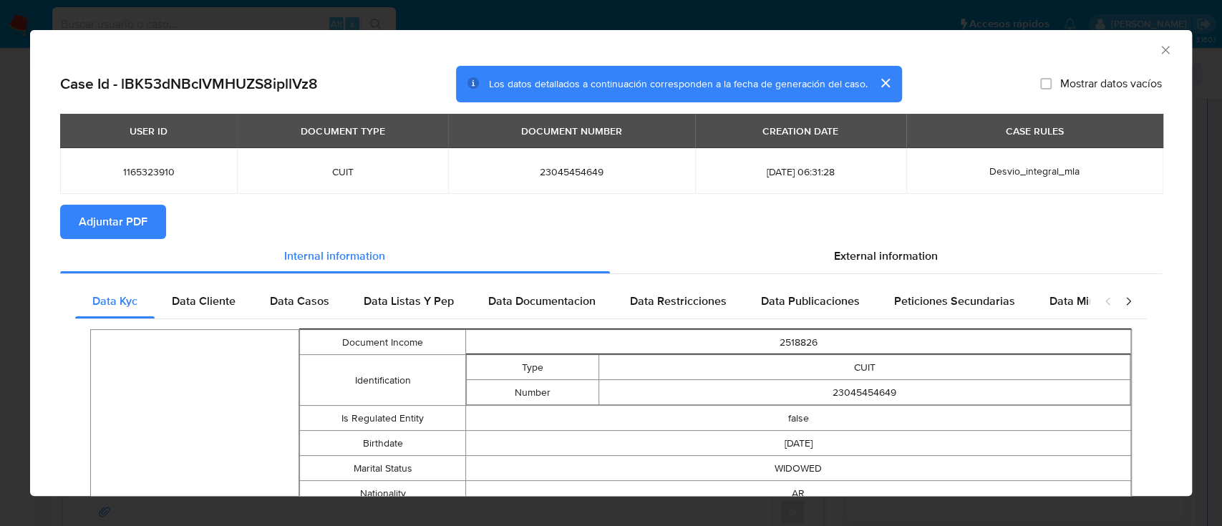
click at [140, 224] on span "Adjuntar PDF" at bounding box center [113, 221] width 69 height 31
click at [1158, 49] on icon "Cerrar ventana" at bounding box center [1165, 50] width 14 height 14
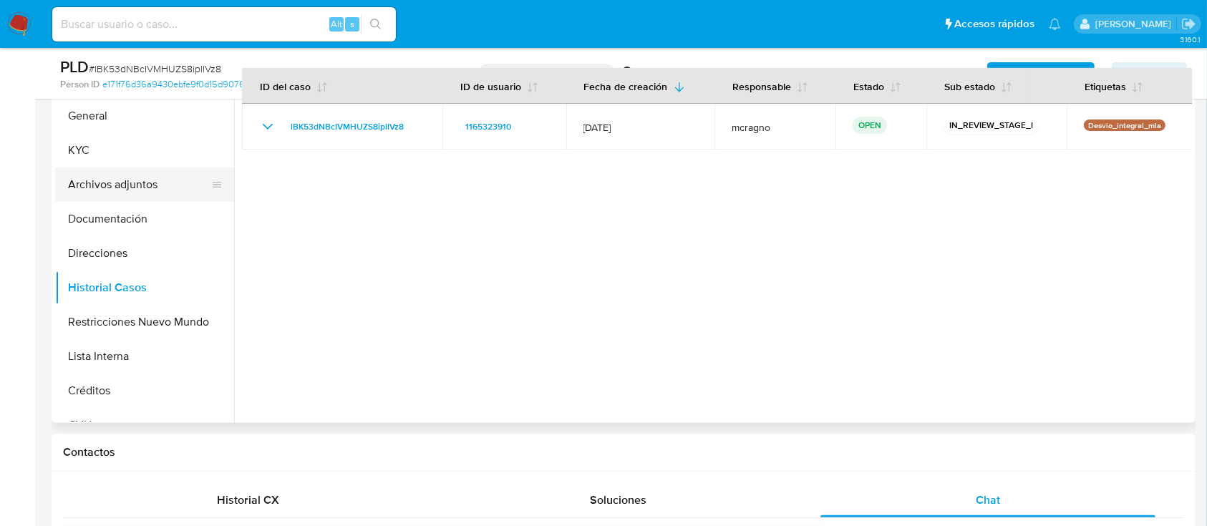
scroll to position [286, 0]
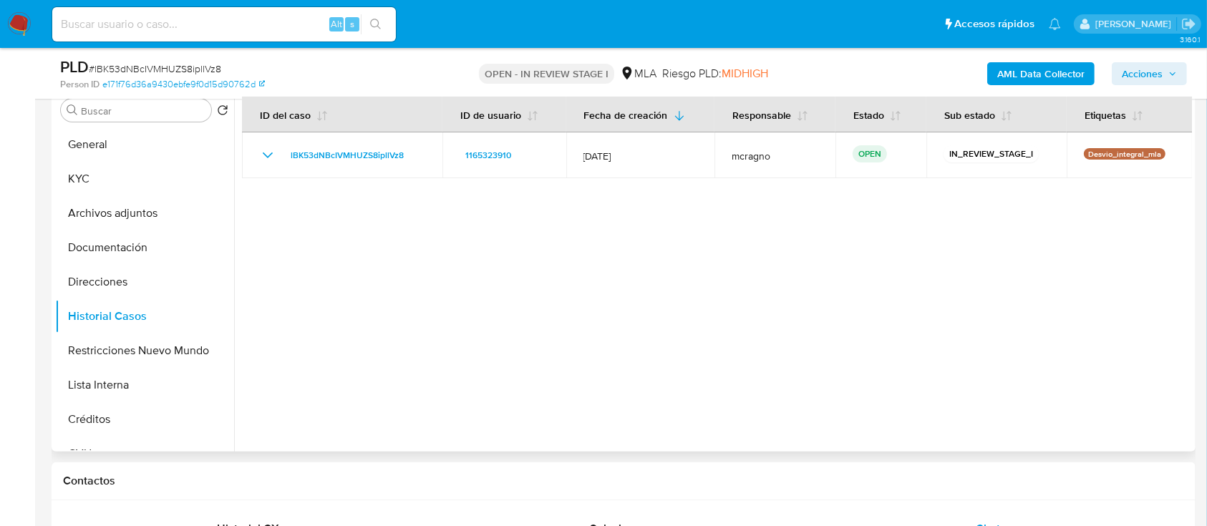
drag, startPoint x: 168, startPoint y: 218, endPoint x: 523, endPoint y: 346, distance: 377.5
click at [170, 218] on button "Archivos adjuntos" at bounding box center [144, 213] width 179 height 34
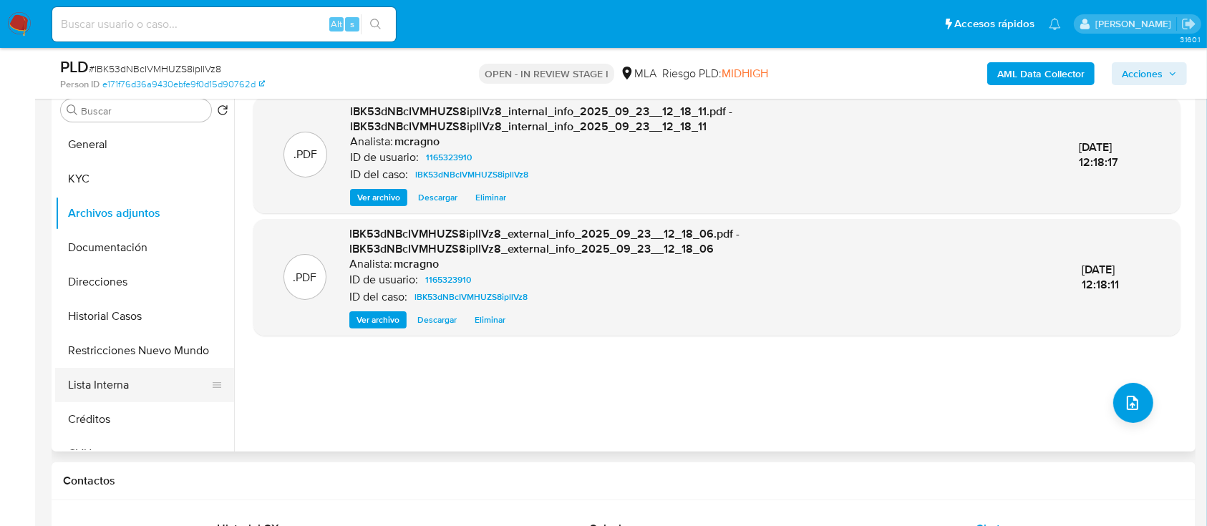
click at [126, 384] on button "Lista Interna" at bounding box center [139, 385] width 168 height 34
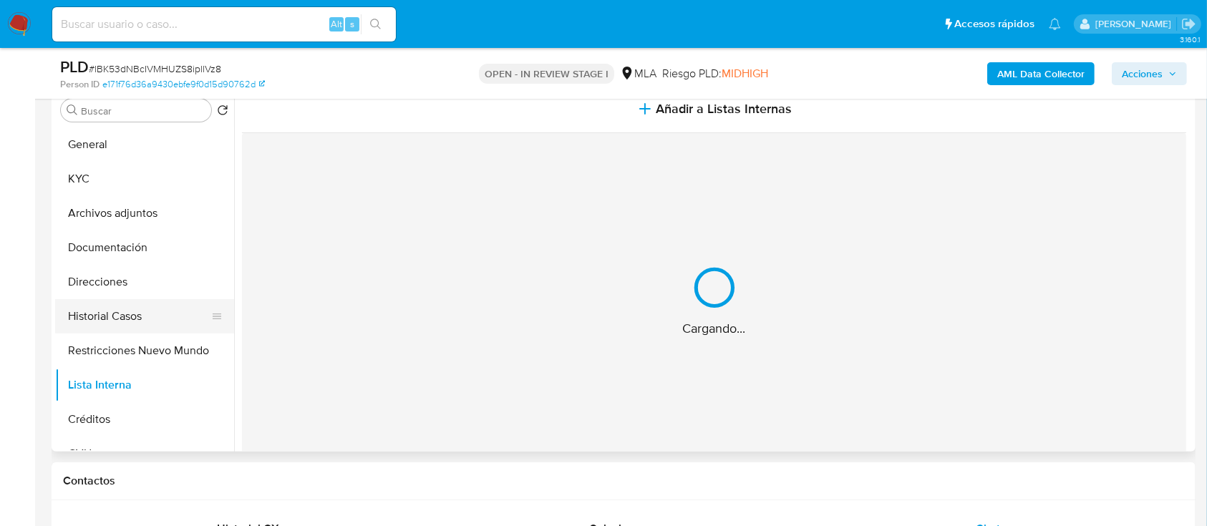
click at [138, 289] on button "Direcciones" at bounding box center [144, 282] width 179 height 34
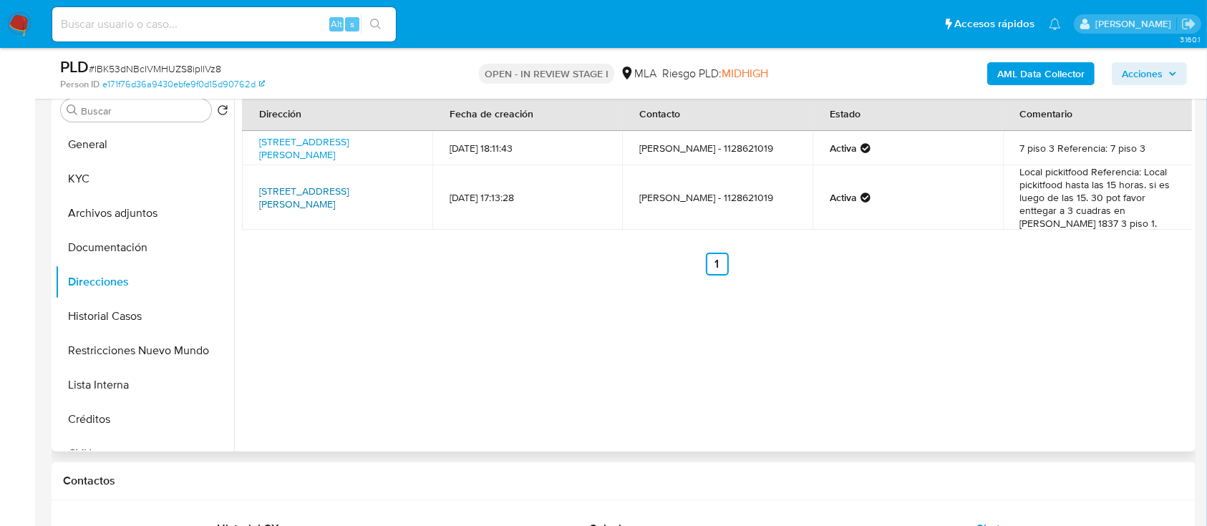
click at [270, 200] on link "[STREET_ADDRESS][PERSON_NAME]" at bounding box center [303, 197] width 89 height 27
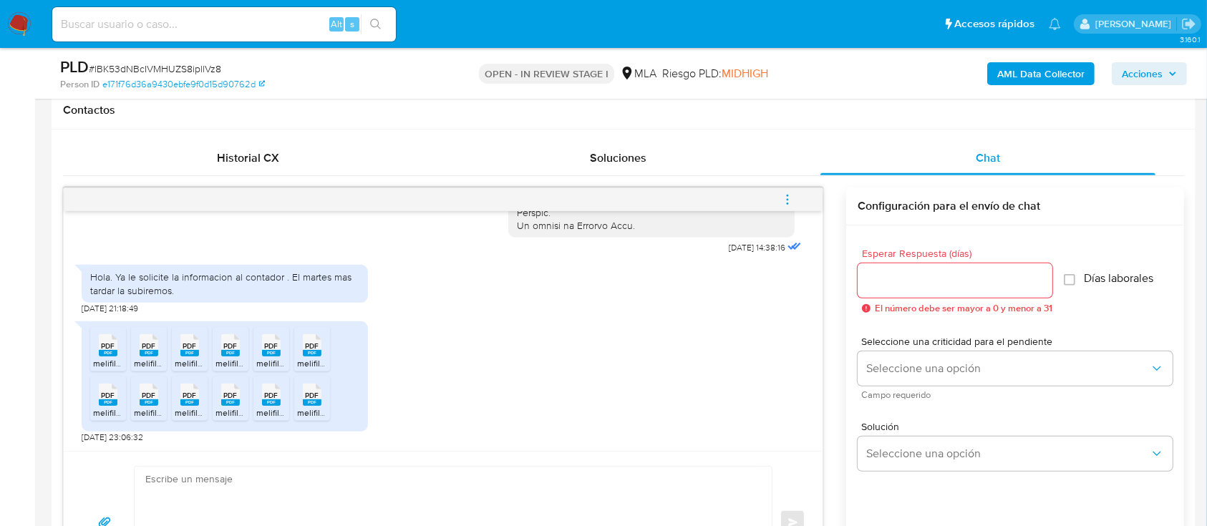
scroll to position [763, 0]
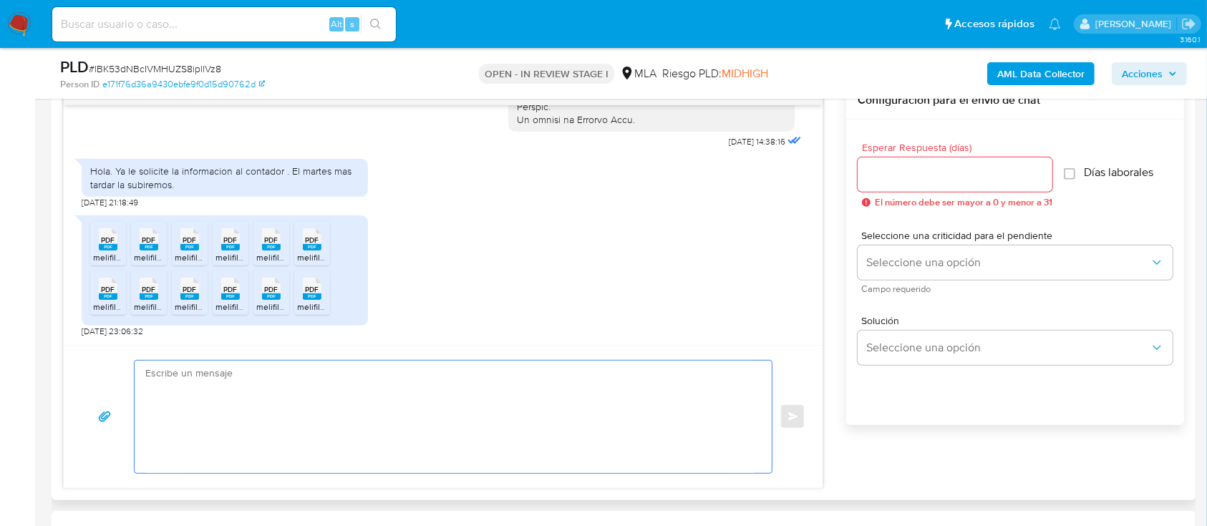
click at [467, 368] on textarea at bounding box center [449, 417] width 608 height 112
paste textarea "Hola, ¡Muchas gracias por tu respuesta! Confirmamos la recepción de la document…"
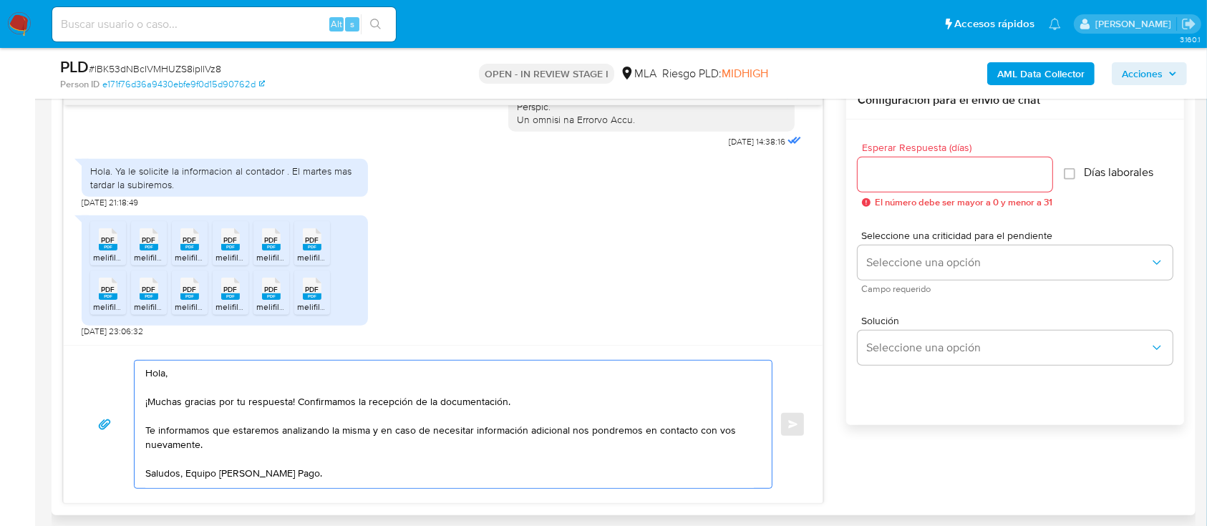
drag, startPoint x: 171, startPoint y: 435, endPoint x: 147, endPoint y: 430, distance: 24.1
click at [147, 430] on textarea "Hola, ¡Muchas gracias por tu respuesta! Confirmamos la recepción de la document…" at bounding box center [449, 424] width 608 height 127
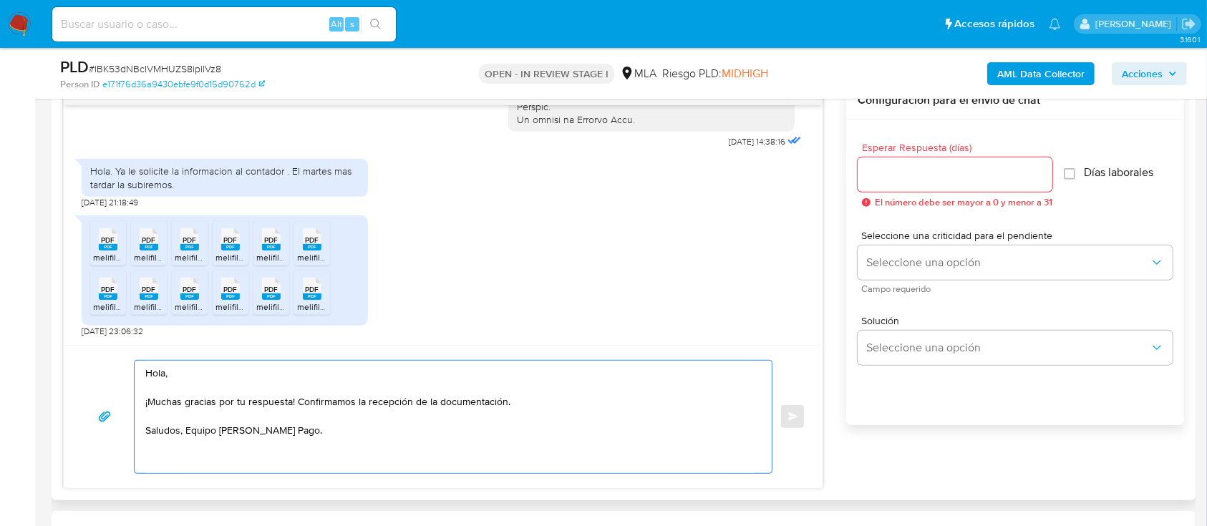
type textarea "Hola, ¡Muchas gracias por tu respuesta! Confirmamos la recepción de la document…"
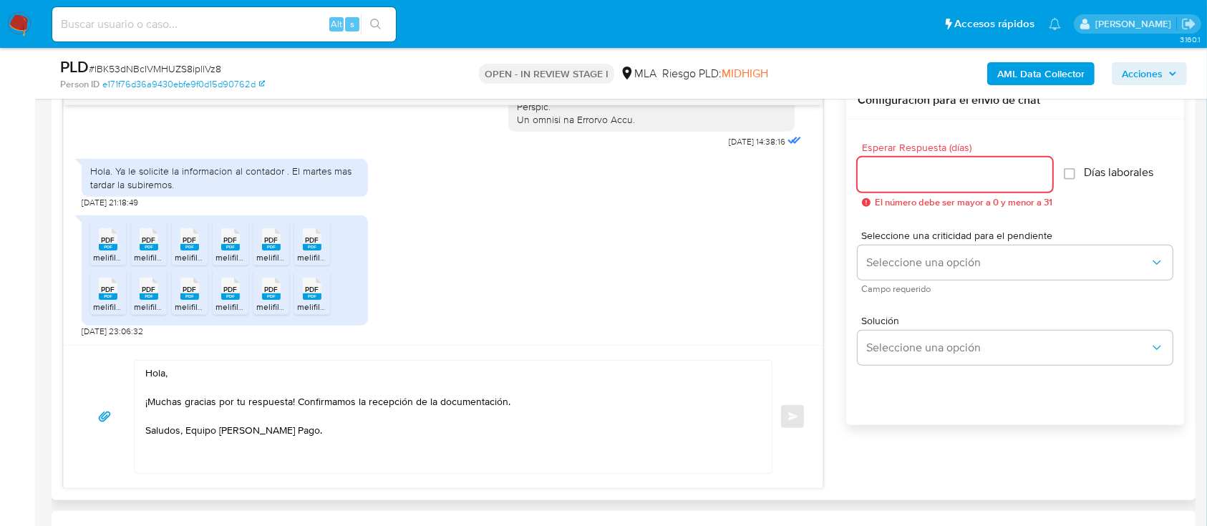
drag, startPoint x: 905, startPoint y: 171, endPoint x: 906, endPoint y: 183, distance: 11.5
click at [906, 171] on input "Esperar Respuesta (días)" at bounding box center [955, 174] width 195 height 19
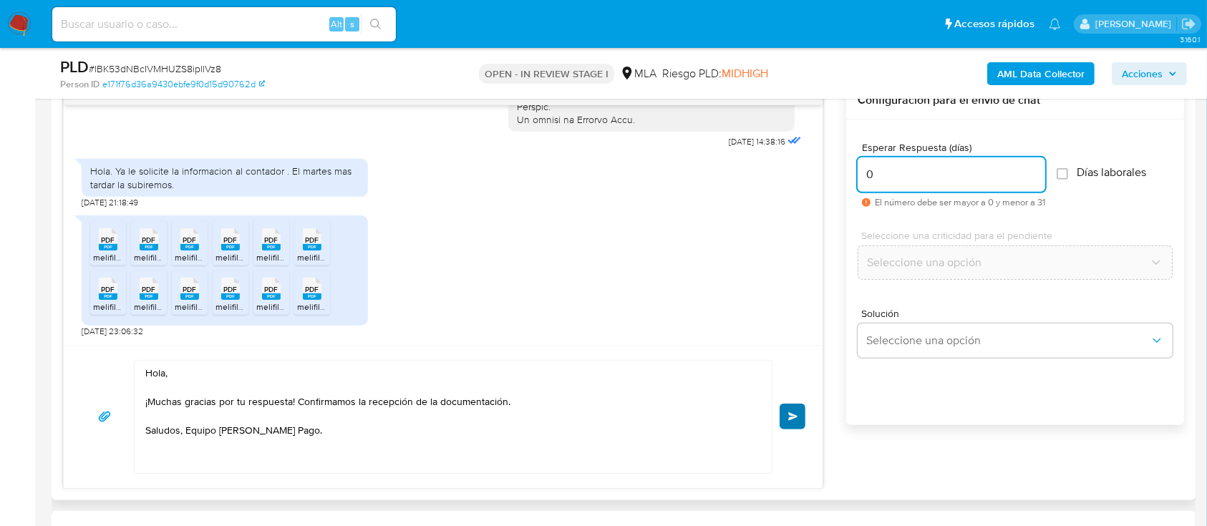
type input "0"
click at [791, 417] on span "Enviar" at bounding box center [793, 416] width 10 height 9
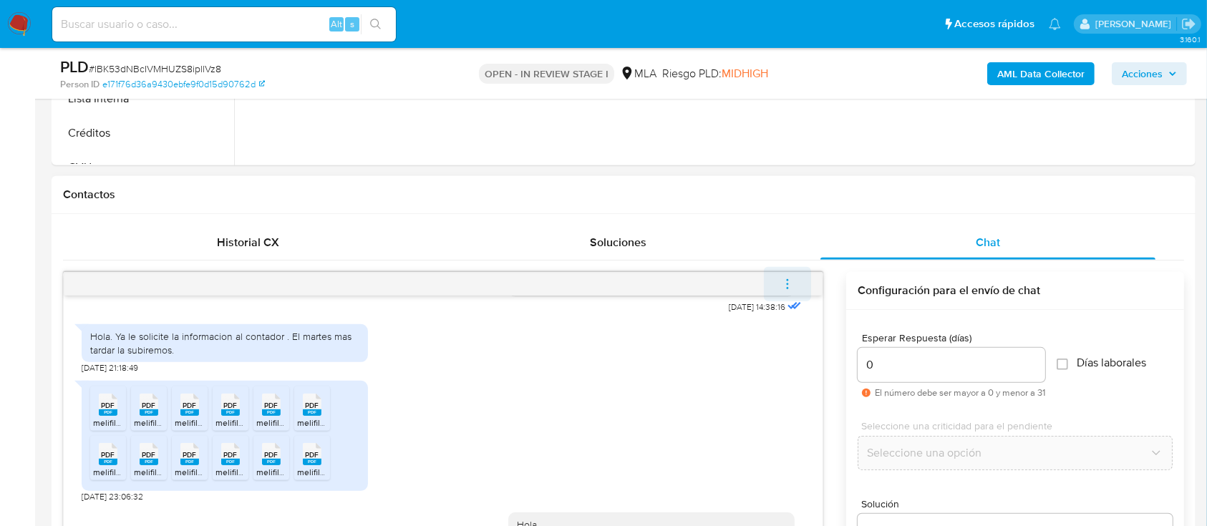
scroll to position [888, 0]
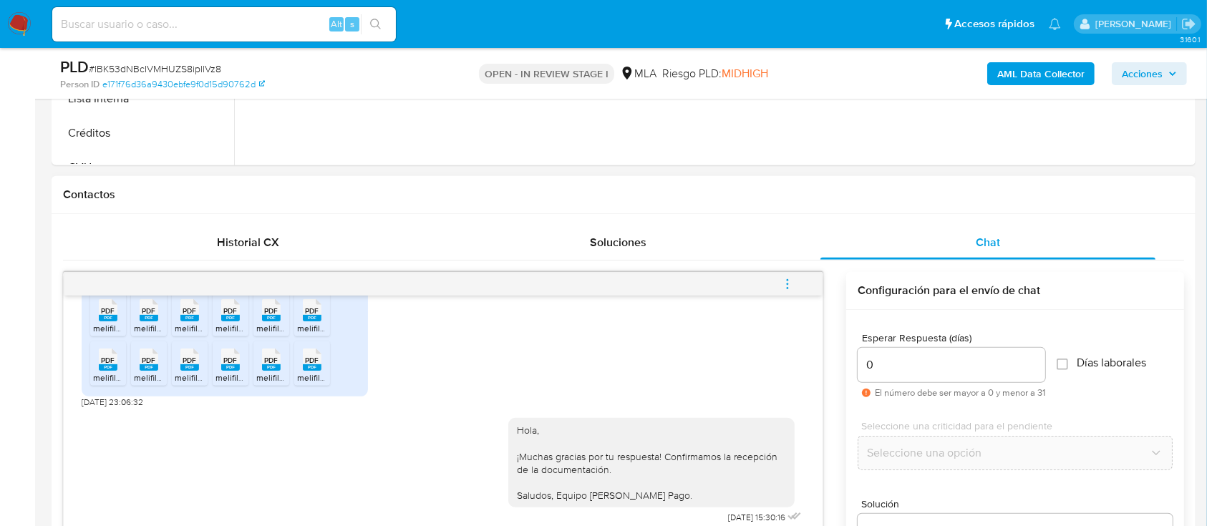
click at [790, 278] on icon "menu-action" at bounding box center [787, 284] width 13 height 13
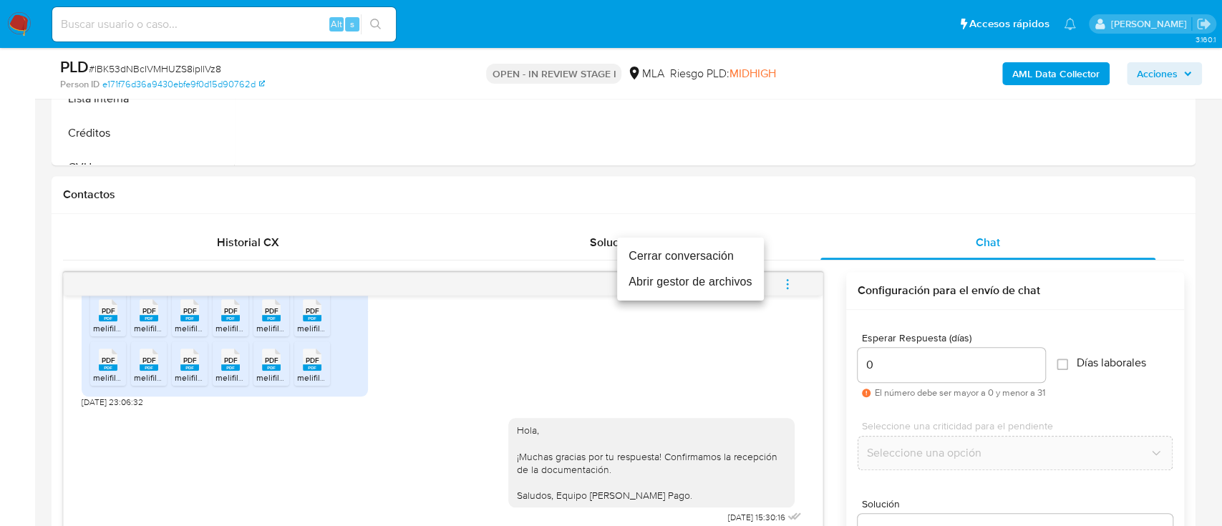
click at [692, 263] on li "Cerrar conversación" at bounding box center [690, 256] width 147 height 26
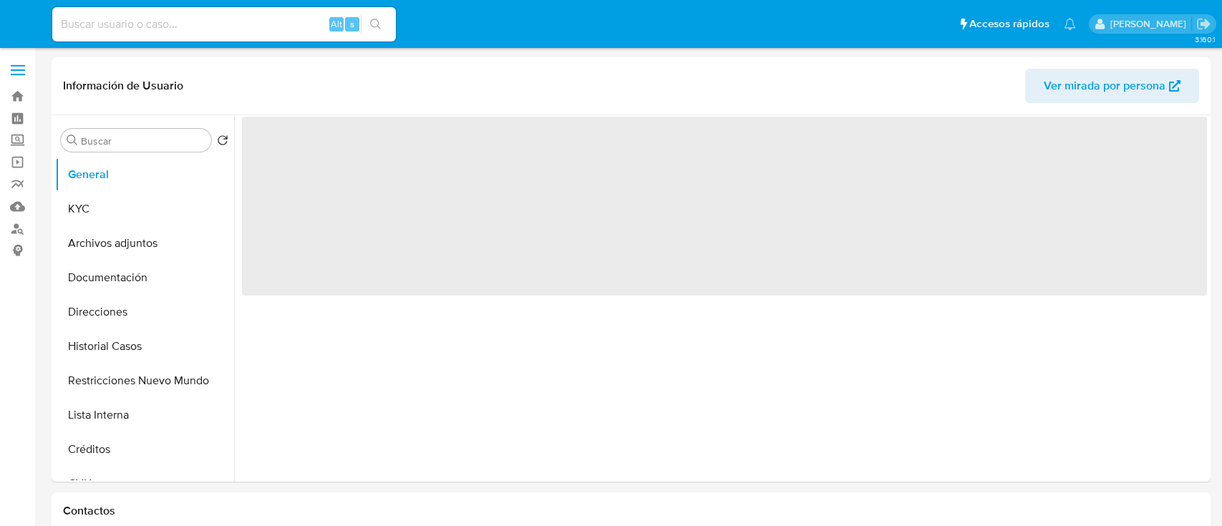
select select "10"
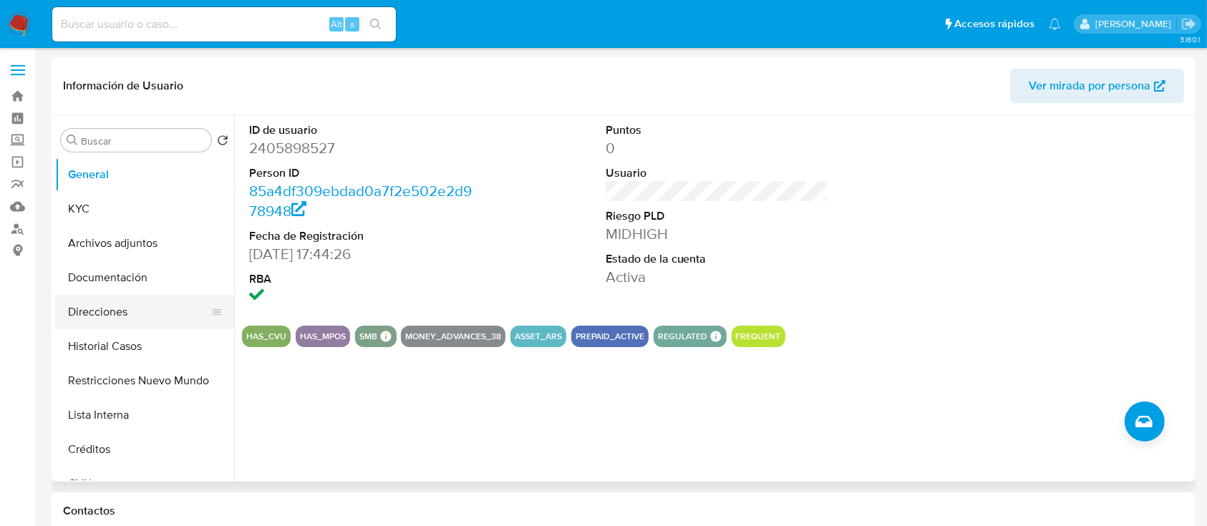
drag, startPoint x: 125, startPoint y: 379, endPoint x: 132, endPoint y: 314, distance: 66.2
click at [125, 378] on button "Restricciones Nuevo Mundo" at bounding box center [144, 381] width 179 height 34
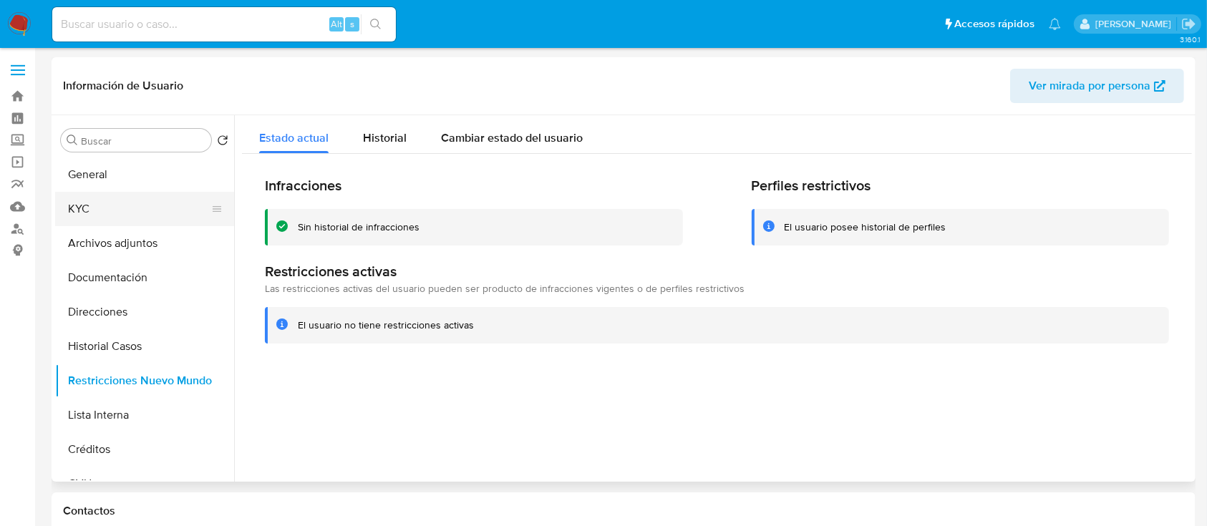
click at [125, 203] on button "KYC" at bounding box center [139, 209] width 168 height 34
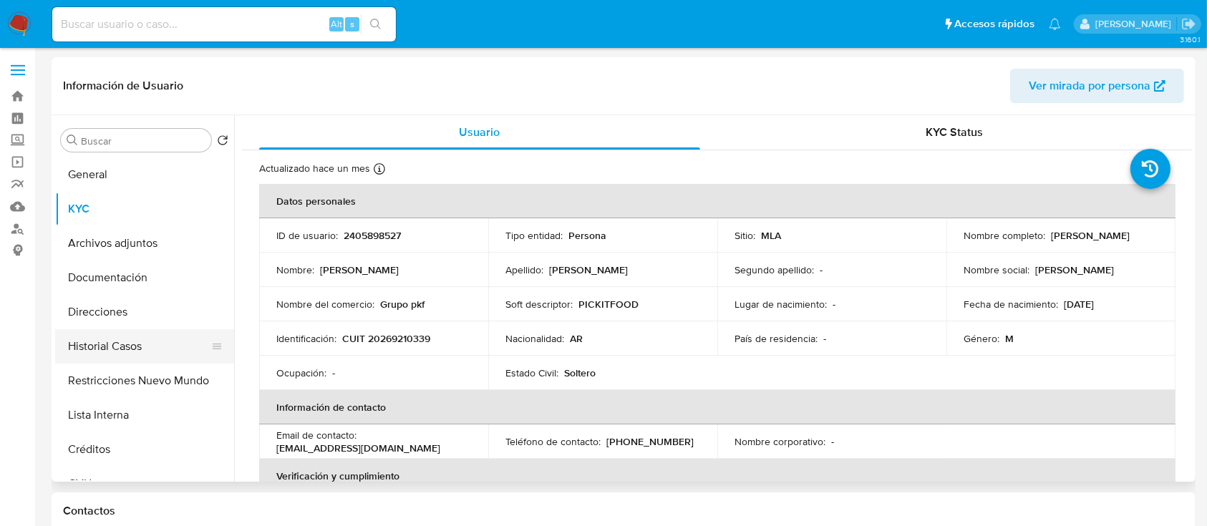
drag, startPoint x: 86, startPoint y: 318, endPoint x: 117, endPoint y: 341, distance: 38.9
click at [86, 317] on button "Direcciones" at bounding box center [144, 312] width 179 height 34
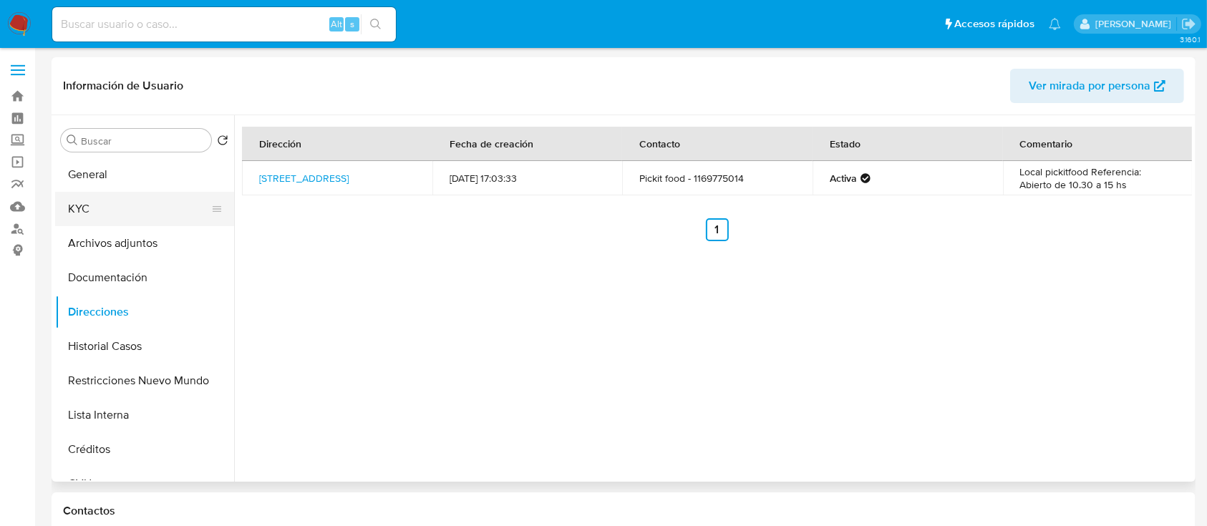
click at [135, 214] on button "KYC" at bounding box center [139, 209] width 168 height 34
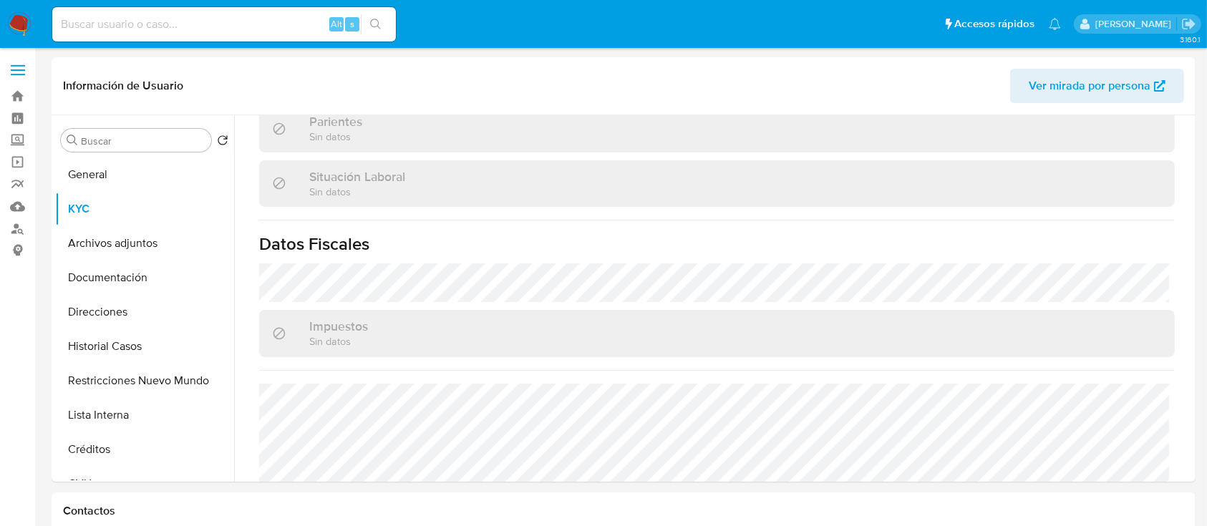
scroll to position [724, 0]
click at [119, 306] on button "Direcciones" at bounding box center [139, 312] width 168 height 34
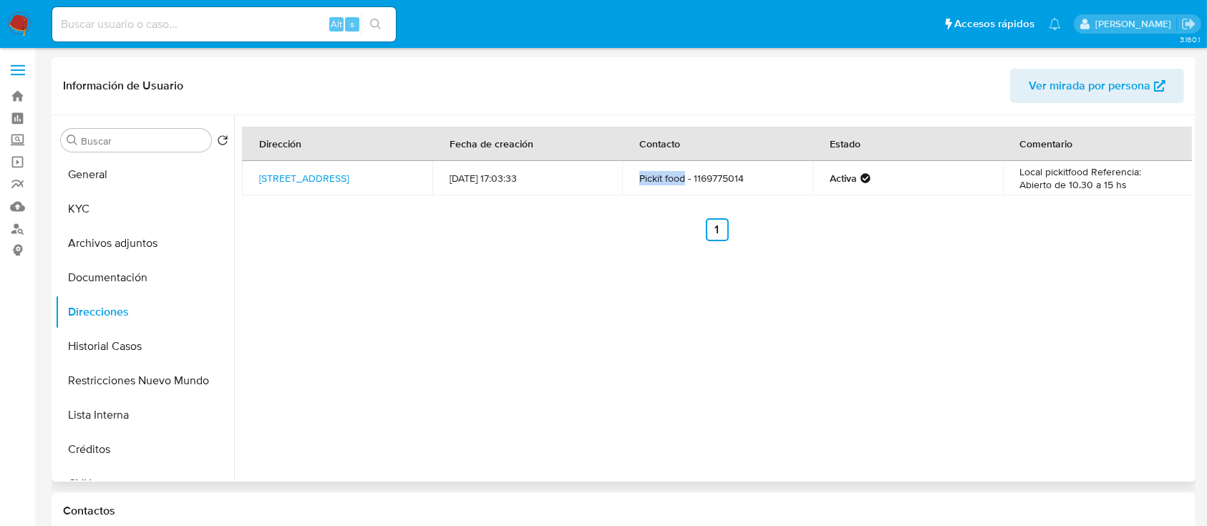
drag, startPoint x: 649, startPoint y: 179, endPoint x: 683, endPoint y: 180, distance: 34.4
click at [683, 180] on td "Pickit food - 1169775014" at bounding box center [717, 178] width 190 height 34
copy td "Pickit food"
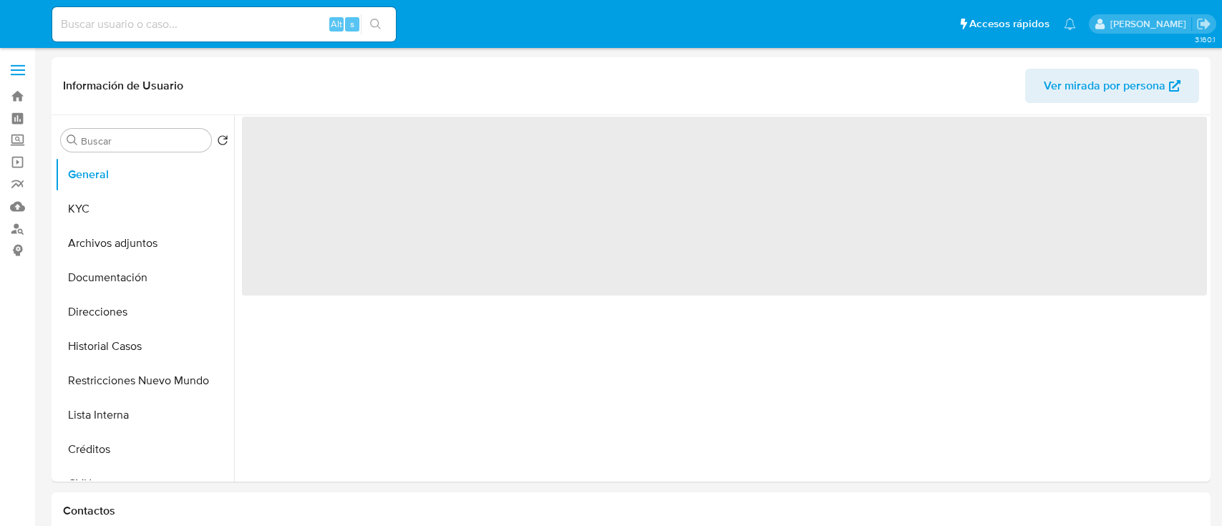
select select "10"
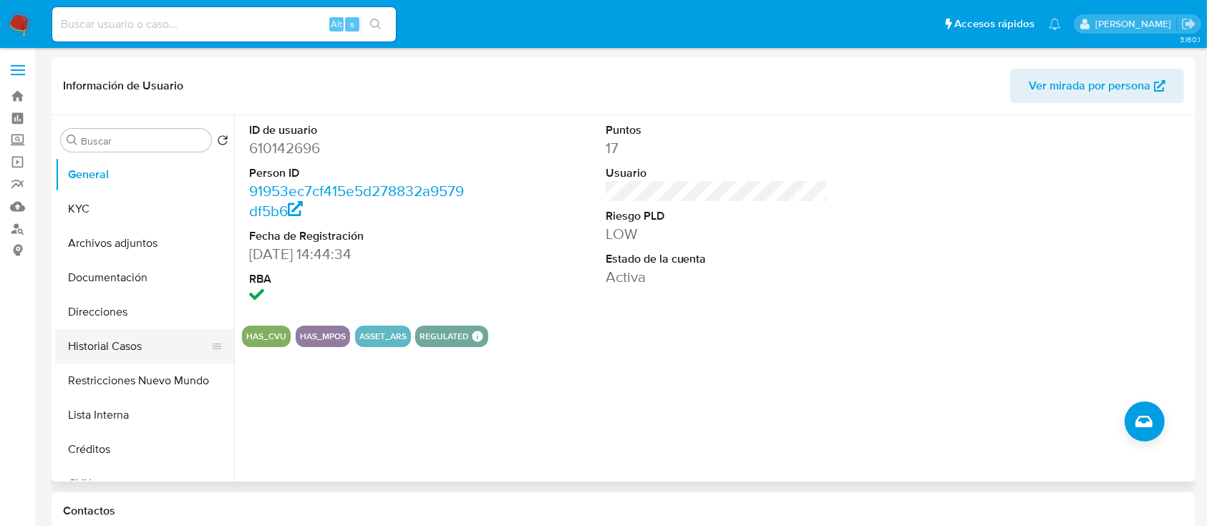
drag, startPoint x: 110, startPoint y: 386, endPoint x: 126, endPoint y: 355, distance: 34.6
click at [111, 386] on button "Restricciones Nuevo Mundo" at bounding box center [144, 381] width 179 height 34
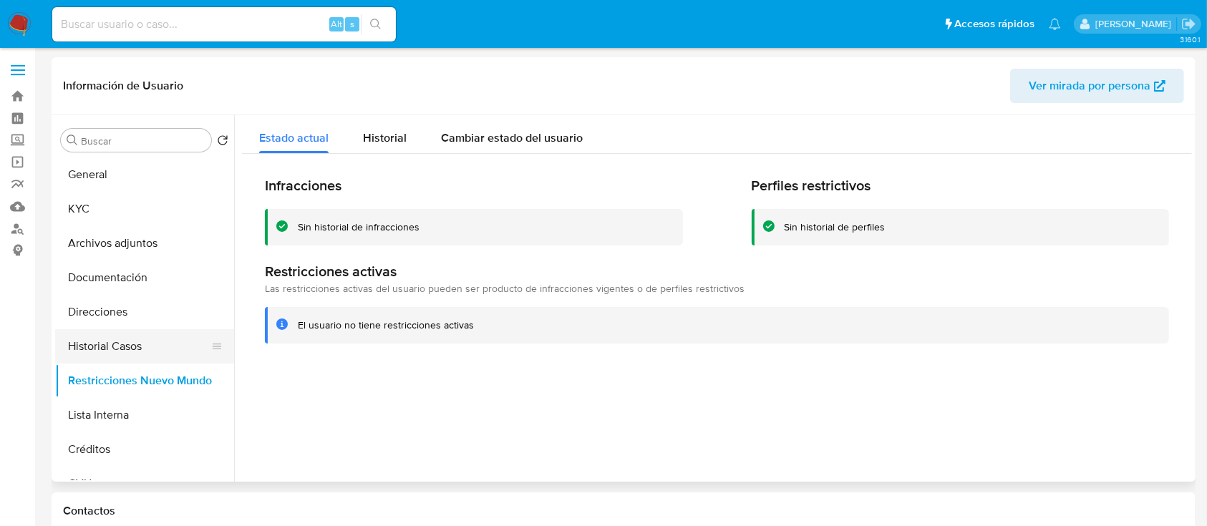
click at [132, 341] on button "Historial Casos" at bounding box center [139, 346] width 168 height 34
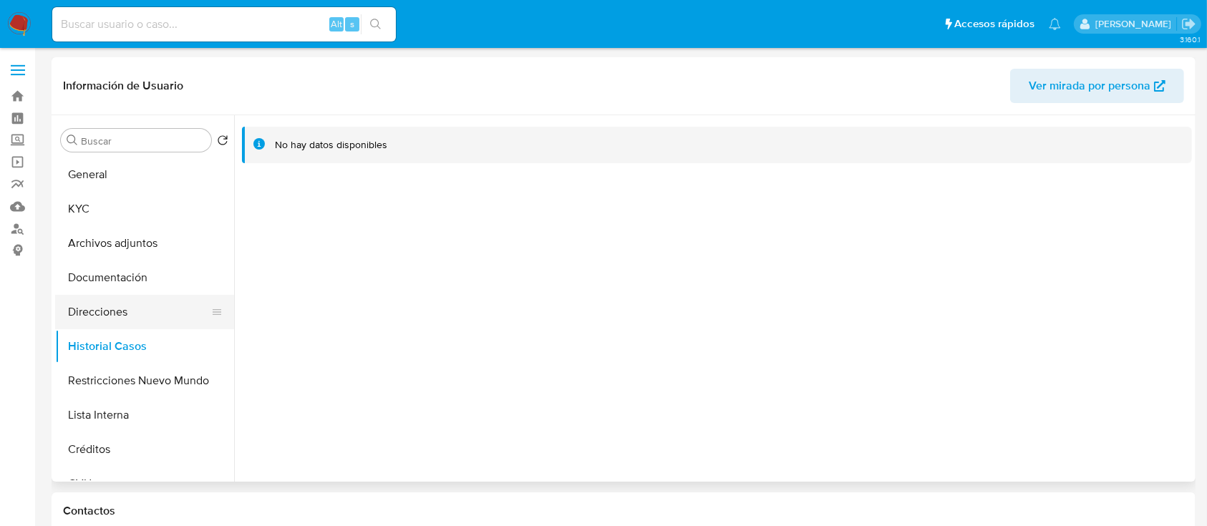
click at [130, 309] on button "Direcciones" at bounding box center [139, 312] width 168 height 34
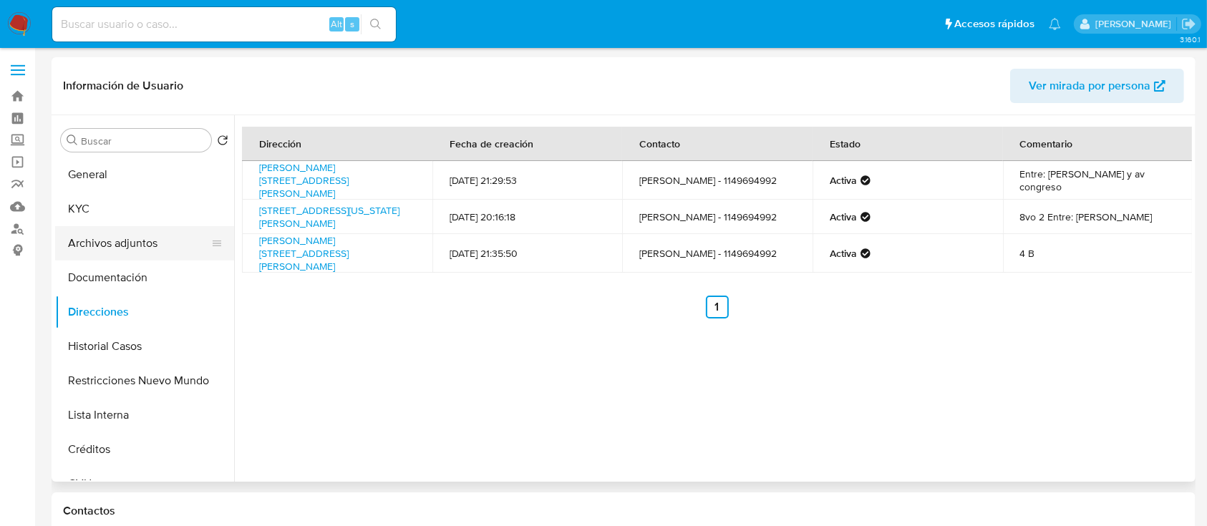
drag, startPoint x: 137, startPoint y: 206, endPoint x: 223, endPoint y: 236, distance: 91.0
click at [137, 206] on button "KYC" at bounding box center [144, 209] width 179 height 34
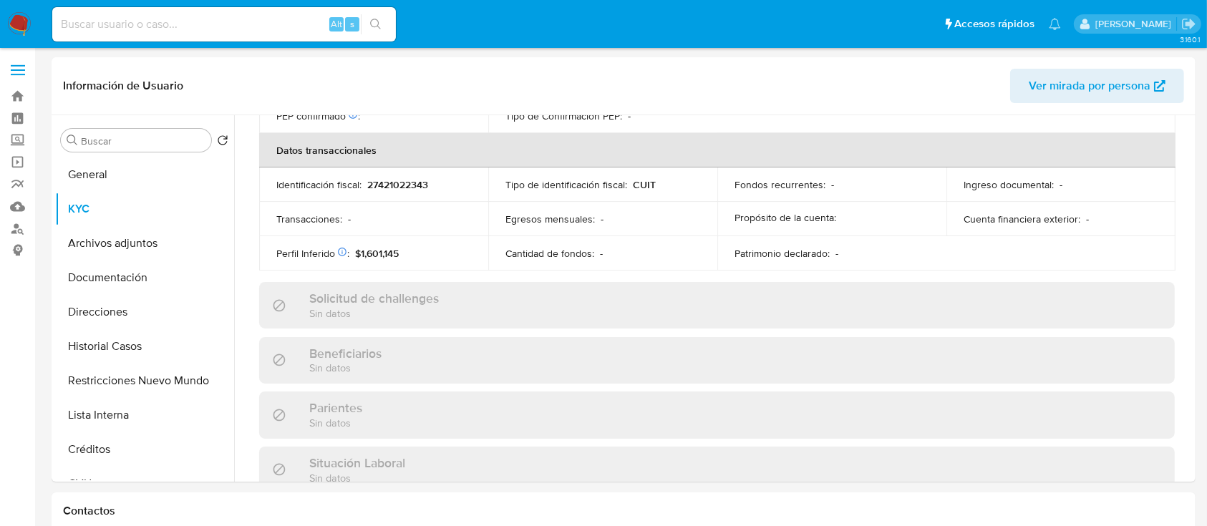
scroll to position [767, 0]
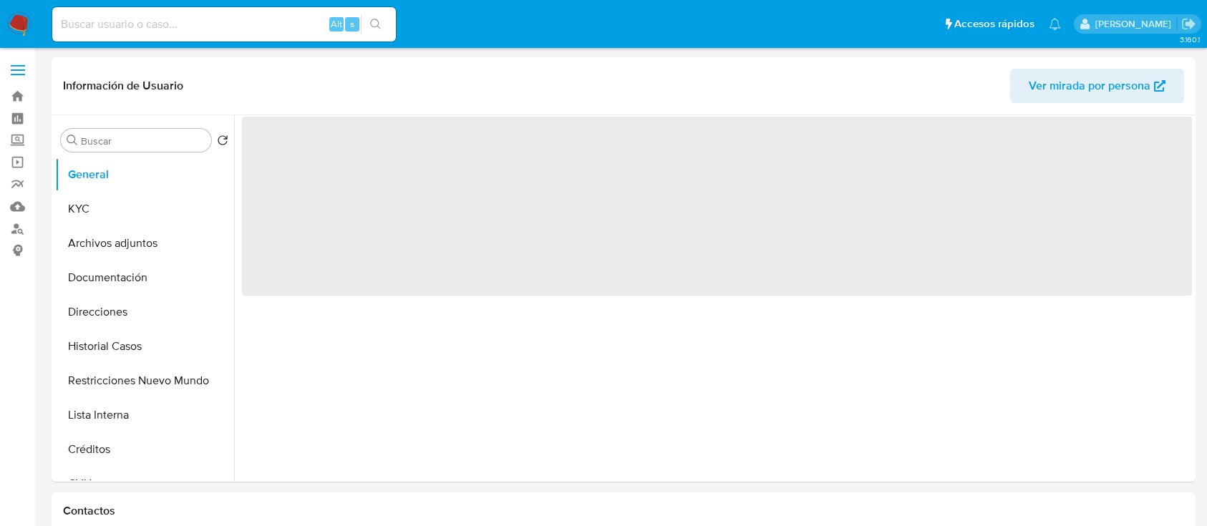
select select "10"
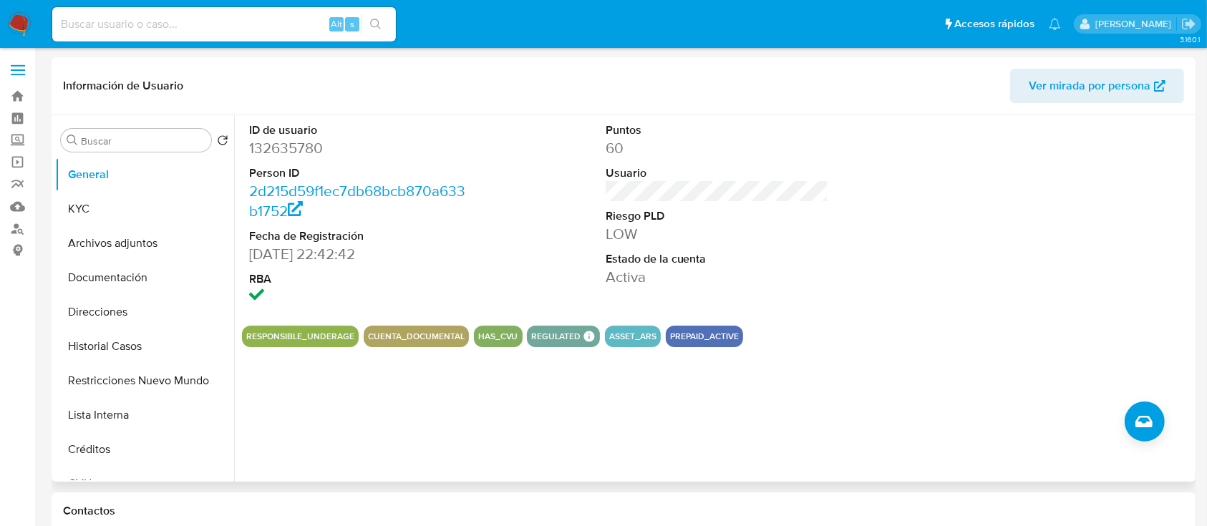
drag, startPoint x: 105, startPoint y: 371, endPoint x: 231, endPoint y: 140, distance: 263.3
click at [107, 372] on button "Restricciones Nuevo Mundo" at bounding box center [144, 381] width 179 height 34
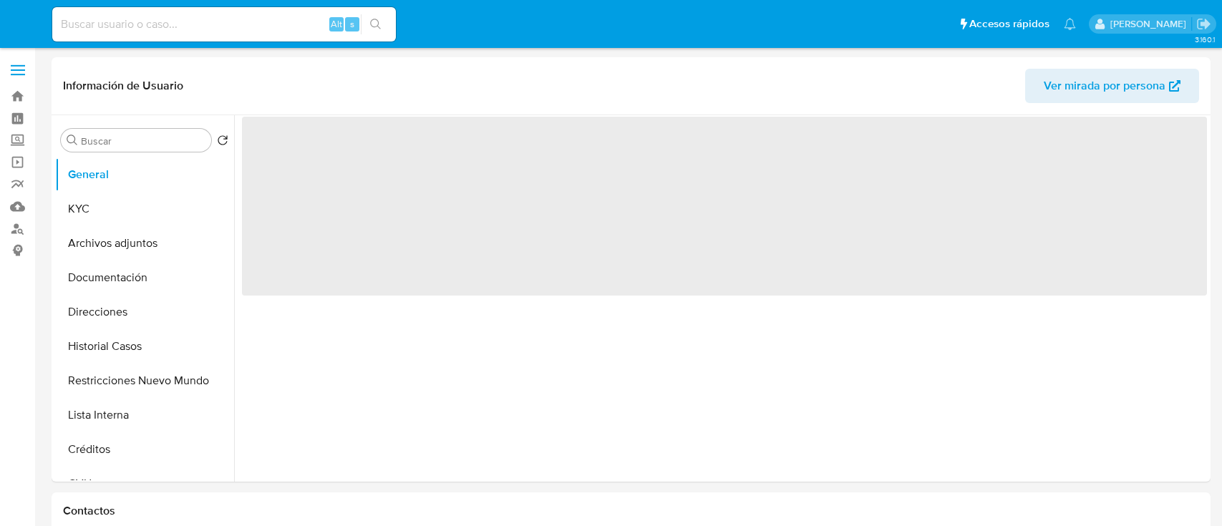
select select "10"
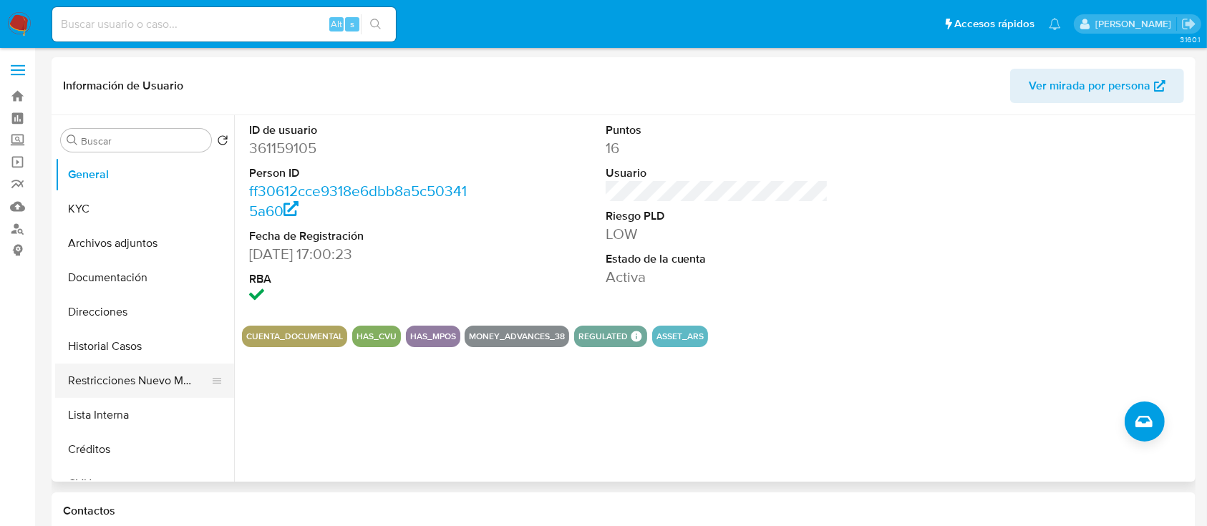
click at [141, 372] on button "Restricciones Nuevo Mundo" at bounding box center [139, 381] width 168 height 34
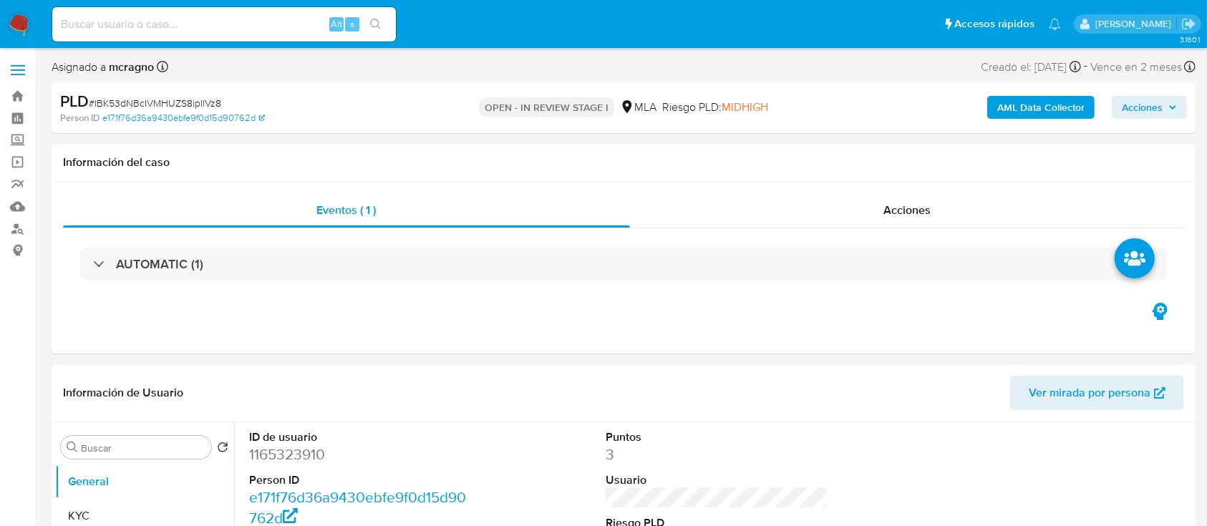
select select "10"
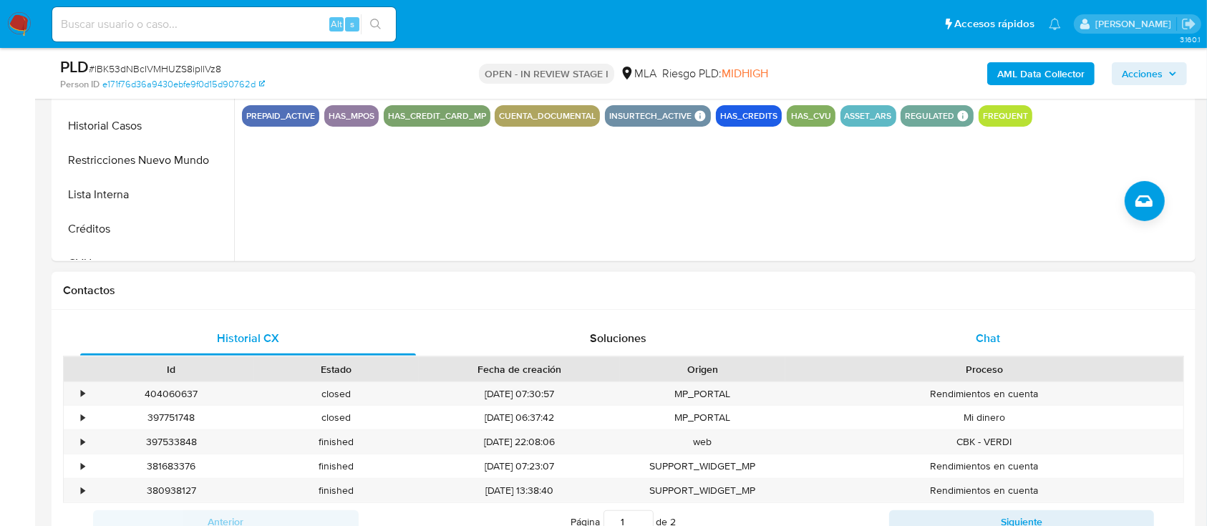
click at [1011, 347] on div "Chat" at bounding box center [988, 338] width 336 height 34
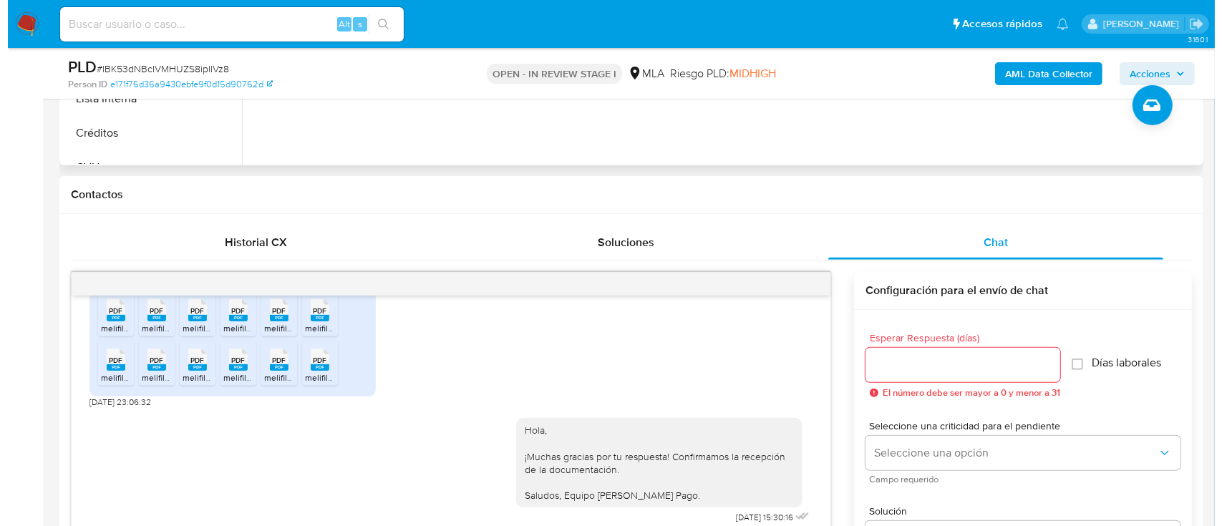
scroll to position [286, 0]
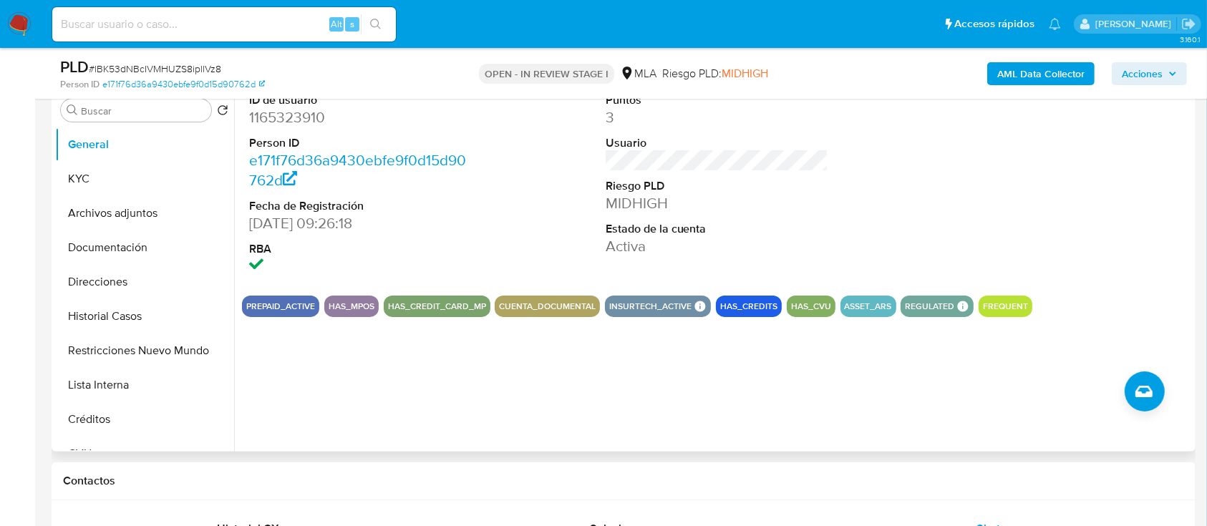
click at [106, 207] on button "Archivos adjuntos" at bounding box center [144, 213] width 179 height 34
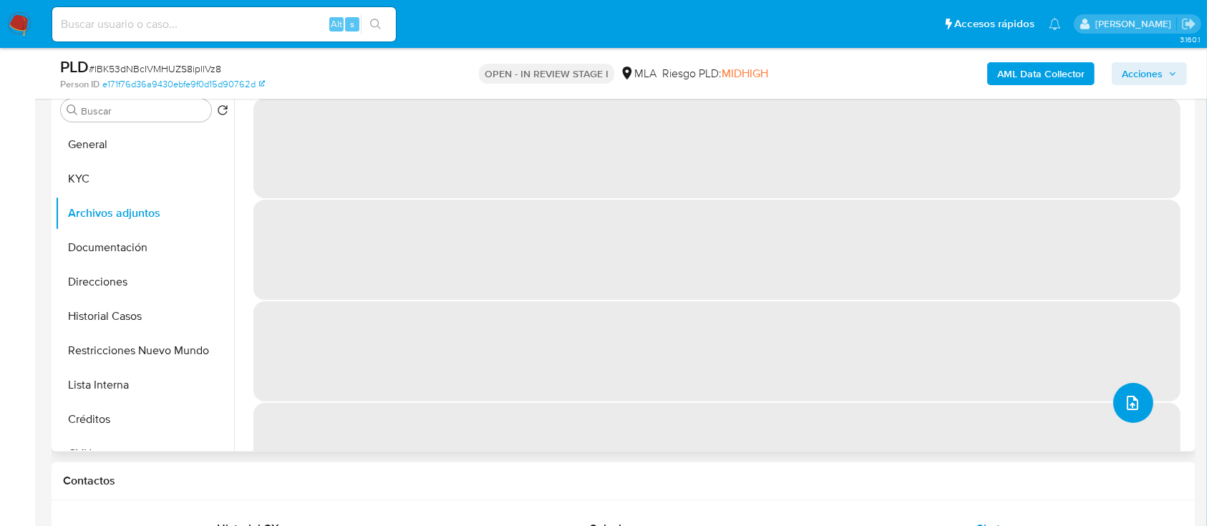
click at [1140, 398] on button "upload-file" at bounding box center [1133, 403] width 40 height 40
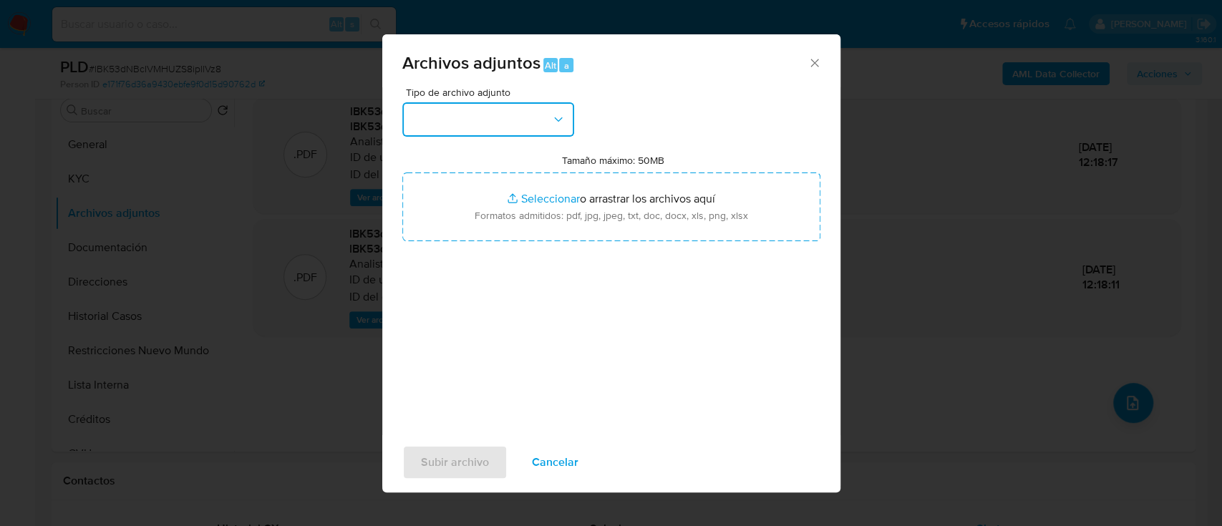
click at [500, 112] on button "button" at bounding box center [488, 119] width 172 height 34
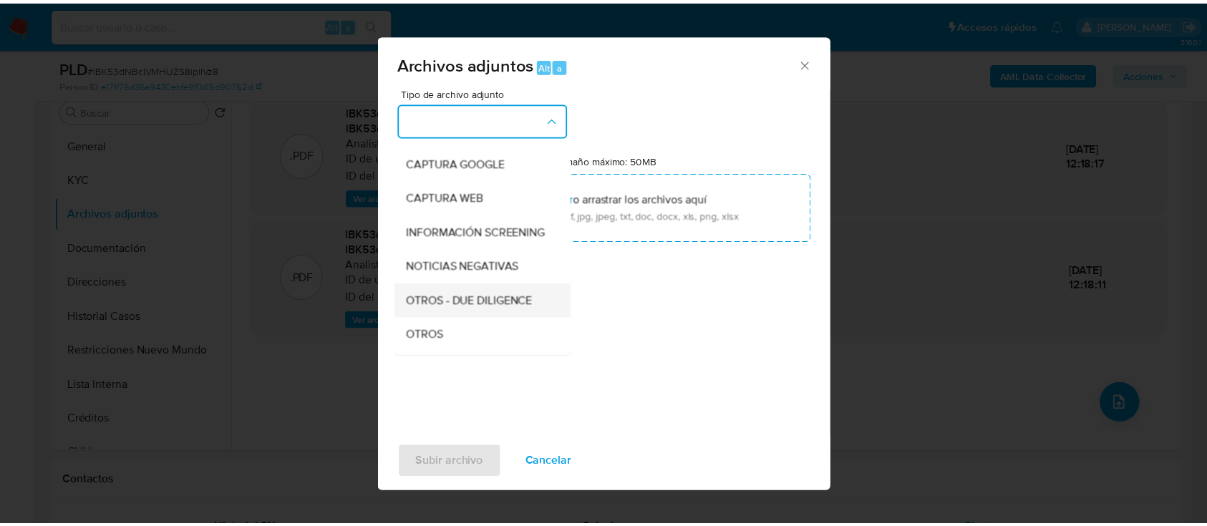
scroll to position [190, 0]
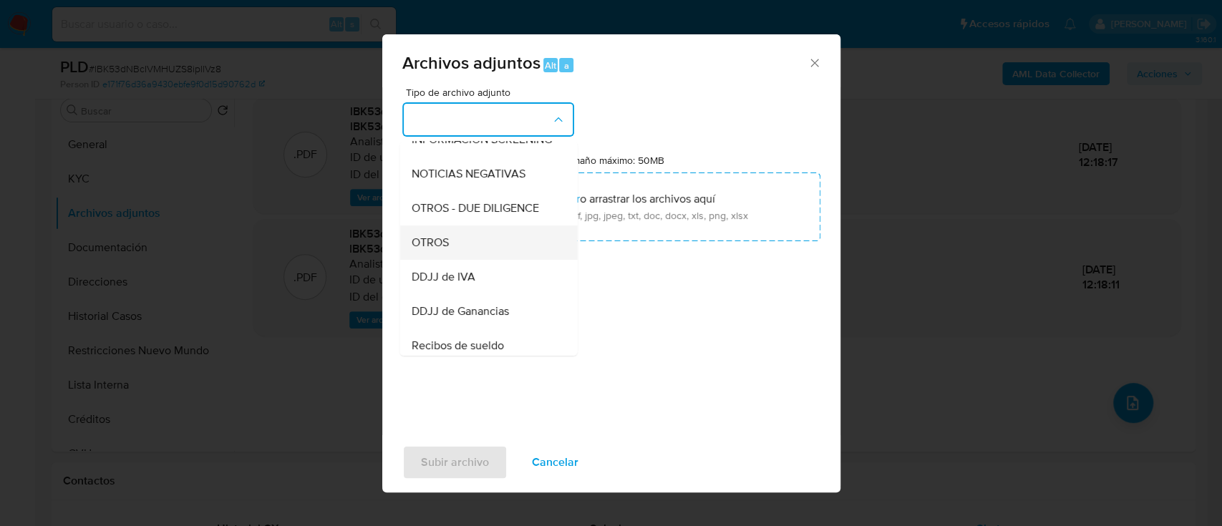
click at [480, 249] on div "OTROS" at bounding box center [484, 243] width 146 height 34
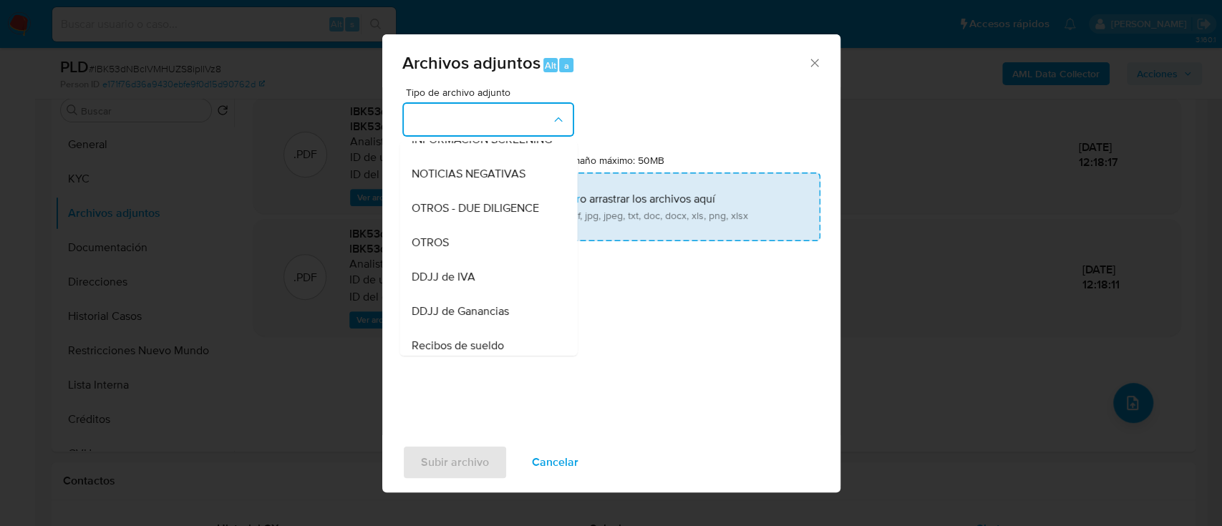
click at [525, 217] on input "Tamaño máximo: 50MB Seleccionar archivos" at bounding box center [611, 207] width 418 height 69
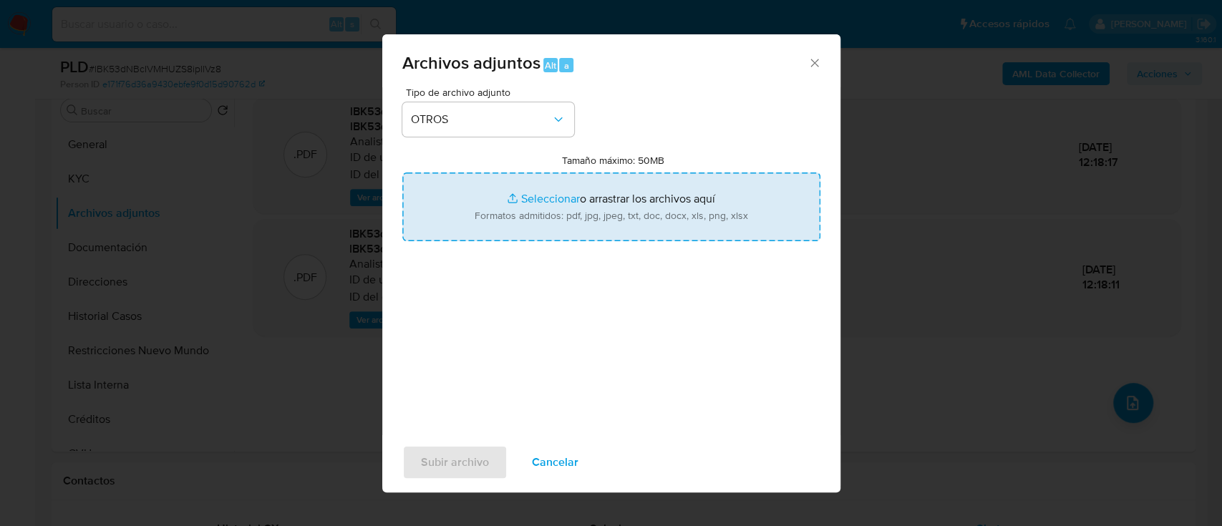
type input "C:\fakepath\1165323910 - Movimientos.xlsx"
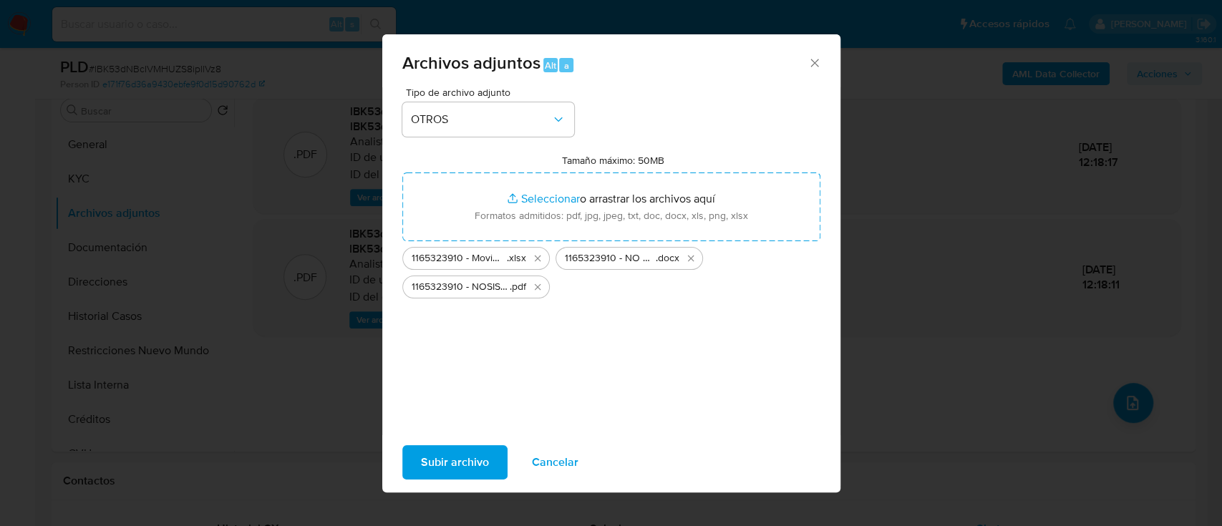
click at [463, 456] on span "Subir archivo" at bounding box center [455, 462] width 68 height 31
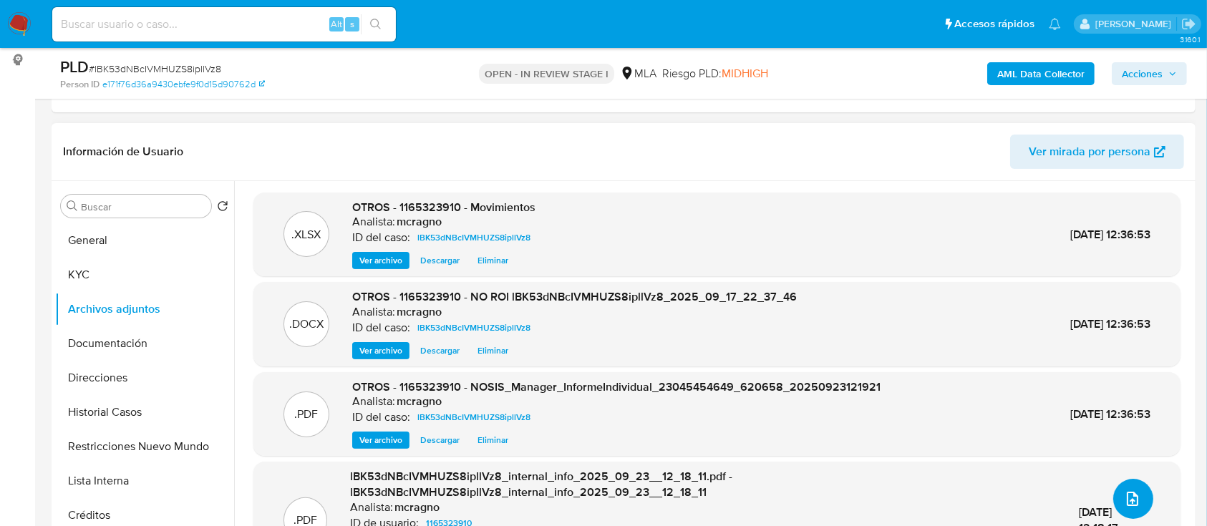
click at [1129, 492] on icon "upload-file" at bounding box center [1132, 499] width 11 height 14
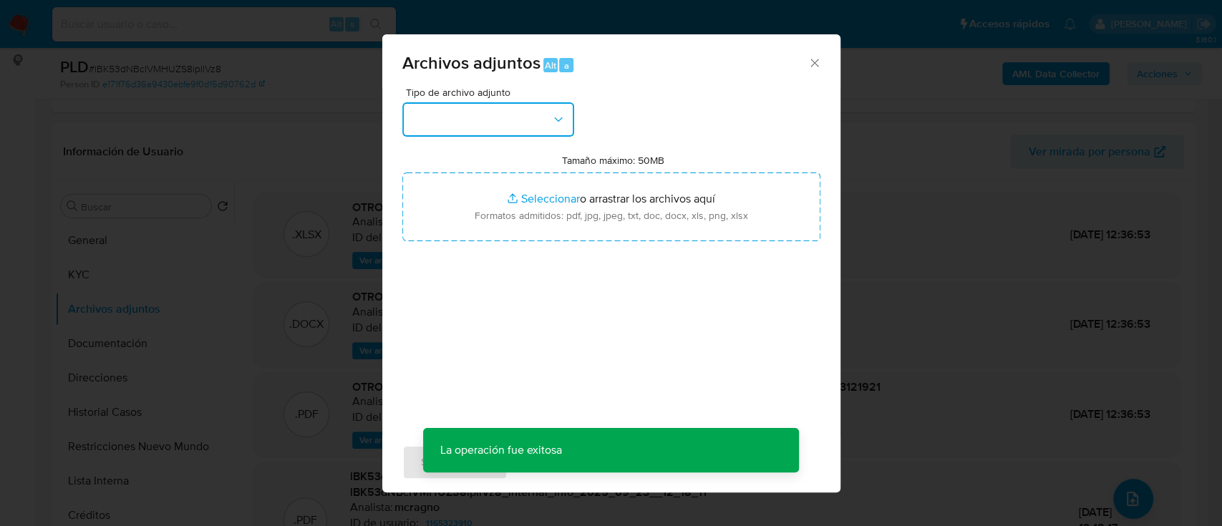
click at [554, 120] on icon "button" at bounding box center [558, 119] width 14 height 14
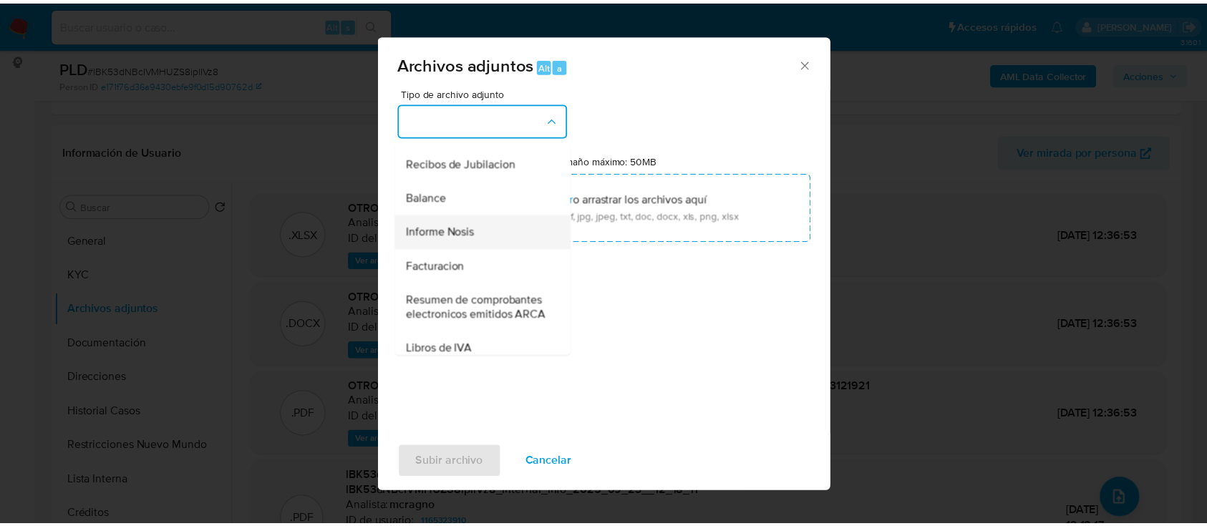
scroll to position [382, 0]
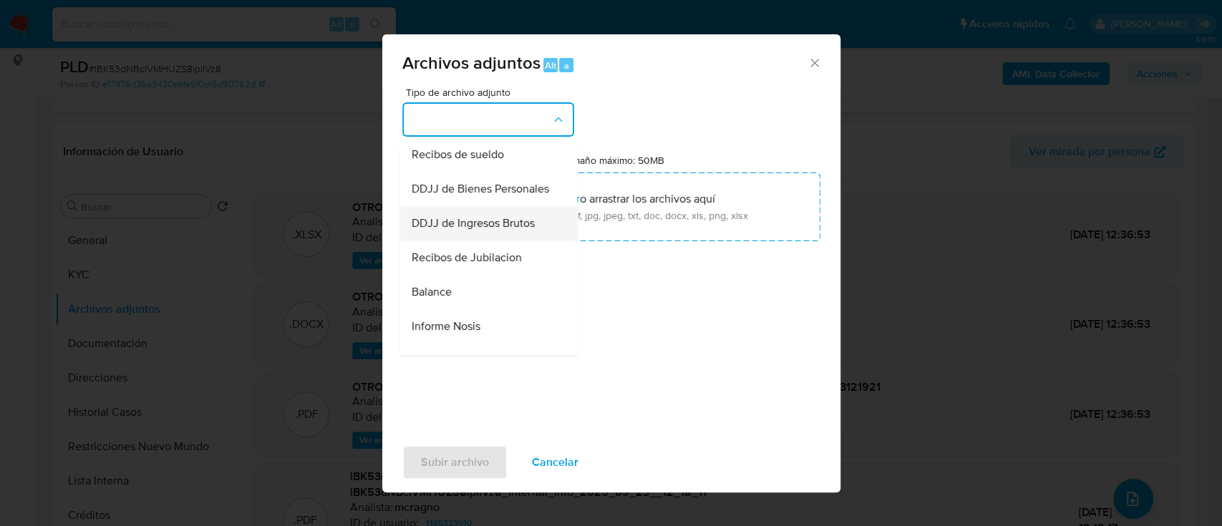
click at [520, 231] on span "DDJJ de Ingresos Brutos" at bounding box center [472, 223] width 123 height 14
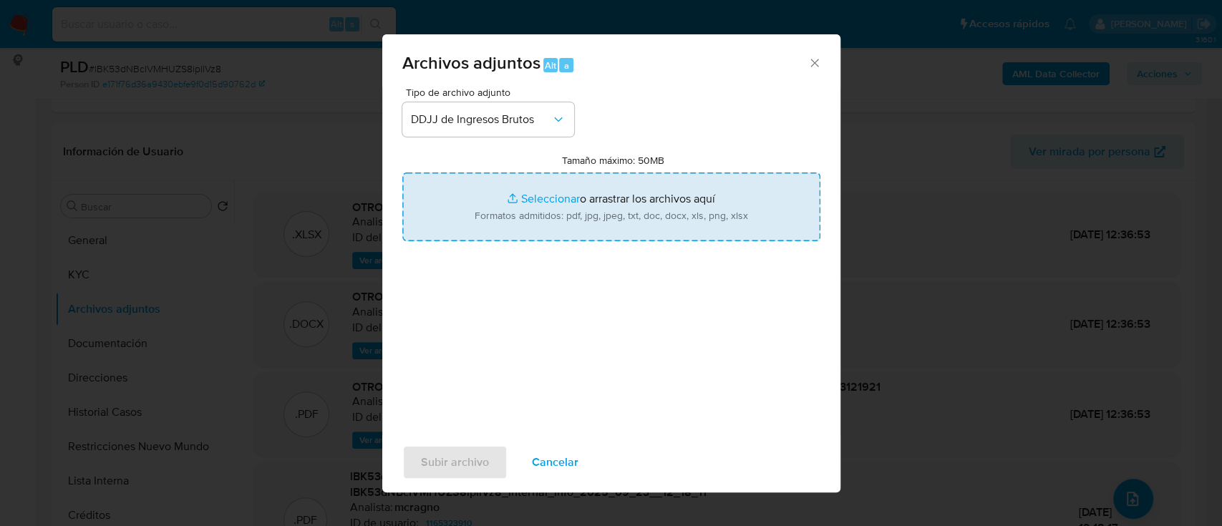
click at [563, 200] on input "Tamaño máximo: 50MB Seleccionar archivos" at bounding box center [611, 207] width 418 height 69
type input "C:\fakepath\1165323910 - Calculadora.xlsx"
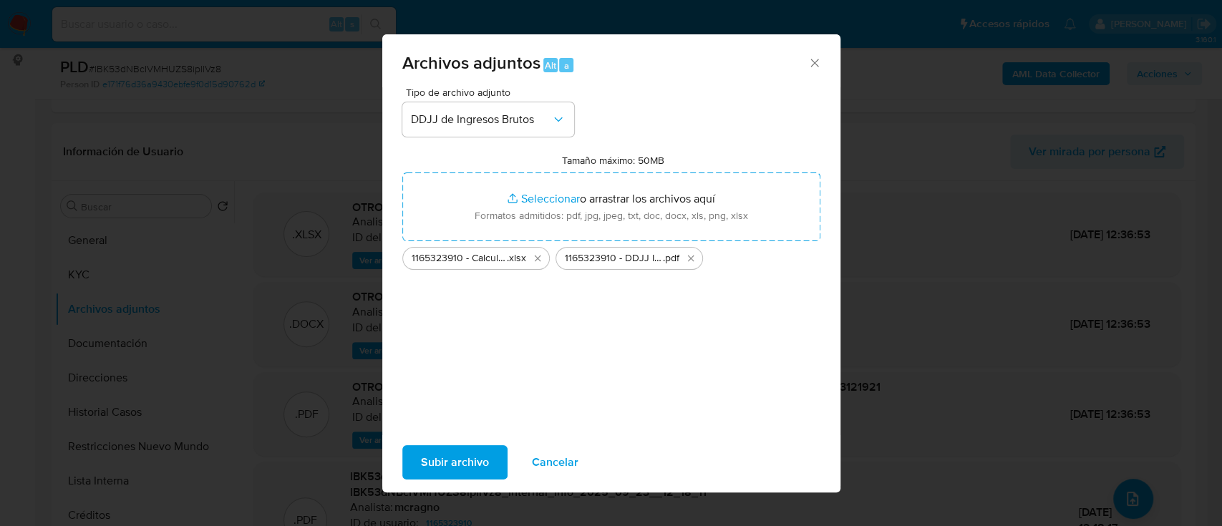
click at [465, 455] on span "Subir archivo" at bounding box center [455, 462] width 68 height 31
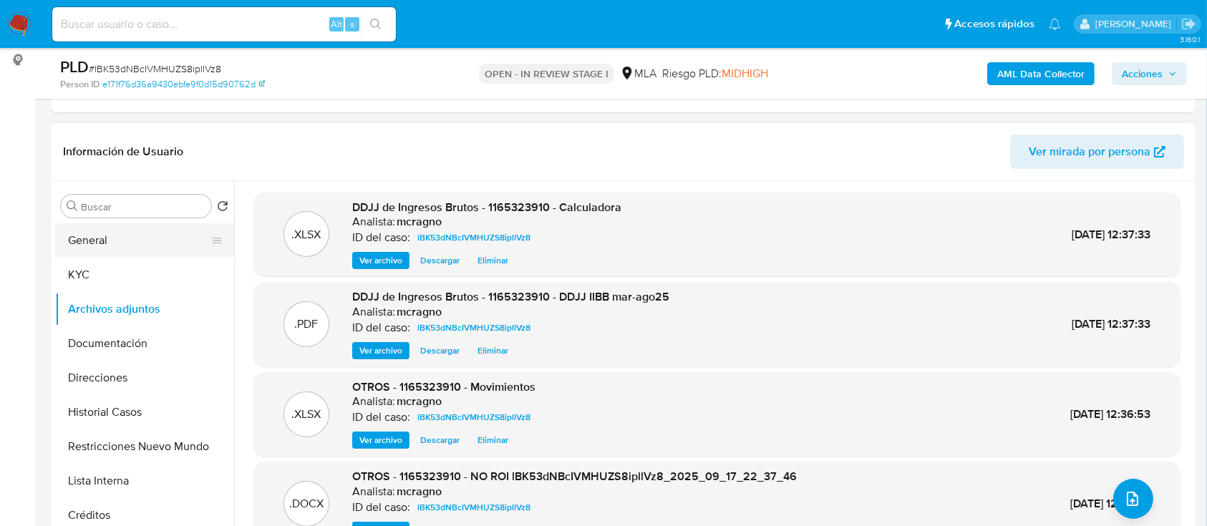
click at [147, 239] on button "General" at bounding box center [139, 240] width 168 height 34
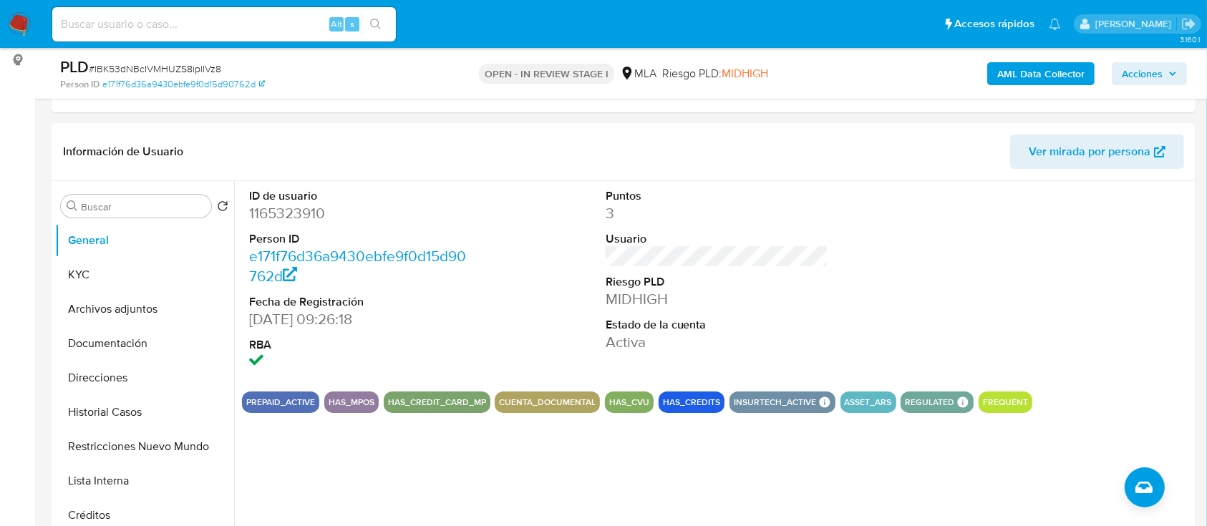
click at [1137, 79] on span "Acciones" at bounding box center [1142, 73] width 41 height 23
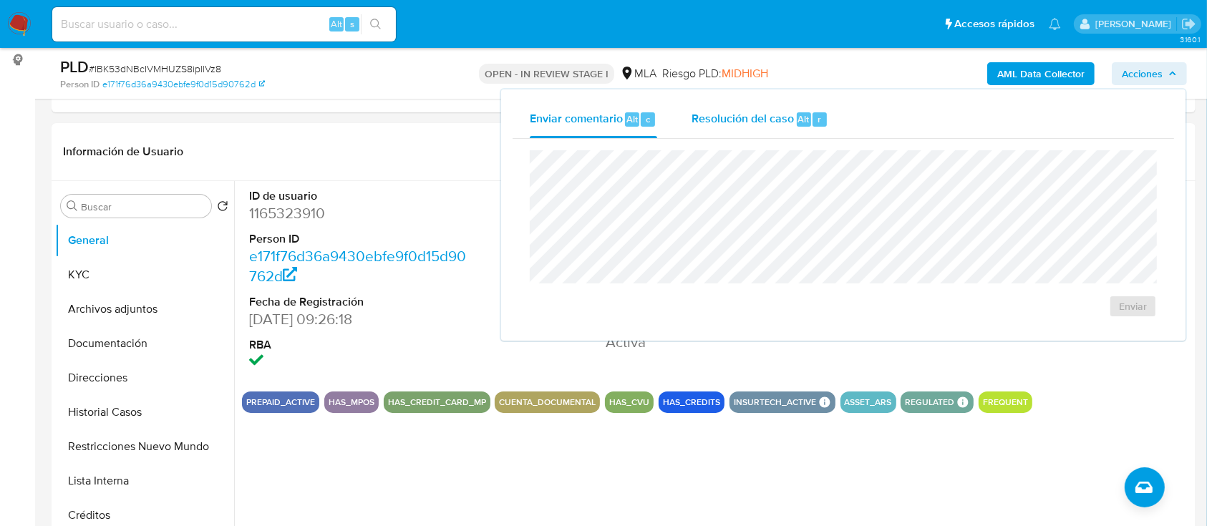
click at [730, 129] on div "Resolución del caso Alt r" at bounding box center [760, 119] width 137 height 37
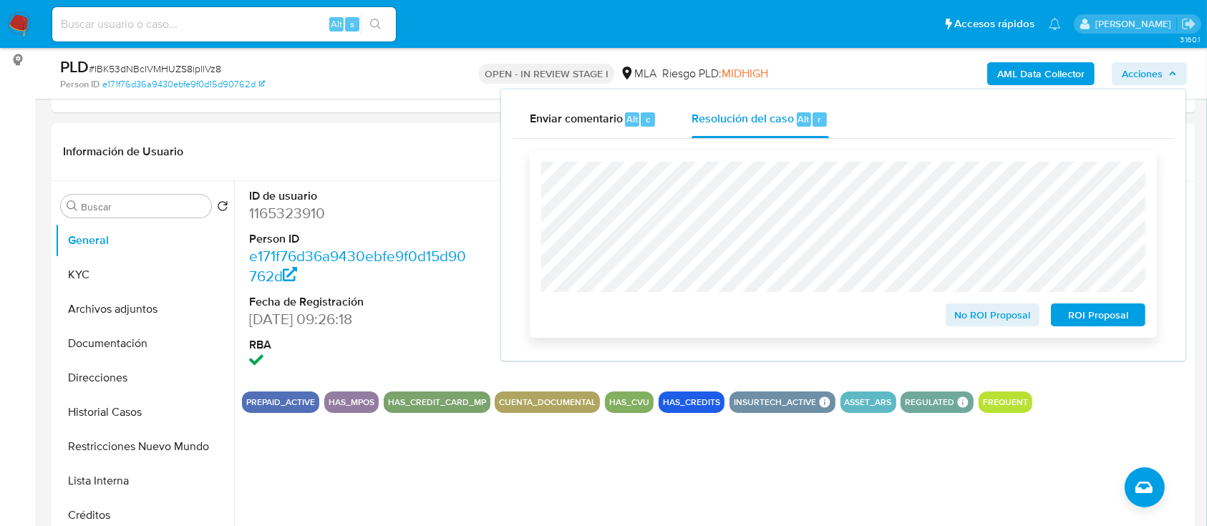
click at [975, 314] on span "No ROI Proposal" at bounding box center [993, 315] width 74 height 20
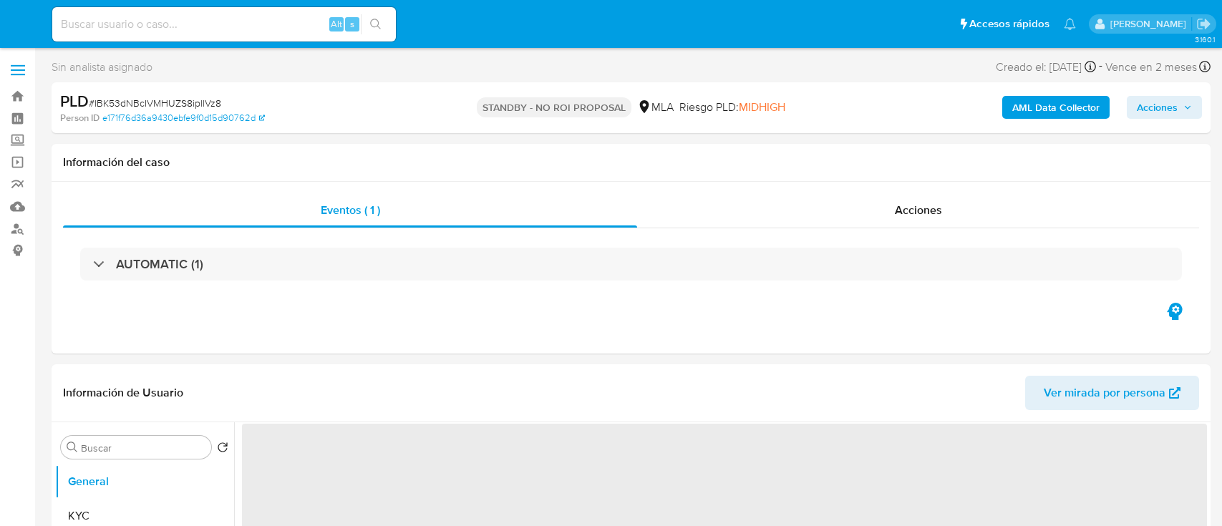
select select "10"
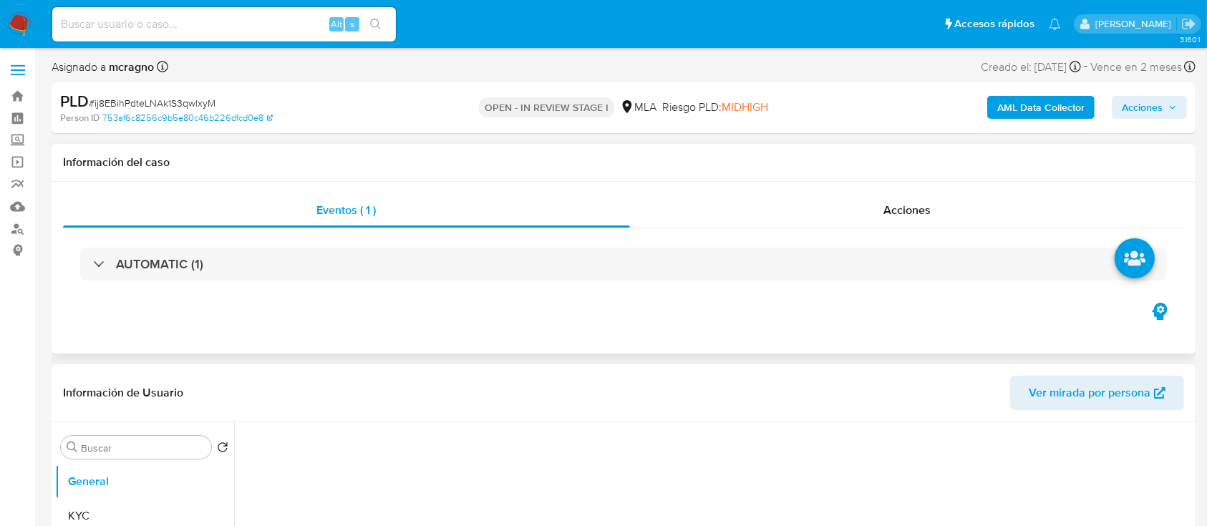
select select "10"
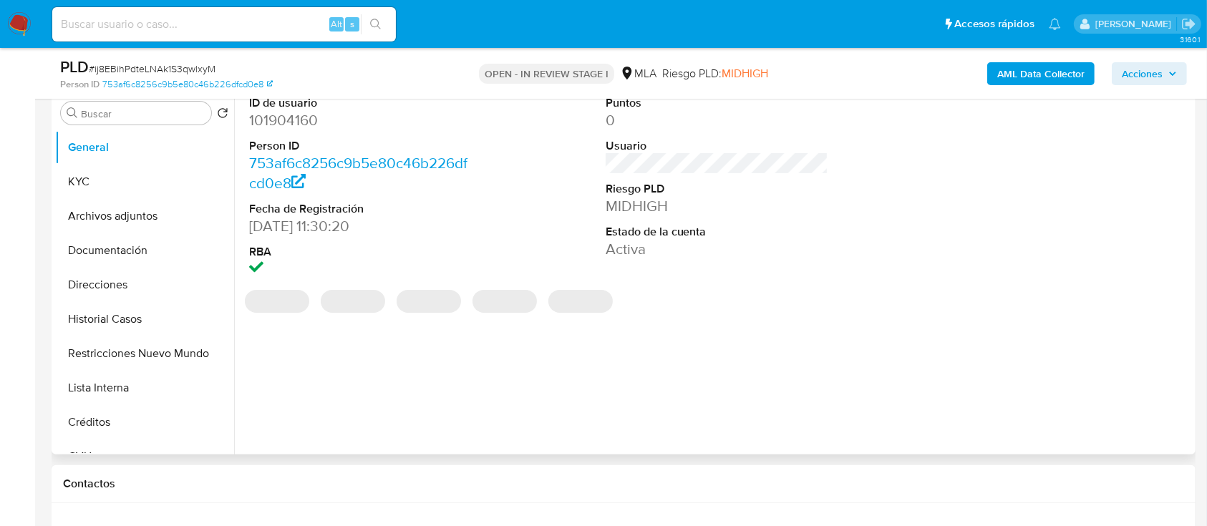
scroll to position [286, 0]
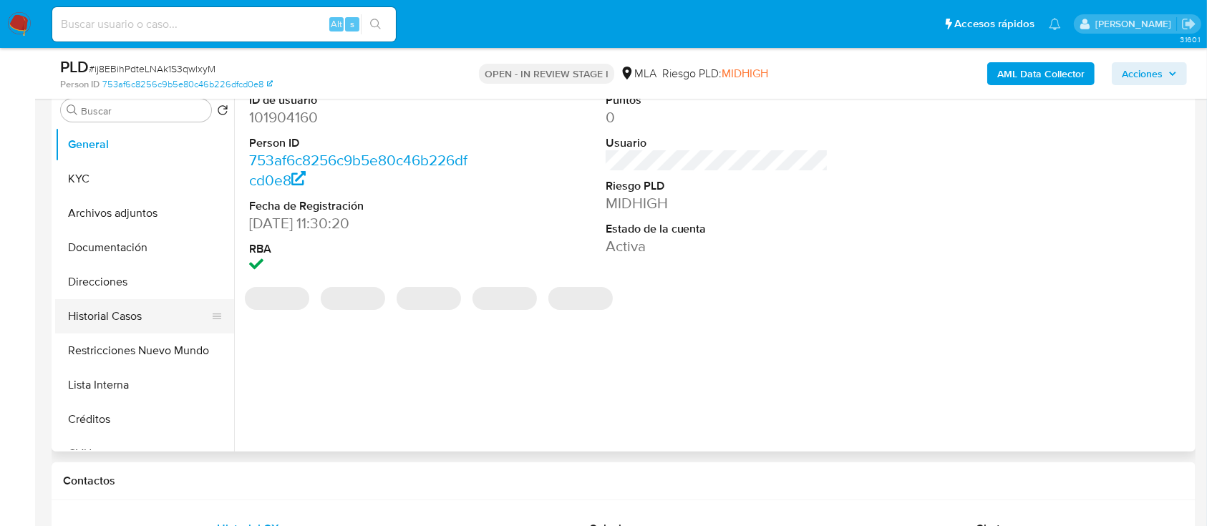
click at [120, 322] on button "Historial Casos" at bounding box center [139, 316] width 168 height 34
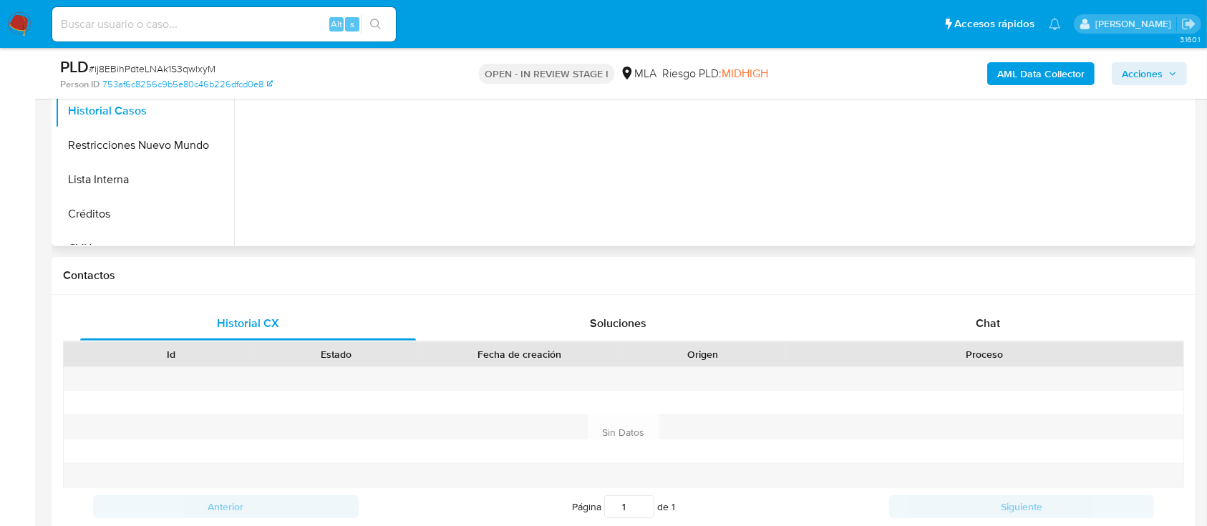
scroll to position [573, 0]
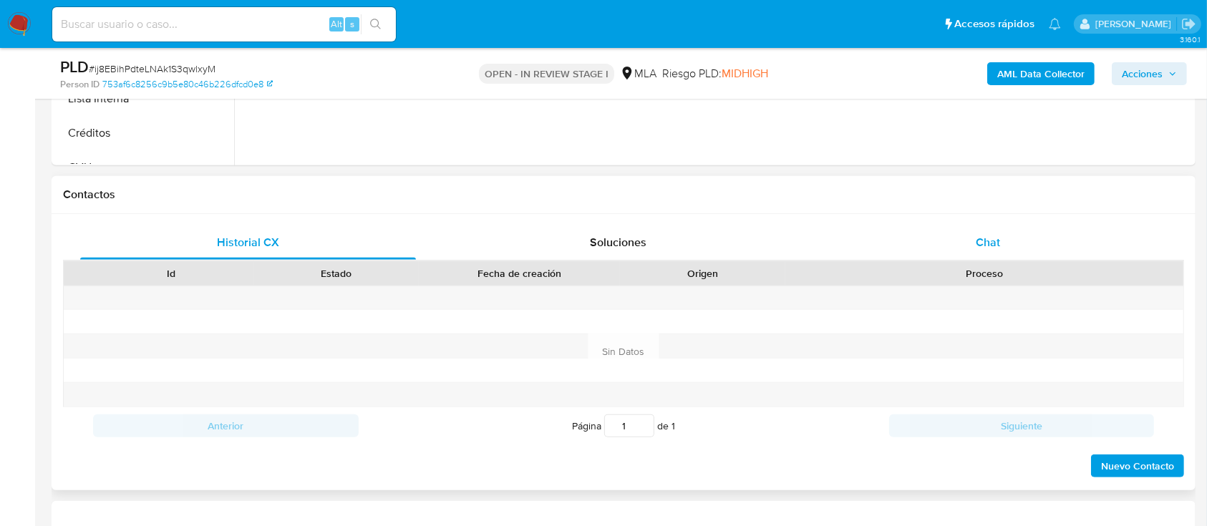
drag, startPoint x: 1007, startPoint y: 263, endPoint x: 1009, endPoint y: 245, distance: 18.8
click at [1007, 263] on div "Proceso" at bounding box center [984, 273] width 398 height 24
click at [1011, 236] on div "Chat" at bounding box center [988, 243] width 336 height 34
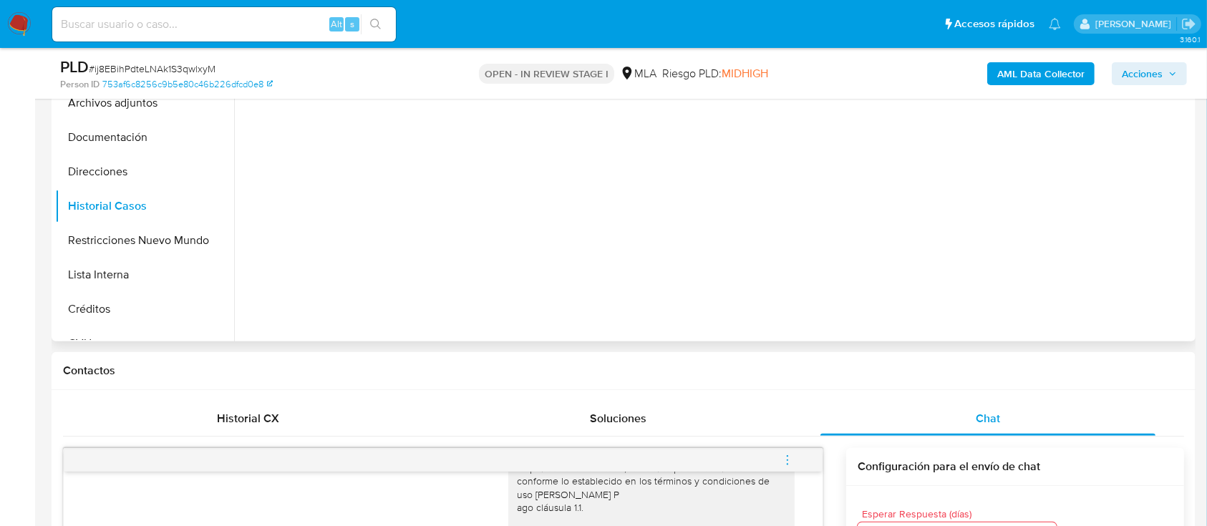
scroll to position [286, 0]
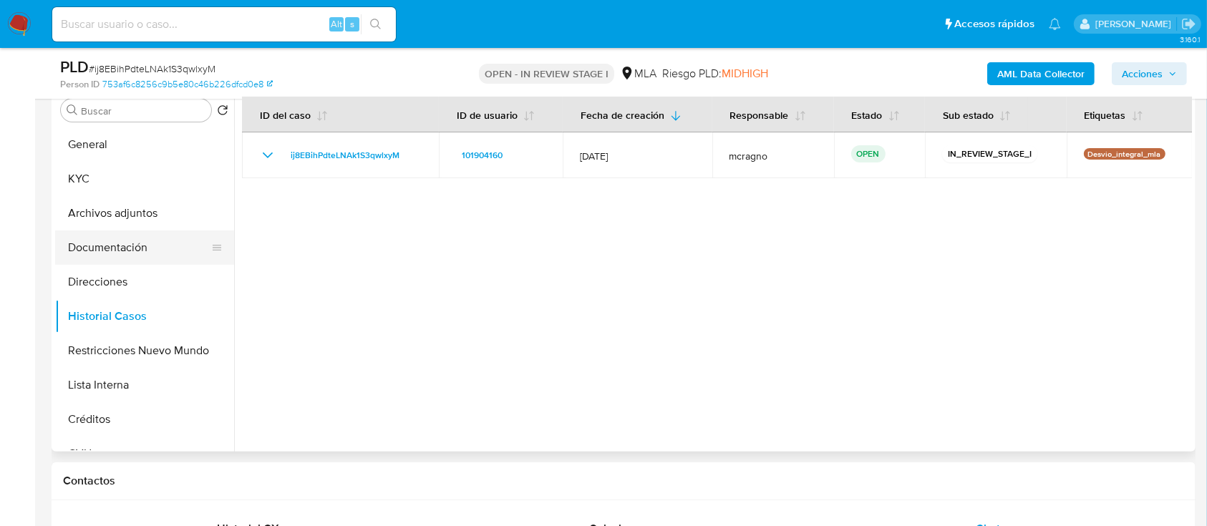
click at [143, 234] on button "Documentación" at bounding box center [139, 248] width 168 height 34
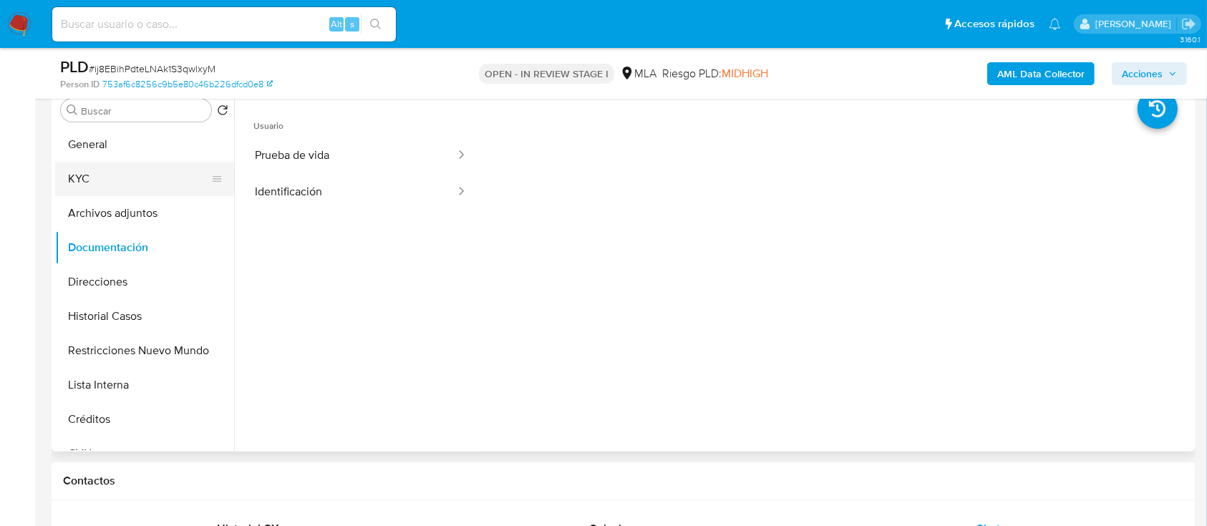
click at [136, 182] on button "KYC" at bounding box center [139, 179] width 168 height 34
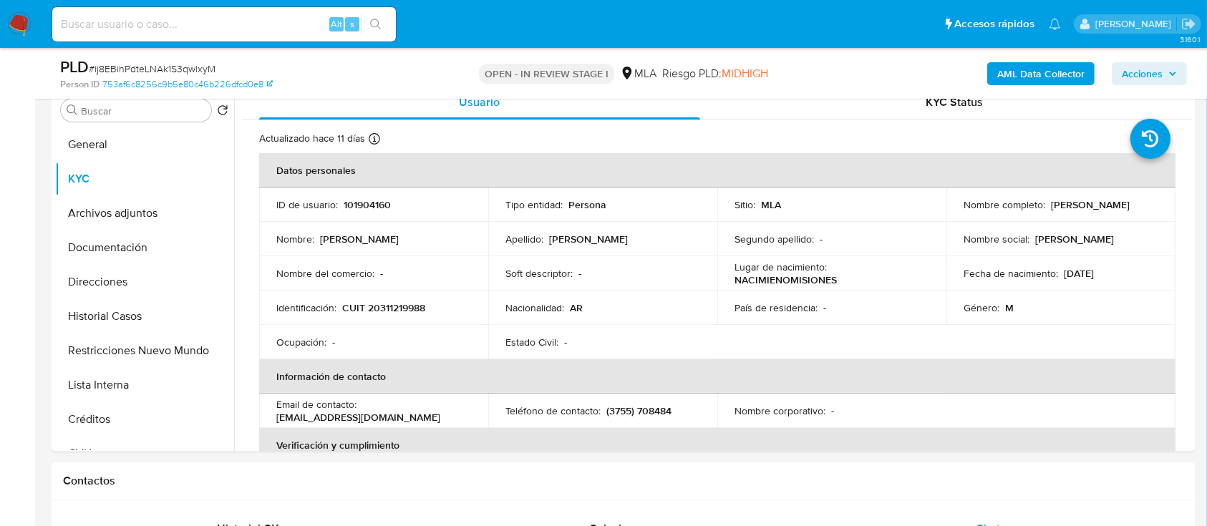
click at [1042, 69] on b "AML Data Collector" at bounding box center [1040, 73] width 87 height 23
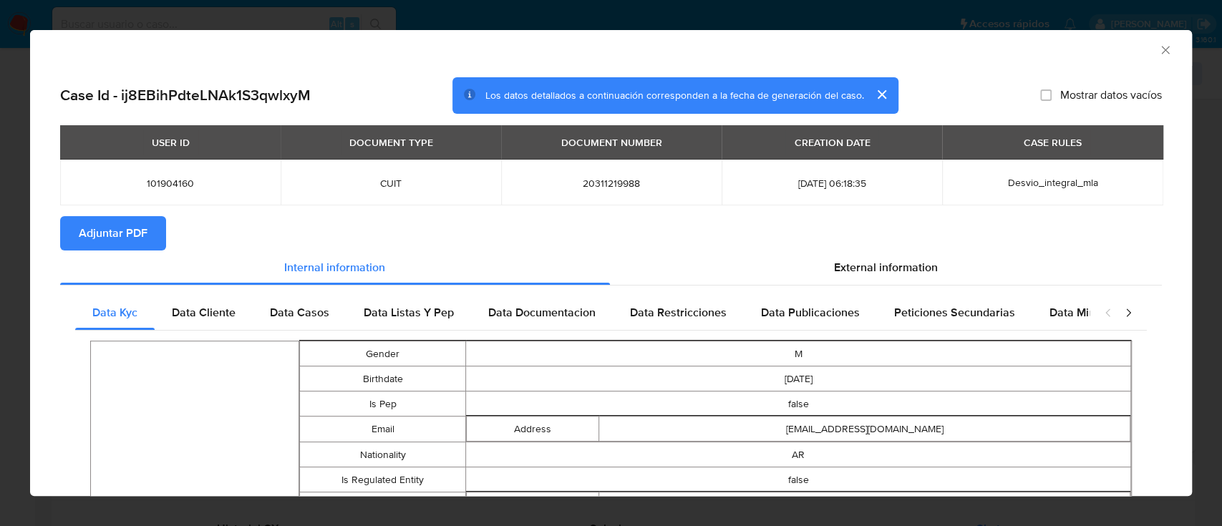
click at [135, 228] on span "Adjuntar PDF" at bounding box center [113, 233] width 69 height 31
click at [1161, 49] on icon "Cerrar ventana" at bounding box center [1165, 50] width 8 height 8
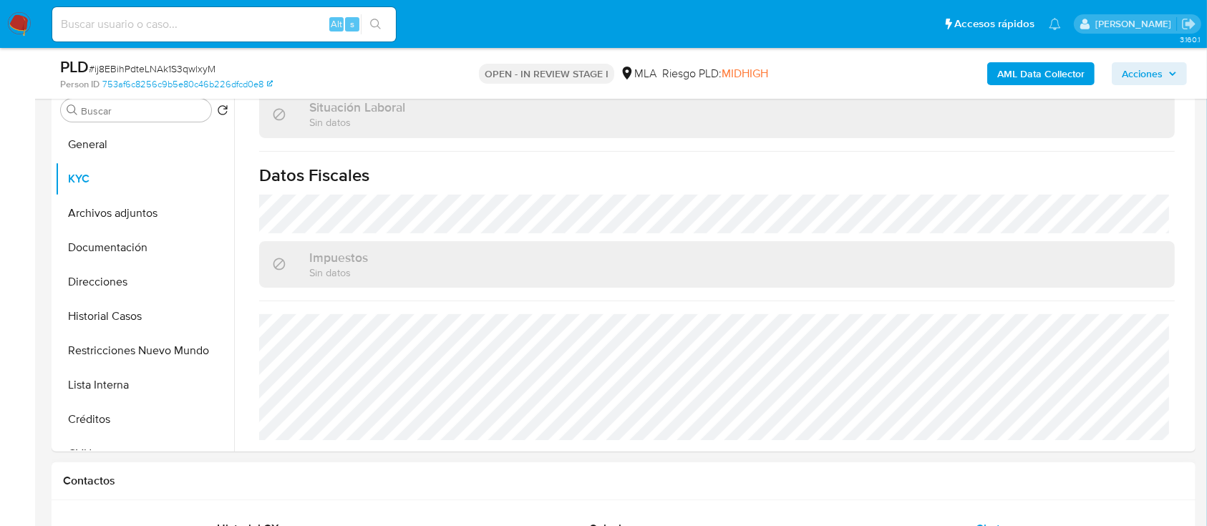
scroll to position [763, 0]
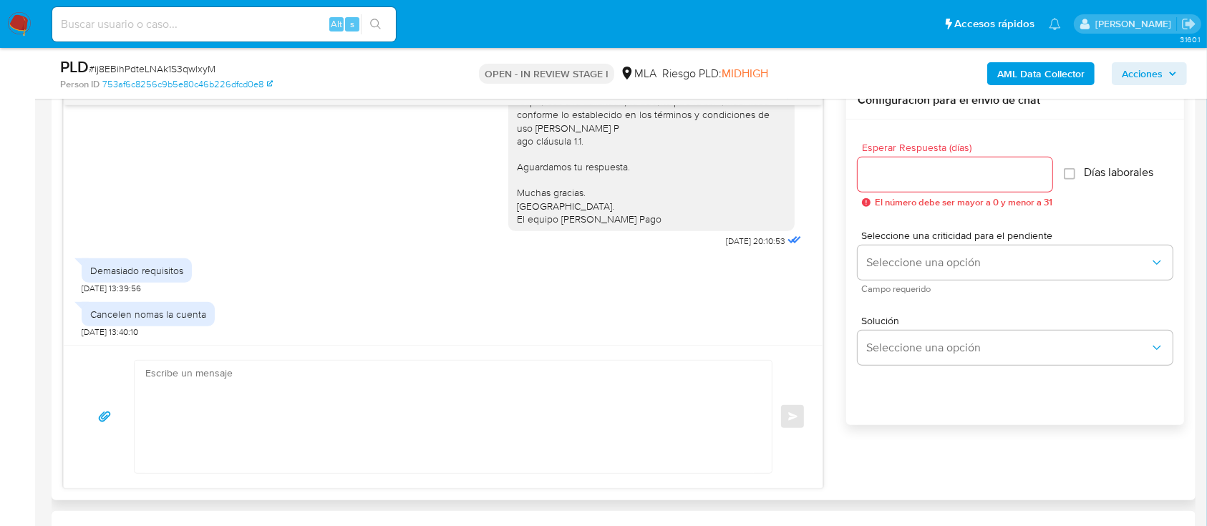
click at [481, 377] on textarea at bounding box center [449, 417] width 608 height 112
paste textarea "[PERSON_NAME], Muchas gracias por tu respuesta. Te comentamos que este requerim…"
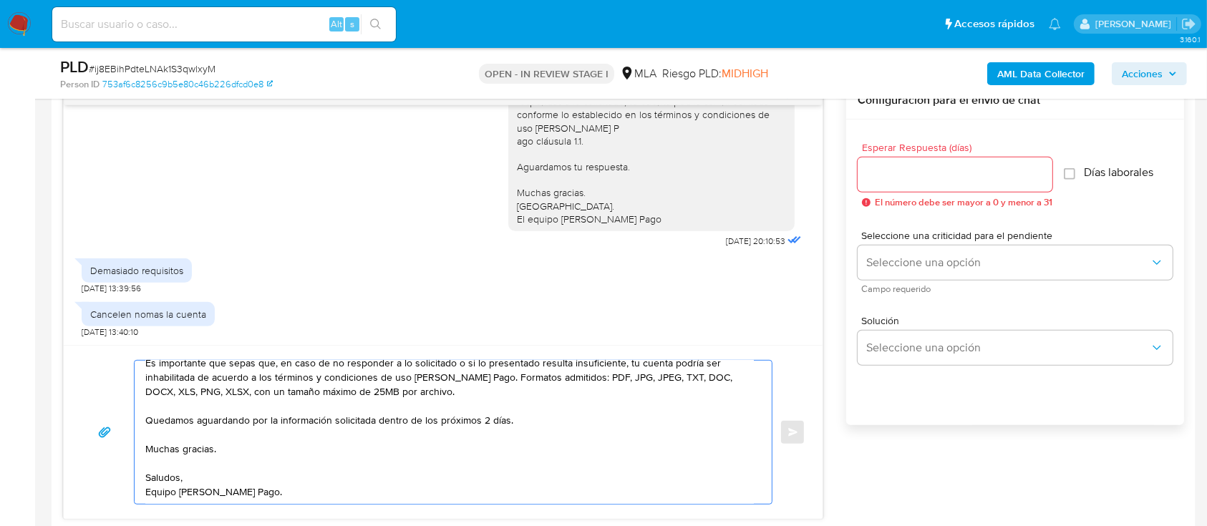
scroll to position [0, 0]
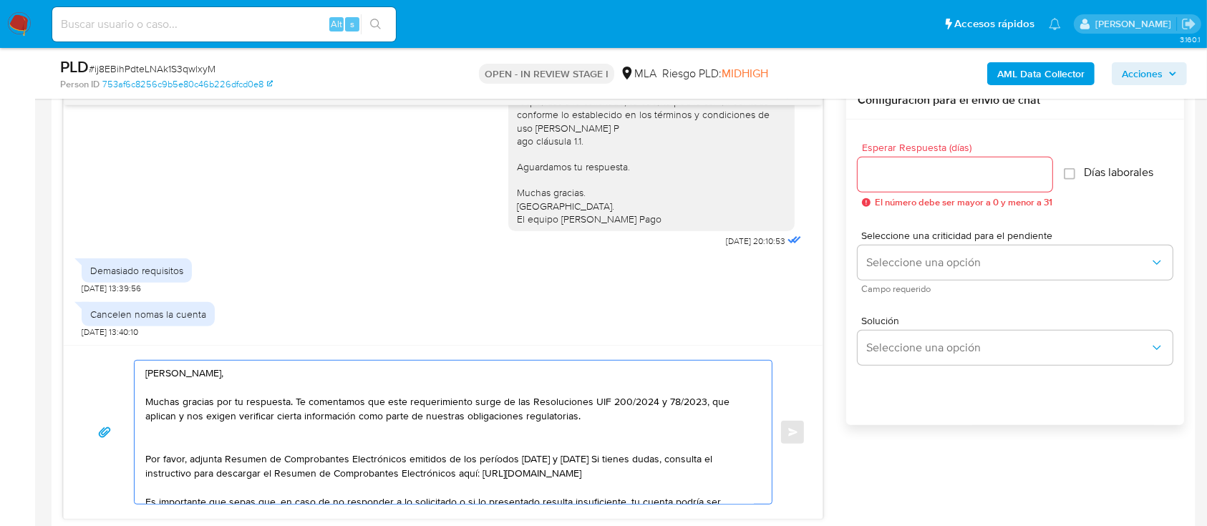
type textarea "[PERSON_NAME], Muchas gracias por tu respuesta. Te comentamos que este requerim…"
click at [903, 203] on span "El número debe ser mayor a 0 y menor a 31" at bounding box center [964, 203] width 178 height 10
click at [903, 185] on div at bounding box center [955, 174] width 195 height 34
click at [902, 176] on input "Esperar Respuesta (días)" at bounding box center [955, 174] width 195 height 19
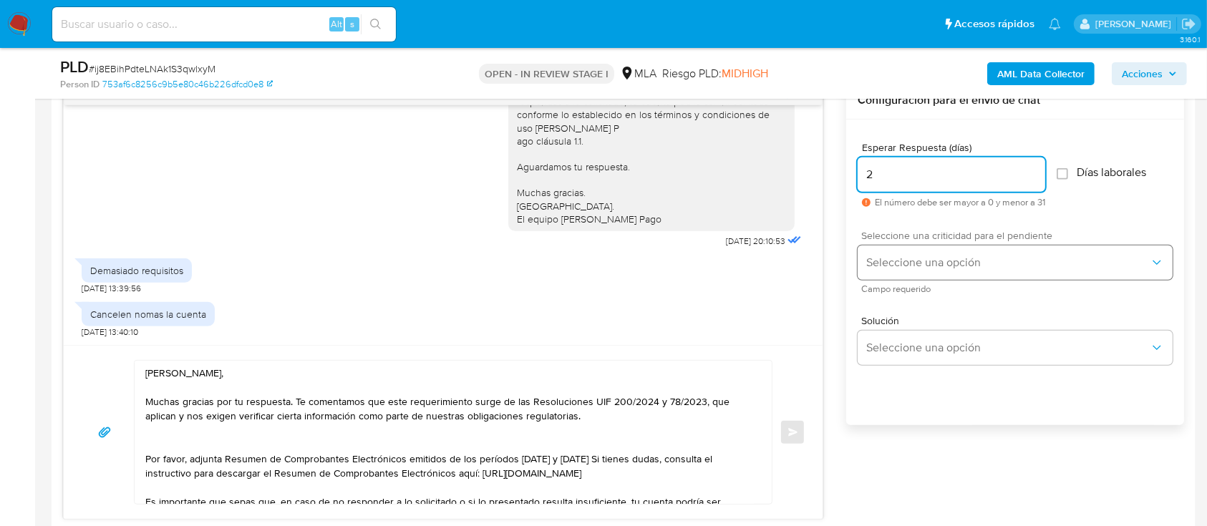
type input "2"
click at [889, 251] on button "Seleccione una opción" at bounding box center [1015, 263] width 315 height 34
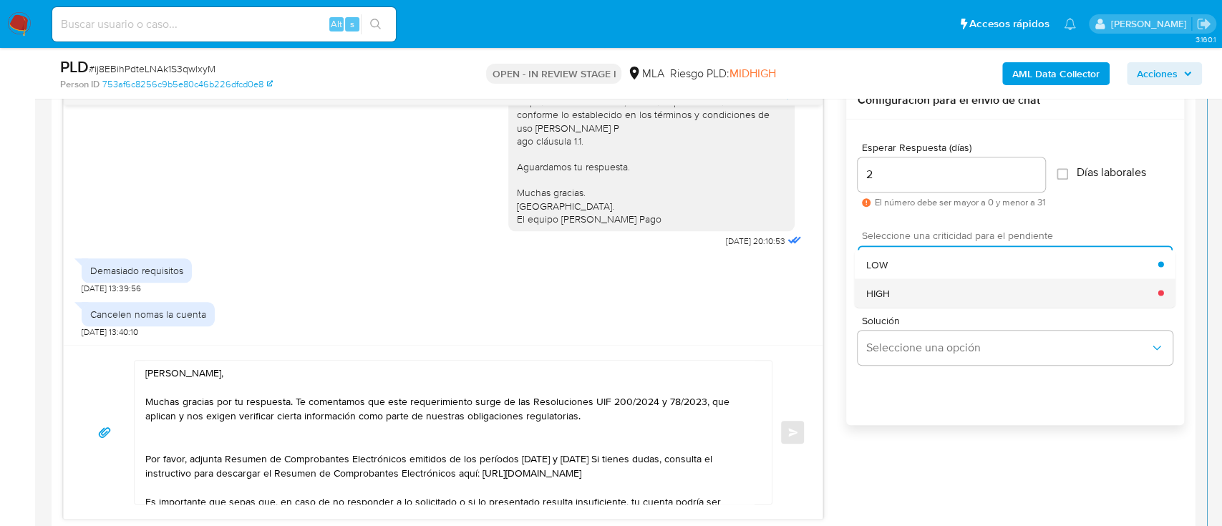
click at [893, 285] on div "HIGH" at bounding box center [1012, 292] width 292 height 29
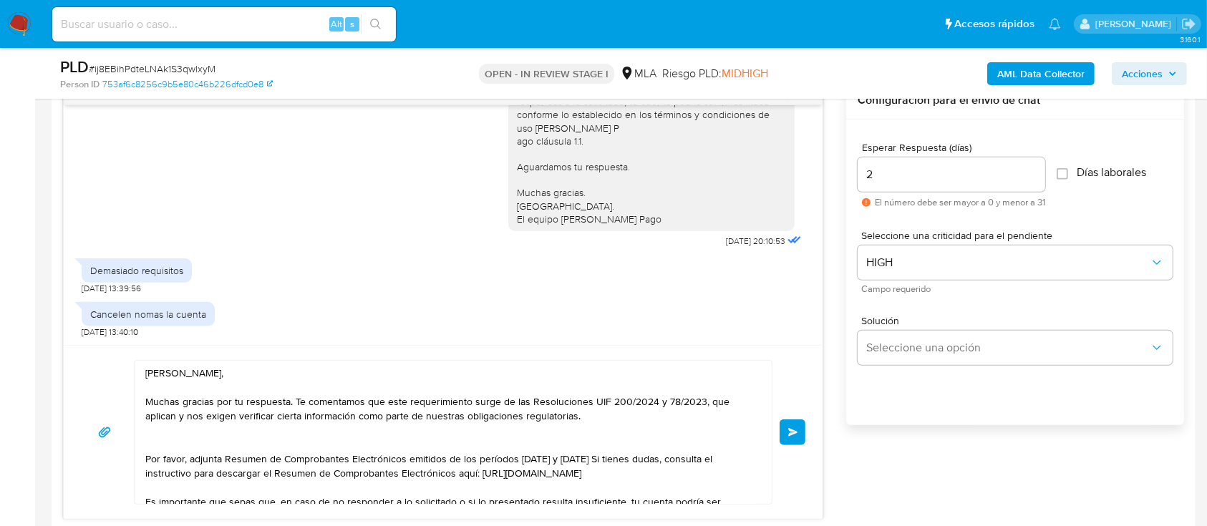
click at [267, 449] on textarea "[PERSON_NAME], Muchas gracias por tu respuesta. Te comentamos que este requerim…" at bounding box center [449, 432] width 608 height 143
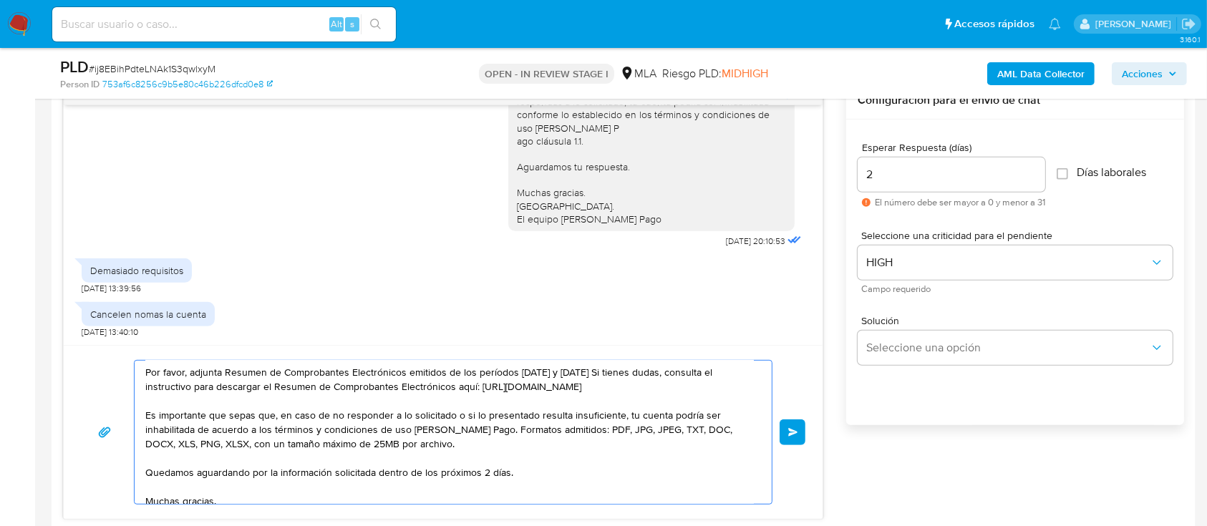
scroll to position [130, 0]
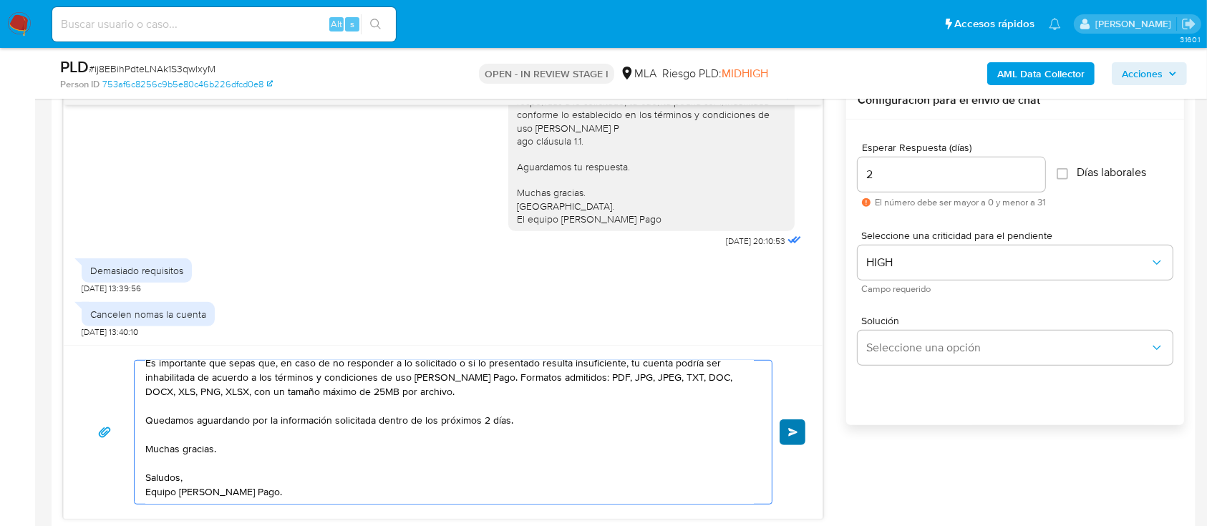
type textarea "[PERSON_NAME], Muchas gracias por tu respuesta. Te comentamos que este requerim…"
click at [798, 427] on button "Enviar" at bounding box center [793, 433] width 26 height 26
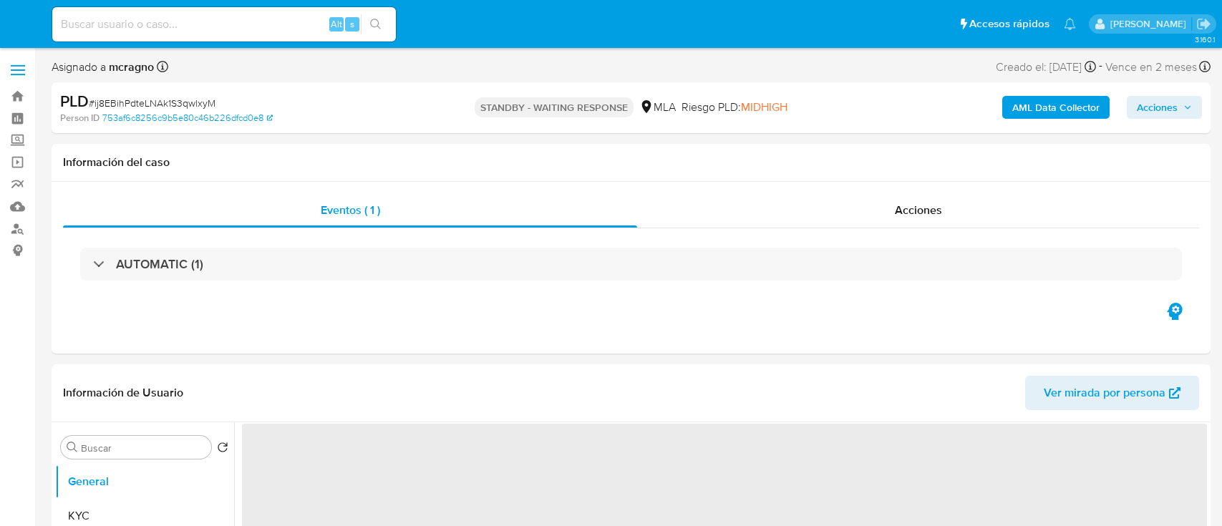
select select "10"
